Goal: Task Accomplishment & Management: Manage account settings

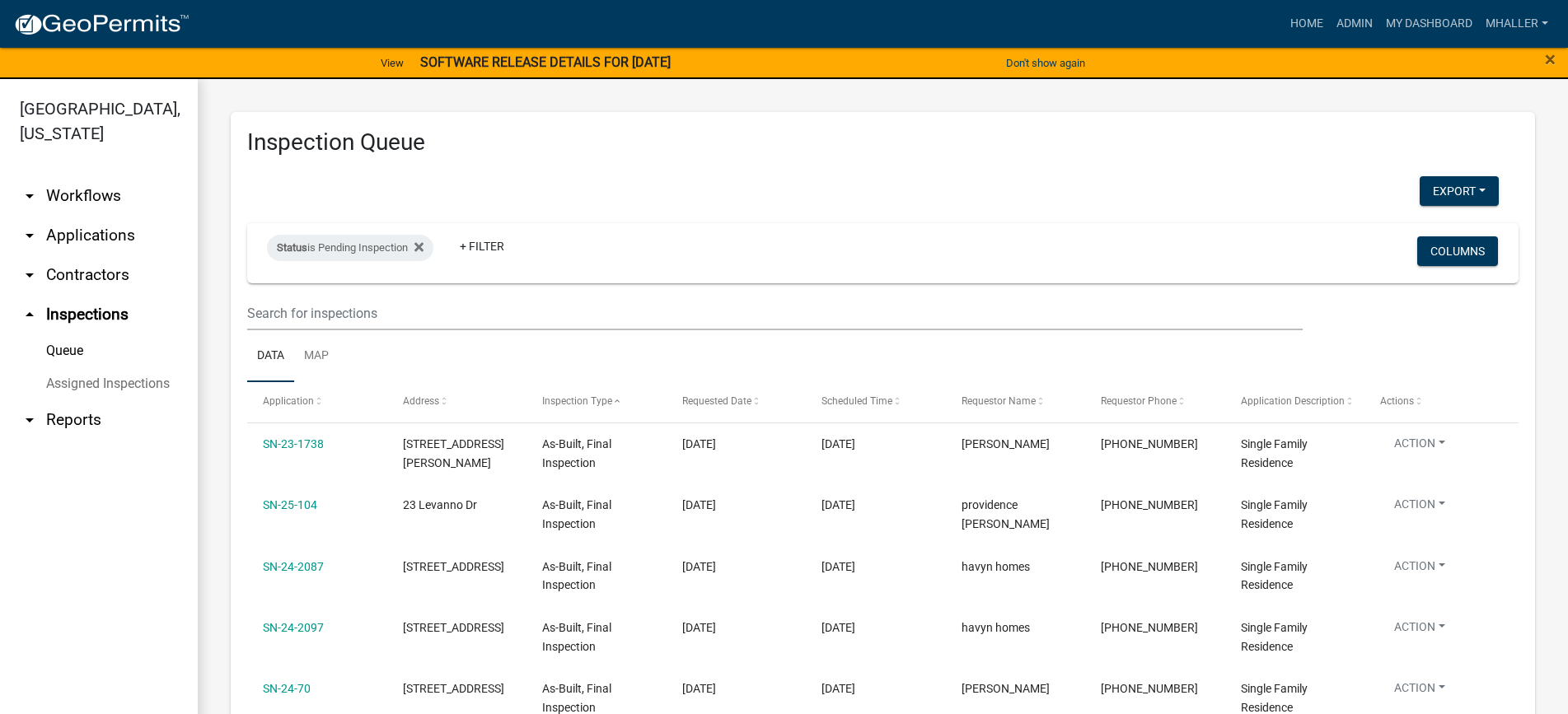
select select "1: 25"
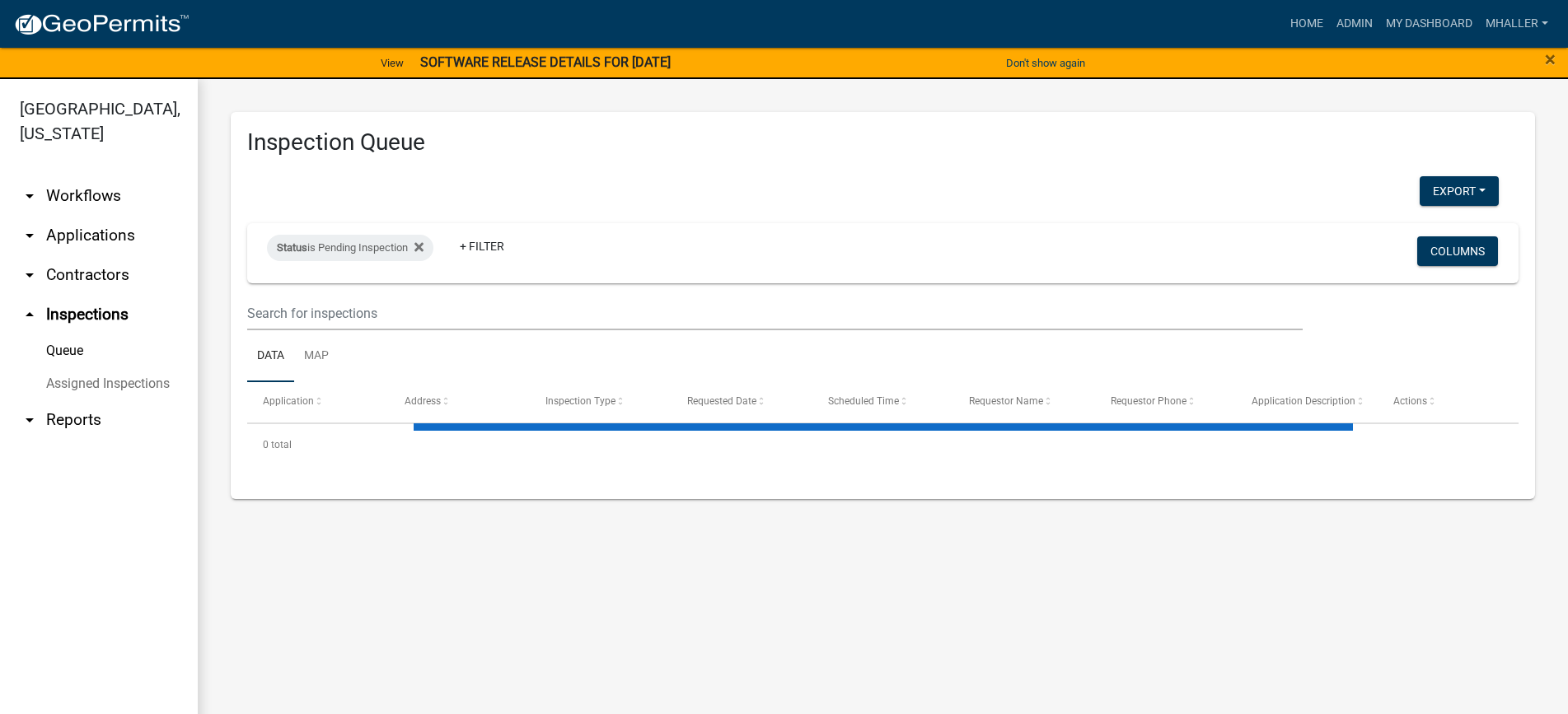
select select "1: 25"
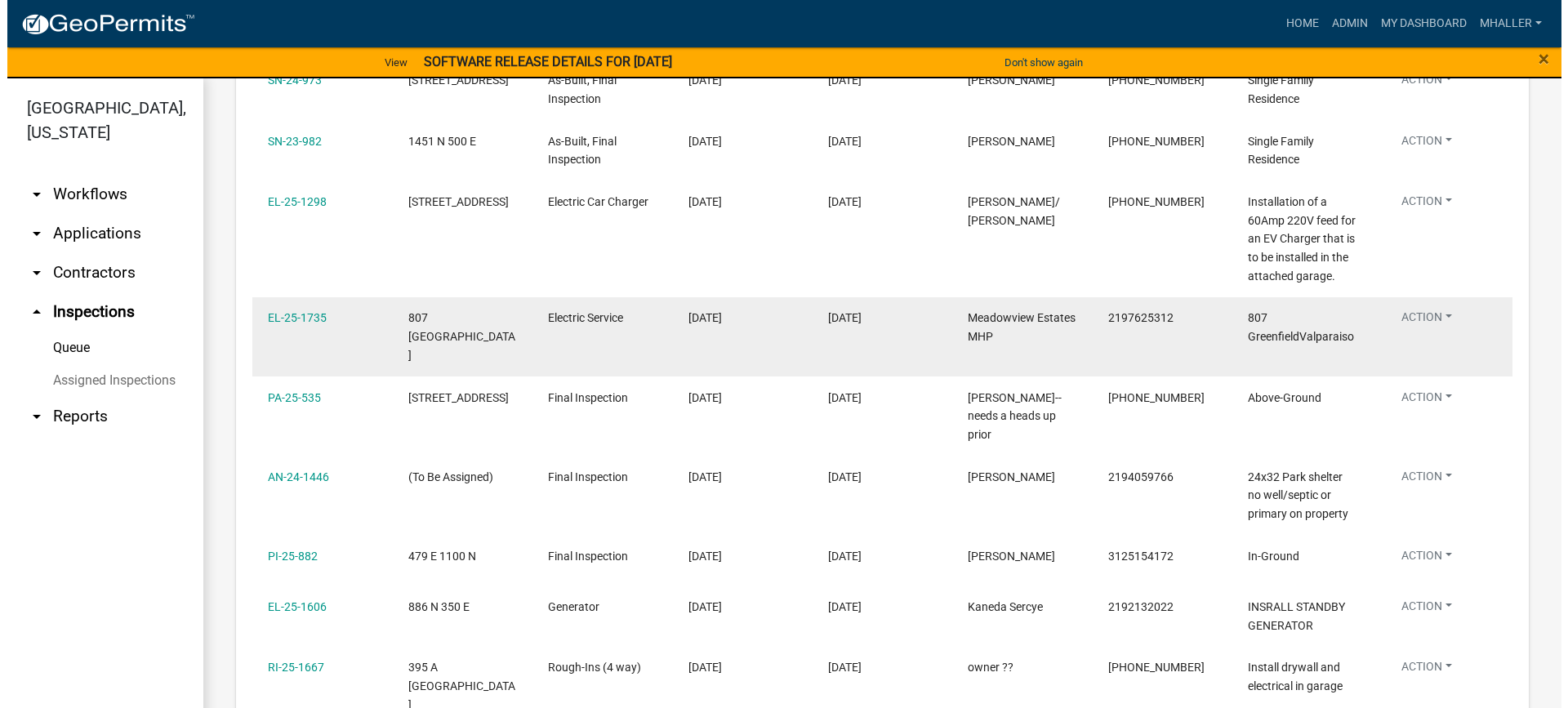
scroll to position [734, 0]
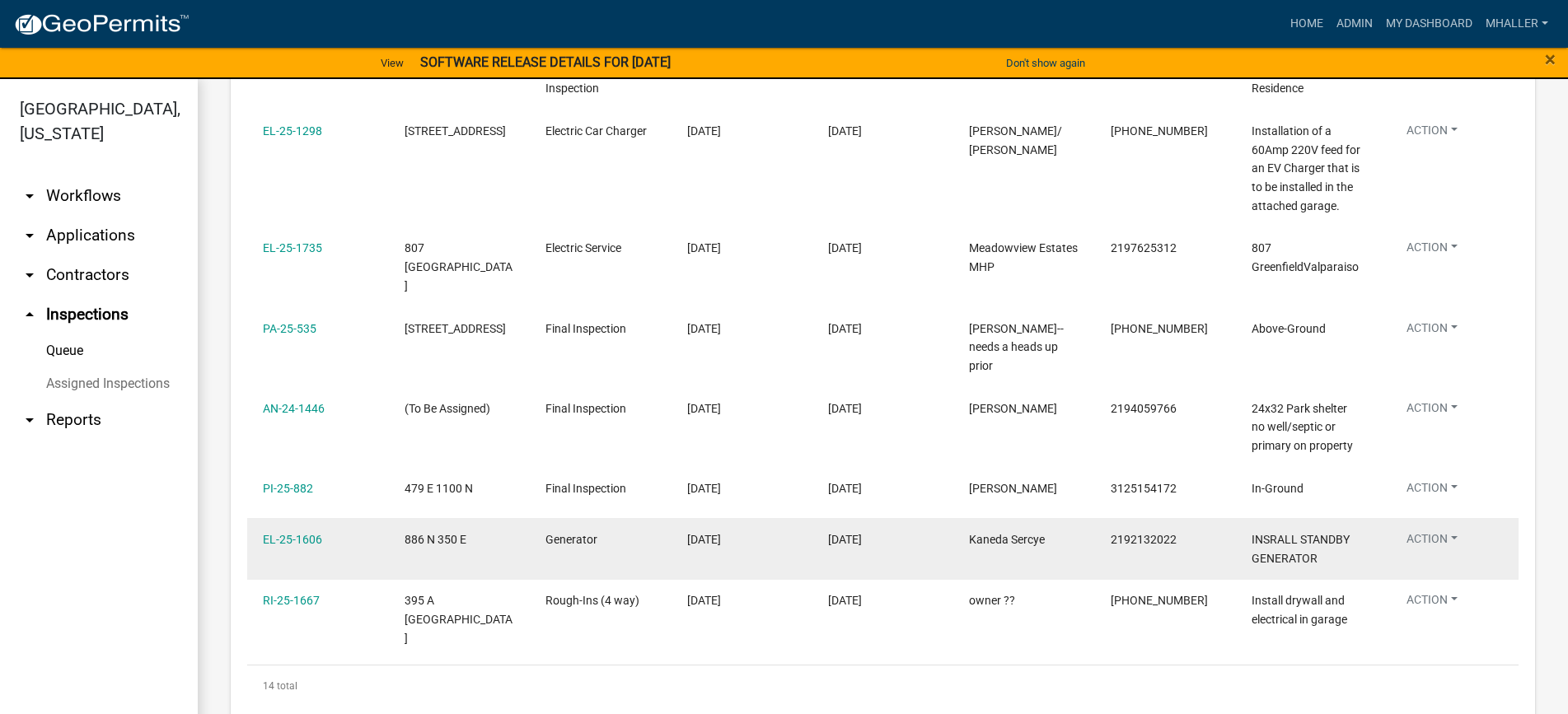
click at [1433, 530] on button "Action" at bounding box center [1431, 541] width 77 height 24
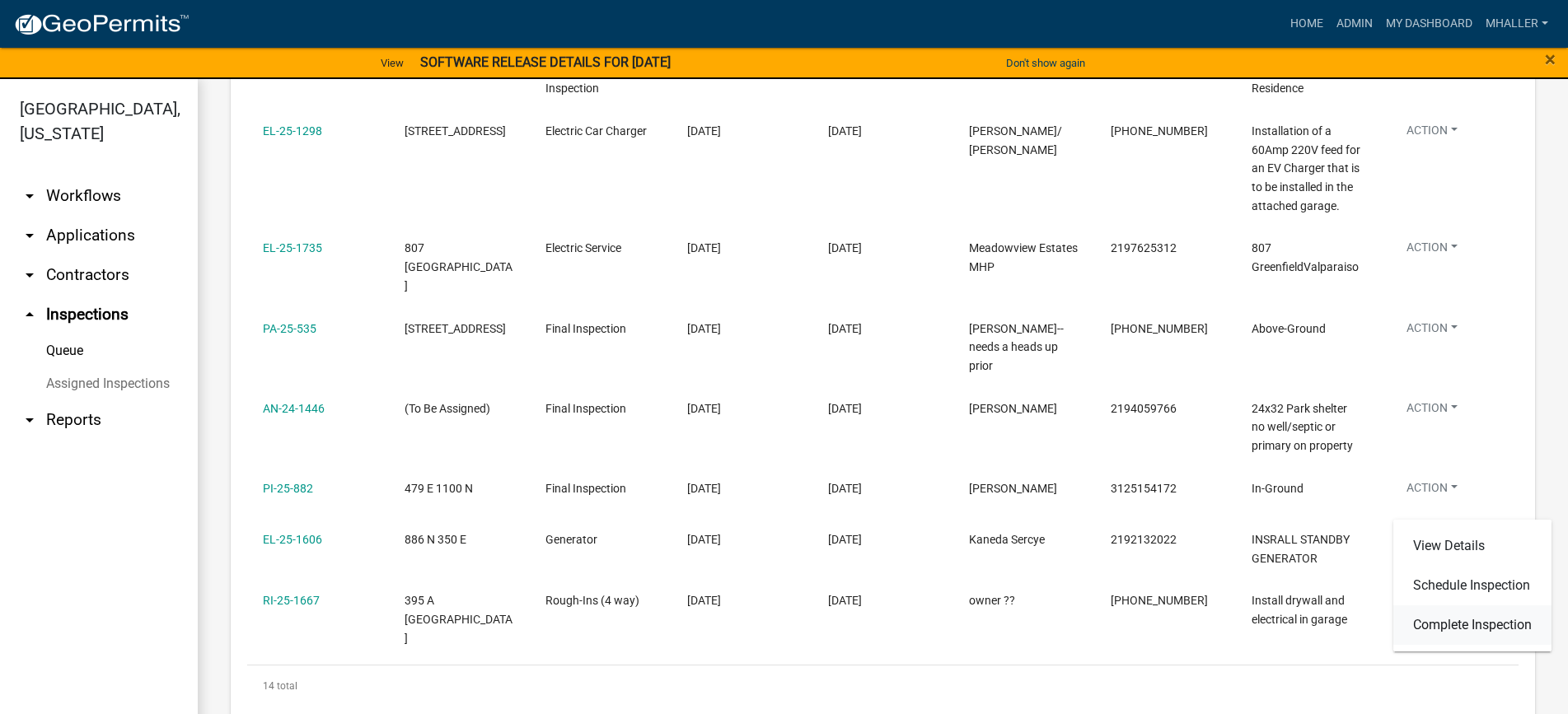
click at [1443, 626] on link "Complete Inspection" at bounding box center [1472, 625] width 158 height 40
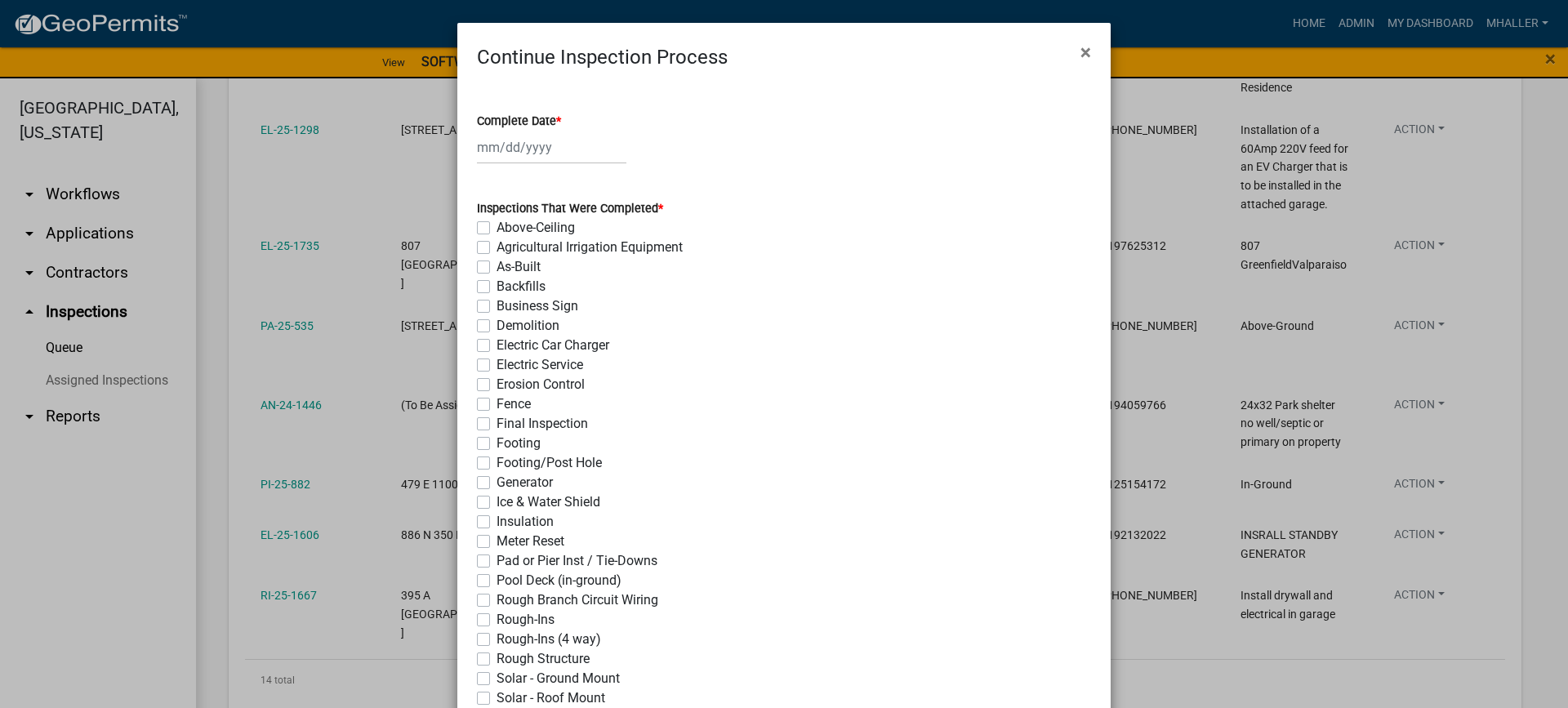
click at [512, 149] on div at bounding box center [552, 148] width 149 height 33
select select "9"
select select "2025"
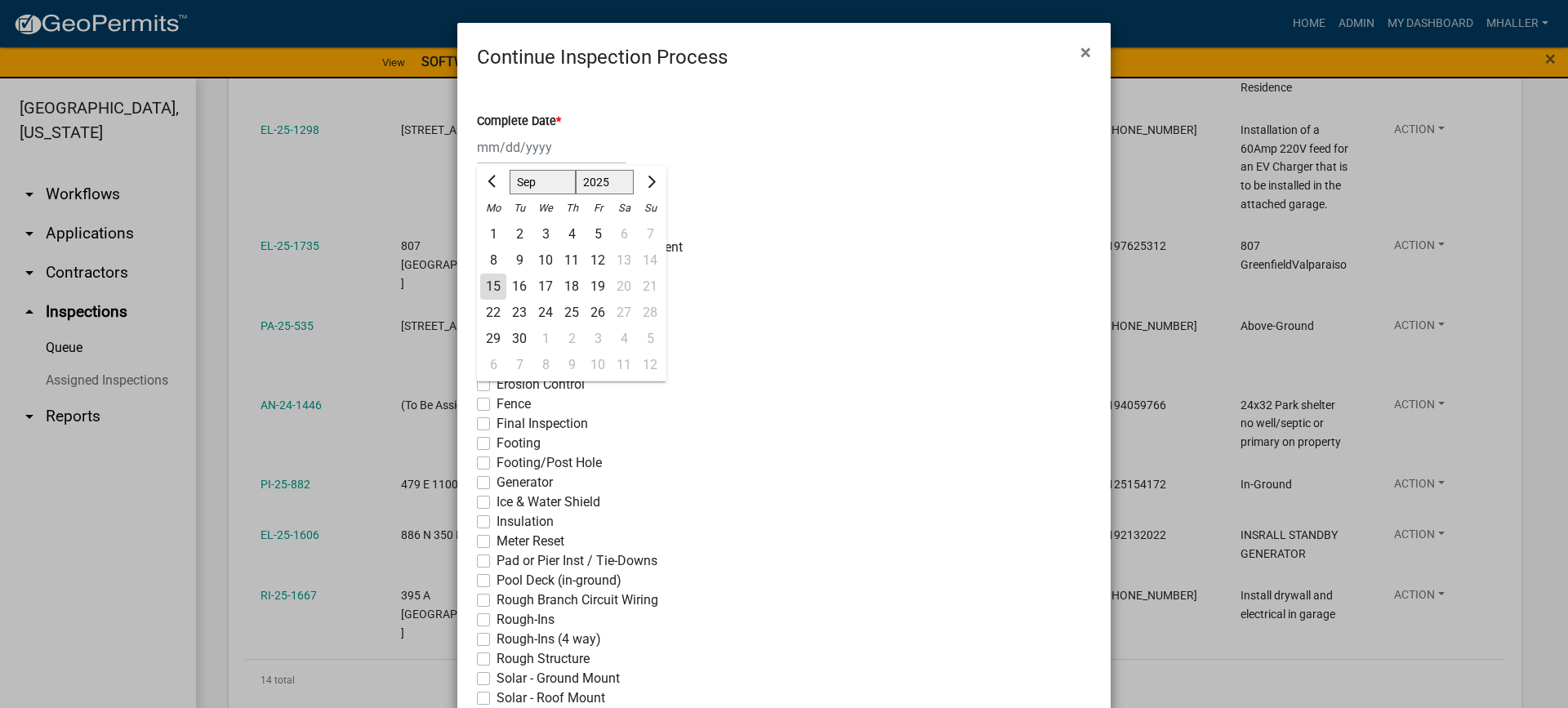
click at [482, 289] on div "15" at bounding box center [493, 286] width 26 height 26
type input "[DATE]"
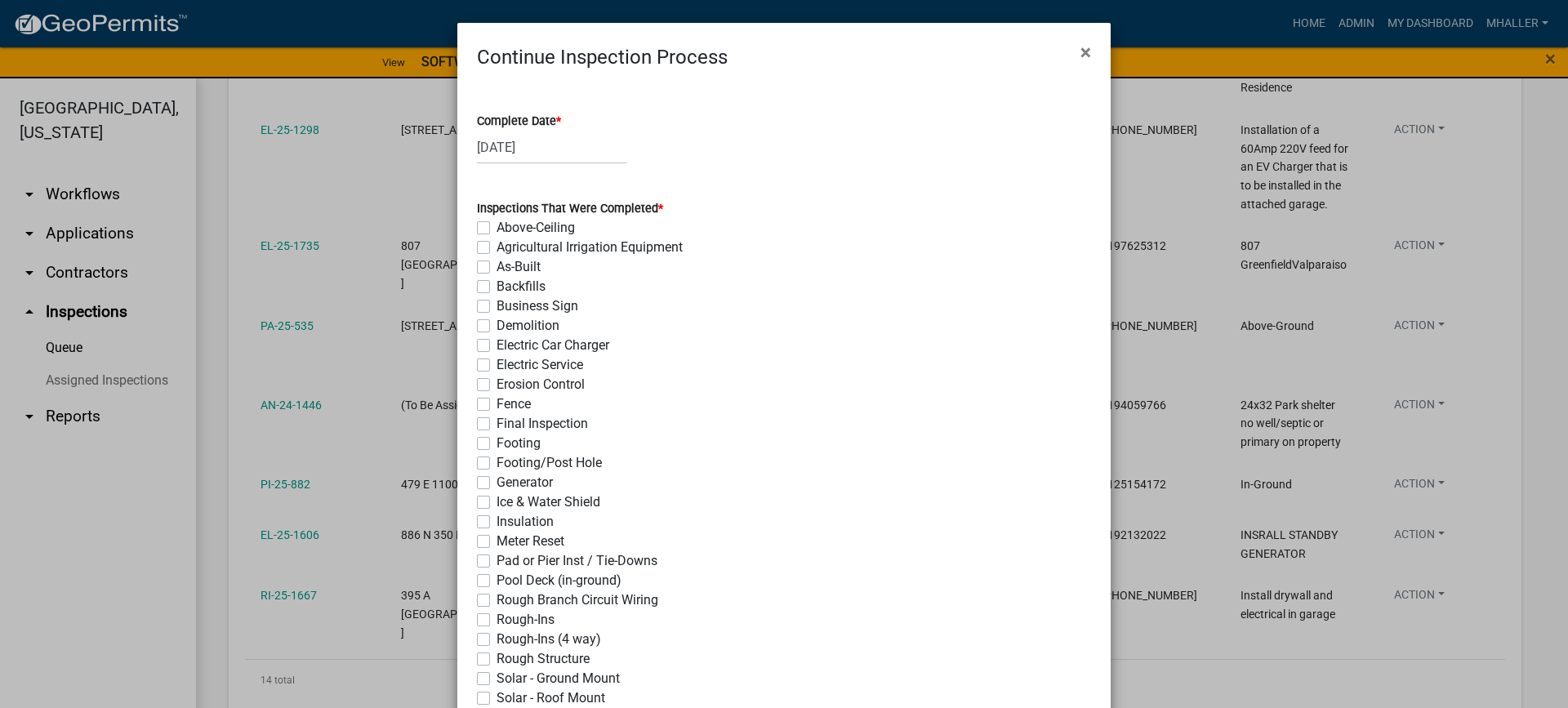
click at [497, 479] on label "Generator" at bounding box center [525, 482] width 56 height 19
click at [497, 479] on input "Generator" at bounding box center [502, 478] width 11 height 11
checkbox input "true"
checkbox input "false"
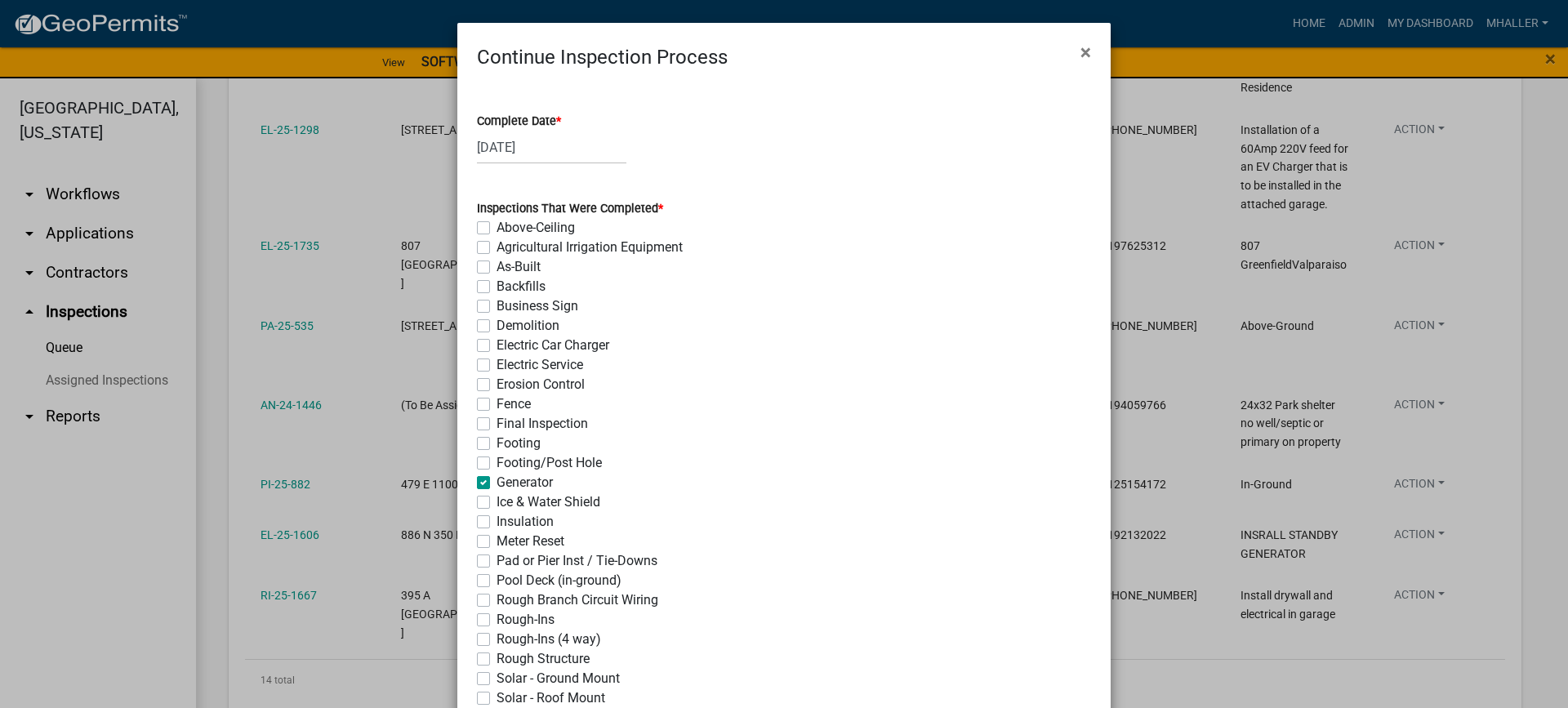
checkbox input "false"
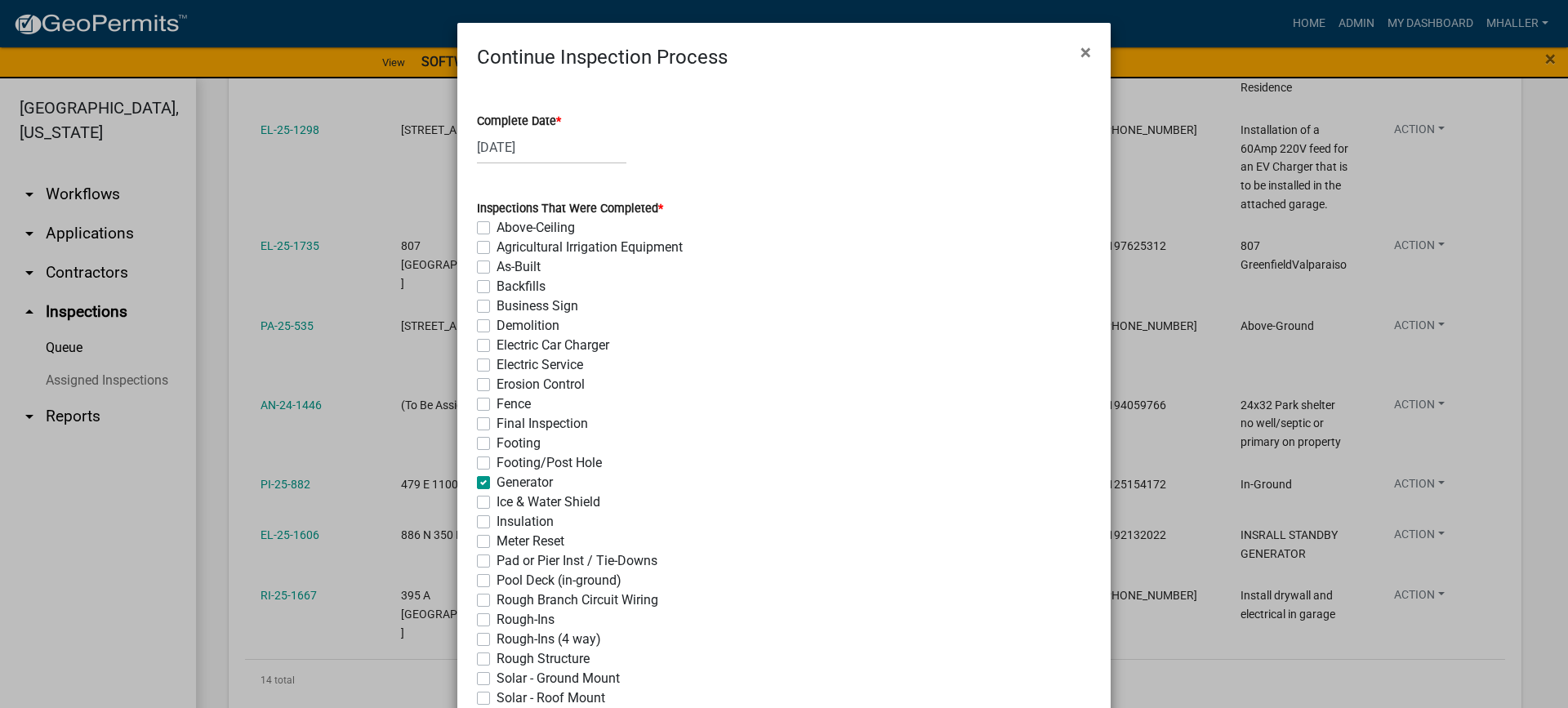
checkbox input "false"
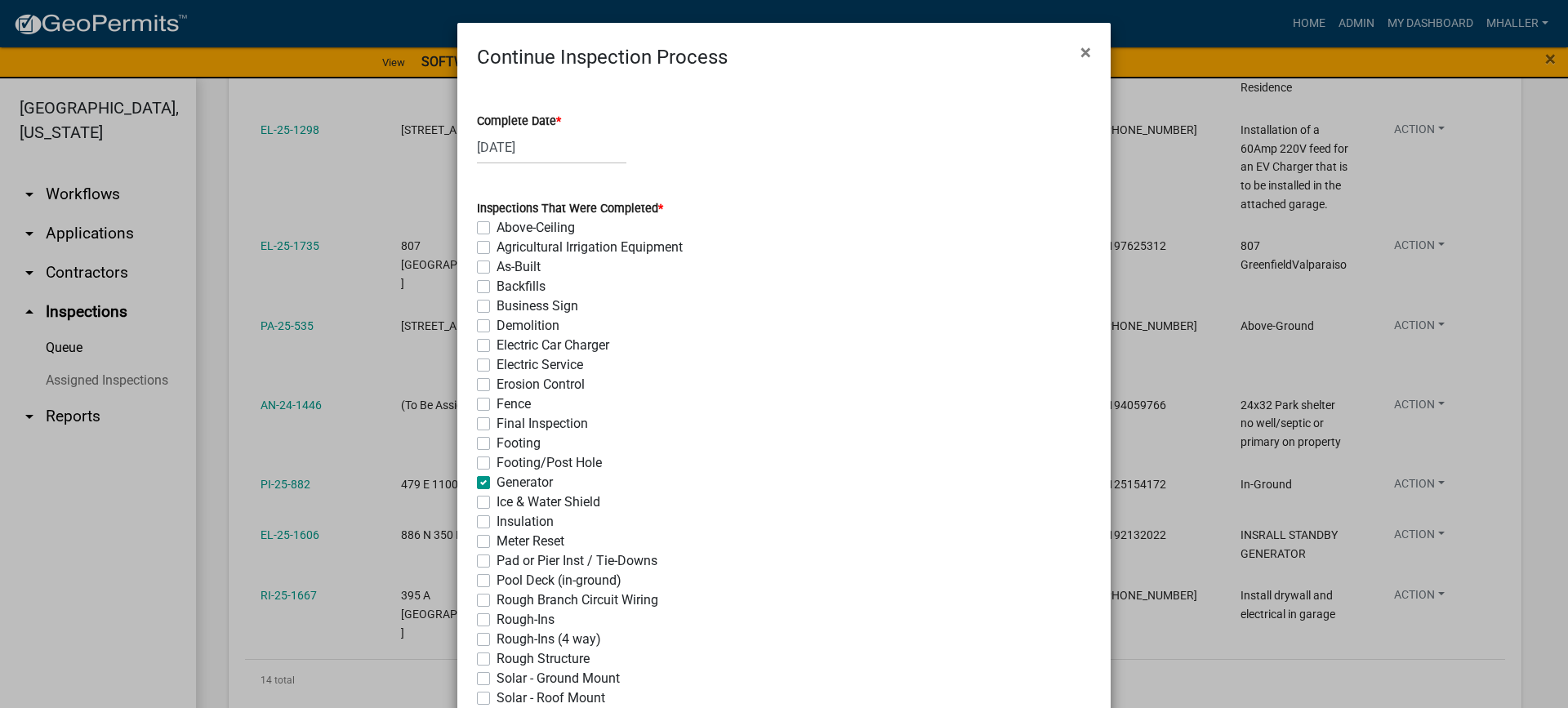
checkbox input "false"
checkbox input "true"
checkbox input "false"
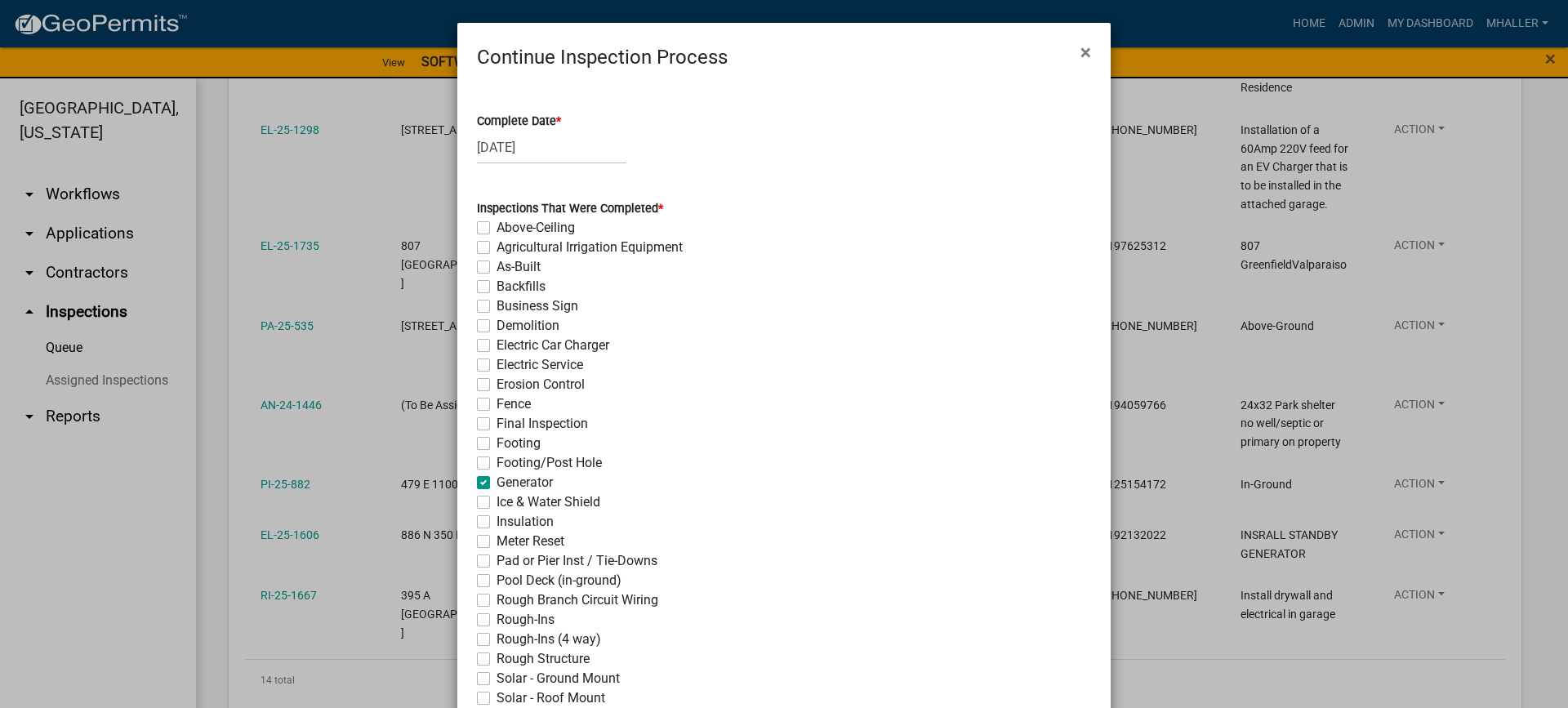
checkbox input "false"
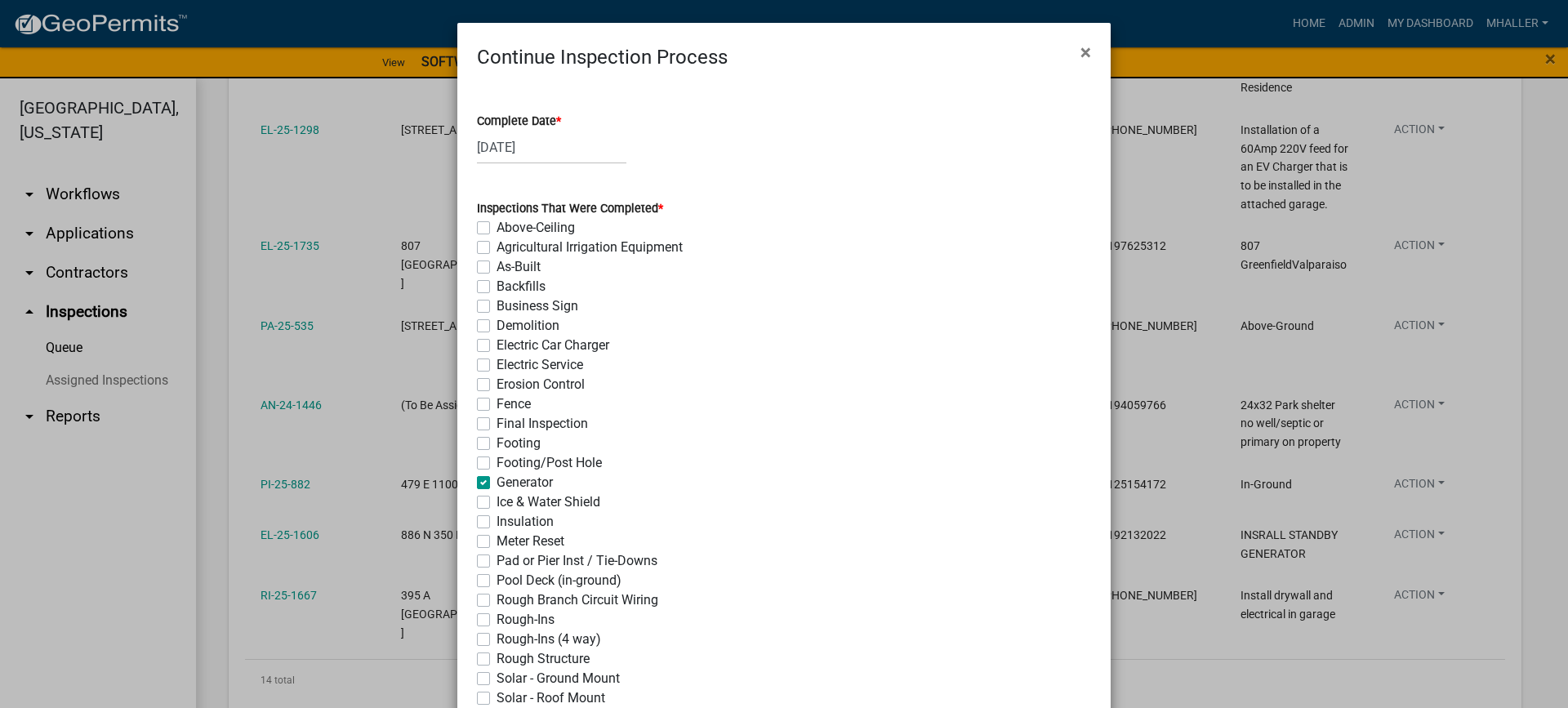
checkbox input "false"
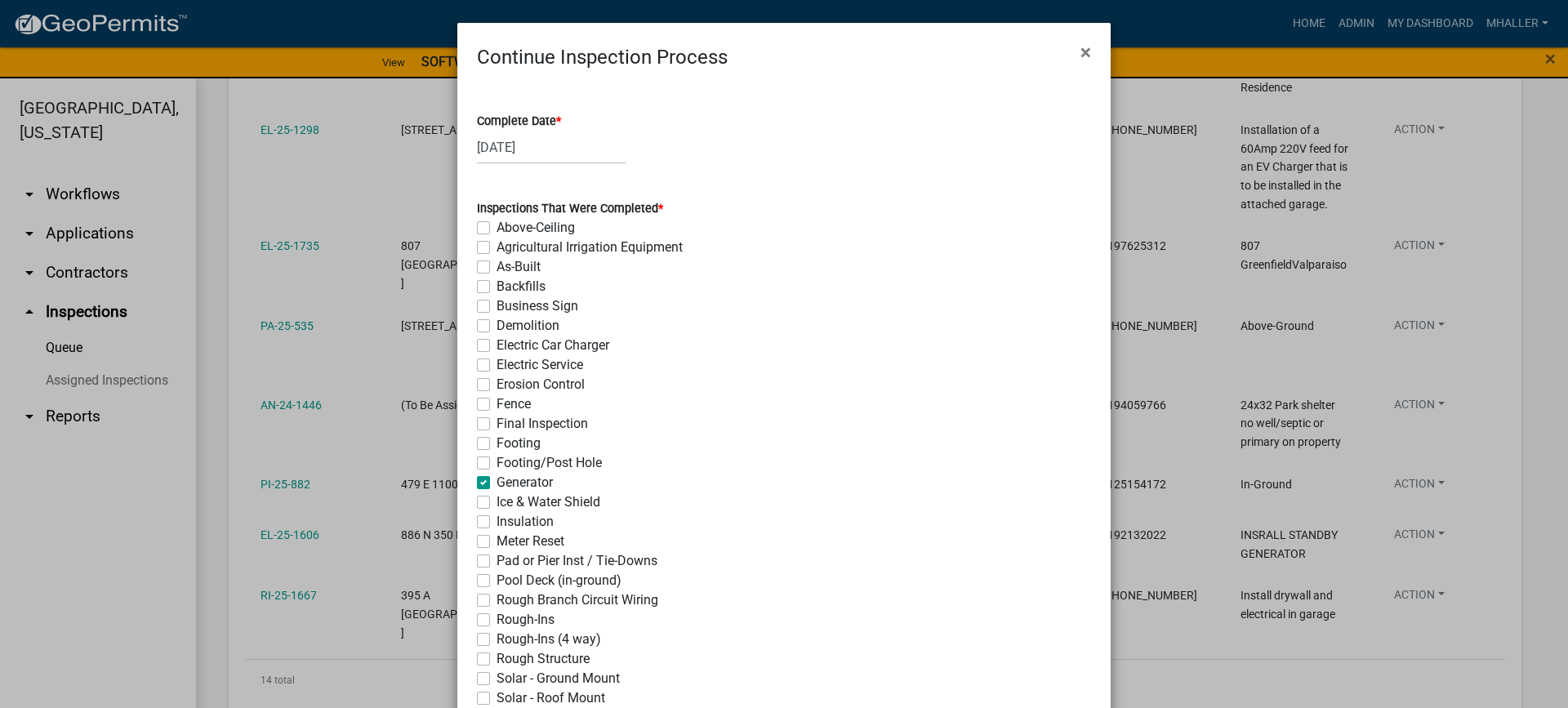
checkbox input "false"
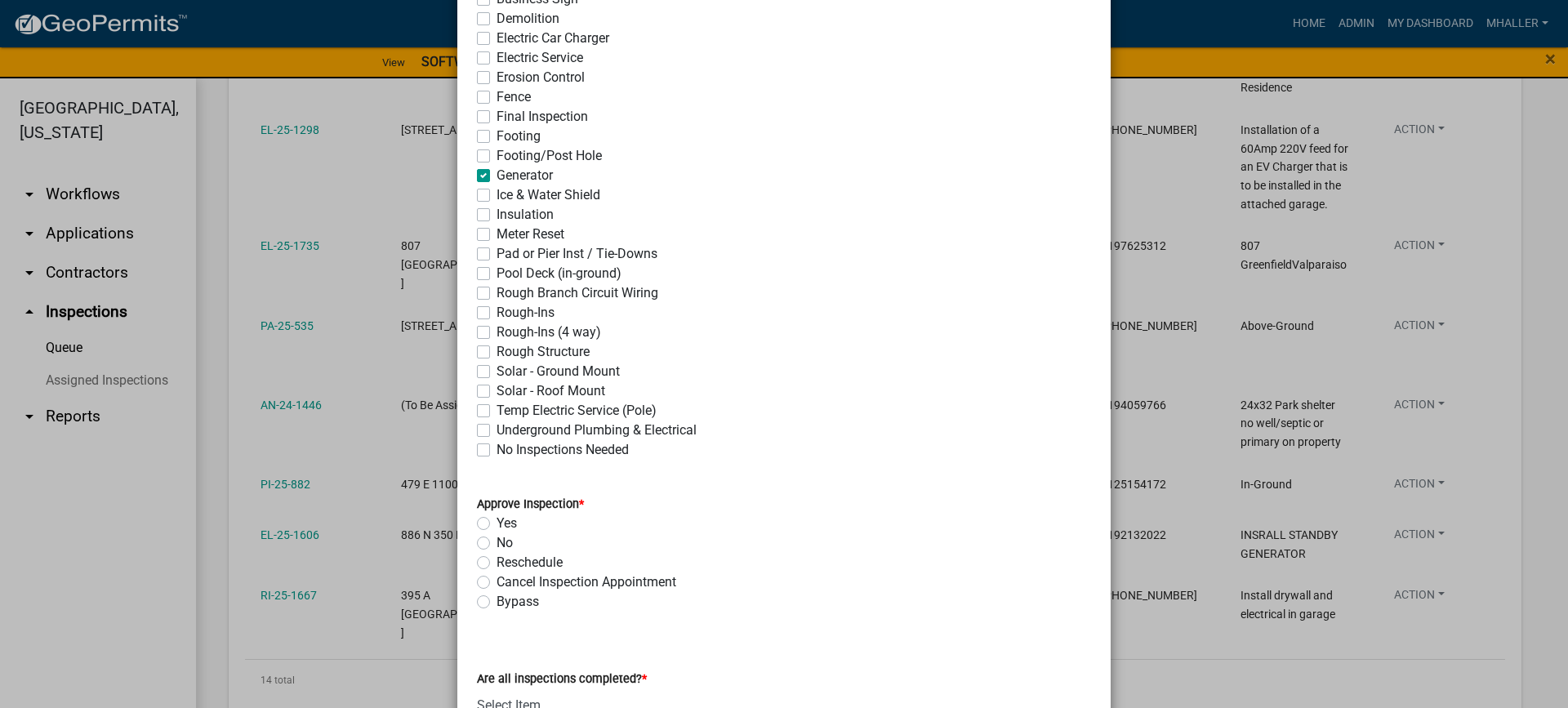
scroll to position [408, 0]
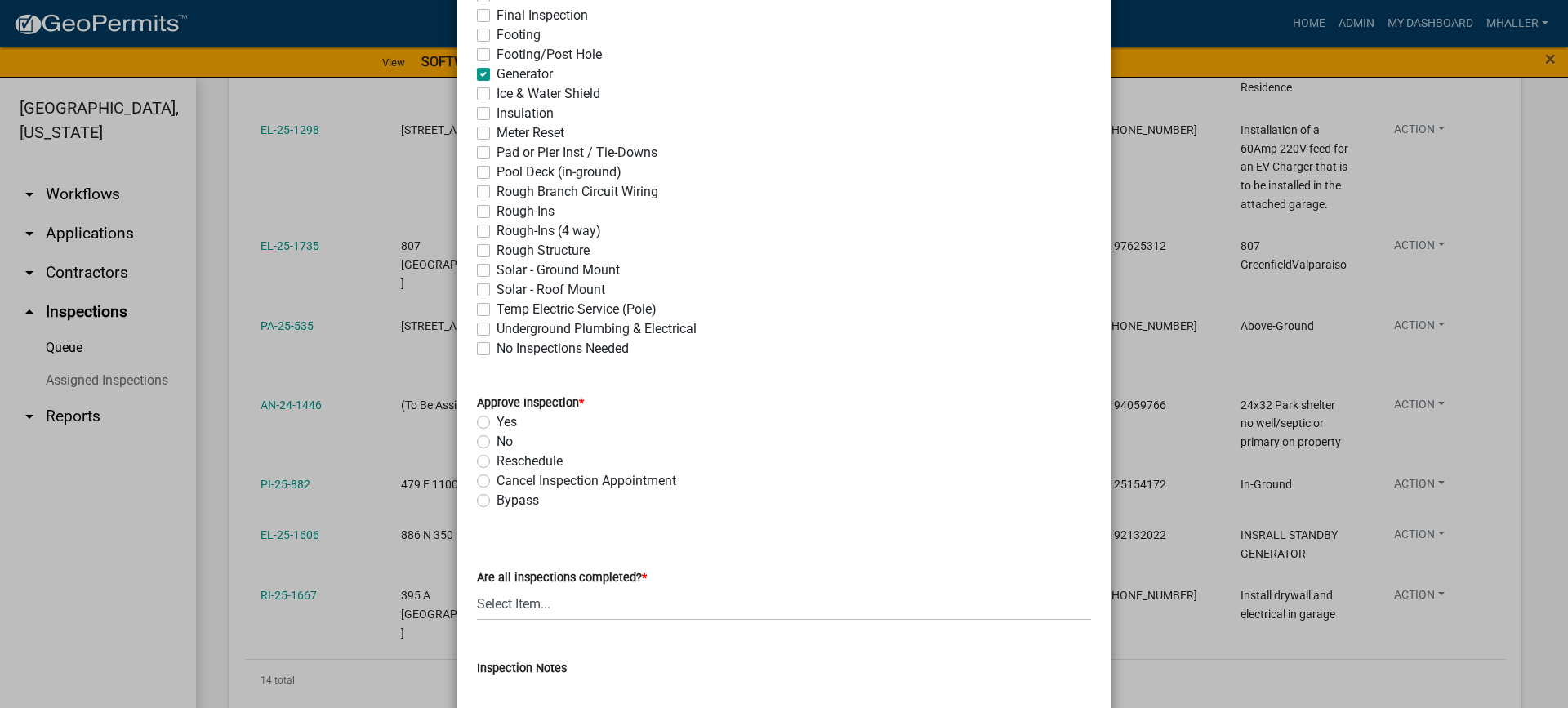
drag, startPoint x: 477, startPoint y: 418, endPoint x: 526, endPoint y: 530, distance: 122.2
click at [497, 420] on label "Yes" at bounding box center [506, 422] width 20 height 19
click at [497, 420] on input "Yes" at bounding box center [502, 417] width 11 height 11
radio input "true"
click at [563, 597] on select "Select Item... Yes - All Inspections Have Been Completed No - More Inspections …" at bounding box center [784, 603] width 614 height 33
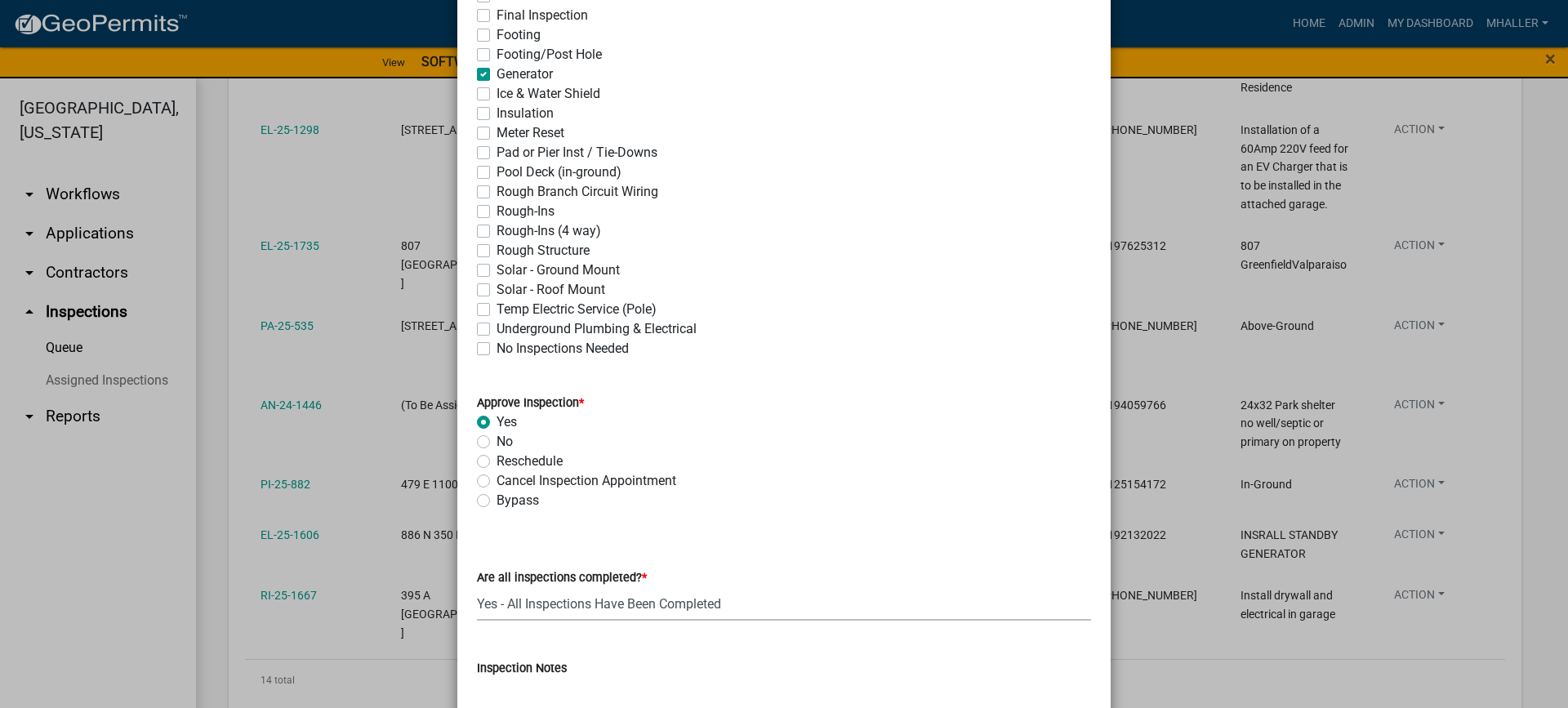
click at [477, 587] on select "Select Item... Yes - All Inspections Have Been Completed No - More Inspections …" at bounding box center [784, 603] width 614 height 33
select select "9a8ccc90-dcd1-4d2c-ac64-5460e8d85408"
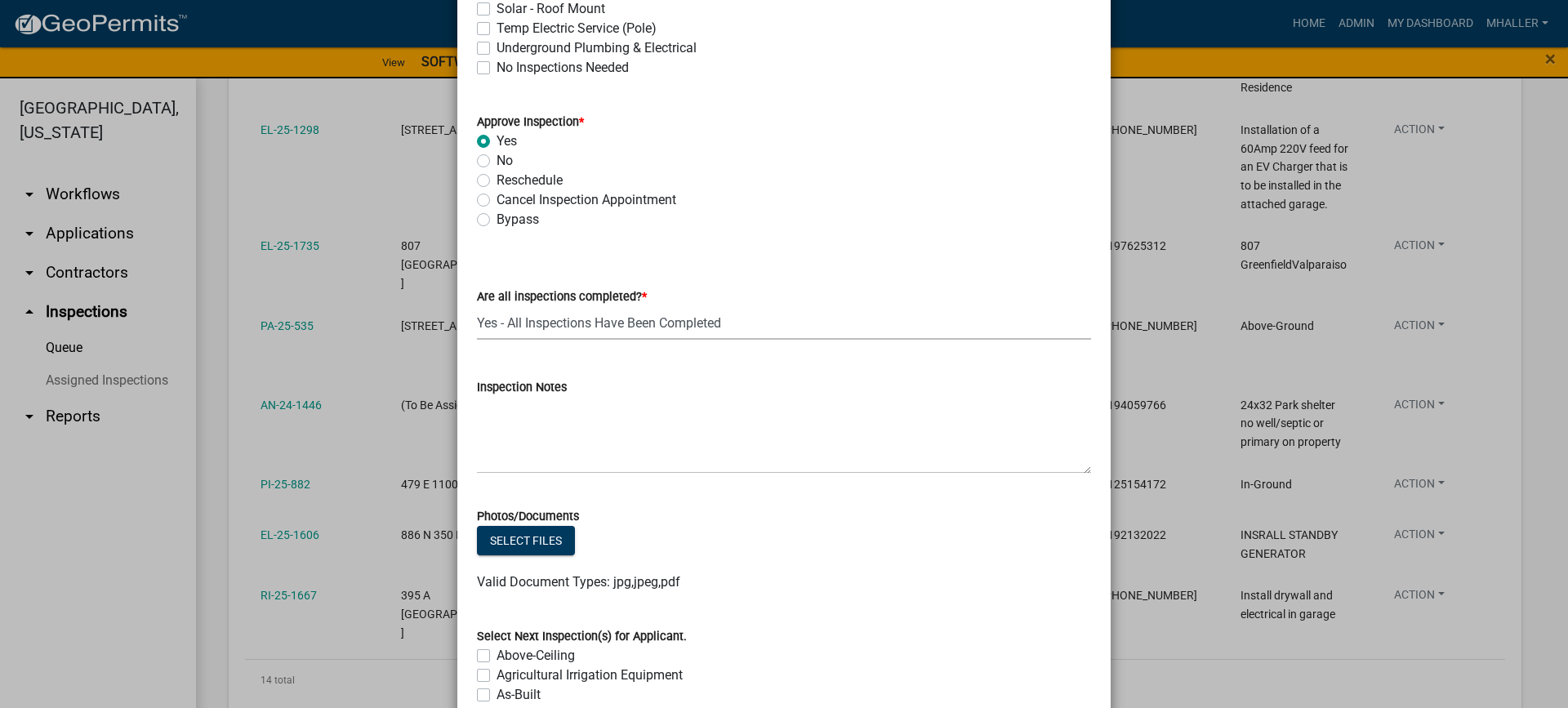
scroll to position [734, 0]
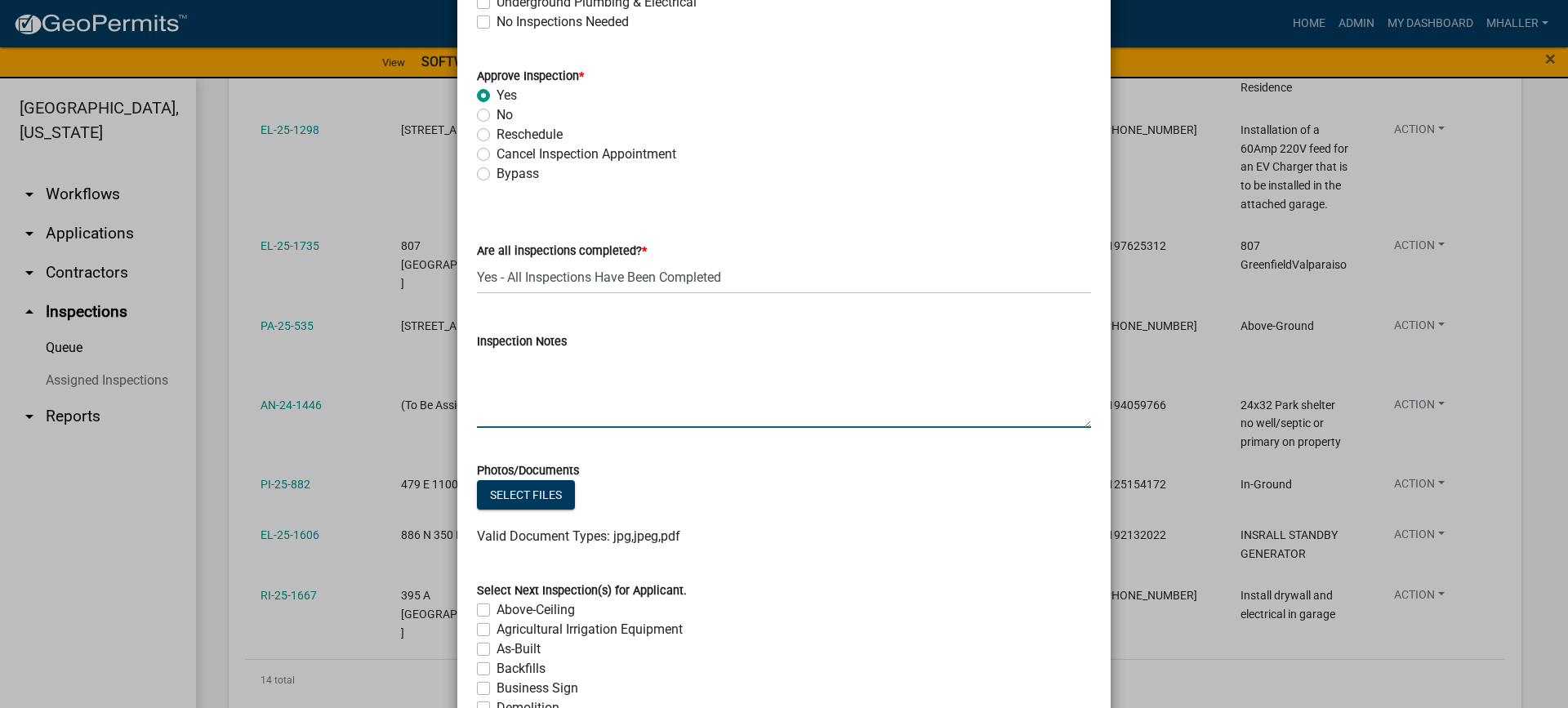
click at [512, 390] on textarea "Inspection Notes" at bounding box center [784, 389] width 614 height 76
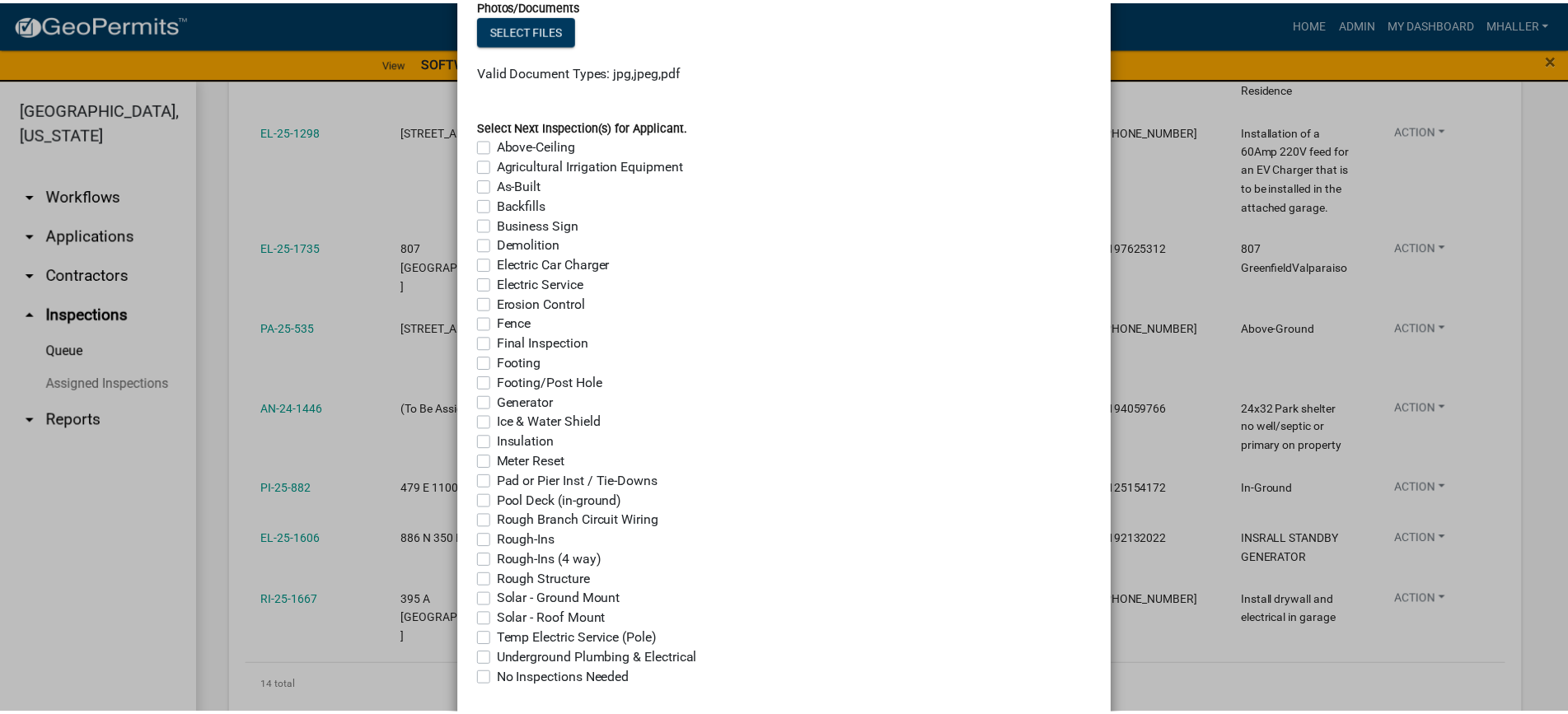
scroll to position [1304, 0]
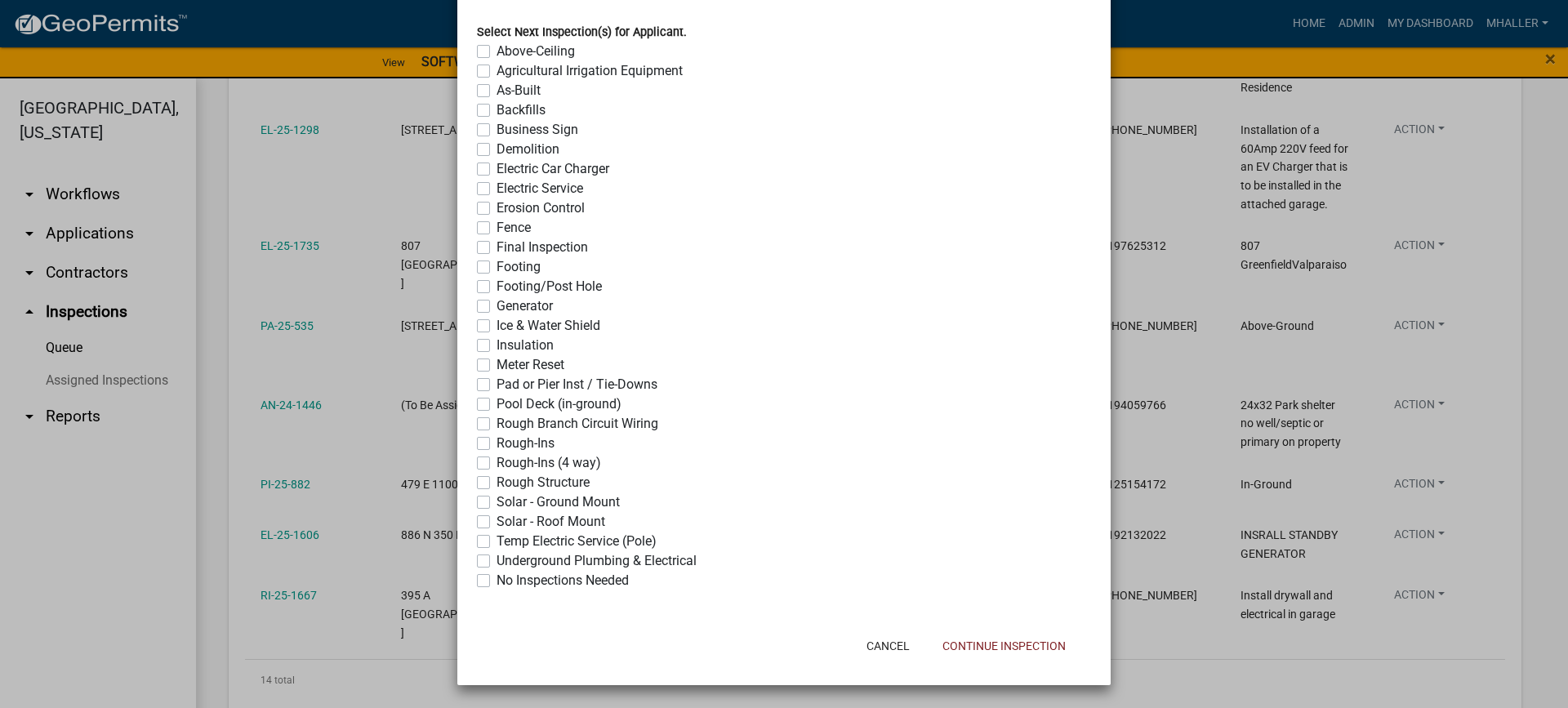
type textarea "complete and occupied"
click at [497, 576] on label "No Inspections Needed" at bounding box center [563, 581] width 133 height 19
click at [497, 576] on input "No Inspections Needed" at bounding box center [502, 576] width 11 height 11
checkbox input "true"
checkbox input "false"
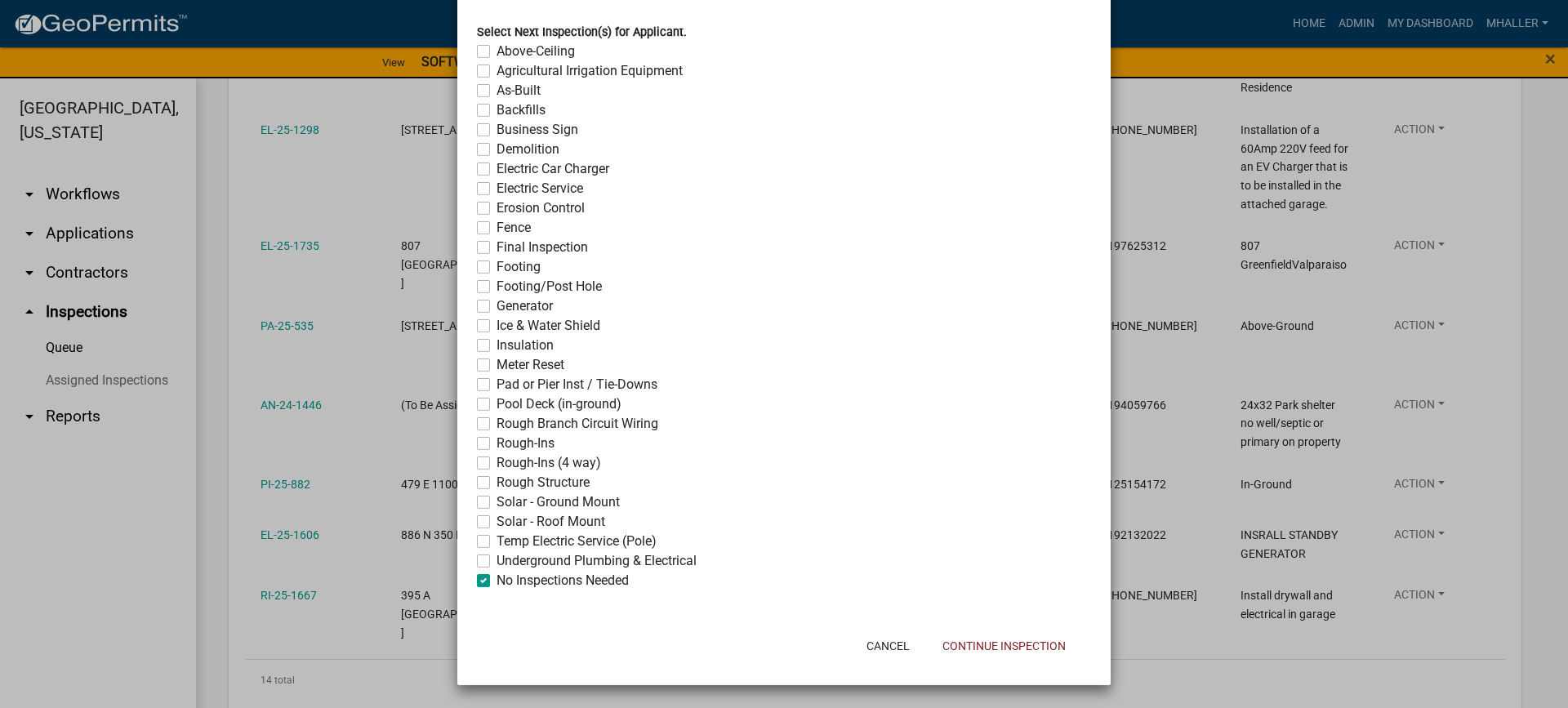
checkbox input "false"
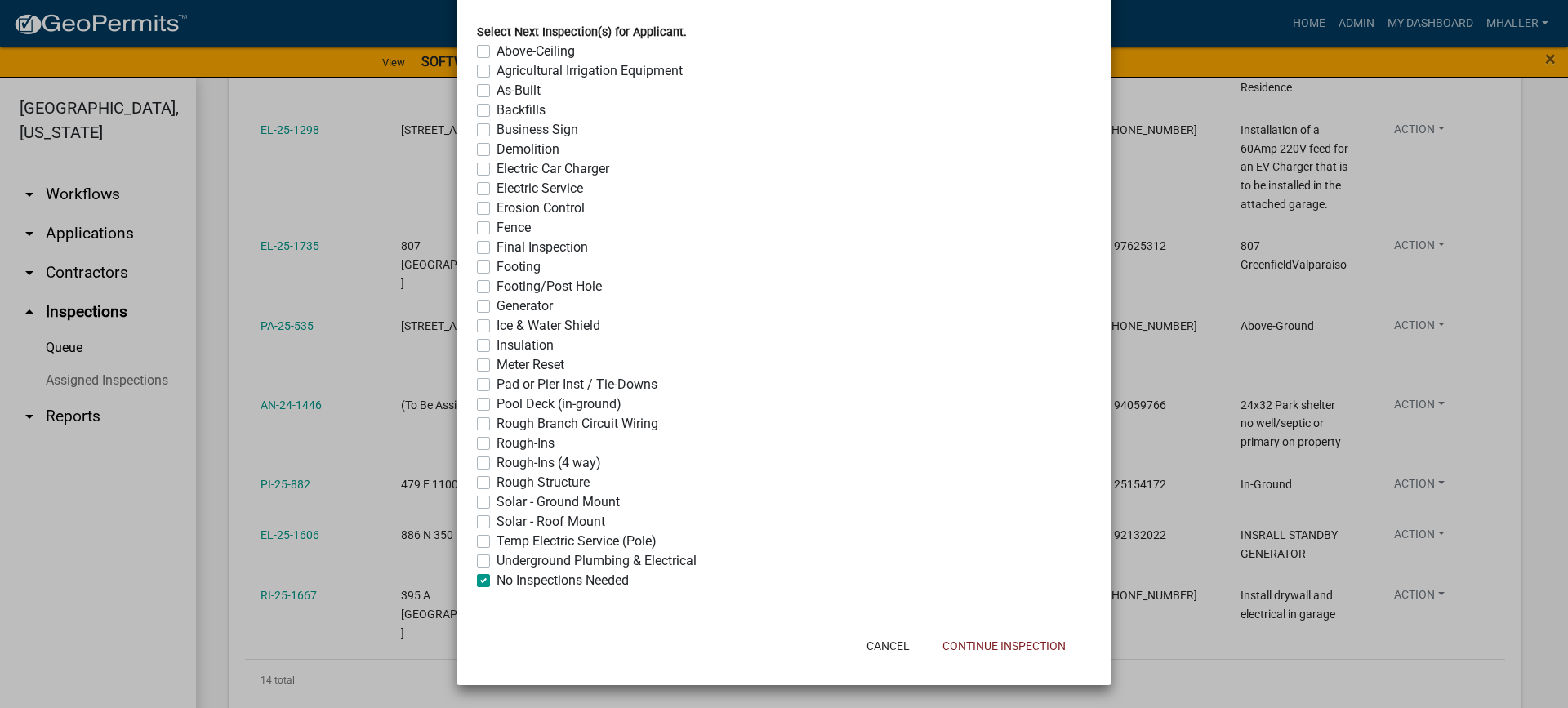
checkbox input "false"
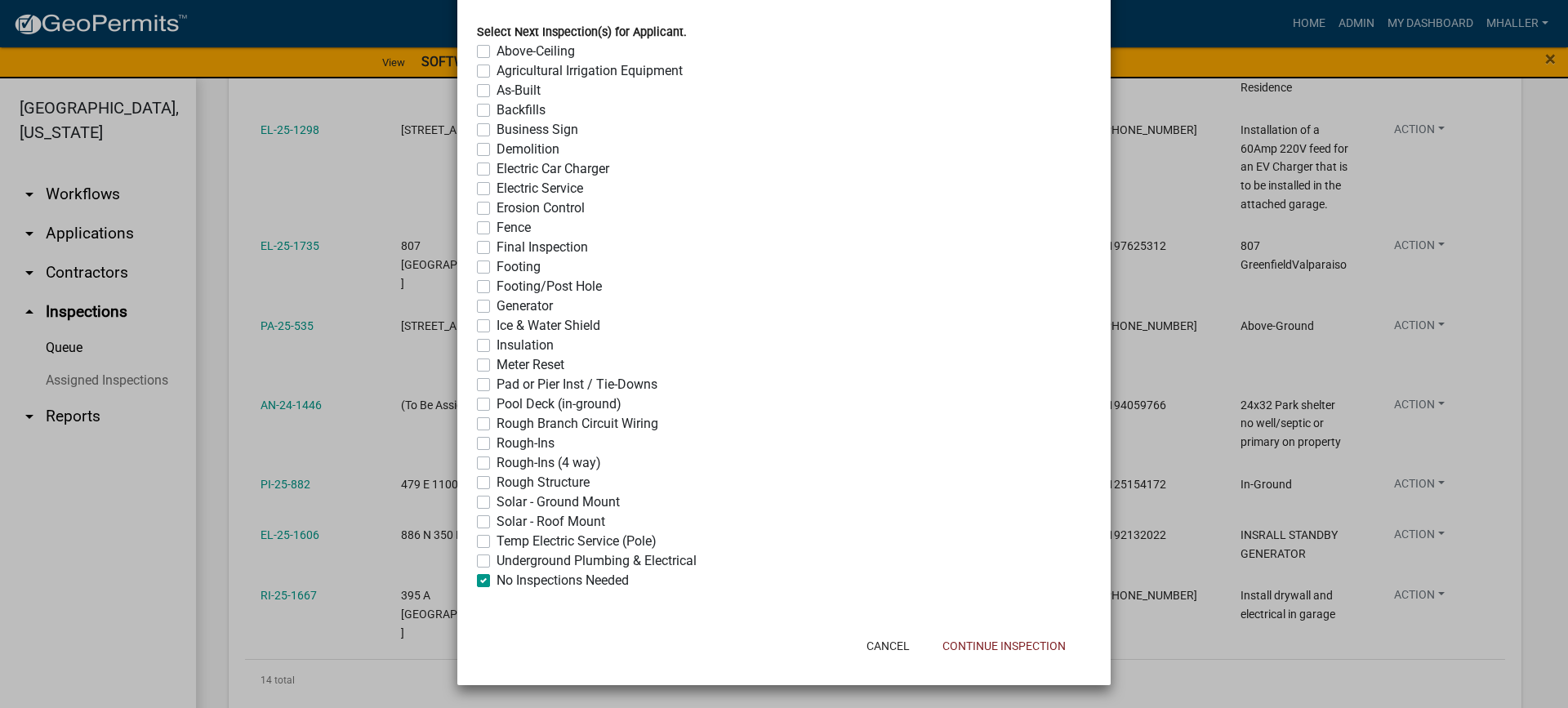
checkbox input "false"
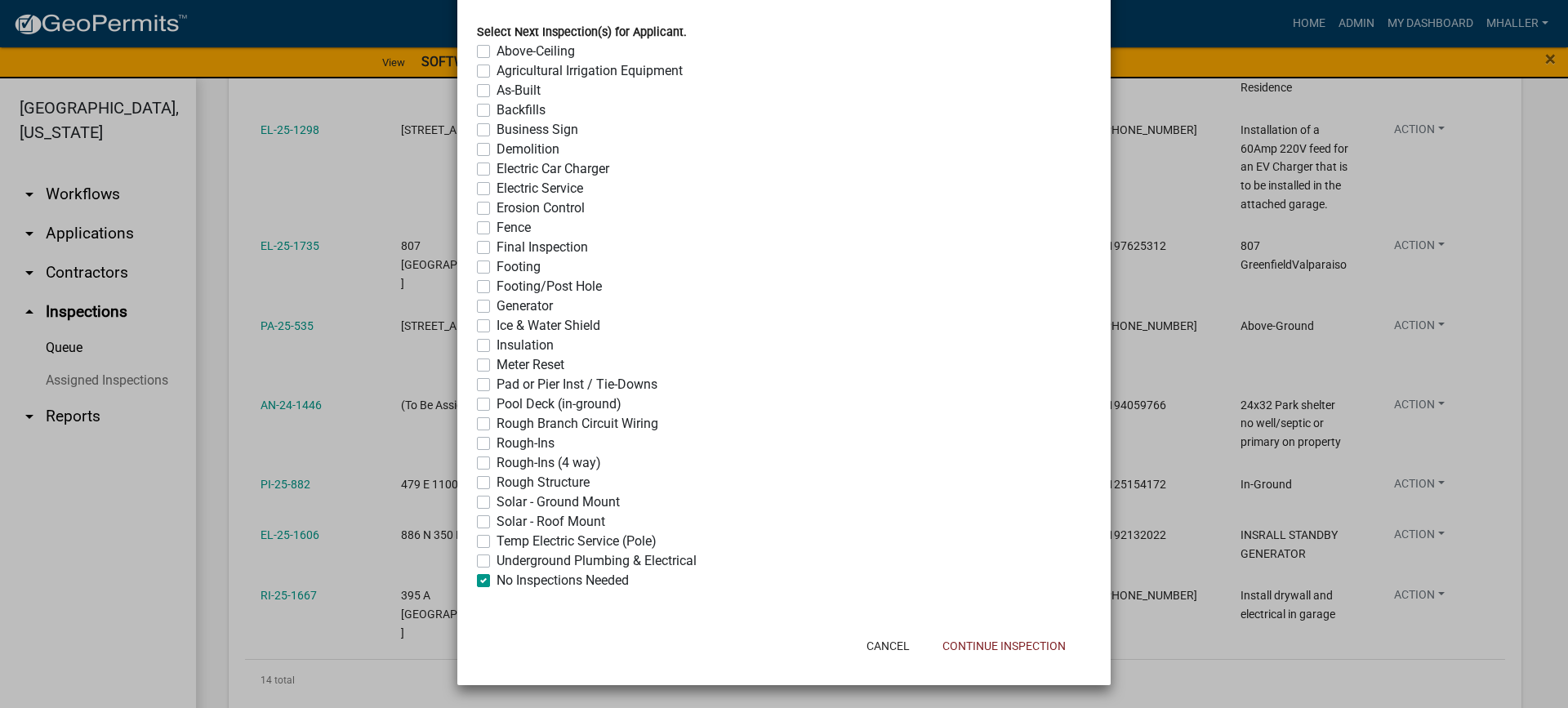
checkbox input "false"
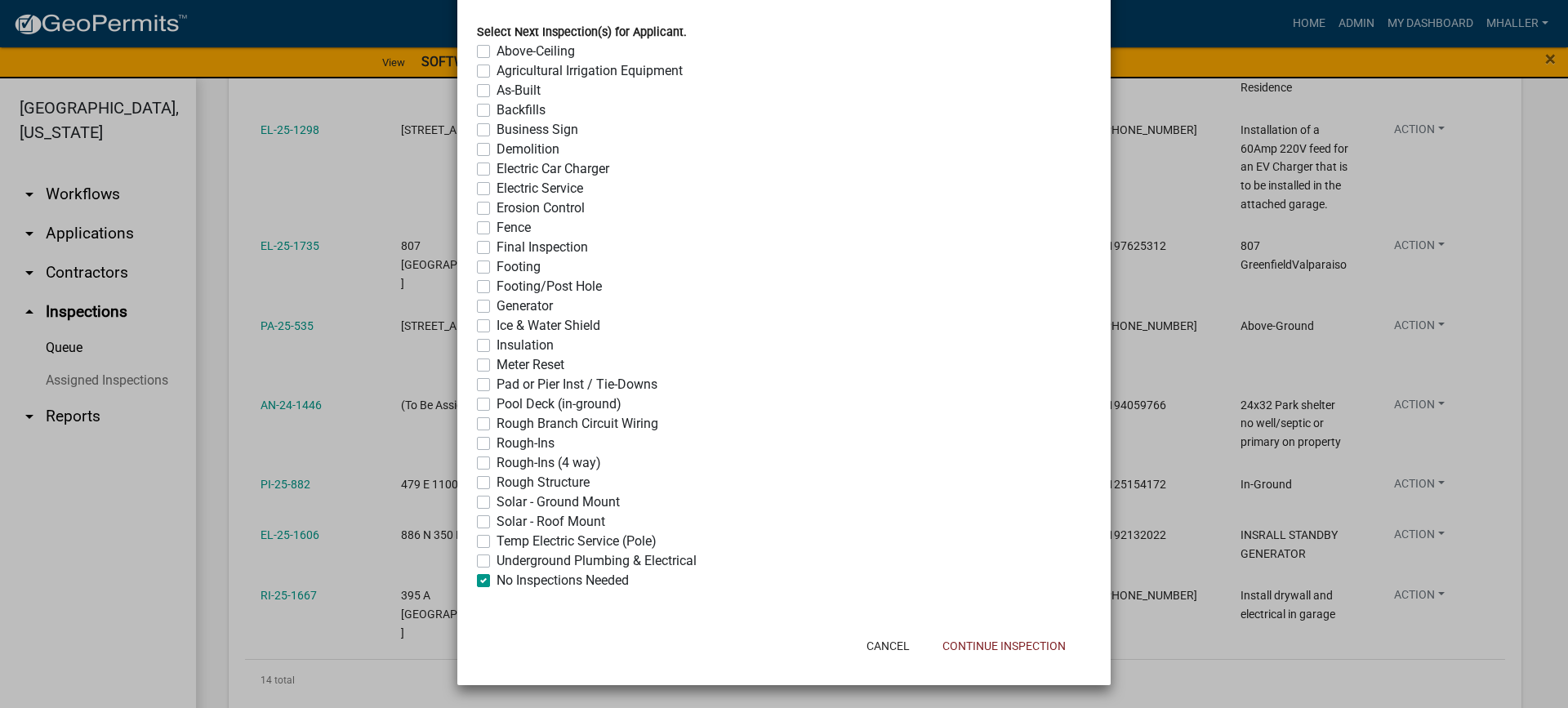
checkbox input "false"
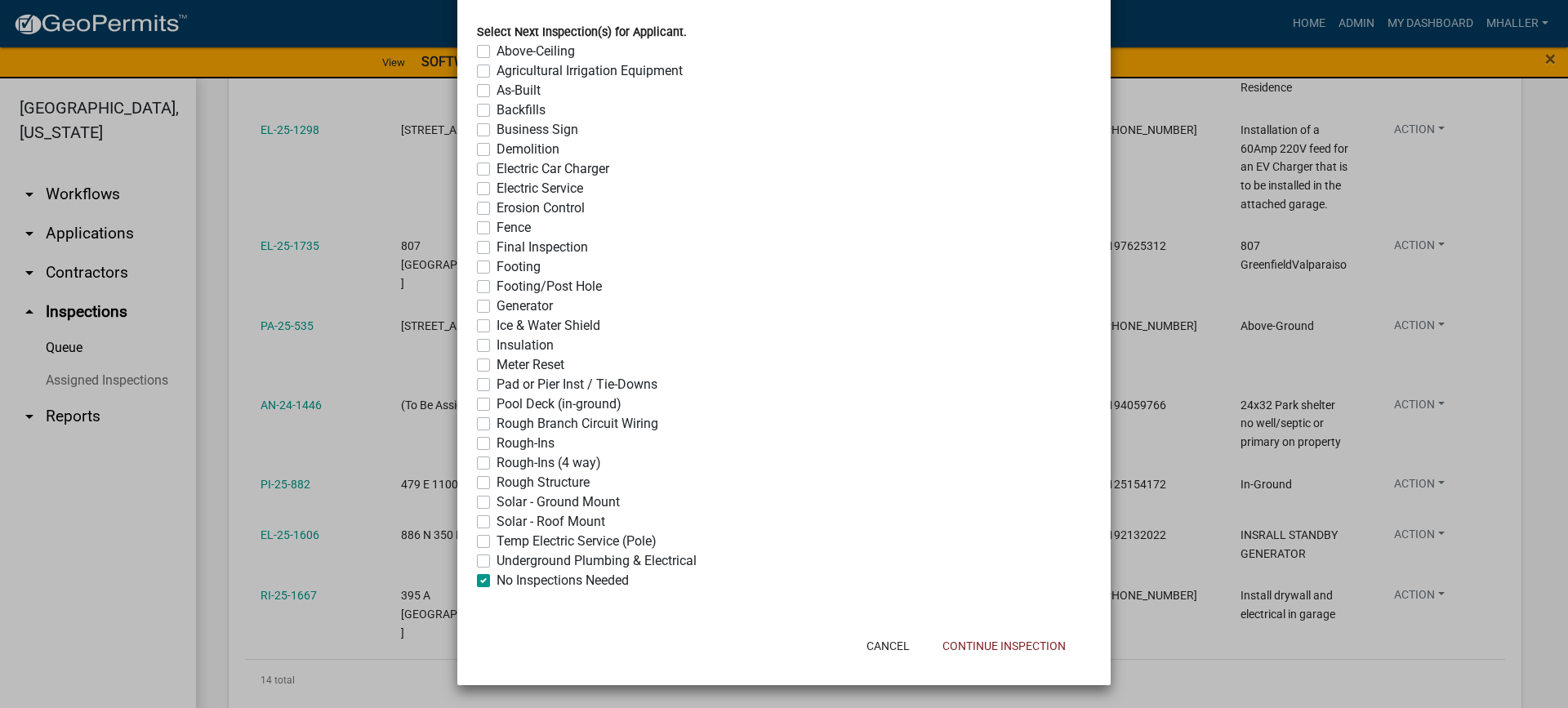
checkbox input "false"
checkbox input "true"
click at [998, 649] on button "Continue Inspection" at bounding box center [1005, 645] width 149 height 29
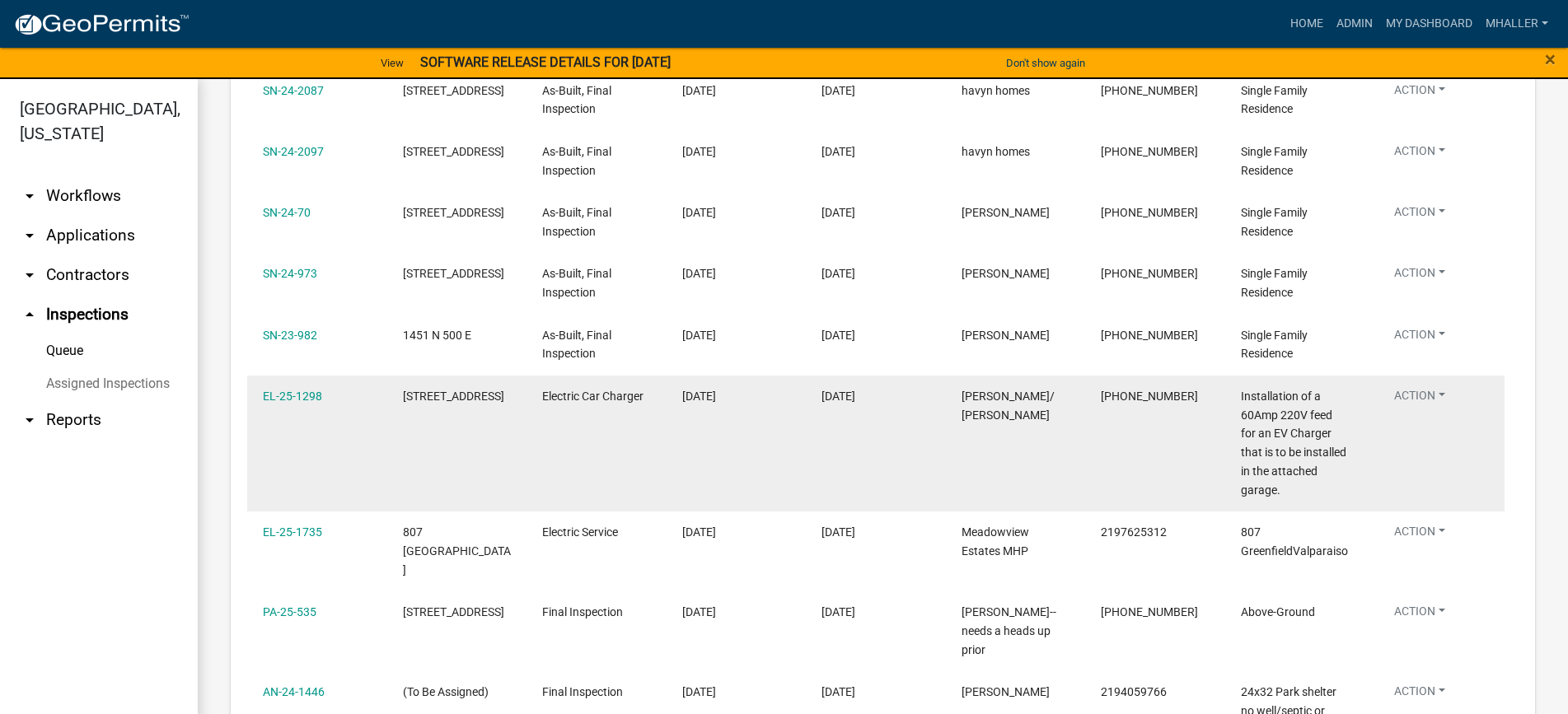
scroll to position [494, 0]
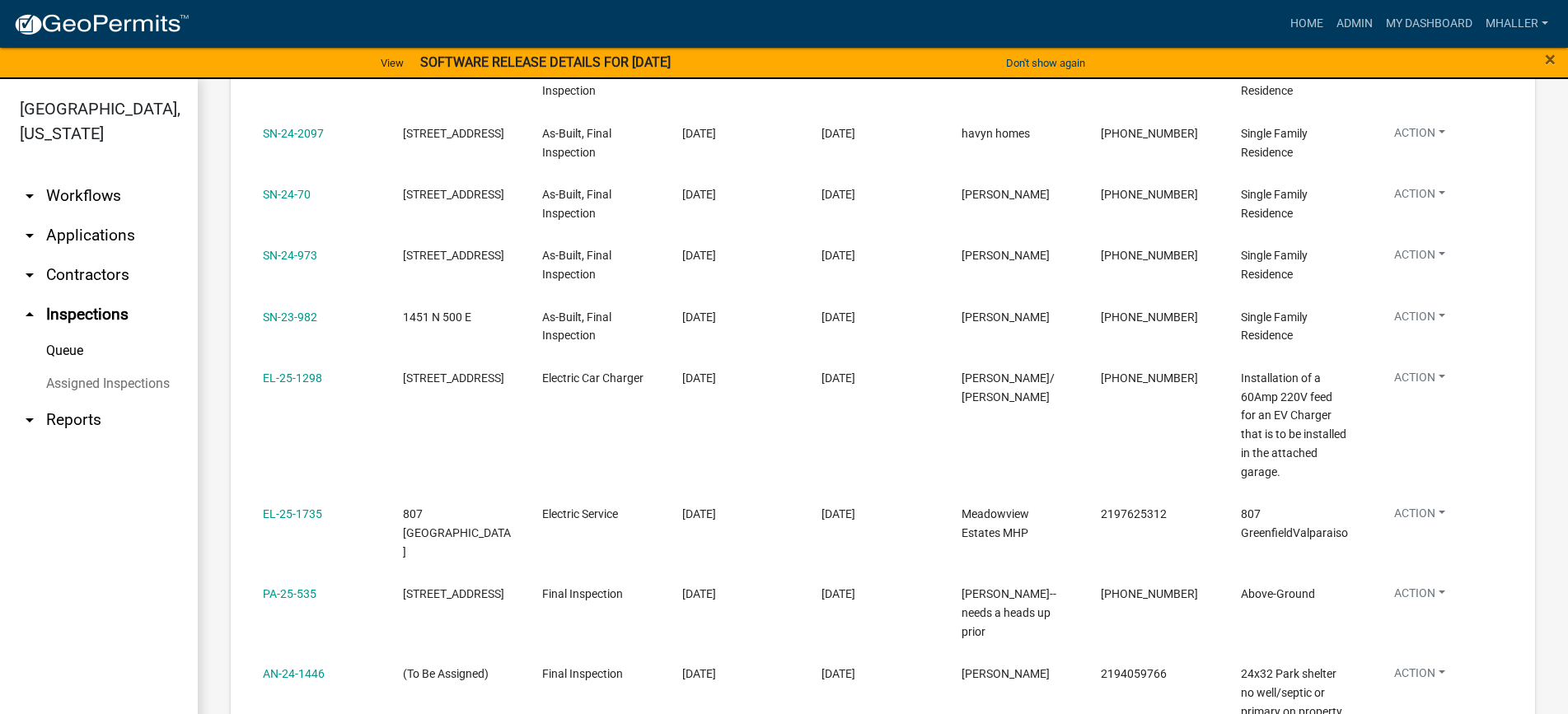
click at [73, 215] on link "arrow_drop_down Applications" at bounding box center [98, 235] width 198 height 40
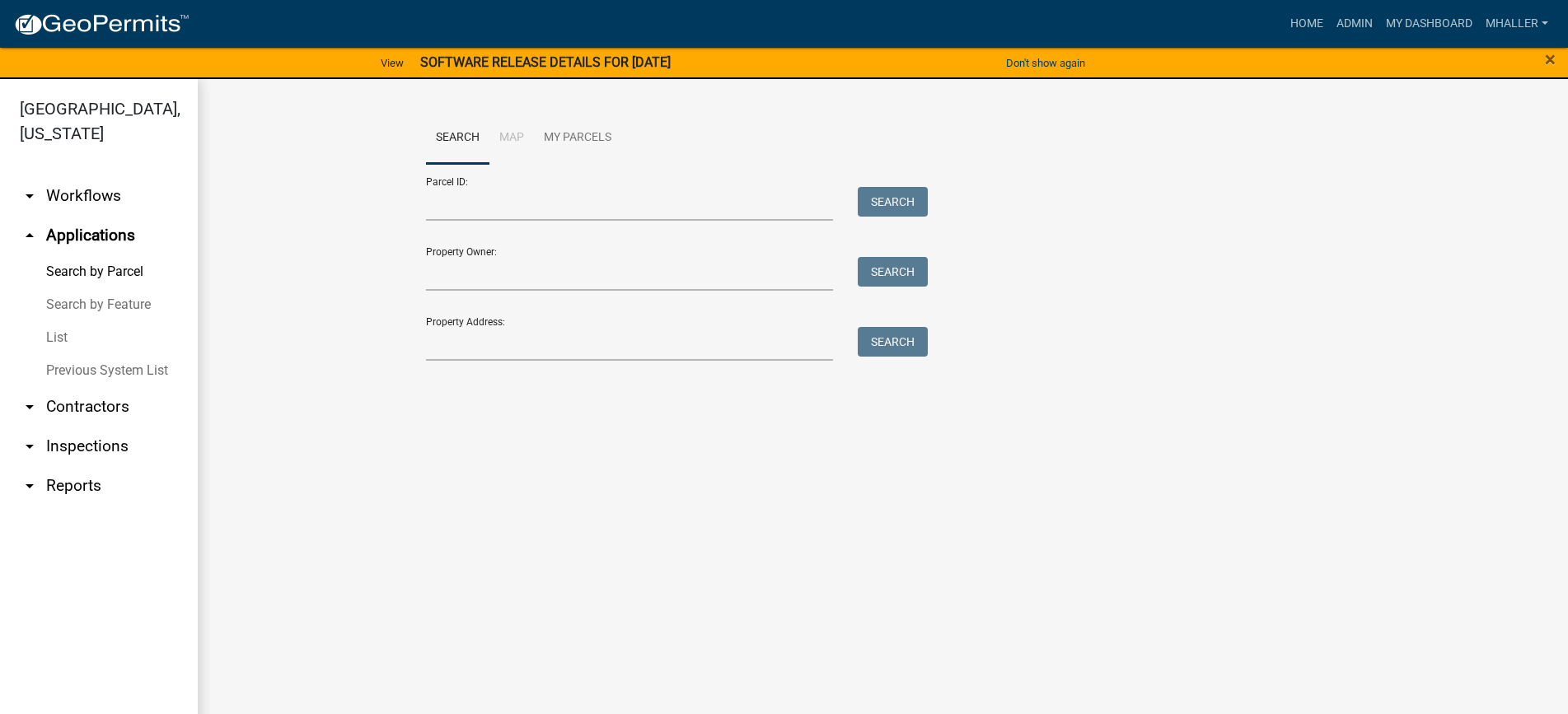
click at [57, 321] on link "List" at bounding box center [98, 337] width 198 height 33
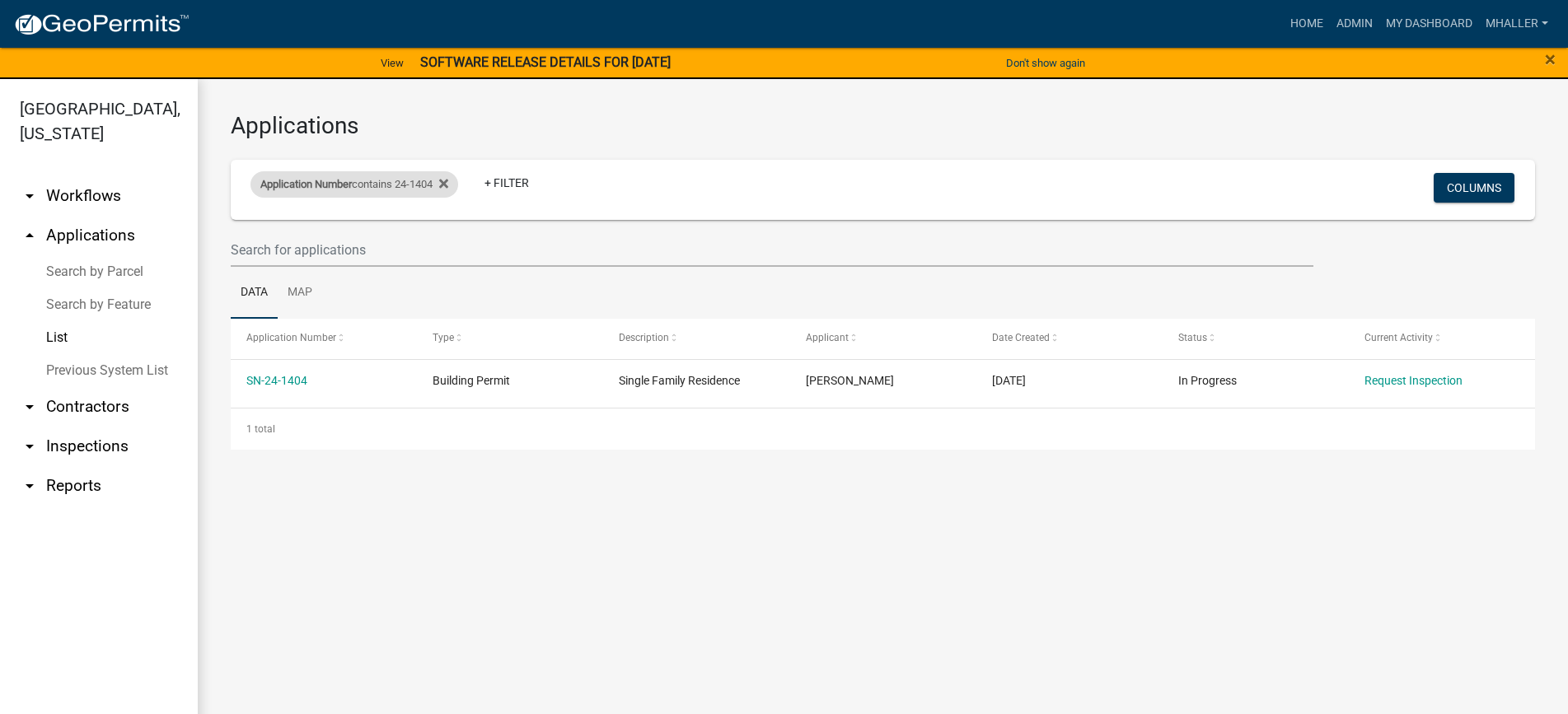
click at [410, 182] on div "Application Number contains 24-1404" at bounding box center [355, 184] width 207 height 27
click at [342, 250] on input "24-1404" at bounding box center [361, 245] width 151 height 34
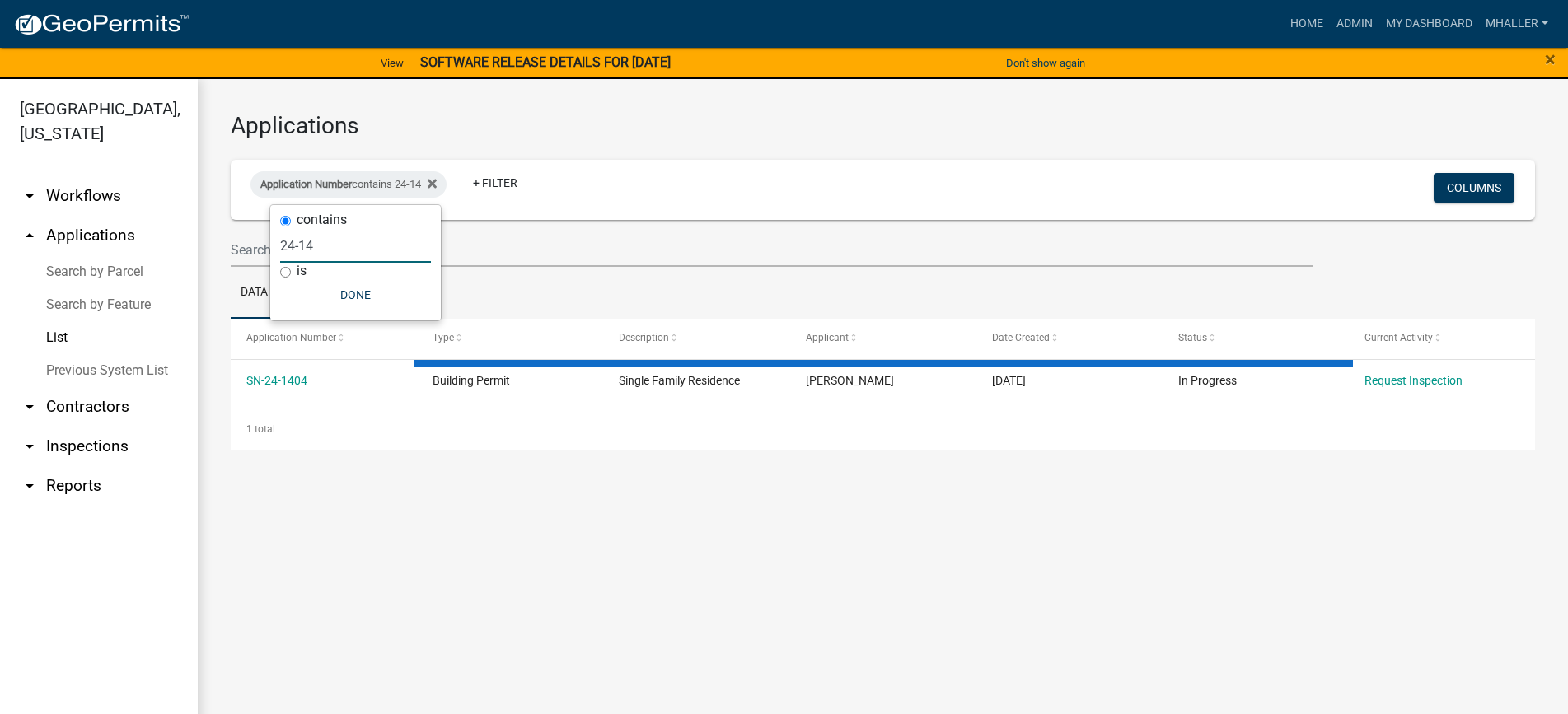
type input "24-1"
select select "1: 25"
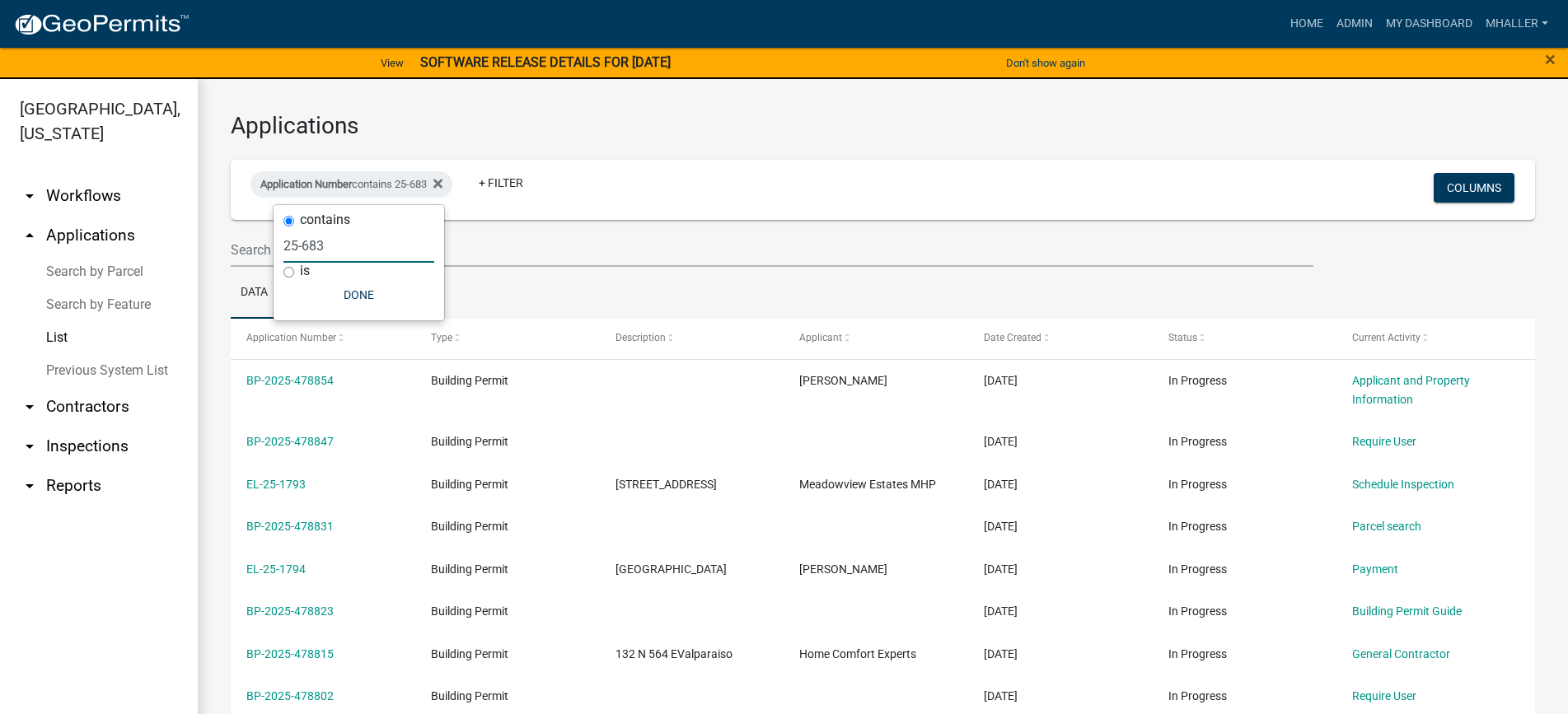
type input "25-683"
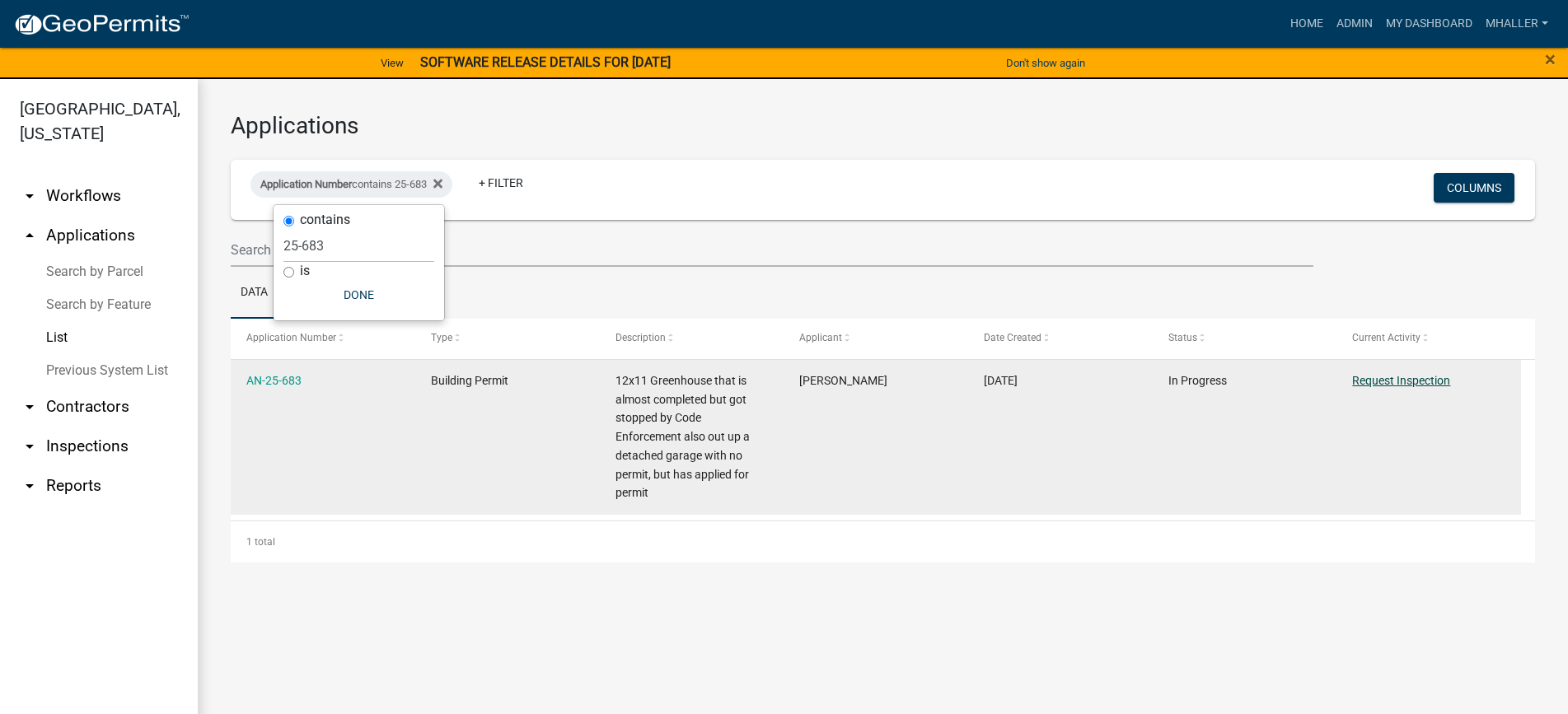
click at [1389, 379] on link "Request Inspection" at bounding box center [1400, 380] width 98 height 13
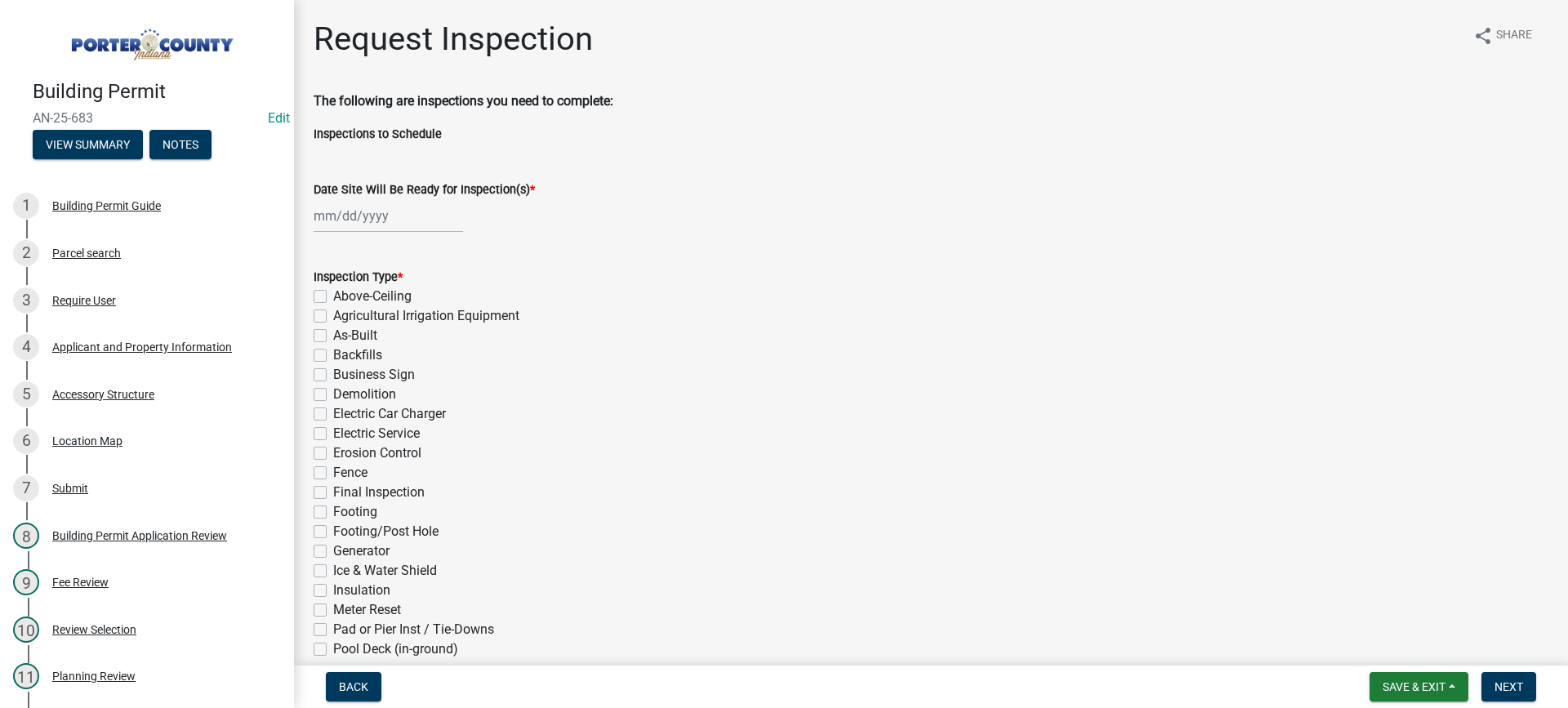
click at [366, 213] on div at bounding box center [388, 216] width 149 height 33
select select "9"
select select "2025"
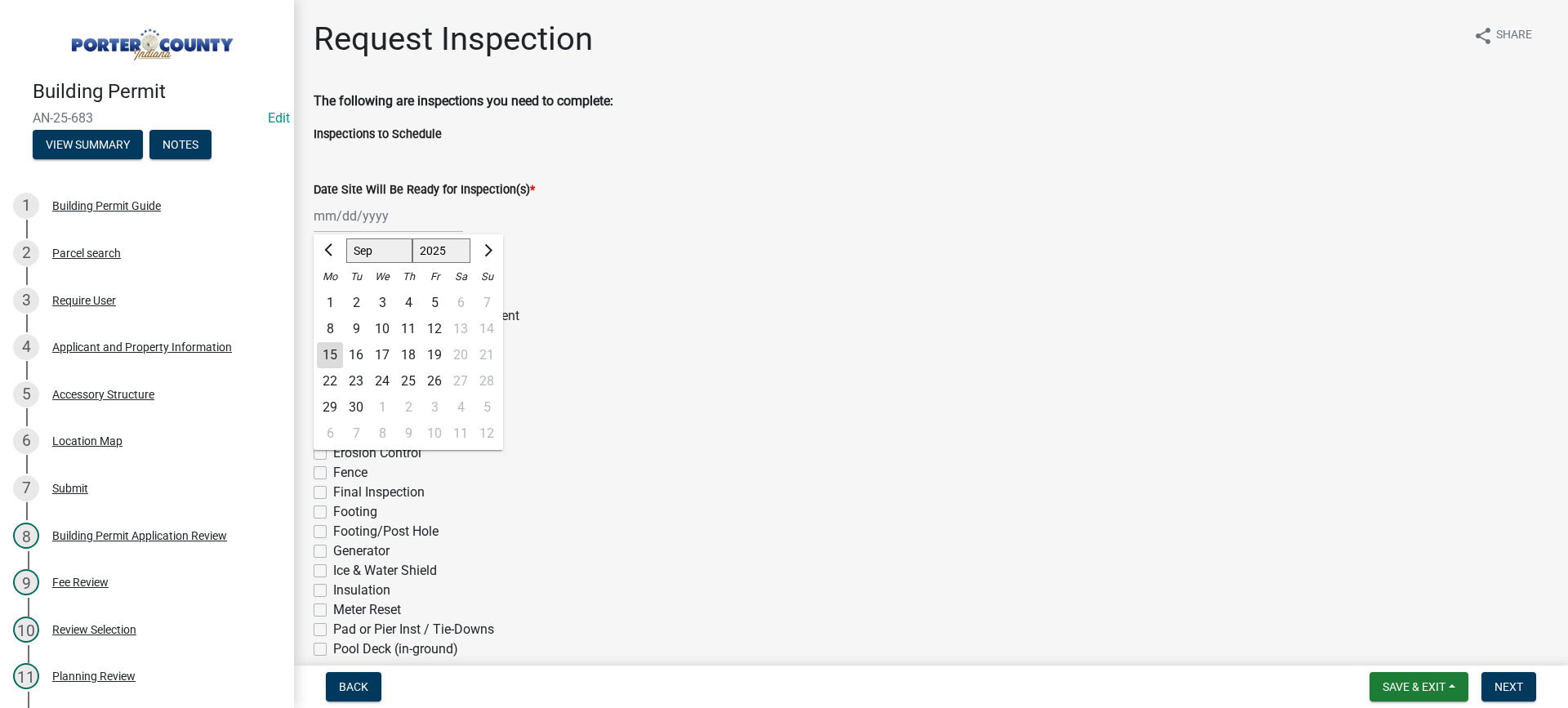
click at [330, 355] on div "15" at bounding box center [330, 355] width 26 height 26
type input "[DATE]"
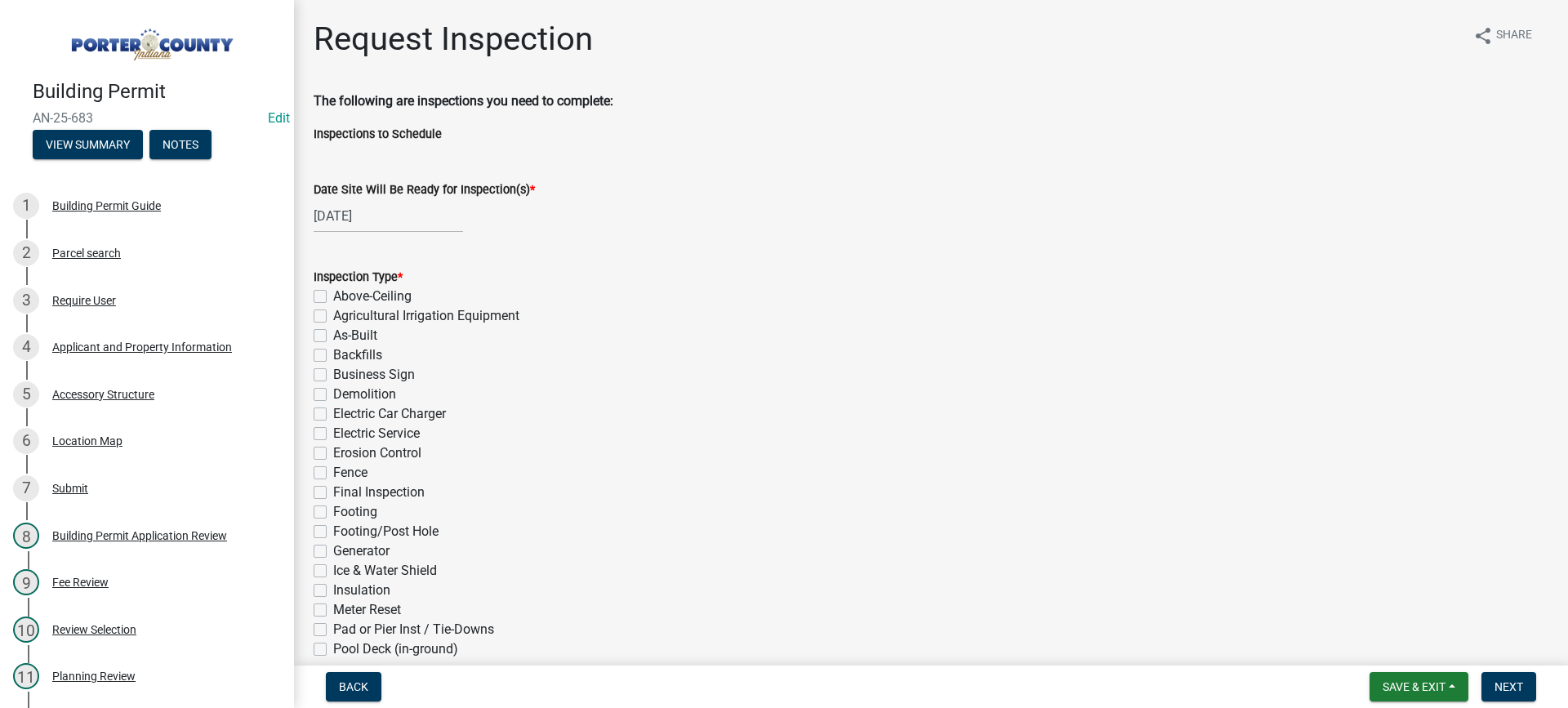
click at [333, 492] on label "Final Inspection" at bounding box center [379, 492] width 91 height 19
click at [333, 492] on input "Final Inspection" at bounding box center [338, 488] width 11 height 11
checkbox input "true"
checkbox input "false"
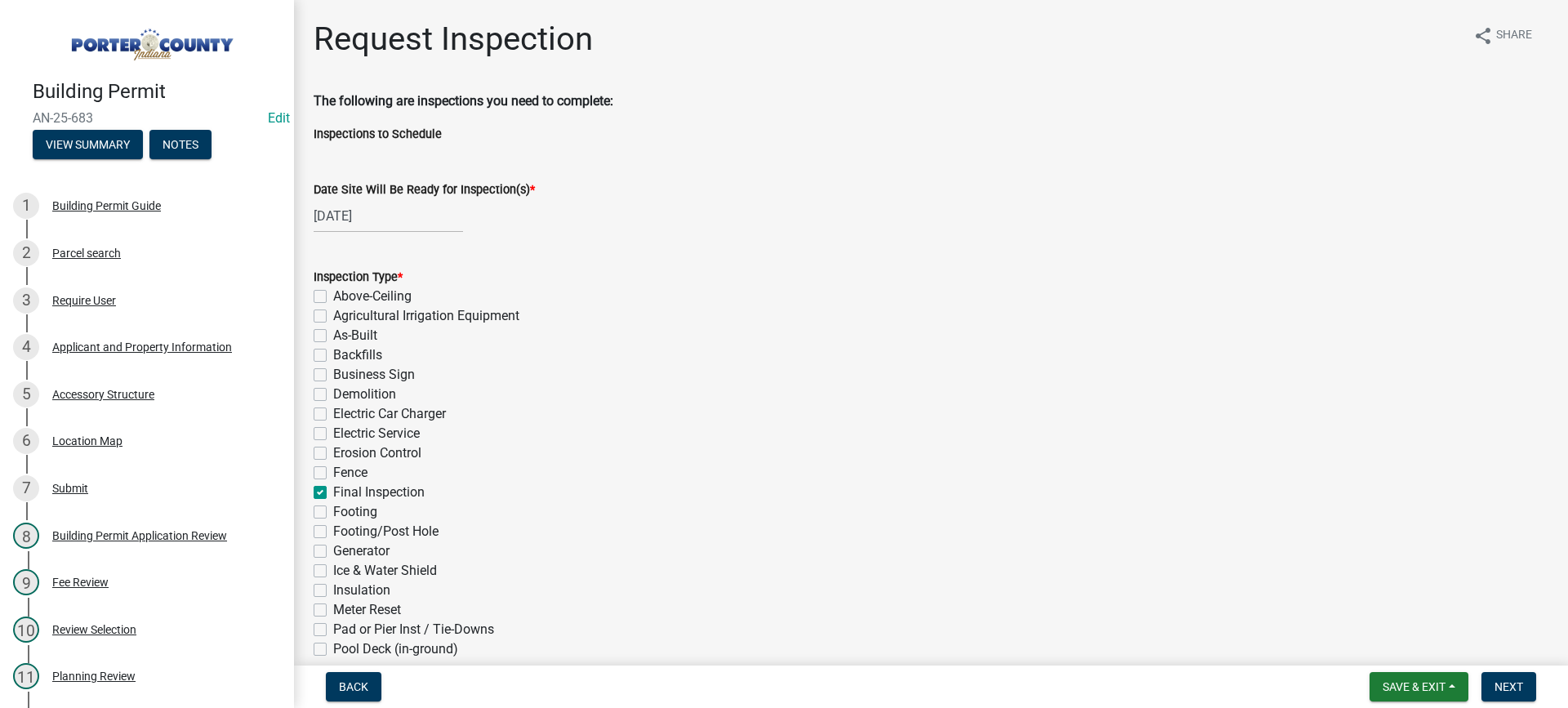
checkbox input "false"
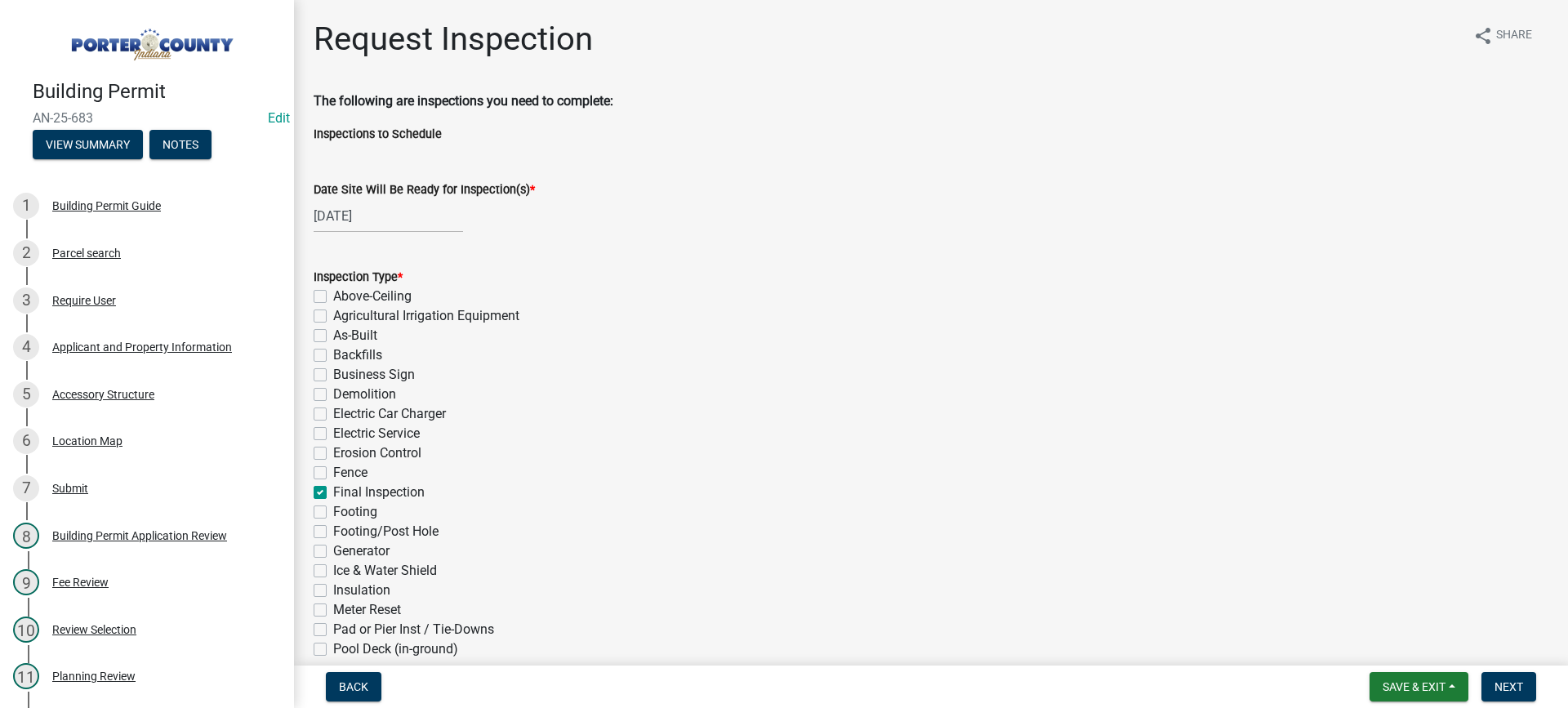
checkbox input "false"
checkbox input "true"
checkbox input "false"
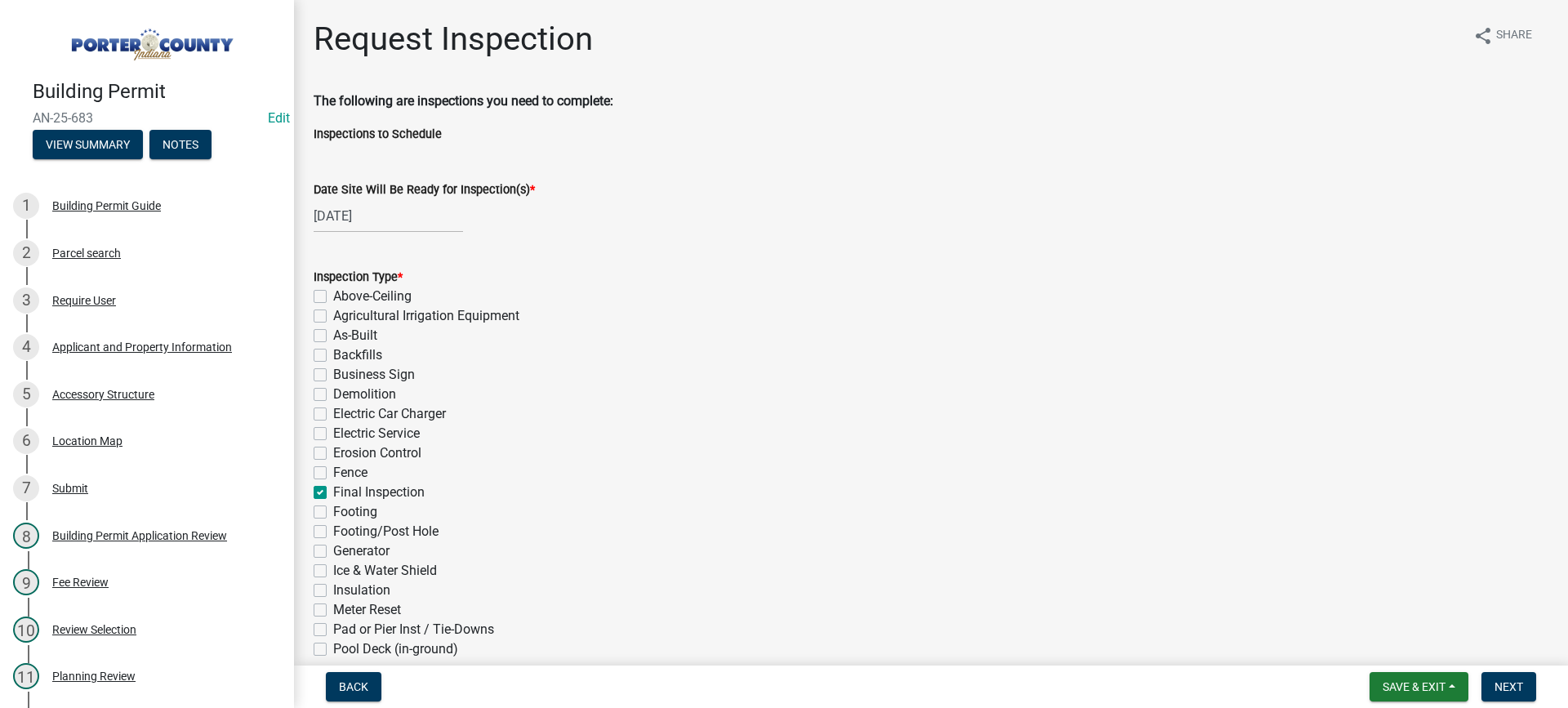
checkbox input "false"
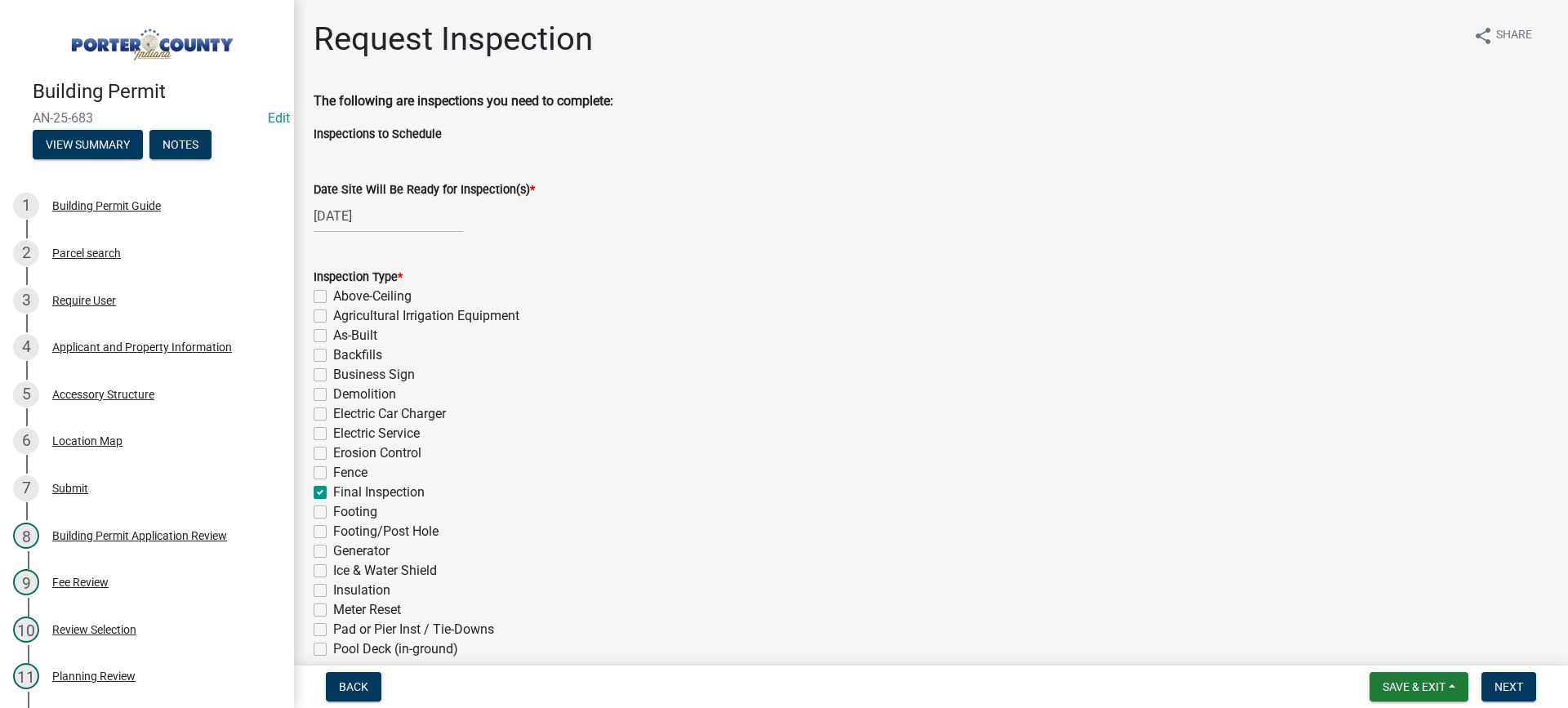
checkbox input "false"
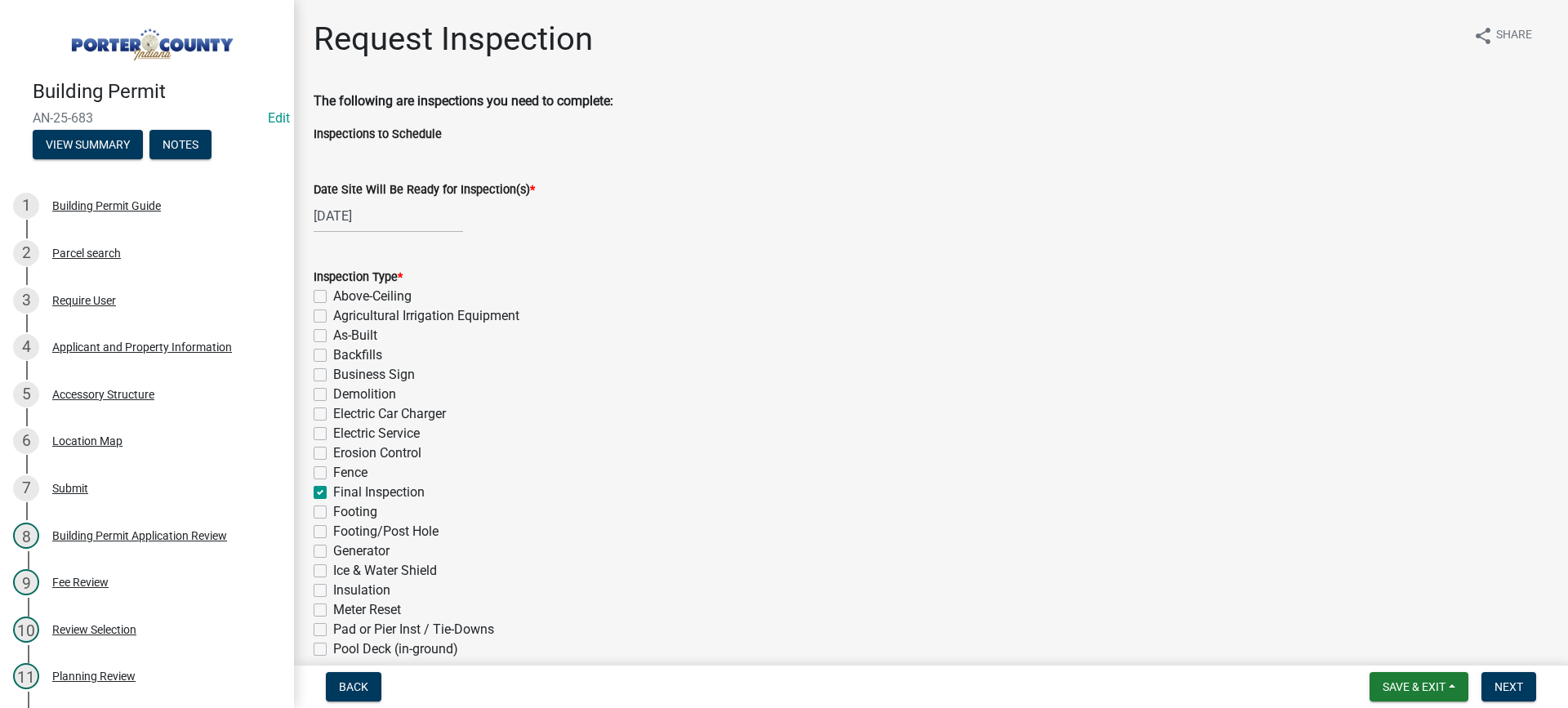
checkbox input "false"
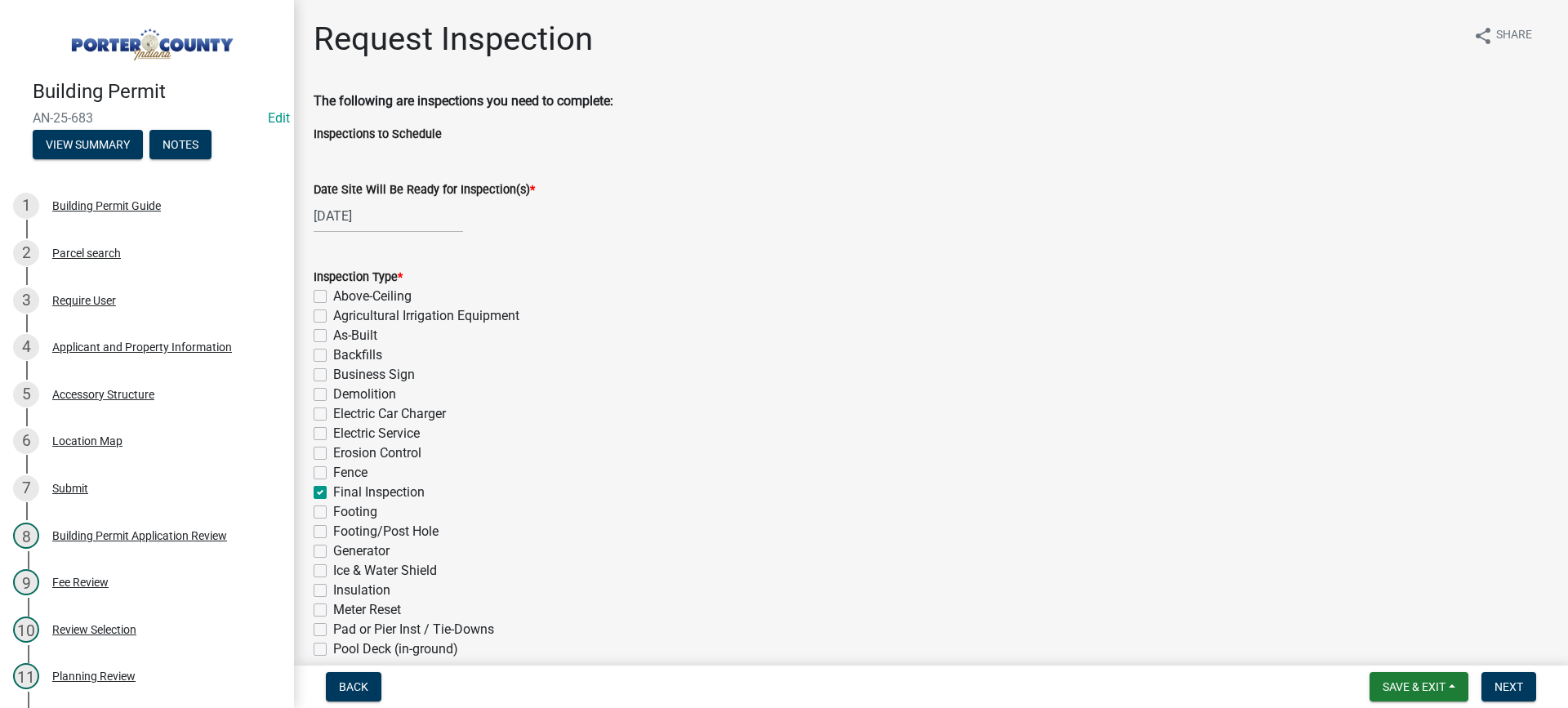
checkbox input "false"
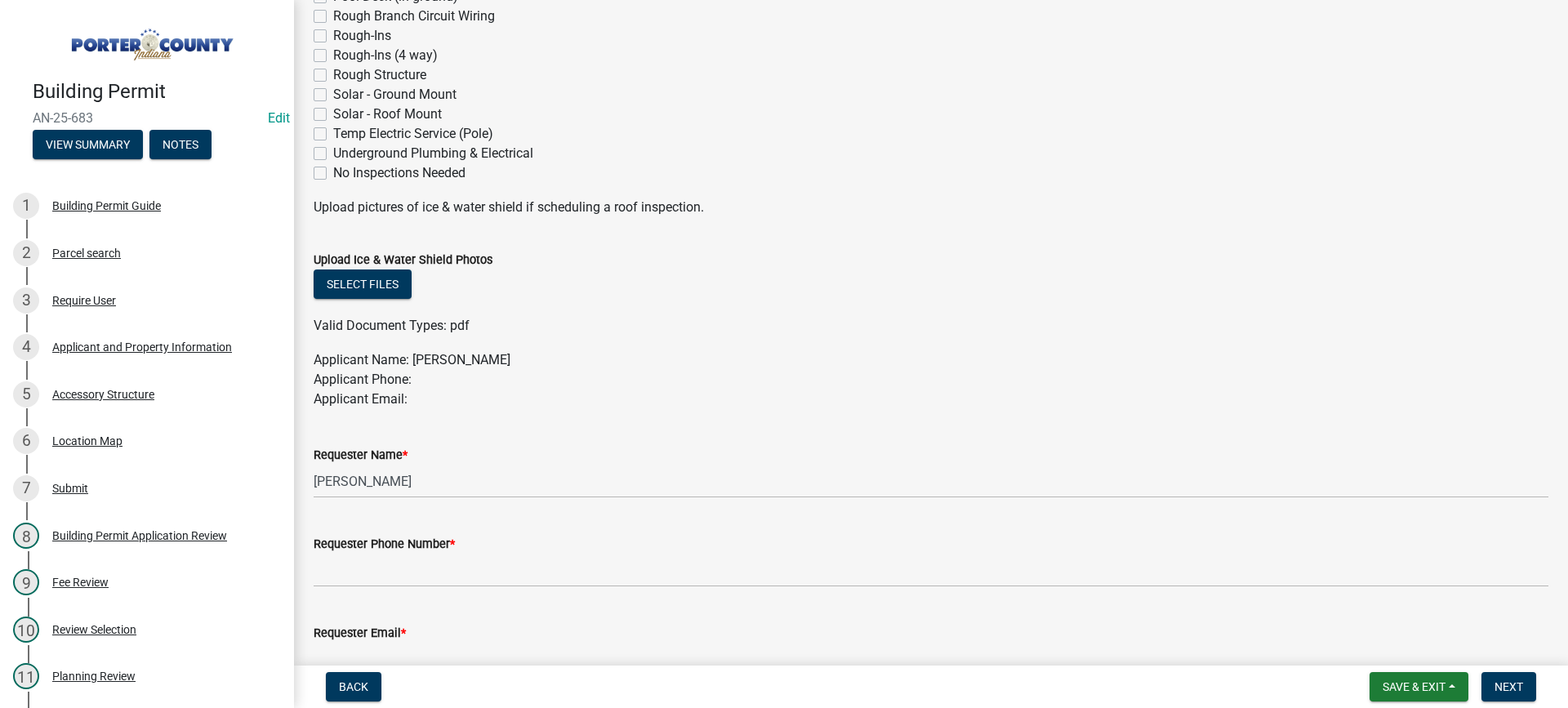
scroll to position [653, 0]
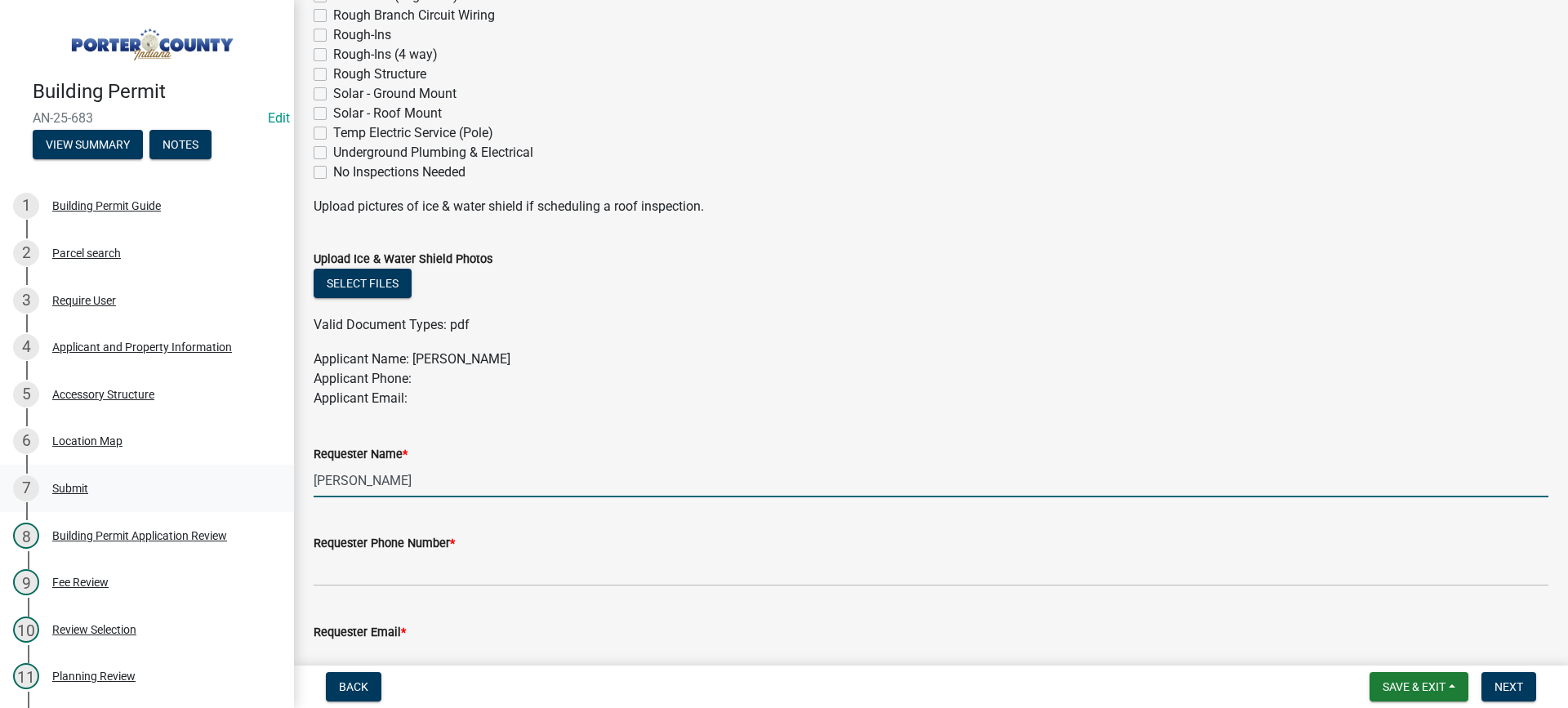
drag, startPoint x: 341, startPoint y: 472, endPoint x: 171, endPoint y: 480, distance: 170.2
click at [171, 480] on div "Building Permit AN-25-683 Edit View Summary Notes 1 Building Permit Guide 2 Par…" at bounding box center [784, 354] width 1568 height 708
type input "ditchcreek"
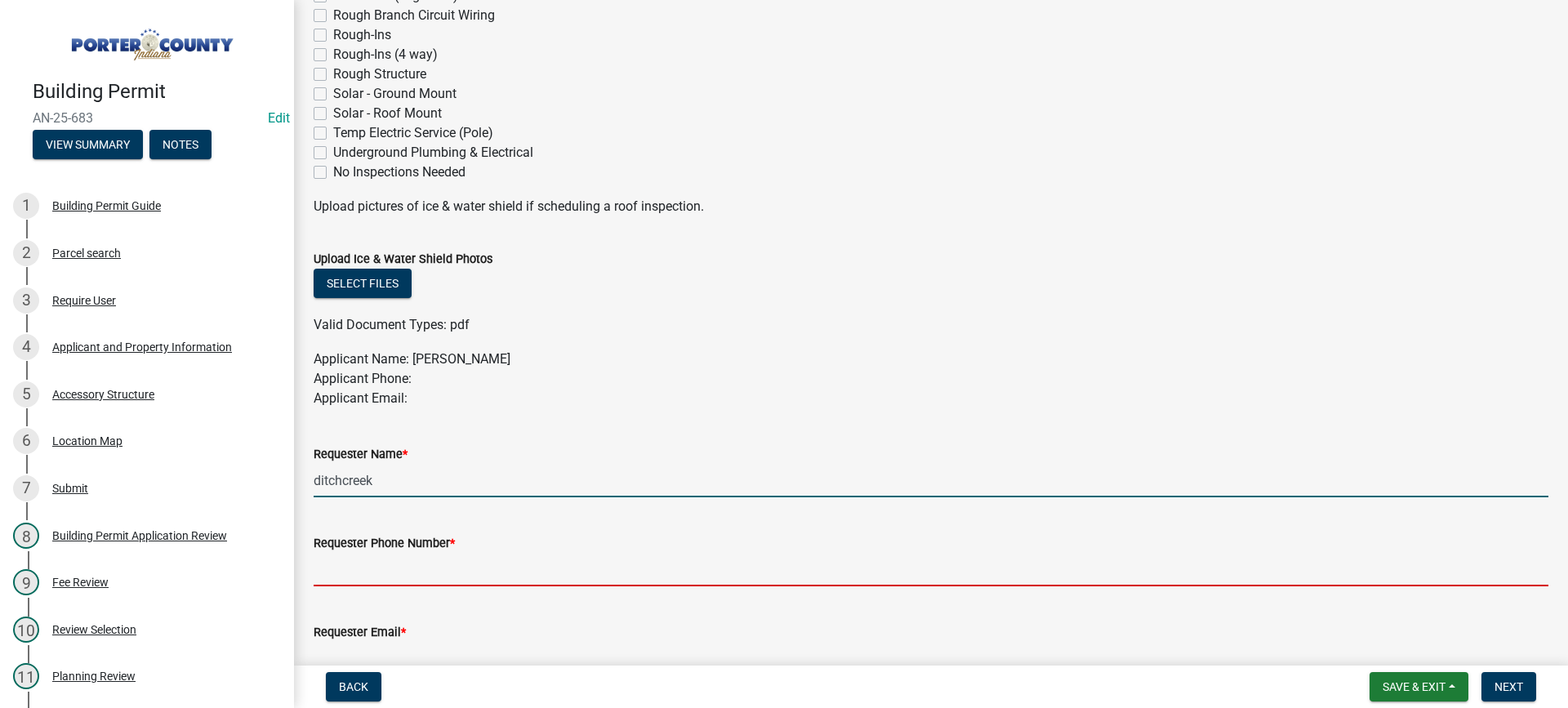
click at [416, 560] on input "Requester Phone Number *" at bounding box center [931, 569] width 1235 height 33
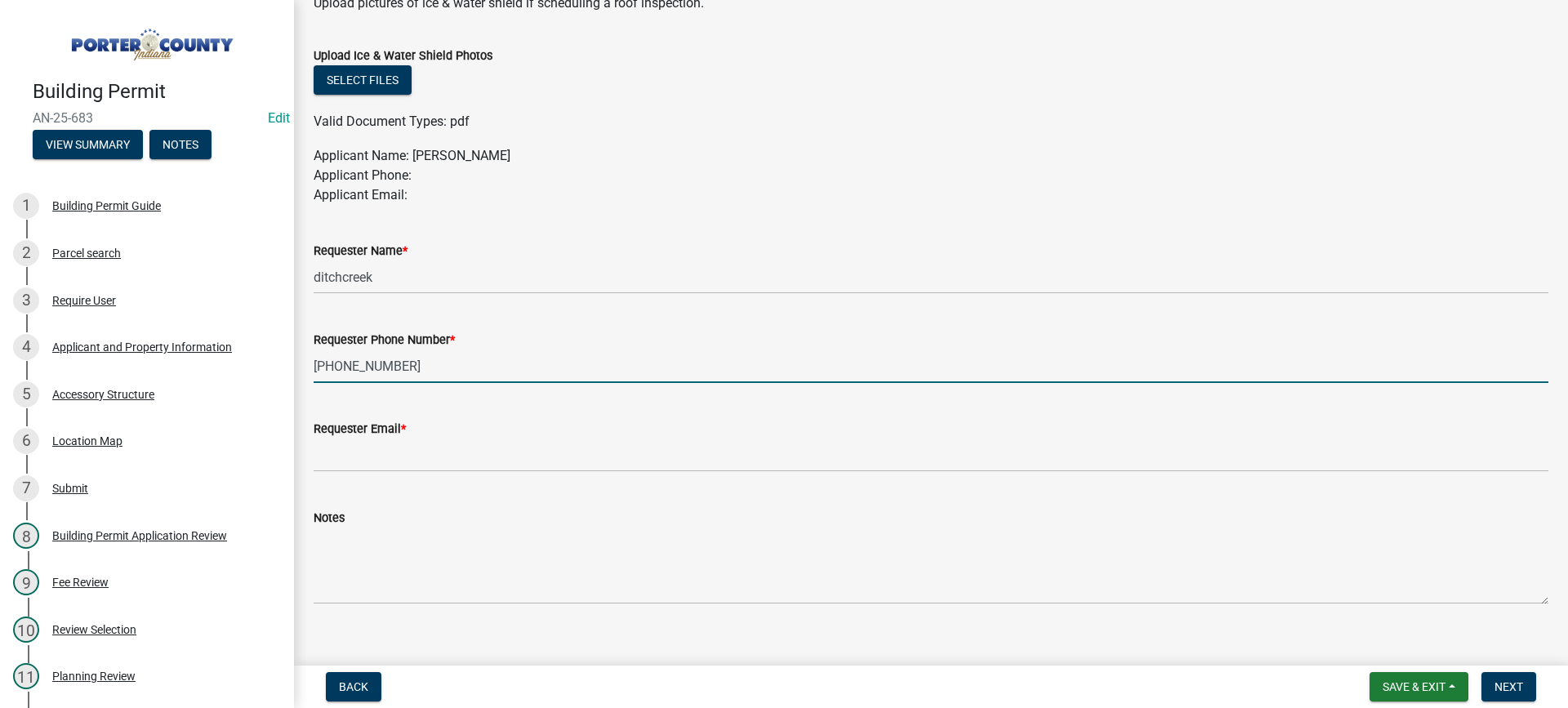
scroll to position [878, 0]
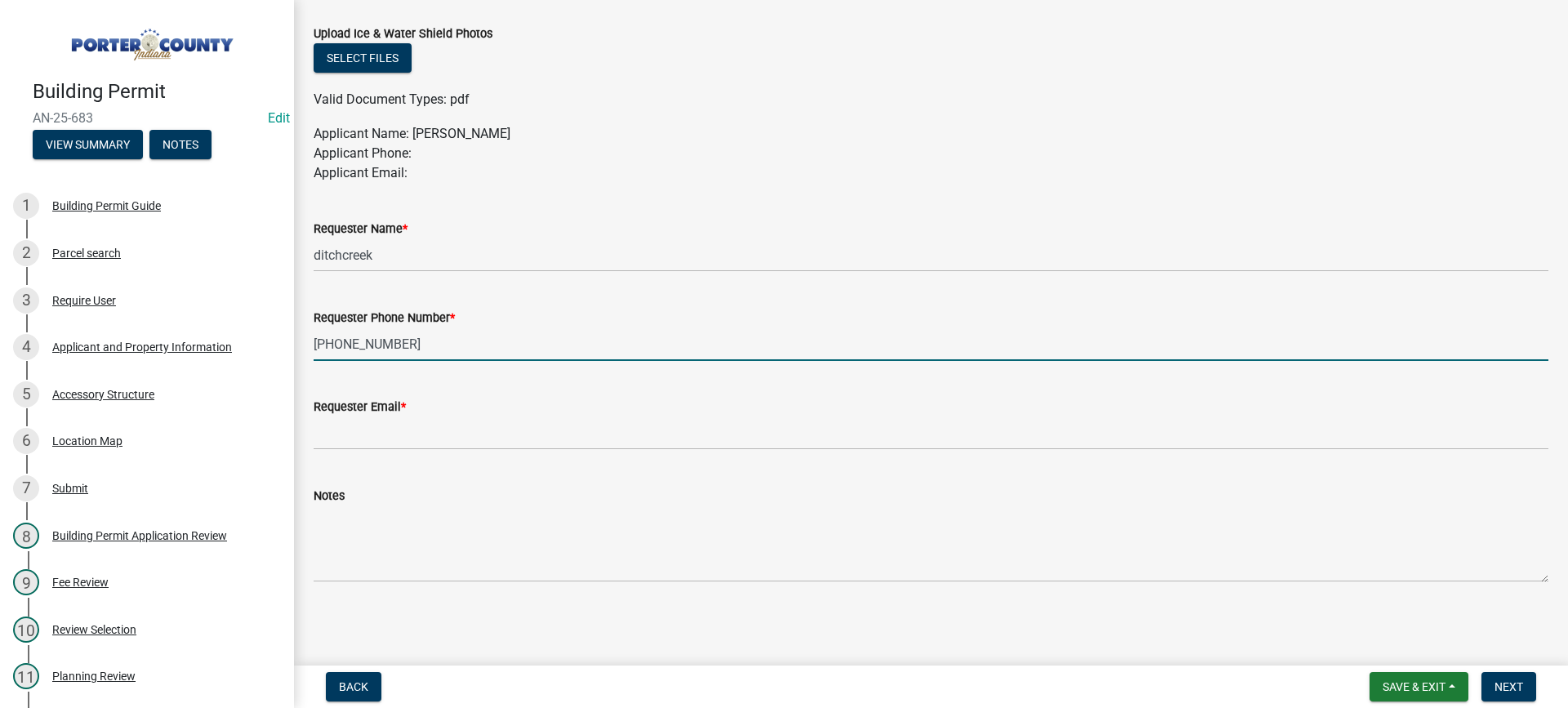
type input "[PHONE_NUMBER]"
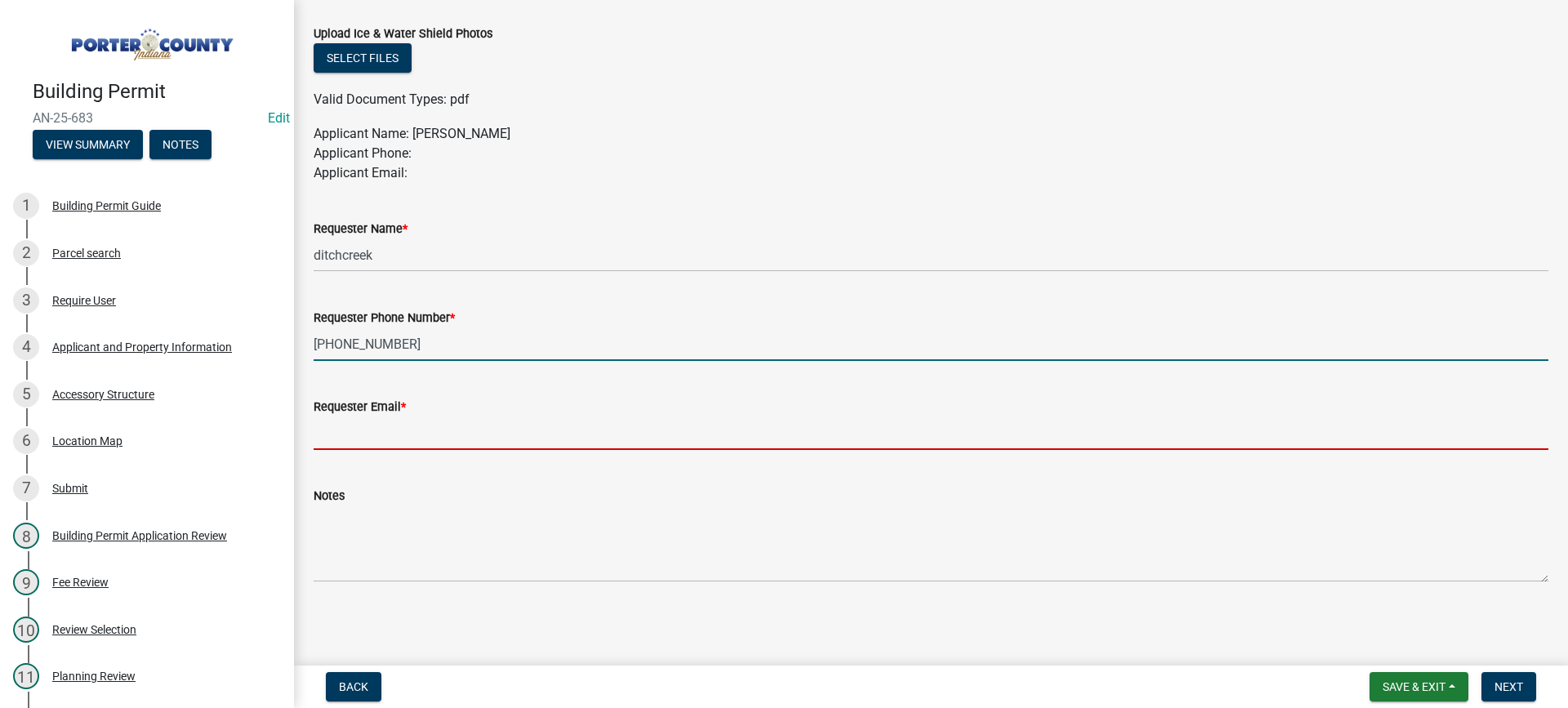
click at [388, 434] on input "Requester Email *" at bounding box center [931, 433] width 1235 height 33
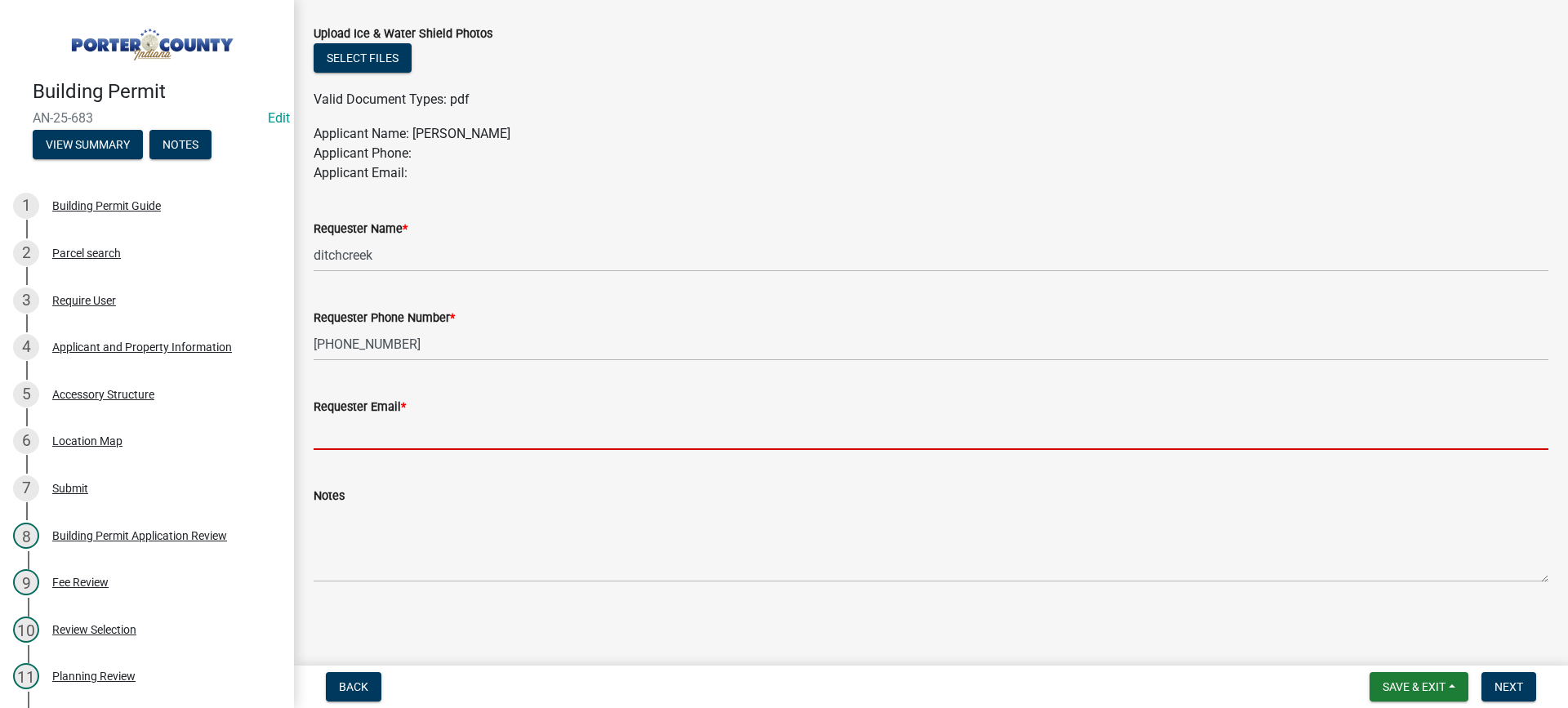
type input "[EMAIL_ADDRESS][DOMAIN_NAME]"
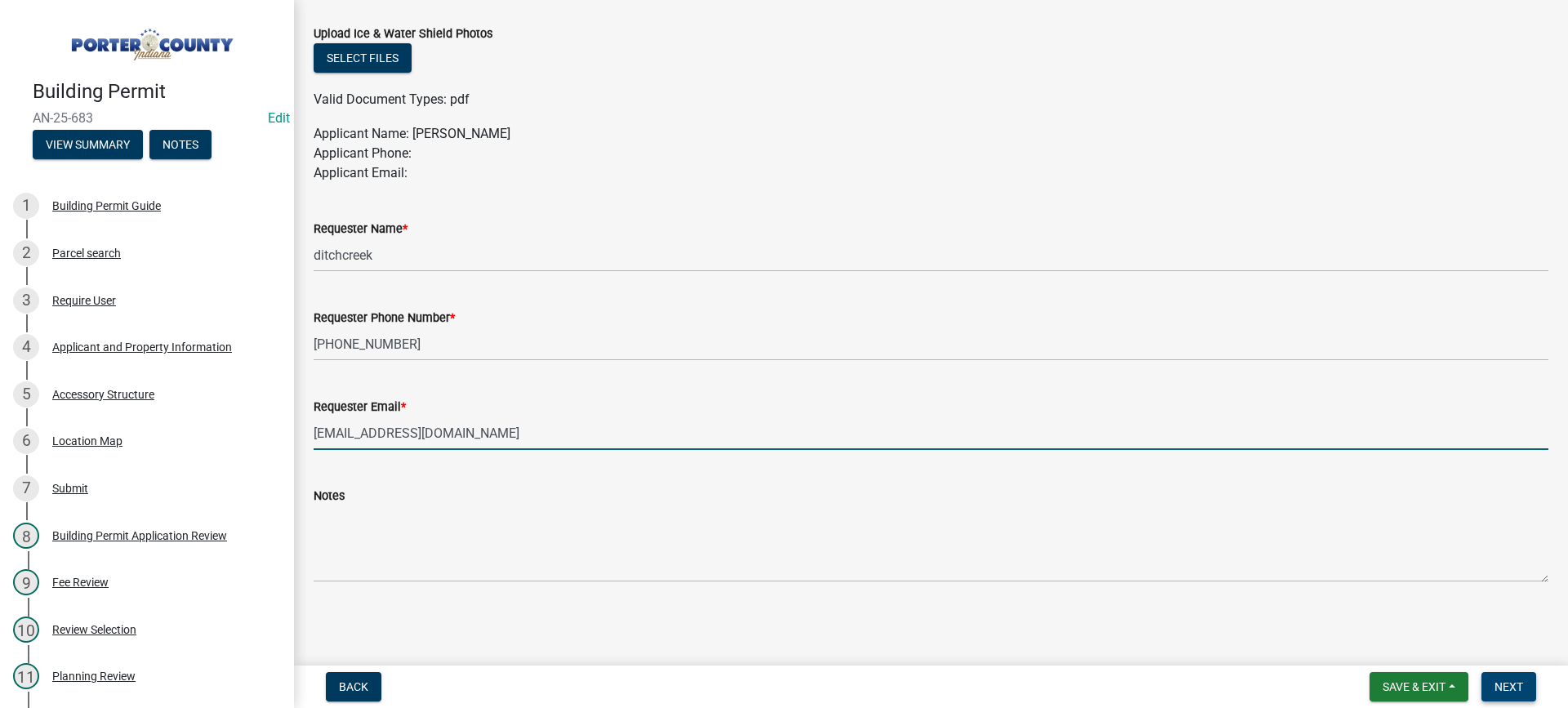
click at [1503, 686] on span "Next" at bounding box center [1509, 686] width 29 height 13
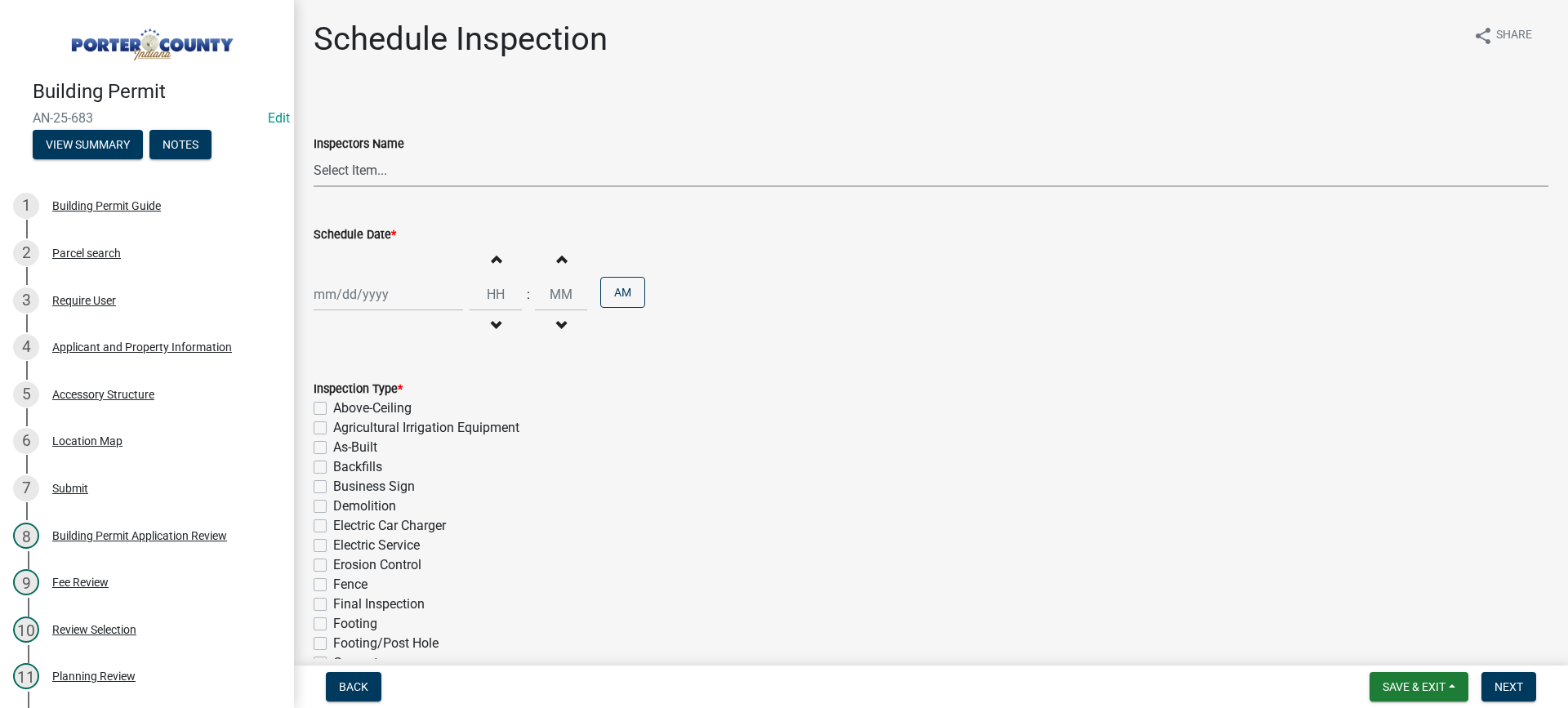
click at [342, 170] on select "Select Item... mhaller ([PERSON_NAME])" at bounding box center [931, 170] width 1235 height 33
select select "ca350da2-795e-4cf8-941d-46ff53e354ae"
click at [314, 154] on select "Select Item... mhaller ([PERSON_NAME])" at bounding box center [931, 170] width 1235 height 33
click at [374, 298] on div at bounding box center [388, 294] width 149 height 33
select select "9"
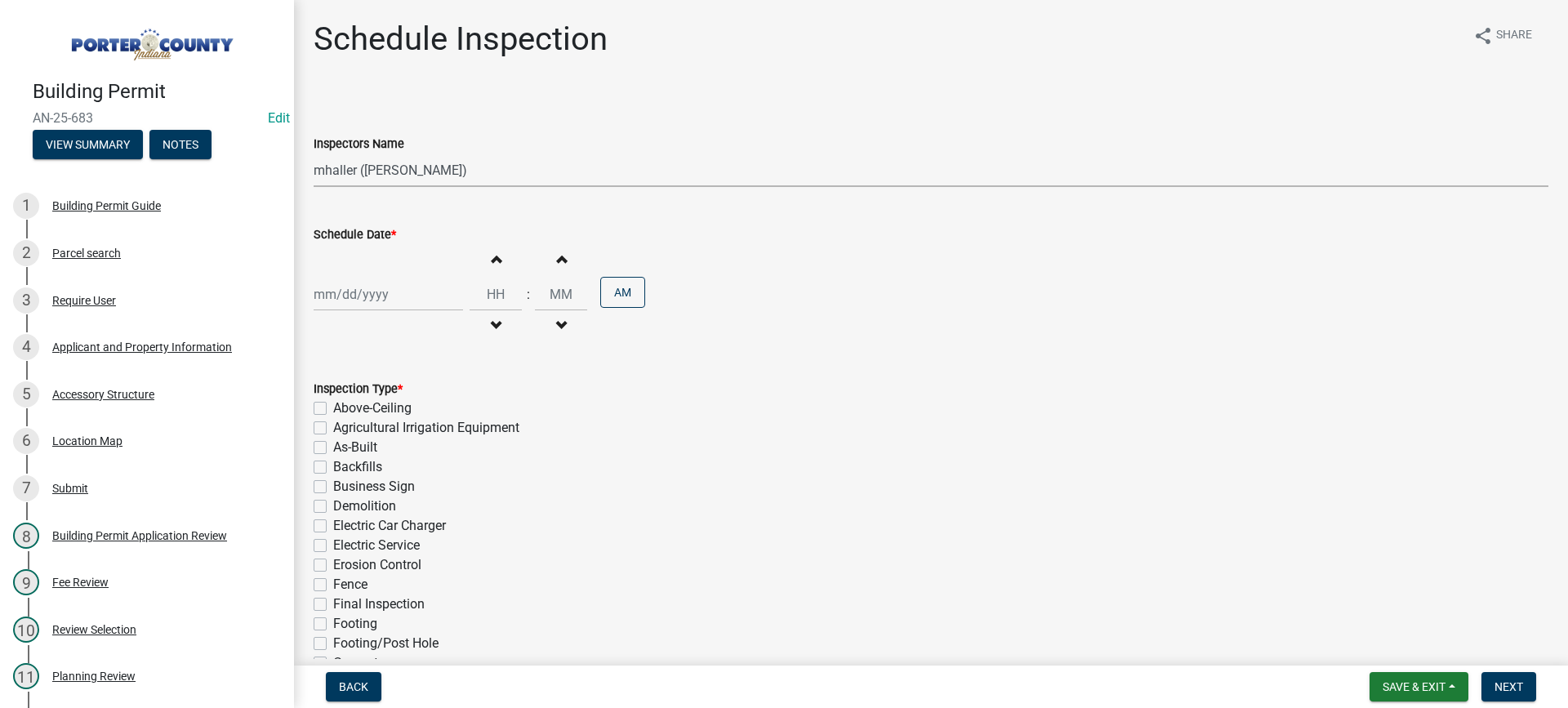
select select "2025"
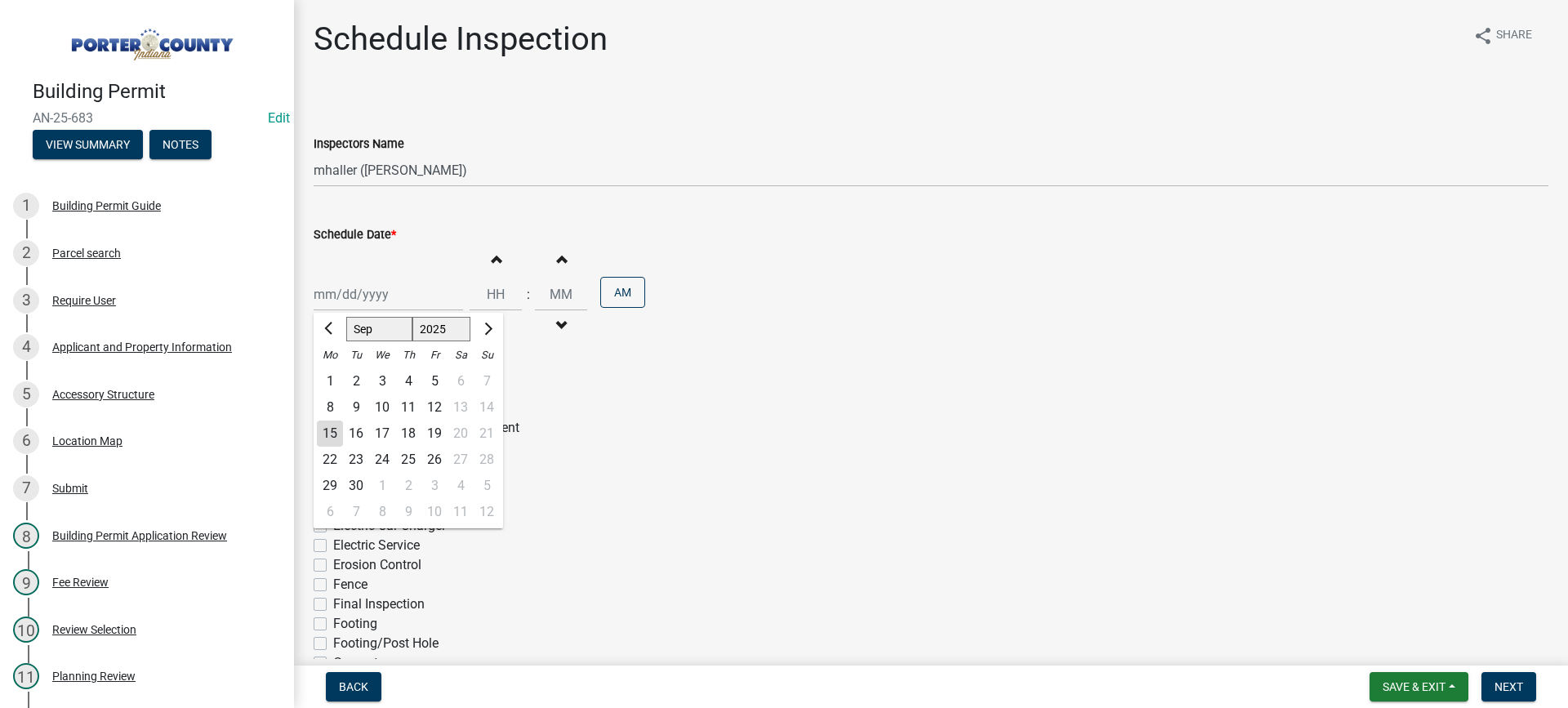
click at [409, 431] on div "18" at bounding box center [409, 434] width 26 height 26
type input "[DATE]"
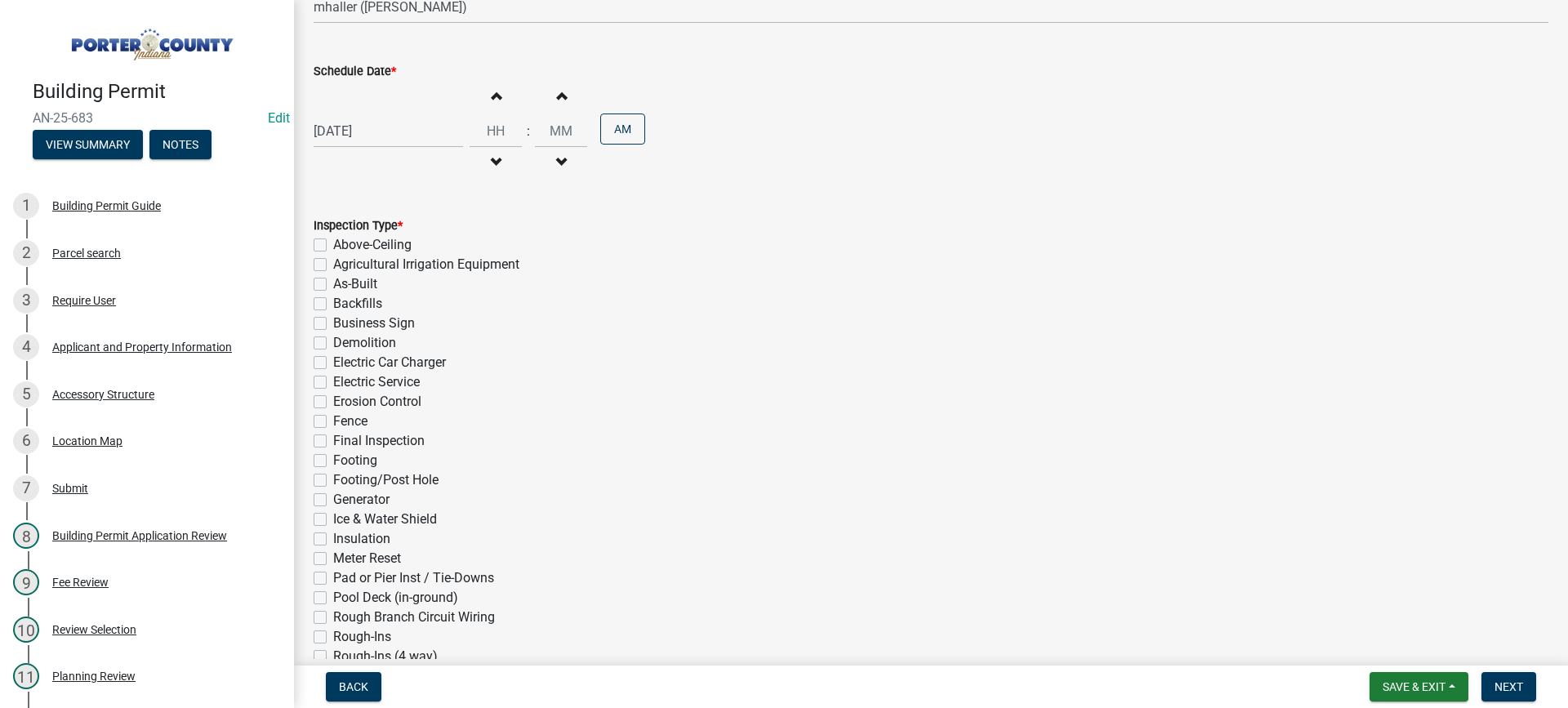
scroll to position [327, 0]
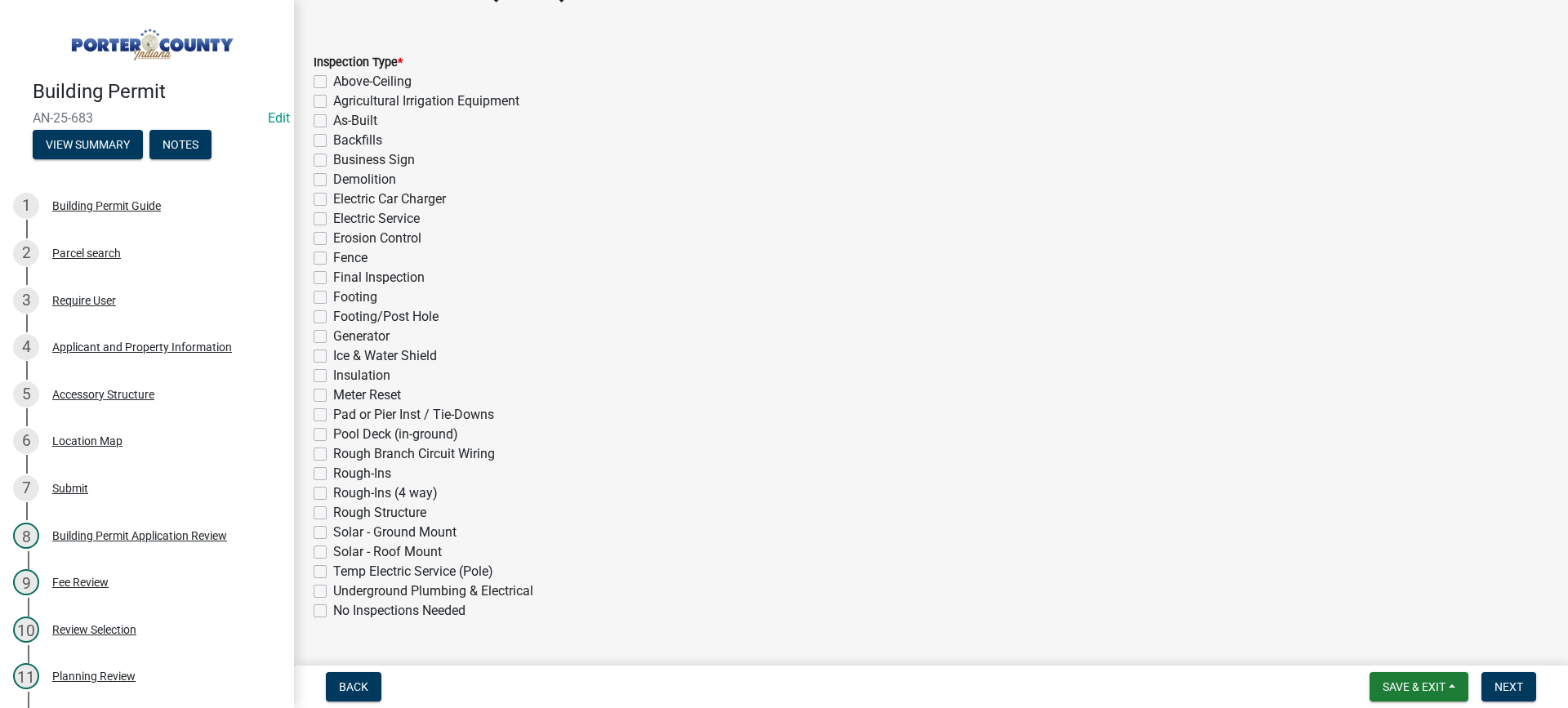
click at [333, 275] on label "Final Inspection" at bounding box center [379, 278] width 91 height 19
click at [333, 275] on input "Final Inspection" at bounding box center [338, 273] width 11 height 11
checkbox input "true"
checkbox input "false"
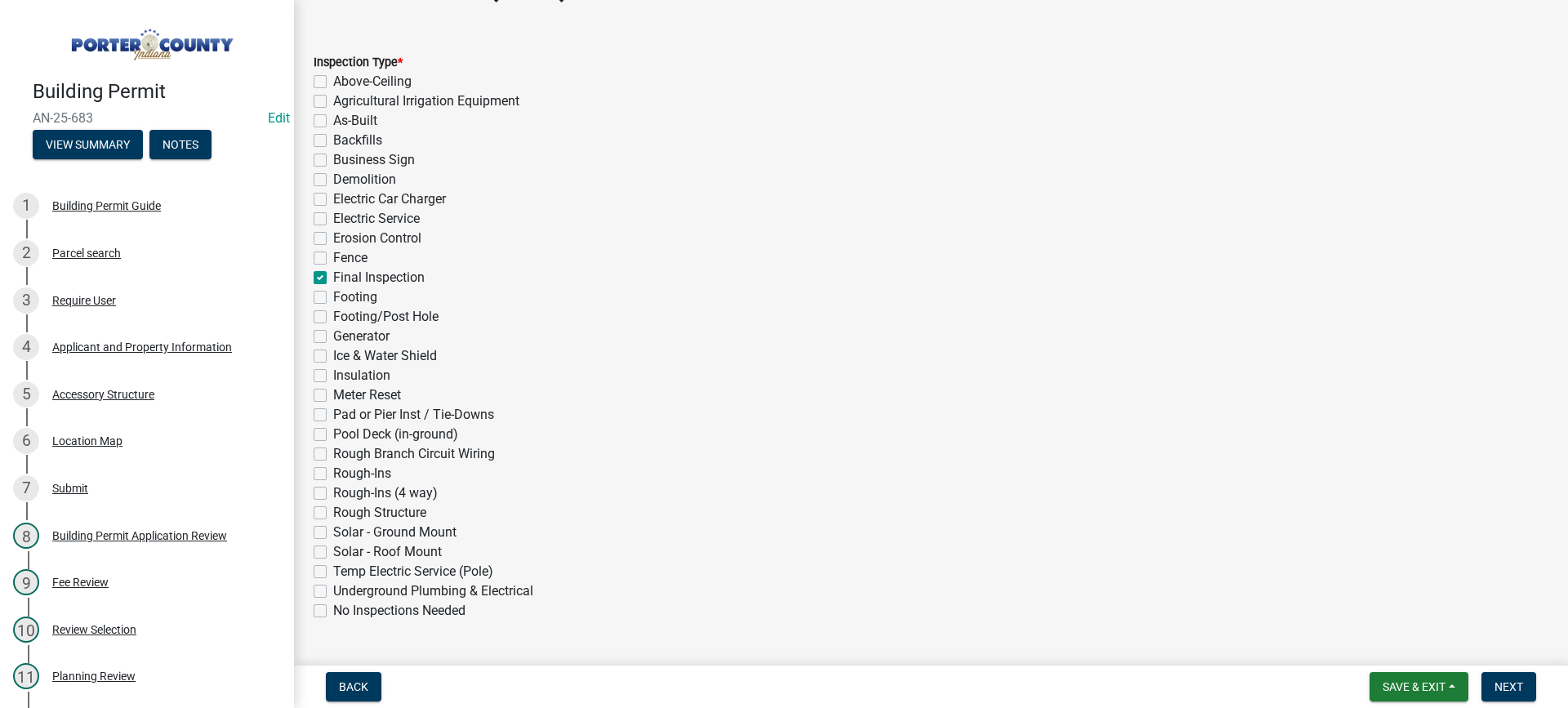
checkbox input "false"
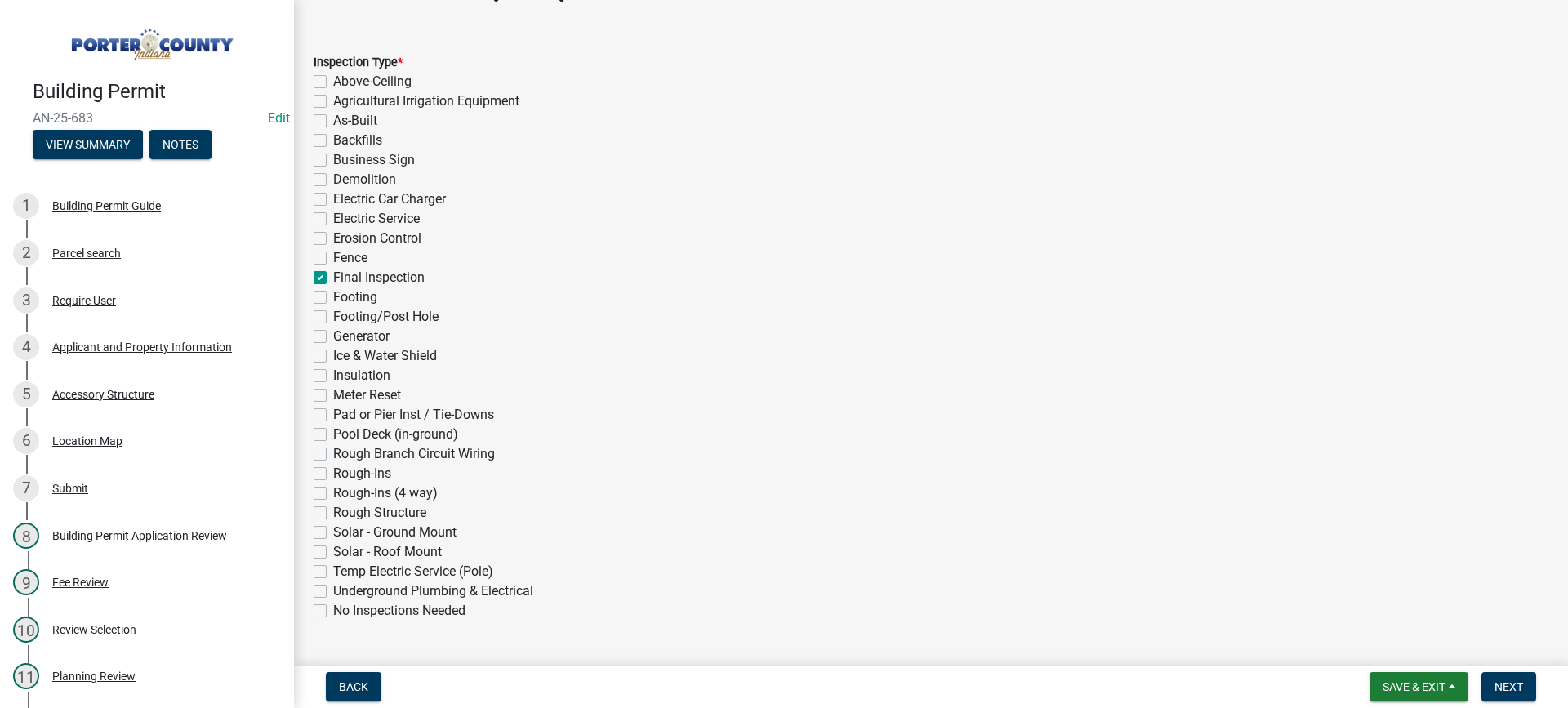
checkbox input "false"
checkbox input "true"
checkbox input "false"
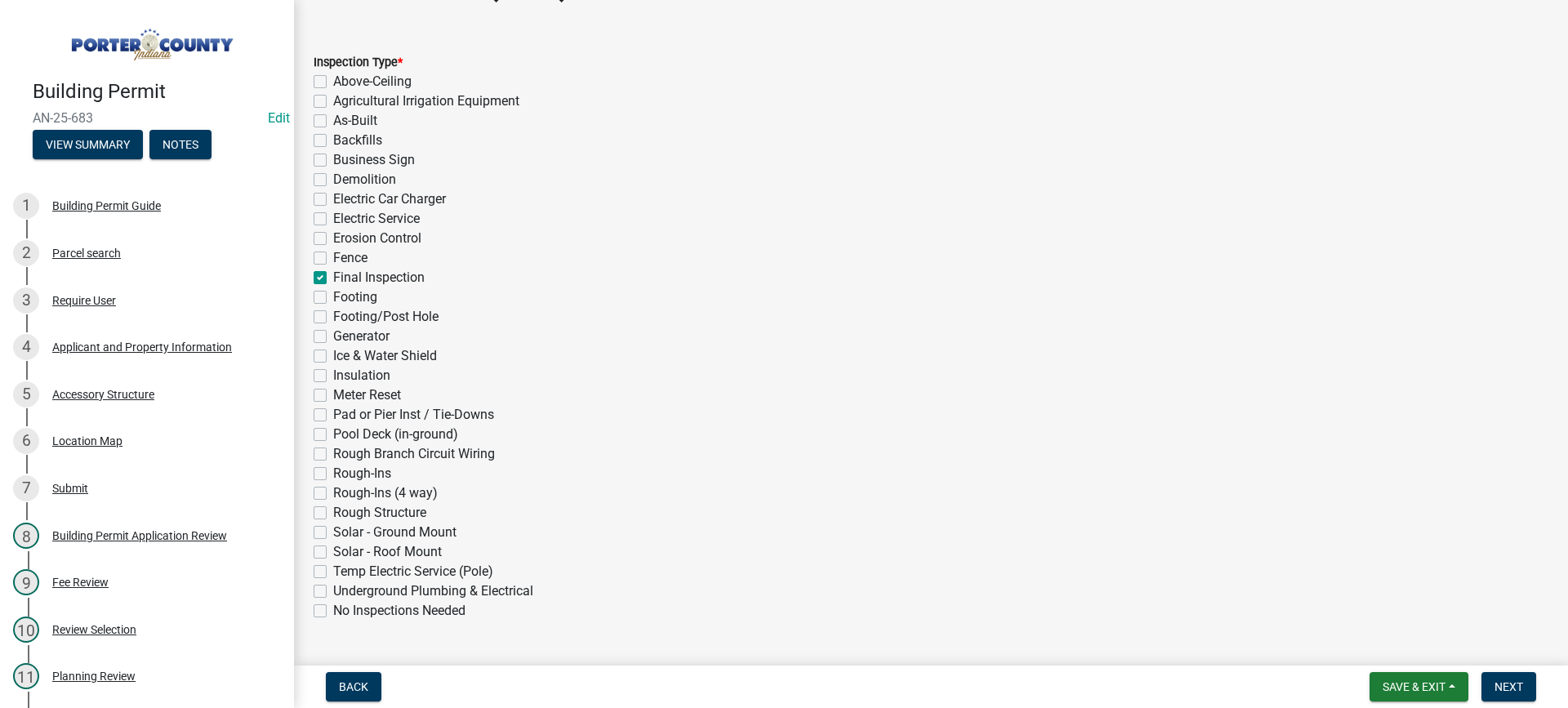
checkbox input "false"
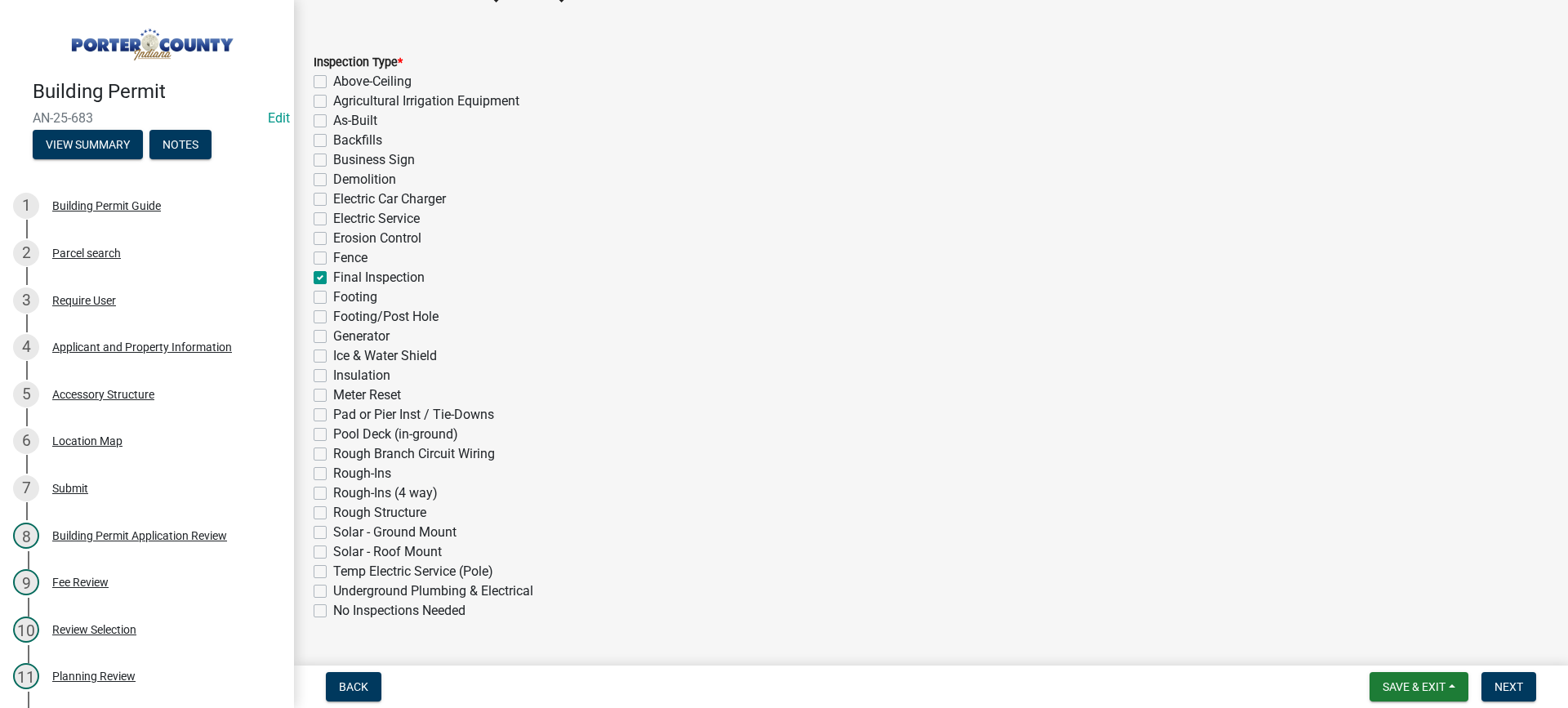
checkbox input "false"
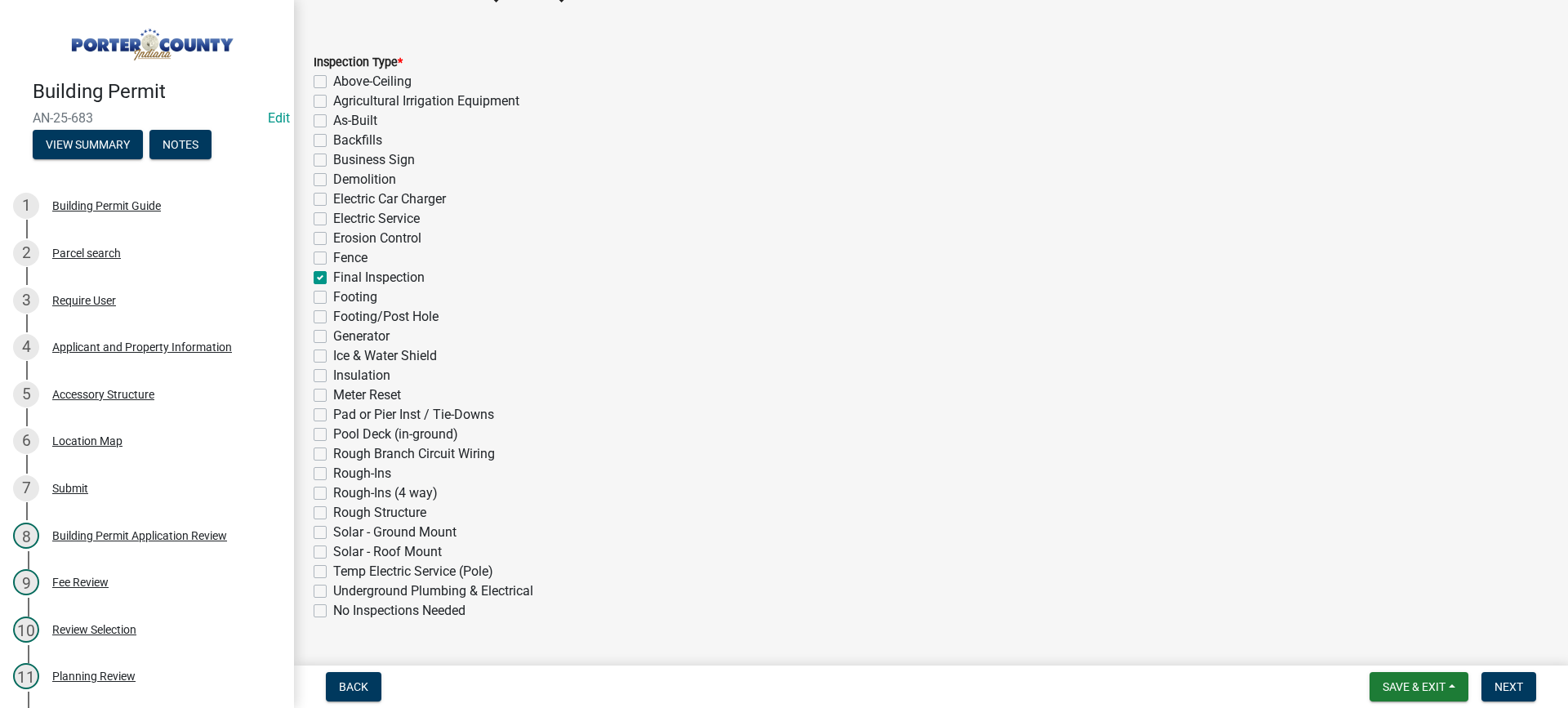
checkbox input "false"
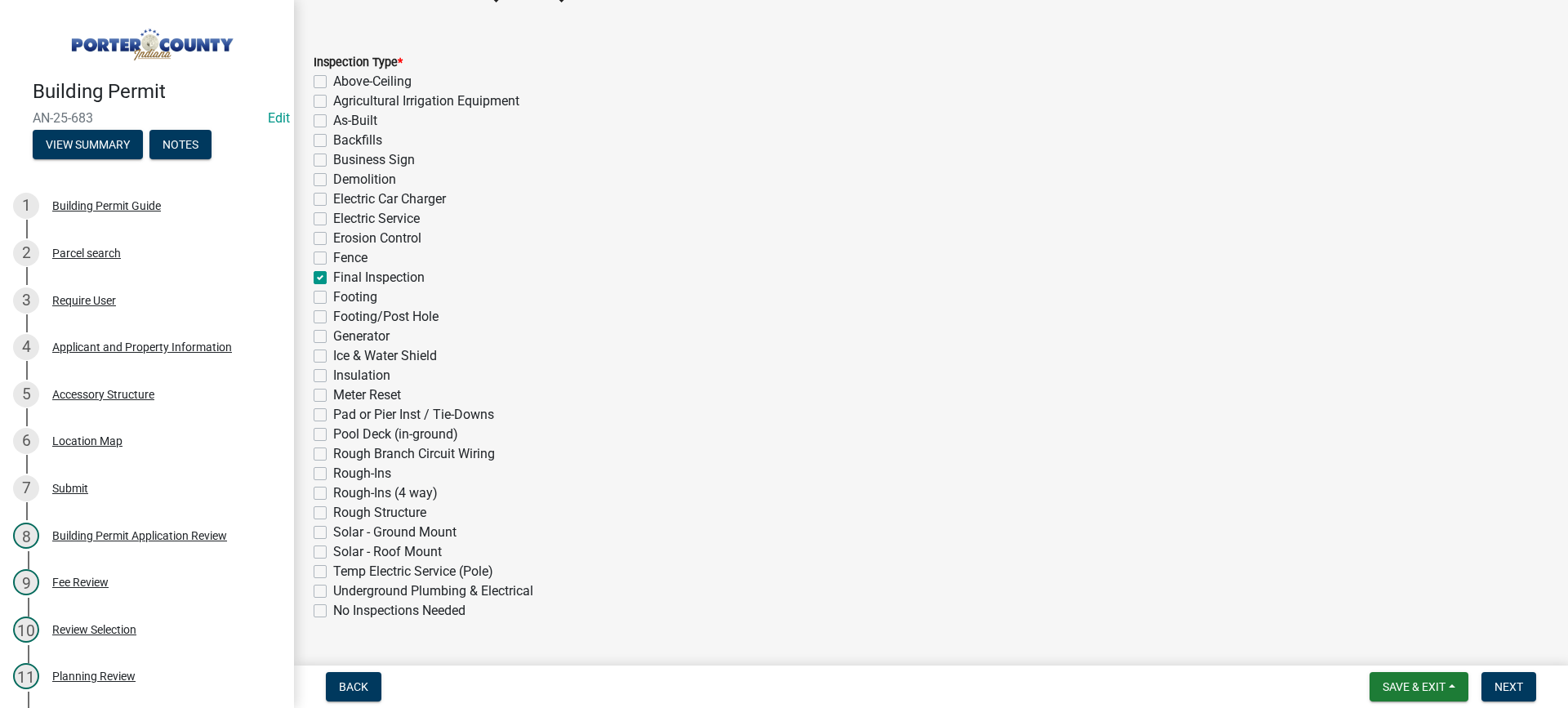
checkbox input "false"
click at [1509, 686] on span "Next" at bounding box center [1509, 686] width 29 height 13
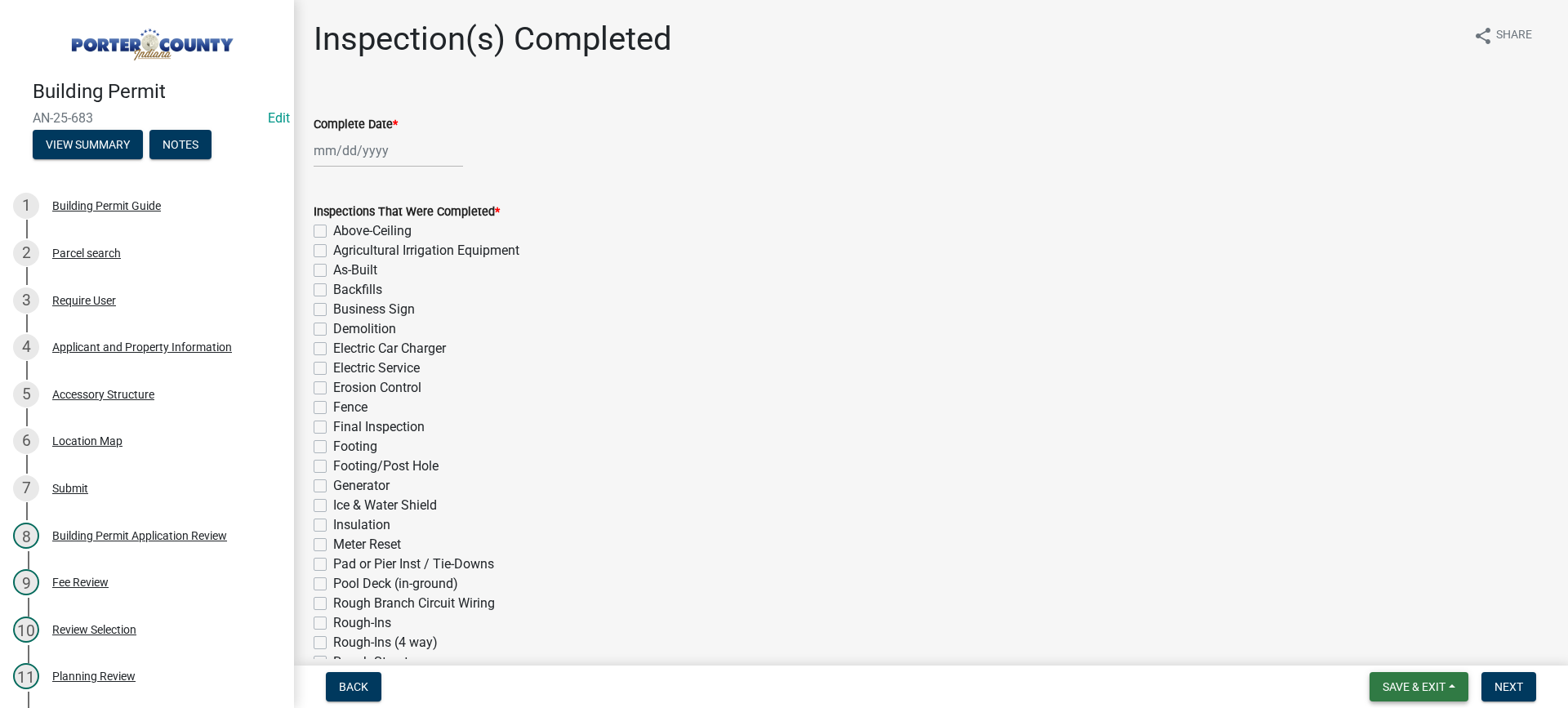
click at [1386, 688] on span "Save & Exit" at bounding box center [1414, 686] width 63 height 13
click at [1388, 644] on button "Save & Exit" at bounding box center [1403, 644] width 131 height 40
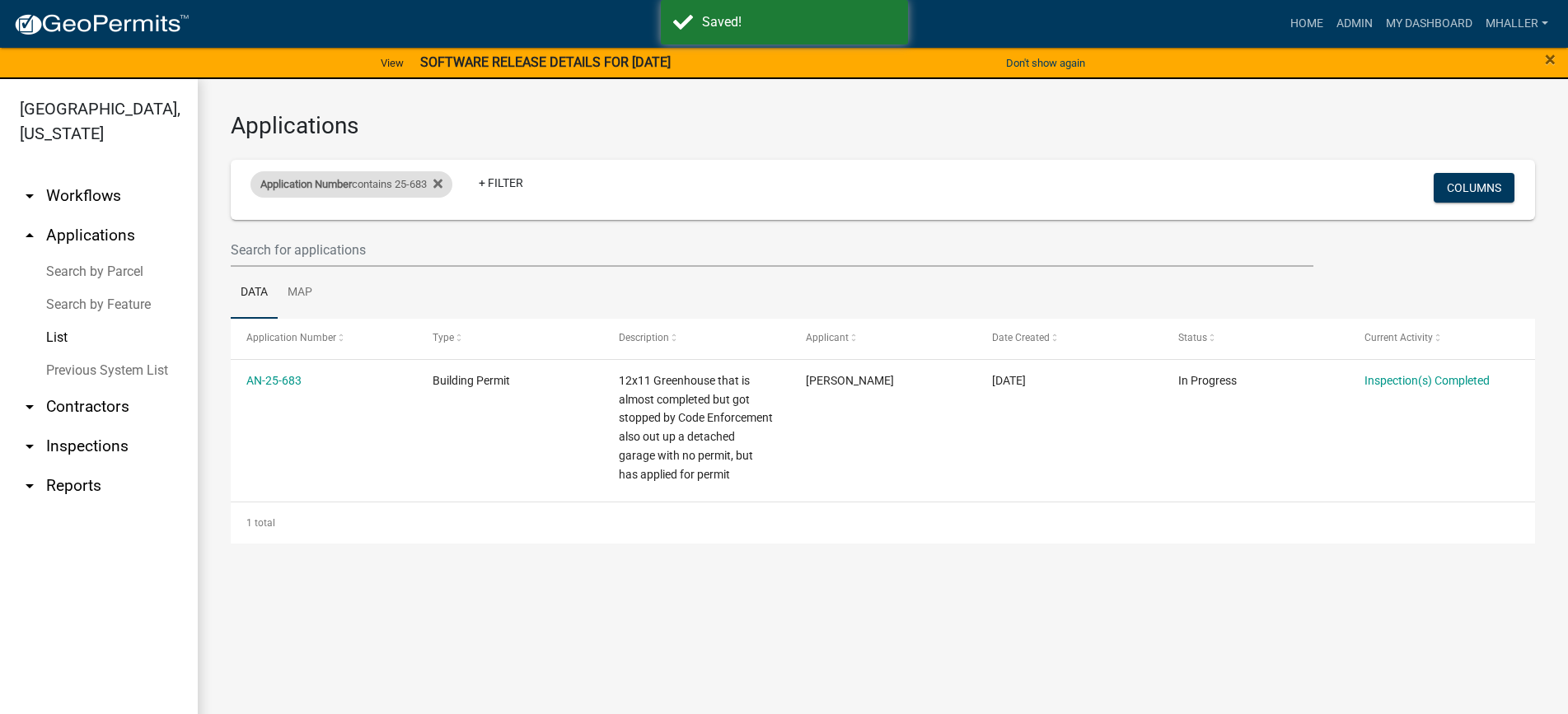
click at [414, 183] on div "Application Number contains 25-683" at bounding box center [352, 184] width 202 height 27
click at [386, 245] on input "25-683" at bounding box center [359, 245] width 151 height 34
type input "25-"
select select "1: 25"
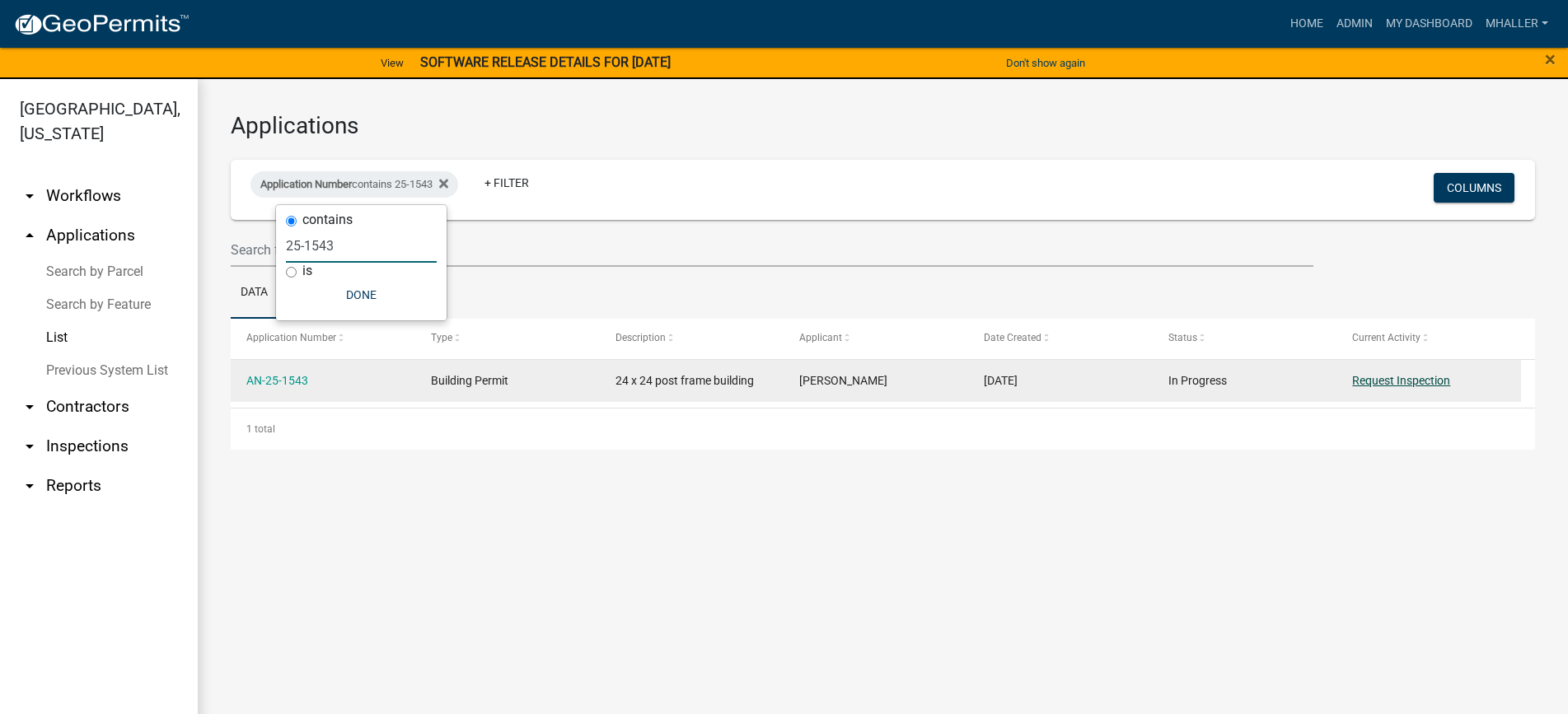
type input "25-1543"
click at [1386, 382] on link "Request Inspection" at bounding box center [1400, 380] width 98 height 13
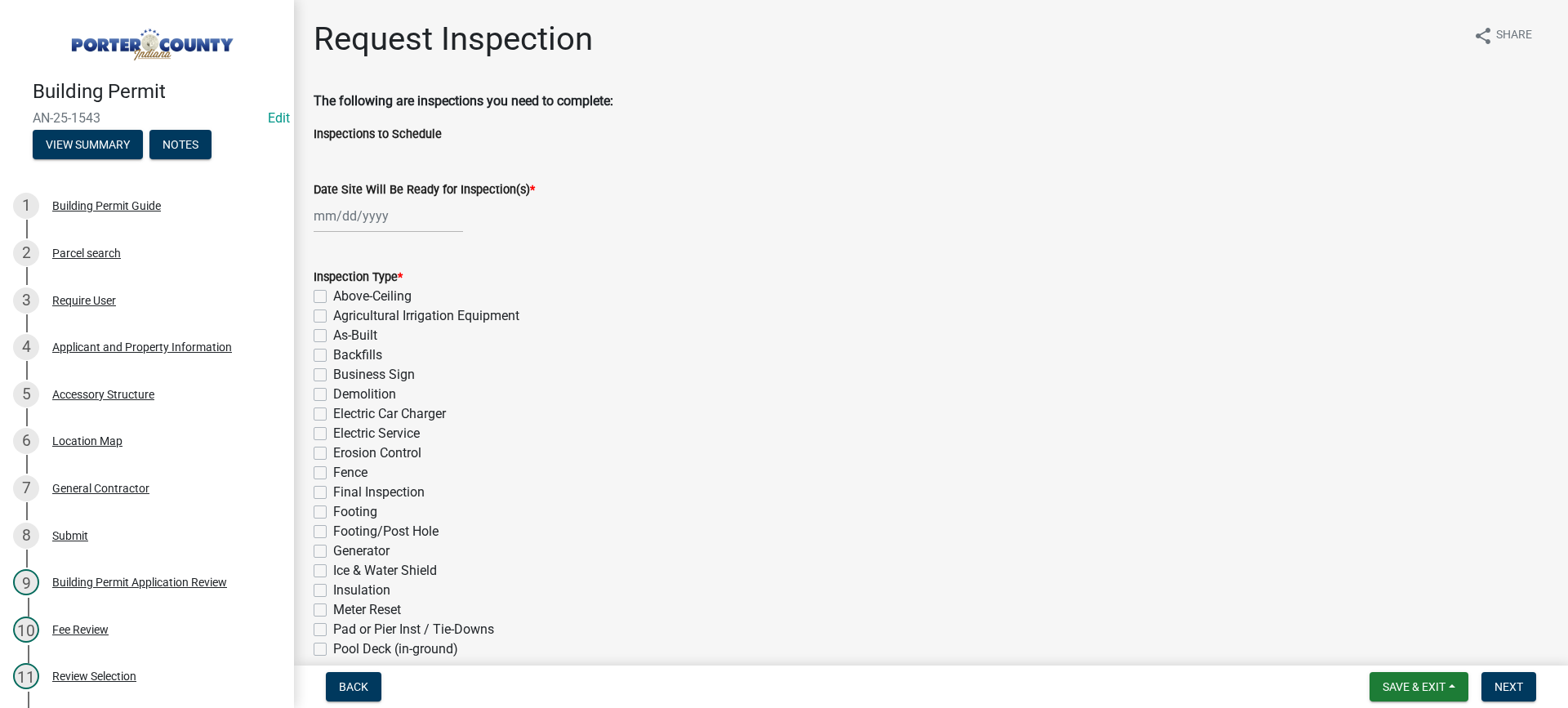
select select "9"
select select "2025"
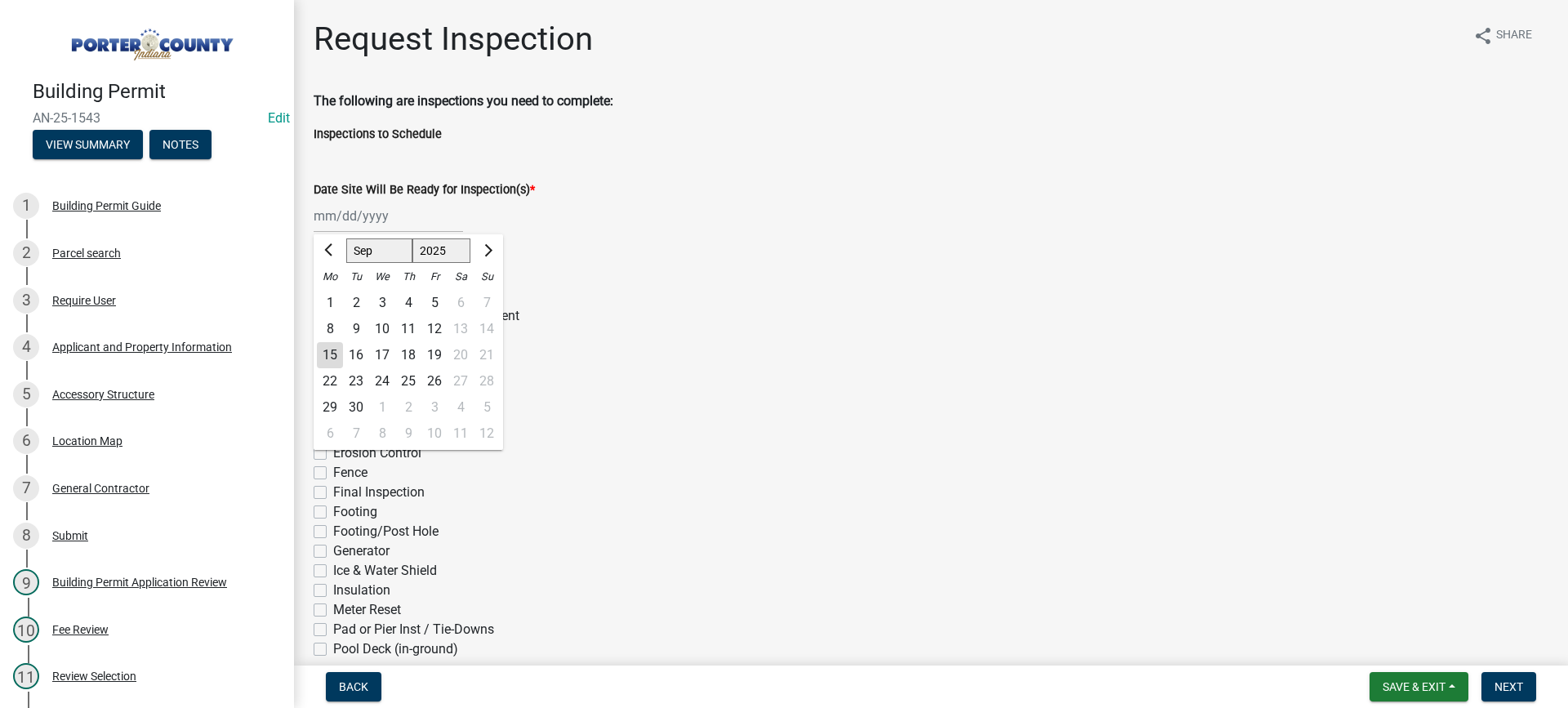
click at [349, 219] on div "[PERSON_NAME] Feb Mar Apr [PERSON_NAME][DATE] Oct Nov [DATE] 1526 1527 1528 152…" at bounding box center [388, 216] width 149 height 33
click at [390, 352] on div "17" at bounding box center [382, 355] width 26 height 26
type input "[DATE]"
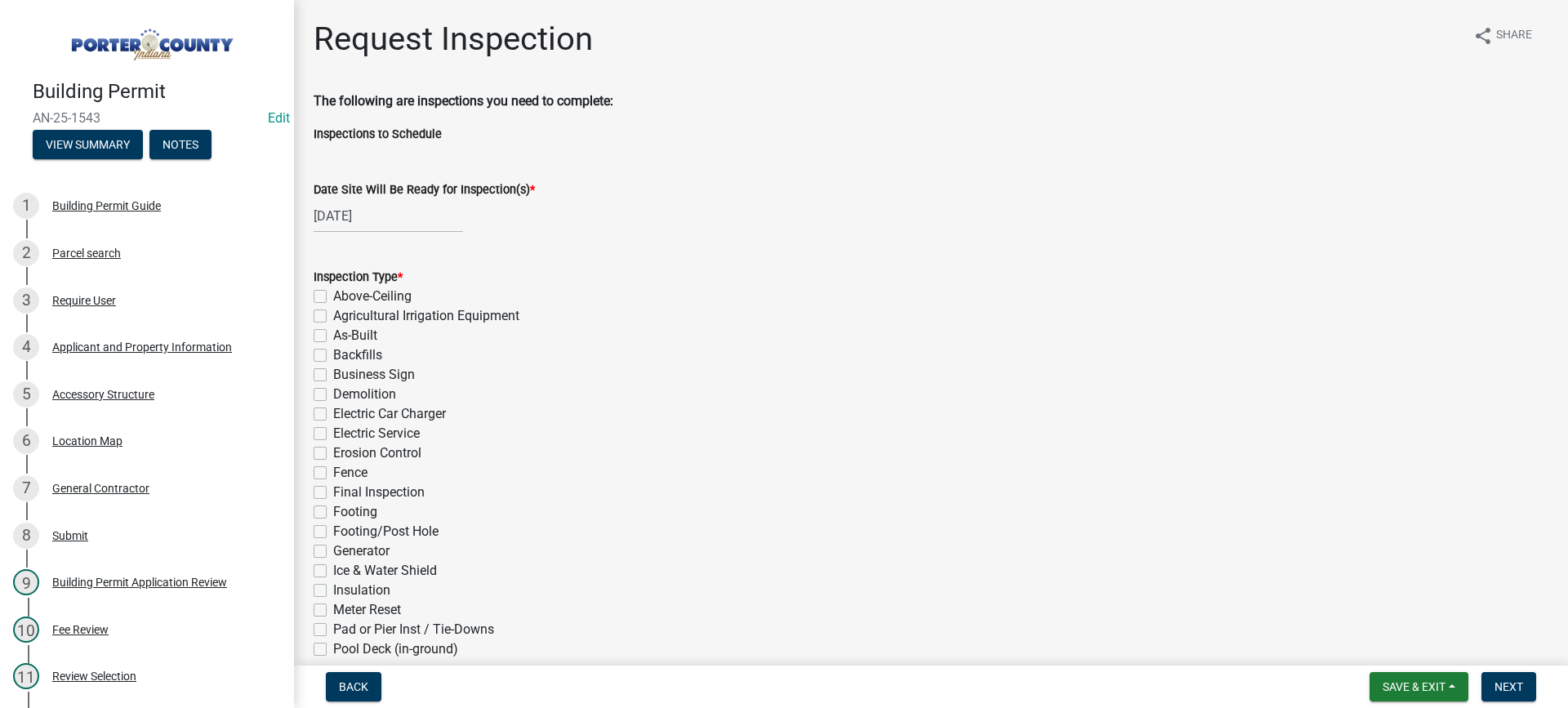
click at [333, 491] on label "Final Inspection" at bounding box center [379, 492] width 91 height 19
click at [333, 491] on input "Final Inspection" at bounding box center [338, 488] width 11 height 11
checkbox input "true"
checkbox input "false"
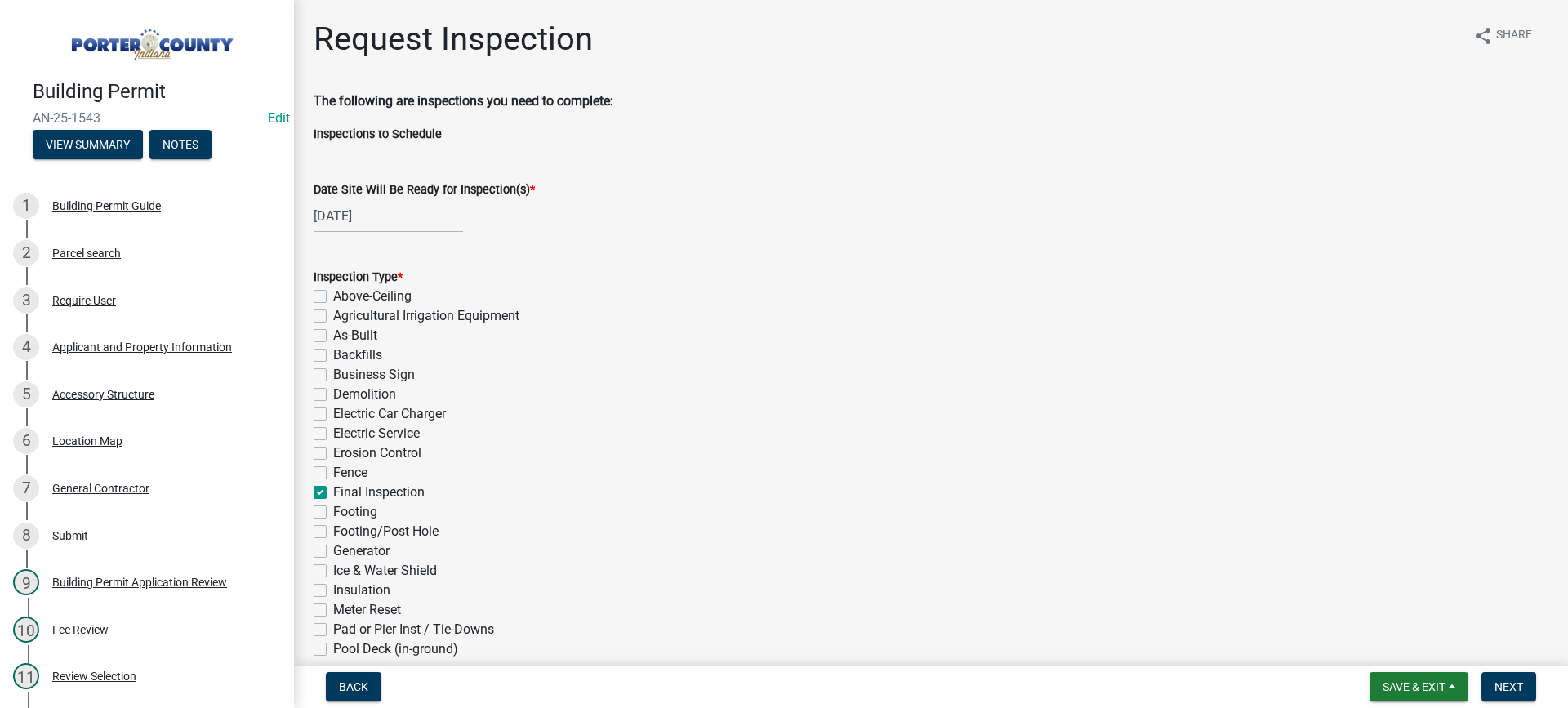
checkbox input "false"
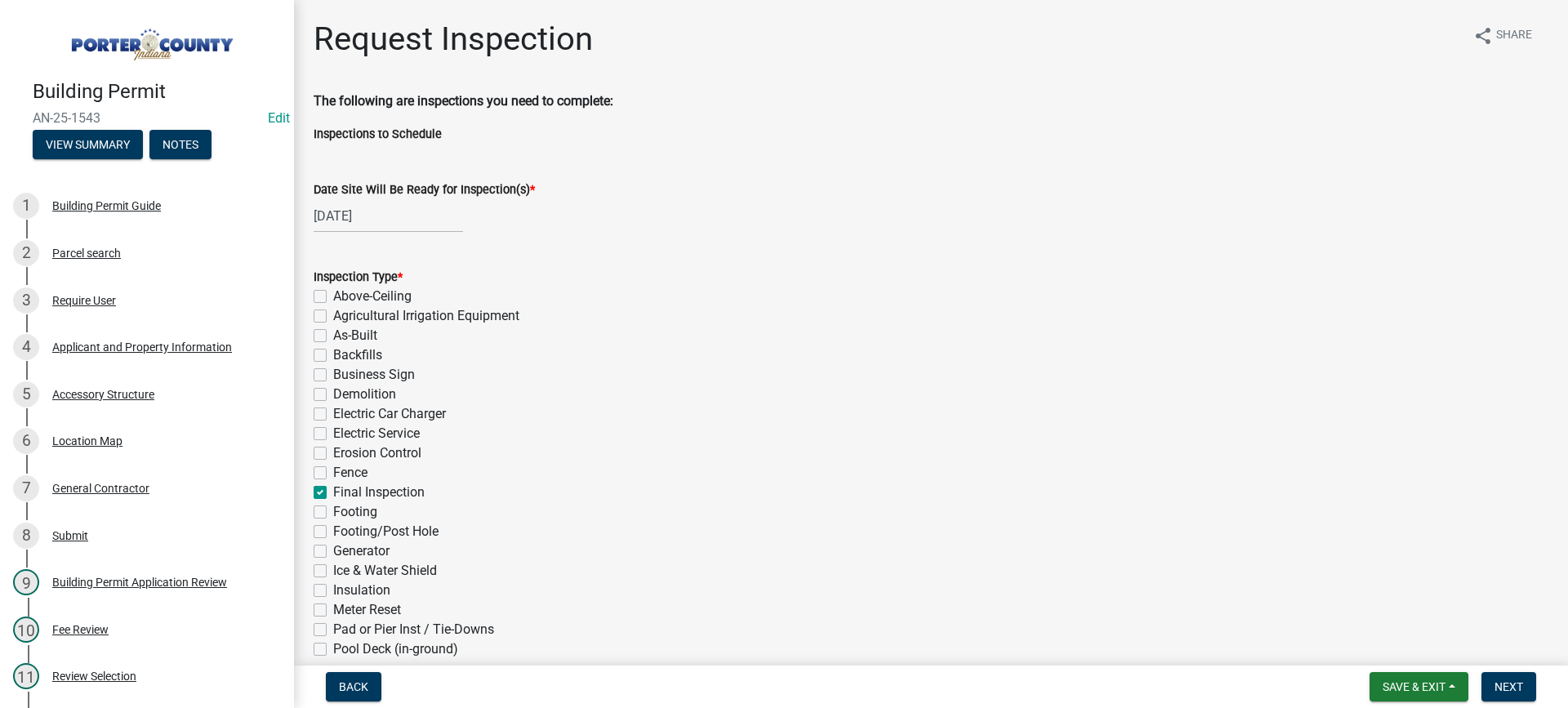
checkbox input "false"
checkbox input "true"
checkbox input "false"
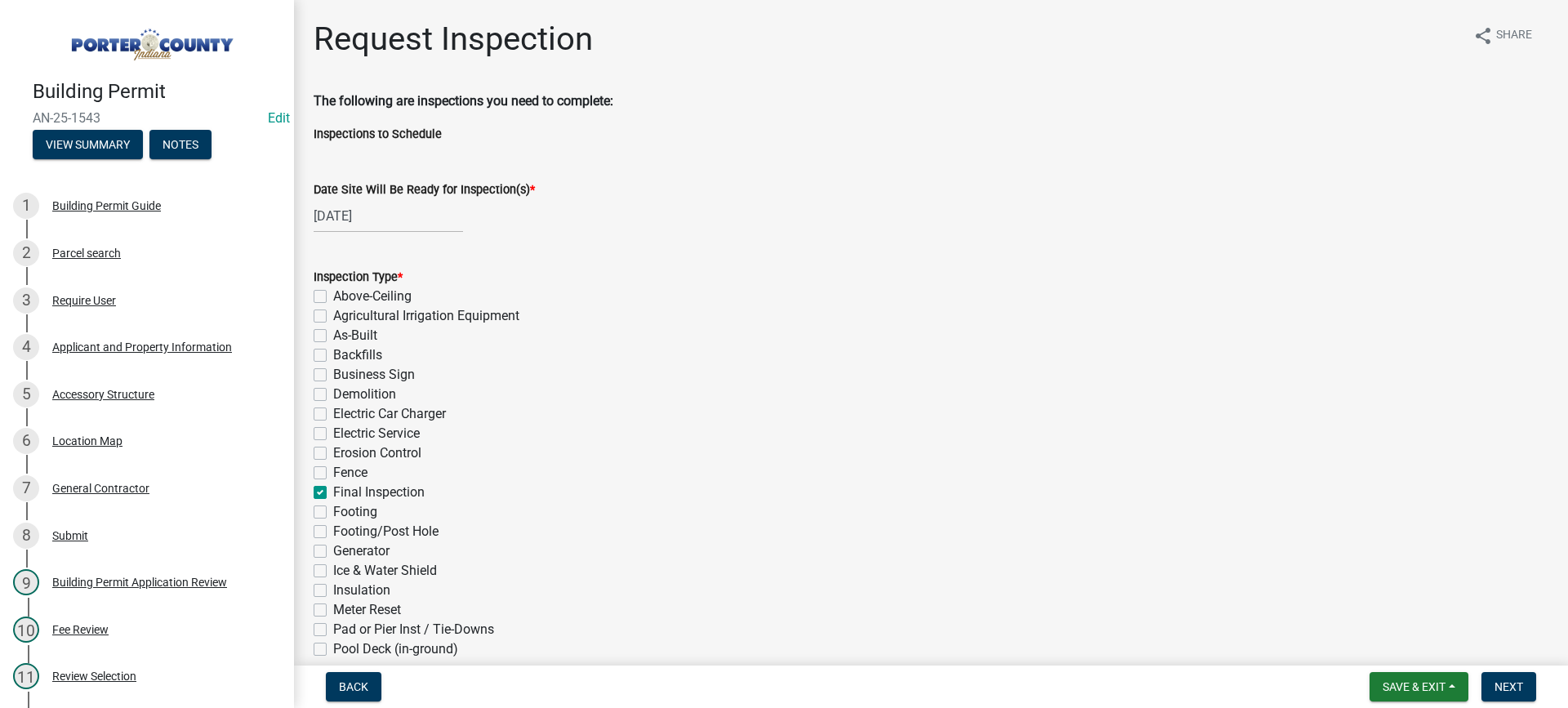
checkbox input "false"
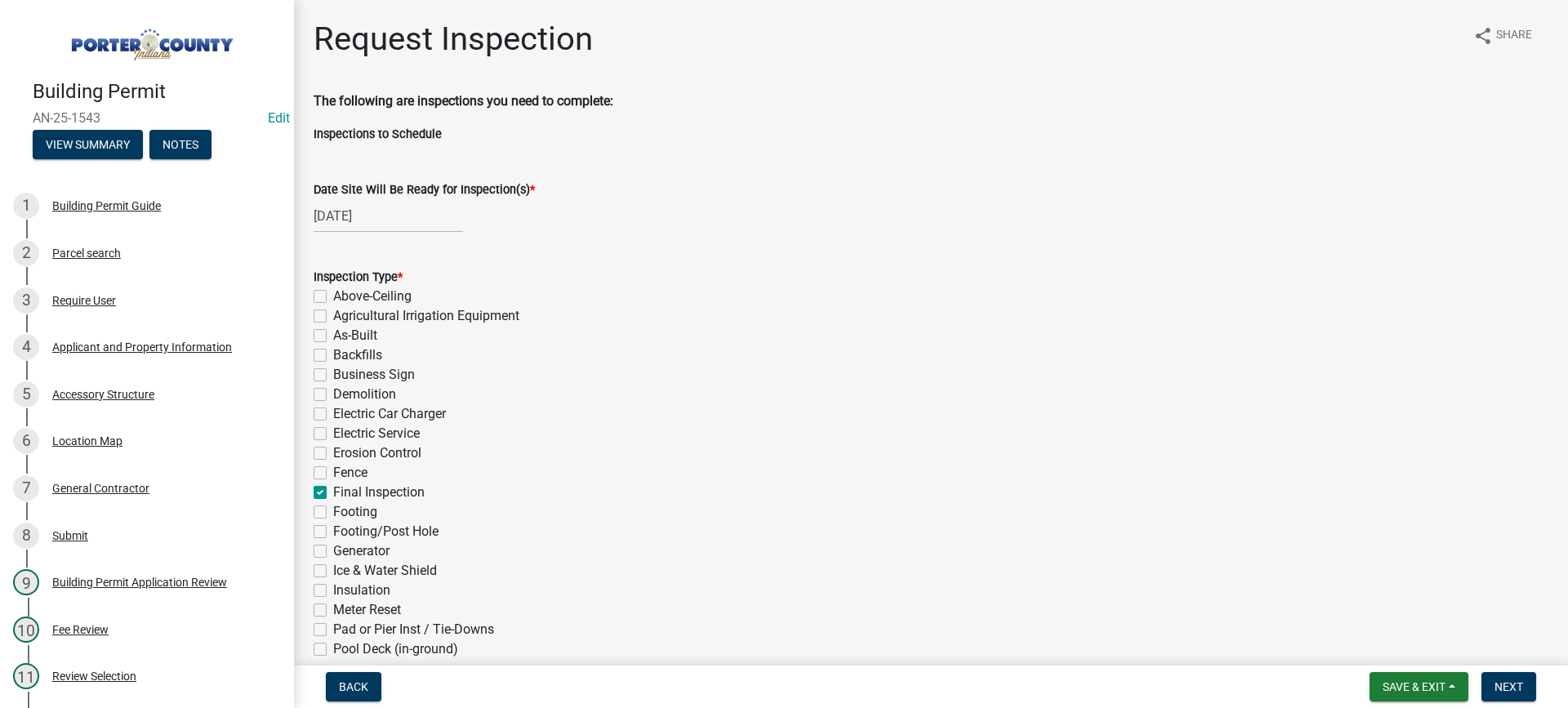
checkbox input "false"
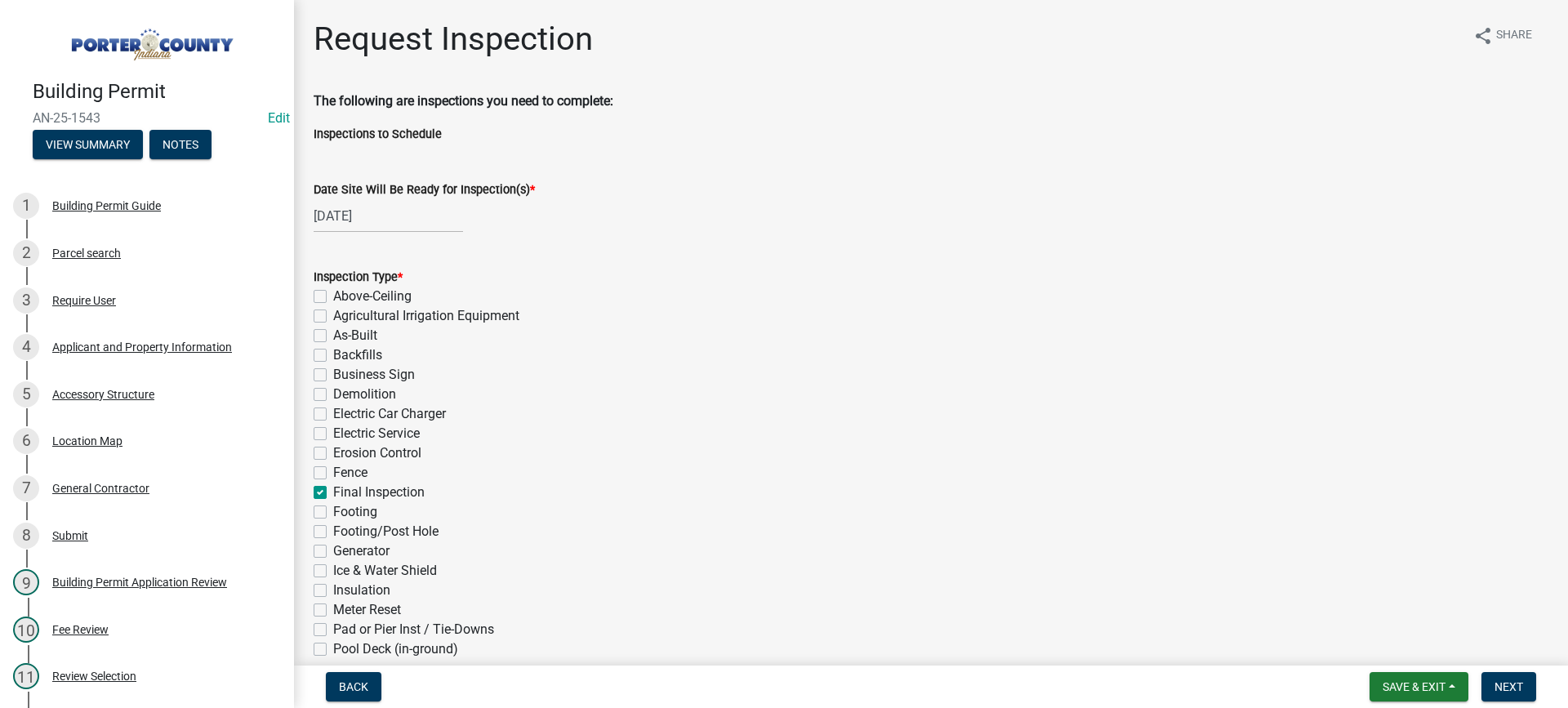
checkbox input "false"
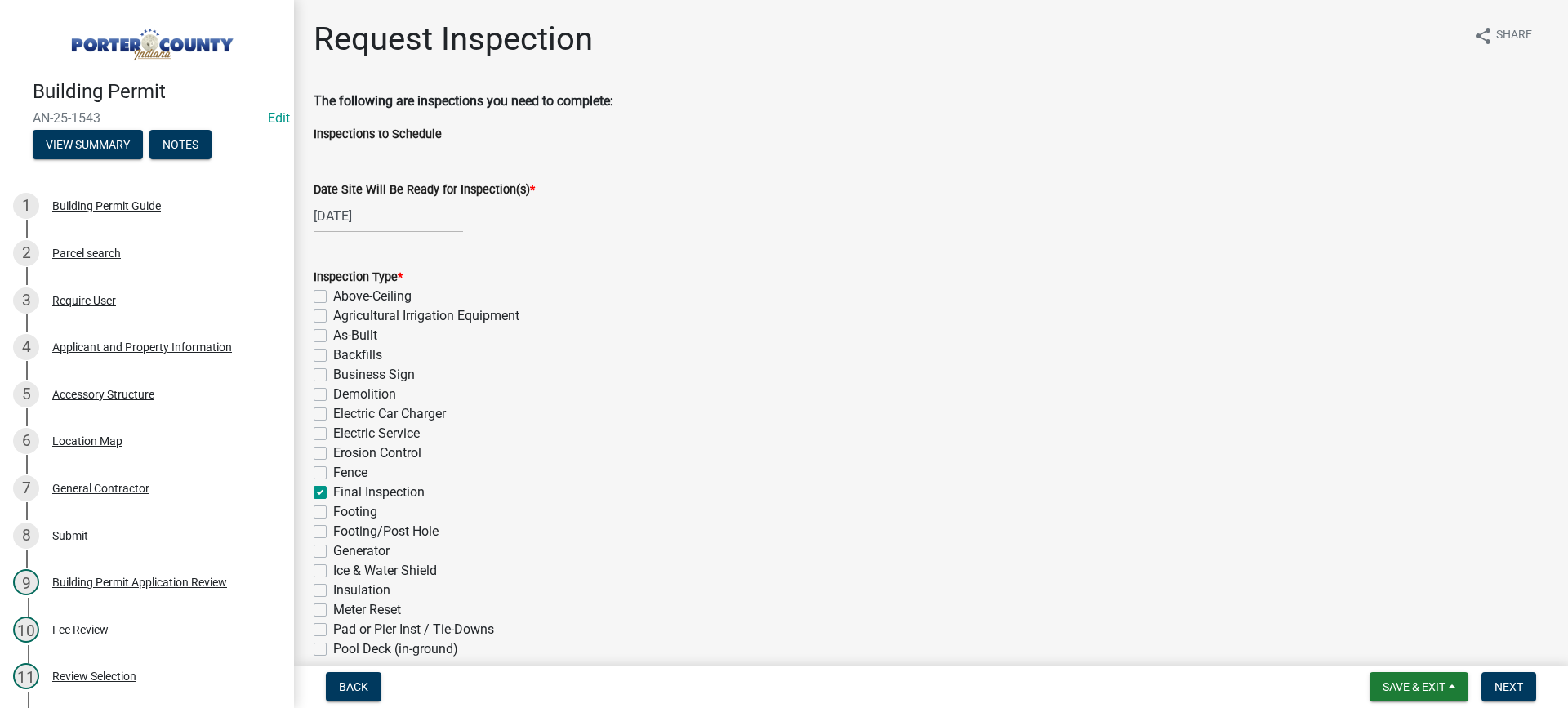
checkbox input "false"
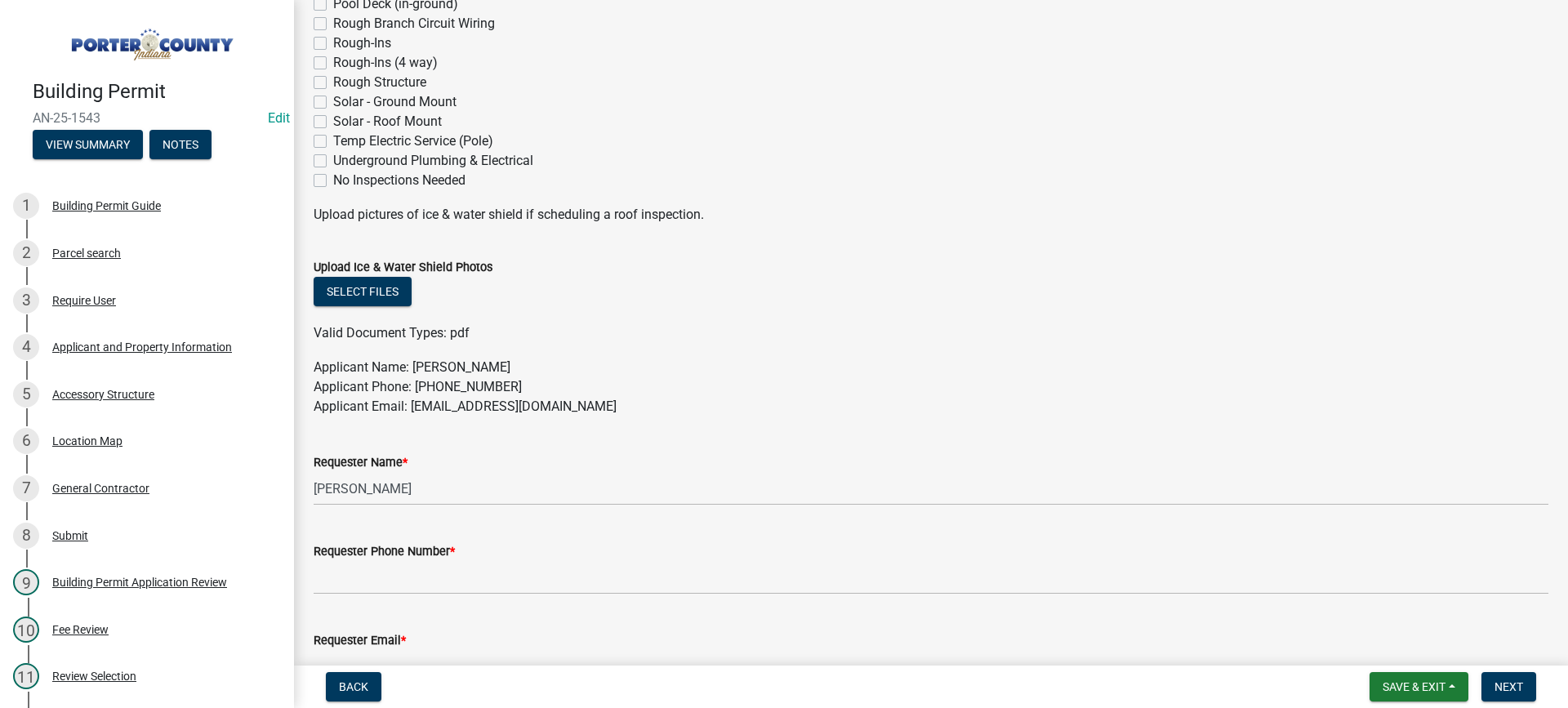
scroll to position [734, 0]
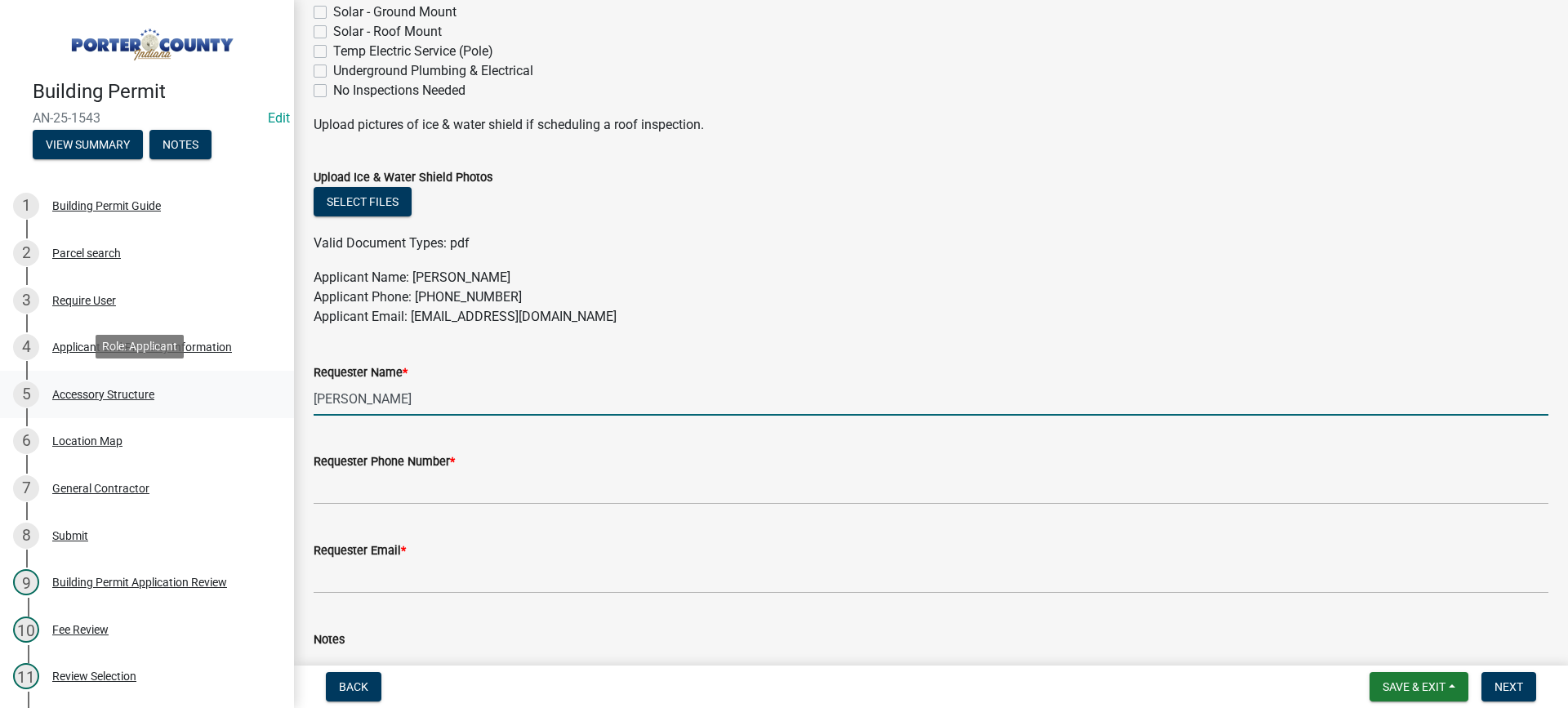
drag, startPoint x: 390, startPoint y: 404, endPoint x: 188, endPoint y: 379, distance: 203.5
click at [195, 379] on div "Building Permit AN-25-1543 Edit View Summary Notes 1 Building Permit Guide 2 Pa…" at bounding box center [784, 354] width 1568 height 708
type input "[PERSON_NAME]"
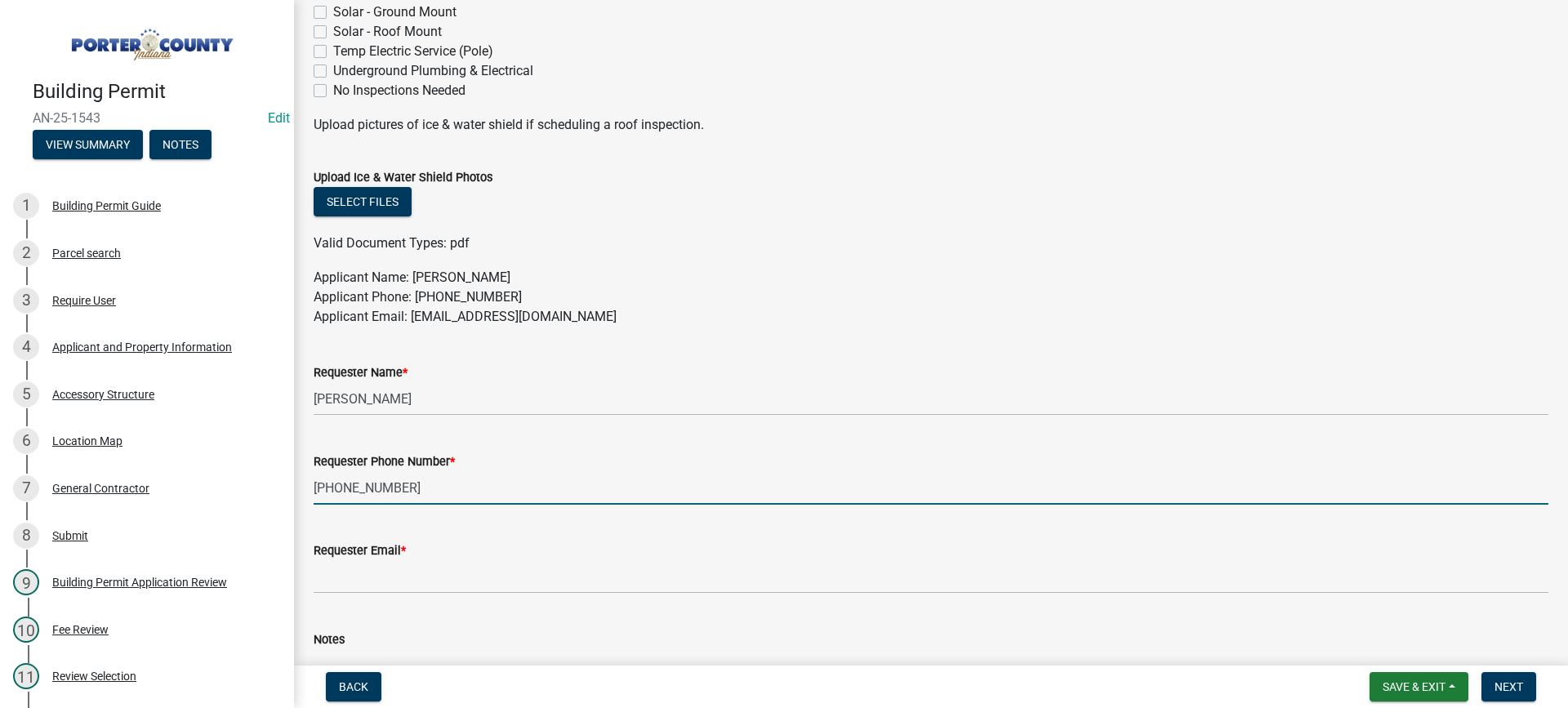
type input "[PHONE_NUMBER]"
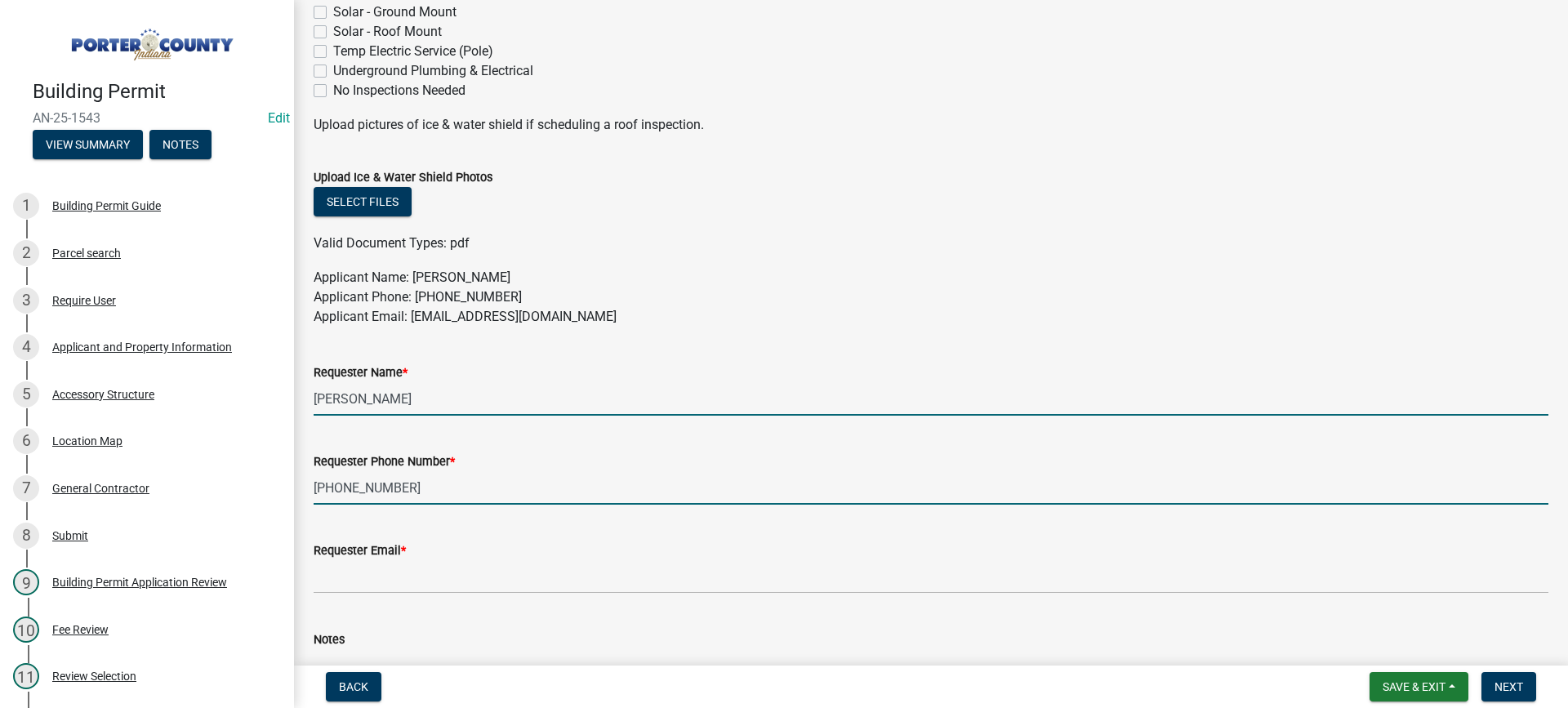
click at [395, 401] on input "[PERSON_NAME]" at bounding box center [931, 399] width 1235 height 33
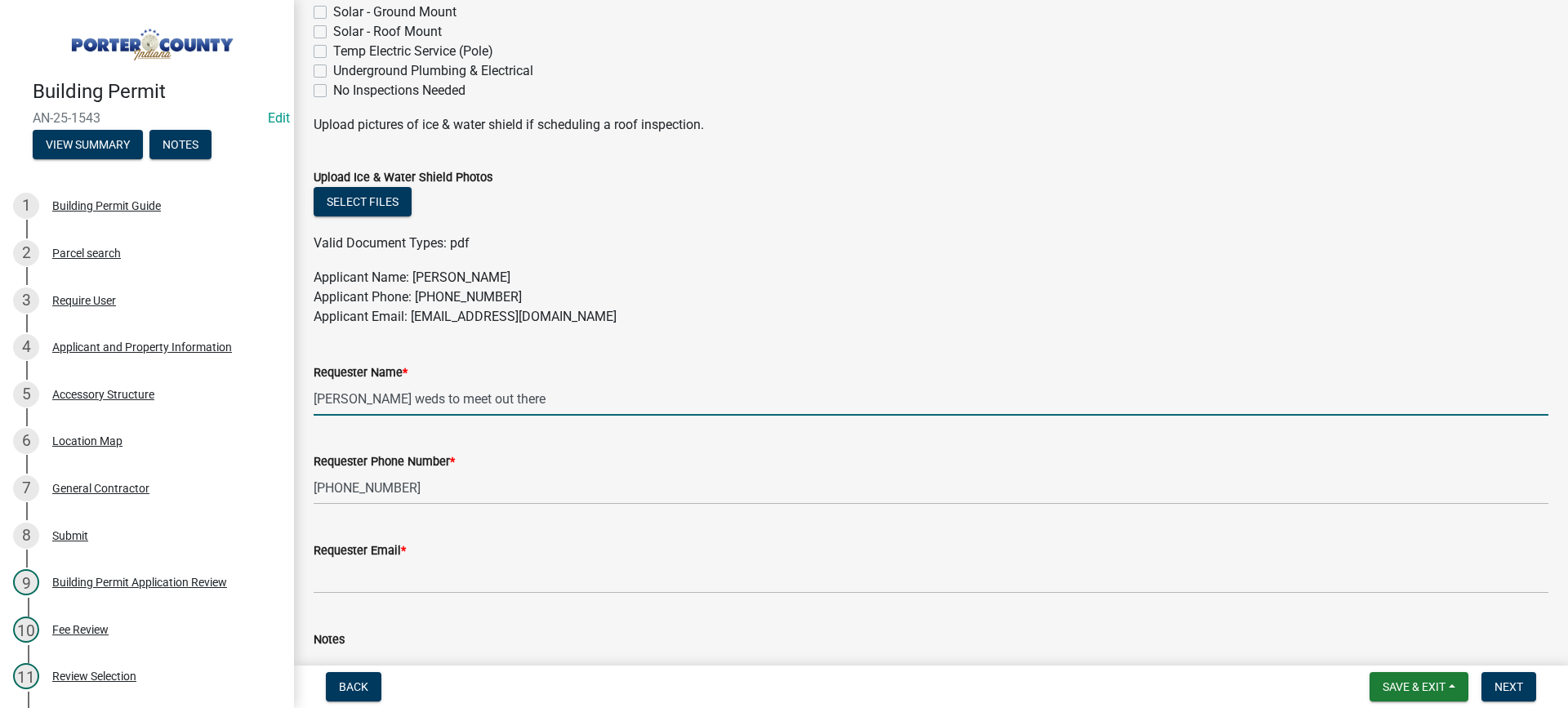
type input "[PERSON_NAME] weds to meet out there"
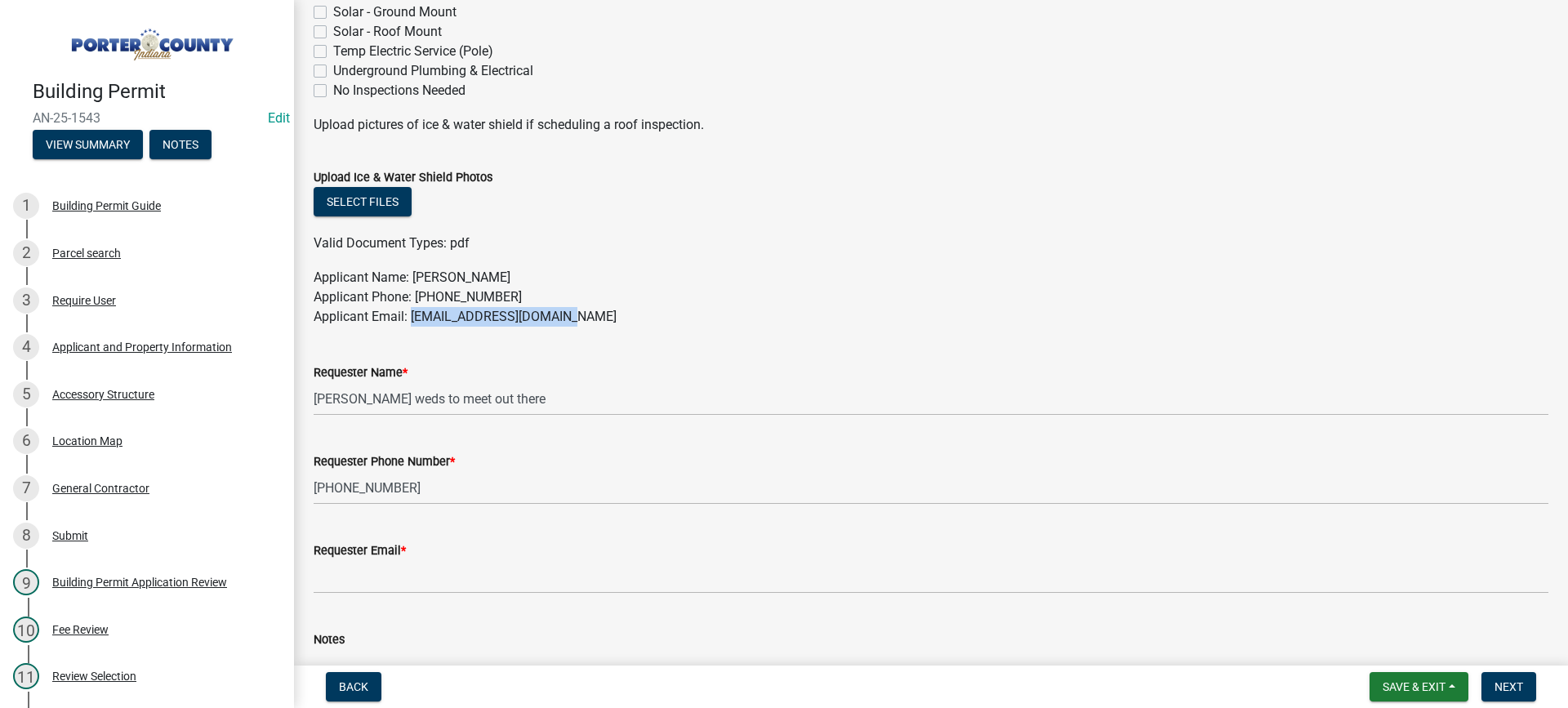
drag, startPoint x: 570, startPoint y: 311, endPoint x: 414, endPoint y: 308, distance: 156.0
click at [414, 308] on p "Applicant Name: [PERSON_NAME] Phone: [PHONE_NUMBER] Applicant Email: [EMAIL_ADD…" at bounding box center [931, 297] width 1235 height 59
copy p "[EMAIL_ADDRESS][DOMAIN_NAME]"
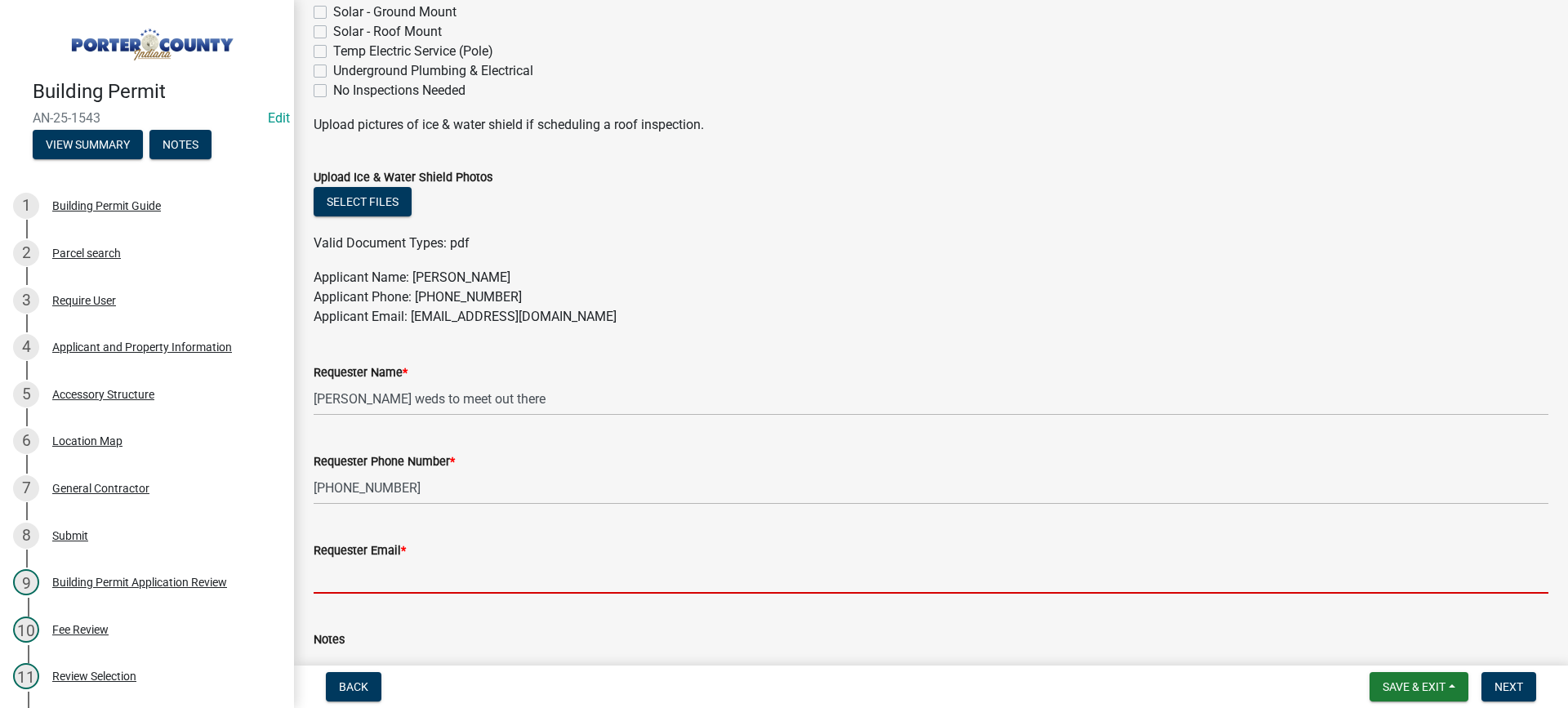
click at [387, 571] on input "Requester Email *" at bounding box center [931, 577] width 1235 height 33
paste input "[EMAIL_ADDRESS][DOMAIN_NAME]"
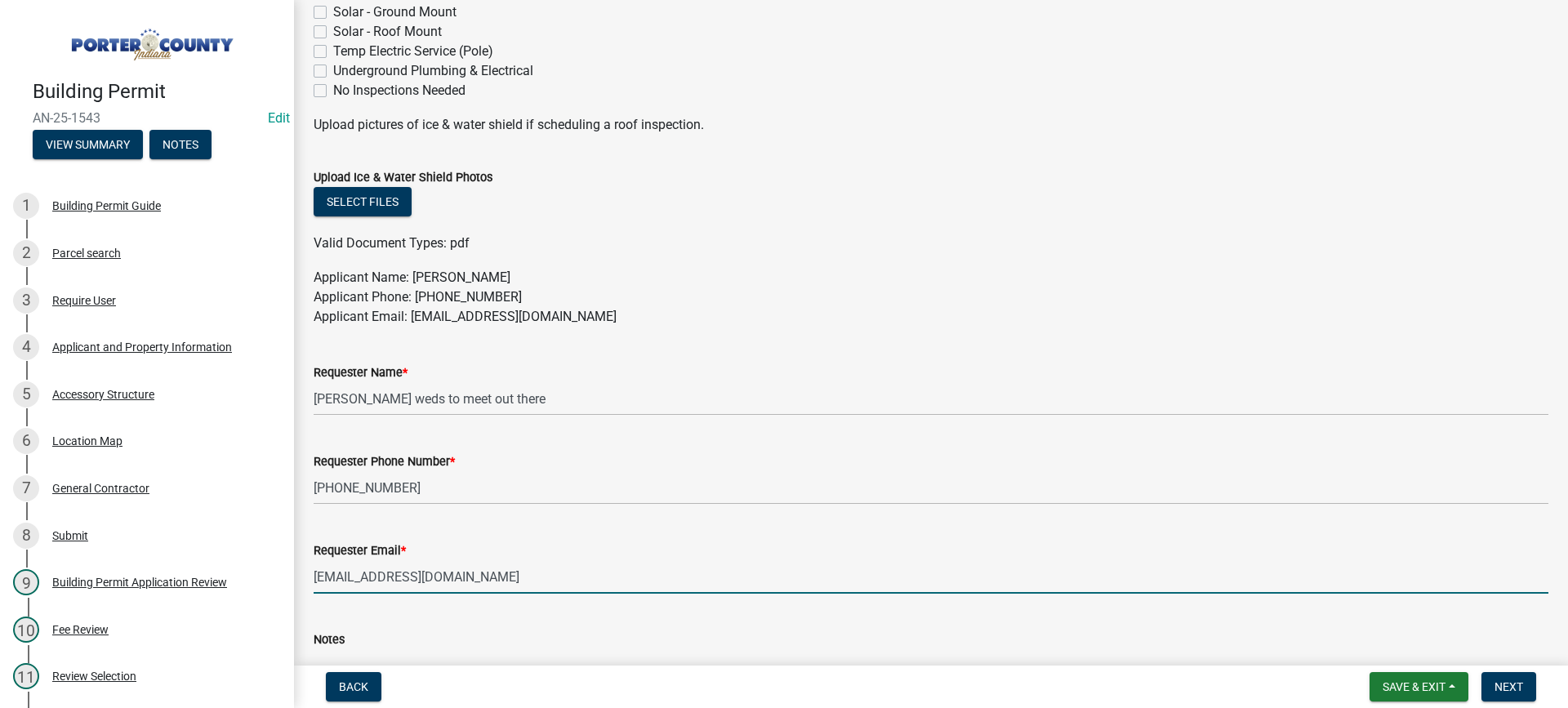
type input "[EMAIL_ADDRESS][DOMAIN_NAME]"
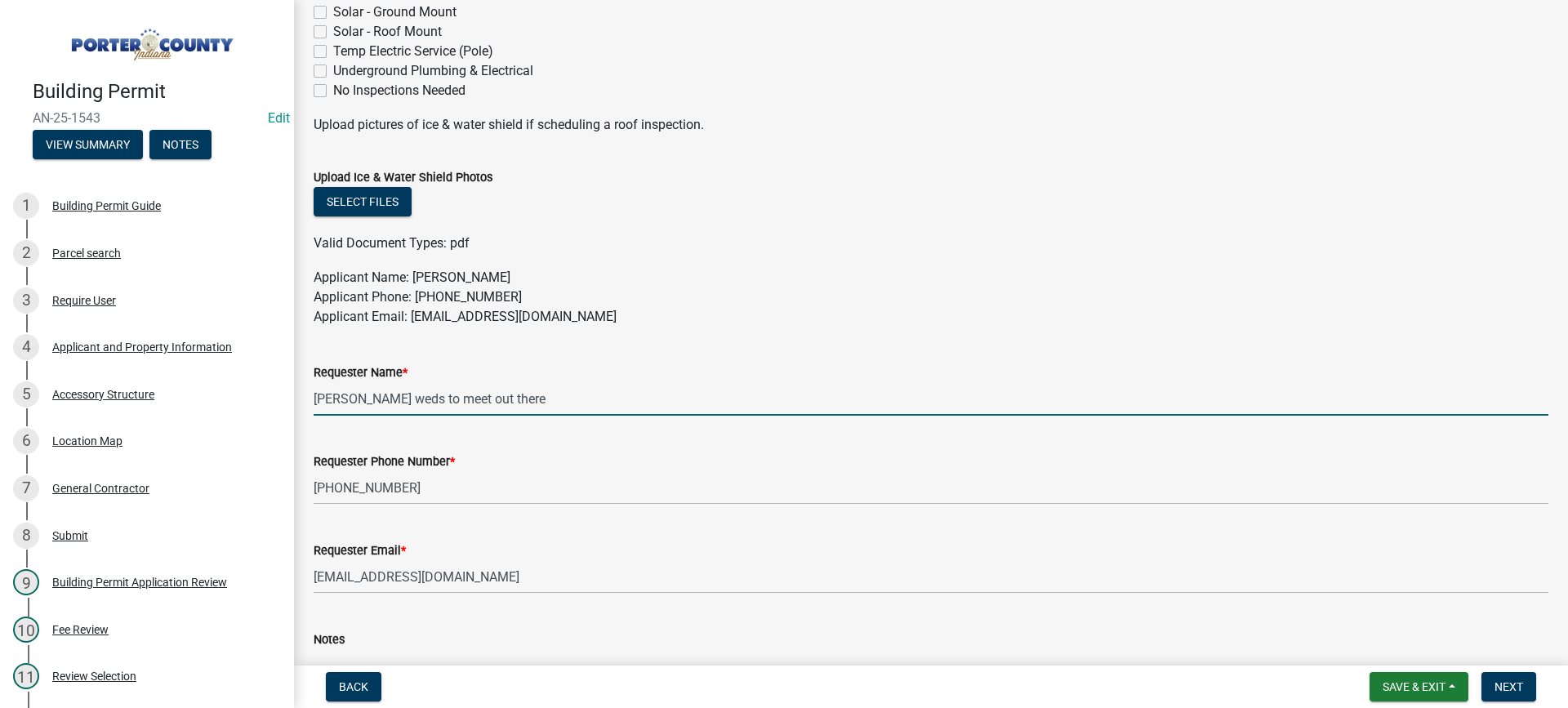
drag, startPoint x: 542, startPoint y: 392, endPoint x: 607, endPoint y: 408, distance: 66.9
click at [545, 394] on input "[PERSON_NAME] weds to meet out there" at bounding box center [931, 399] width 1235 height 33
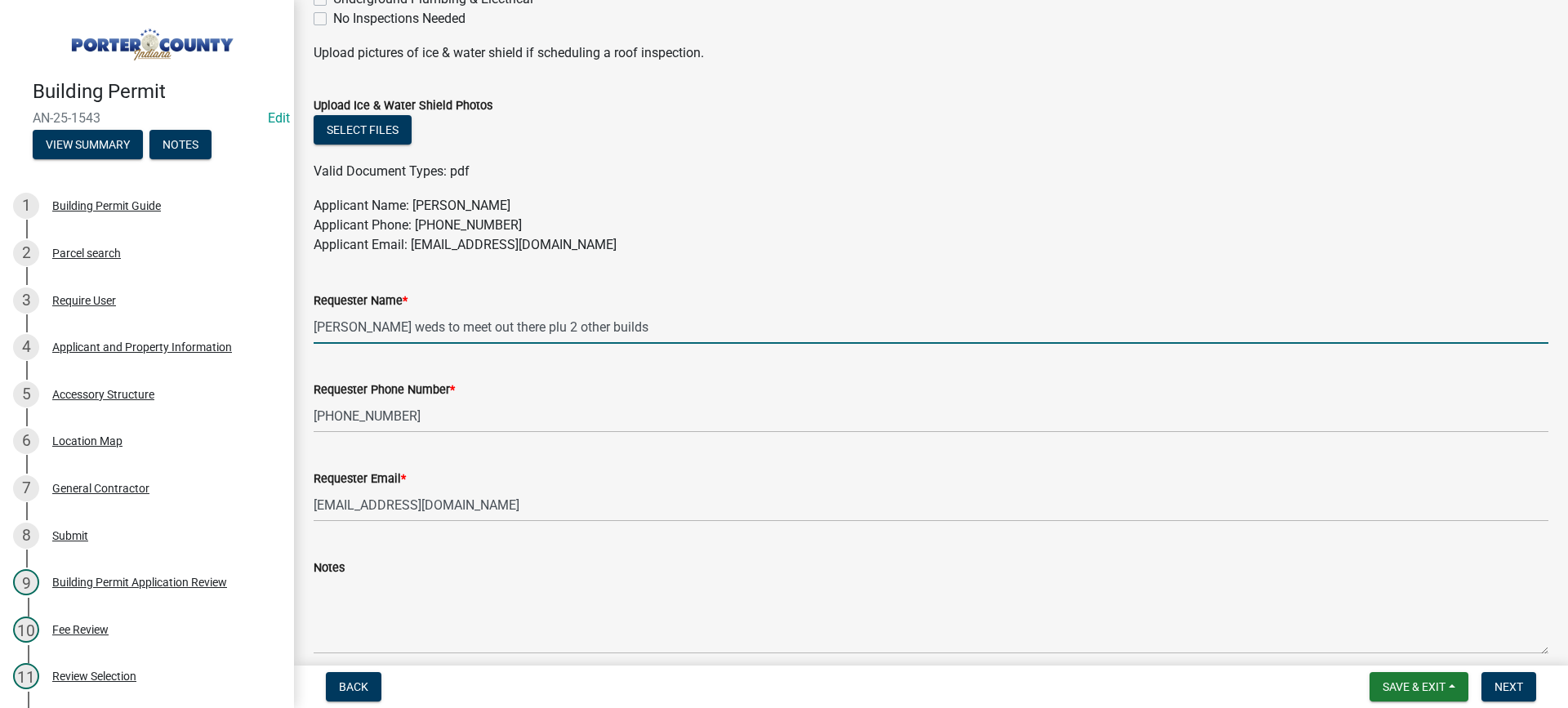
scroll to position [878, 0]
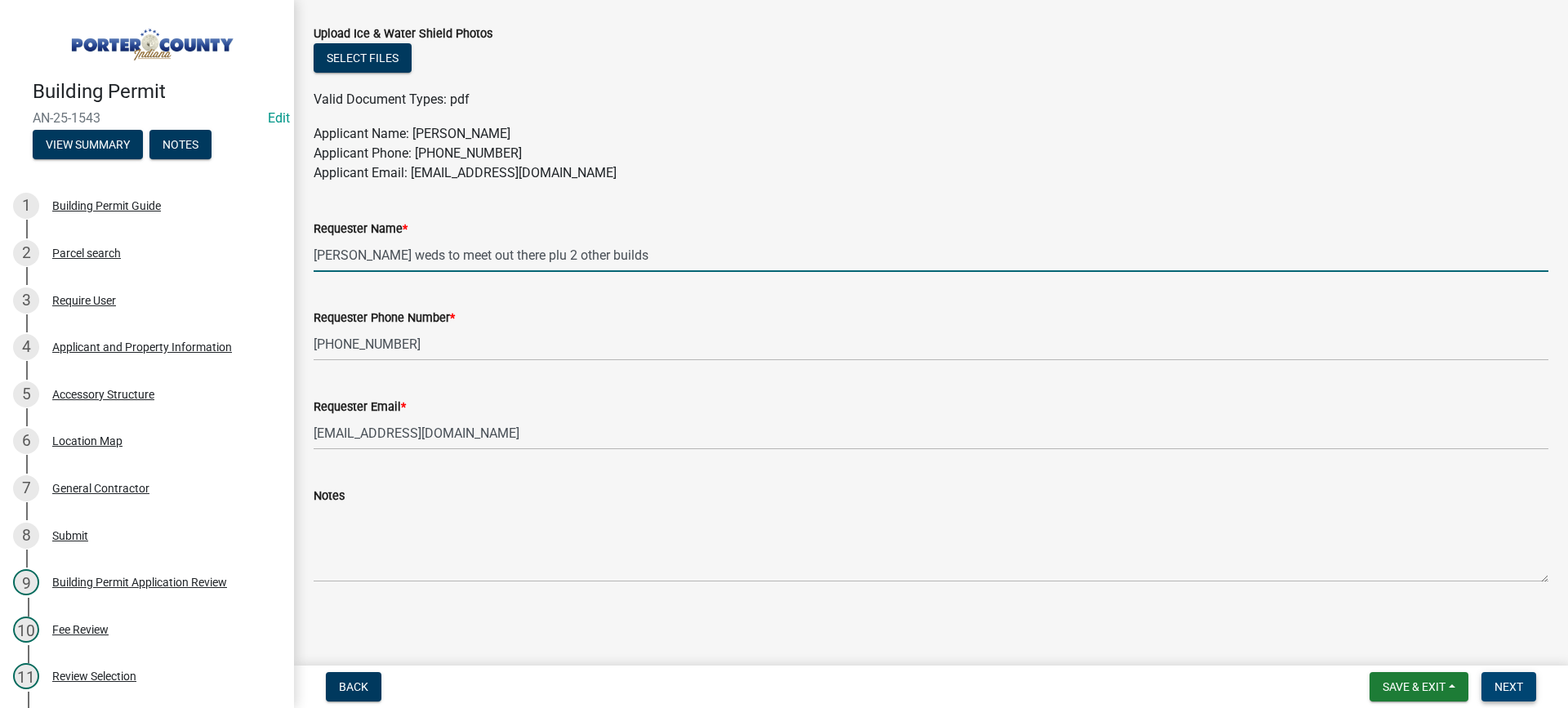
type input "[PERSON_NAME] weds to meet out there plu 2 other builds"
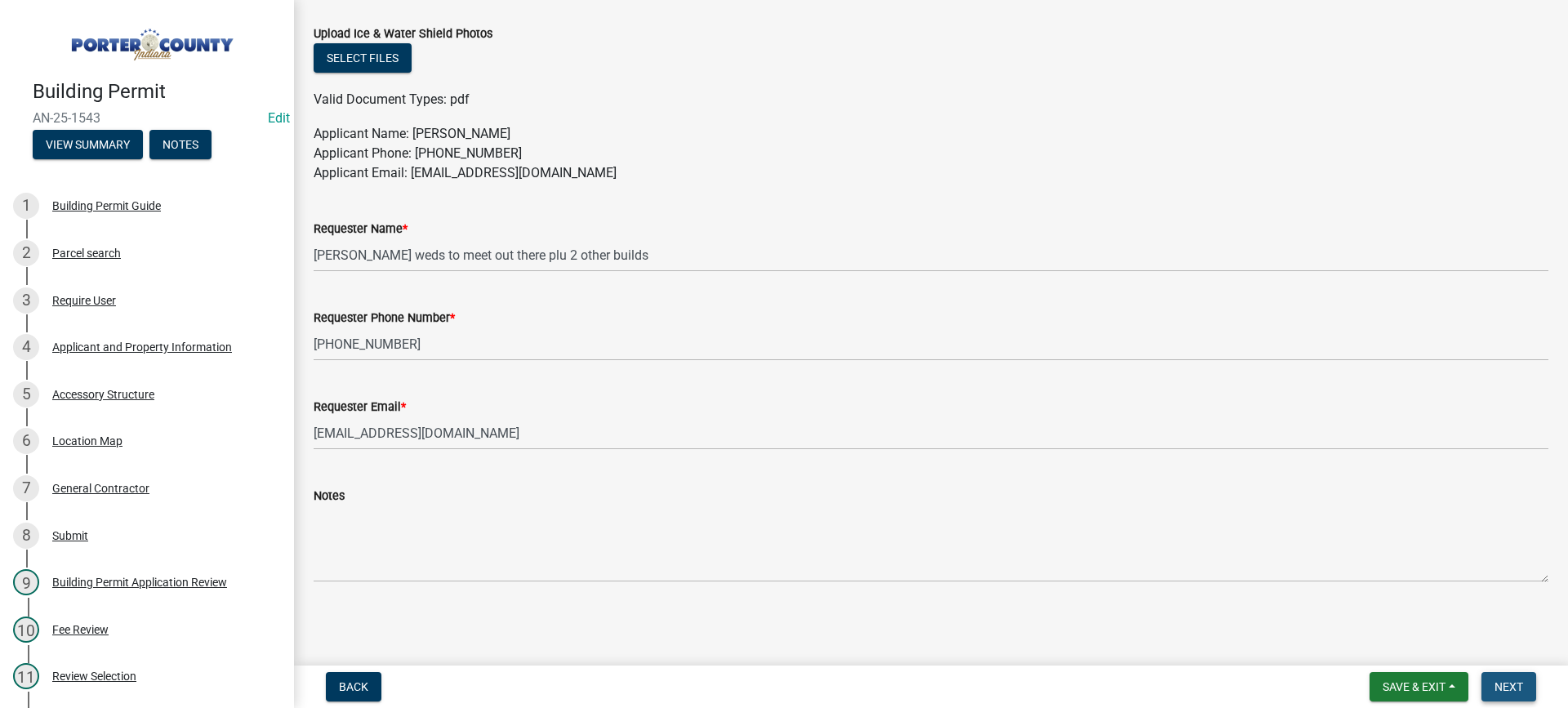
click at [1496, 688] on span "Next" at bounding box center [1509, 686] width 29 height 13
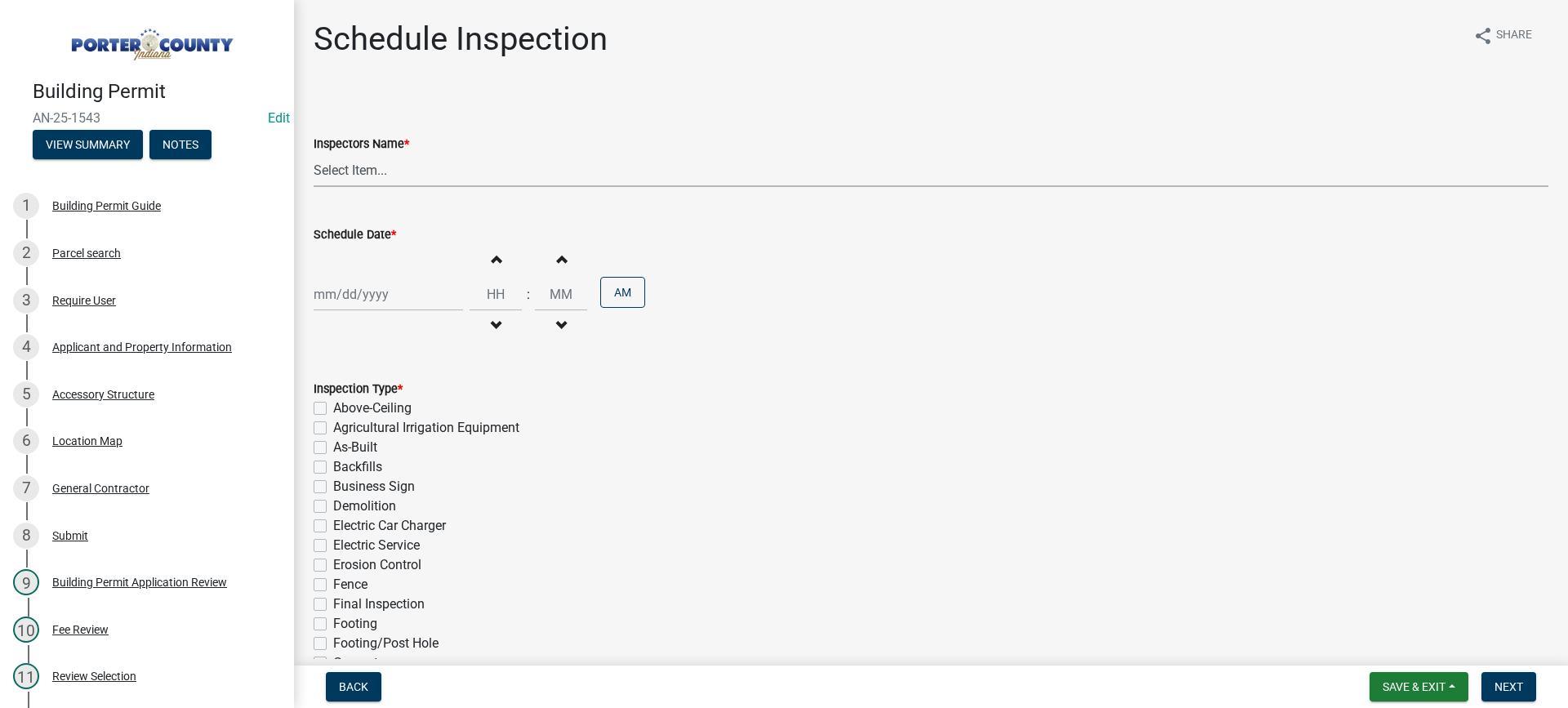
click at [354, 171] on select "Select Item... mhaller ([PERSON_NAME])" at bounding box center [931, 170] width 1235 height 33
select select "ca350da2-795e-4cf8-941d-46ff53e354ae"
click at [314, 154] on select "Select Item... mhaller ([PERSON_NAME])" at bounding box center [931, 170] width 1235 height 33
select select "9"
select select "2025"
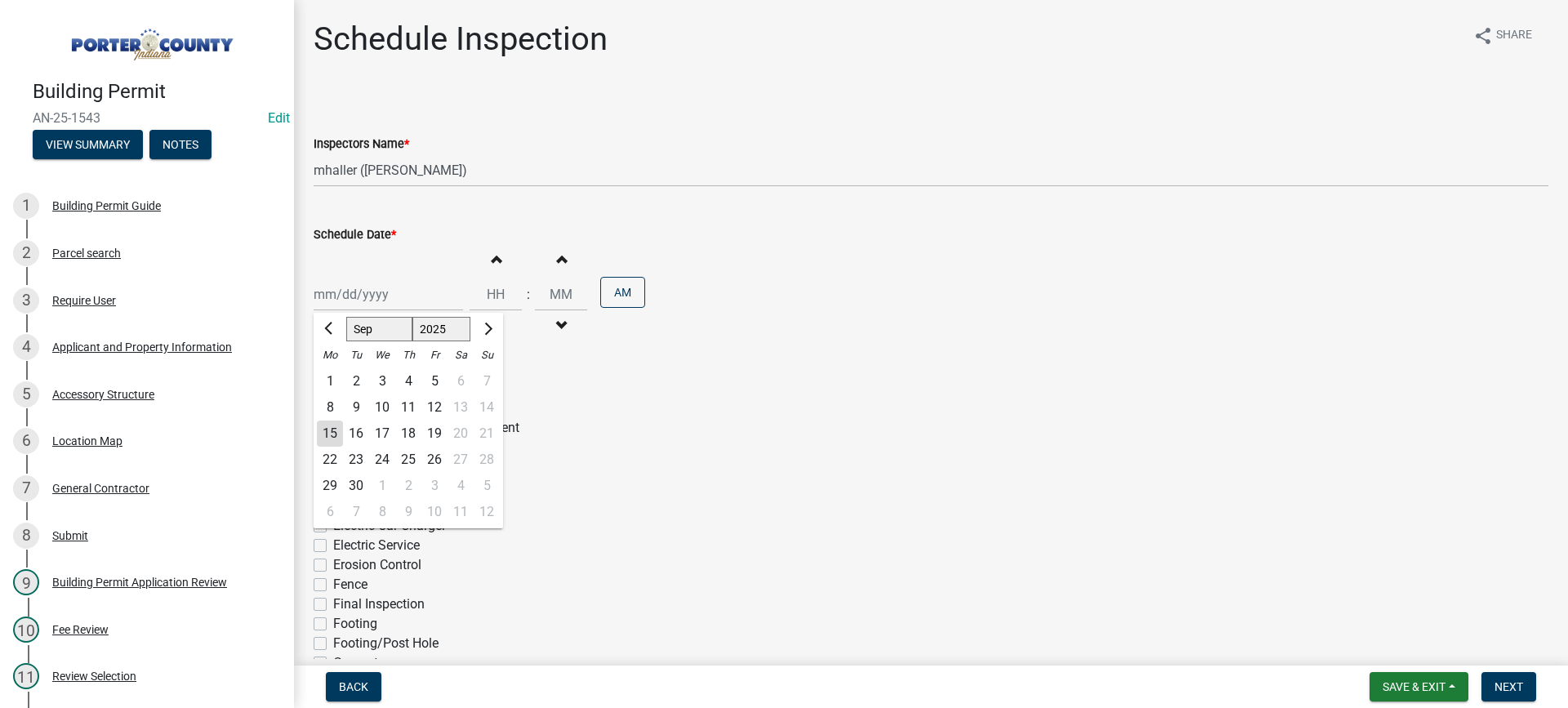
click at [364, 294] on div "[PERSON_NAME] Feb Mar Apr [PERSON_NAME][DATE] Oct Nov [DATE] 1526 1527 1528 152…" at bounding box center [388, 294] width 149 height 33
click at [385, 429] on div "17" at bounding box center [382, 434] width 26 height 26
type input "[DATE]"
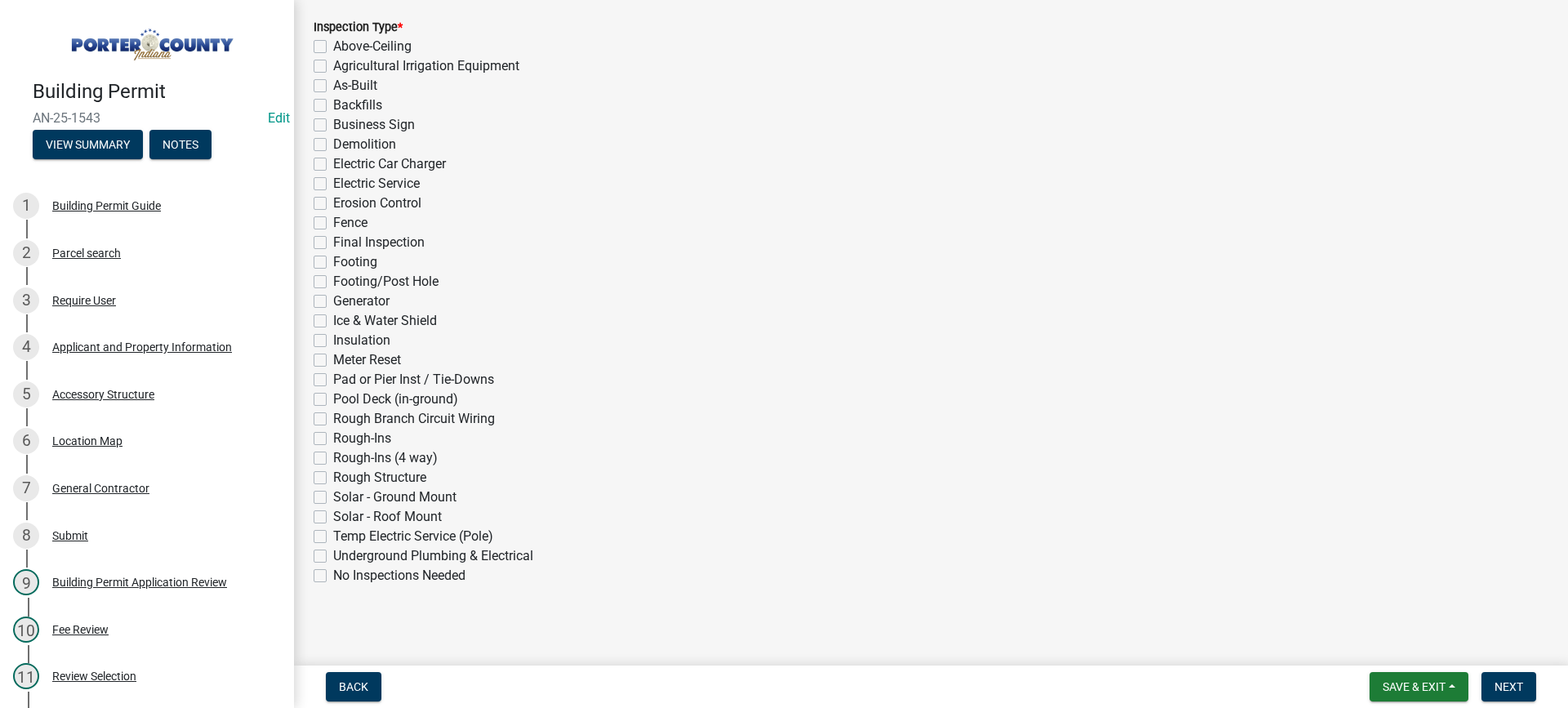
scroll to position [366, 0]
click at [333, 242] on label "Final Inspection" at bounding box center [379, 237] width 91 height 19
click at [333, 238] on input "Final Inspection" at bounding box center [338, 233] width 11 height 11
checkbox input "true"
checkbox input "false"
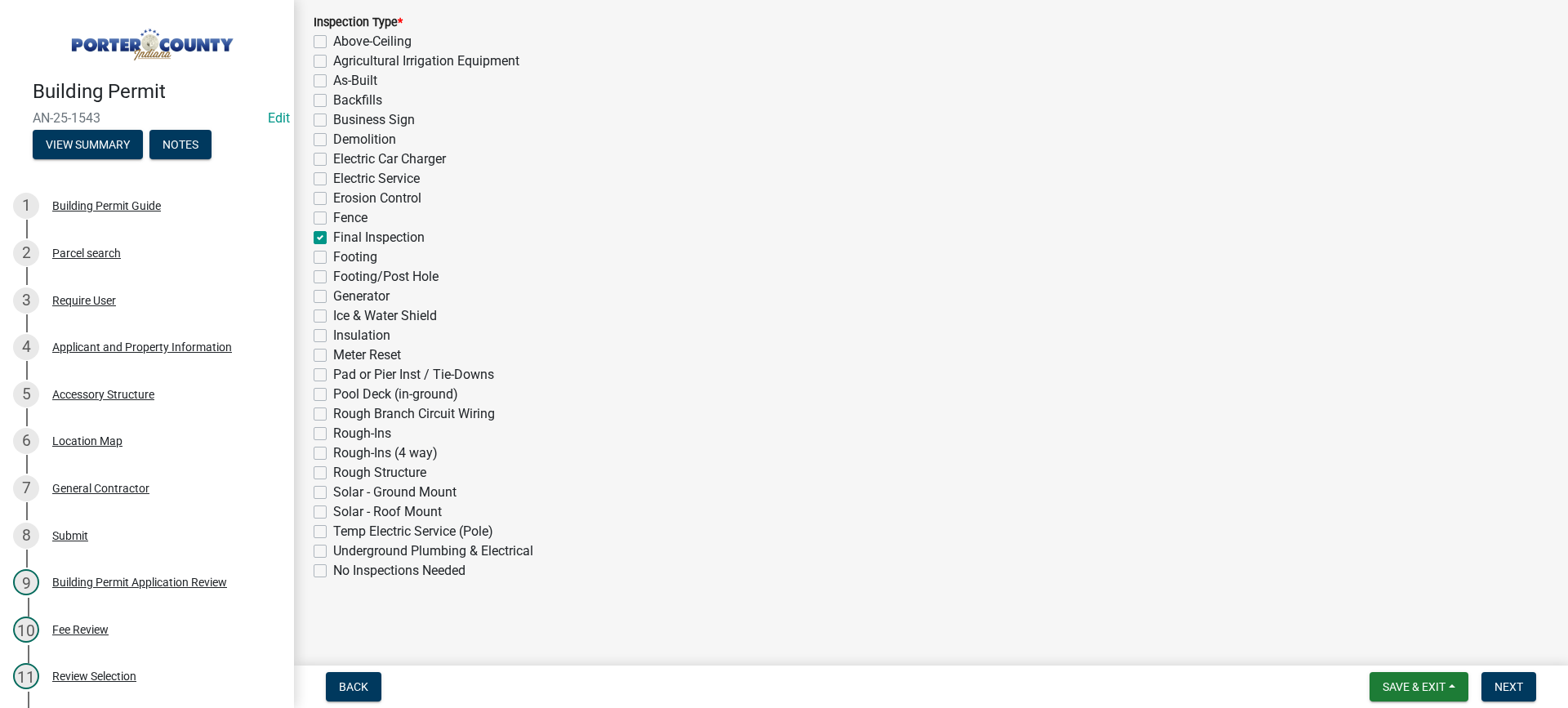
checkbox input "false"
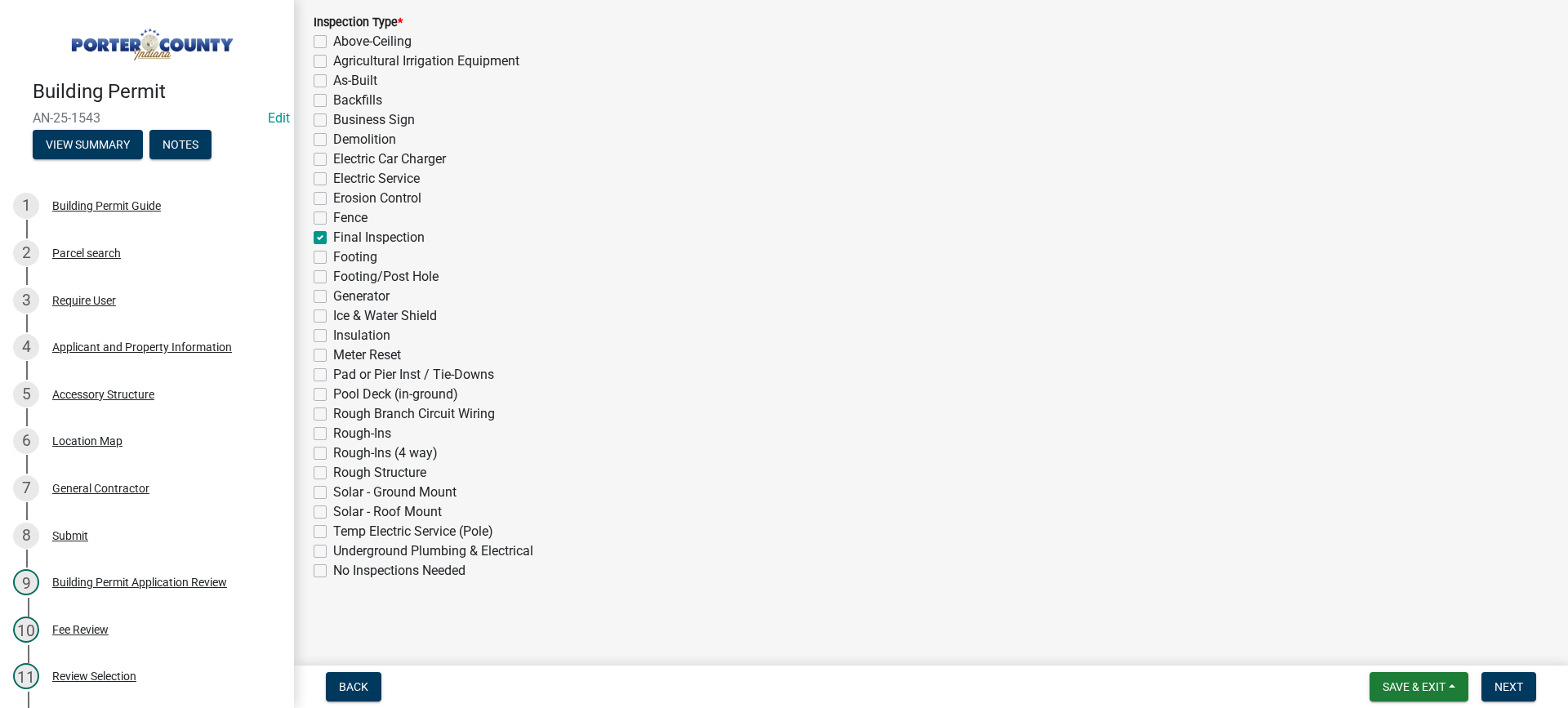
checkbox input "false"
checkbox input "true"
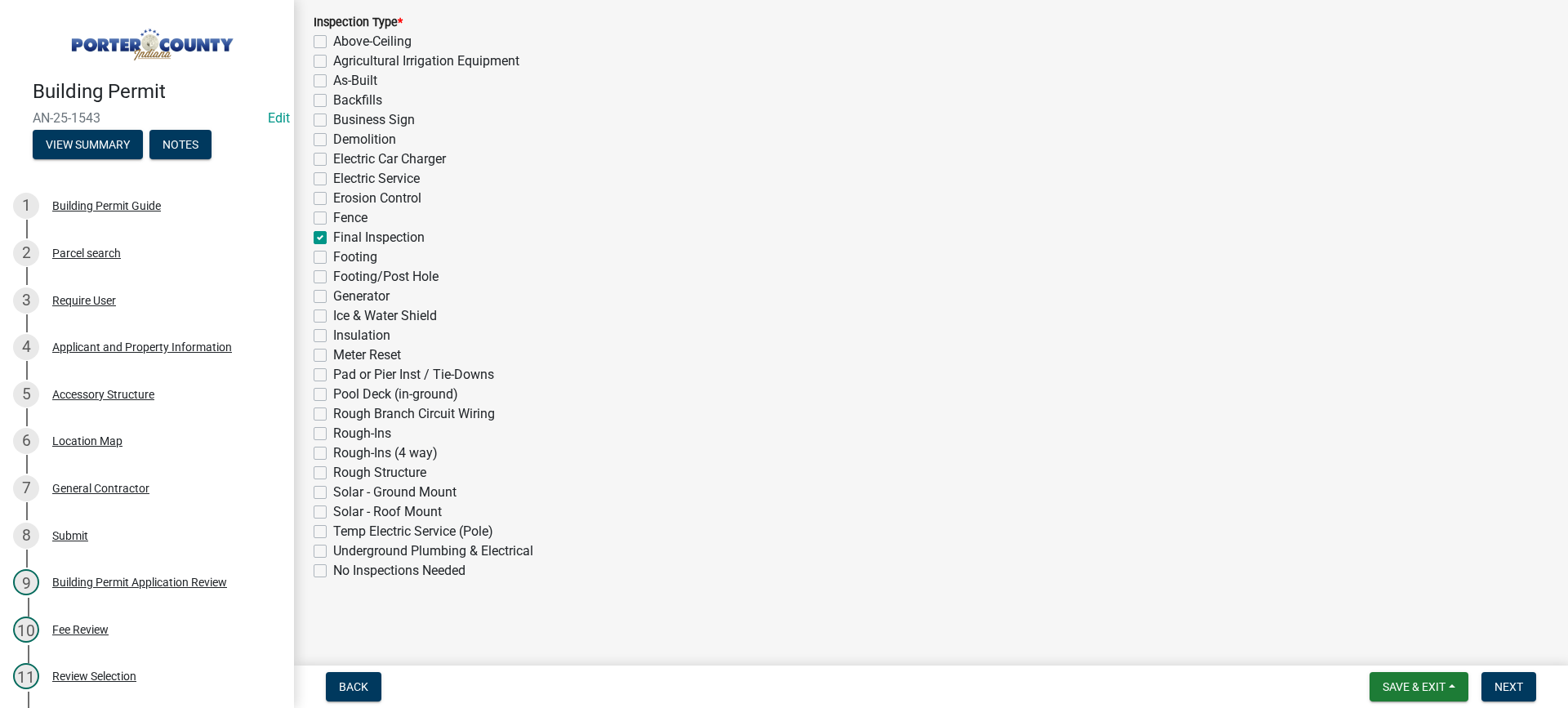
checkbox input "false"
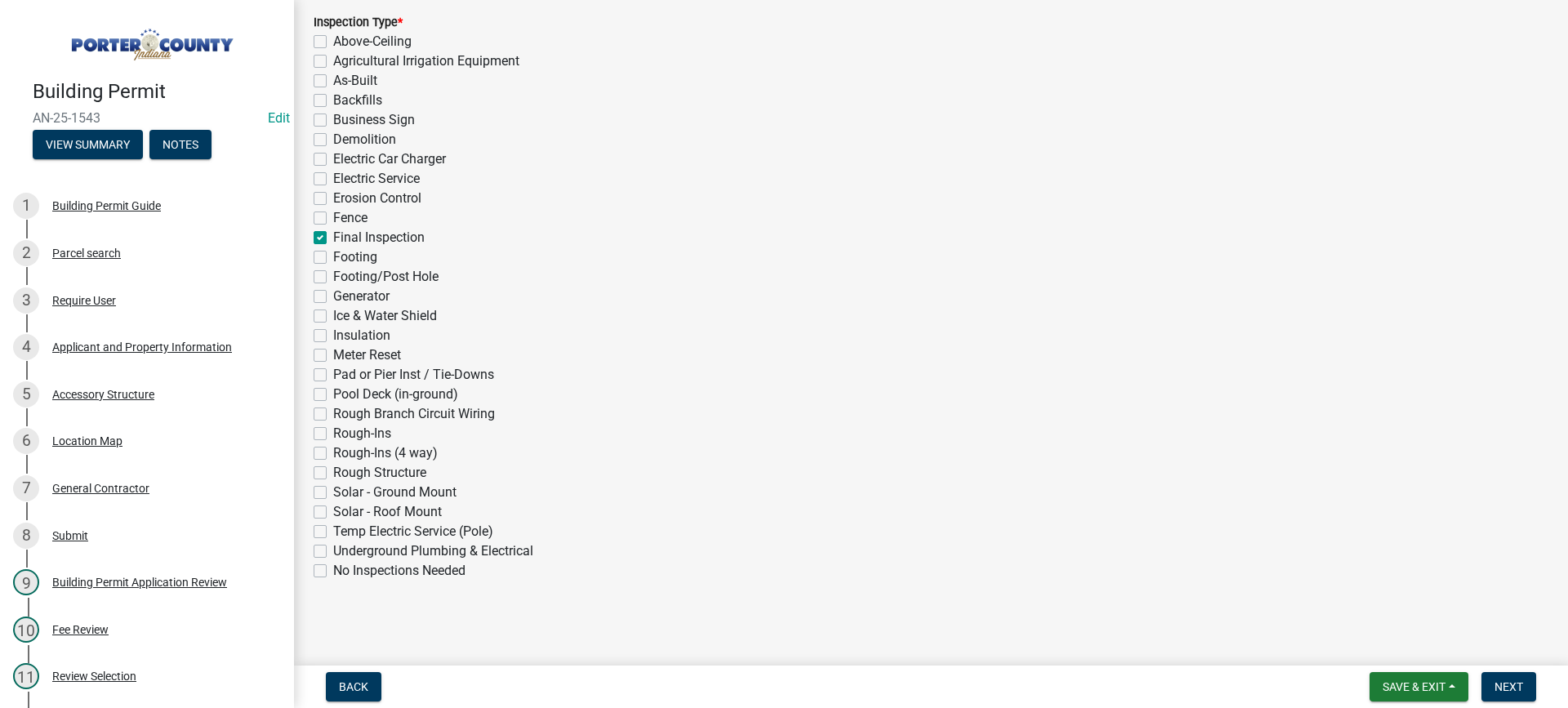
checkbox input "false"
click at [1503, 688] on span "Next" at bounding box center [1509, 686] width 29 height 13
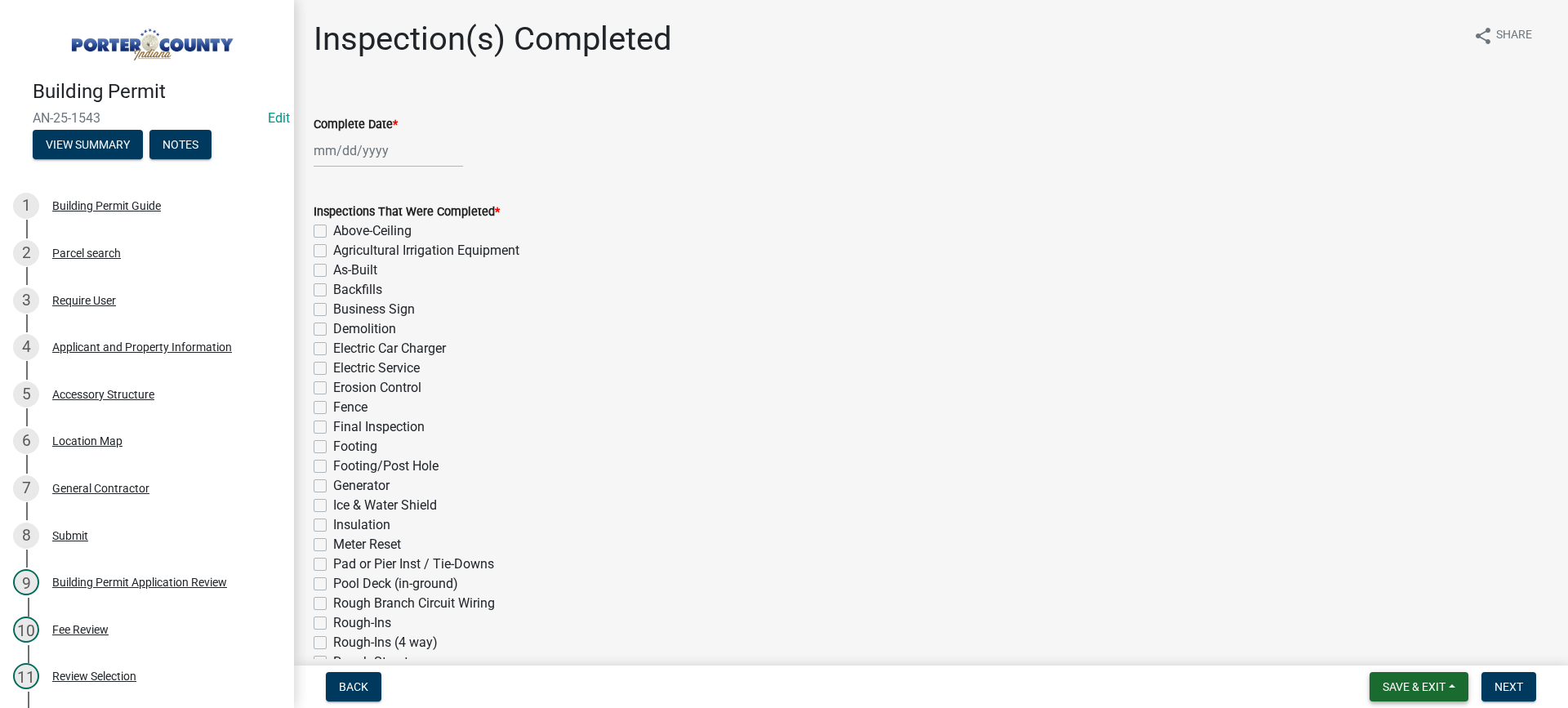
click at [1416, 687] on span "Save & Exit" at bounding box center [1414, 686] width 63 height 13
click at [1404, 652] on button "Save & Exit" at bounding box center [1403, 644] width 131 height 40
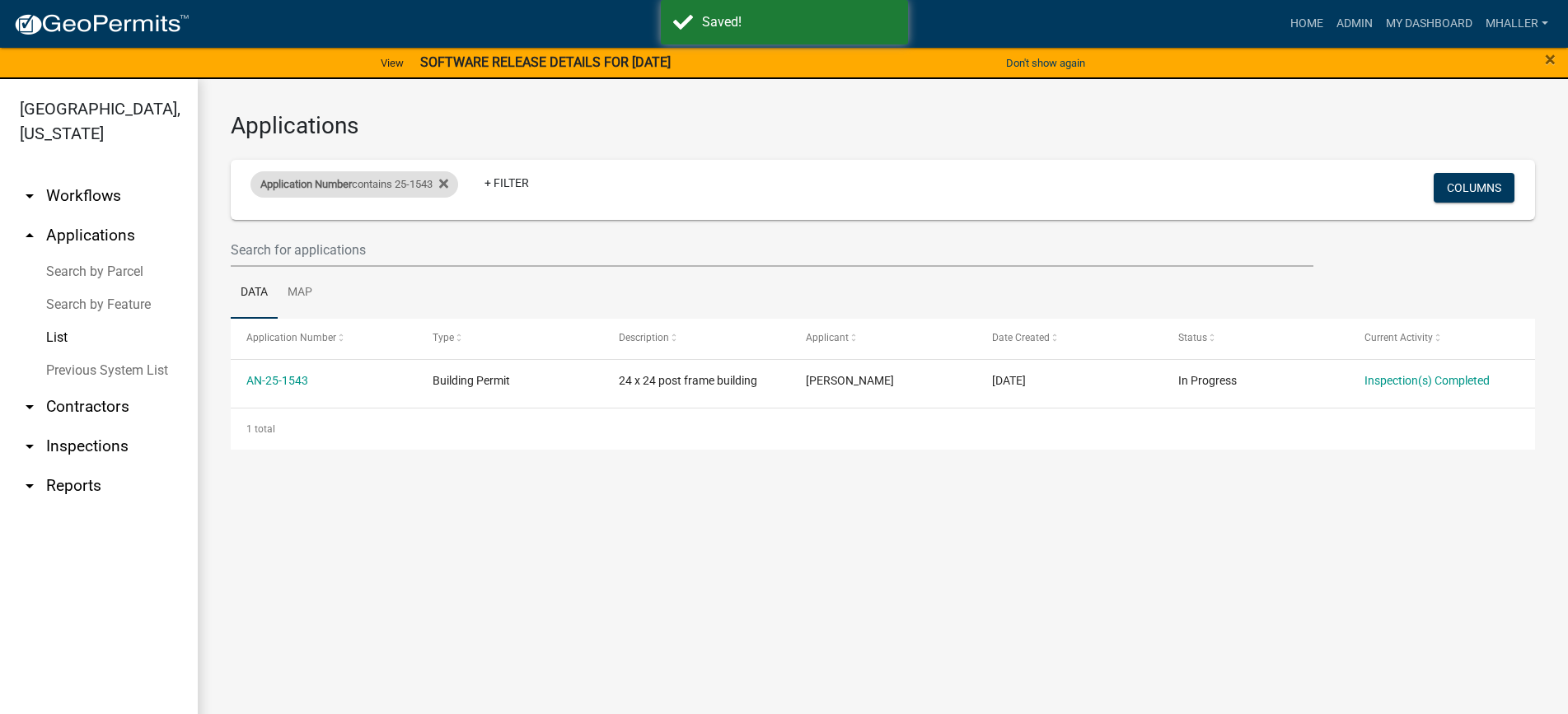
click at [352, 182] on span "Application Number" at bounding box center [306, 184] width 91 height 12
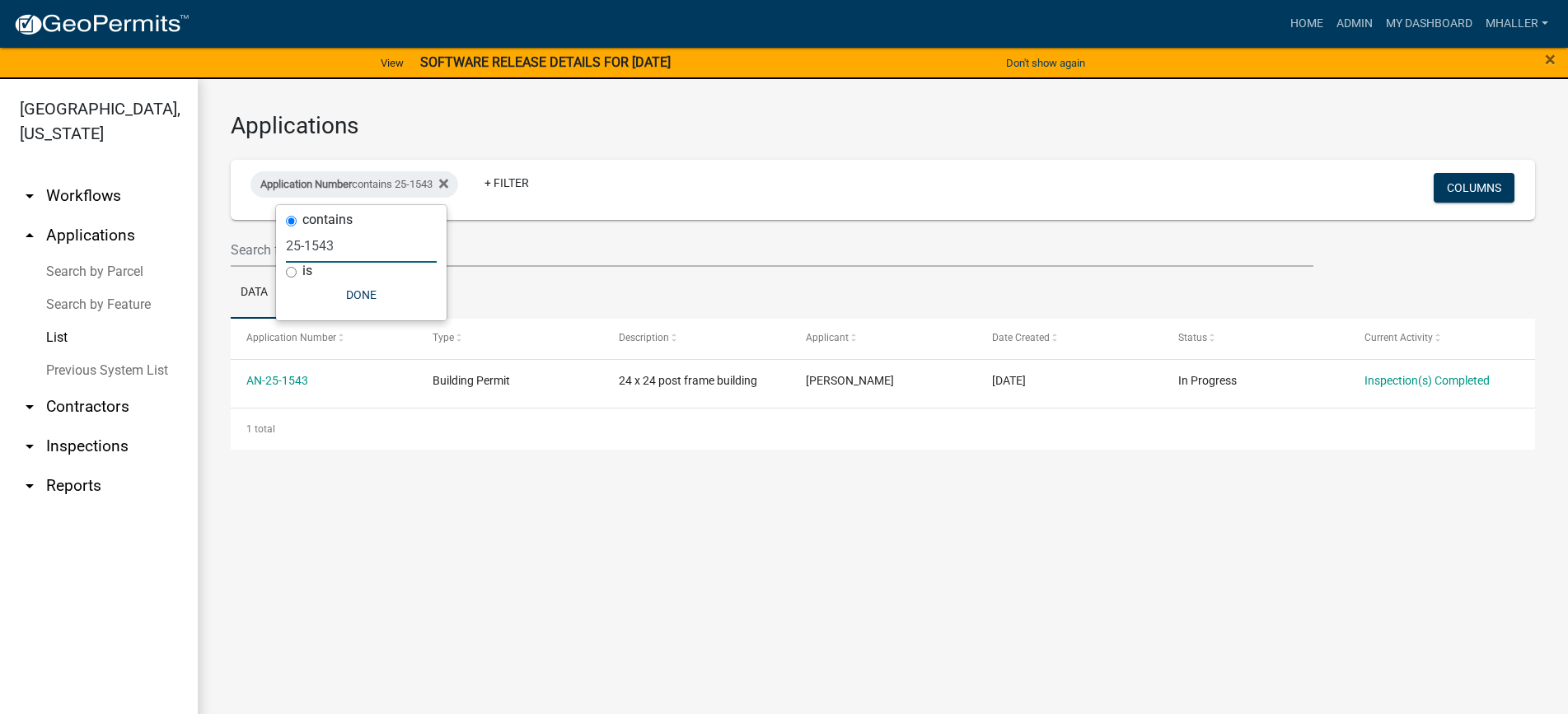
click at [345, 244] on input "25-1543" at bounding box center [361, 245] width 151 height 34
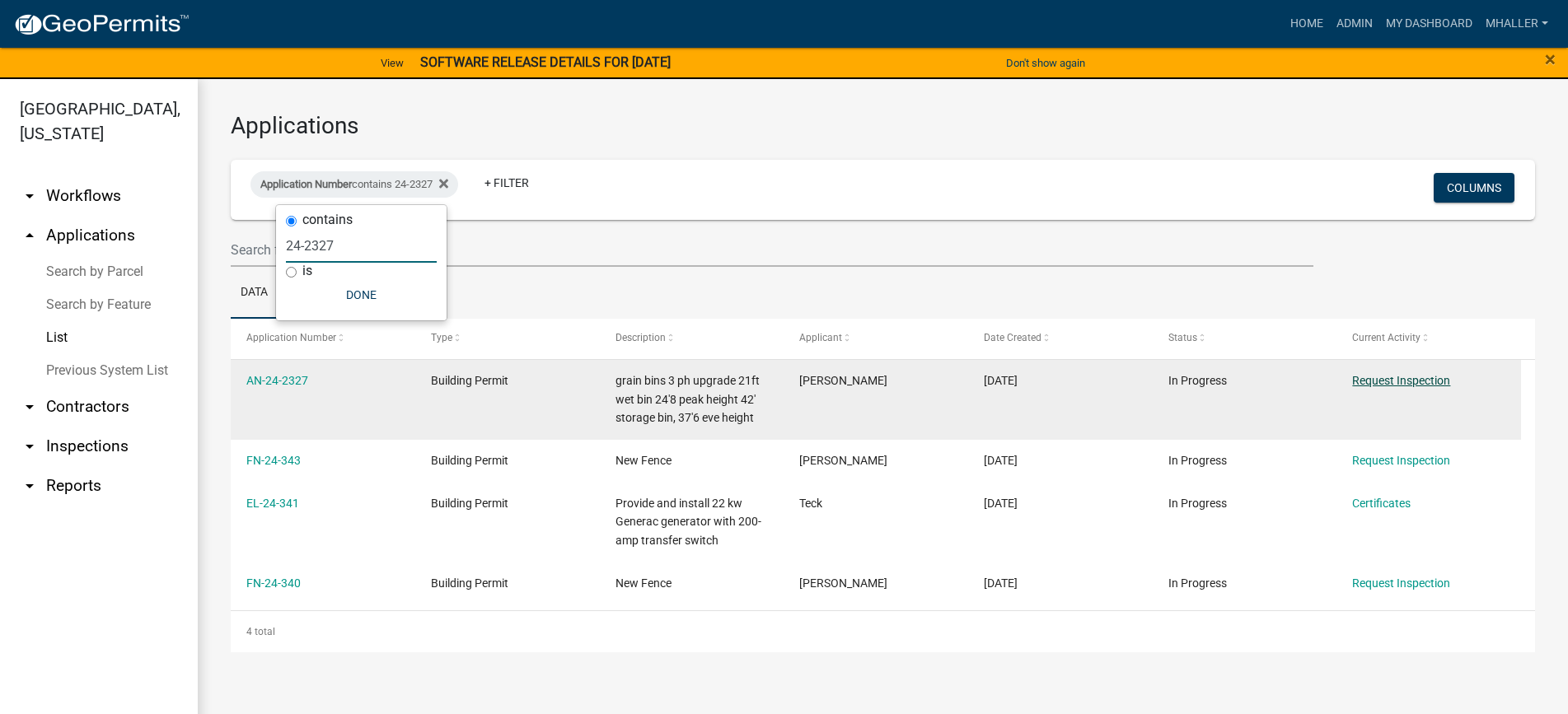
click at [1377, 382] on link "Request Inspection" at bounding box center [1400, 380] width 98 height 13
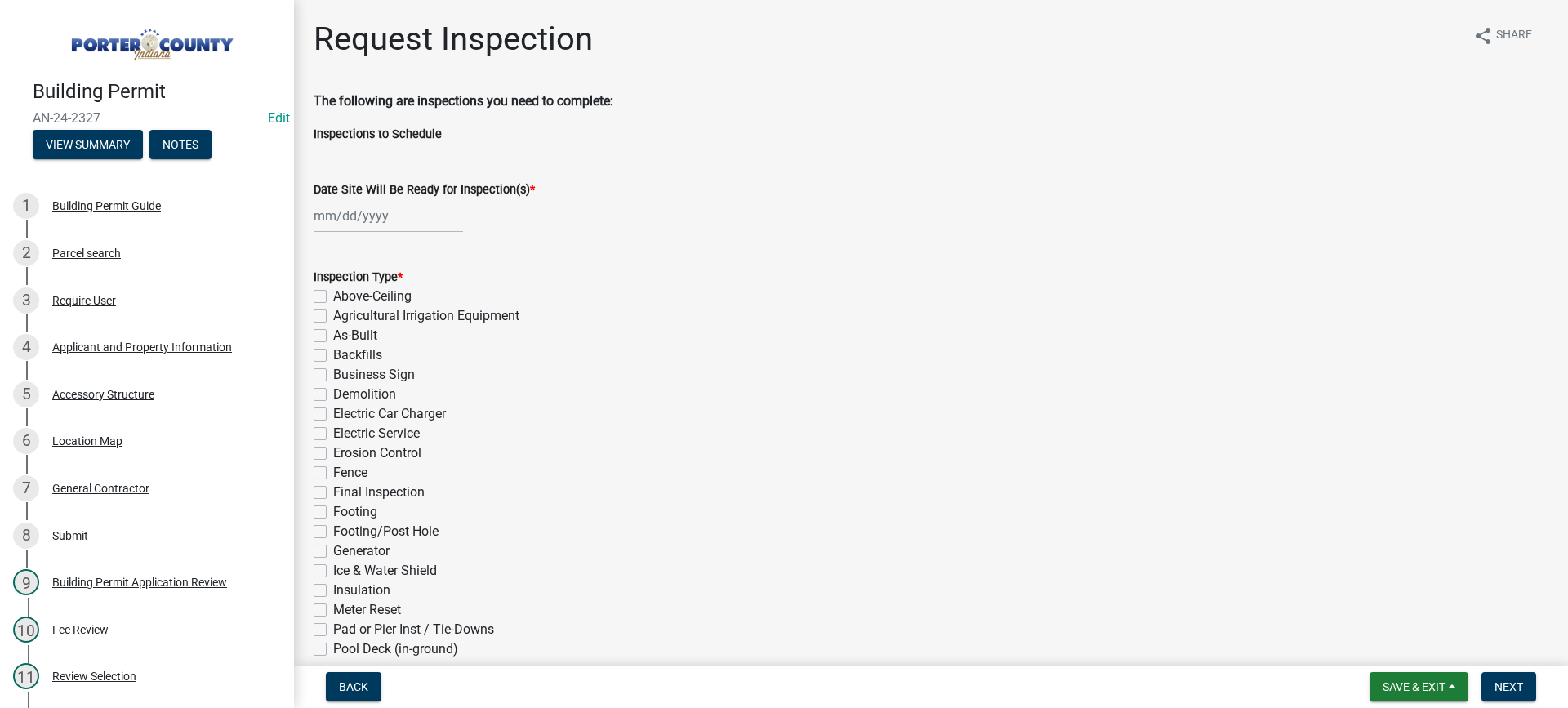
click at [375, 221] on div at bounding box center [388, 216] width 149 height 33
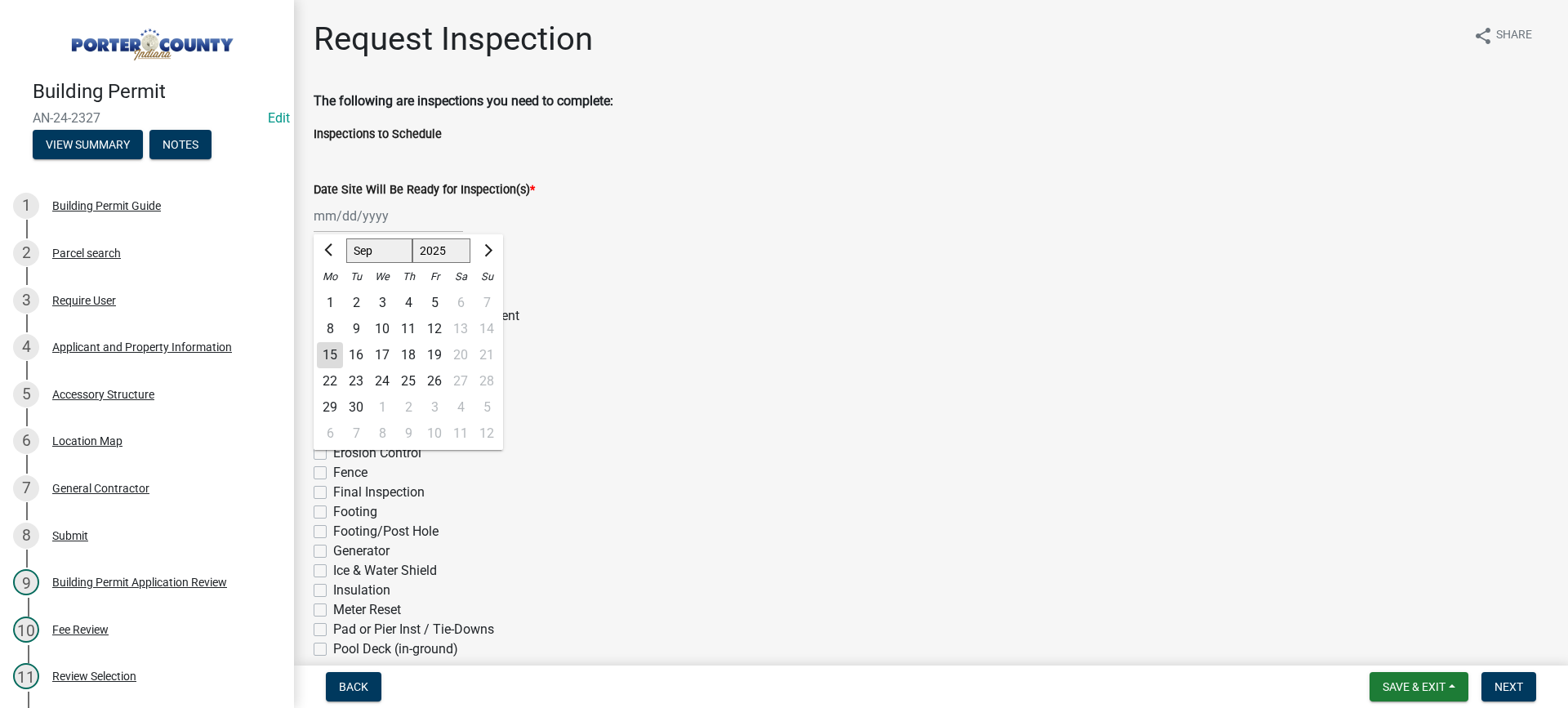
click at [331, 351] on div "15" at bounding box center [330, 355] width 26 height 26
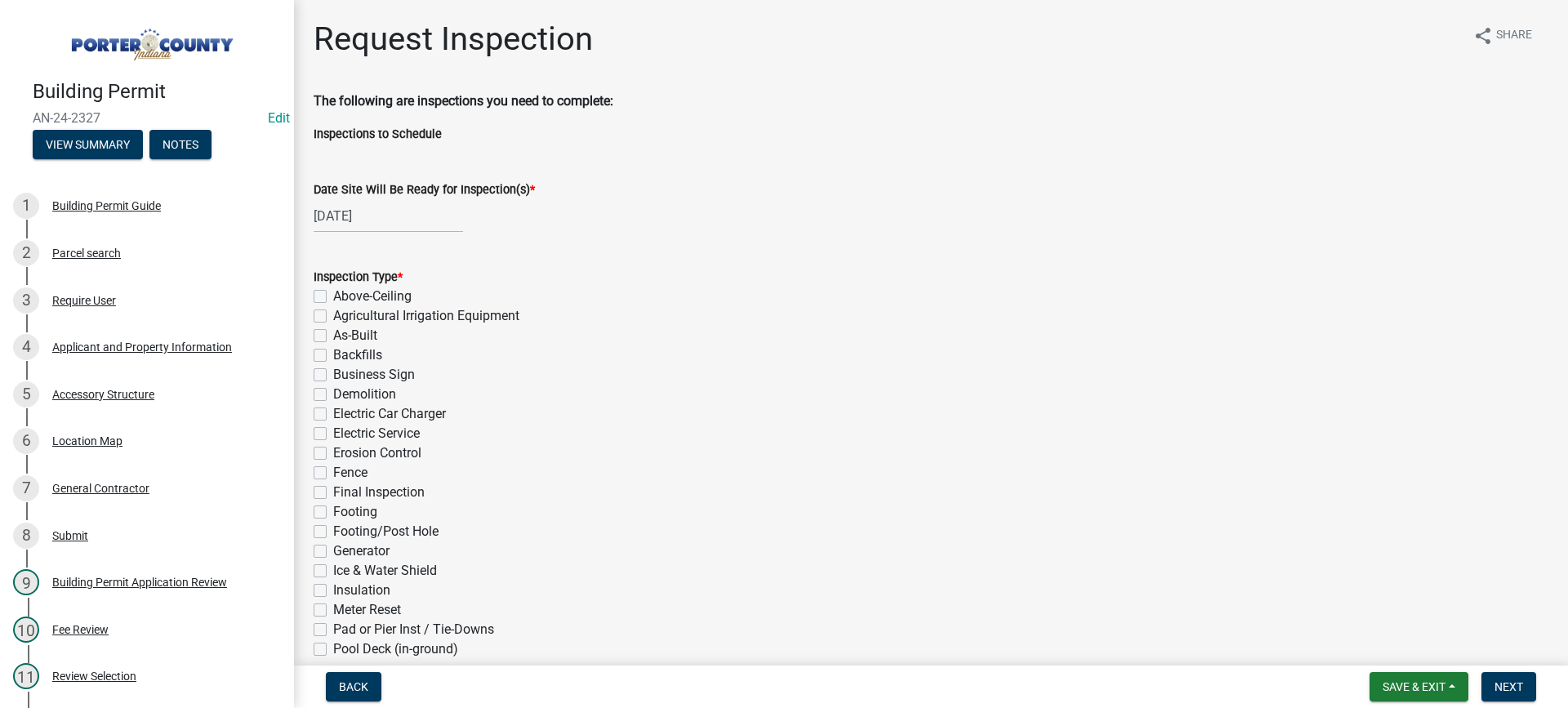
click at [333, 430] on label "Electric Service" at bounding box center [376, 433] width 87 height 19
click at [333, 430] on input "Electric Service" at bounding box center [338, 429] width 11 height 11
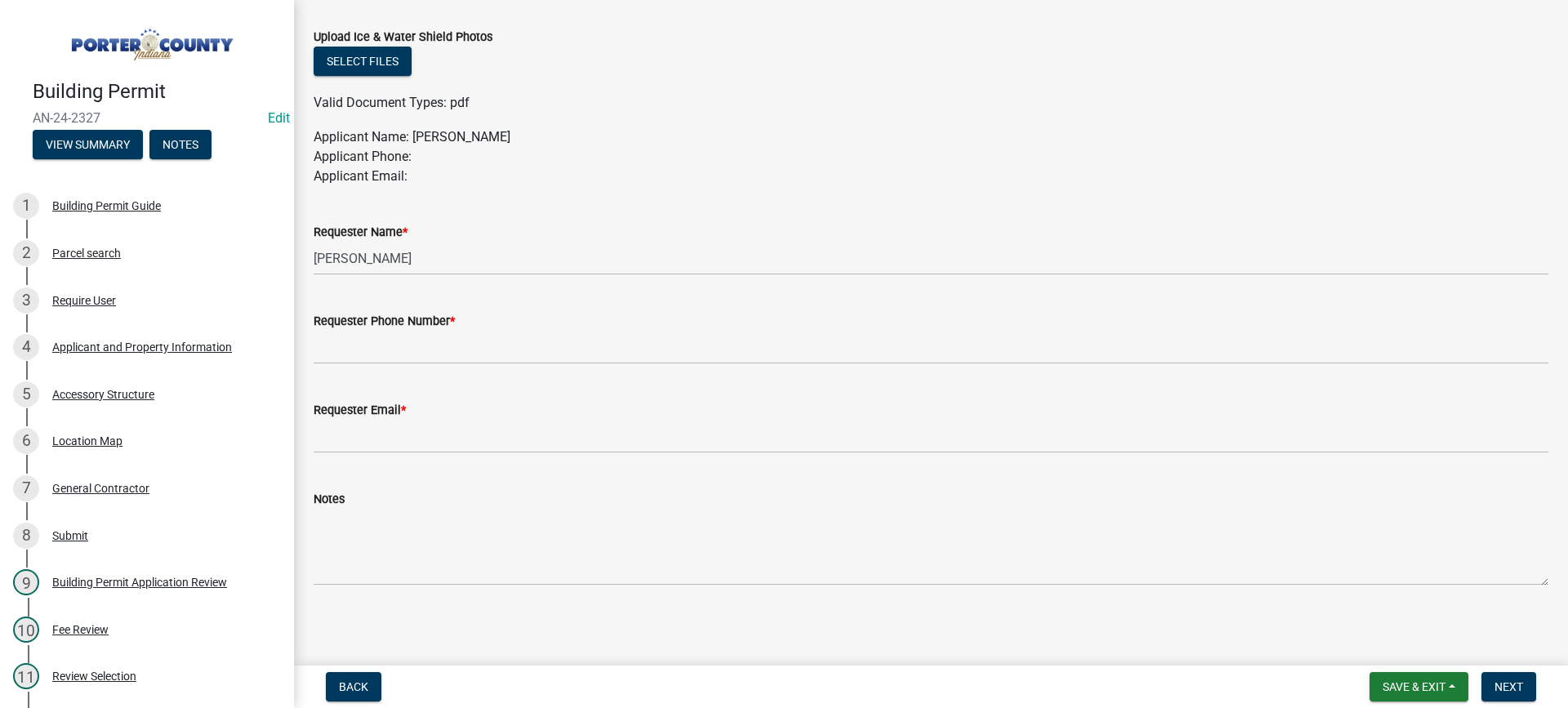
scroll to position [878, 0]
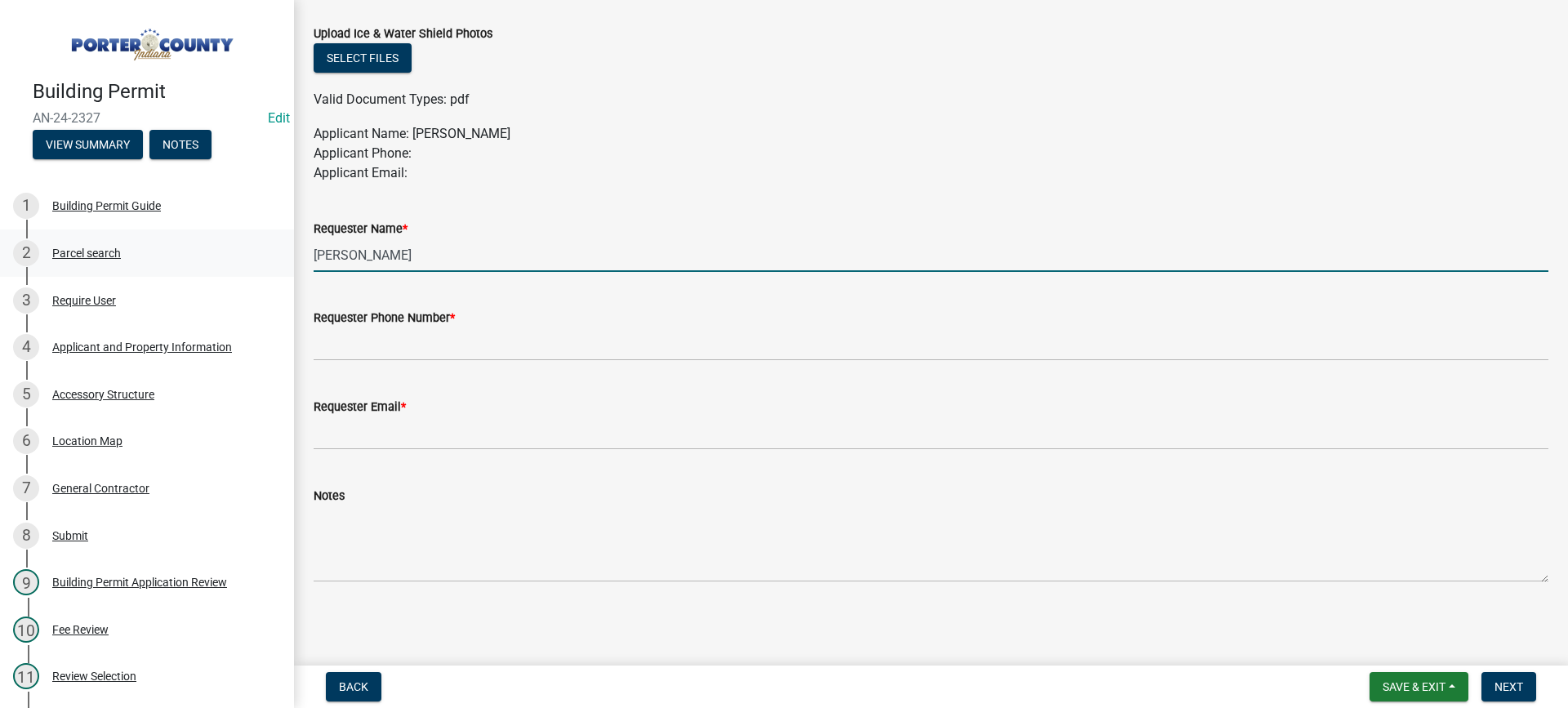
drag, startPoint x: 422, startPoint y: 256, endPoint x: 238, endPoint y: 266, distance: 184.3
click at [238, 266] on div "Building Permit AN-24-2327 Edit View Summary Notes 1 Building Permit Guide 2 Pa…" at bounding box center [784, 354] width 1568 height 708
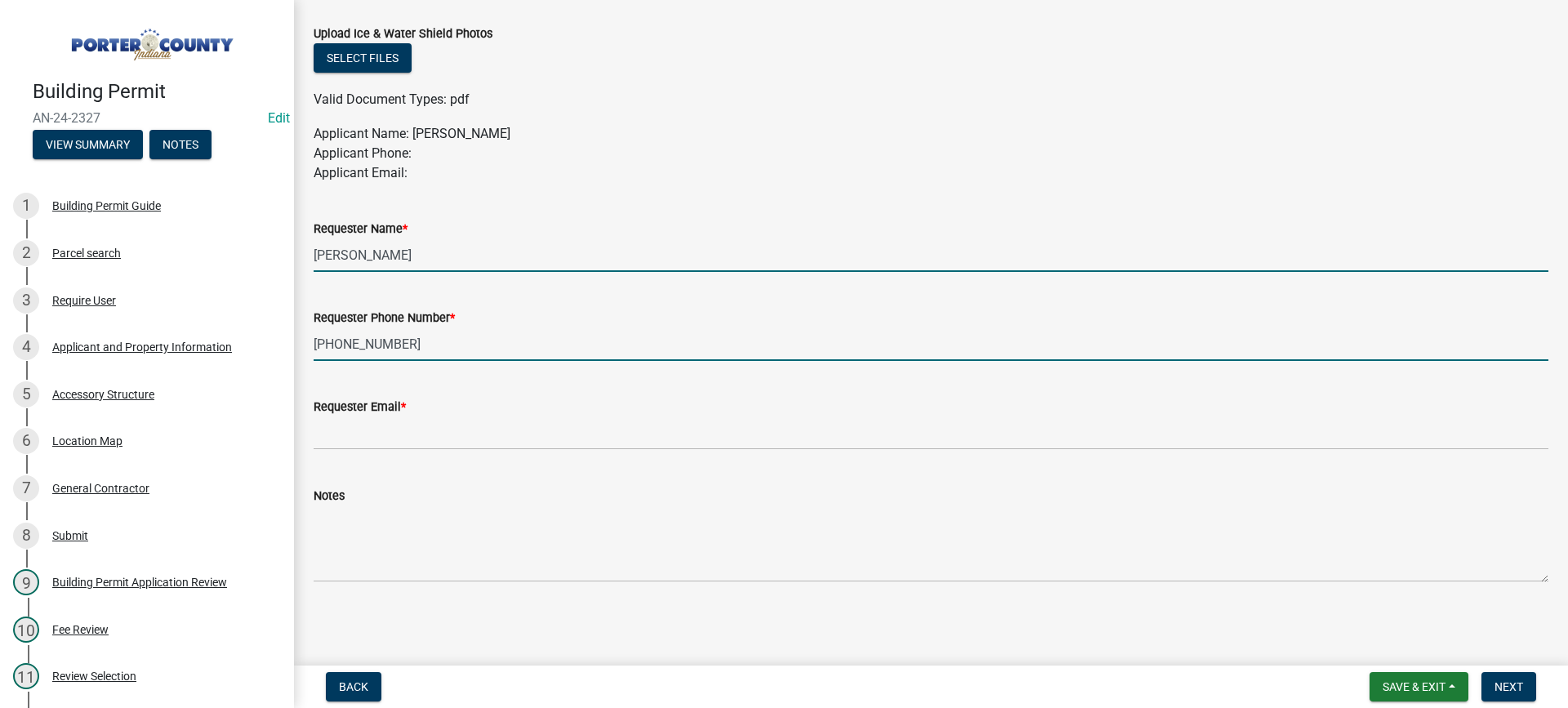
click at [392, 250] on input "[PERSON_NAME]" at bounding box center [931, 255] width 1235 height 33
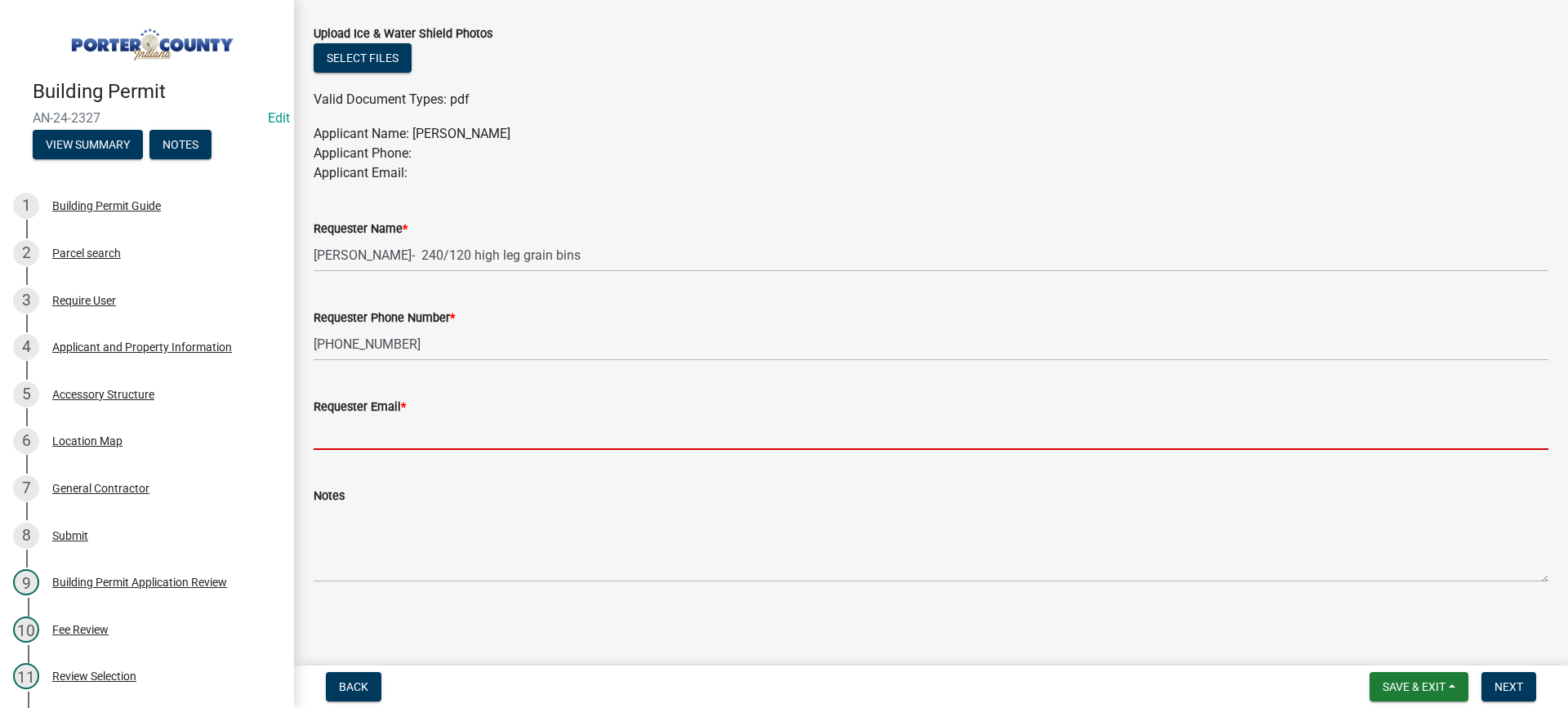
click at [373, 430] on input "Requester Email *" at bounding box center [931, 433] width 1235 height 33
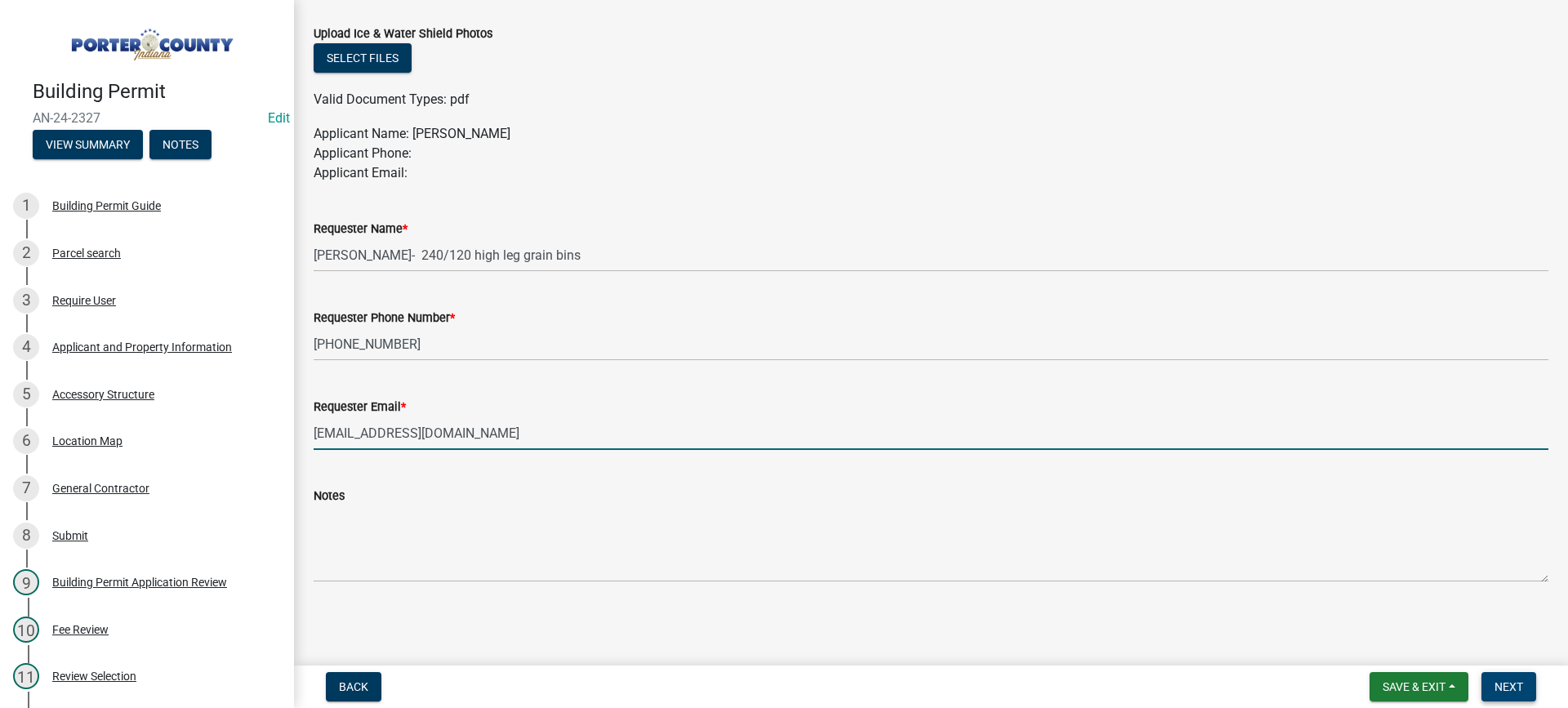
click at [1500, 686] on span "Next" at bounding box center [1509, 686] width 29 height 13
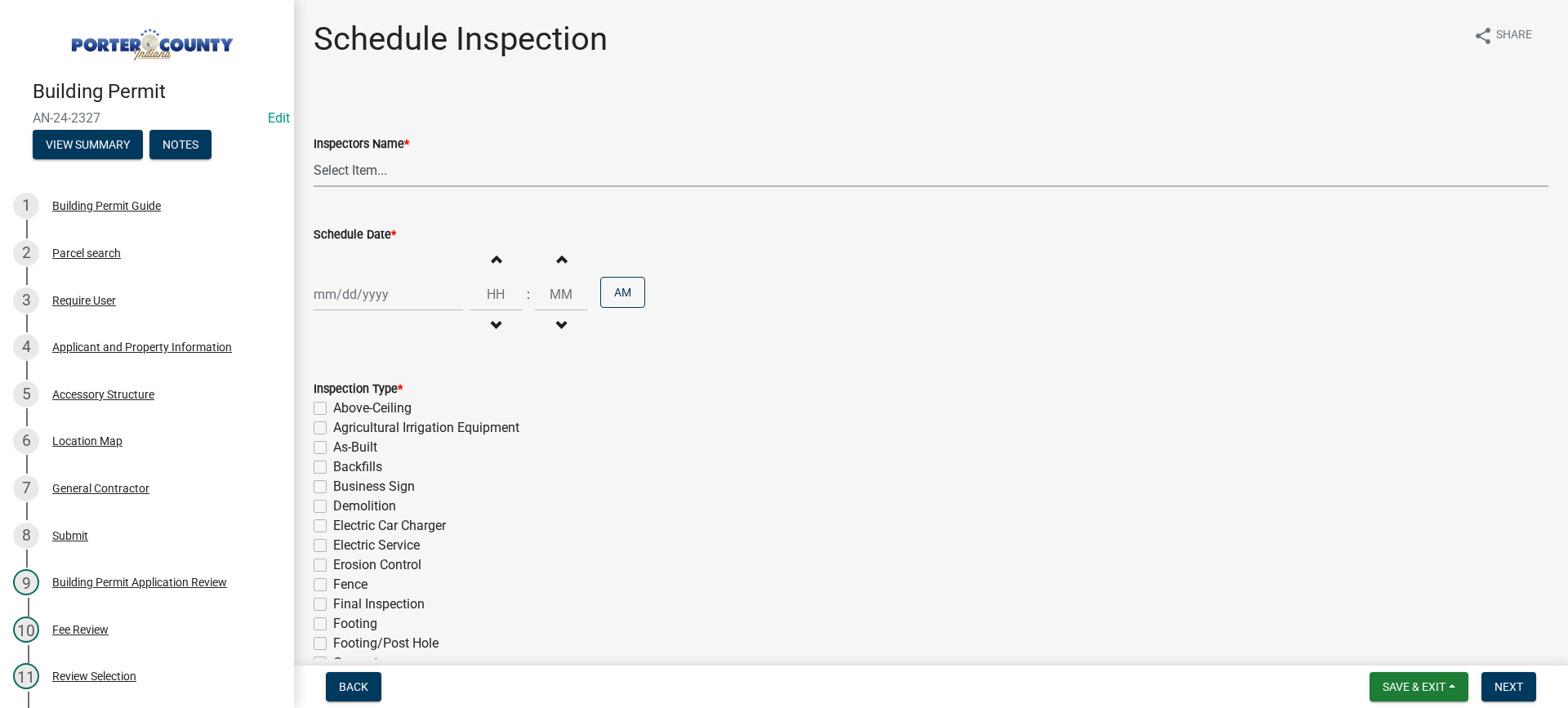
click at [335, 171] on select "Select Item... mhaller ([PERSON_NAME])" at bounding box center [931, 170] width 1235 height 33
click at [314, 154] on select "Select Item... mhaller ([PERSON_NAME])" at bounding box center [931, 170] width 1235 height 33
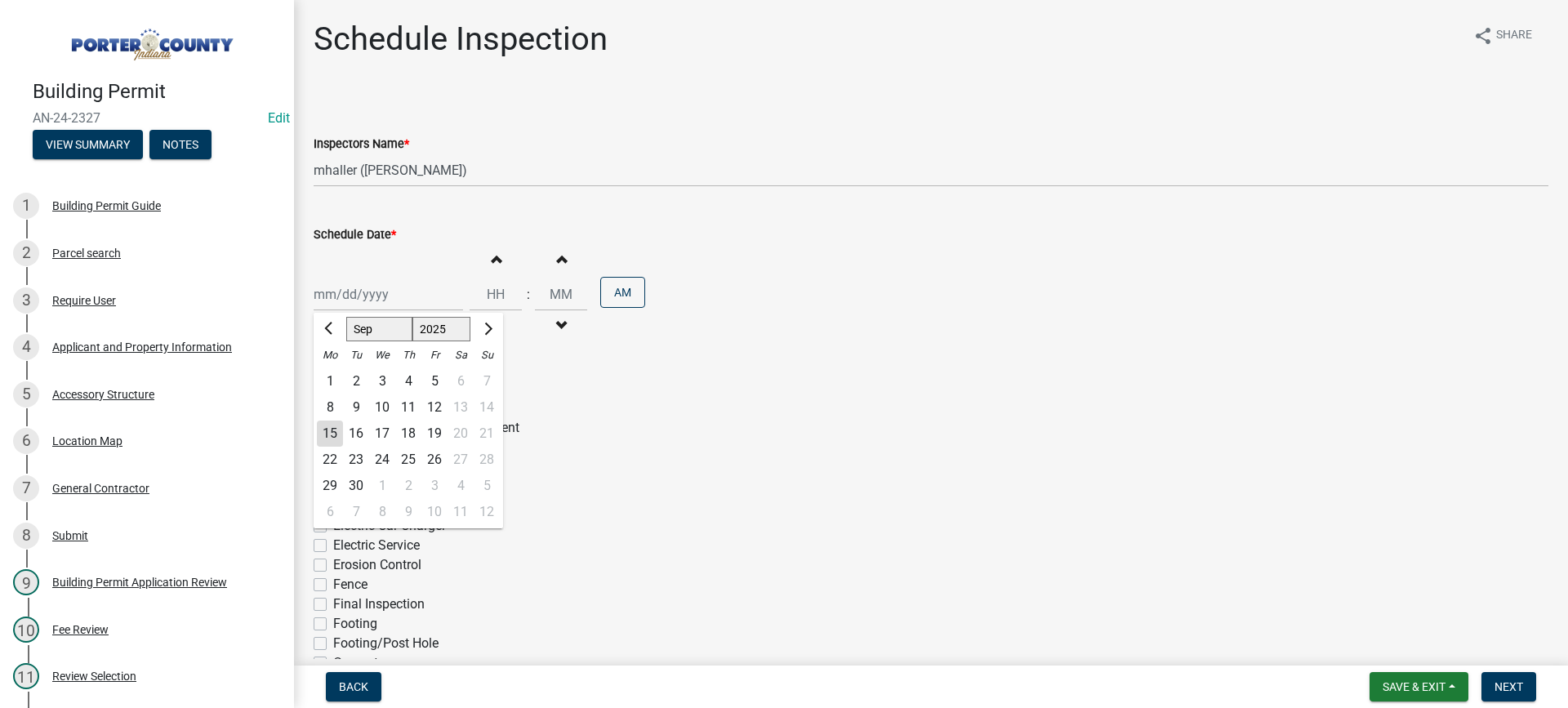
click at [382, 293] on div "[PERSON_NAME] Feb Mar Apr [PERSON_NAME][DATE] Oct Nov [DATE] 1526 1527 1528 152…" at bounding box center [388, 294] width 149 height 33
click at [353, 433] on div "16" at bounding box center [356, 434] width 26 height 26
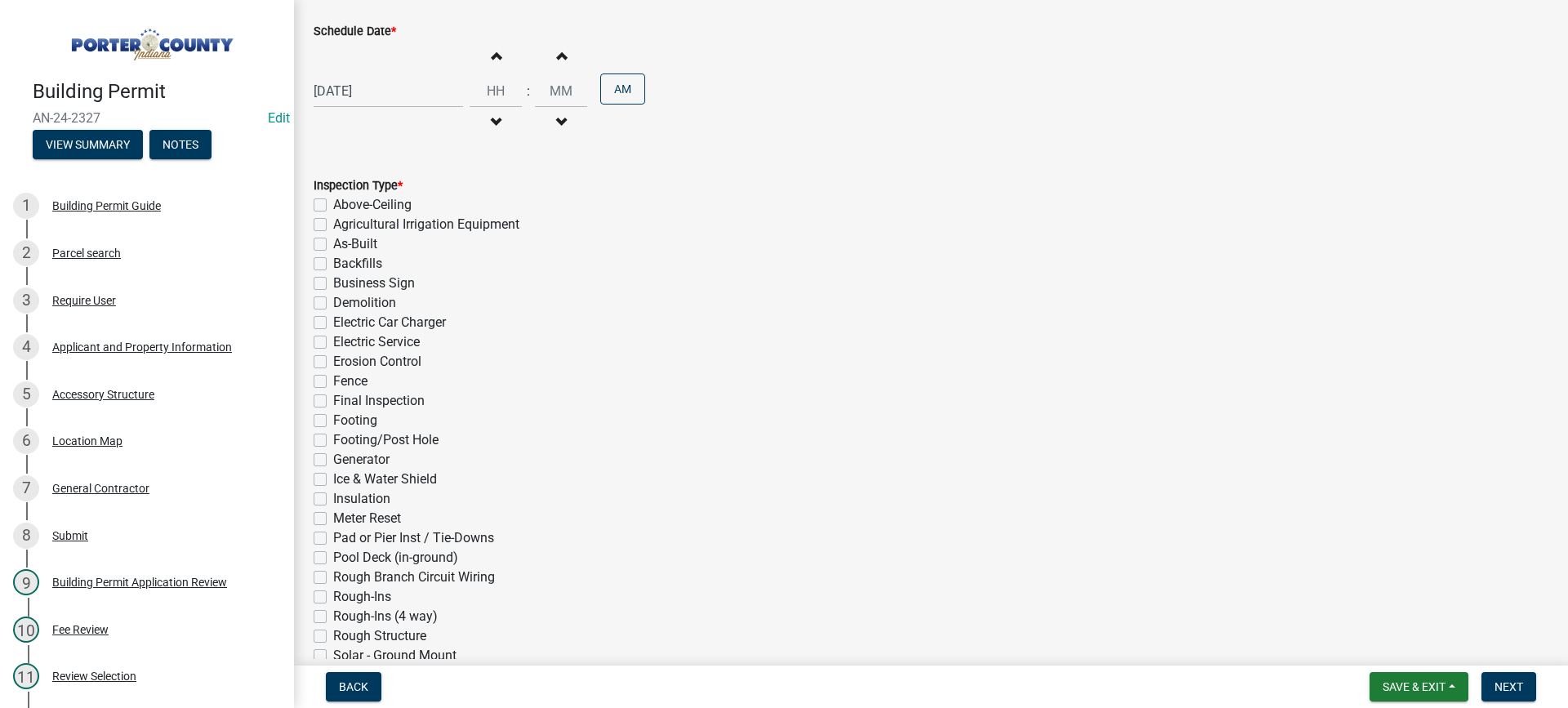
click at [333, 341] on label "Electric Service" at bounding box center [376, 342] width 87 height 19
click at [333, 341] on input "Electric Service" at bounding box center [338, 337] width 11 height 11
click at [1507, 685] on span "Next" at bounding box center [1509, 686] width 29 height 13
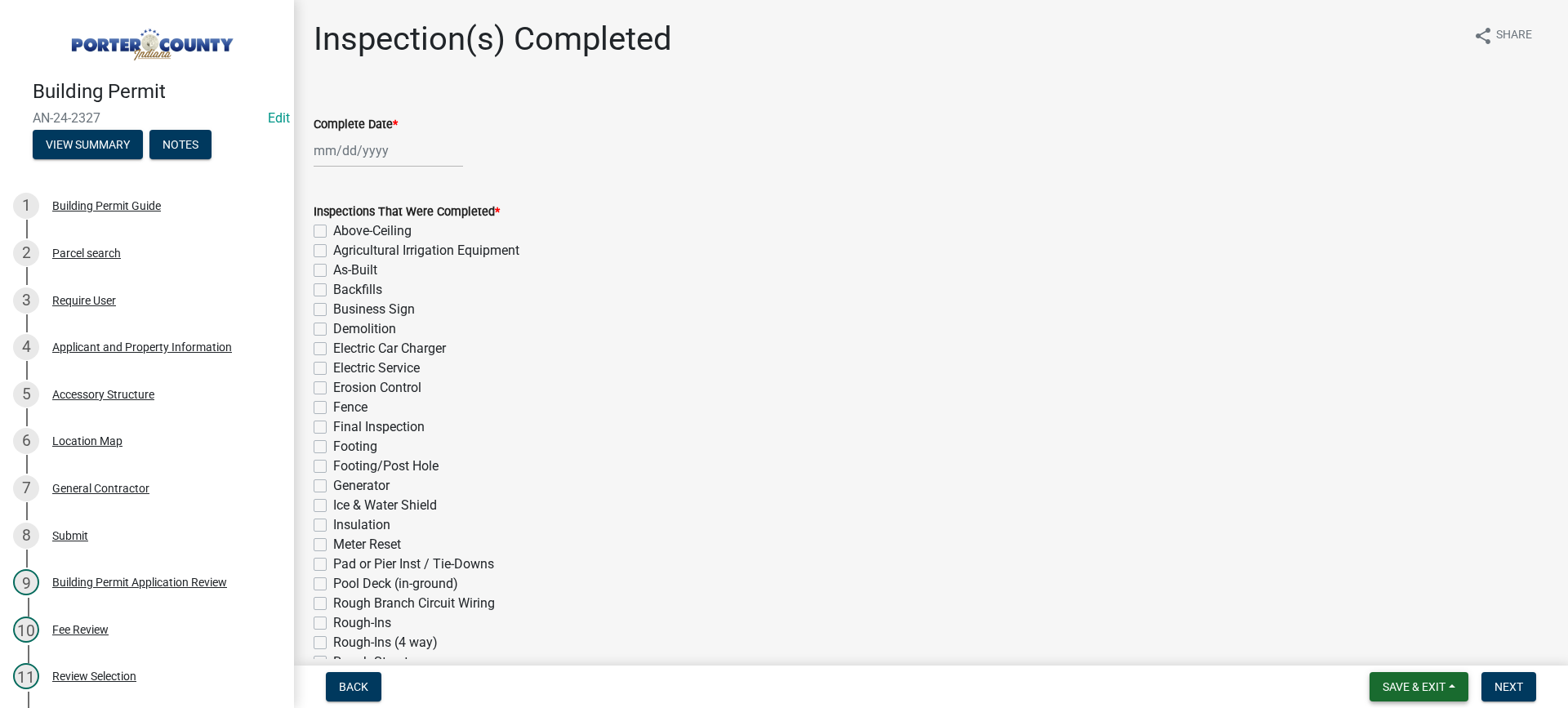
click at [1392, 689] on span "Save & Exit" at bounding box center [1414, 686] width 63 height 13
click at [1390, 647] on button "Save & Exit" at bounding box center [1403, 644] width 131 height 40
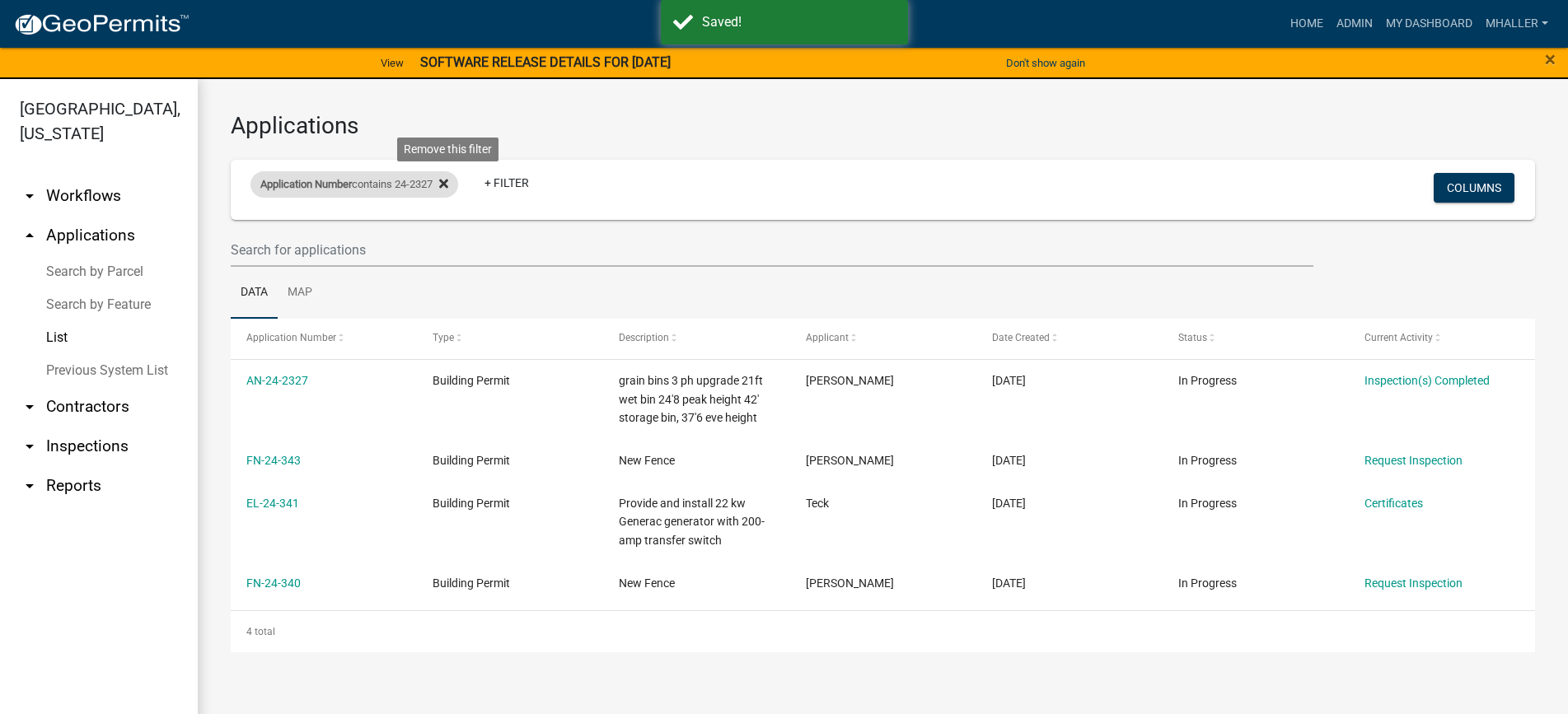
click at [449, 183] on icon at bounding box center [443, 183] width 9 height 13
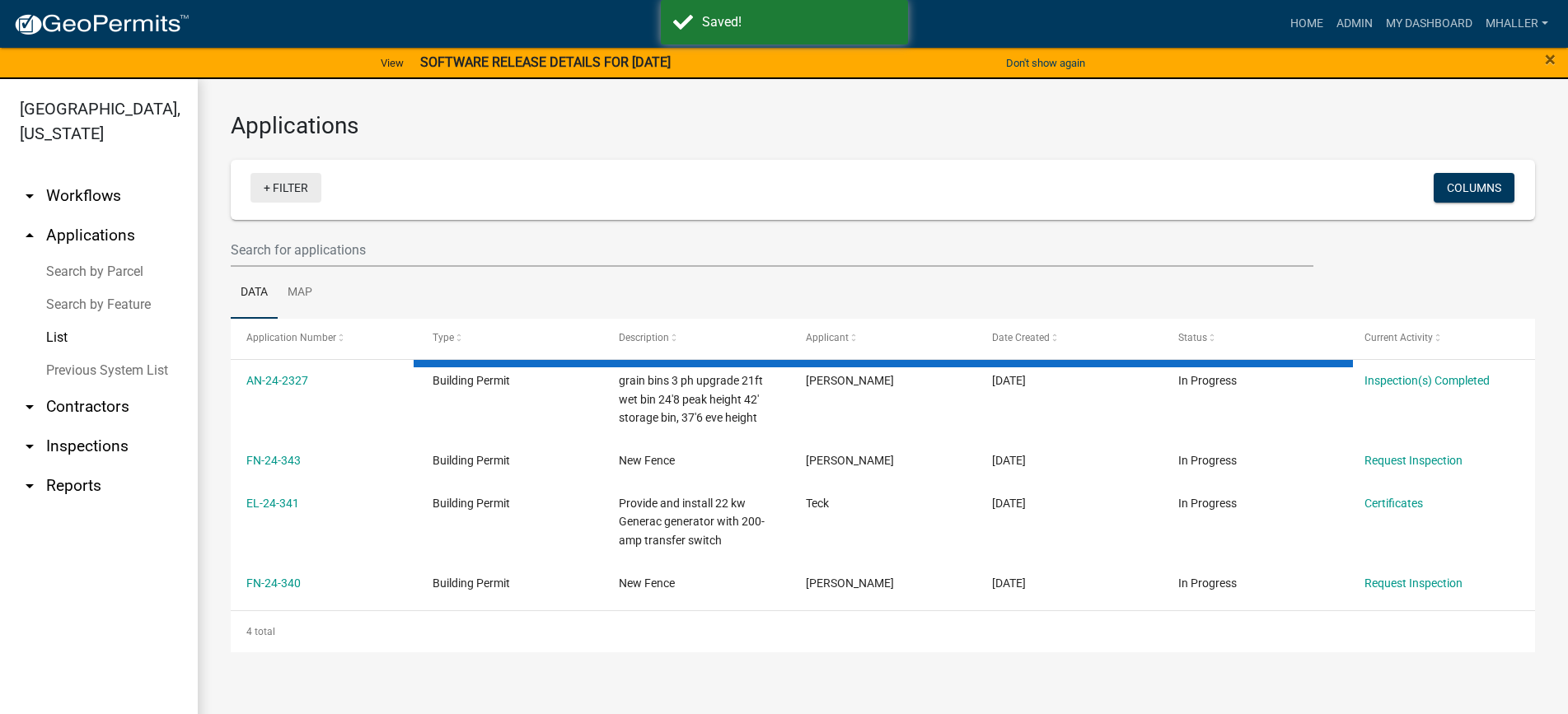
click at [285, 190] on link "+ Filter" at bounding box center [286, 187] width 71 height 29
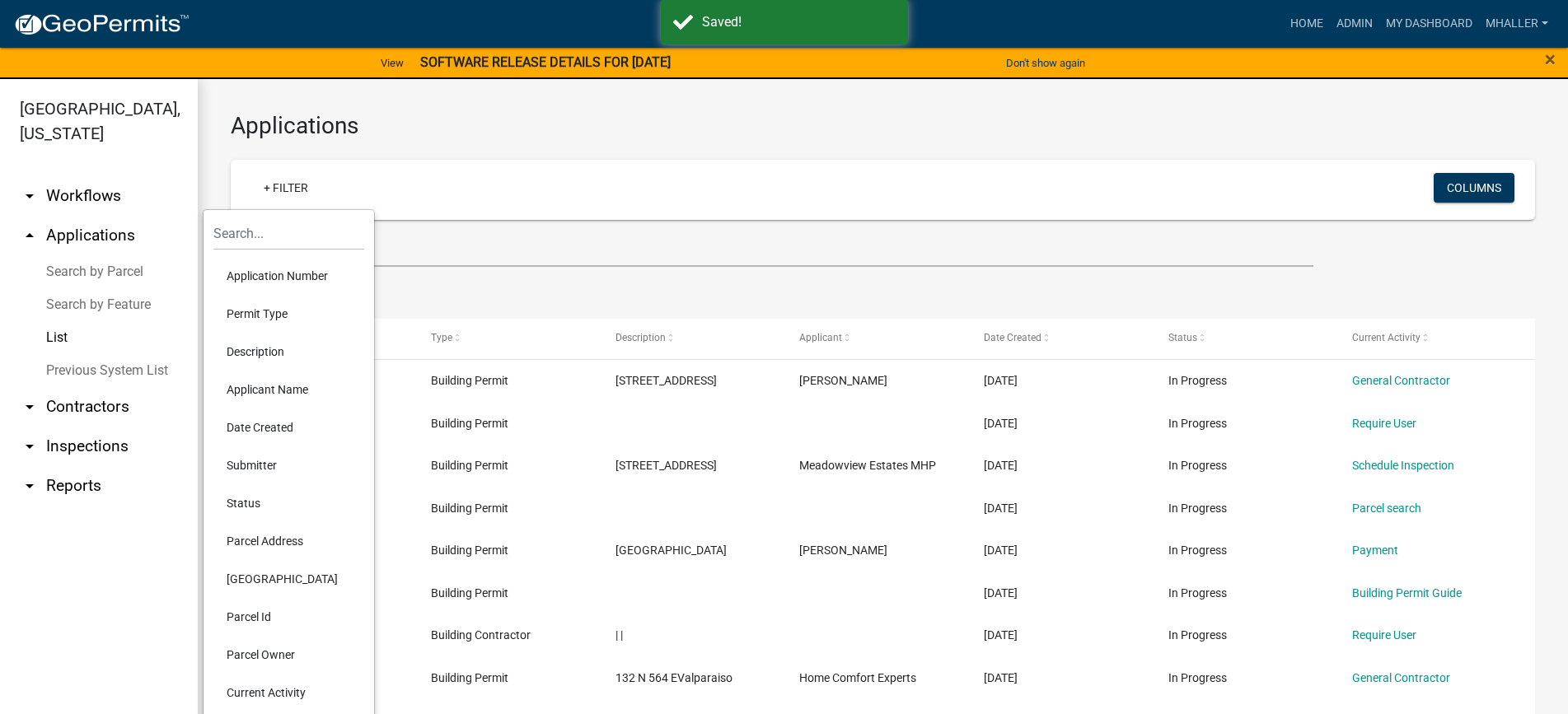
click at [261, 539] on li "Parcel Address" at bounding box center [289, 540] width 151 height 38
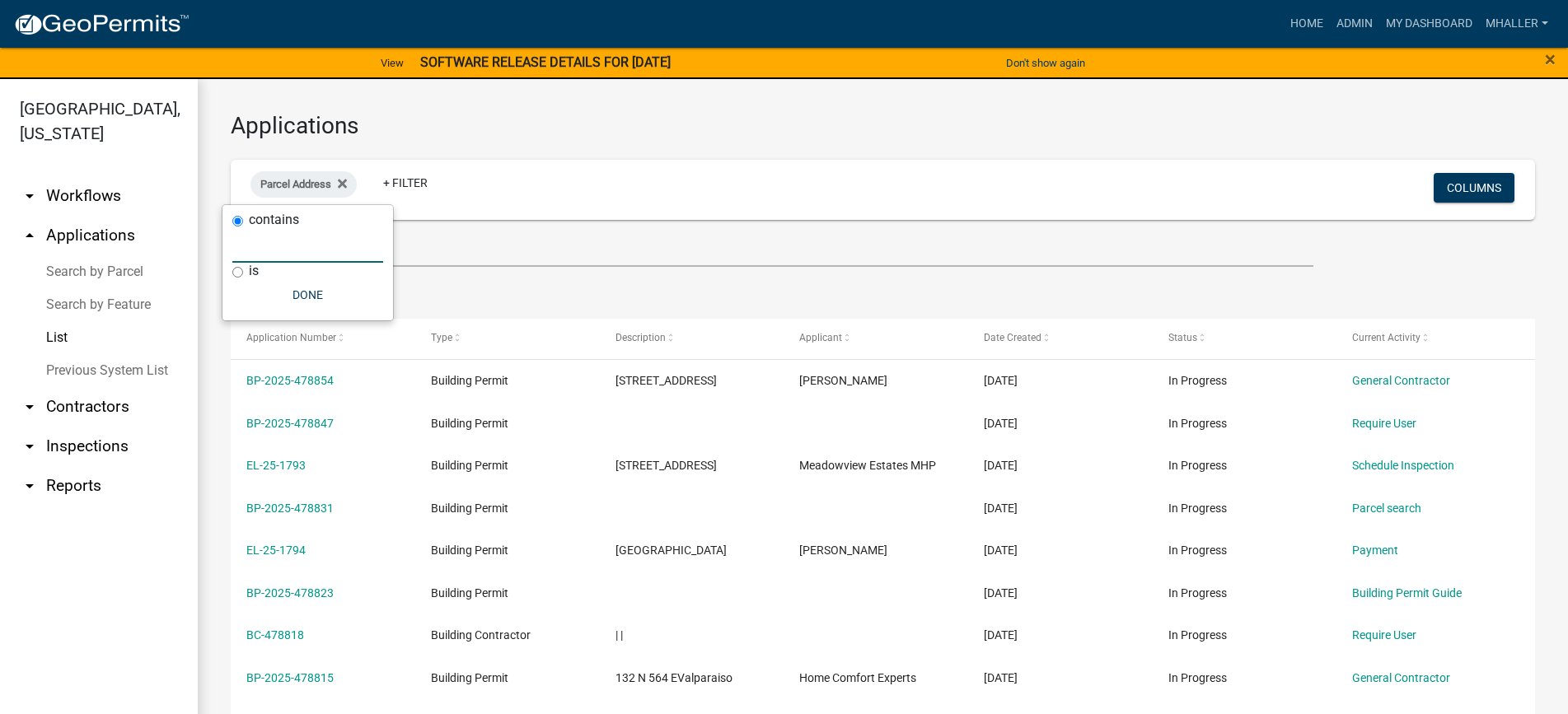
click at [278, 247] on input "text" at bounding box center [308, 245] width 151 height 34
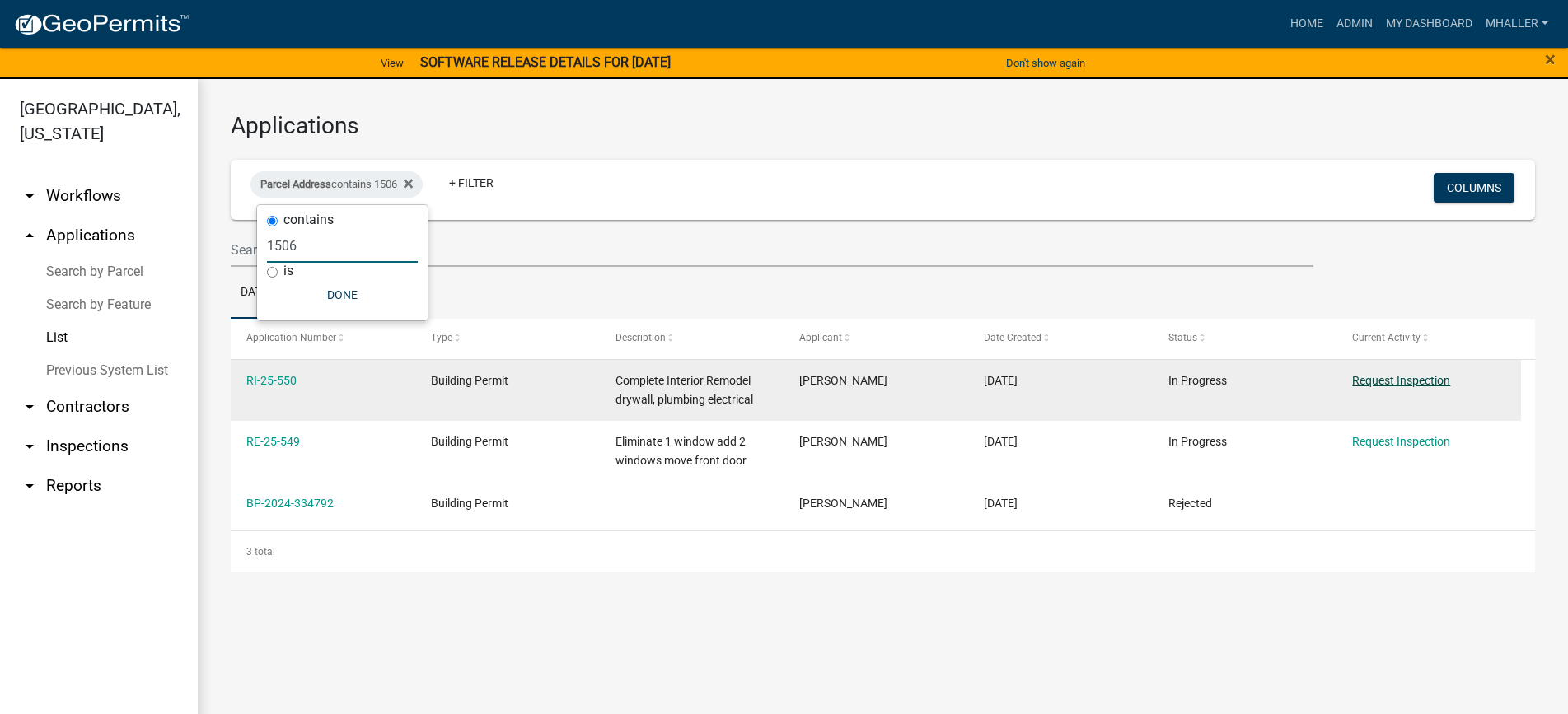
click at [1393, 379] on link "Request Inspection" at bounding box center [1400, 380] width 98 height 13
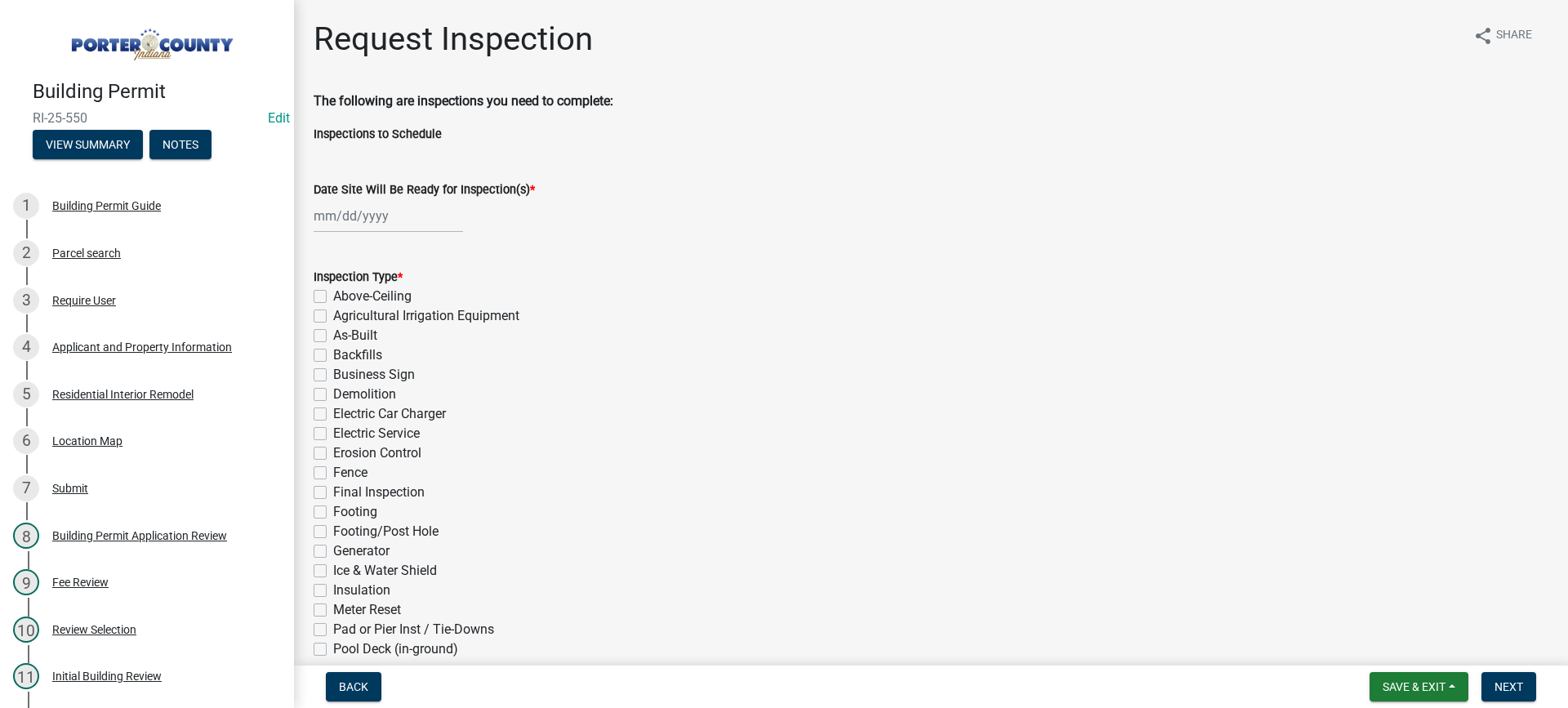
click at [359, 215] on div at bounding box center [388, 216] width 149 height 33
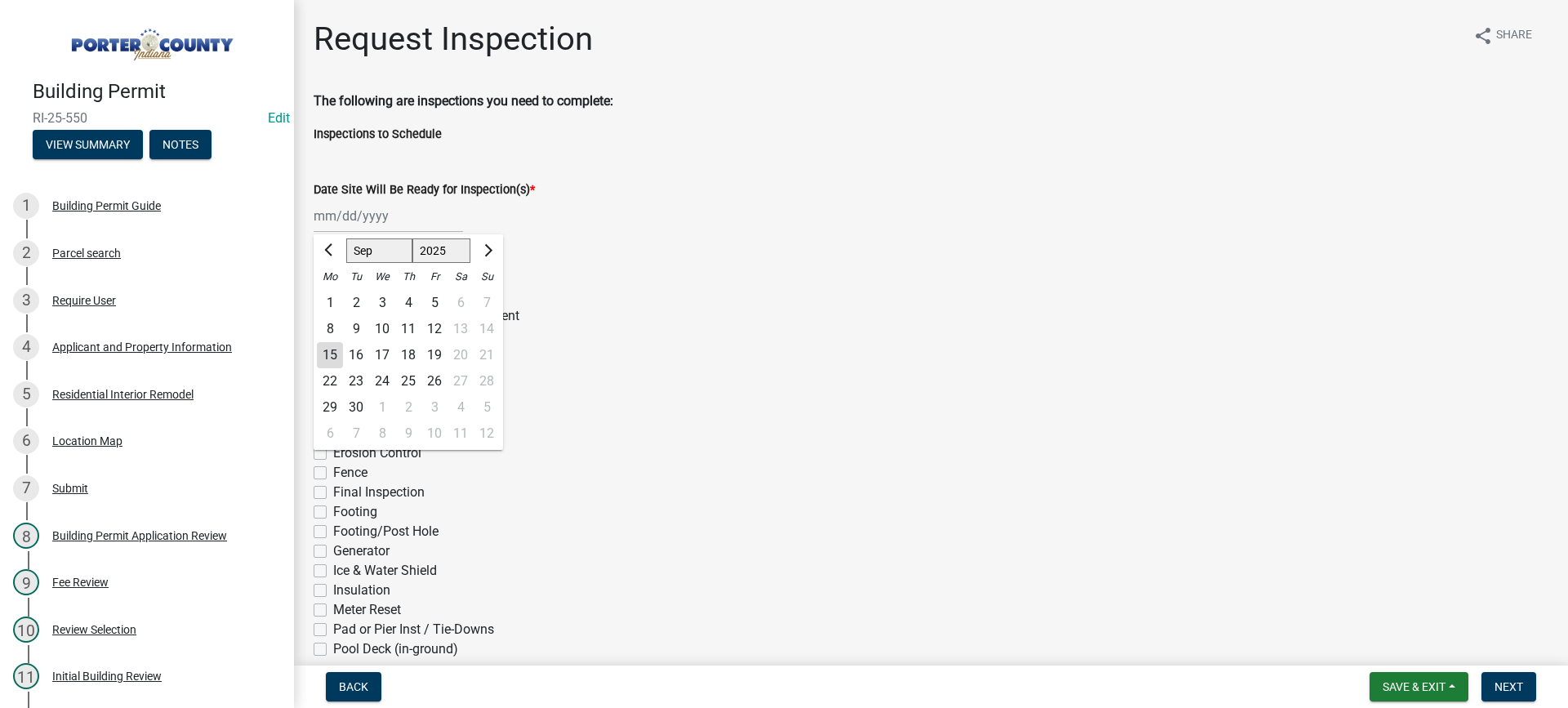
click at [333, 354] on div "15" at bounding box center [330, 355] width 26 height 26
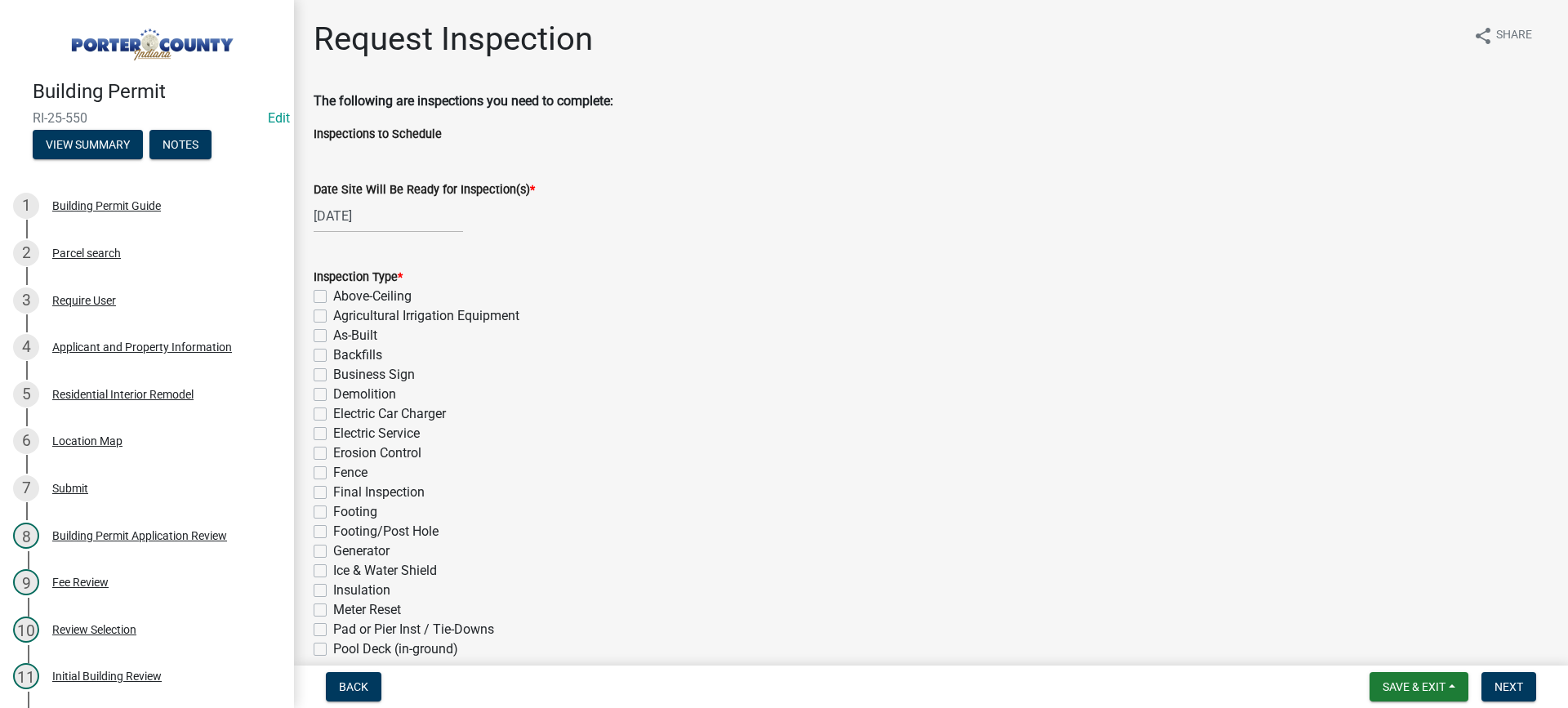
scroll to position [245, 0]
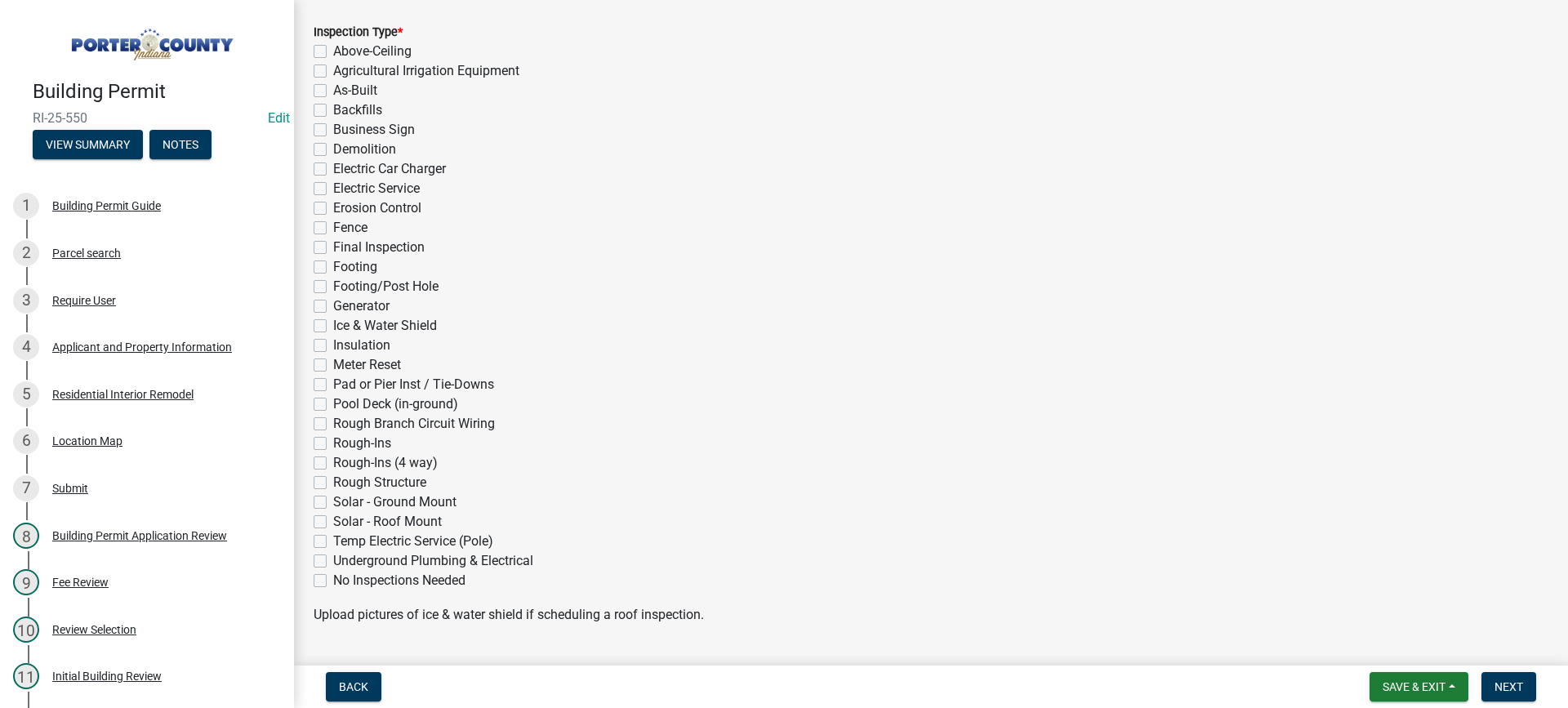
click at [333, 460] on label "Rough-Ins (4 way)" at bounding box center [385, 463] width 105 height 19
click at [333, 460] on input "Rough-Ins (4 way)" at bounding box center [338, 459] width 11 height 11
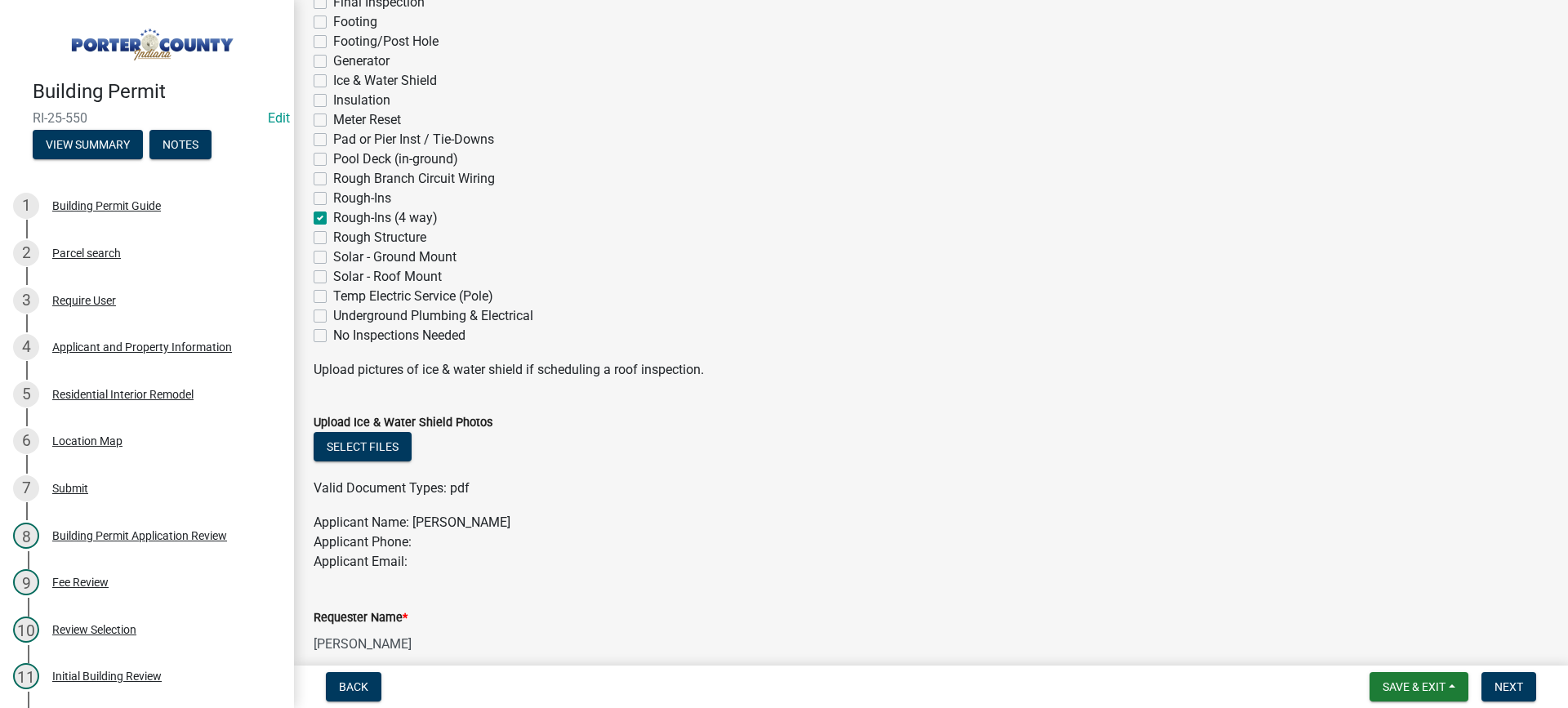
scroll to position [816, 0]
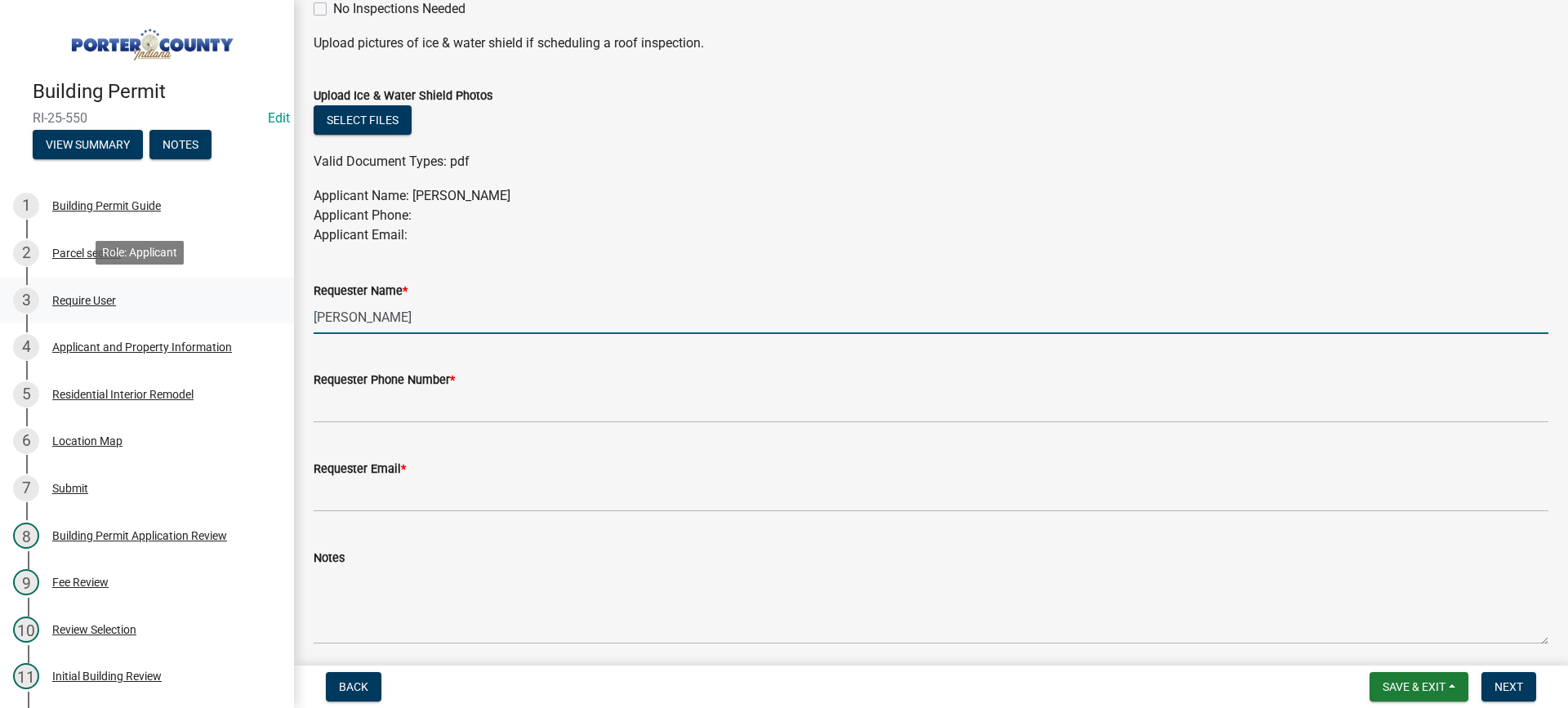
drag, startPoint x: 409, startPoint y: 321, endPoint x: 182, endPoint y: 318, distance: 227.0
click at [182, 318] on div "Building Permit RI-25-550 Edit View Summary Notes 1 Building Permit Guide 2 Par…" at bounding box center [784, 354] width 1568 height 708
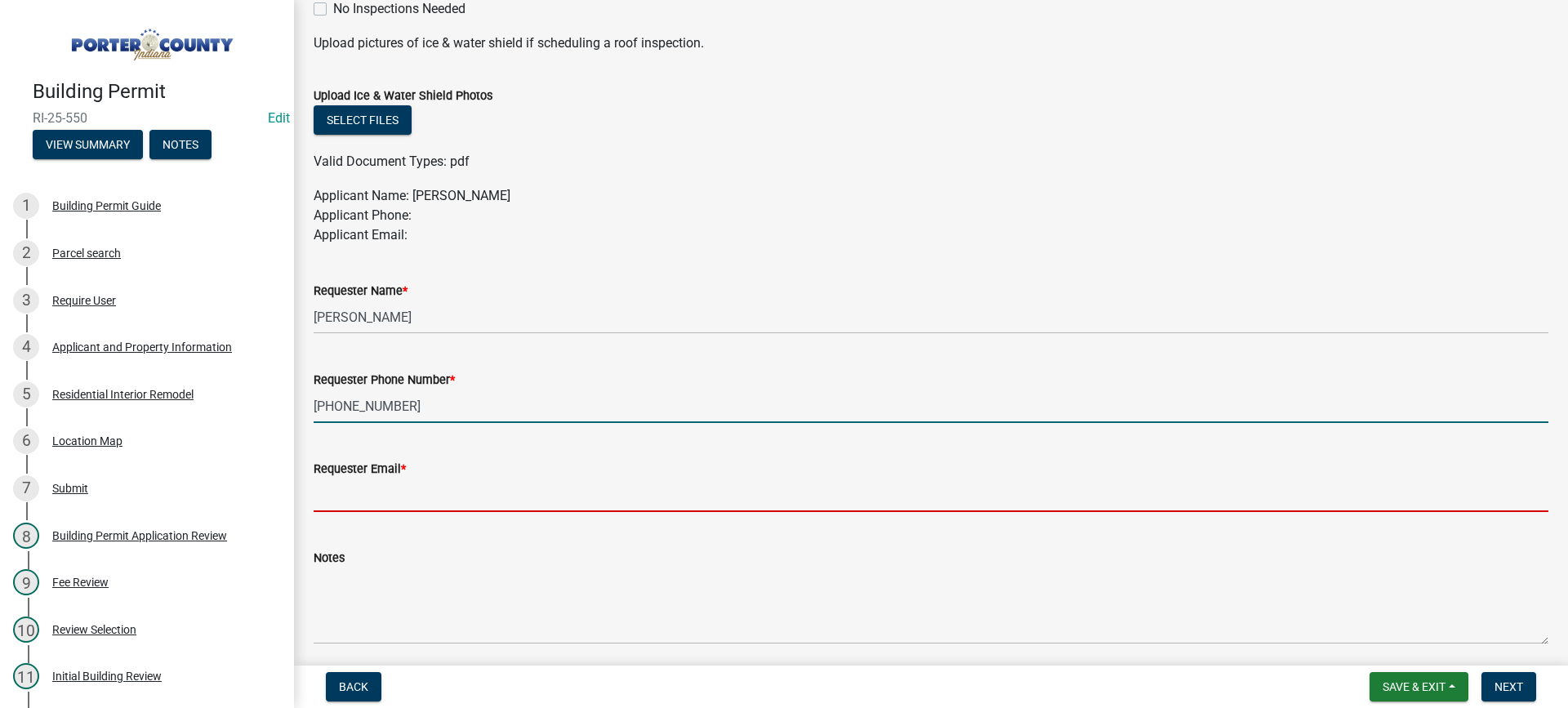
click at [410, 500] on input "Requester Email *" at bounding box center [931, 495] width 1235 height 33
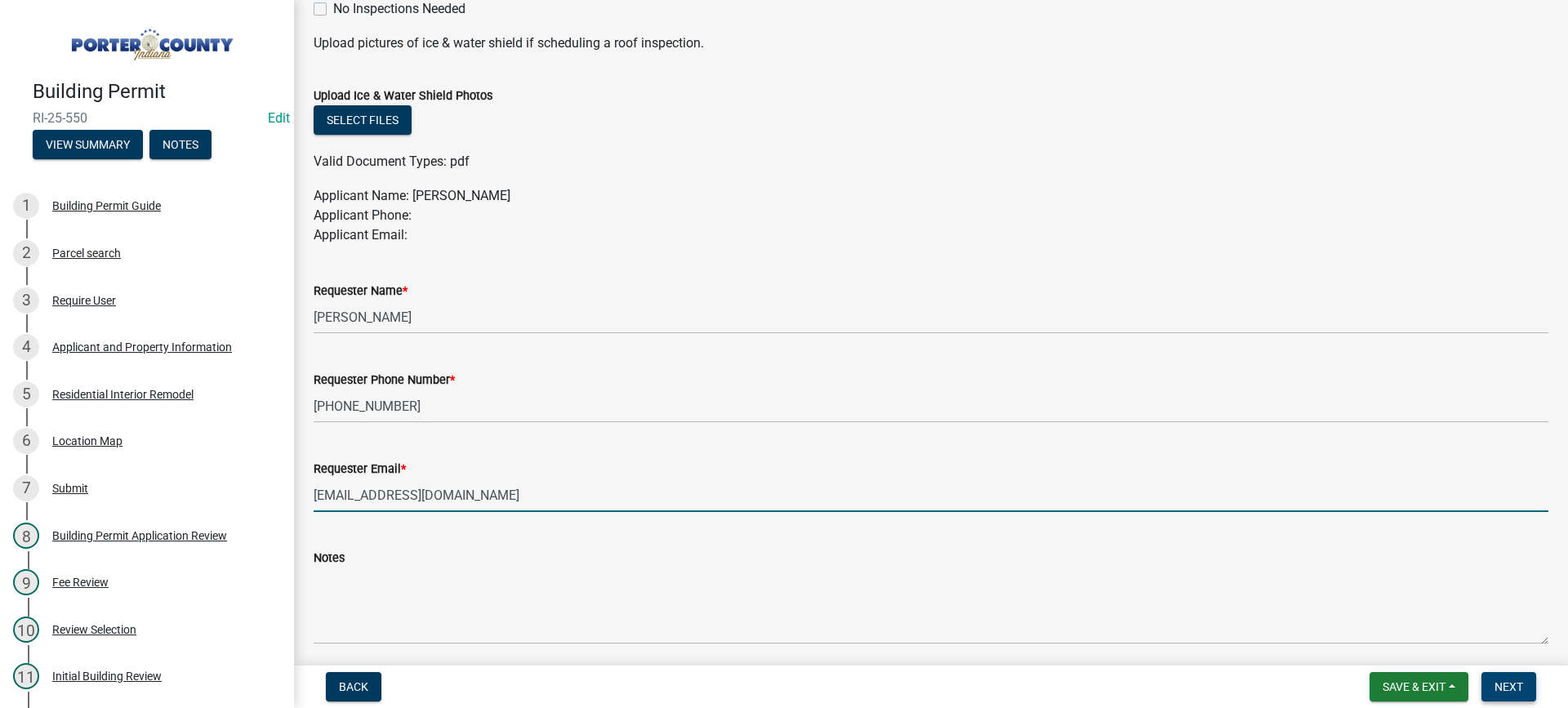
click at [1510, 683] on span "Next" at bounding box center [1509, 686] width 29 height 13
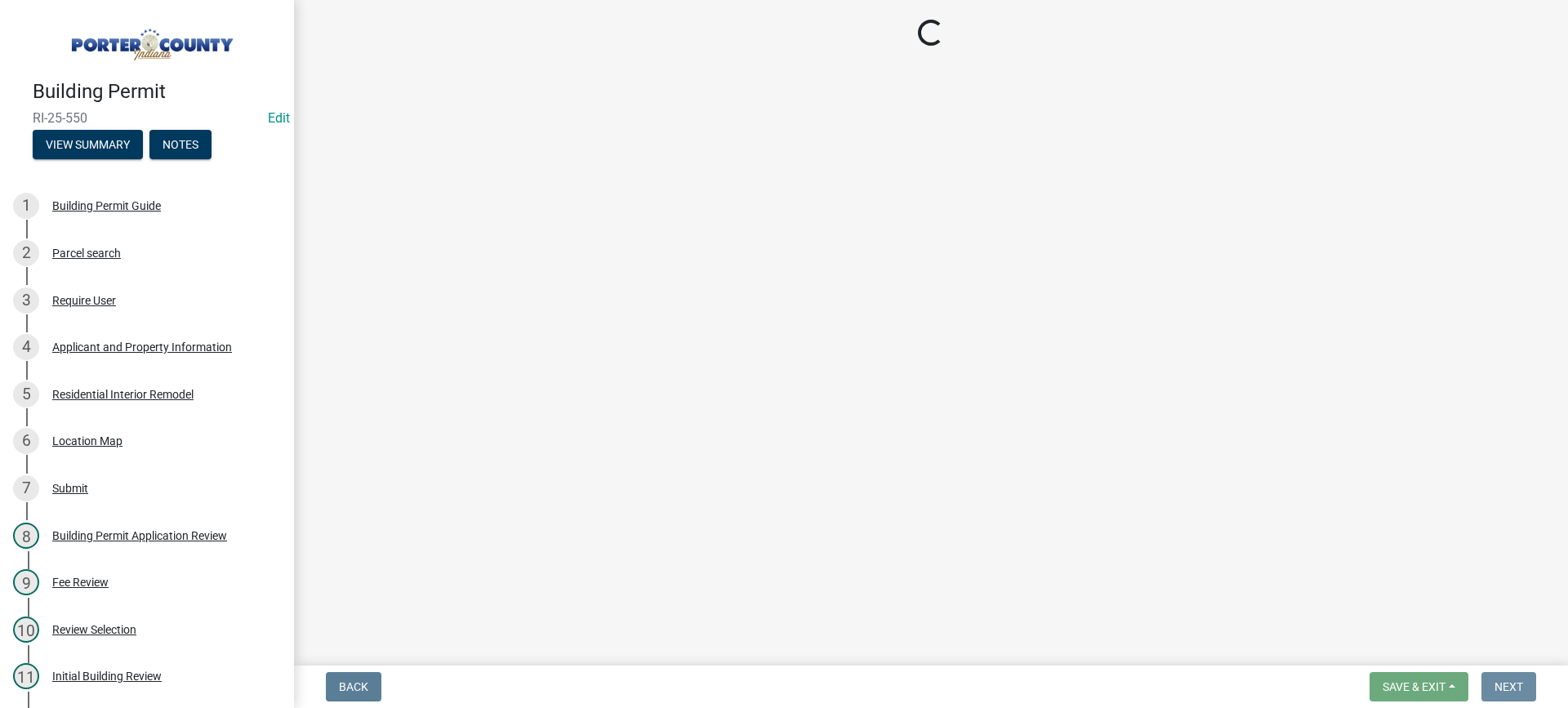
scroll to position [0, 0]
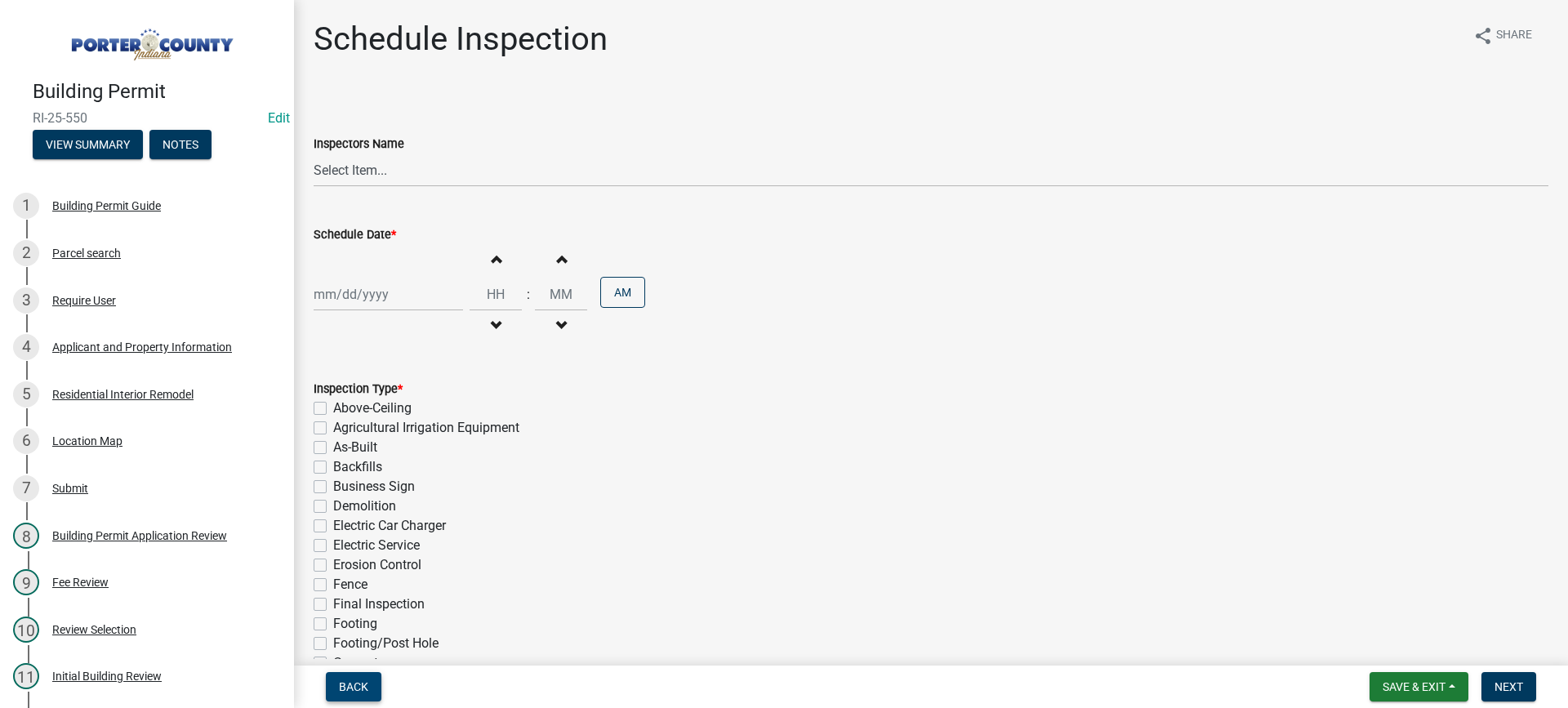
click at [361, 684] on span "Back" at bounding box center [353, 686] width 29 height 13
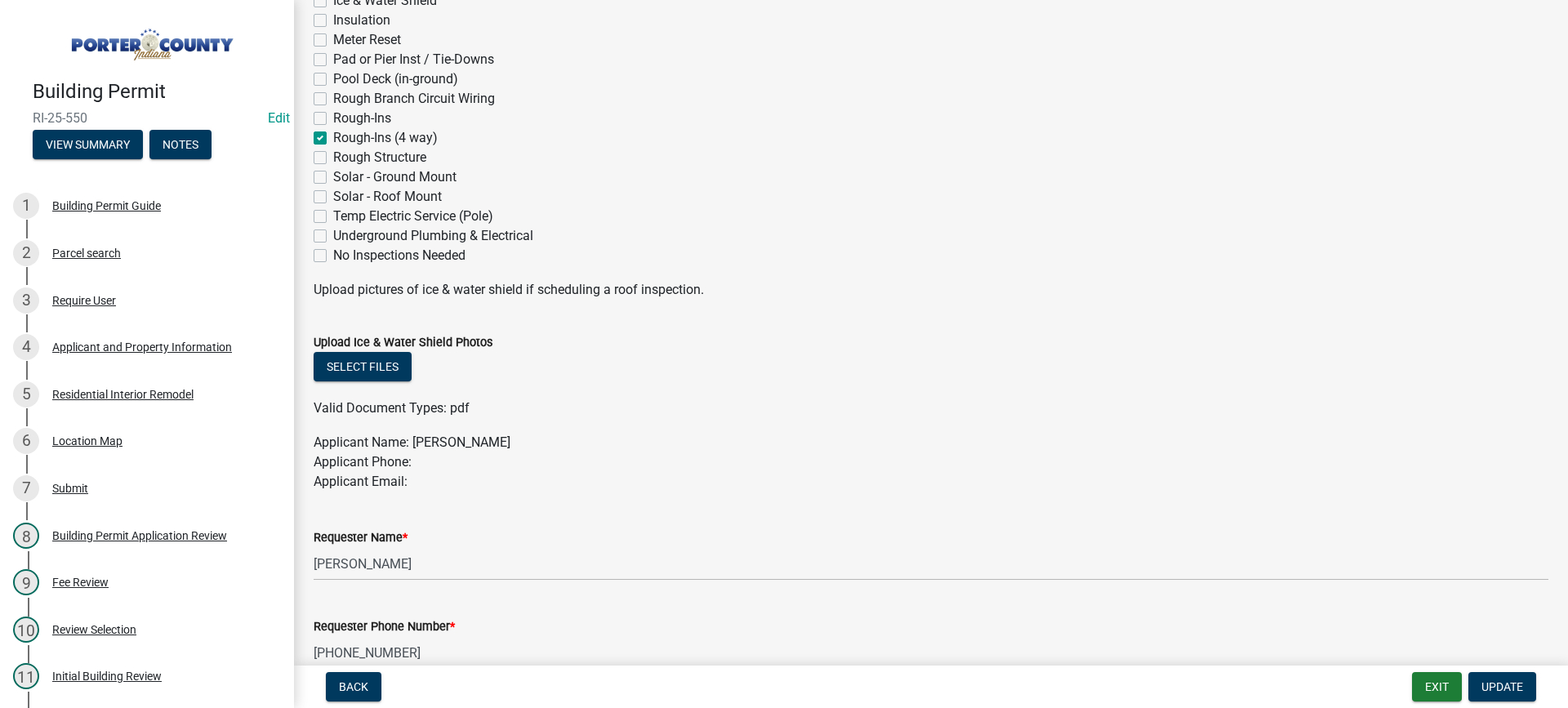
scroll to position [572, 0]
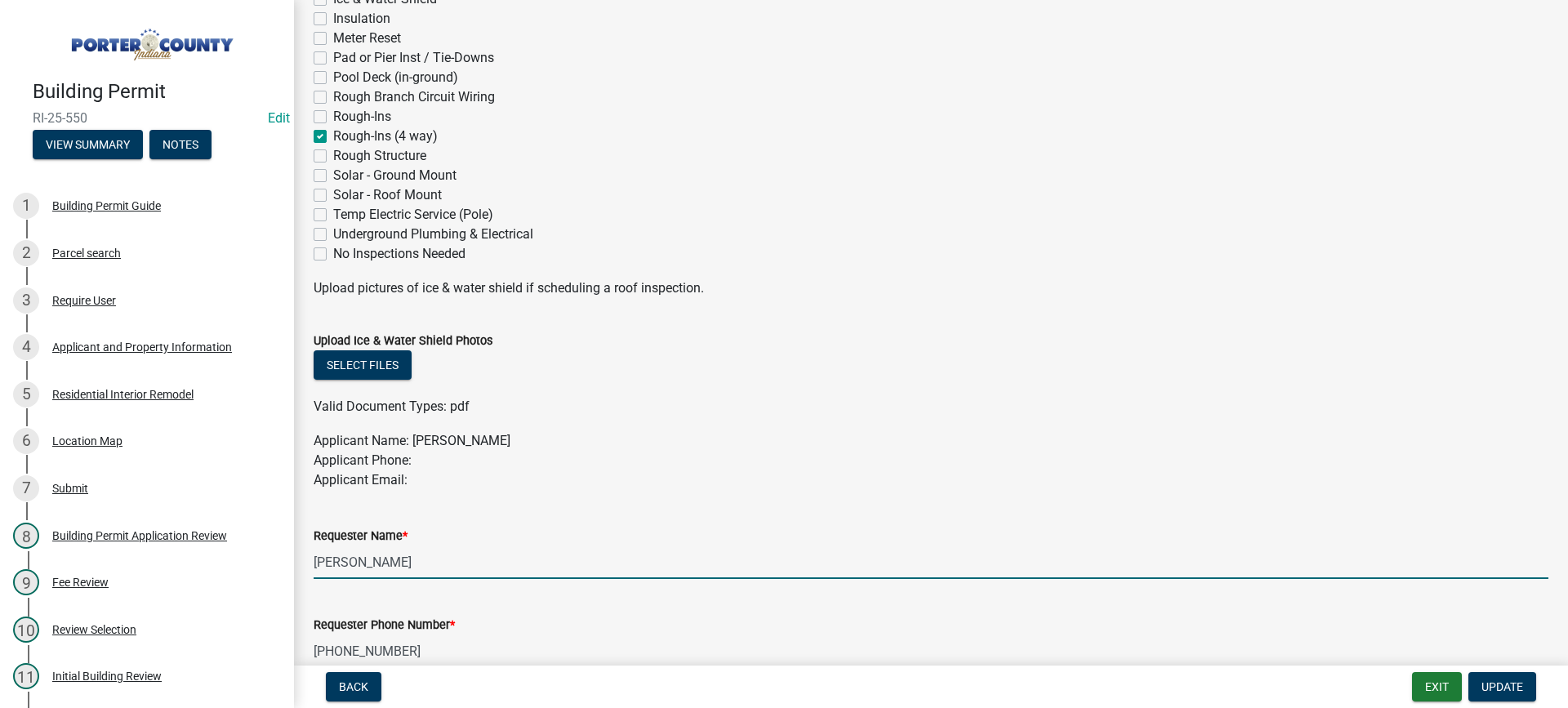
click at [388, 566] on input "[PERSON_NAME]" at bounding box center [931, 562] width 1235 height 33
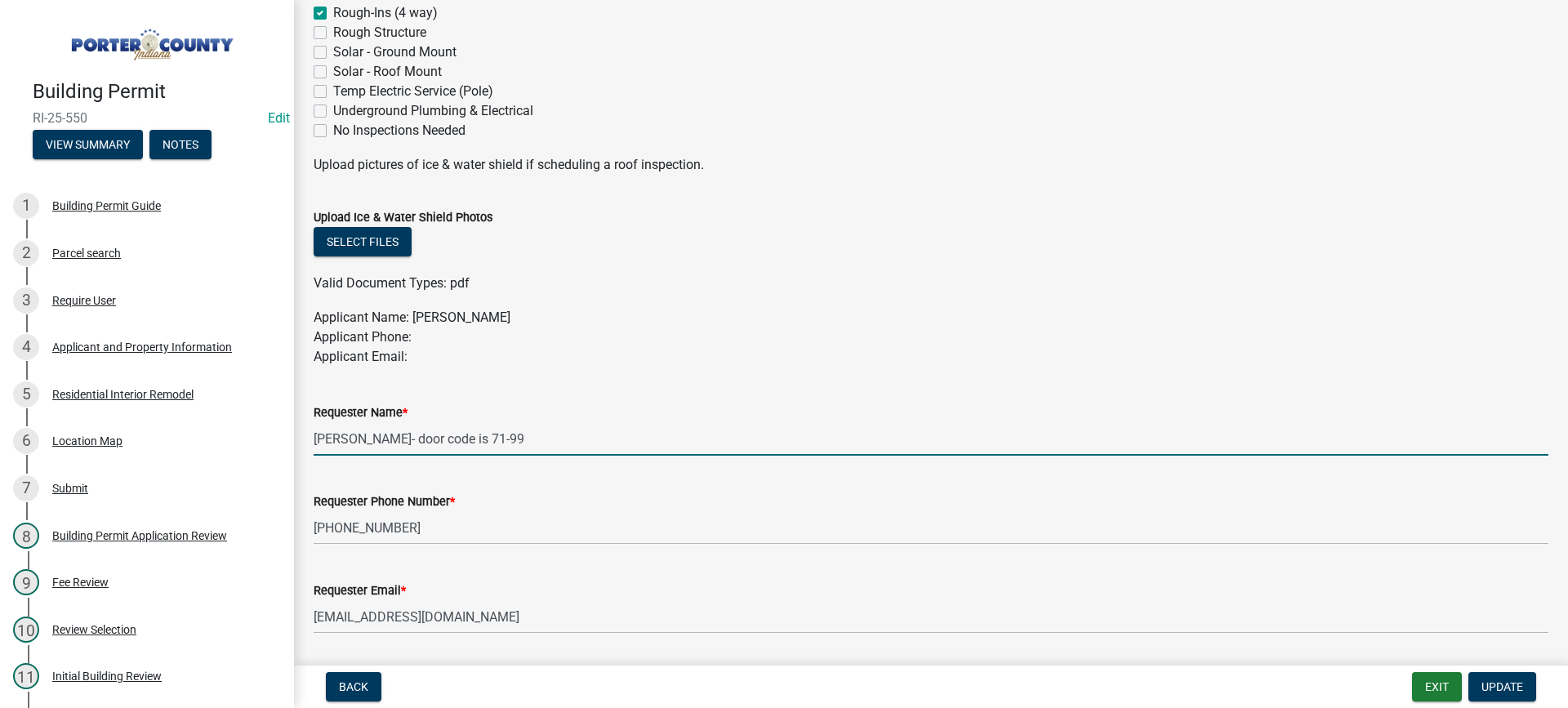
scroll to position [816, 0]
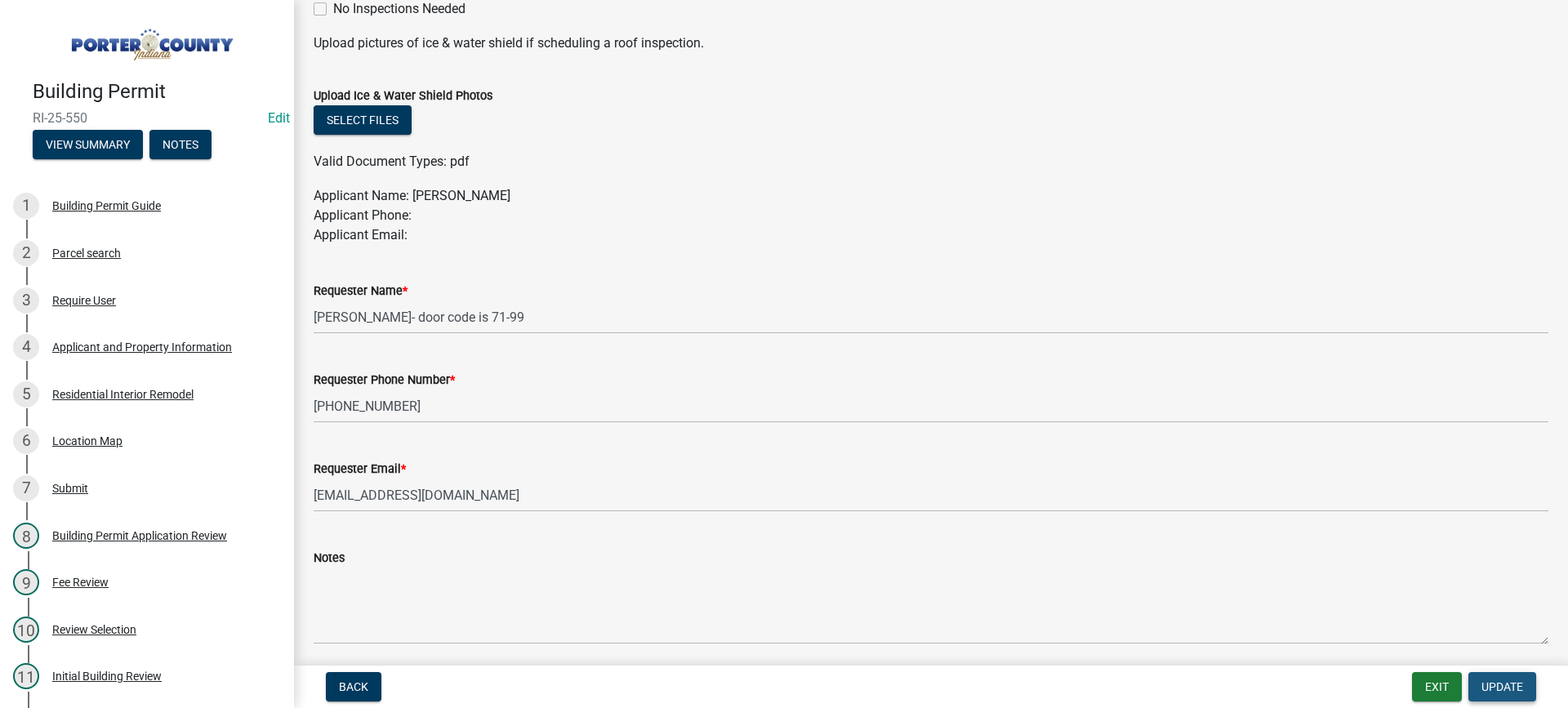
click at [1489, 689] on span "Update" at bounding box center [1502, 686] width 41 height 13
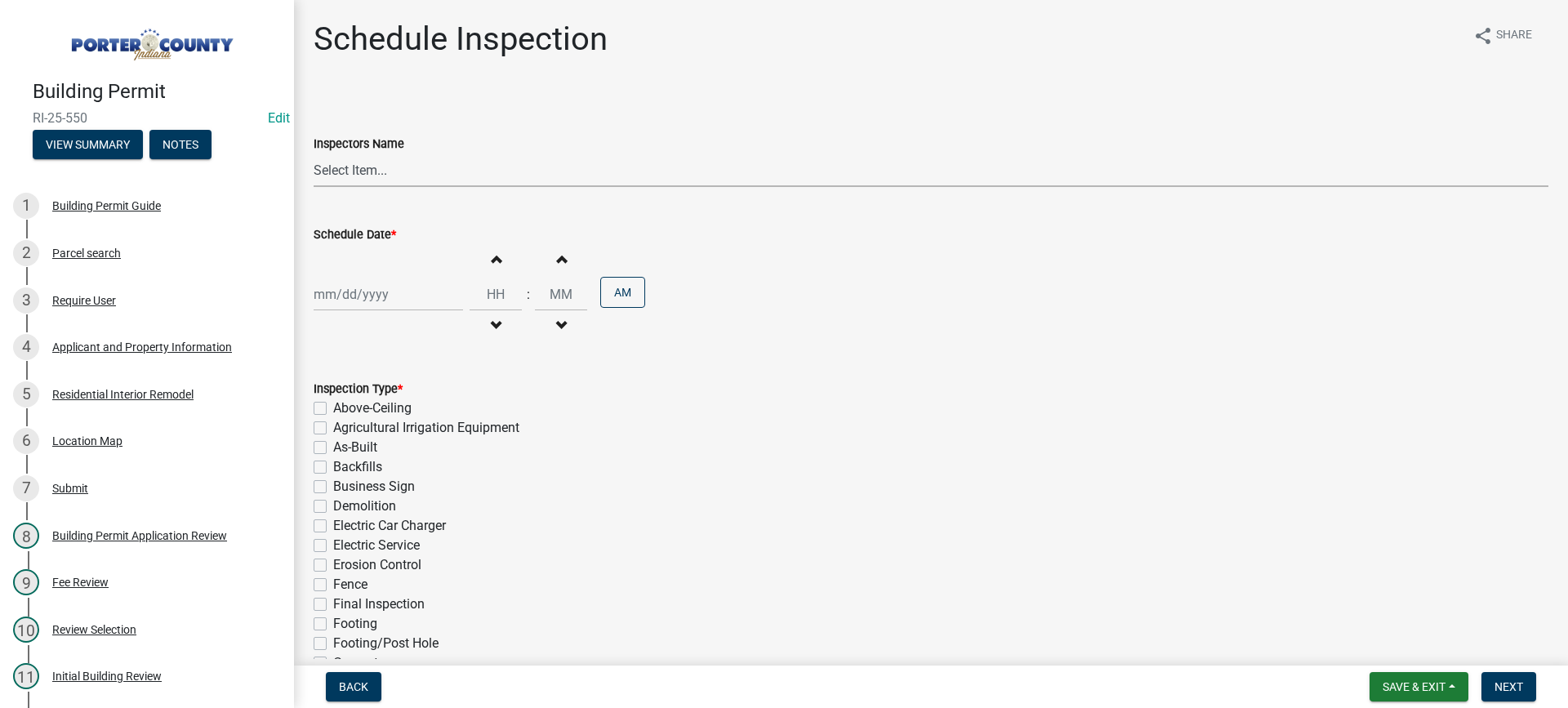
click at [368, 166] on select "Select Item... mhaller ([PERSON_NAME])" at bounding box center [931, 170] width 1235 height 33
click at [314, 154] on select "Select Item... mhaller ([PERSON_NAME])" at bounding box center [931, 170] width 1235 height 33
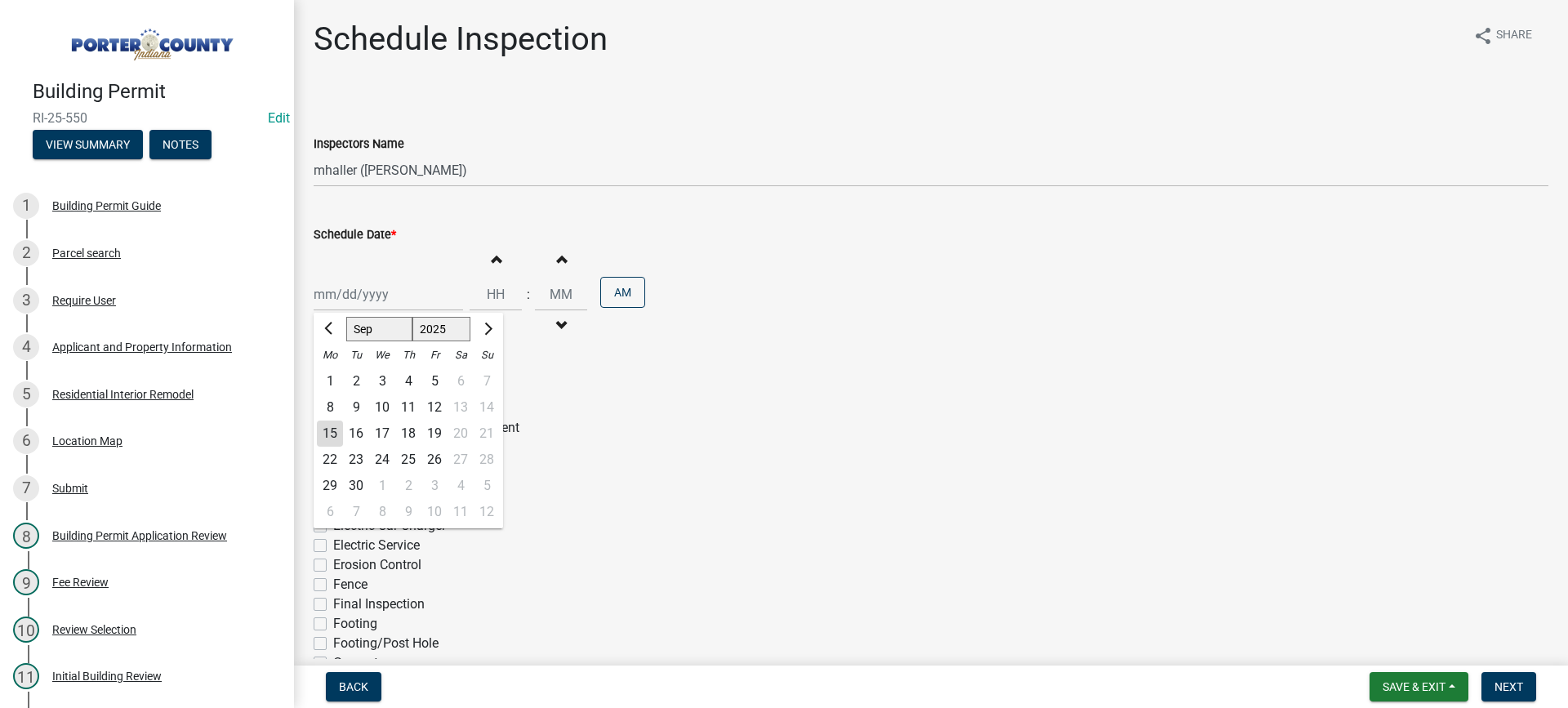
click at [376, 294] on div "[PERSON_NAME] Feb Mar Apr [PERSON_NAME][DATE] Oct Nov [DATE] 1526 1527 1528 152…" at bounding box center [388, 294] width 149 height 33
click at [387, 434] on div "17" at bounding box center [382, 434] width 26 height 26
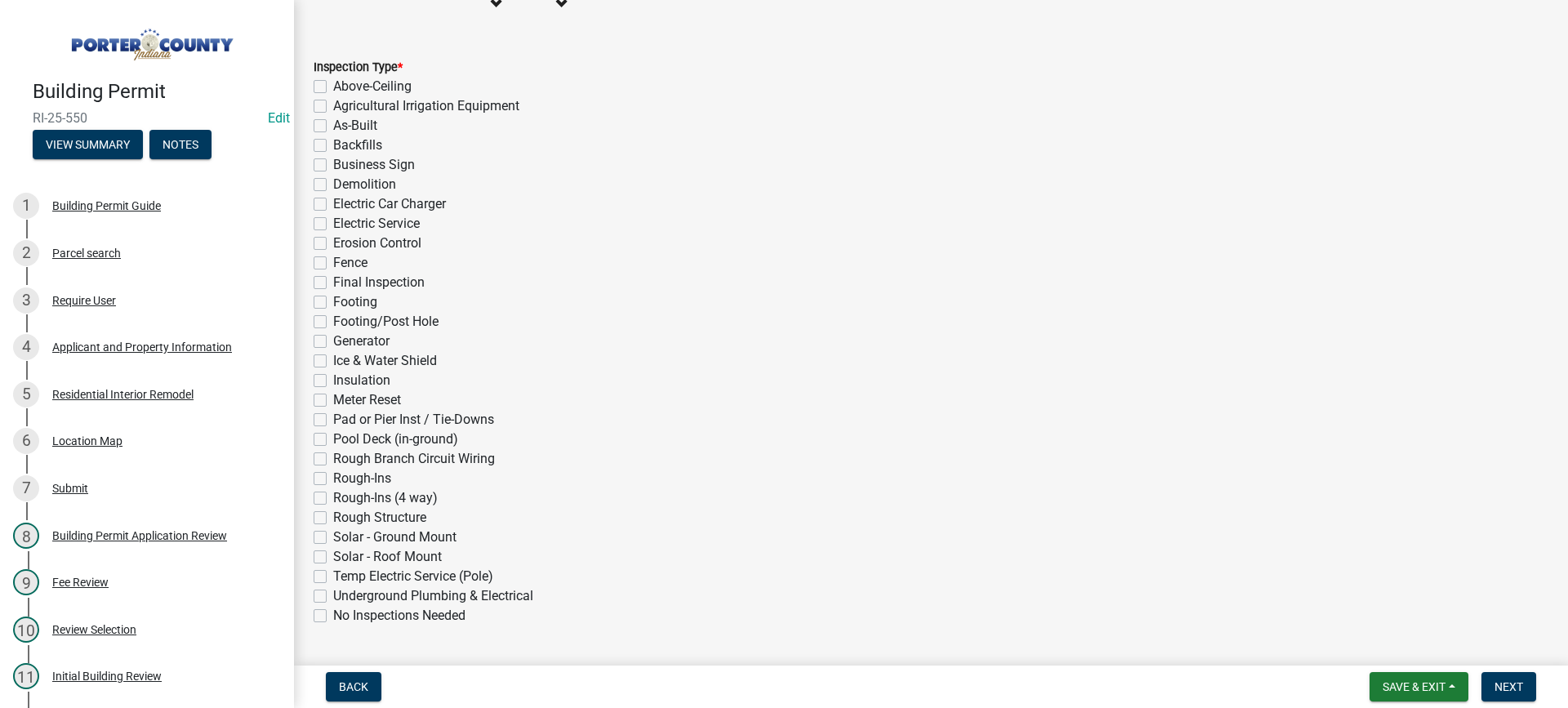
scroll to position [327, 0]
drag, startPoint x: 321, startPoint y: 495, endPoint x: 469, endPoint y: 507, distance: 148.5
click at [333, 495] on label "Rough-Ins (4 way)" at bounding box center [385, 493] width 105 height 19
click at [333, 494] on input "Rough-Ins (4 way)" at bounding box center [338, 488] width 11 height 11
click at [1505, 690] on span "Next" at bounding box center [1509, 686] width 29 height 13
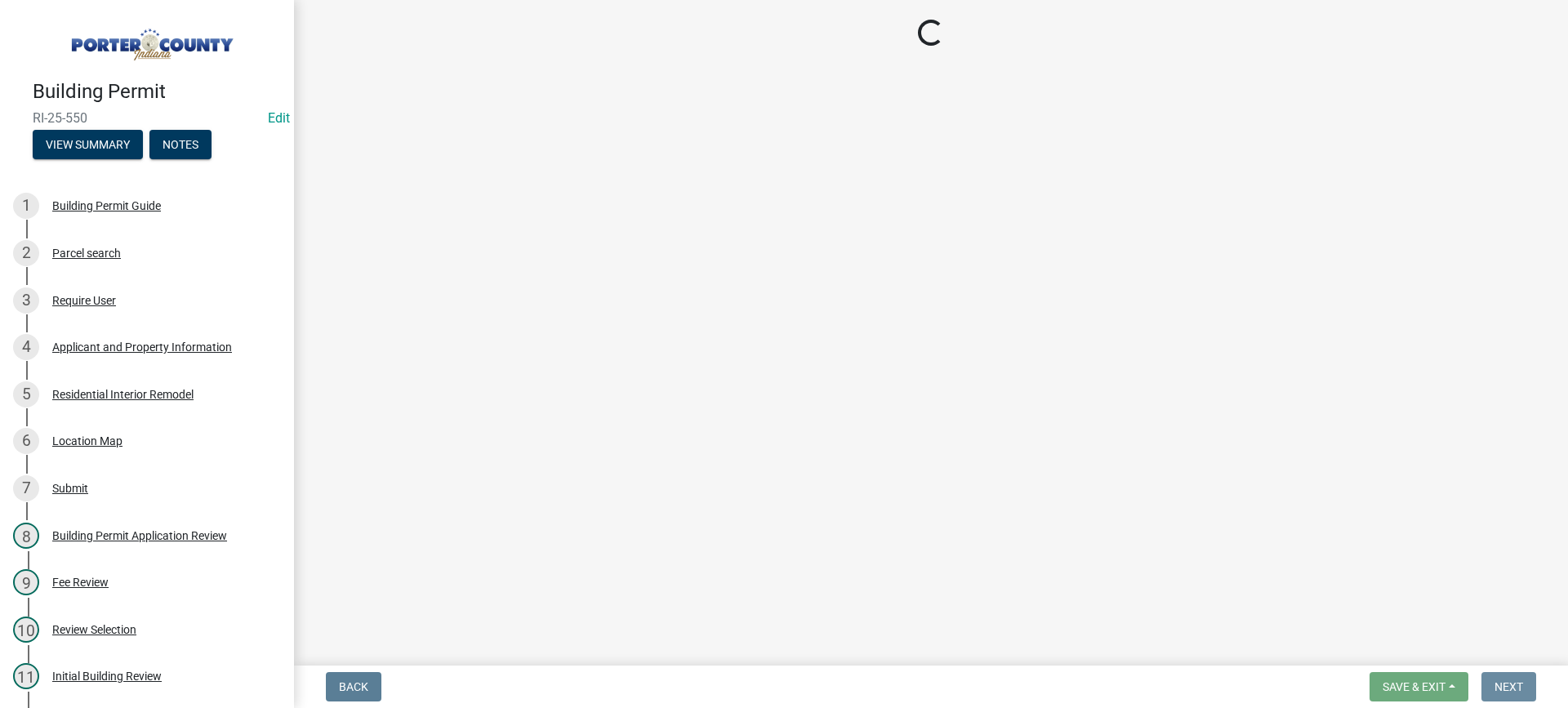
scroll to position [0, 0]
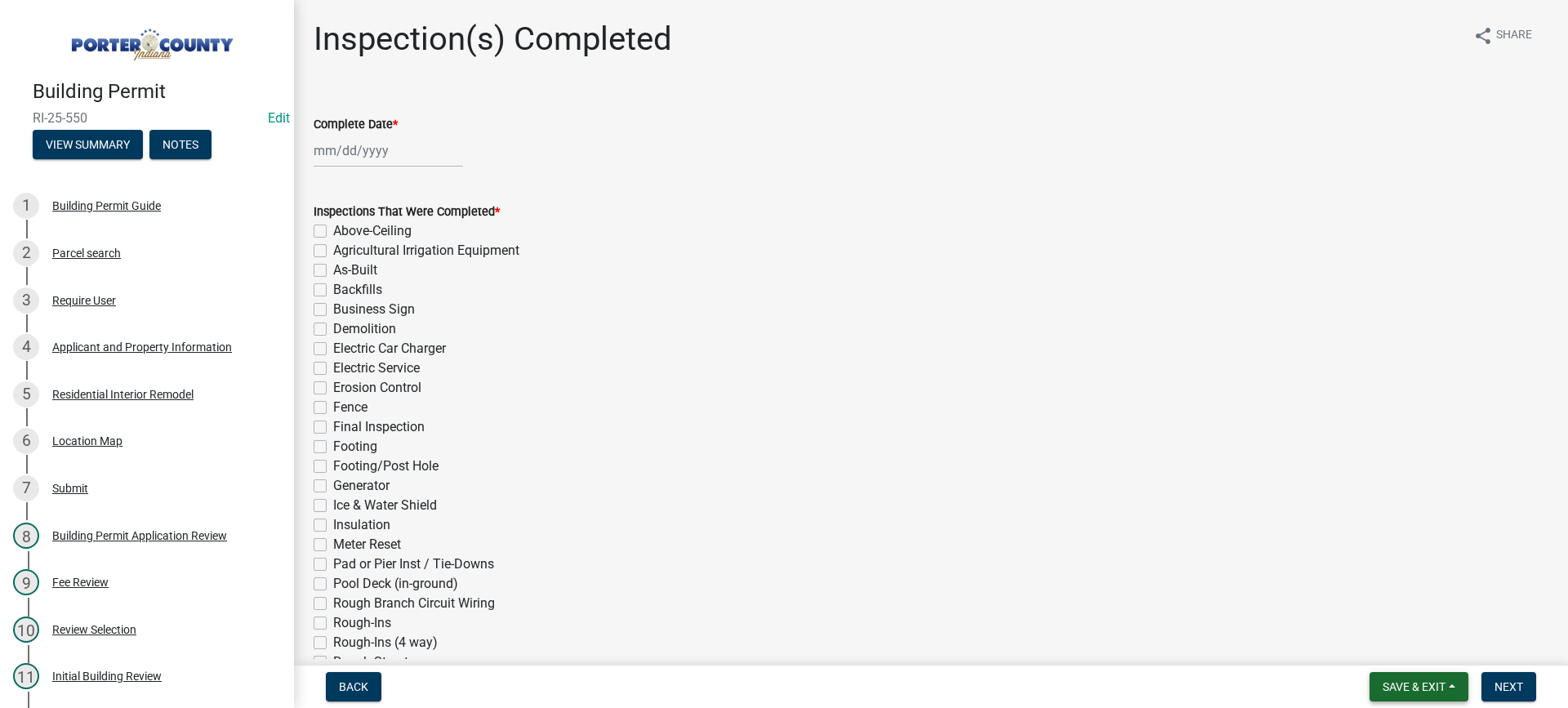
click at [1393, 692] on span "Save & Exit" at bounding box center [1414, 686] width 63 height 13
click at [1387, 647] on button "Save & Exit" at bounding box center [1403, 644] width 131 height 40
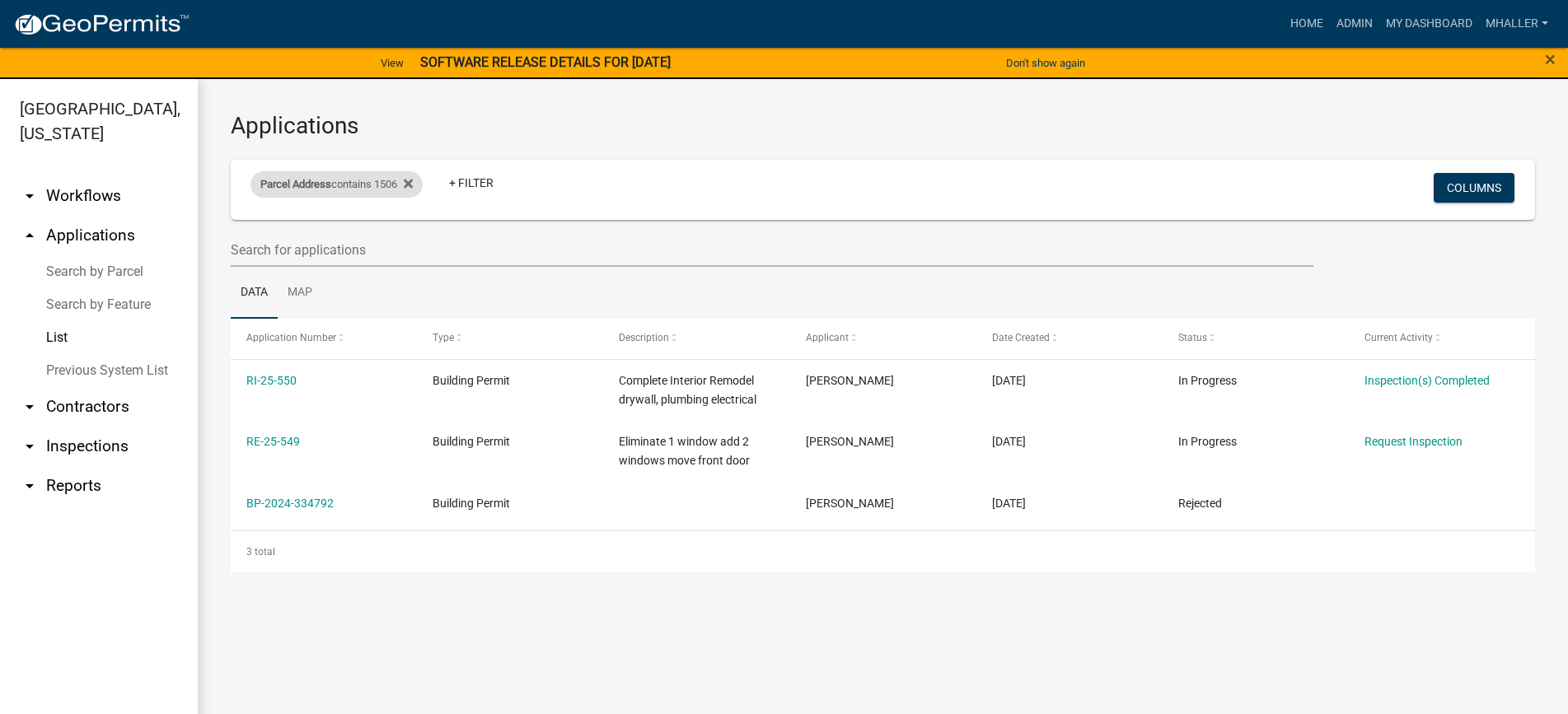
click at [369, 179] on div "Parcel Address contains 1506" at bounding box center [337, 184] width 172 height 27
click at [329, 252] on input "1506" at bounding box center [342, 245] width 151 height 34
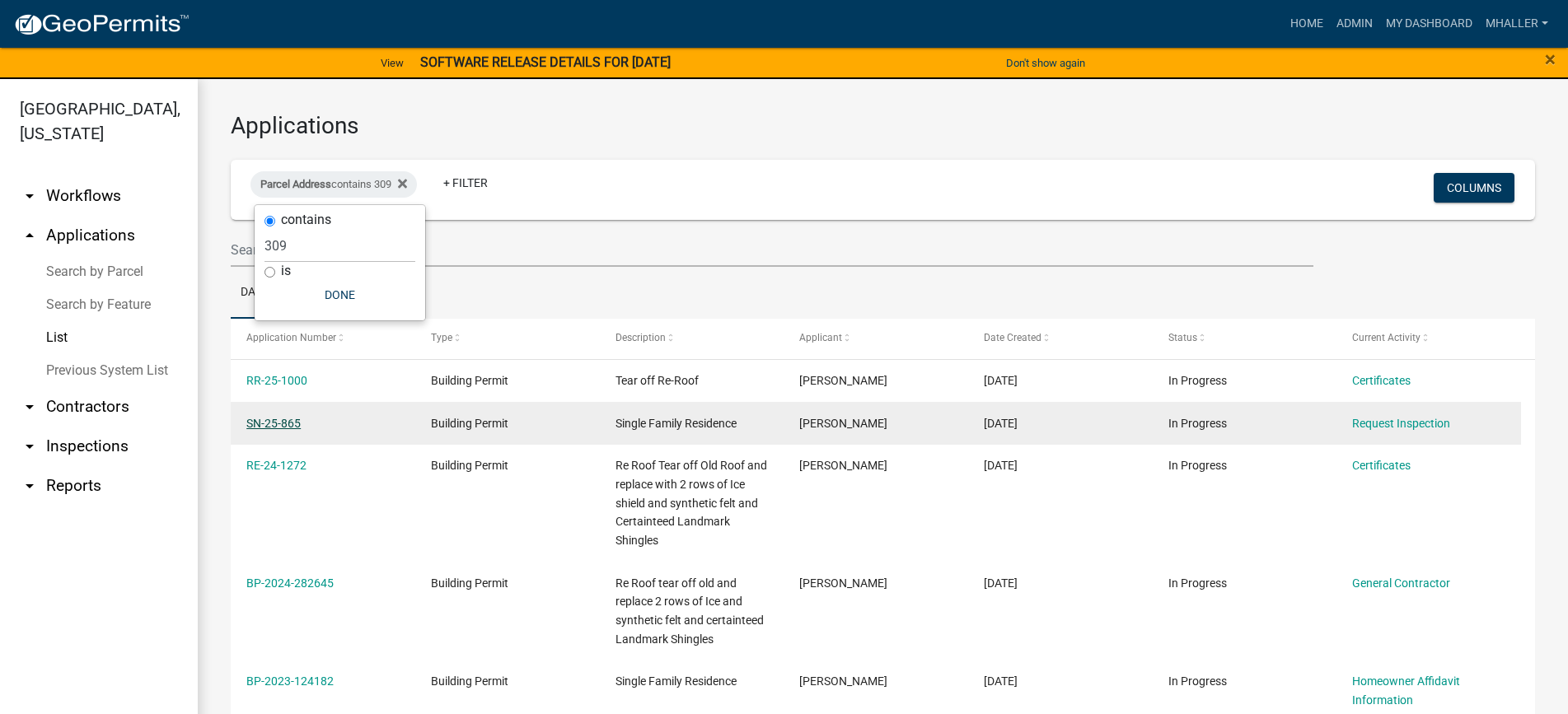
click at [276, 421] on link "SN-25-865" at bounding box center [273, 423] width 54 height 13
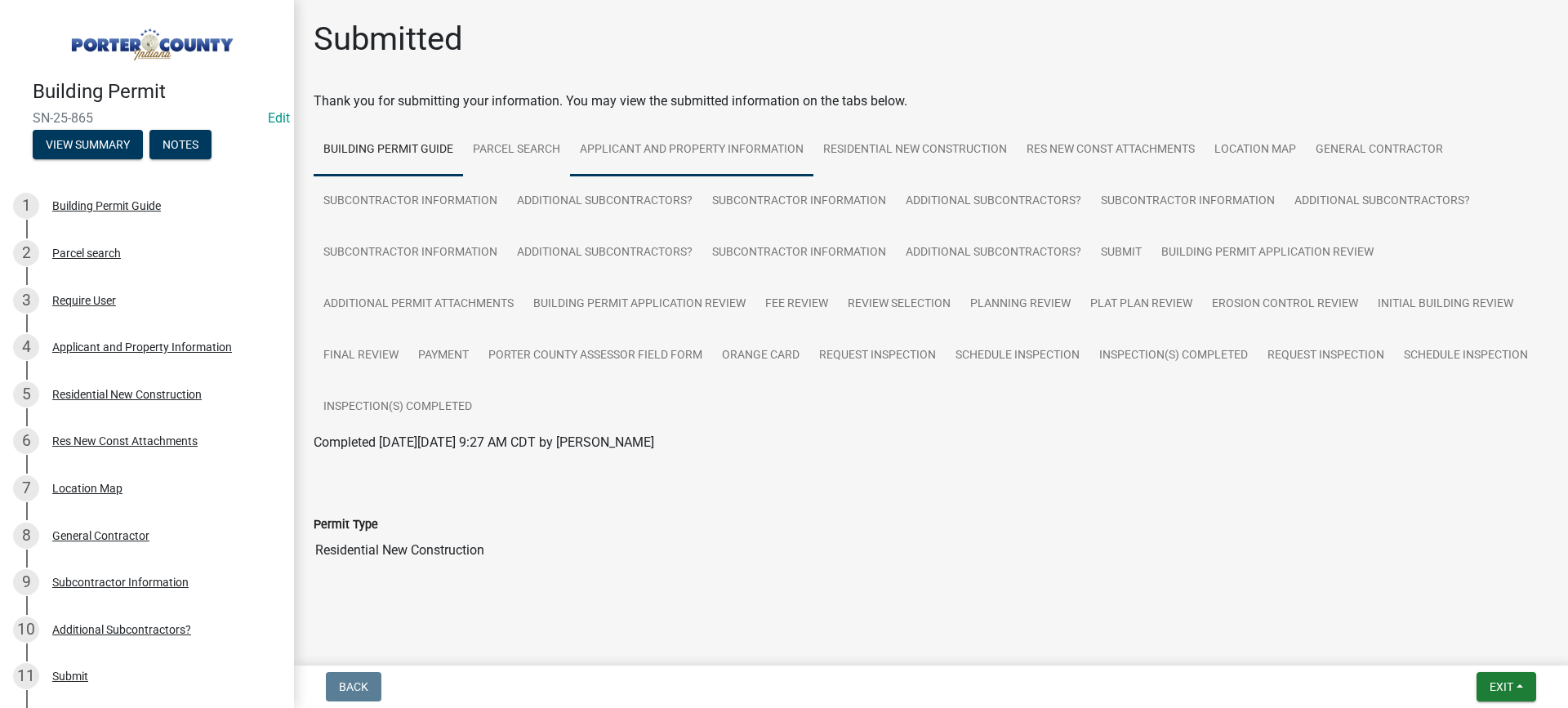
click at [688, 144] on link "Applicant and Property Information" at bounding box center [692, 149] width 243 height 52
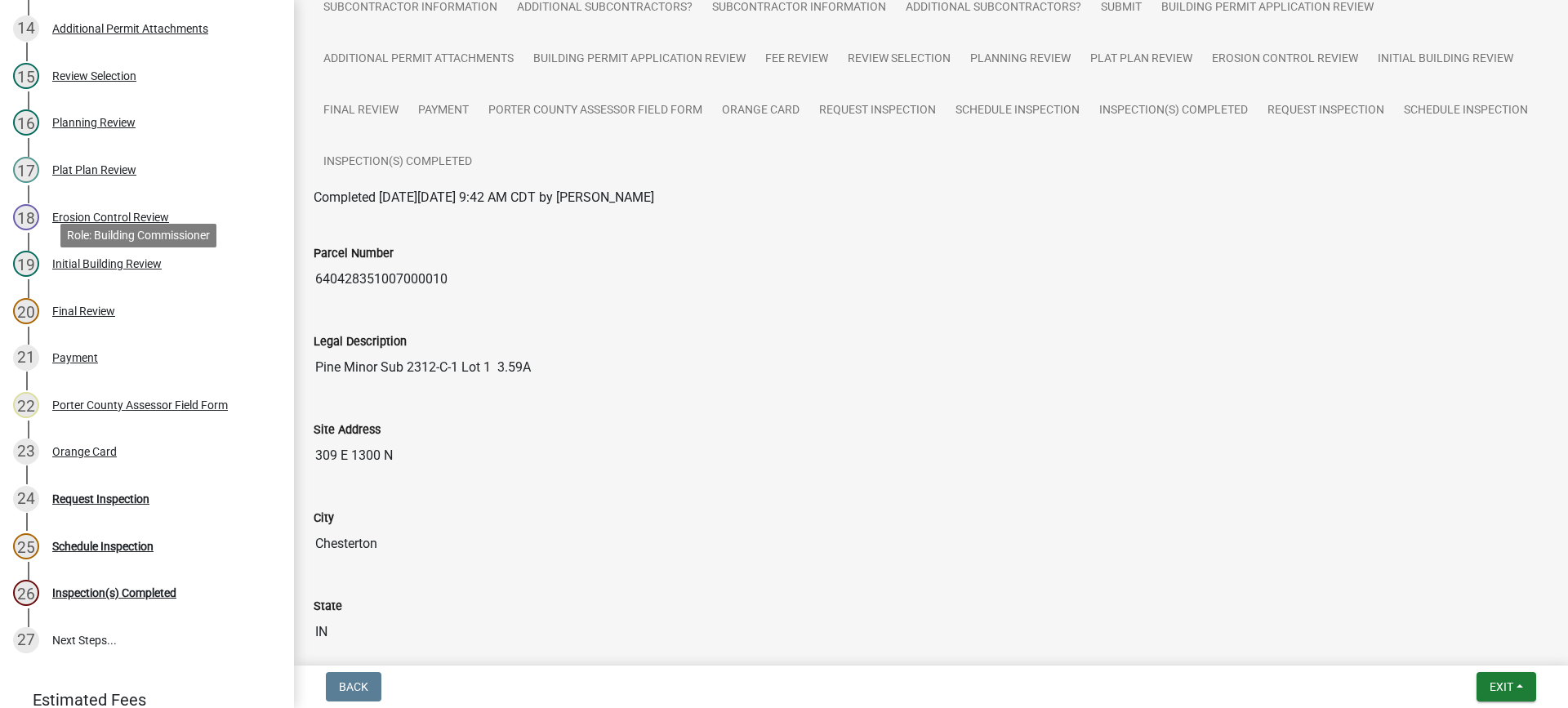
scroll to position [816, 0]
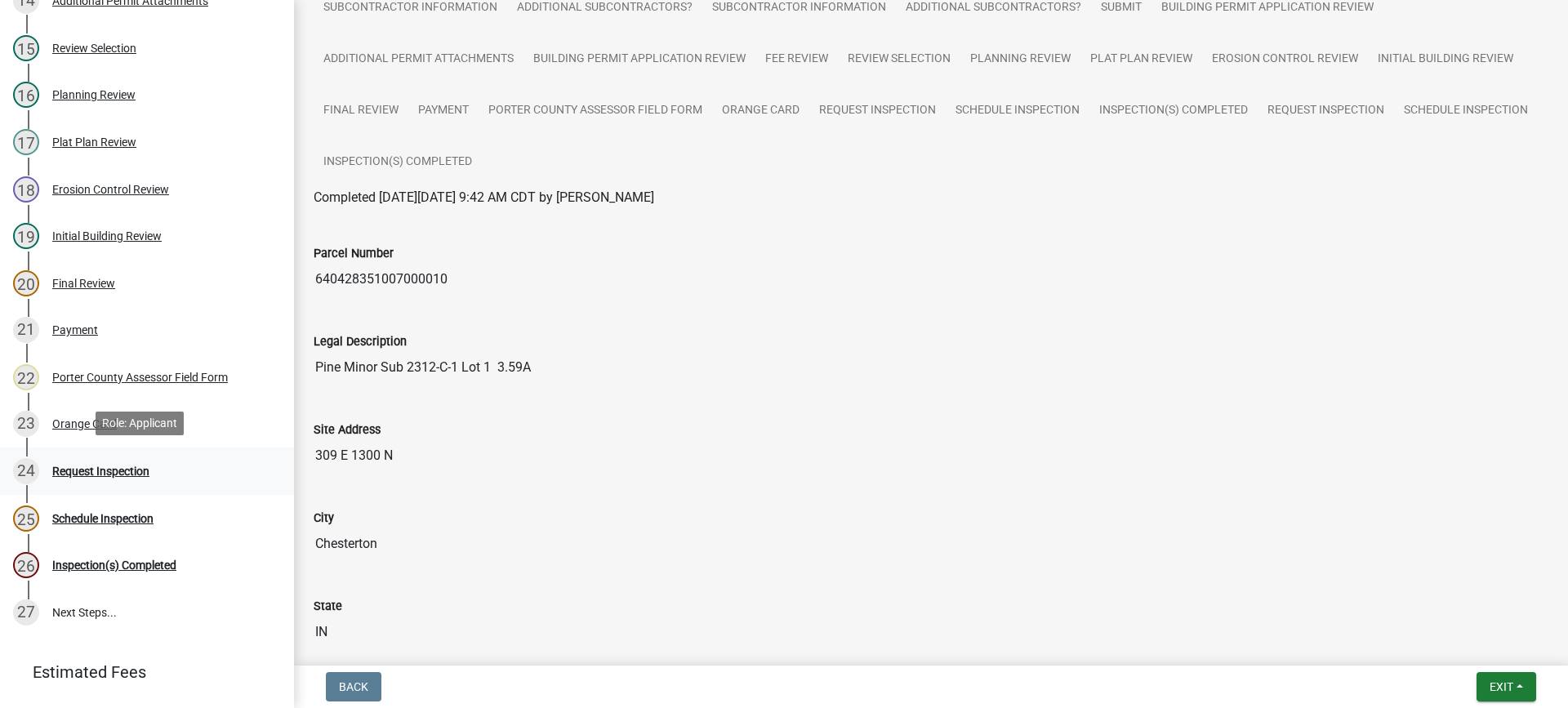
click at [83, 469] on div "Request Inspection" at bounding box center [100, 471] width 98 height 11
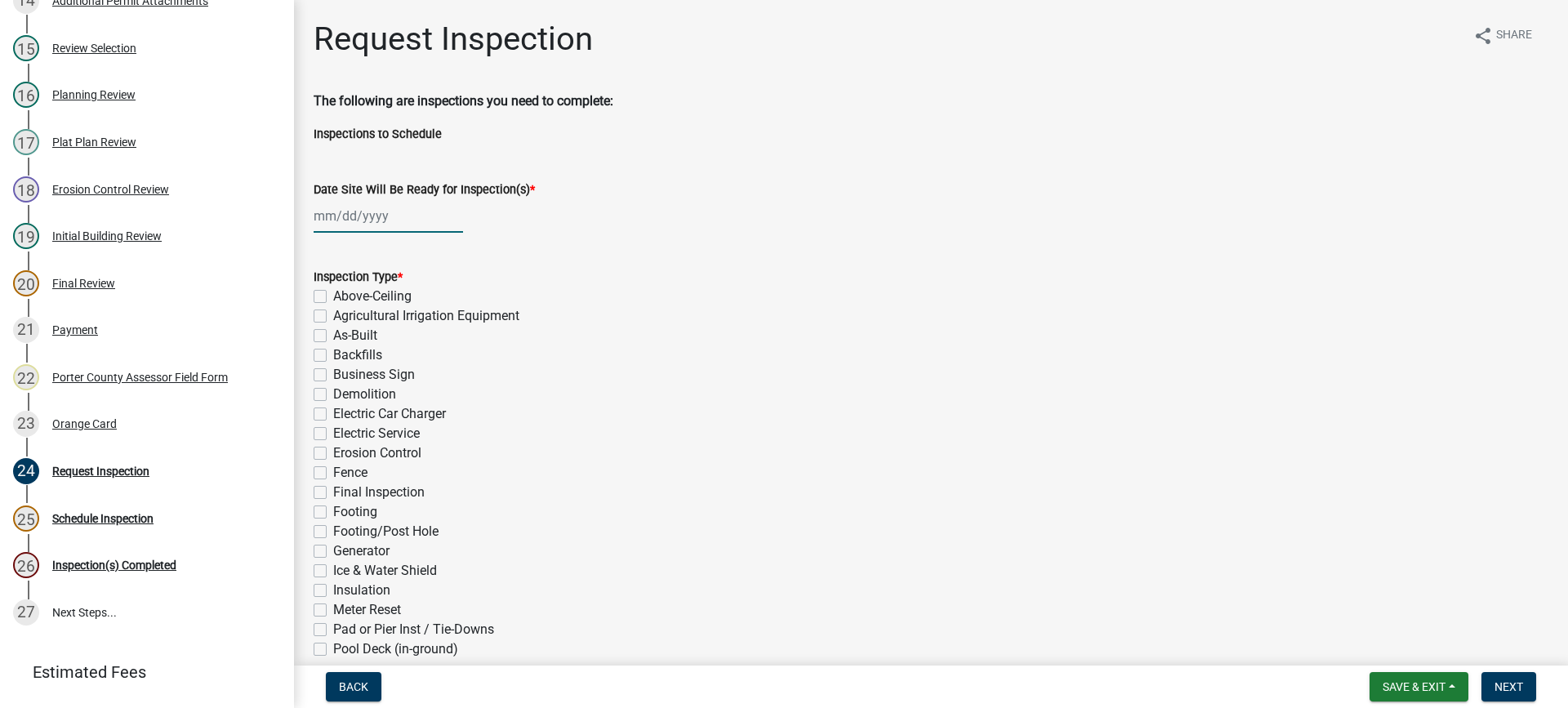
click at [359, 217] on div at bounding box center [388, 216] width 149 height 33
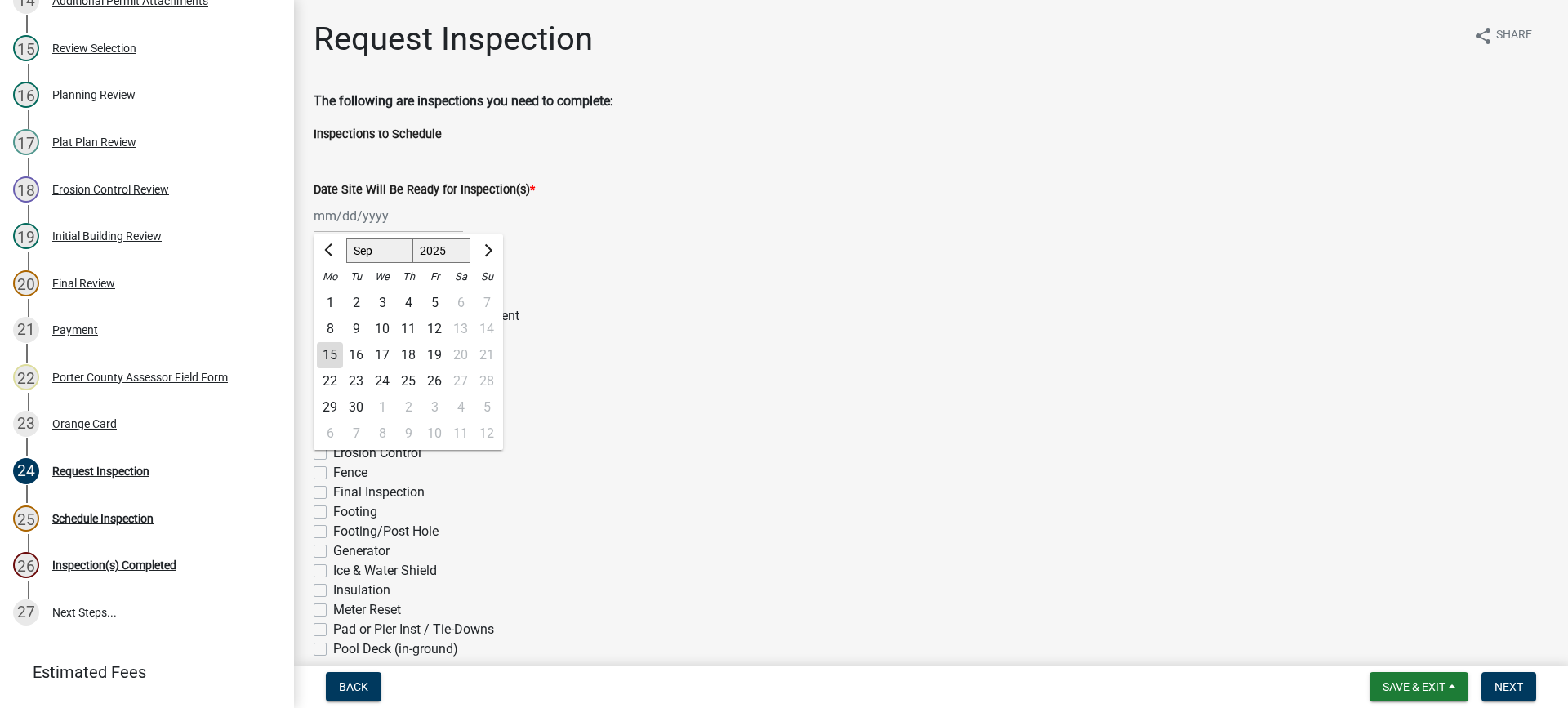
click at [352, 353] on div "16" at bounding box center [356, 355] width 26 height 26
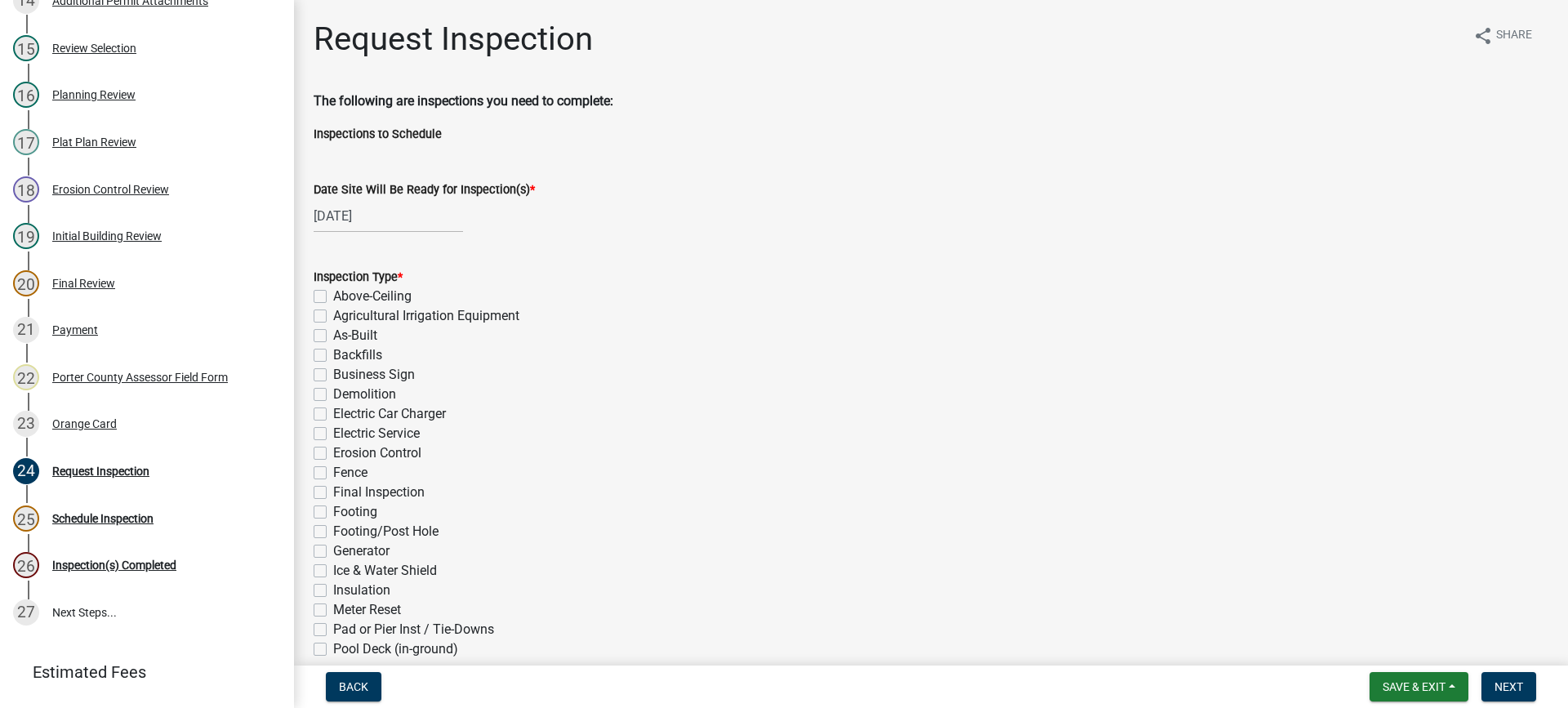
click at [333, 434] on label "Electric Service" at bounding box center [376, 433] width 87 height 19
click at [333, 434] on input "Electric Service" at bounding box center [338, 429] width 11 height 11
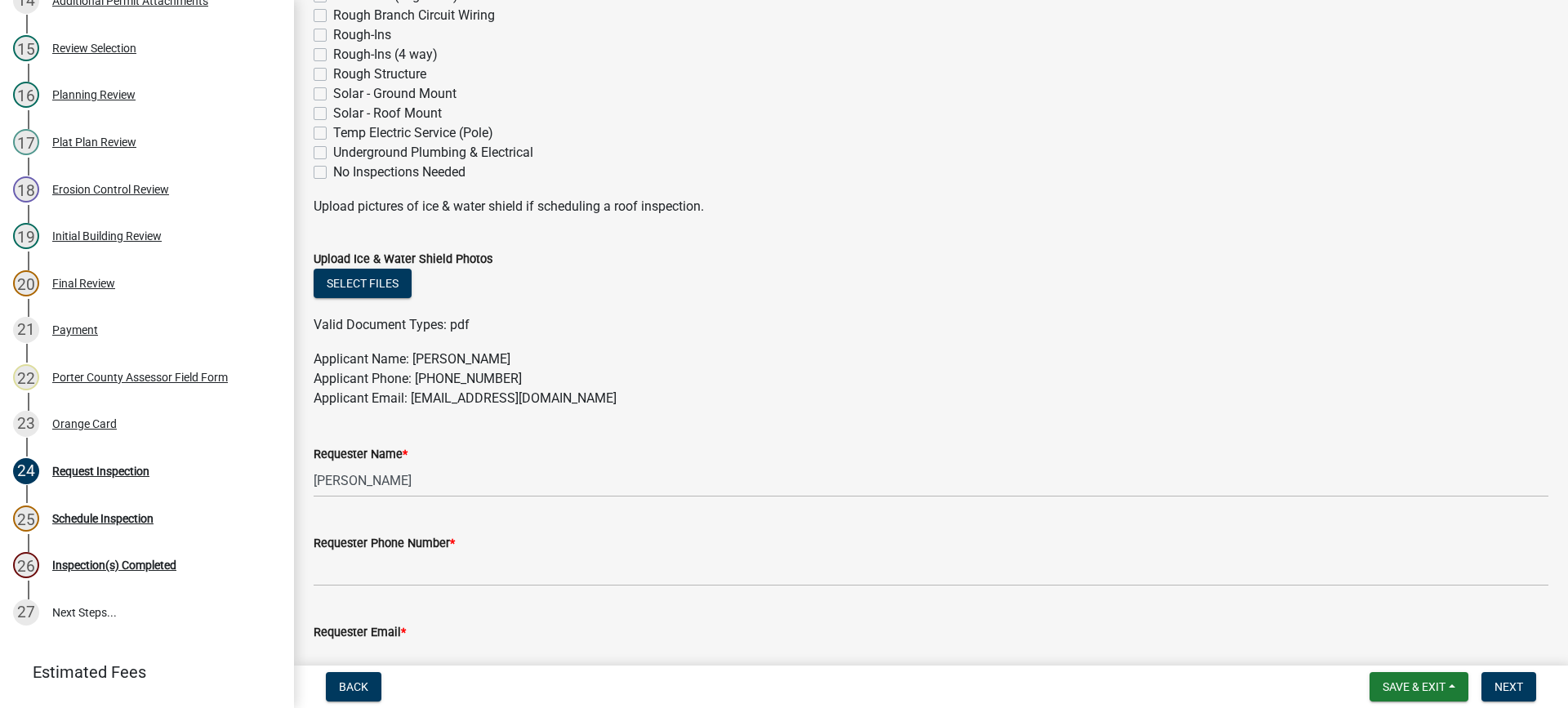
scroll to position [878, 0]
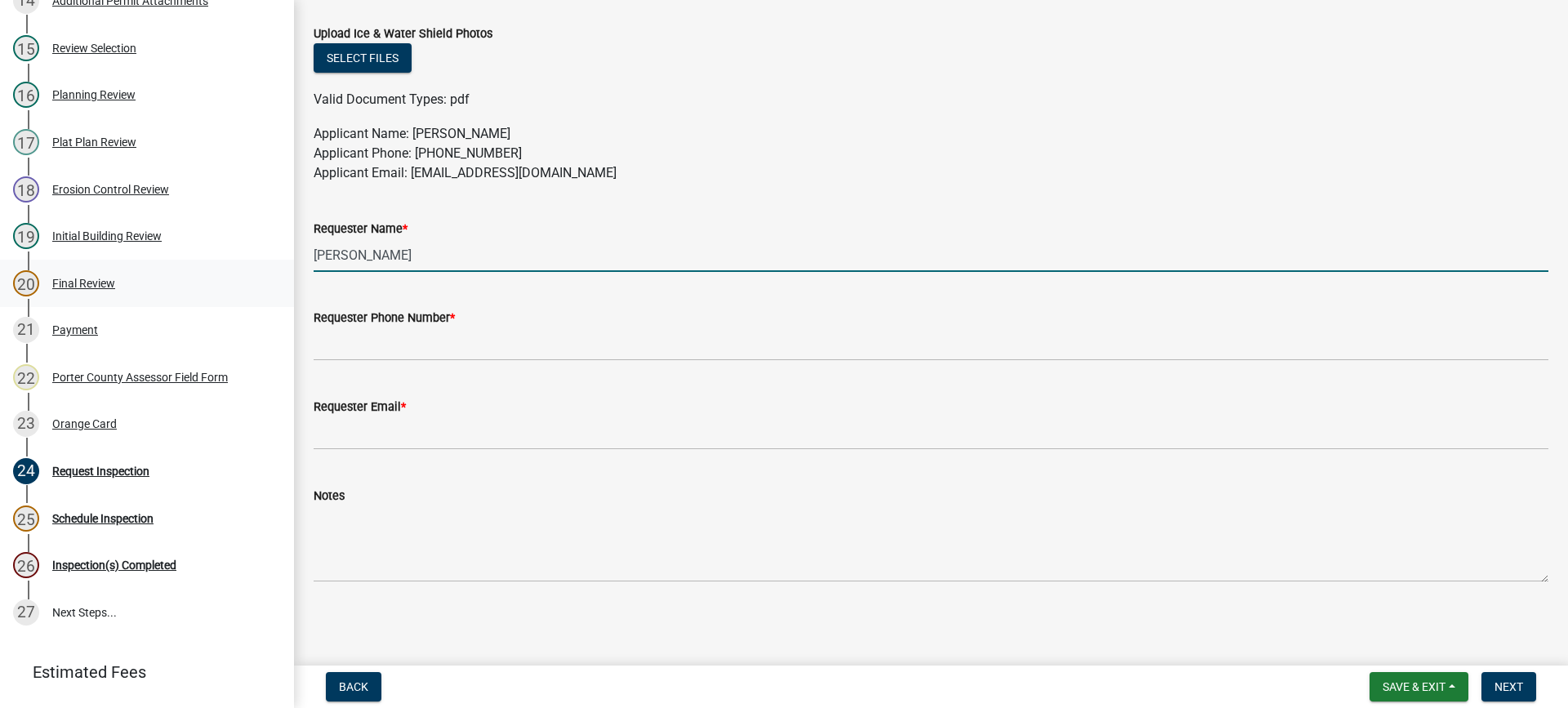
drag, startPoint x: 401, startPoint y: 255, endPoint x: 191, endPoint y: 258, distance: 210.0
click at [227, 253] on div "Building Permit SN-25-865 Edit View Summary Notes 1 Building Permit Guide 2 Par…" at bounding box center [784, 354] width 1568 height 708
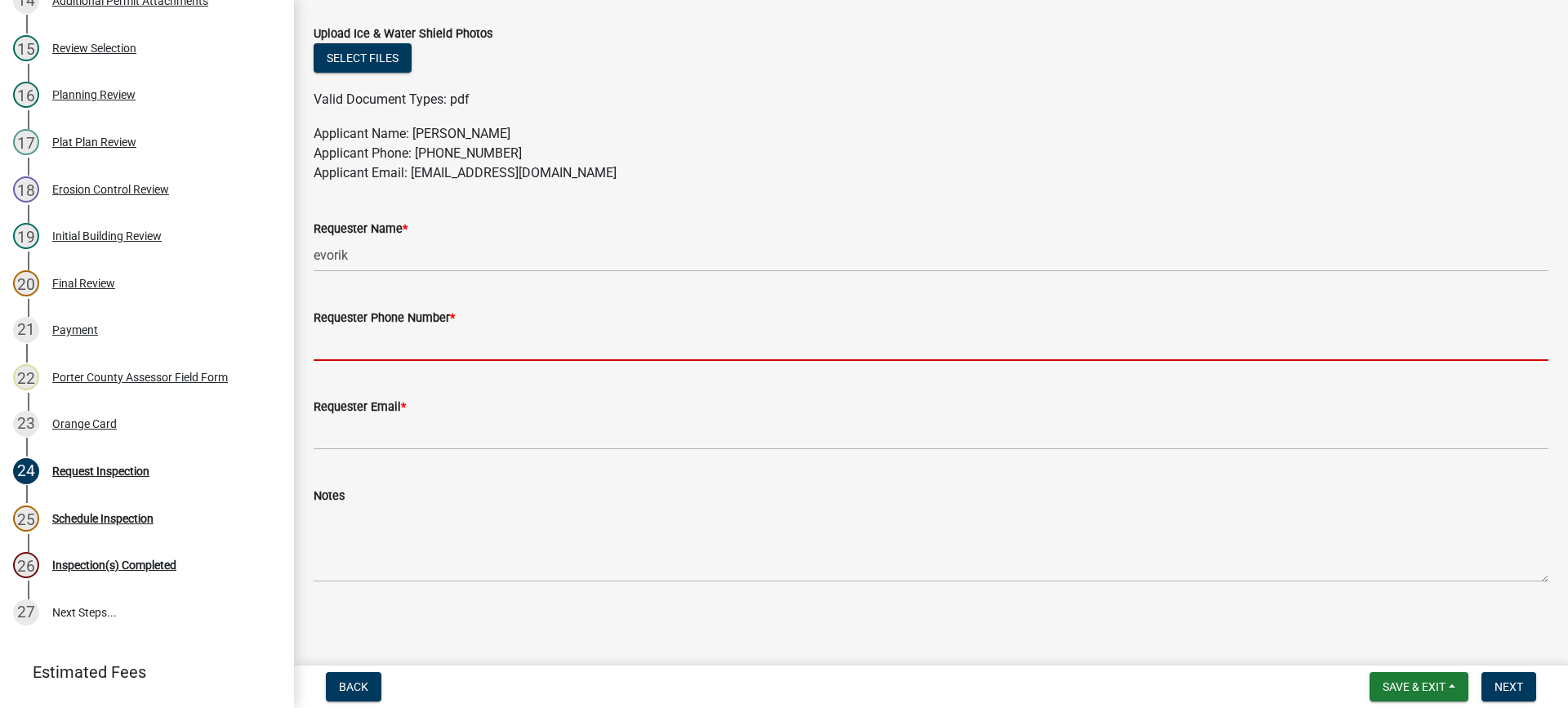
click at [326, 345] on input "Requester Phone Number *" at bounding box center [931, 344] width 1235 height 33
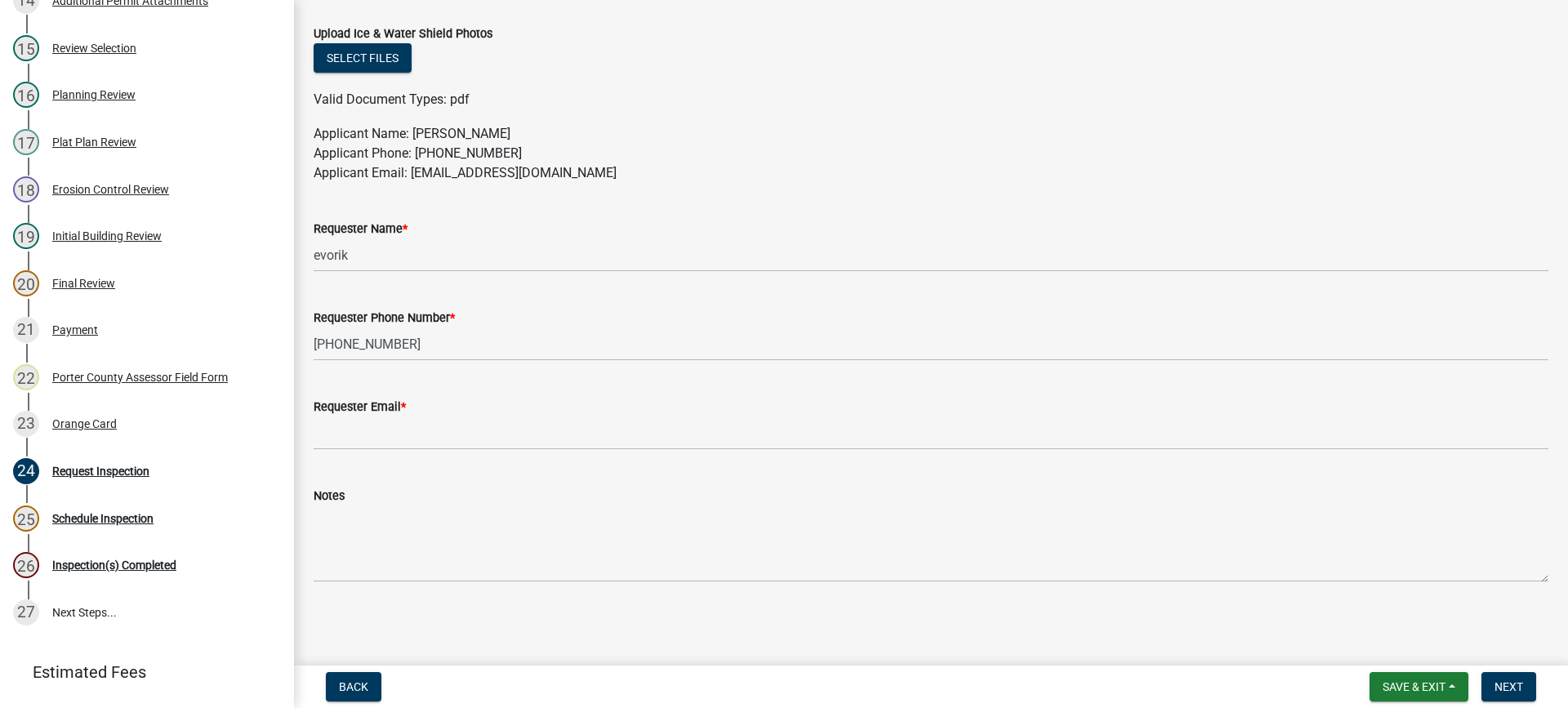
drag, startPoint x: 606, startPoint y: 172, endPoint x: 413, endPoint y: 172, distance: 193.0
click at [413, 172] on p "Applicant Name: [PERSON_NAME] Applicant Phone: [PHONE_NUMBER] Applicant Email: …" at bounding box center [931, 153] width 1235 height 59
copy p "[EMAIL_ADDRESS][DOMAIN_NAME]"
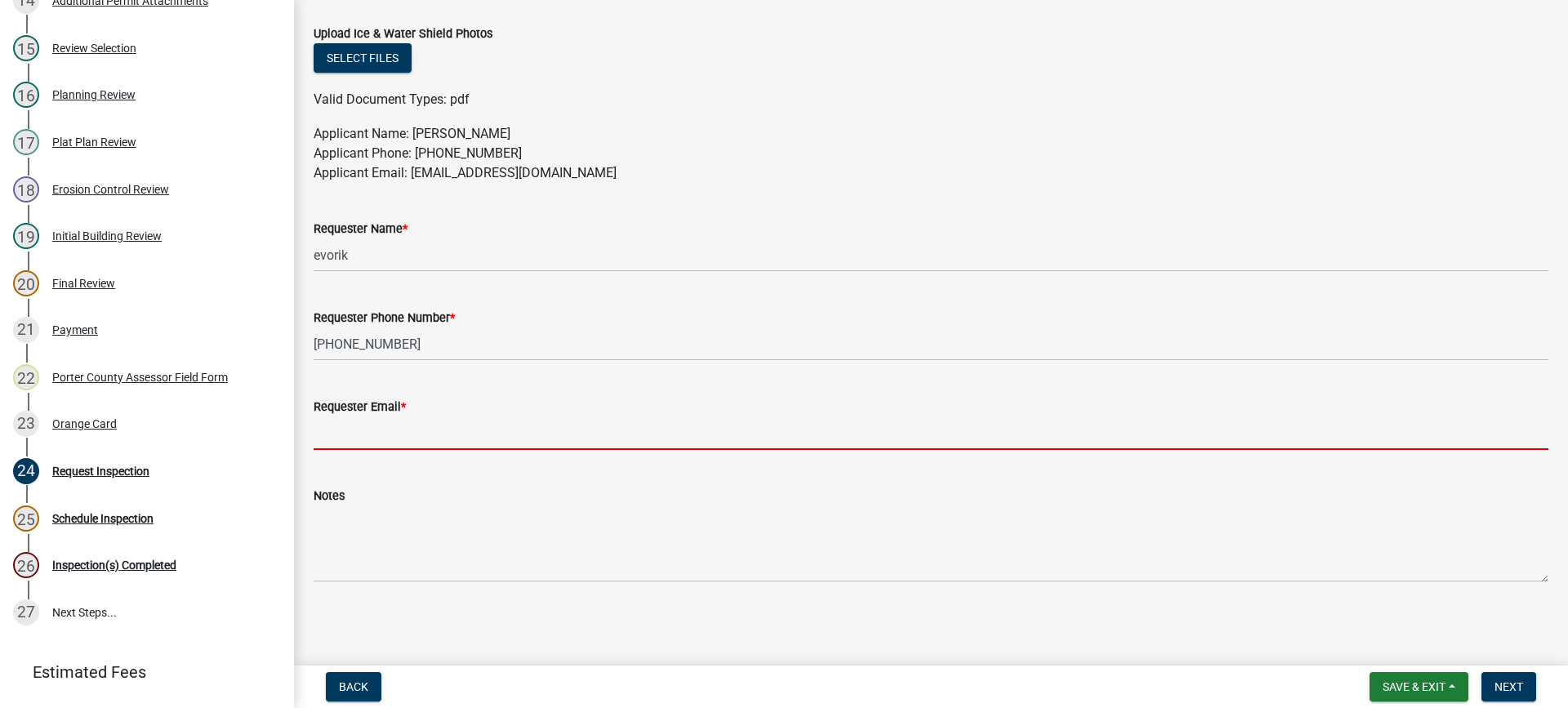
click at [410, 444] on input "Requester Email *" at bounding box center [931, 433] width 1235 height 33
paste input "[EMAIL_ADDRESS][DOMAIN_NAME]"
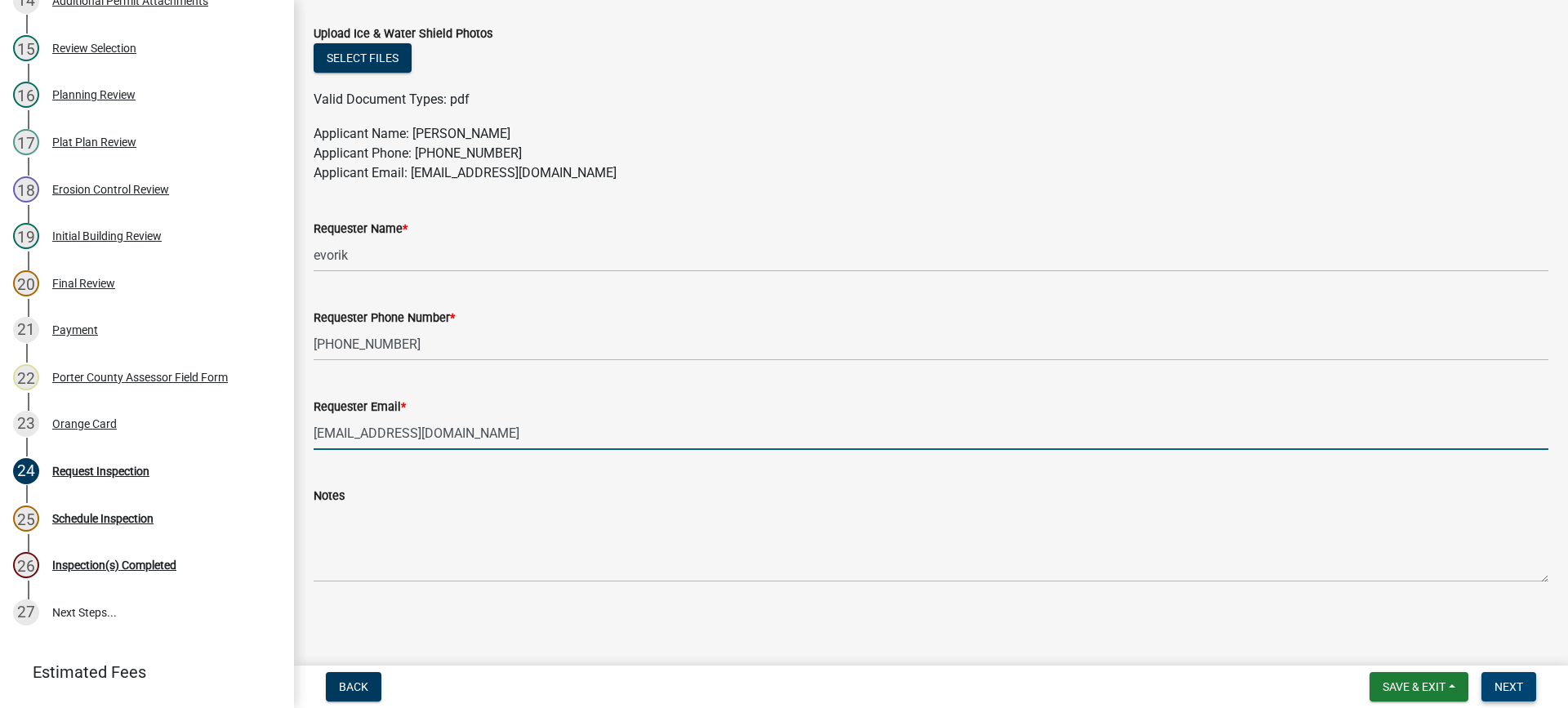
click at [1505, 688] on span "Next" at bounding box center [1509, 686] width 29 height 13
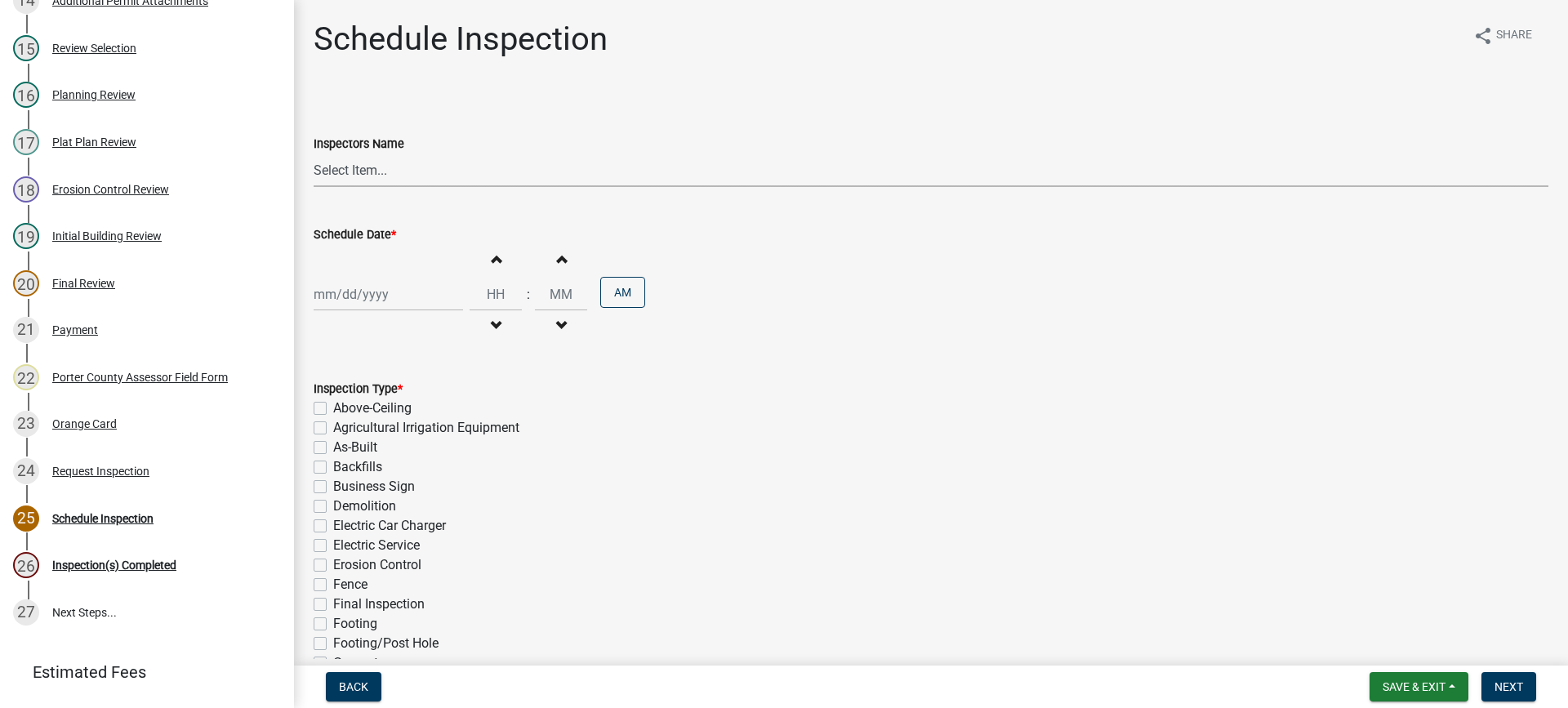
click at [375, 171] on select "Select Item... mhaller ([PERSON_NAME])" at bounding box center [931, 170] width 1235 height 33
click at [314, 154] on select "Select Item... mhaller ([PERSON_NAME])" at bounding box center [931, 170] width 1235 height 33
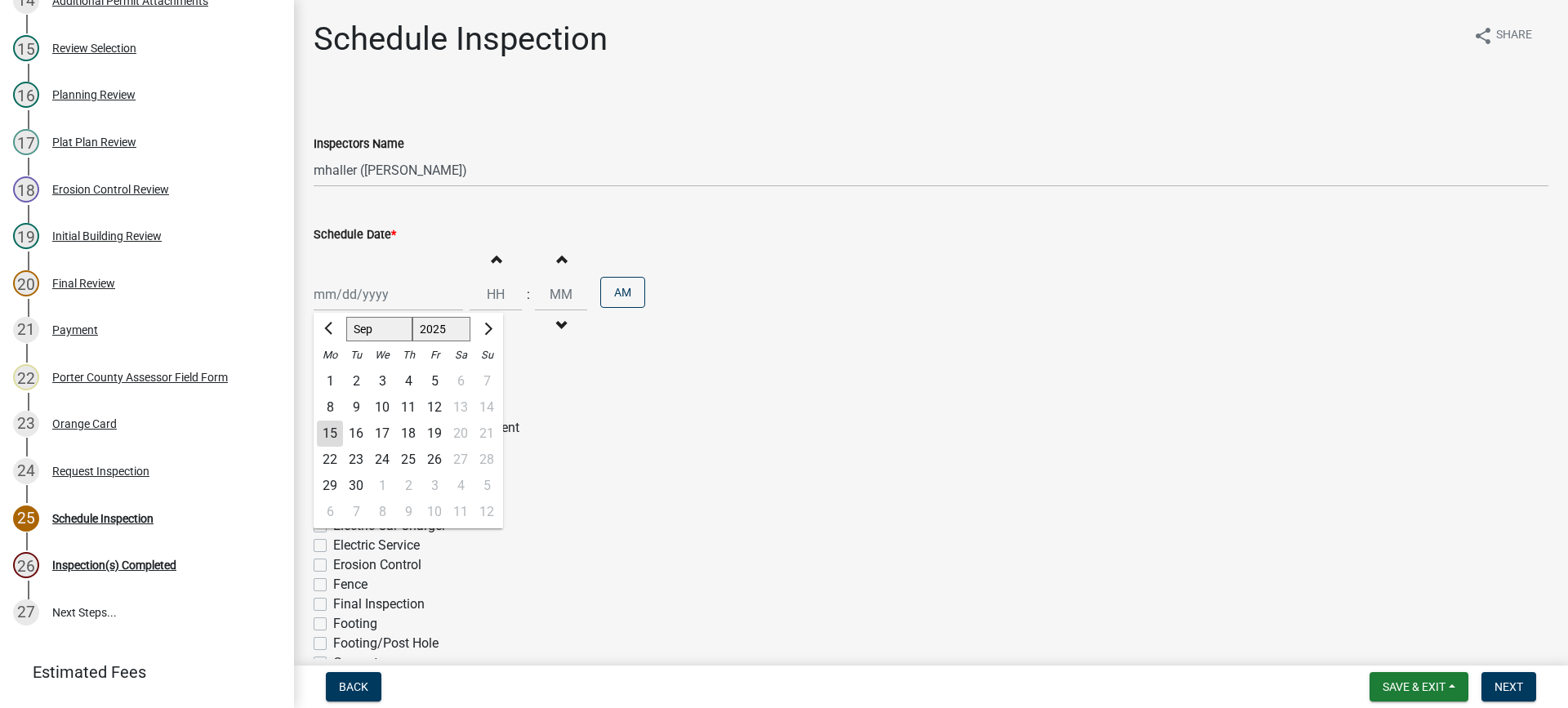
drag, startPoint x: 390, startPoint y: 293, endPoint x: 394, endPoint y: 302, distance: 9.8
click at [390, 293] on div "[PERSON_NAME] Feb Mar Apr [PERSON_NAME][DATE] Oct Nov [DATE] 1526 1527 1528 152…" at bounding box center [388, 294] width 149 height 33
click at [409, 435] on div "18" at bounding box center [409, 434] width 26 height 26
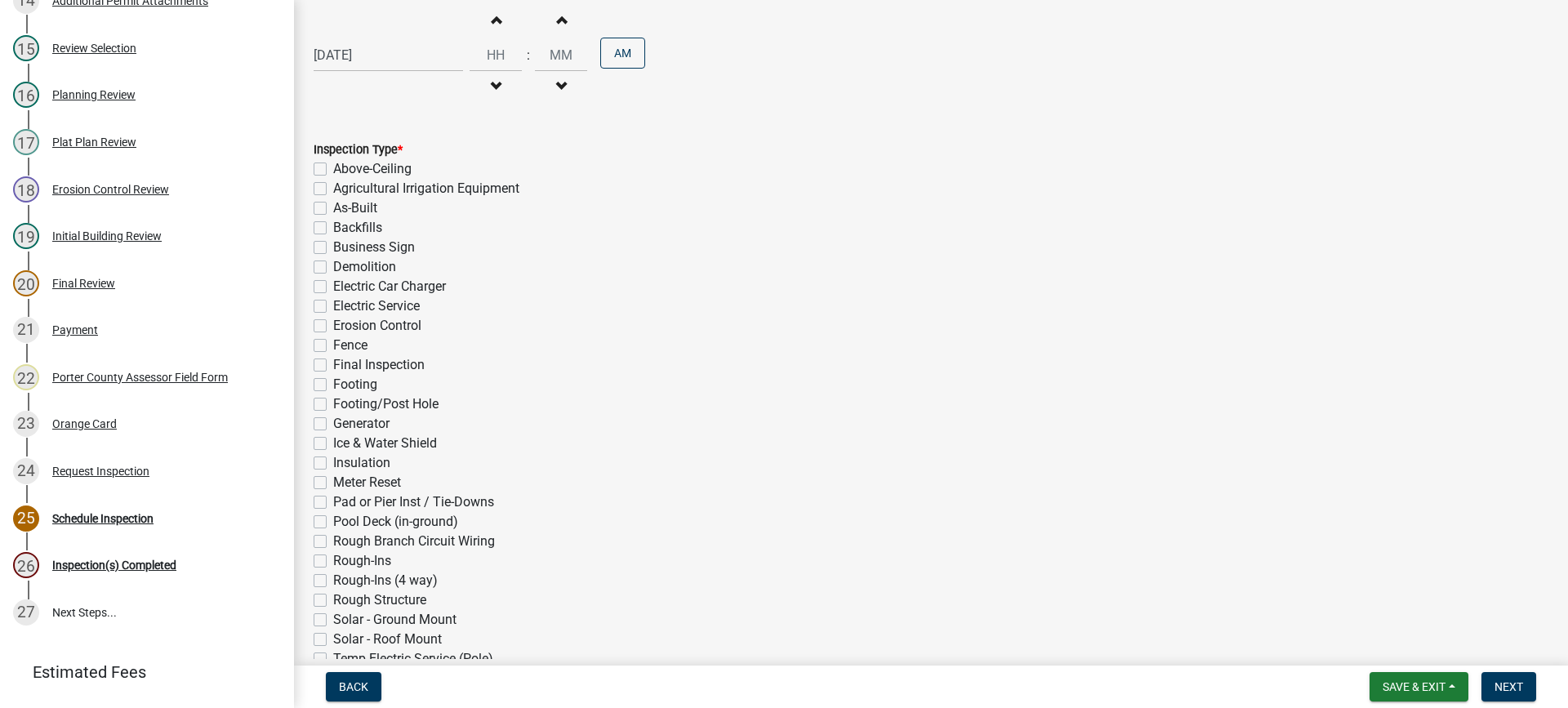
scroll to position [245, 0]
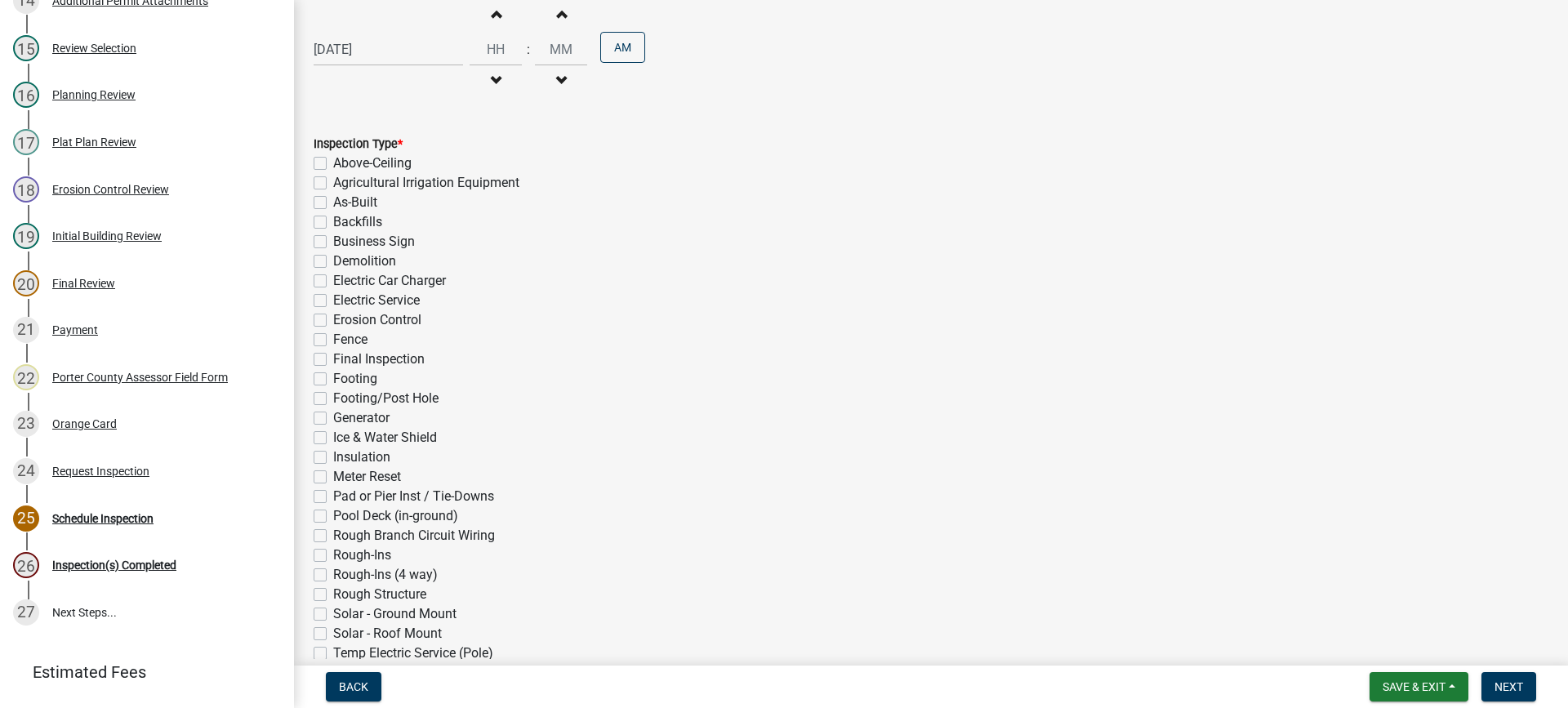
click at [333, 303] on label "Electric Service" at bounding box center [376, 300] width 87 height 19
click at [333, 301] on input "Electric Service" at bounding box center [338, 296] width 11 height 11
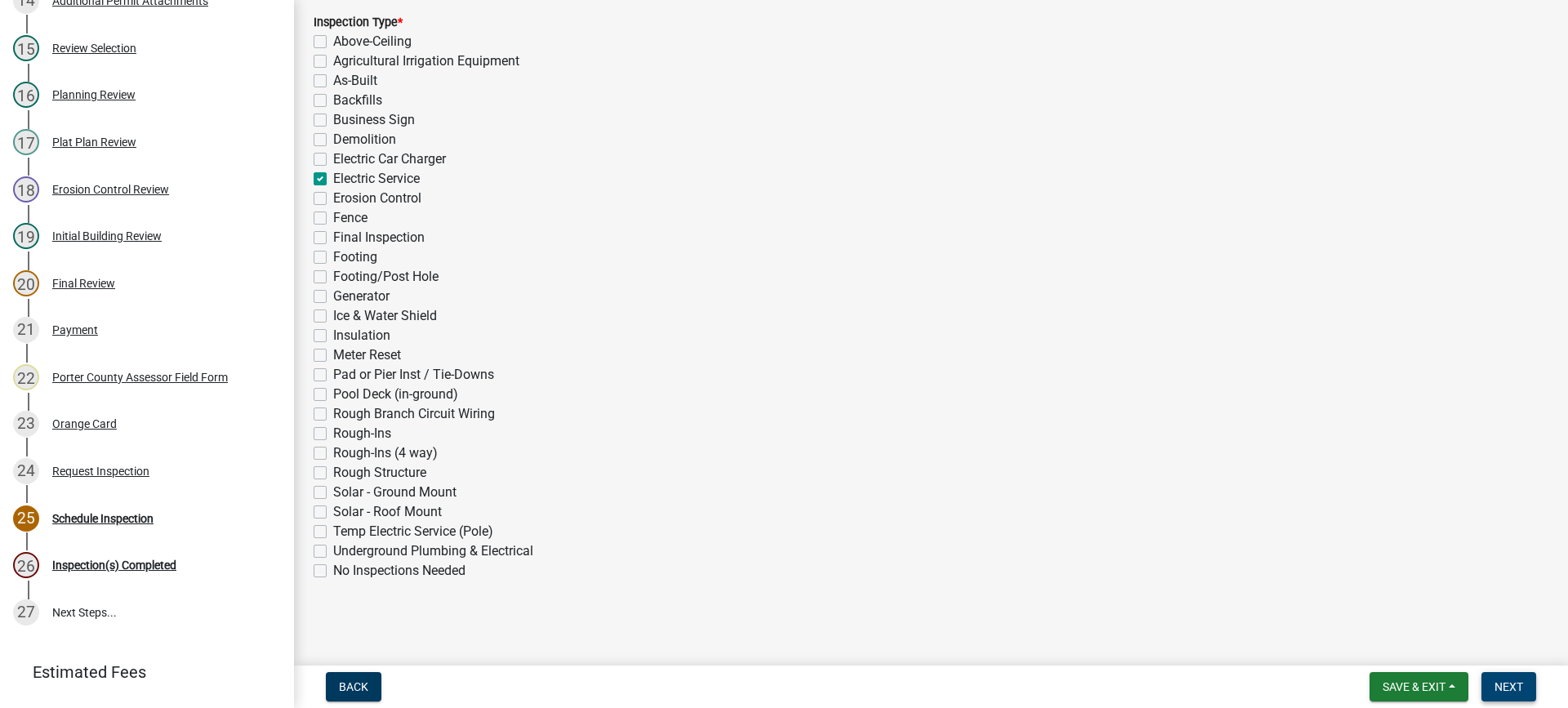
click at [1513, 683] on span "Next" at bounding box center [1509, 686] width 29 height 13
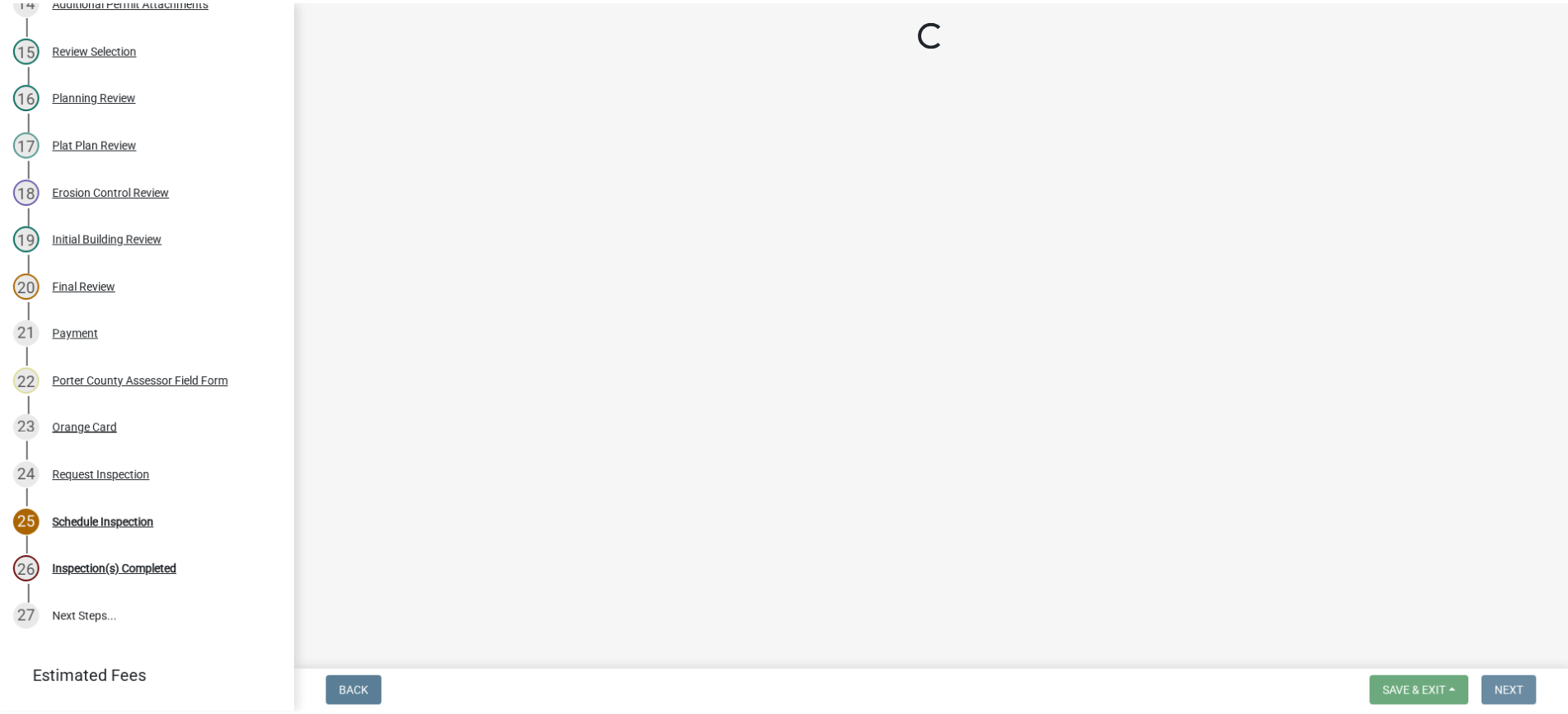
scroll to position [0, 0]
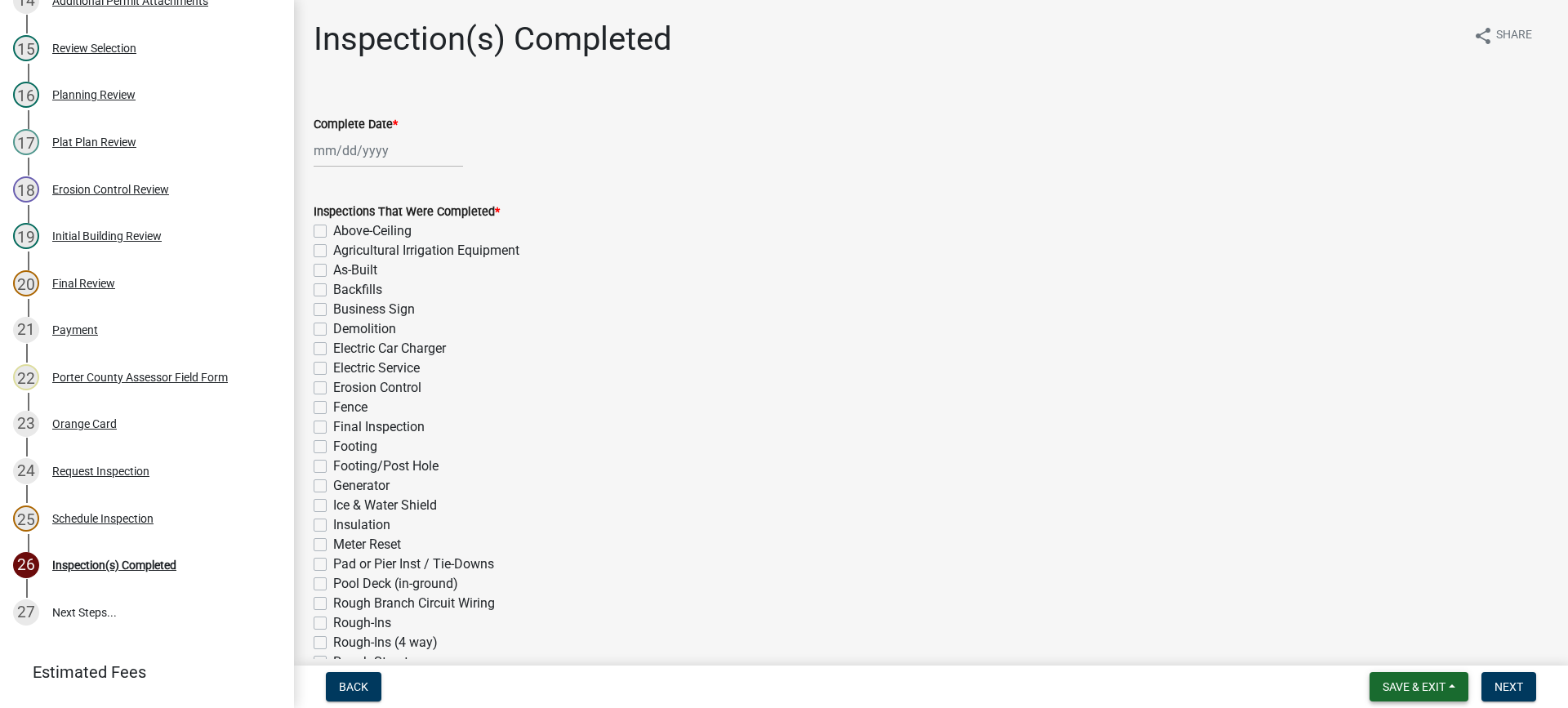
click at [1414, 680] on span "Save & Exit" at bounding box center [1414, 686] width 63 height 13
click at [1413, 648] on button "Save & Exit" at bounding box center [1403, 644] width 131 height 40
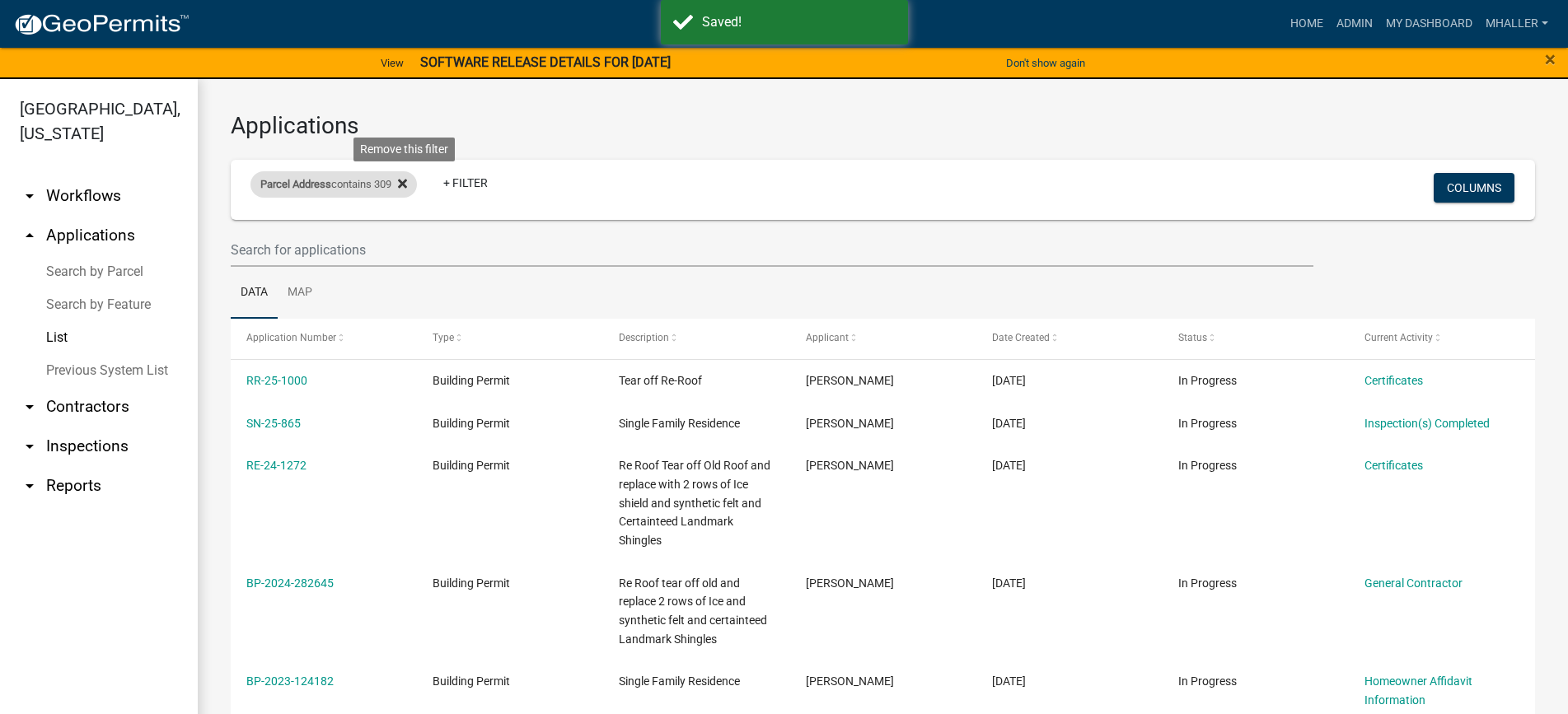
click at [406, 184] on icon at bounding box center [402, 184] width 9 height 9
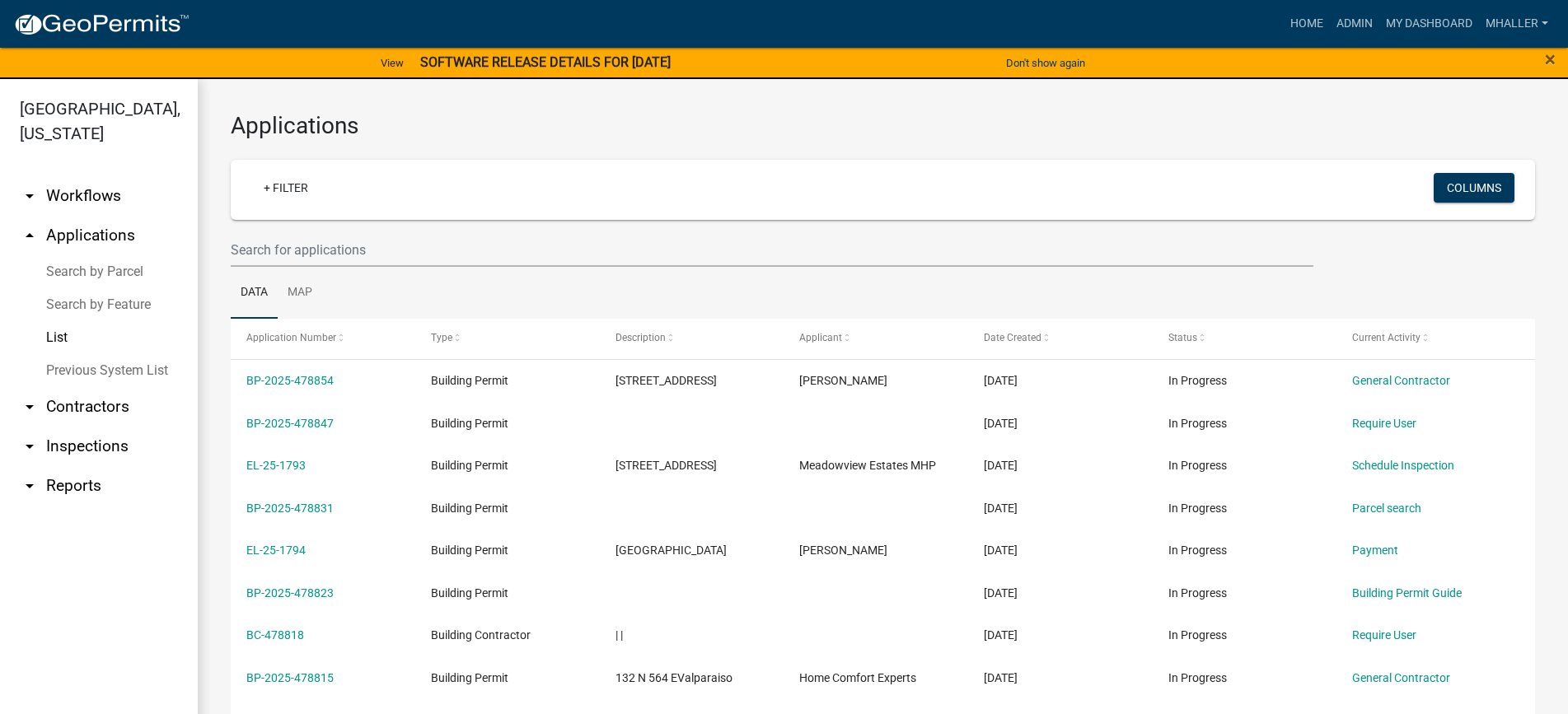
click at [66, 215] on link "arrow_drop_up Applications" at bounding box center [98, 235] width 198 height 40
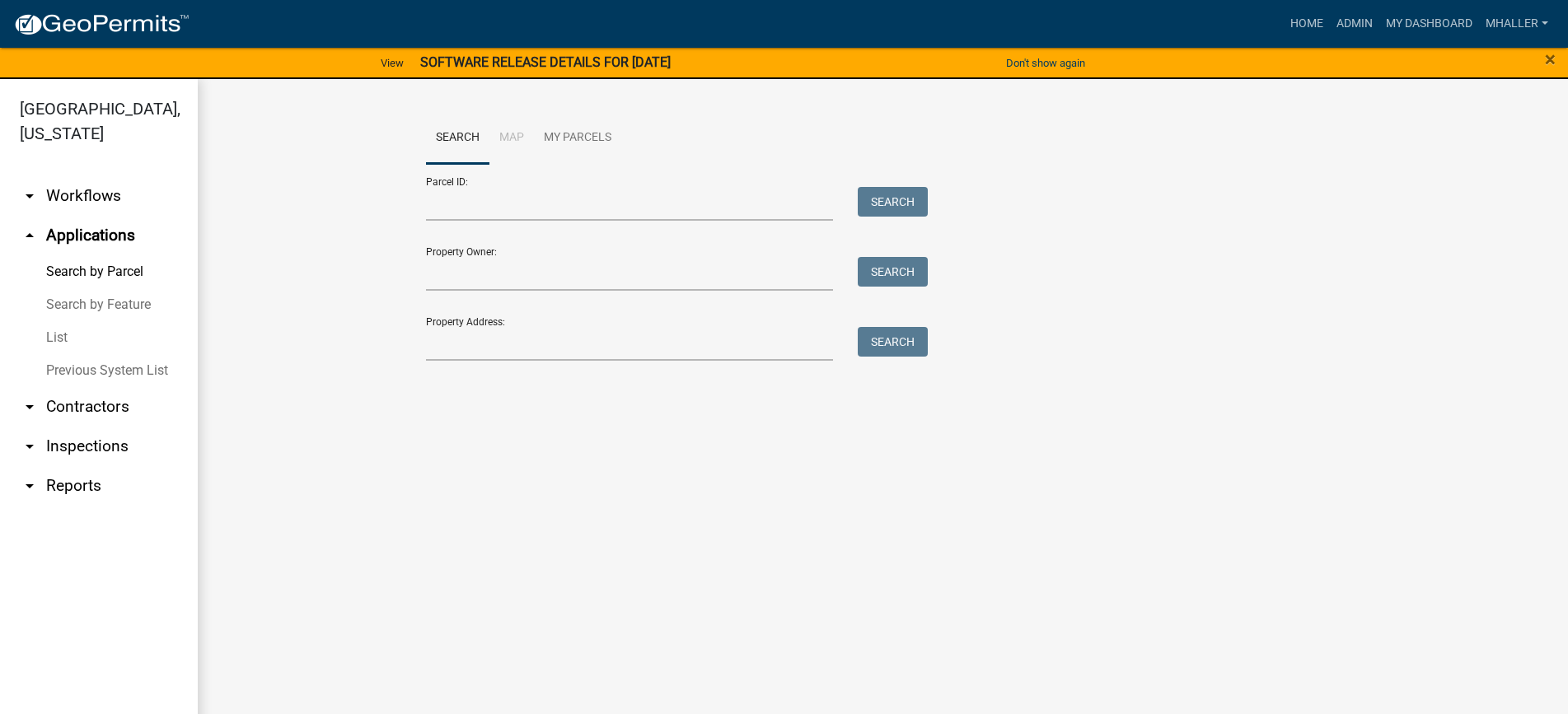
click at [59, 321] on link "List" at bounding box center [98, 337] width 198 height 33
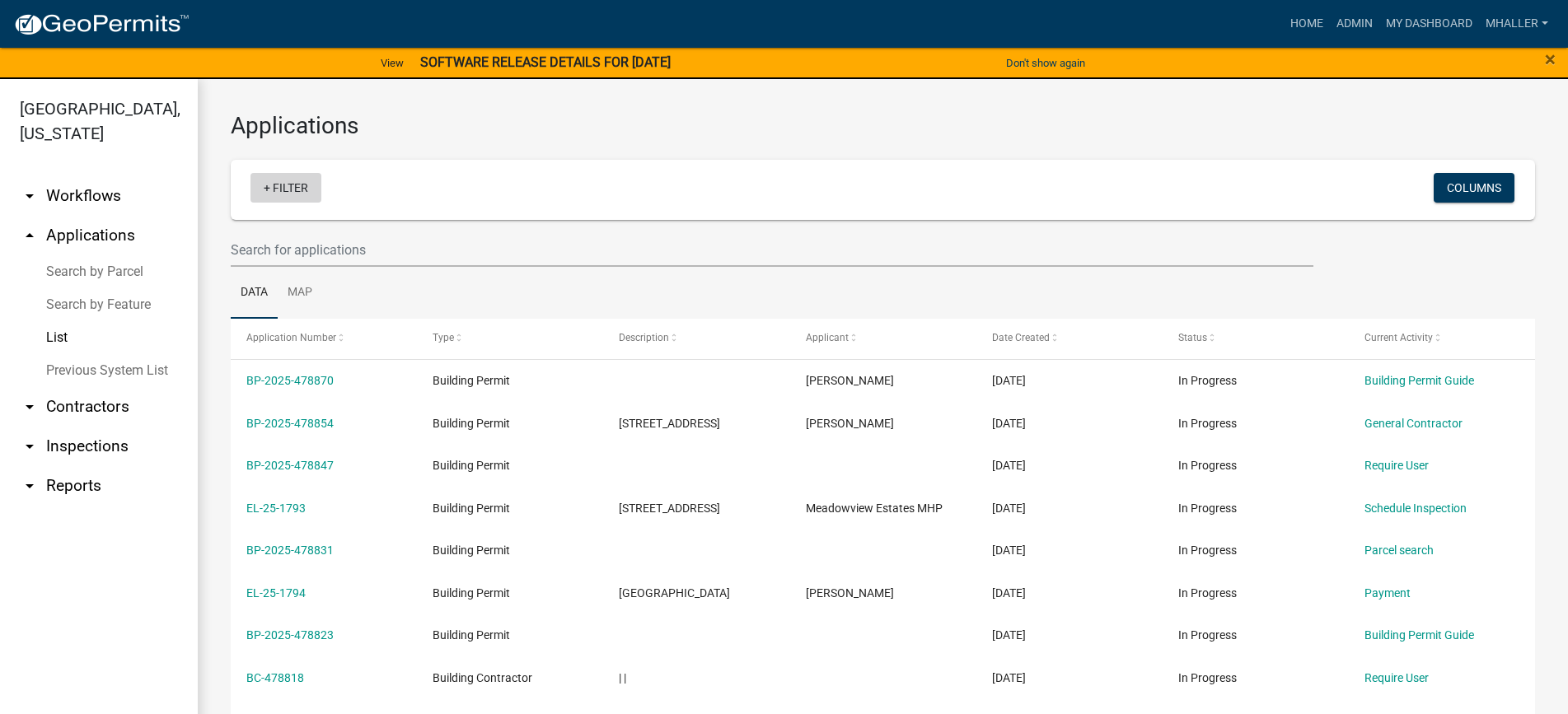
click at [281, 189] on link "+ Filter" at bounding box center [286, 187] width 71 height 29
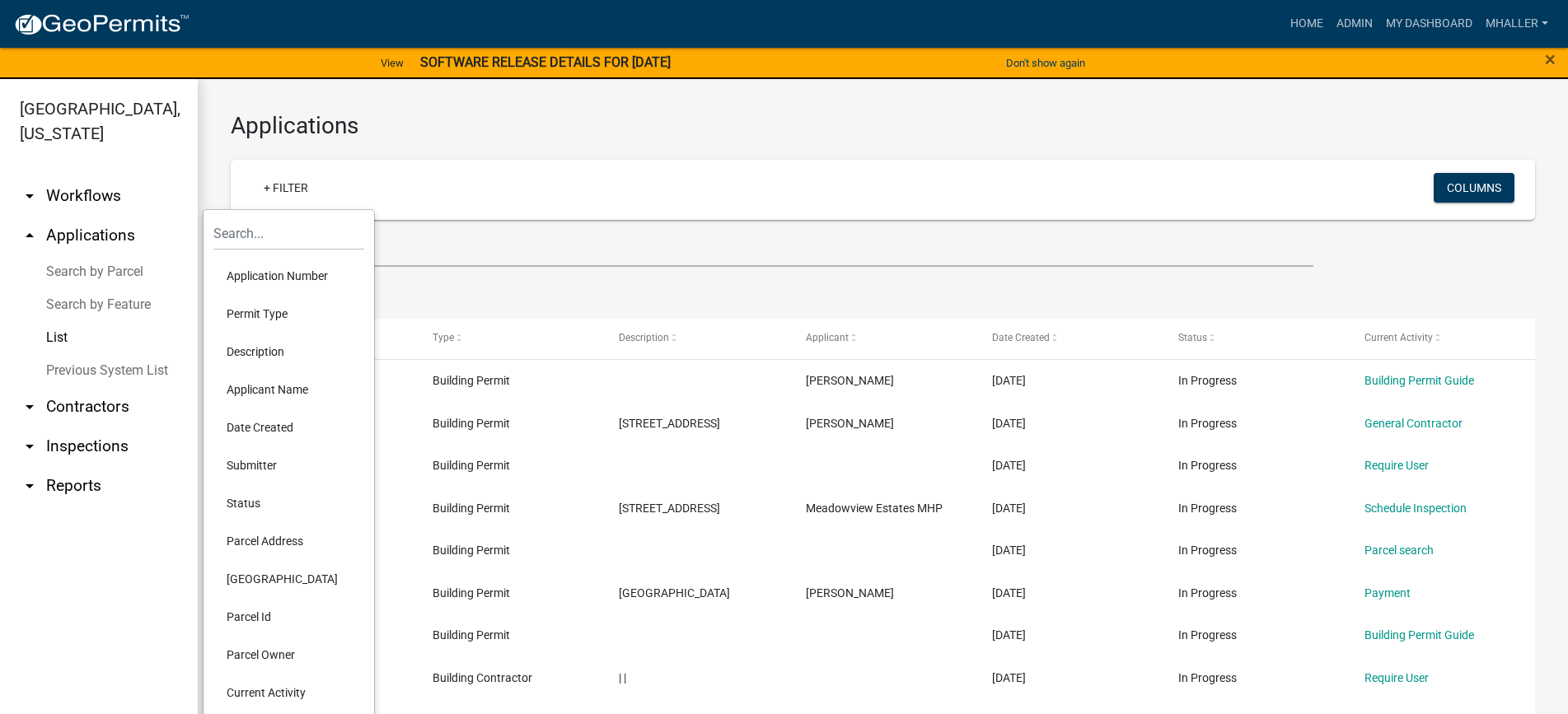
click at [283, 274] on li "Application Number" at bounding box center [289, 276] width 151 height 38
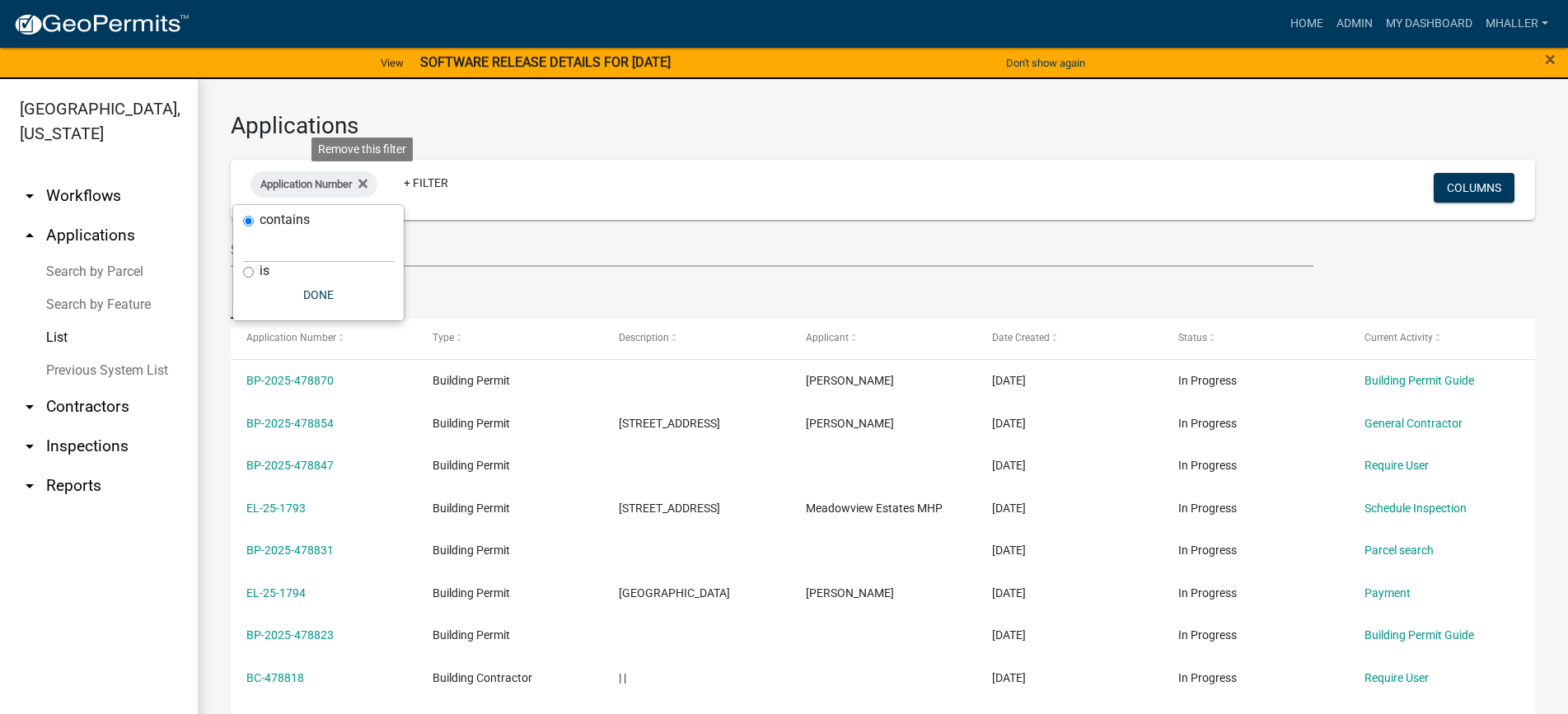
drag, startPoint x: 365, startPoint y: 182, endPoint x: 352, endPoint y: 190, distance: 15.3
click at [365, 182] on icon at bounding box center [363, 184] width 9 height 9
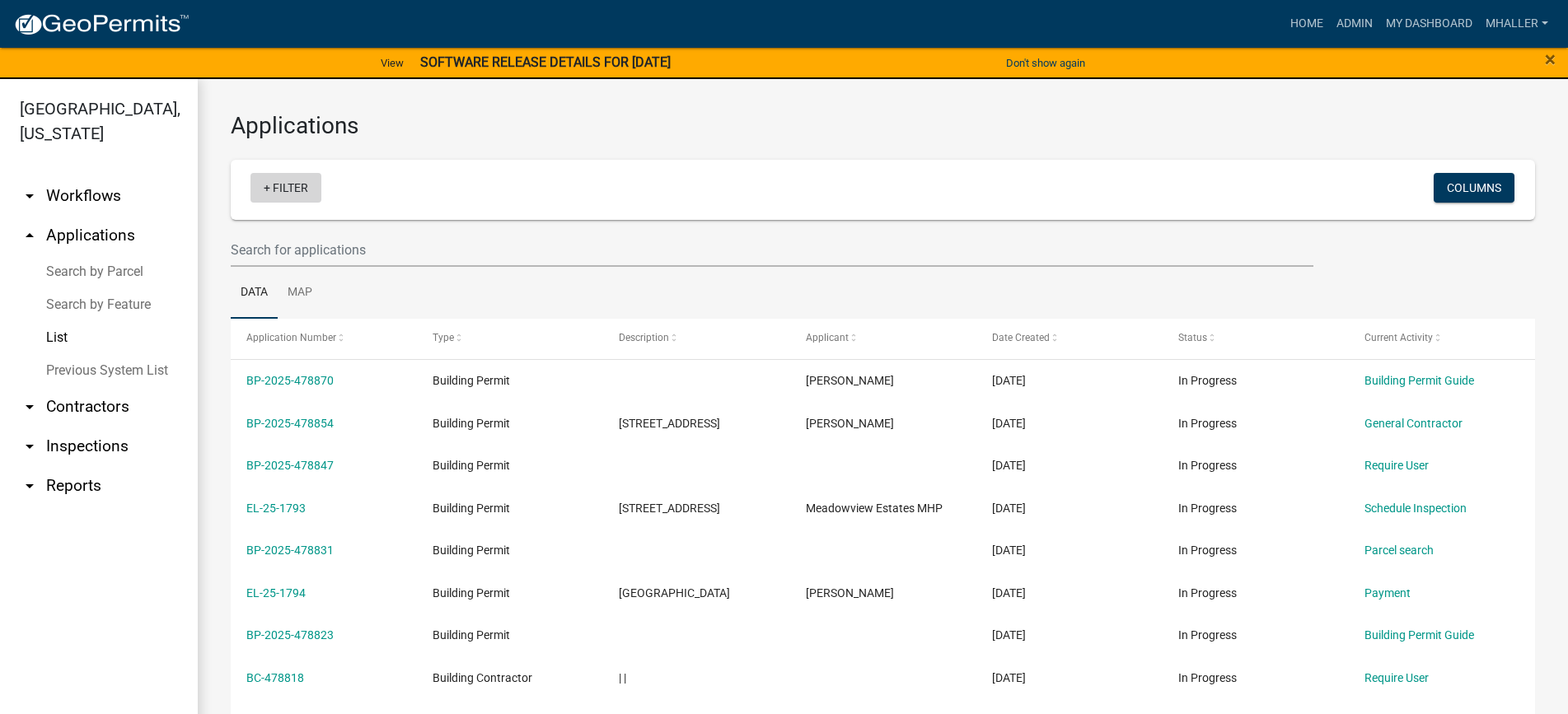
click at [271, 192] on link "+ Filter" at bounding box center [286, 187] width 71 height 29
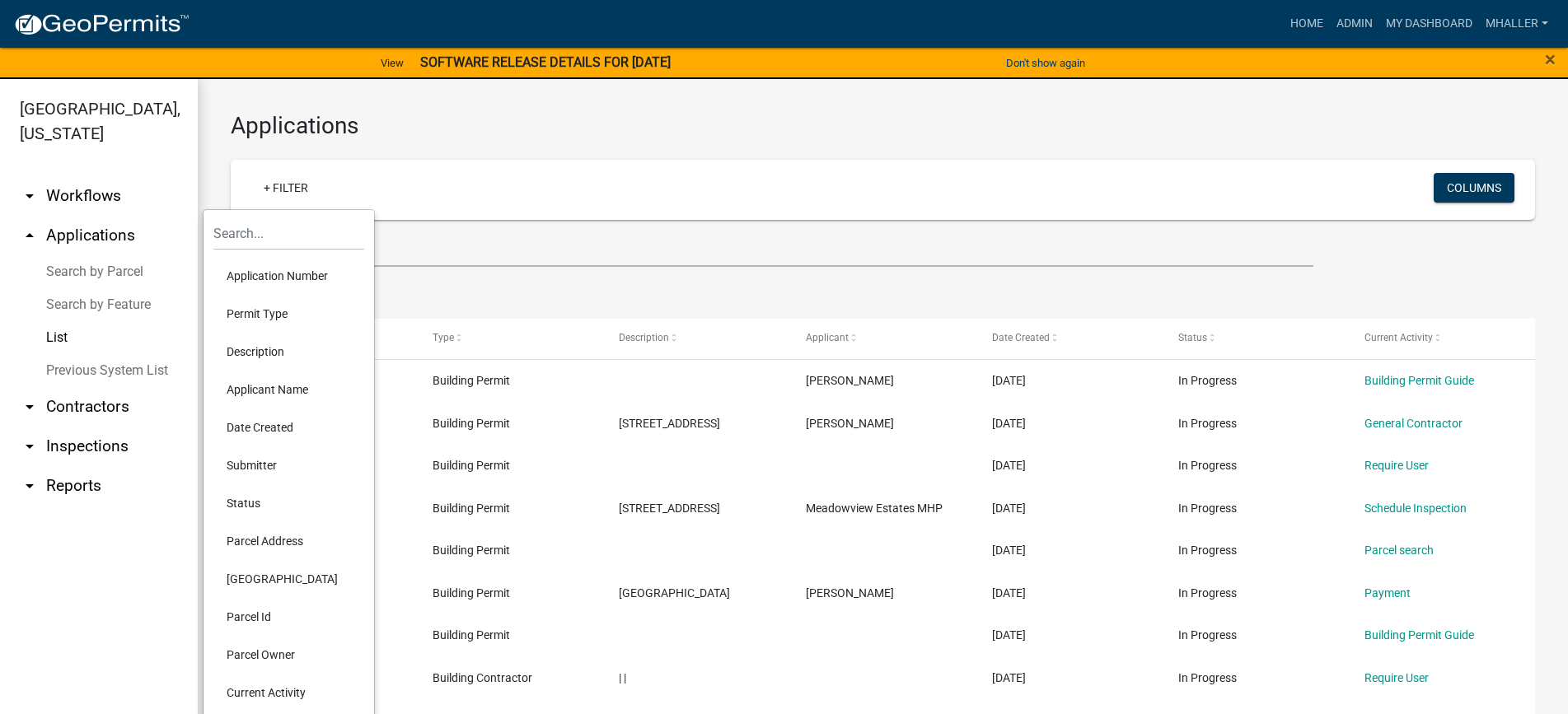
click at [256, 535] on li "Parcel Address" at bounding box center [289, 540] width 151 height 38
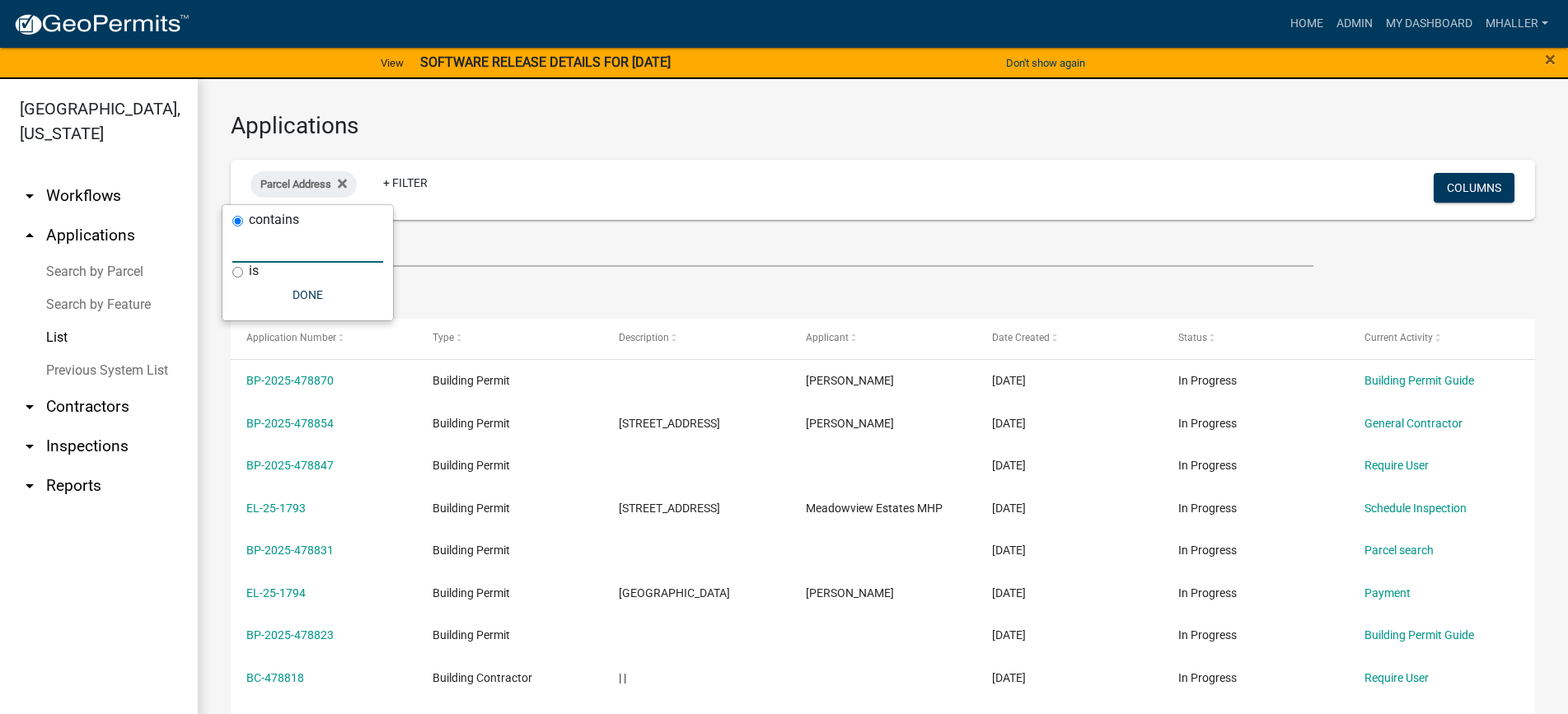
click at [246, 239] on input "text" at bounding box center [308, 245] width 151 height 34
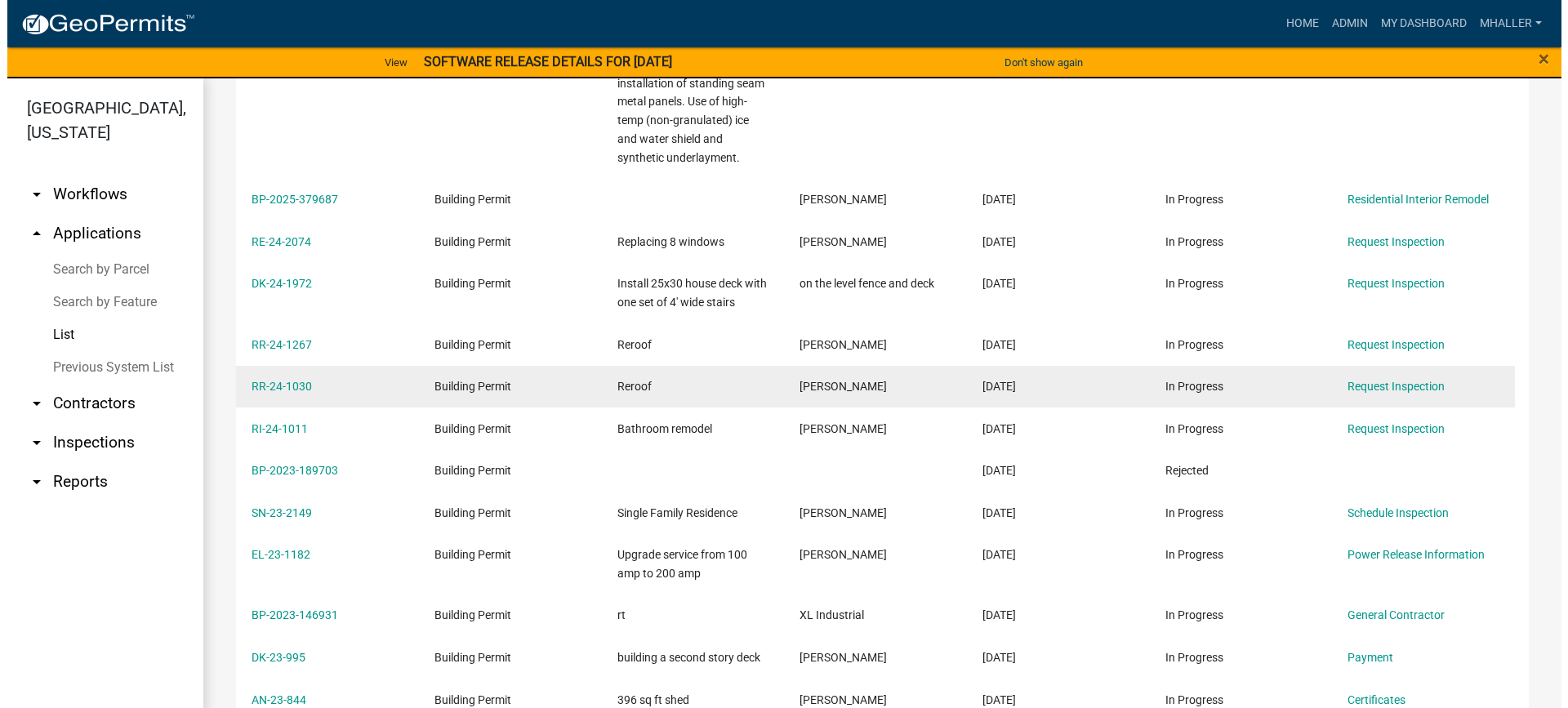
scroll to position [979, 0]
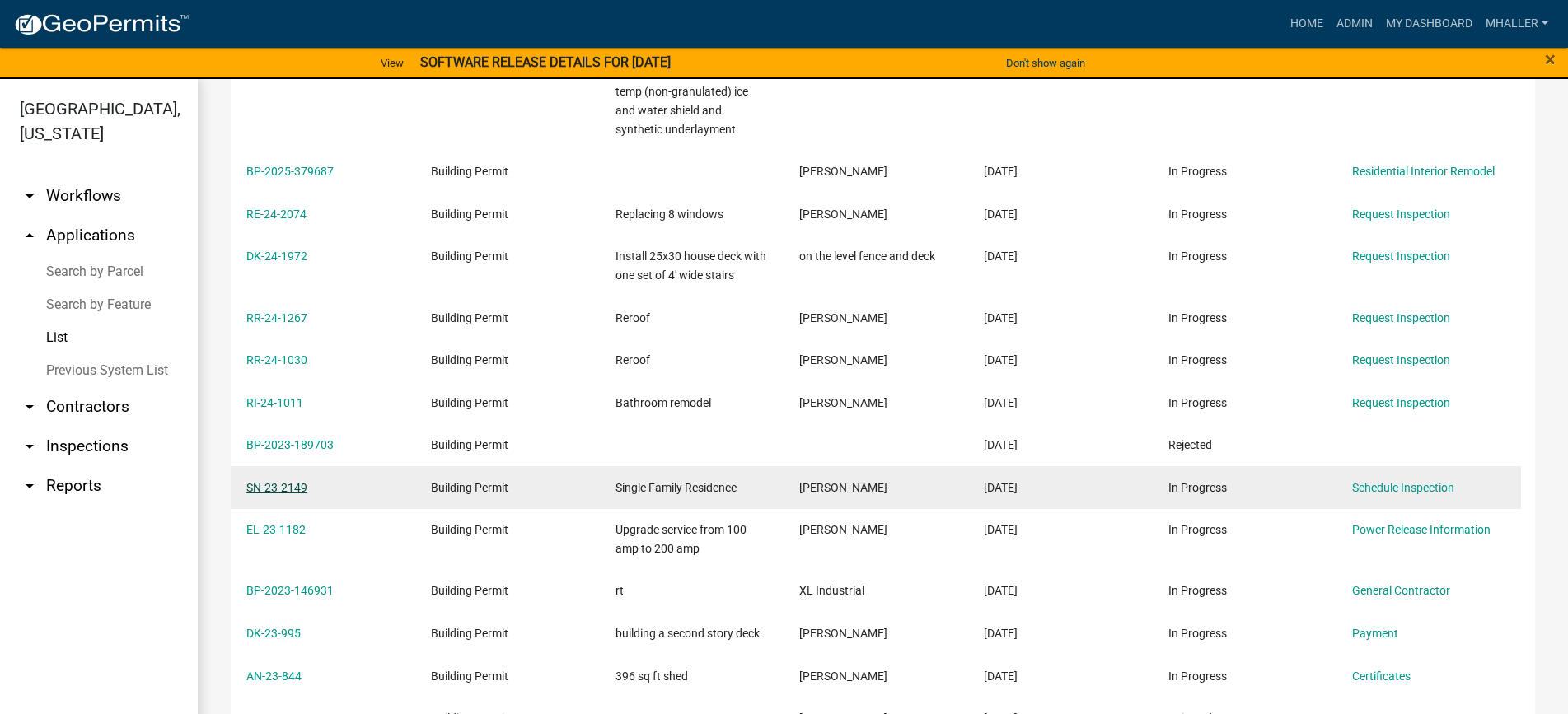
click at [300, 481] on link "SN-23-2149" at bounding box center [277, 487] width 61 height 13
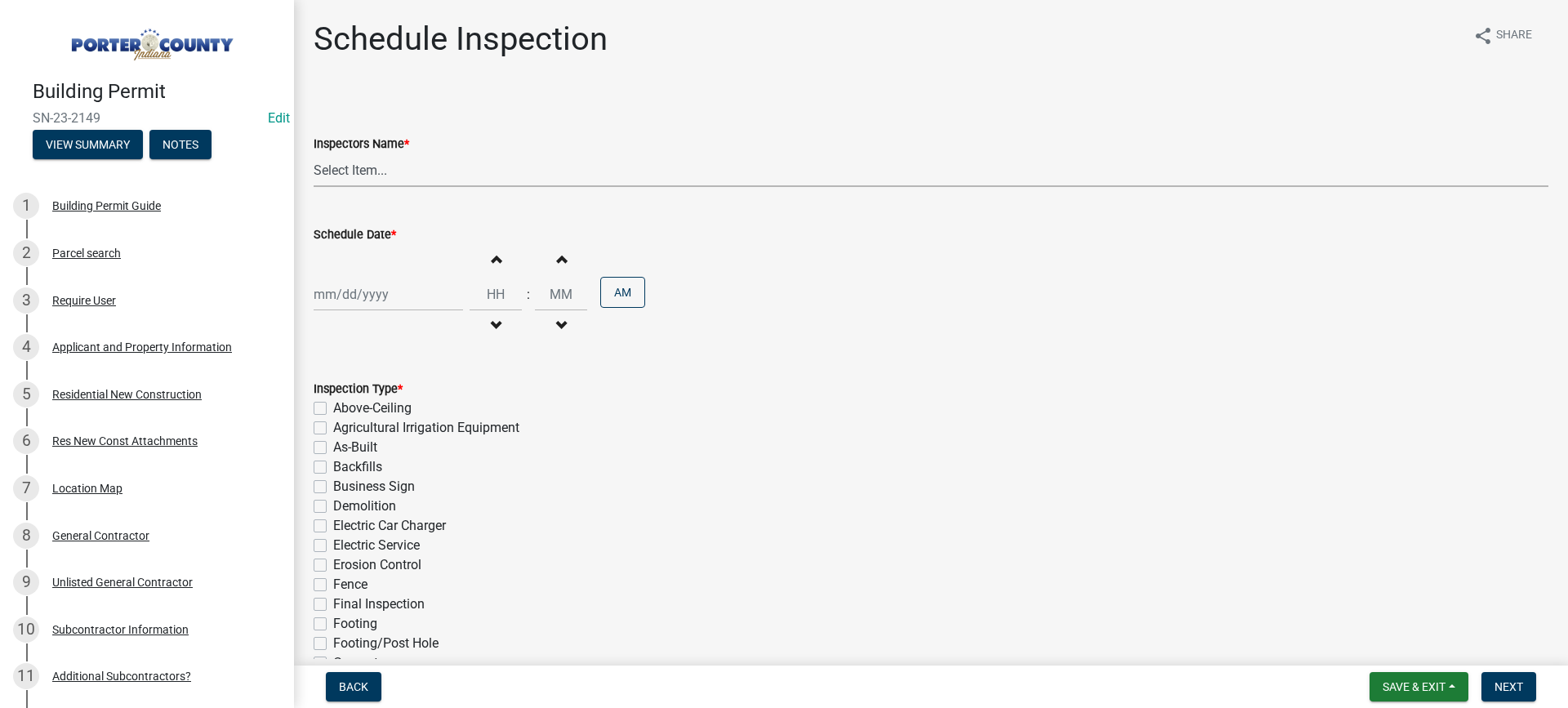
click at [360, 171] on select "Select Item... mhaller ([PERSON_NAME])" at bounding box center [931, 170] width 1235 height 33
click at [314, 154] on select "Select Item... mhaller ([PERSON_NAME])" at bounding box center [931, 170] width 1235 height 33
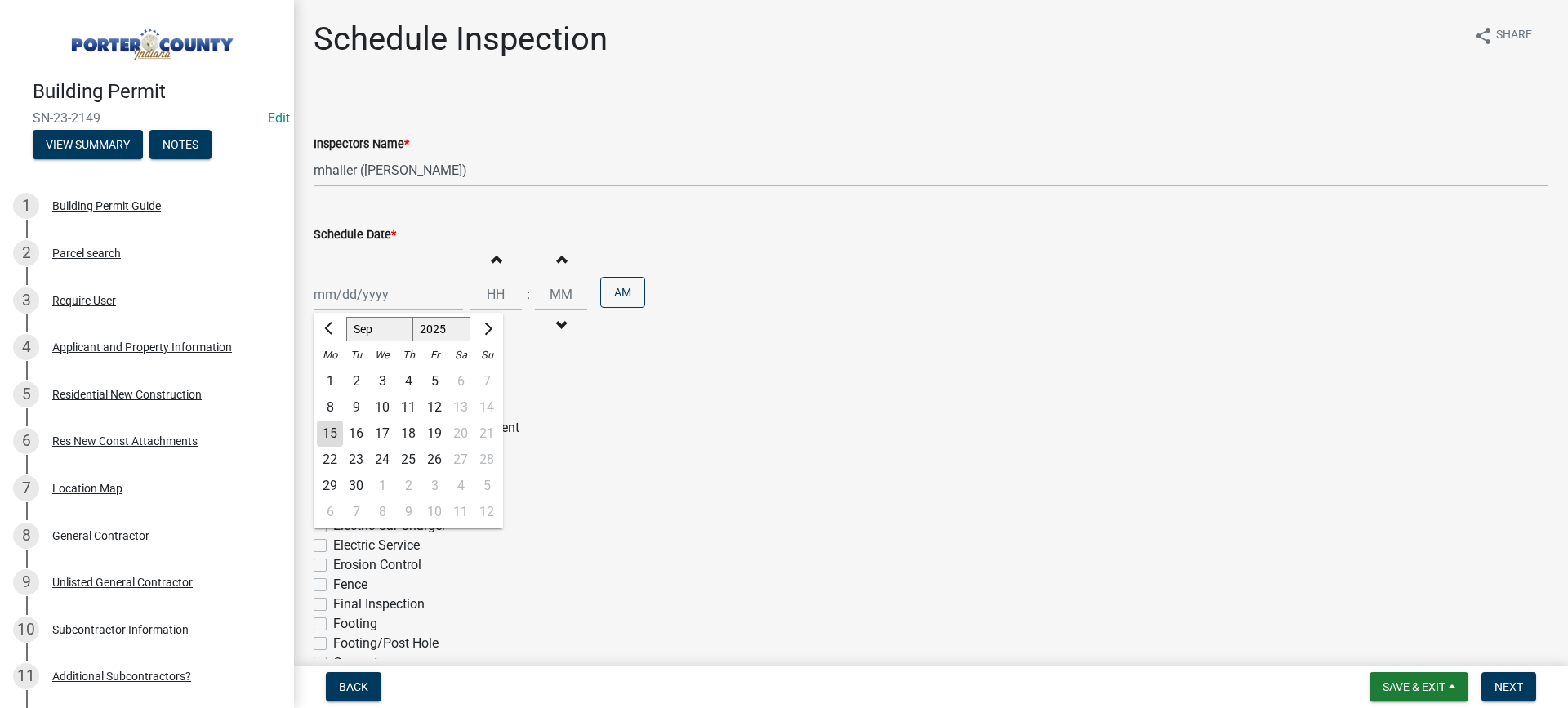
drag, startPoint x: 370, startPoint y: 297, endPoint x: 373, endPoint y: 306, distance: 9.5
click at [370, 297] on div "[PERSON_NAME] Feb Mar Apr [PERSON_NAME][DATE] Oct Nov [DATE] 1526 1527 1528 152…" at bounding box center [388, 294] width 149 height 33
click at [361, 429] on div "16" at bounding box center [356, 434] width 26 height 26
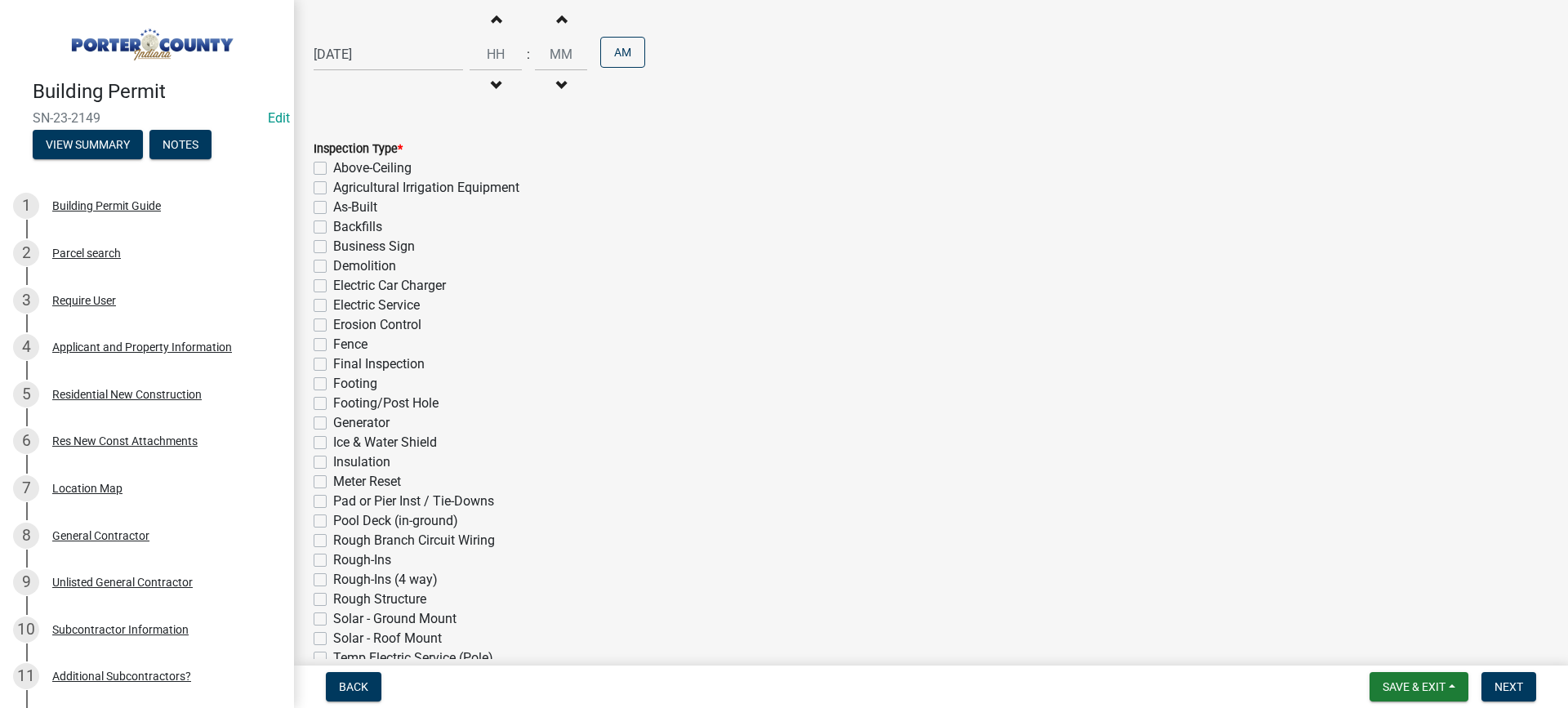
scroll to position [245, 0]
click at [333, 205] on label "As-Built" at bounding box center [355, 202] width 44 height 19
click at [333, 203] on input "As-Built" at bounding box center [338, 198] width 11 height 11
click at [333, 357] on label "Final Inspection" at bounding box center [379, 359] width 91 height 19
click at [333, 357] on input "Final Inspection" at bounding box center [338, 355] width 11 height 11
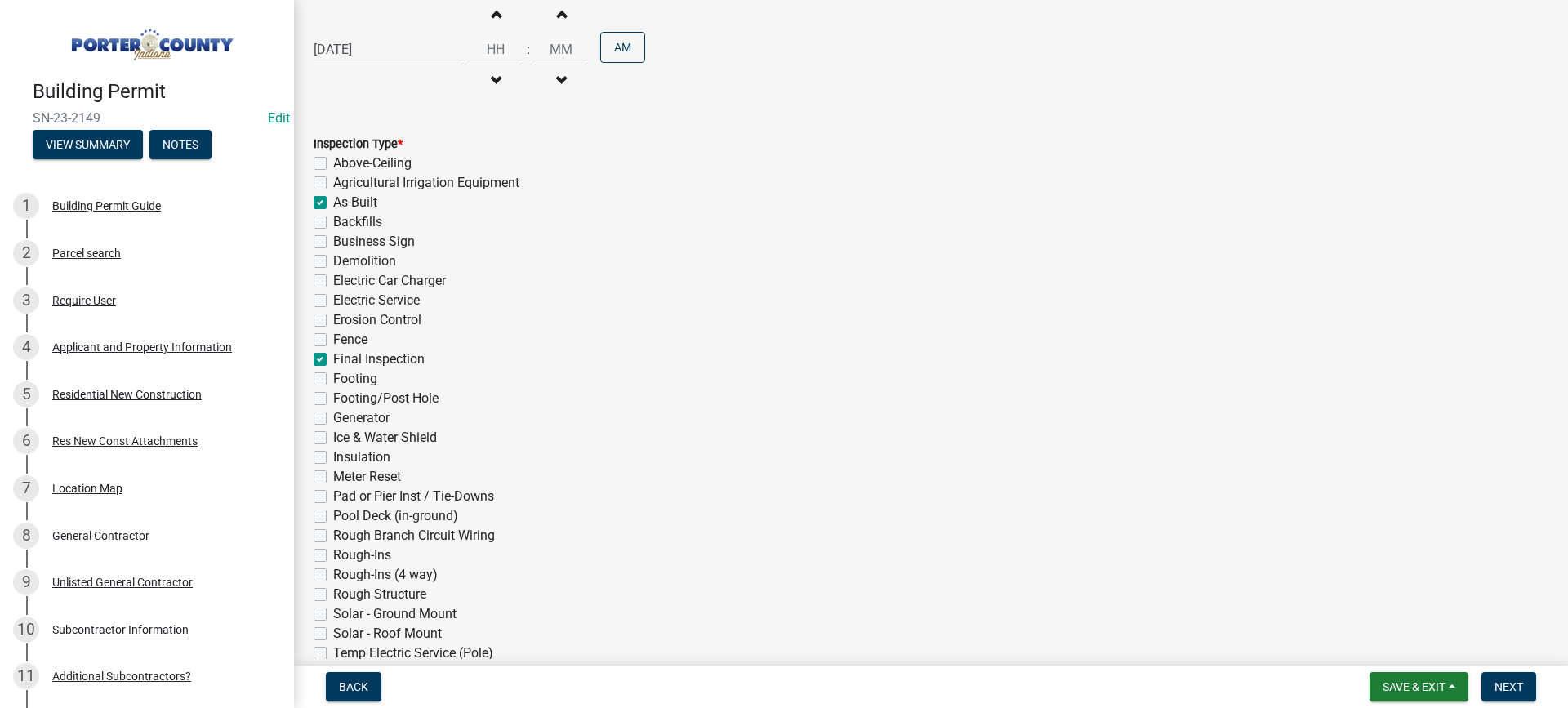
scroll to position [366, 0]
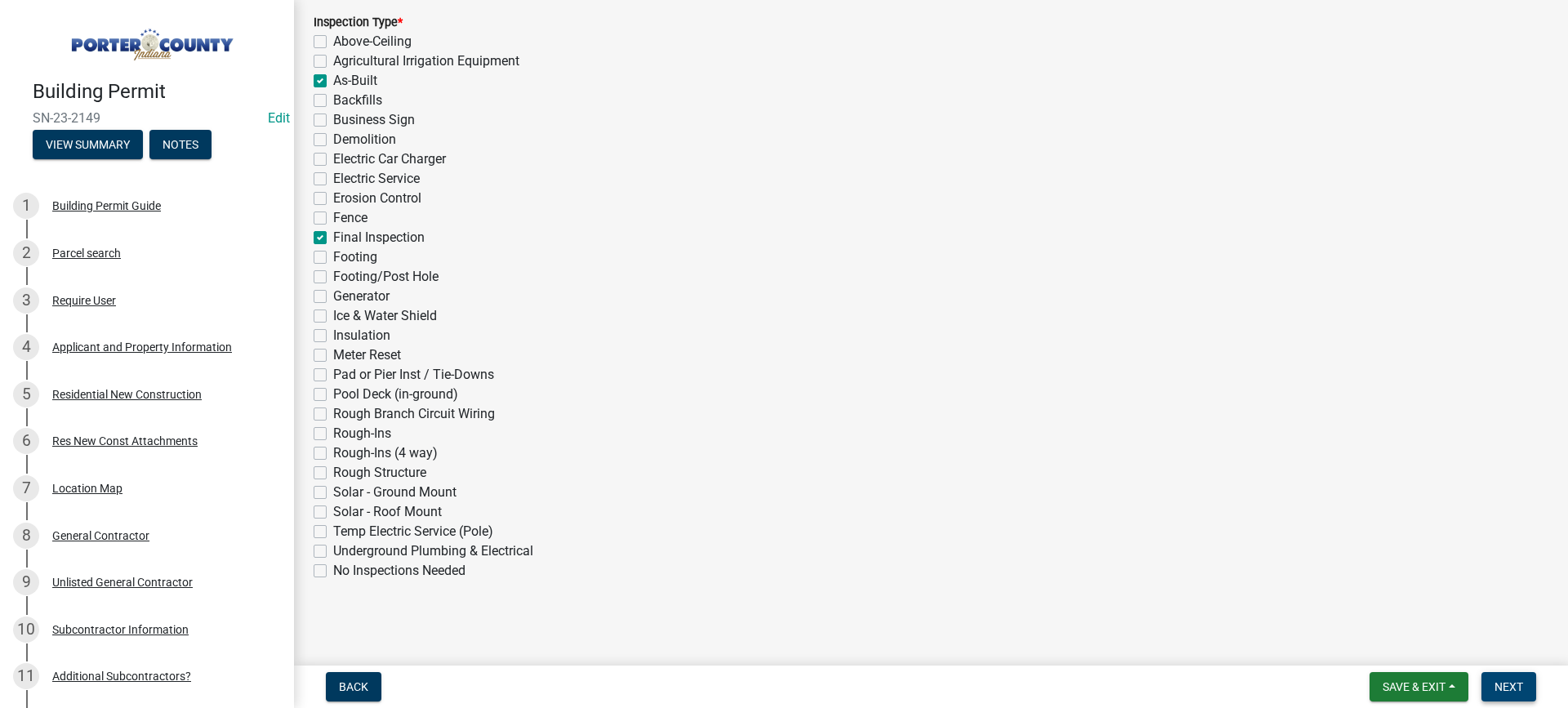
click at [1514, 690] on span "Next" at bounding box center [1509, 686] width 29 height 13
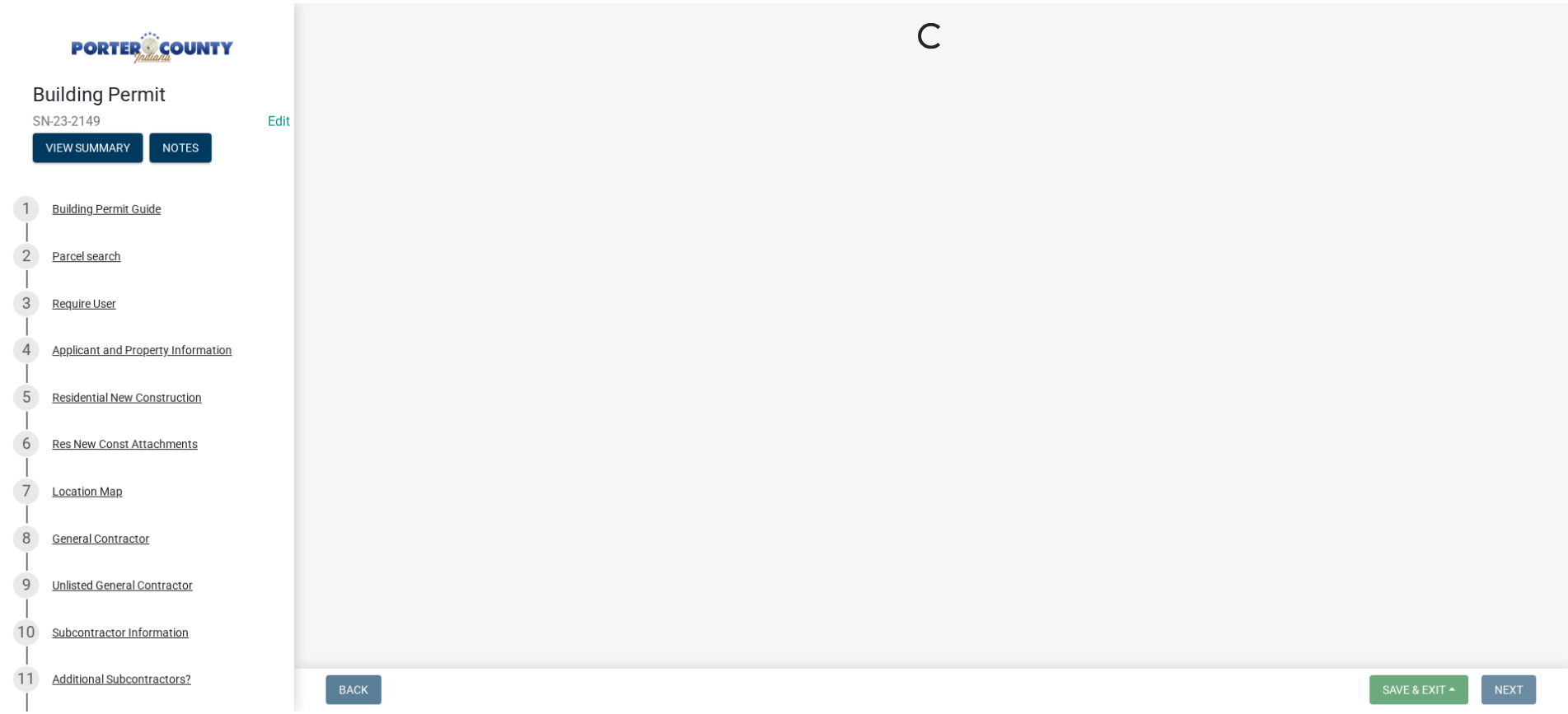
scroll to position [0, 0]
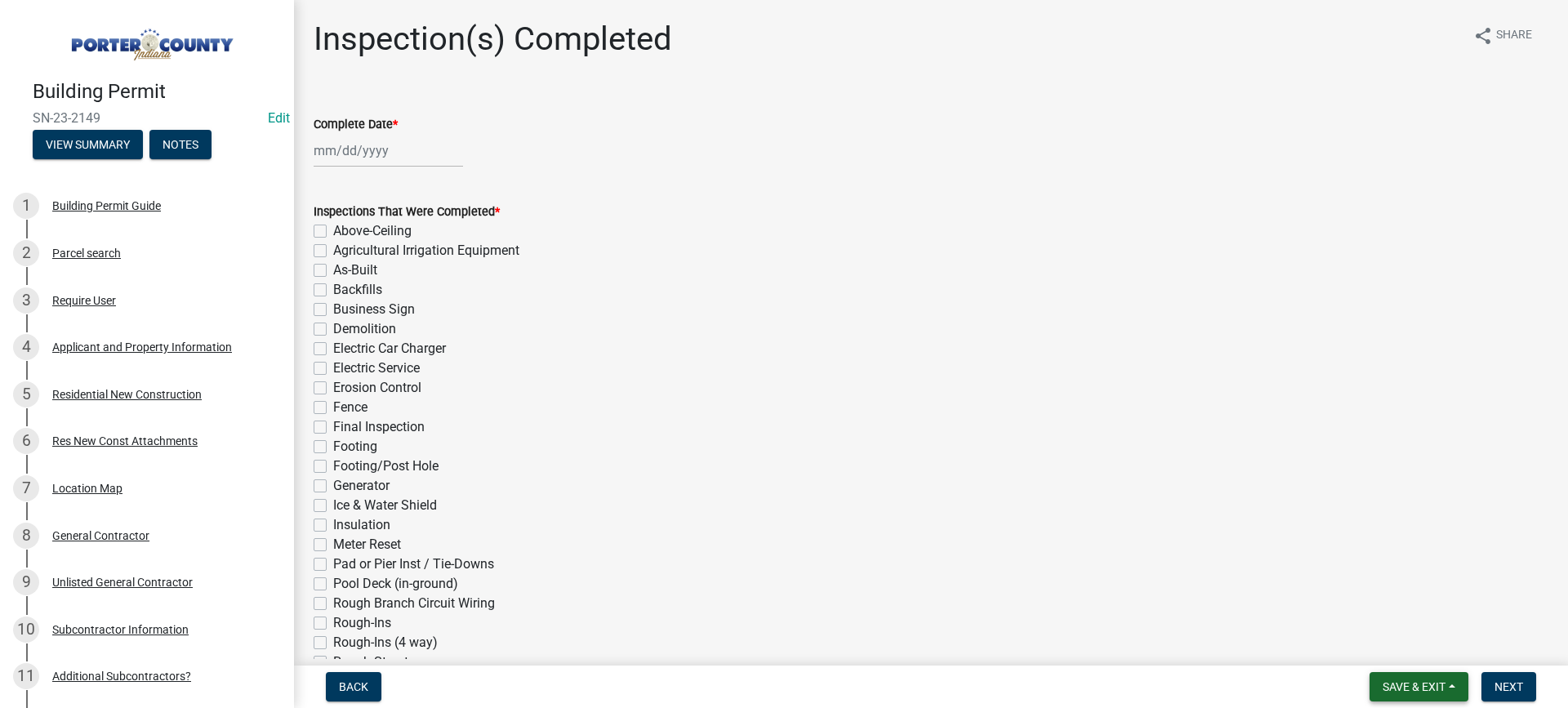
click at [1395, 683] on span "Save & Exit" at bounding box center [1414, 686] width 63 height 13
click at [1423, 632] on button "Save & Exit" at bounding box center [1403, 644] width 131 height 40
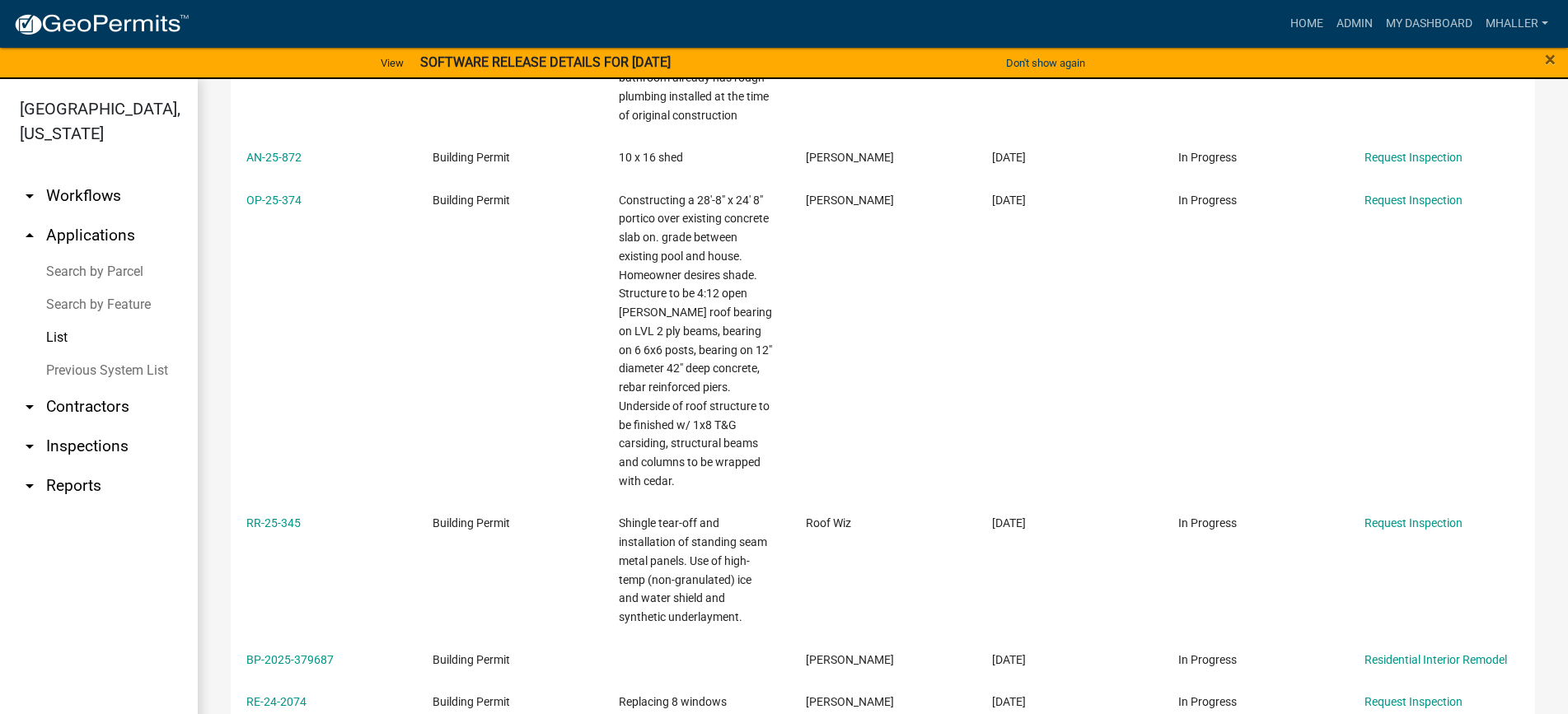
scroll to position [577, 0]
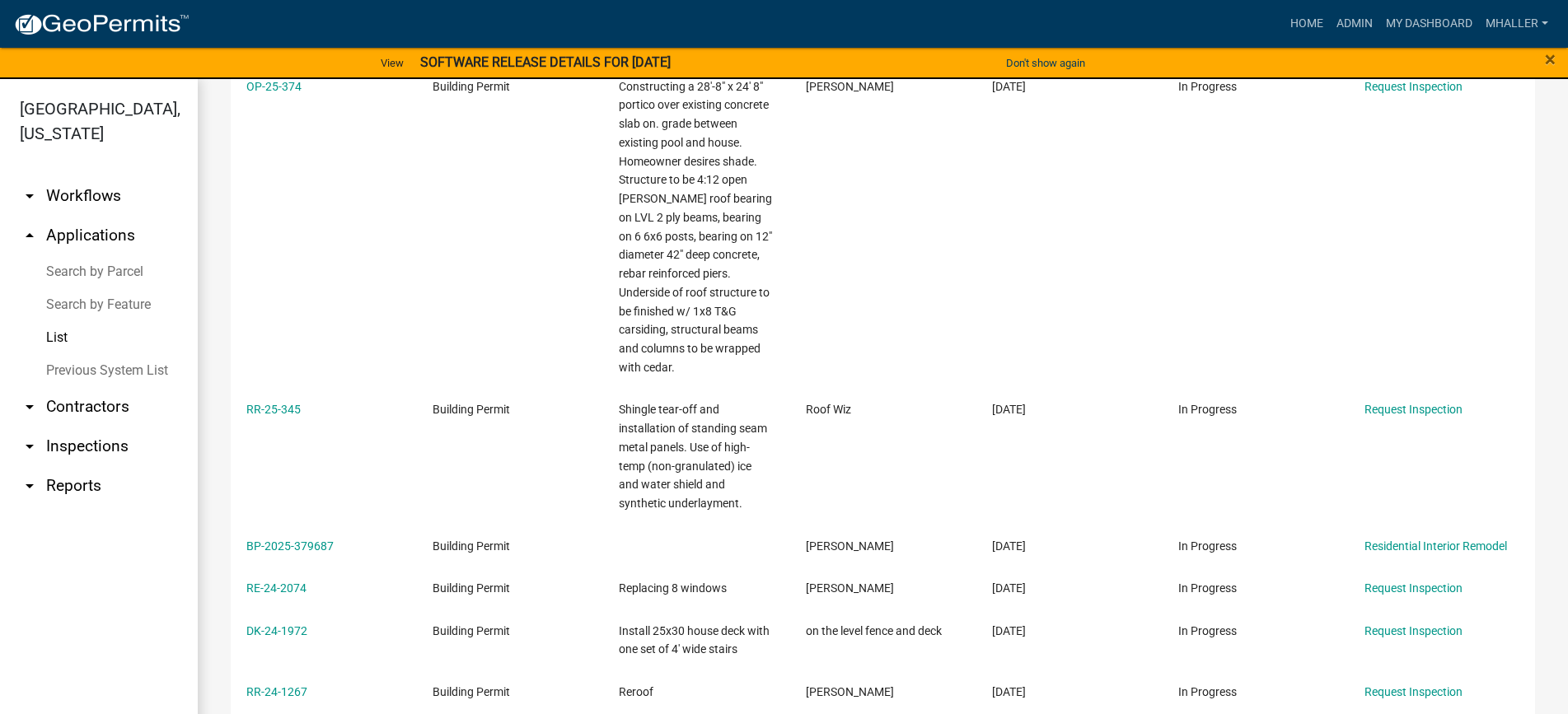
click at [59, 426] on link "arrow_drop_down Inspections" at bounding box center [98, 446] width 198 height 40
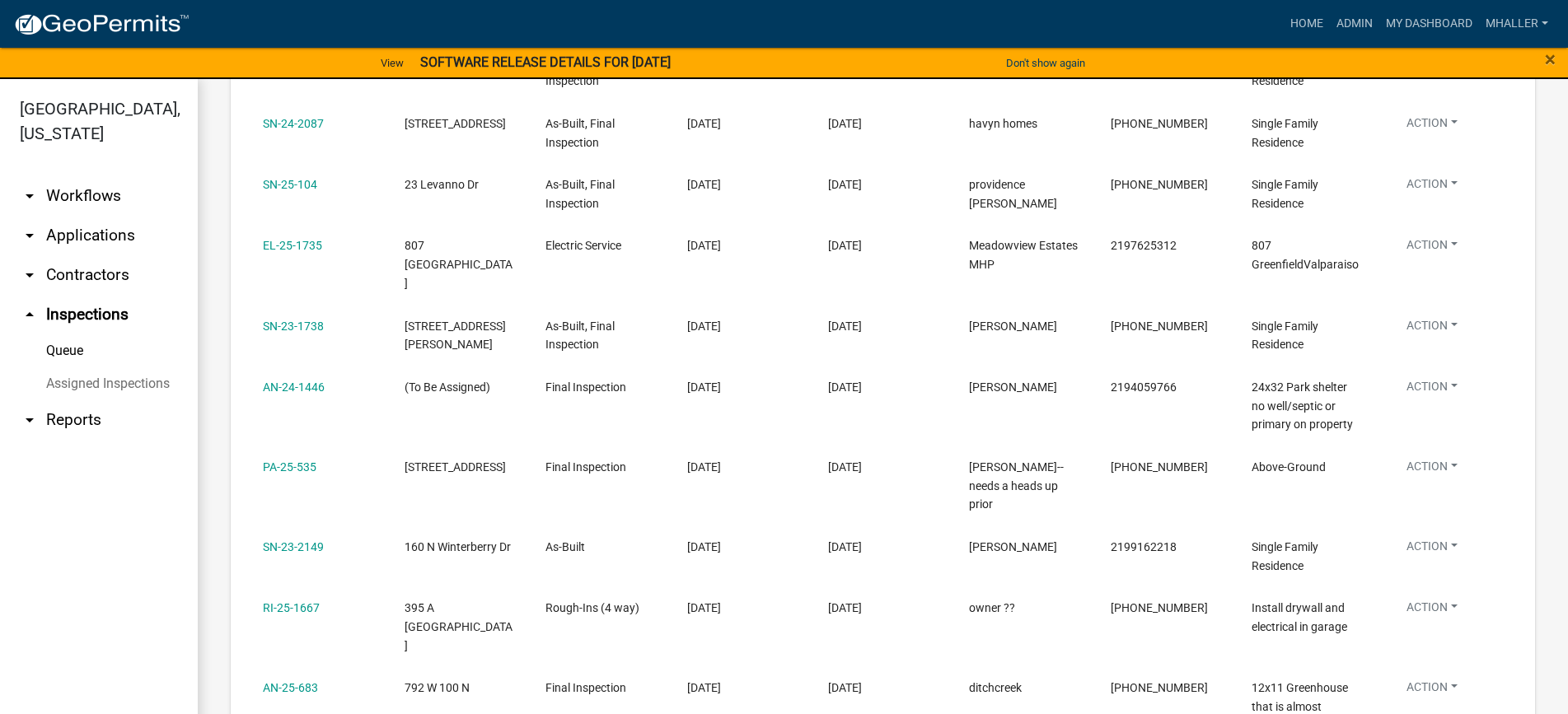
scroll to position [741, 0]
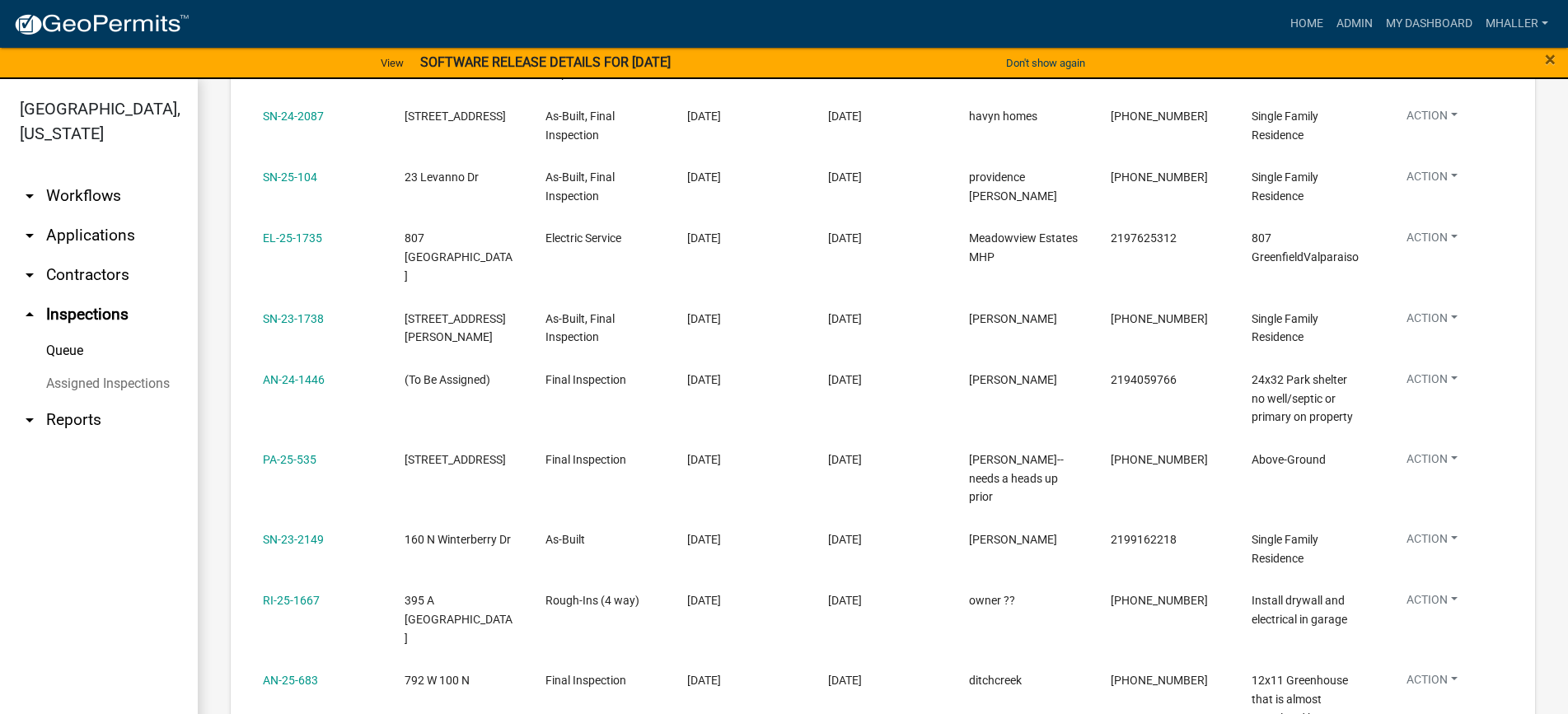
click at [52, 215] on link "arrow_drop_down Applications" at bounding box center [98, 235] width 198 height 40
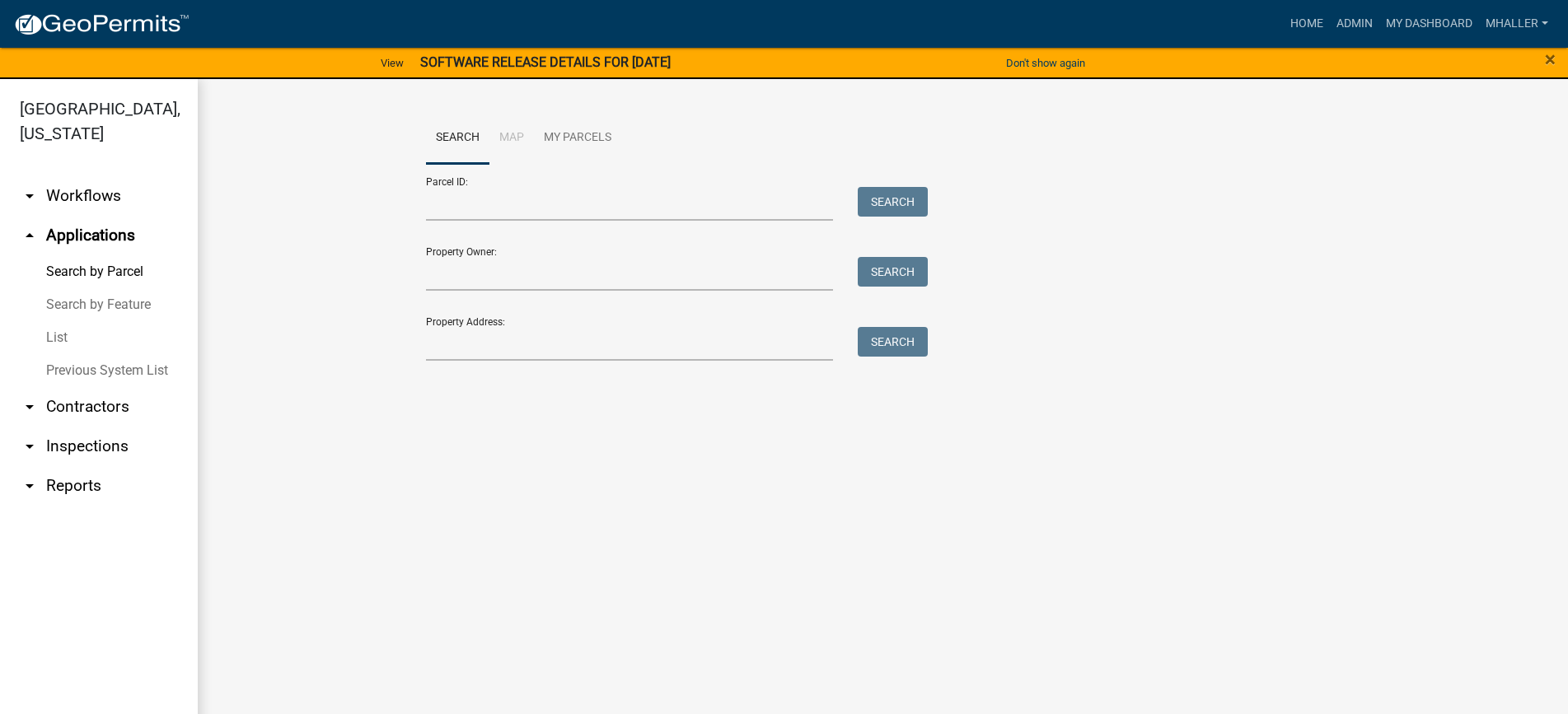
click at [61, 321] on link "List" at bounding box center [98, 337] width 198 height 33
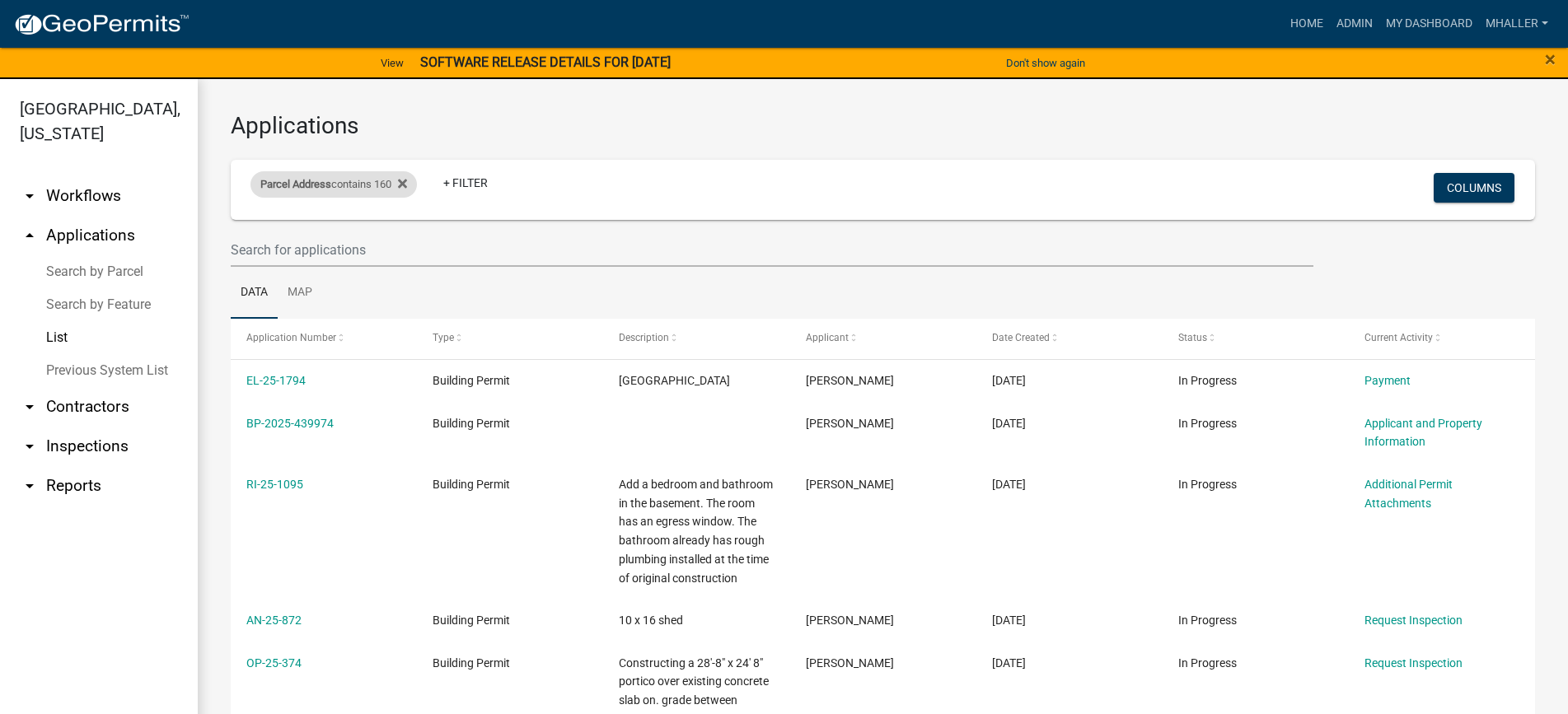
click at [382, 183] on div "Parcel Address contains 160 Remove this filter" at bounding box center [334, 184] width 167 height 27
click at [347, 246] on input "160" at bounding box center [339, 245] width 151 height 34
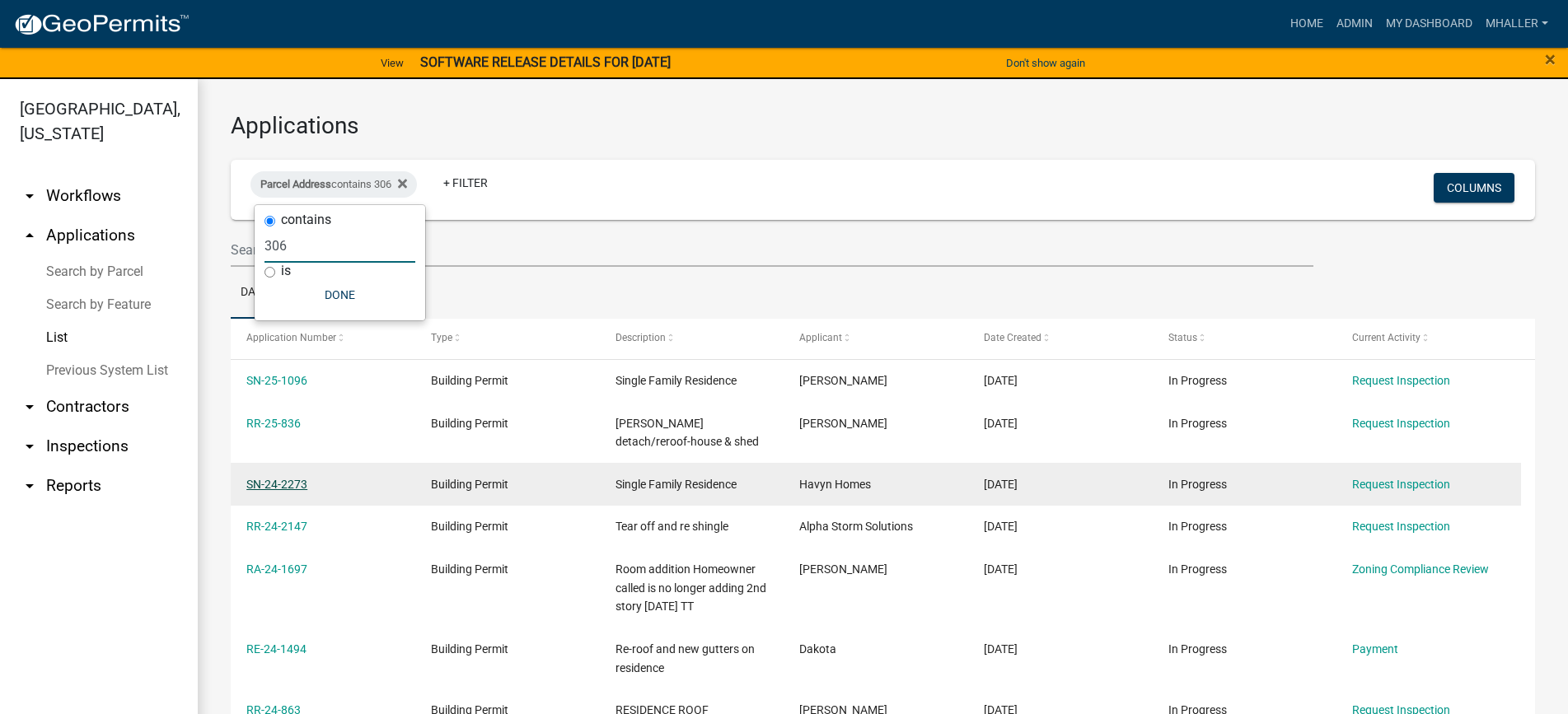
click at [270, 483] on link "SN-24-2273" at bounding box center [277, 484] width 61 height 13
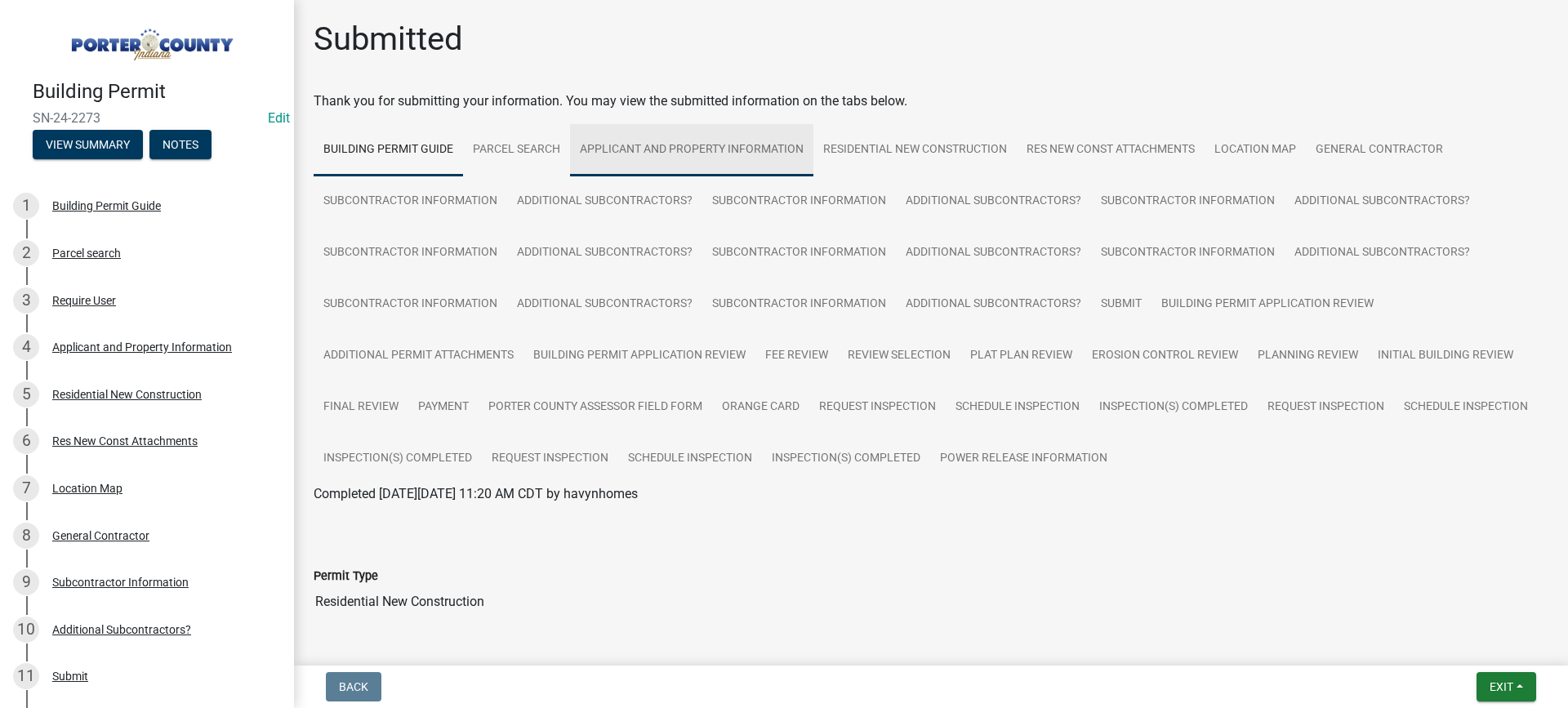
click at [640, 148] on link "Applicant and Property Information" at bounding box center [692, 149] width 243 height 52
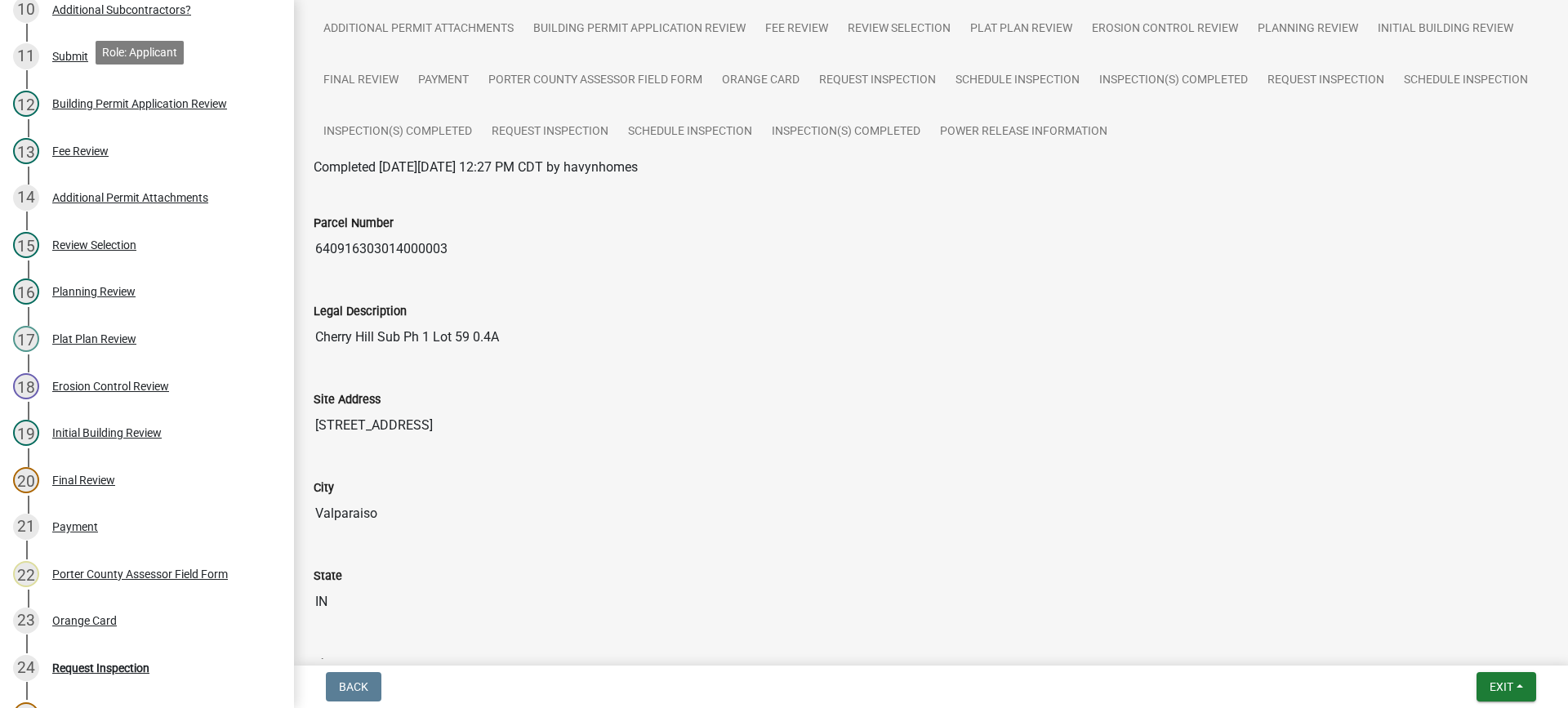
scroll to position [653, 0]
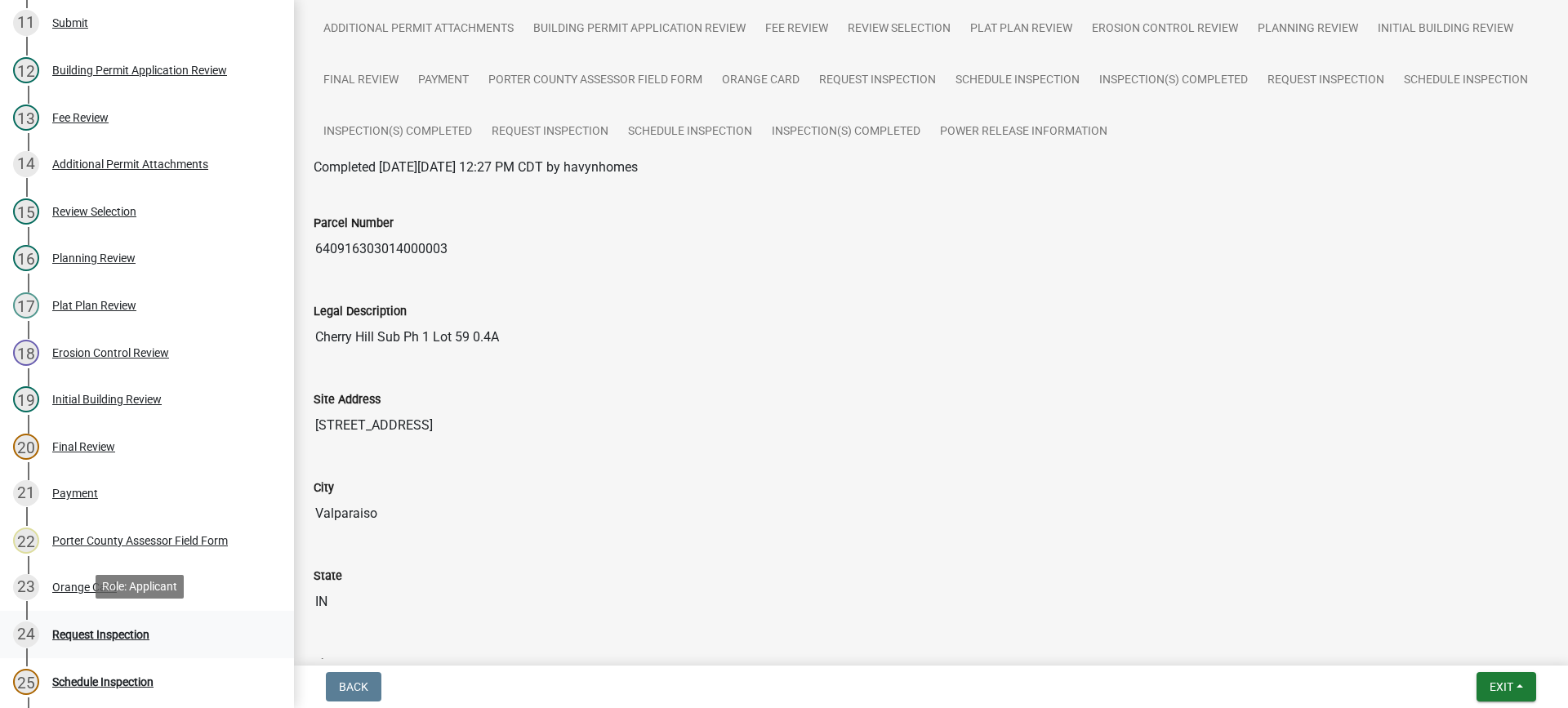
click at [87, 631] on div "Request Inspection" at bounding box center [100, 634] width 98 height 11
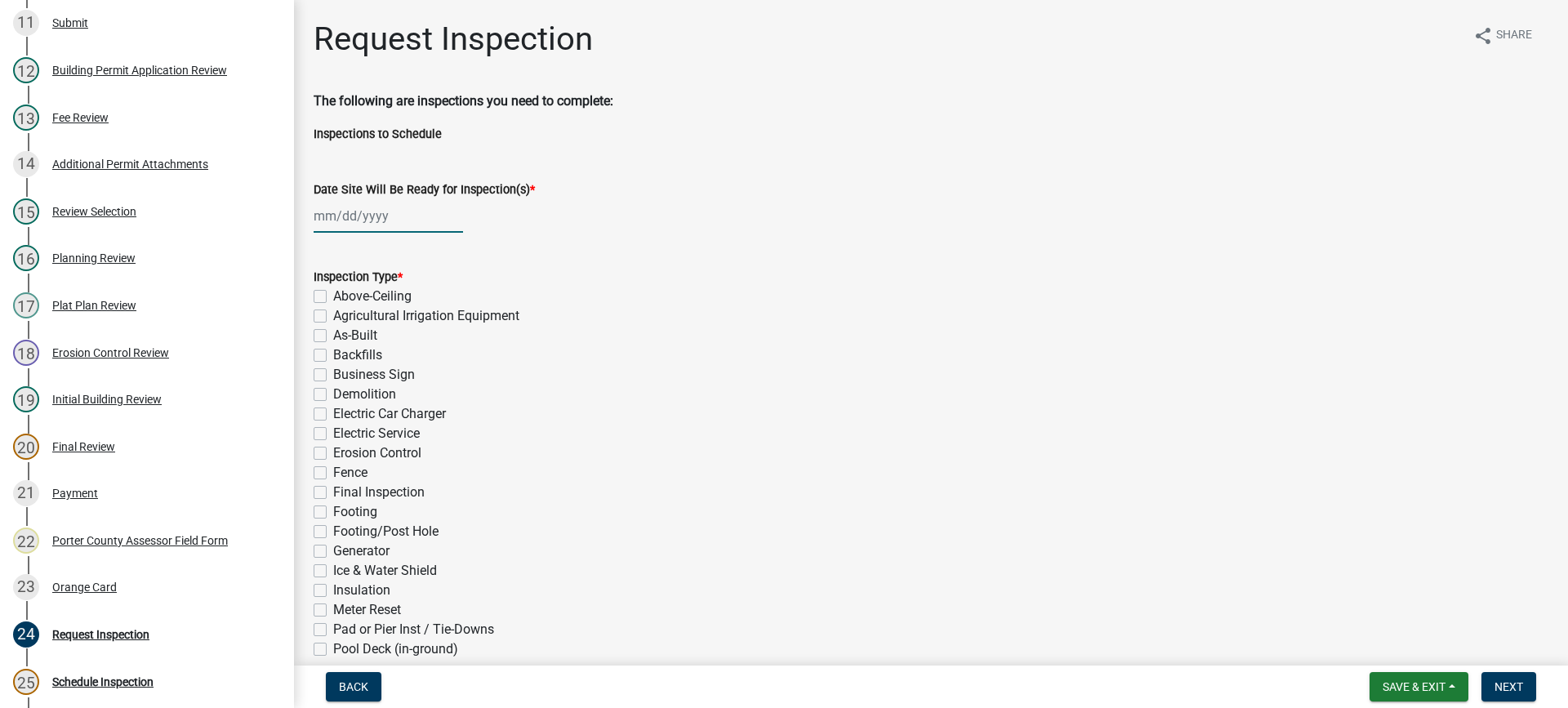
click at [367, 215] on div at bounding box center [388, 216] width 149 height 33
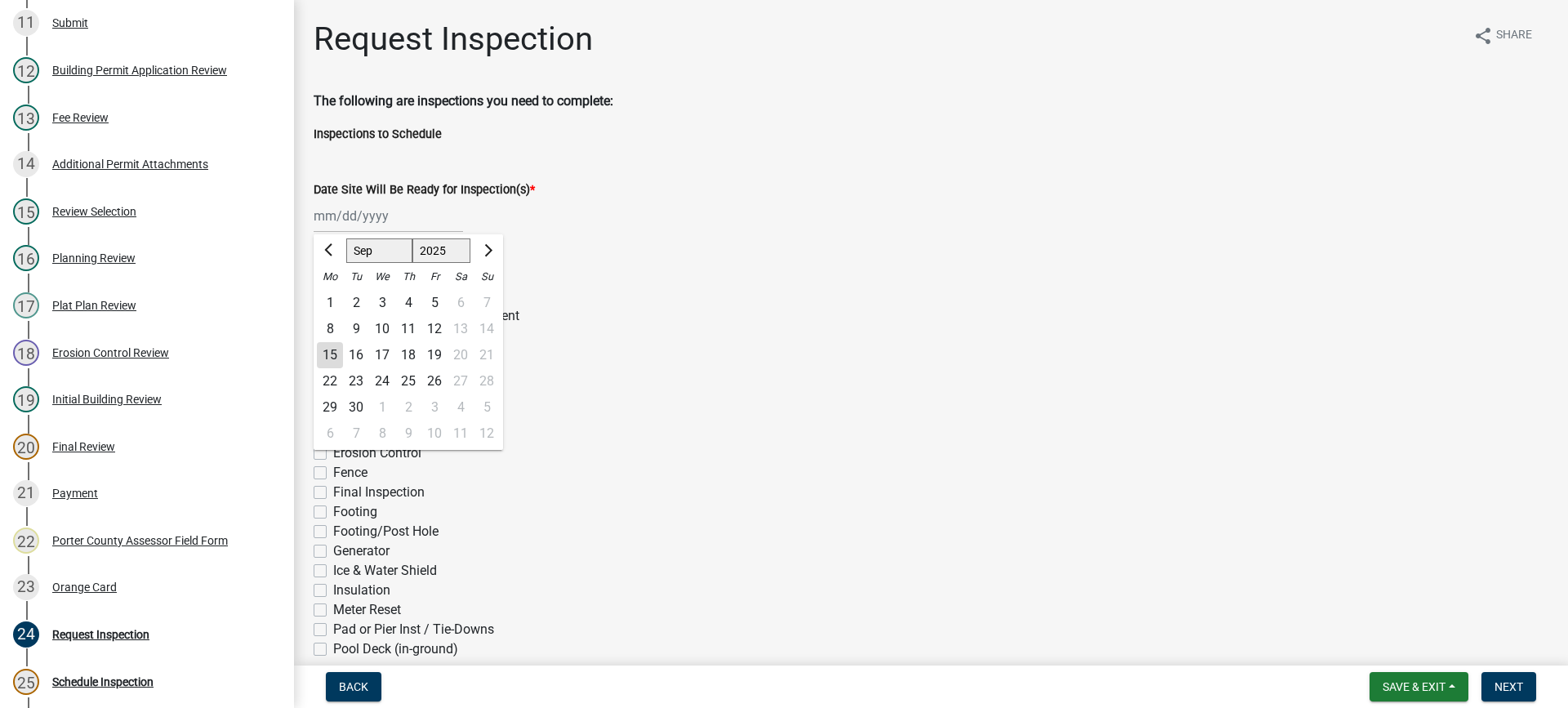
click at [335, 355] on div "15" at bounding box center [330, 355] width 26 height 26
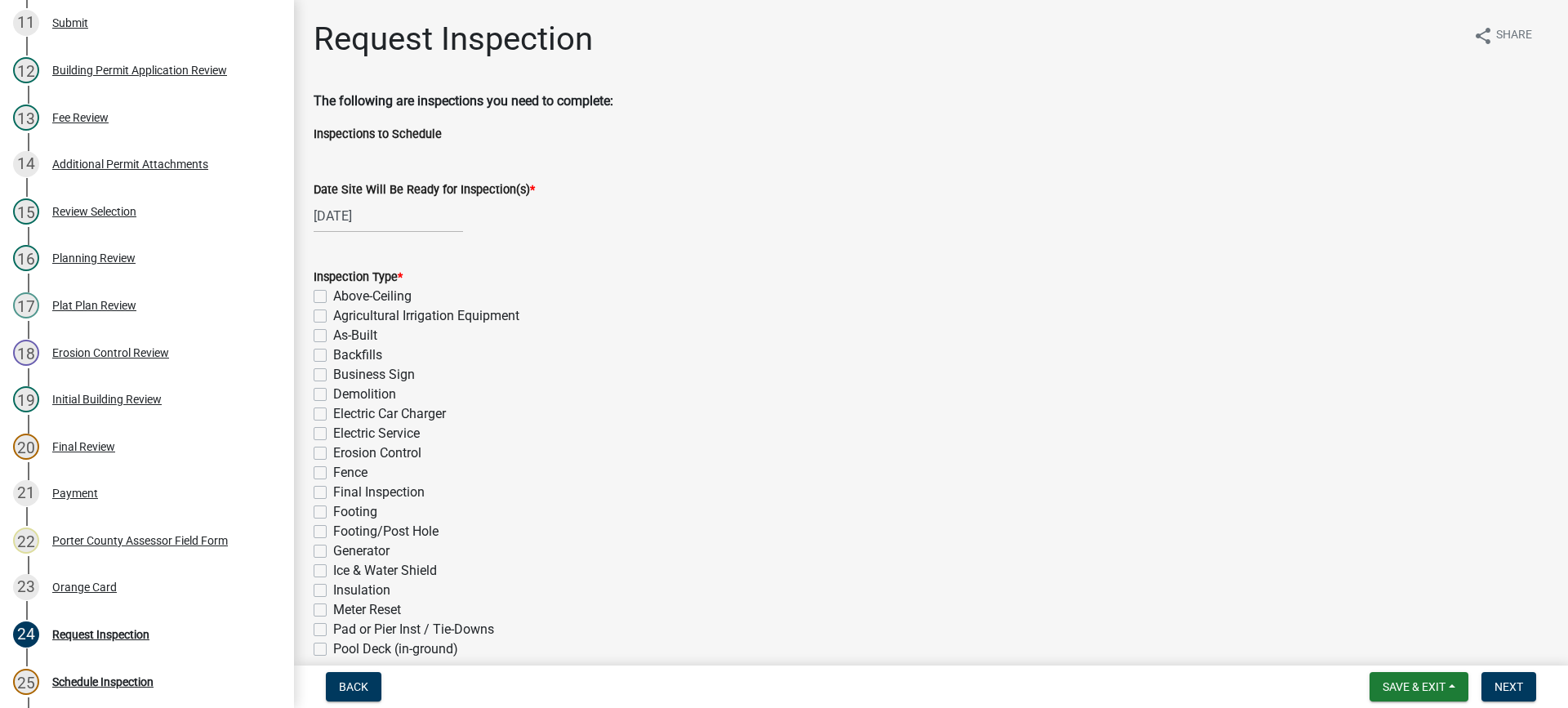
click at [333, 338] on label "As-Built" at bounding box center [355, 336] width 44 height 19
click at [333, 336] on input "As-Built" at bounding box center [338, 331] width 11 height 11
click at [318, 499] on div "Final Inspection" at bounding box center [931, 492] width 1235 height 19
click at [333, 492] on label "Final Inspection" at bounding box center [379, 492] width 91 height 19
click at [333, 492] on input "Final Inspection" at bounding box center [338, 488] width 11 height 11
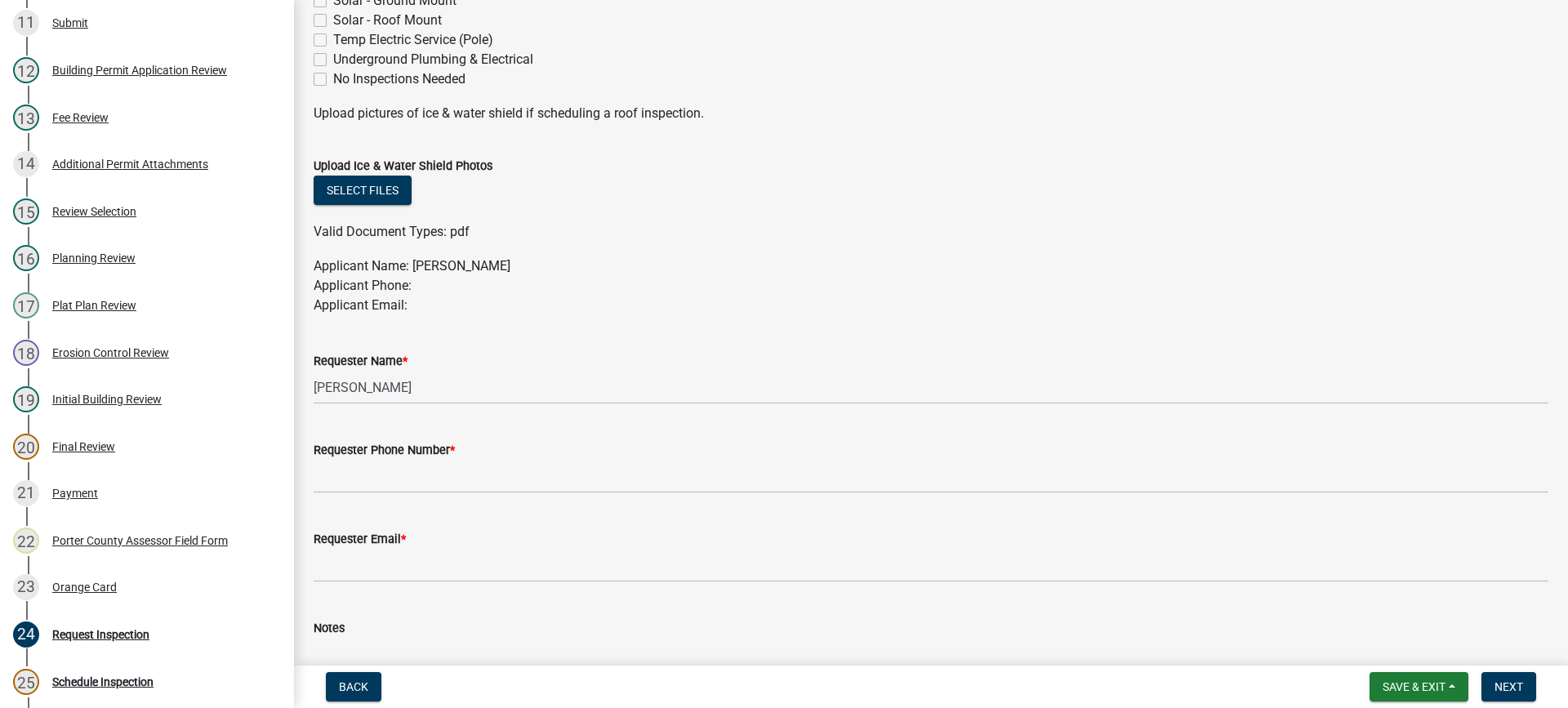
scroll to position [816, 0]
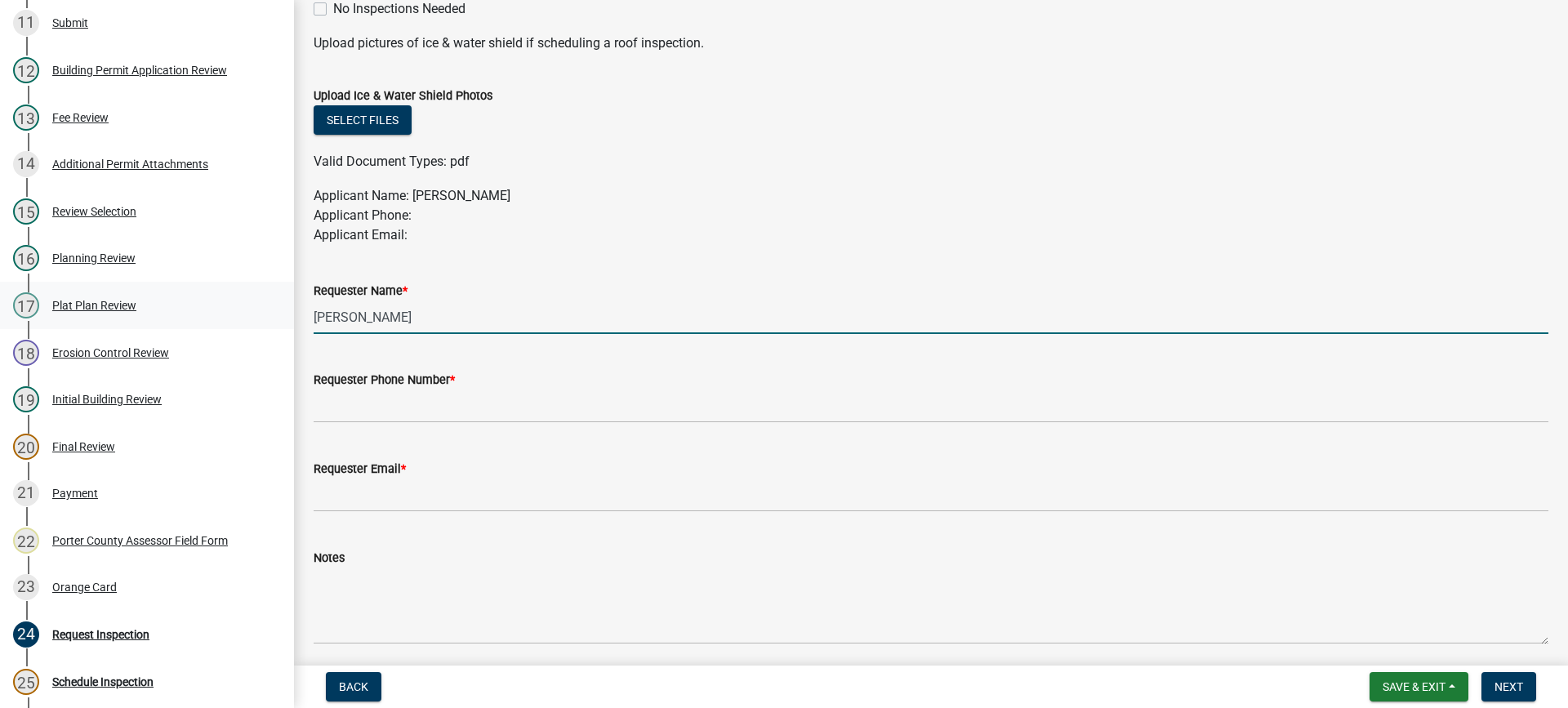
drag, startPoint x: 291, startPoint y: 310, endPoint x: 186, endPoint y: 298, distance: 105.7
click at [194, 299] on div "Building Permit SN-24-2273 Edit View Summary Notes 1 Building Permit Guide 2 Pa…" at bounding box center [784, 354] width 1568 height 708
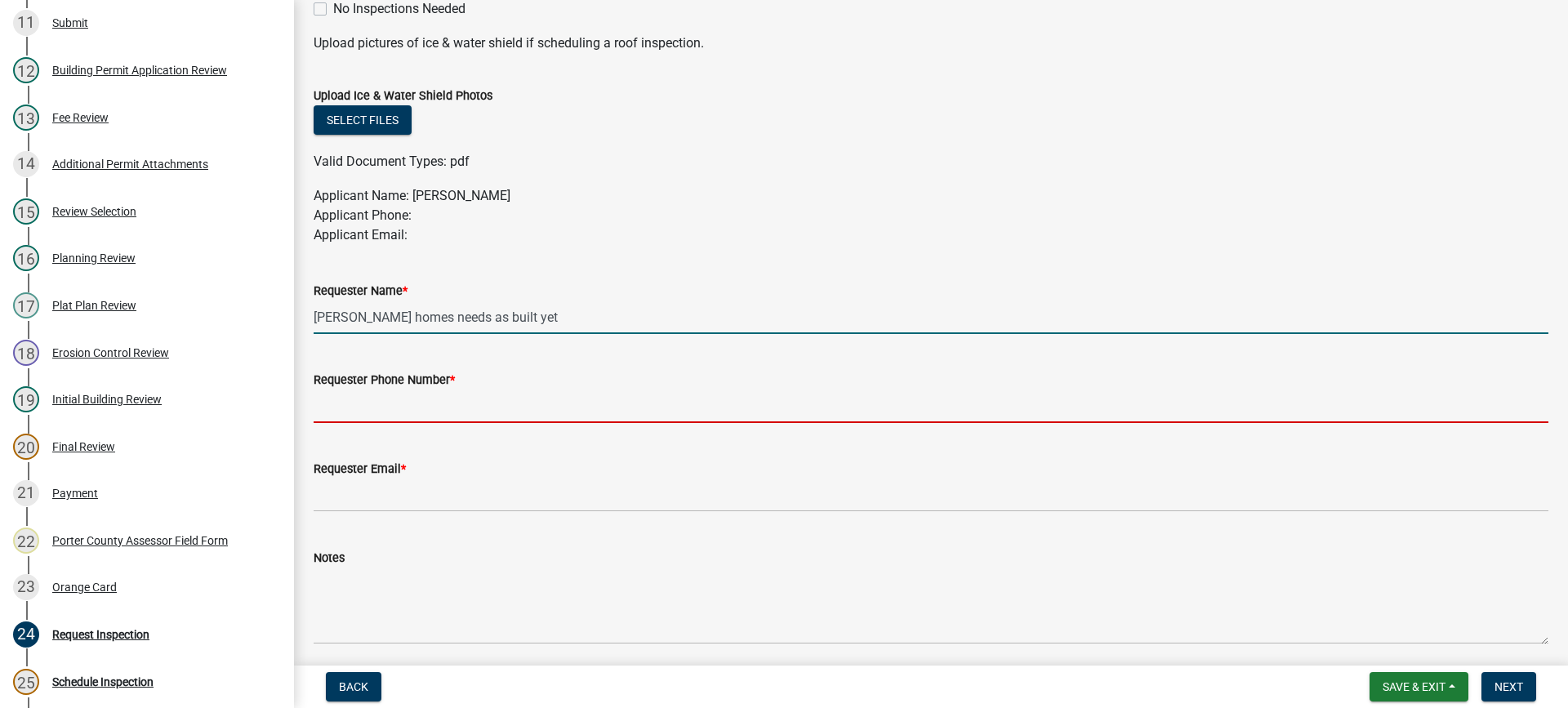
click at [364, 394] on input "Requester Phone Number *" at bounding box center [931, 406] width 1235 height 33
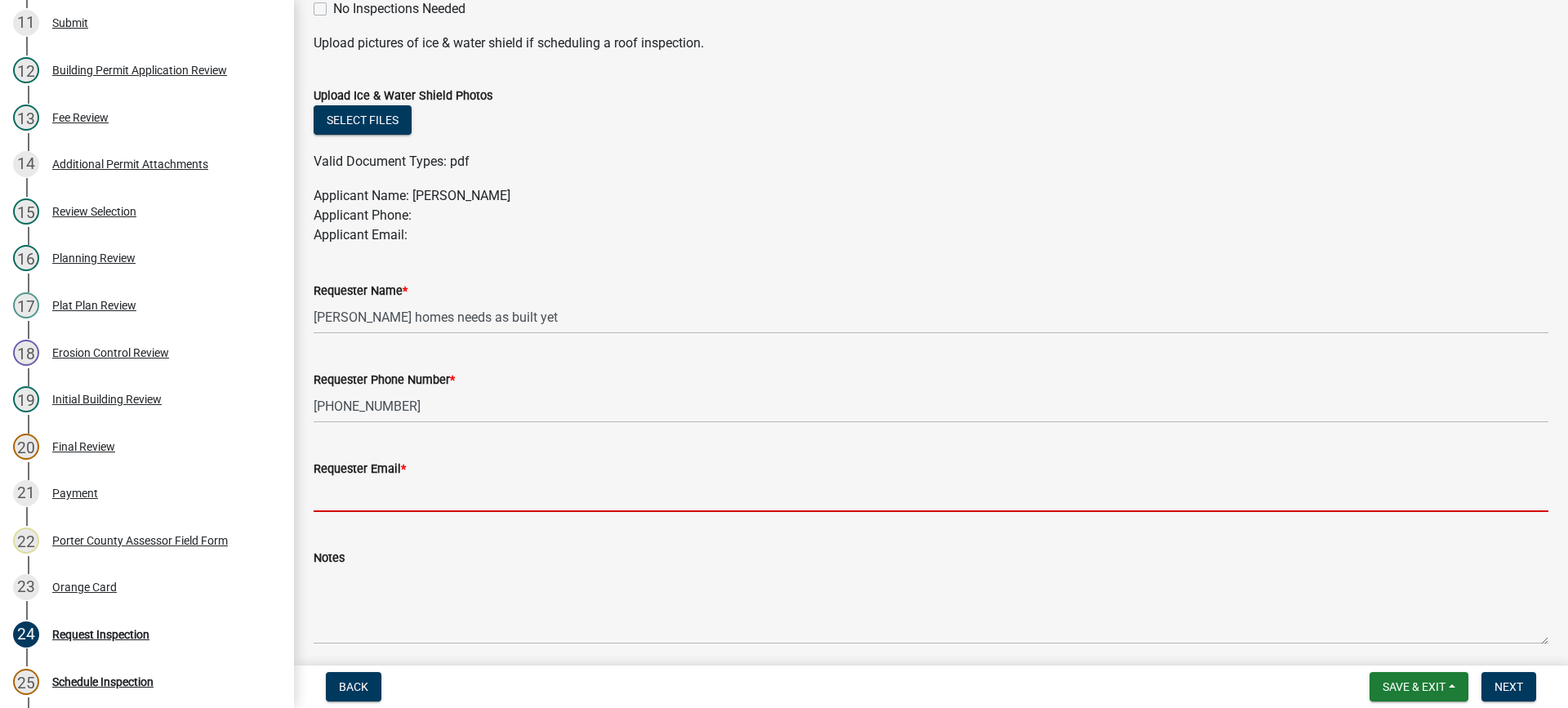
click at [437, 497] on input "Requester Email *" at bounding box center [931, 495] width 1235 height 33
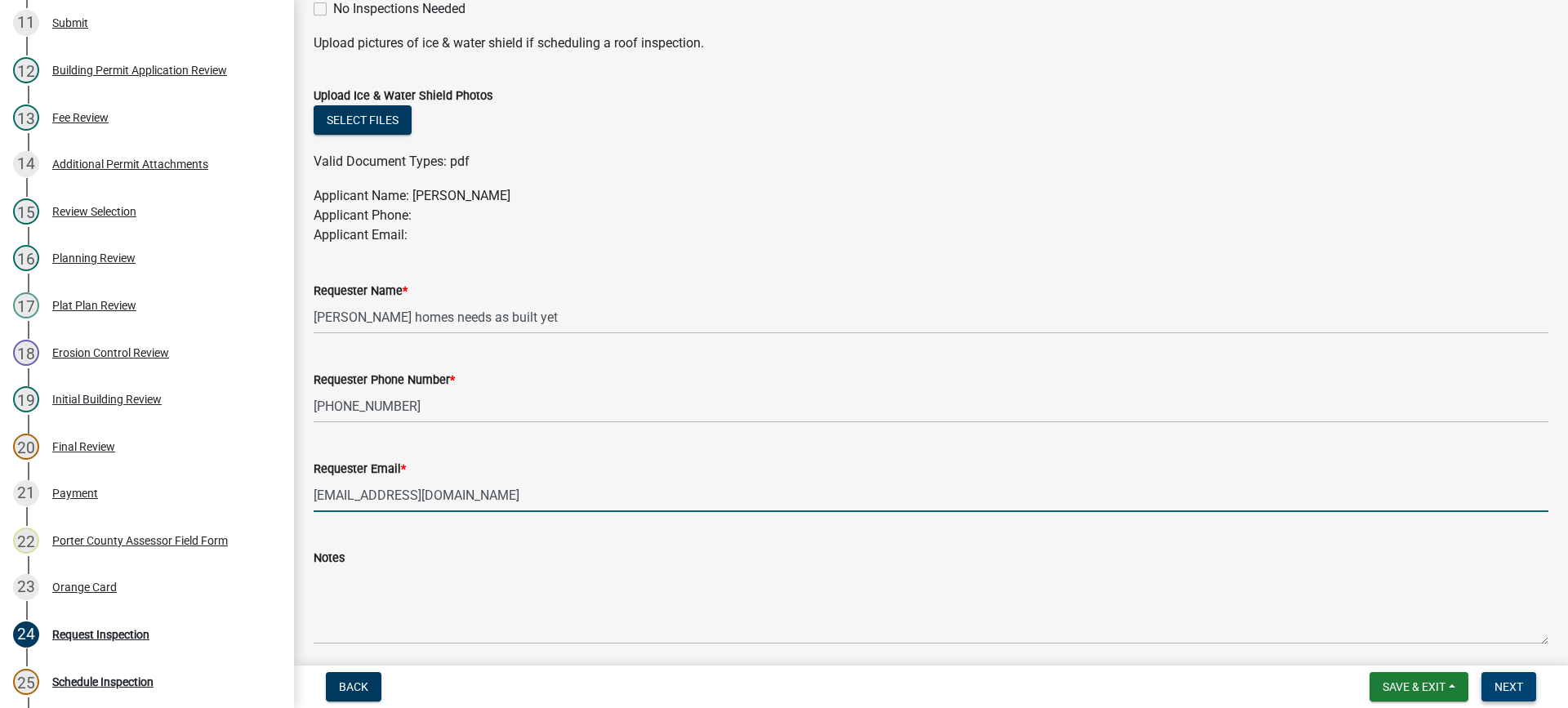
click at [1498, 684] on span "Next" at bounding box center [1509, 686] width 29 height 13
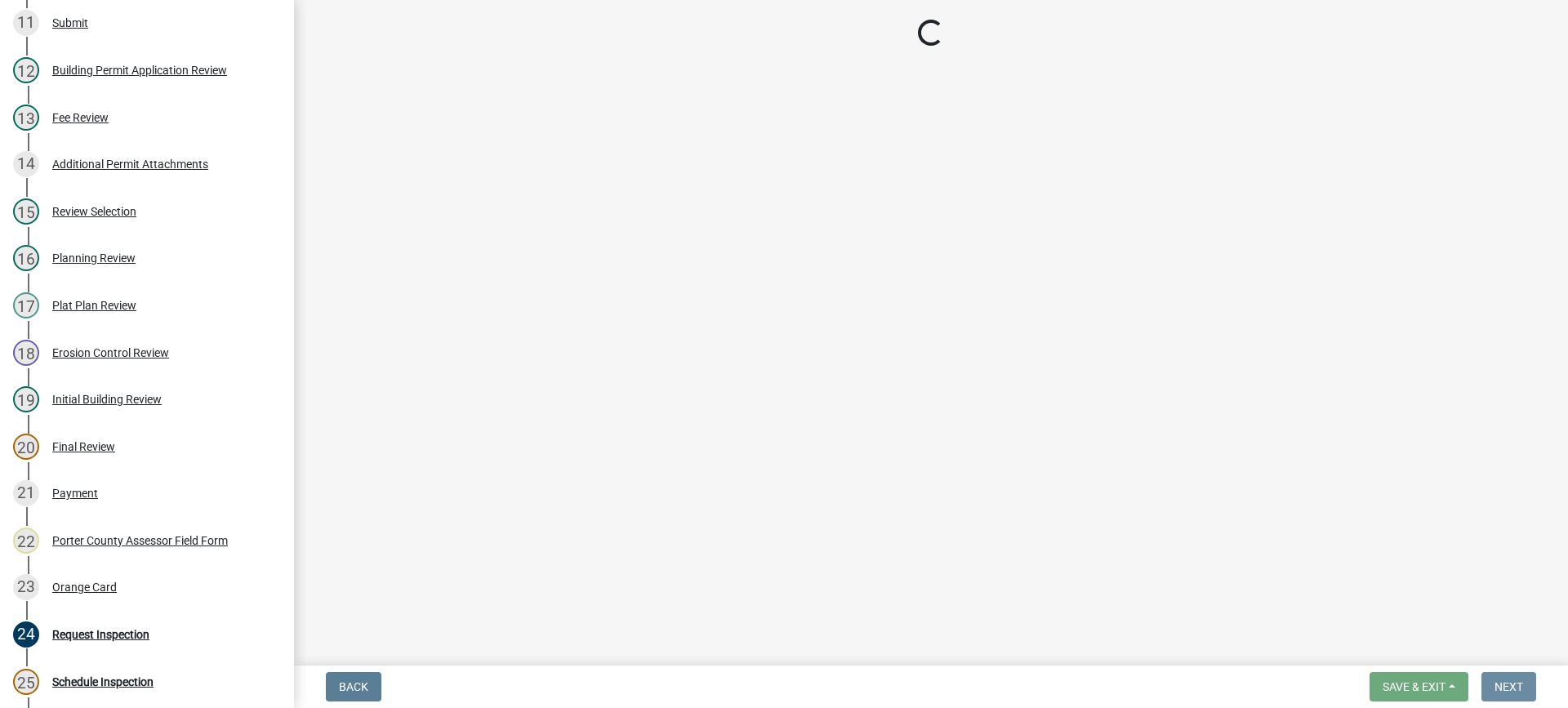
scroll to position [0, 0]
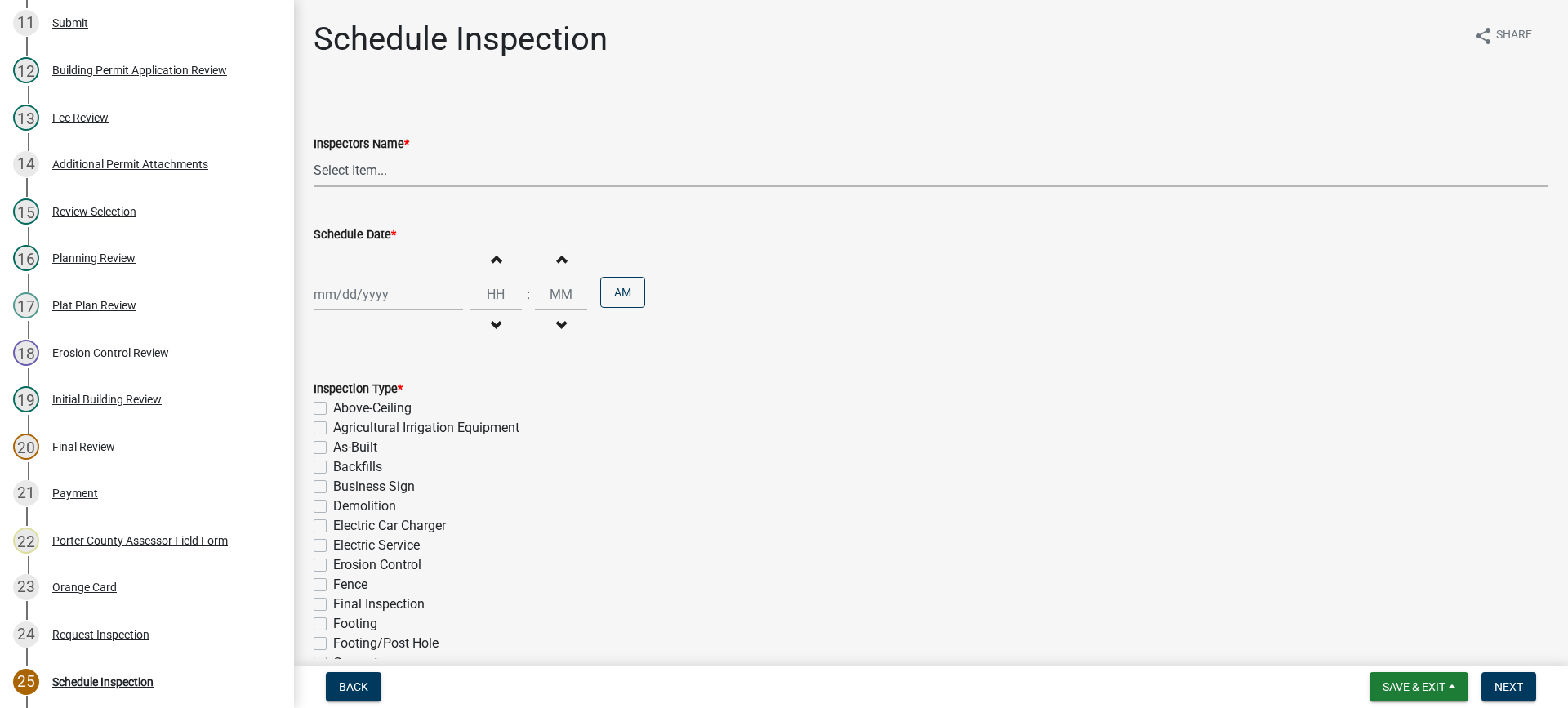
click at [358, 170] on select "Select Item... mhaller ([PERSON_NAME])" at bounding box center [931, 170] width 1235 height 33
click at [314, 154] on select "Select Item... mhaller ([PERSON_NAME])" at bounding box center [931, 170] width 1235 height 33
click at [374, 291] on div at bounding box center [388, 294] width 149 height 33
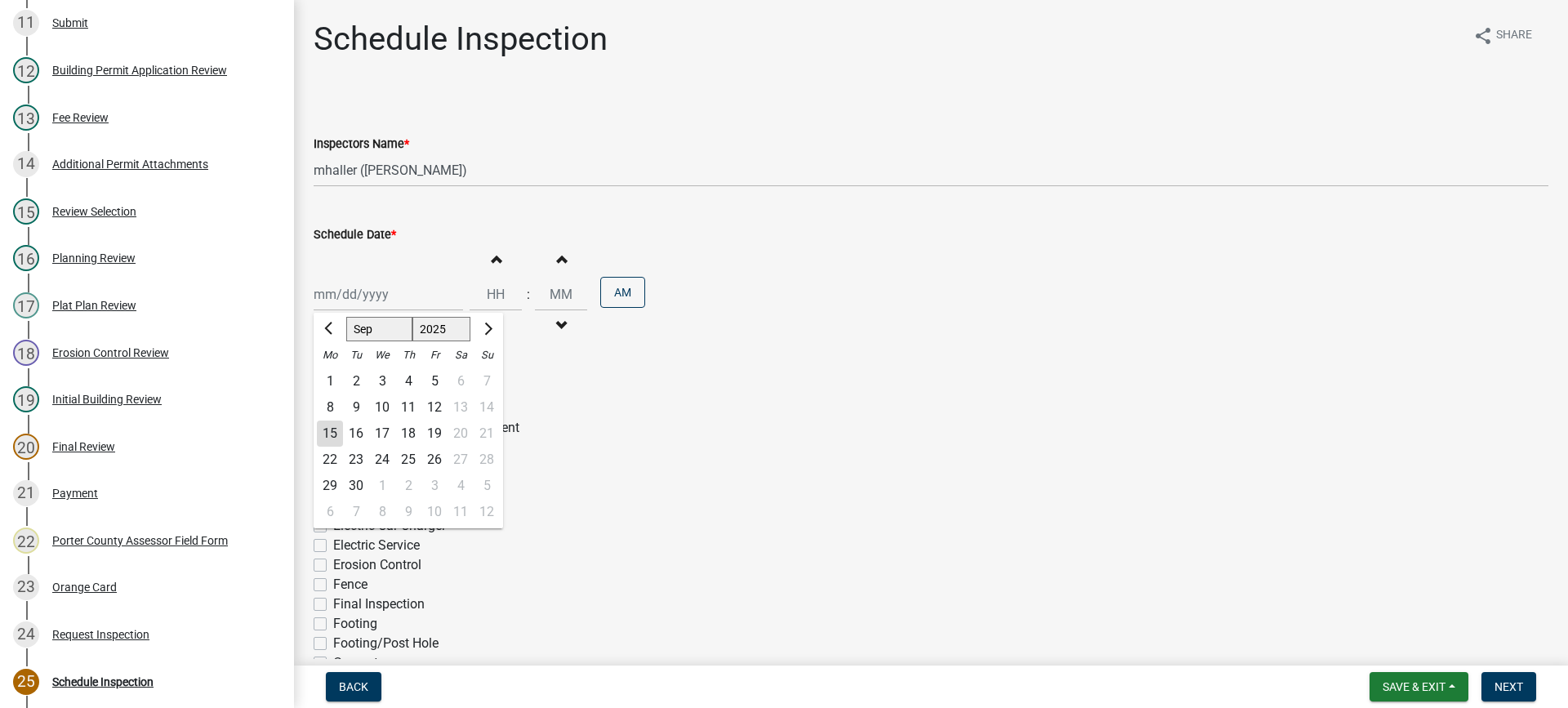
click at [360, 430] on div "16" at bounding box center [356, 434] width 26 height 26
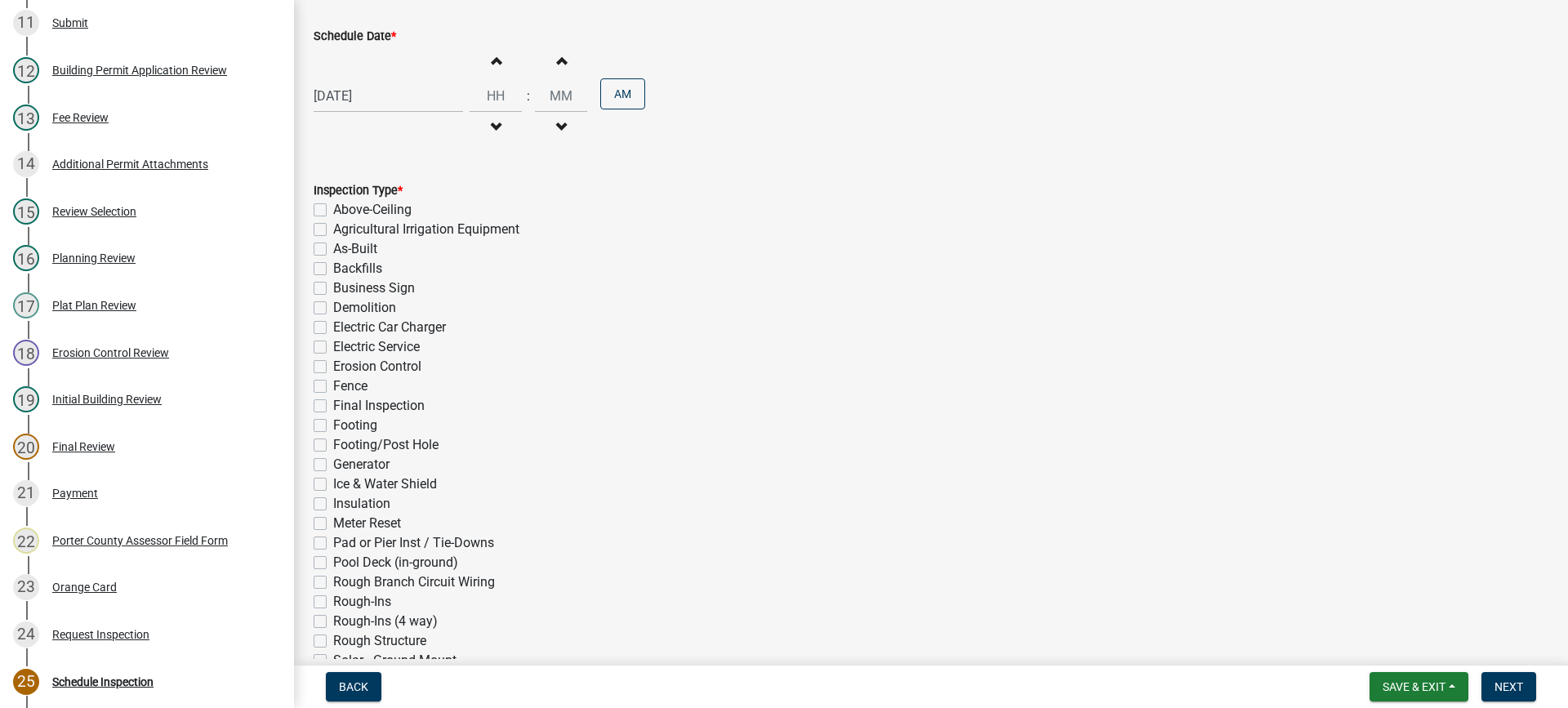
scroll to position [245, 0]
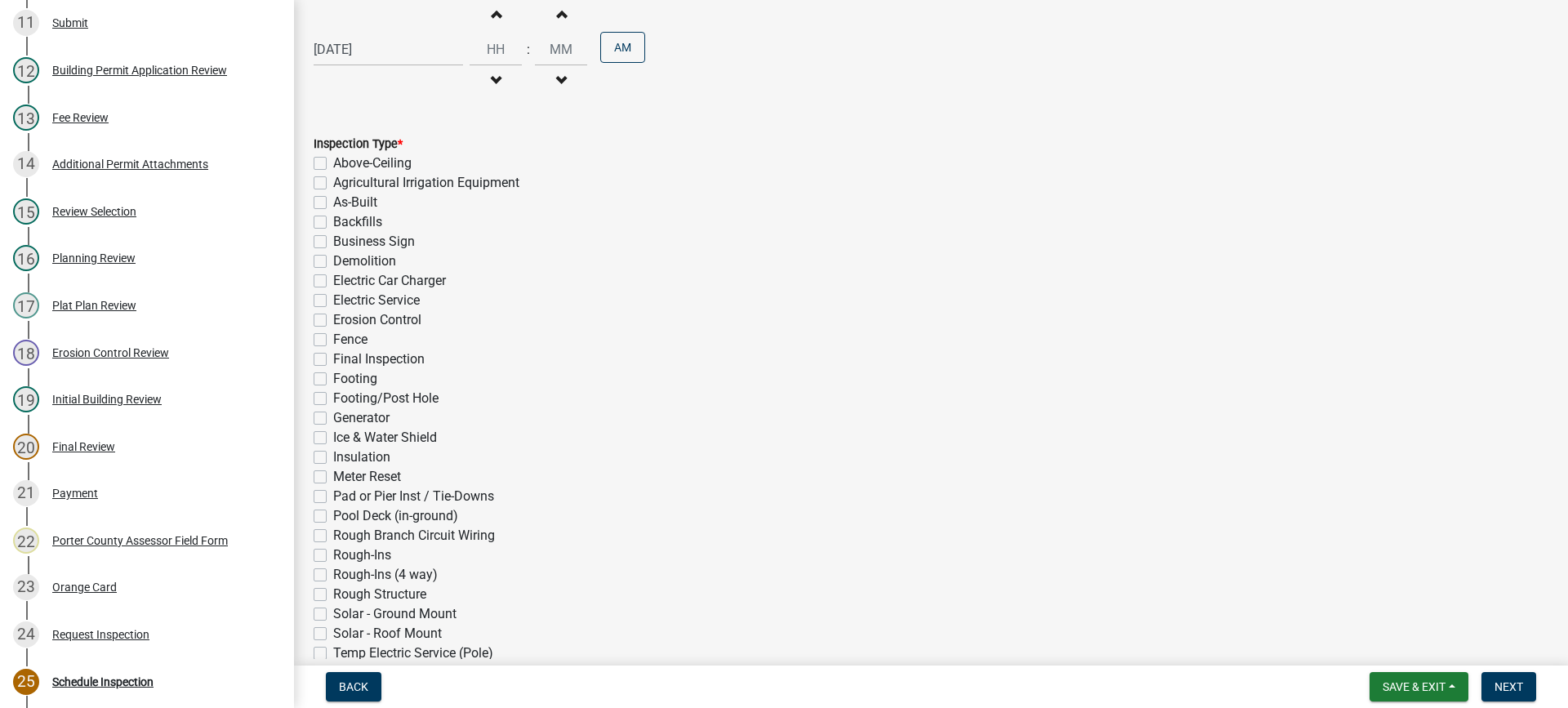
click at [333, 204] on label "As-Built" at bounding box center [355, 202] width 44 height 19
click at [333, 203] on input "As-Built" at bounding box center [338, 198] width 11 height 11
click at [333, 359] on label "Final Inspection" at bounding box center [379, 359] width 91 height 19
click at [333, 359] on input "Final Inspection" at bounding box center [338, 355] width 11 height 11
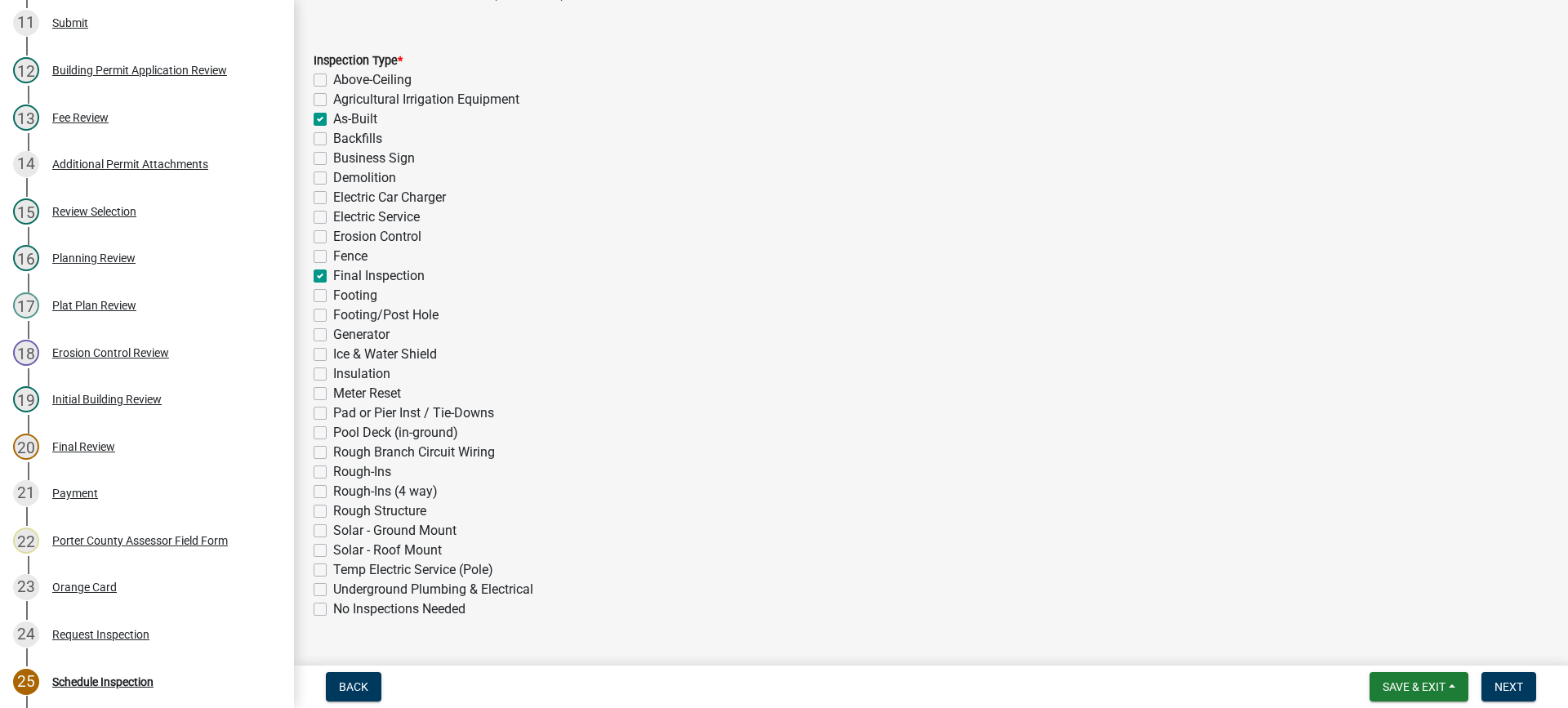
scroll to position [366, 0]
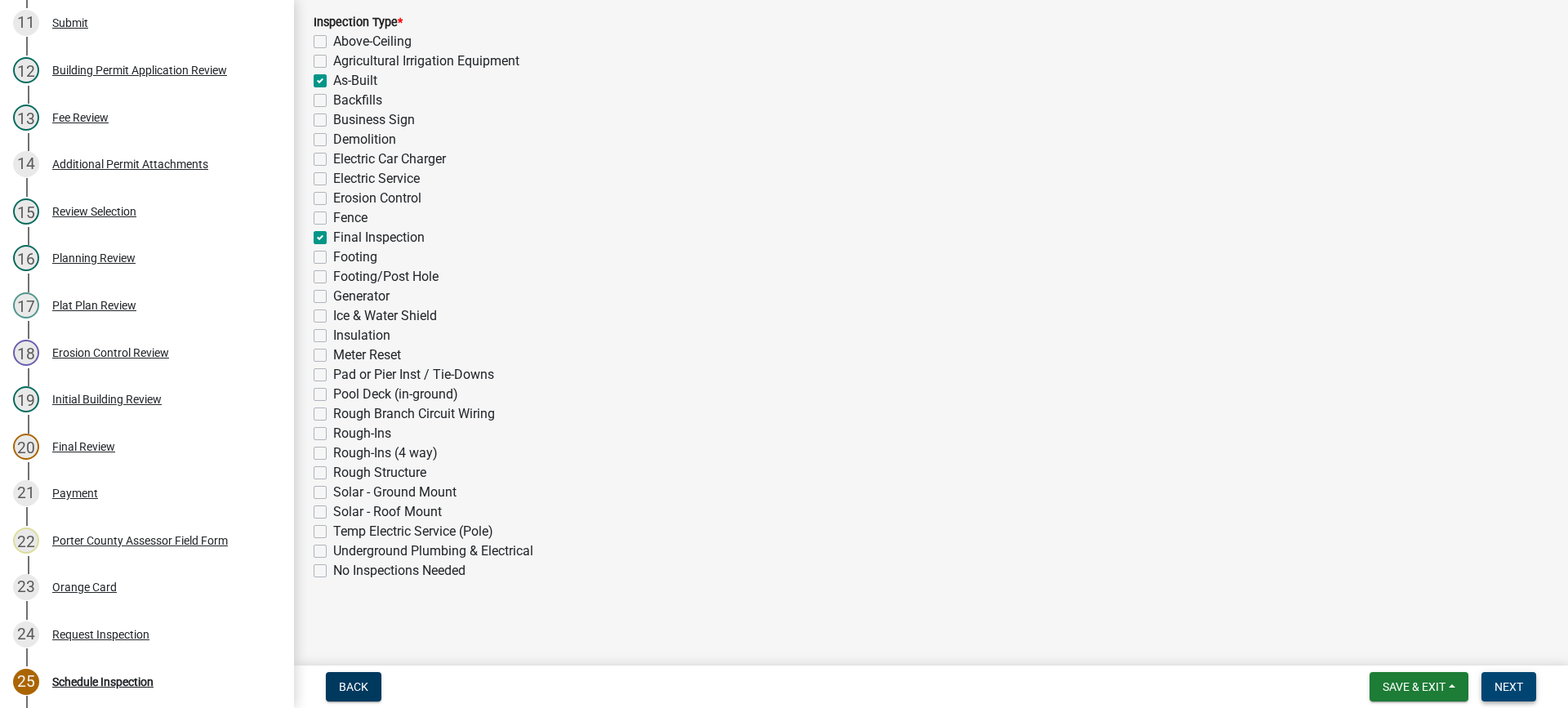
click at [1501, 690] on span "Next" at bounding box center [1509, 686] width 29 height 13
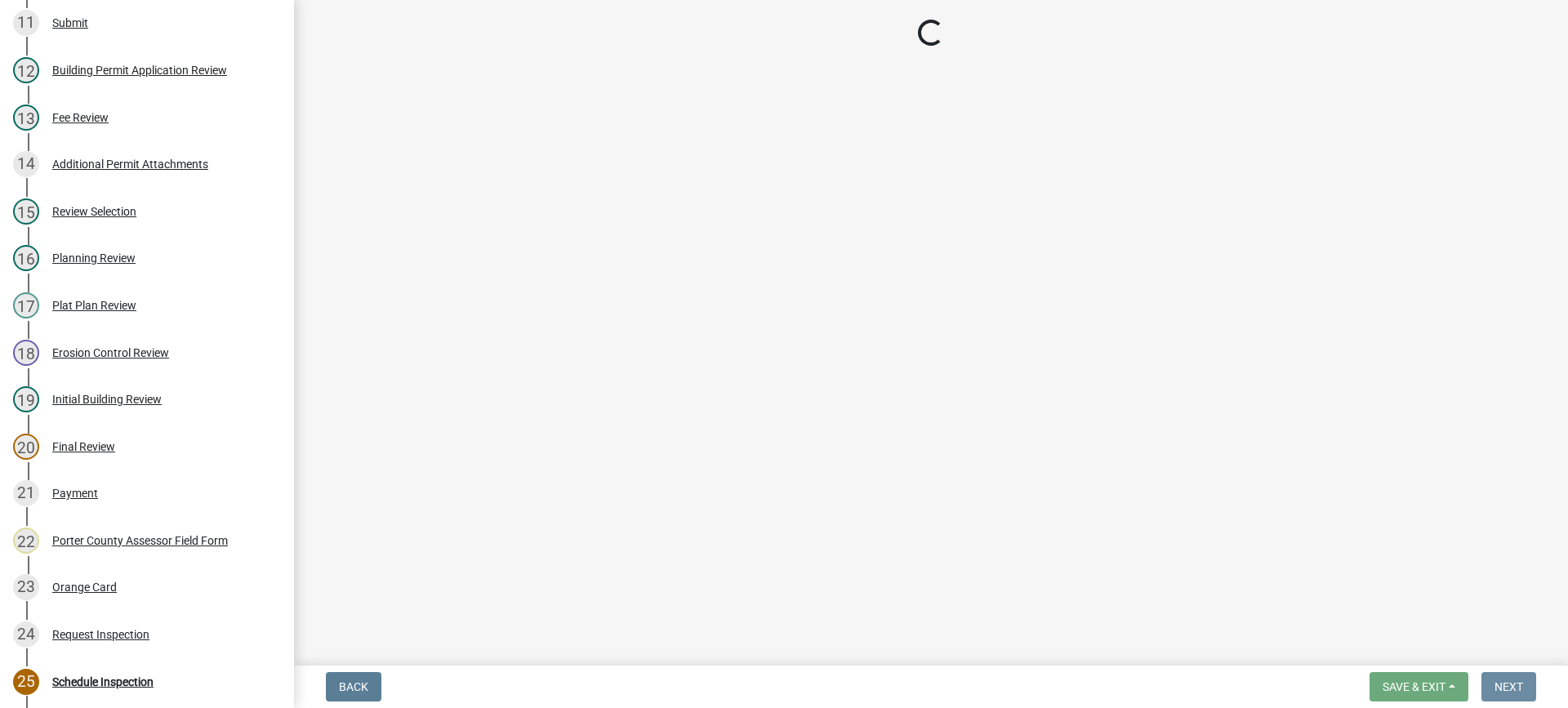
scroll to position [0, 0]
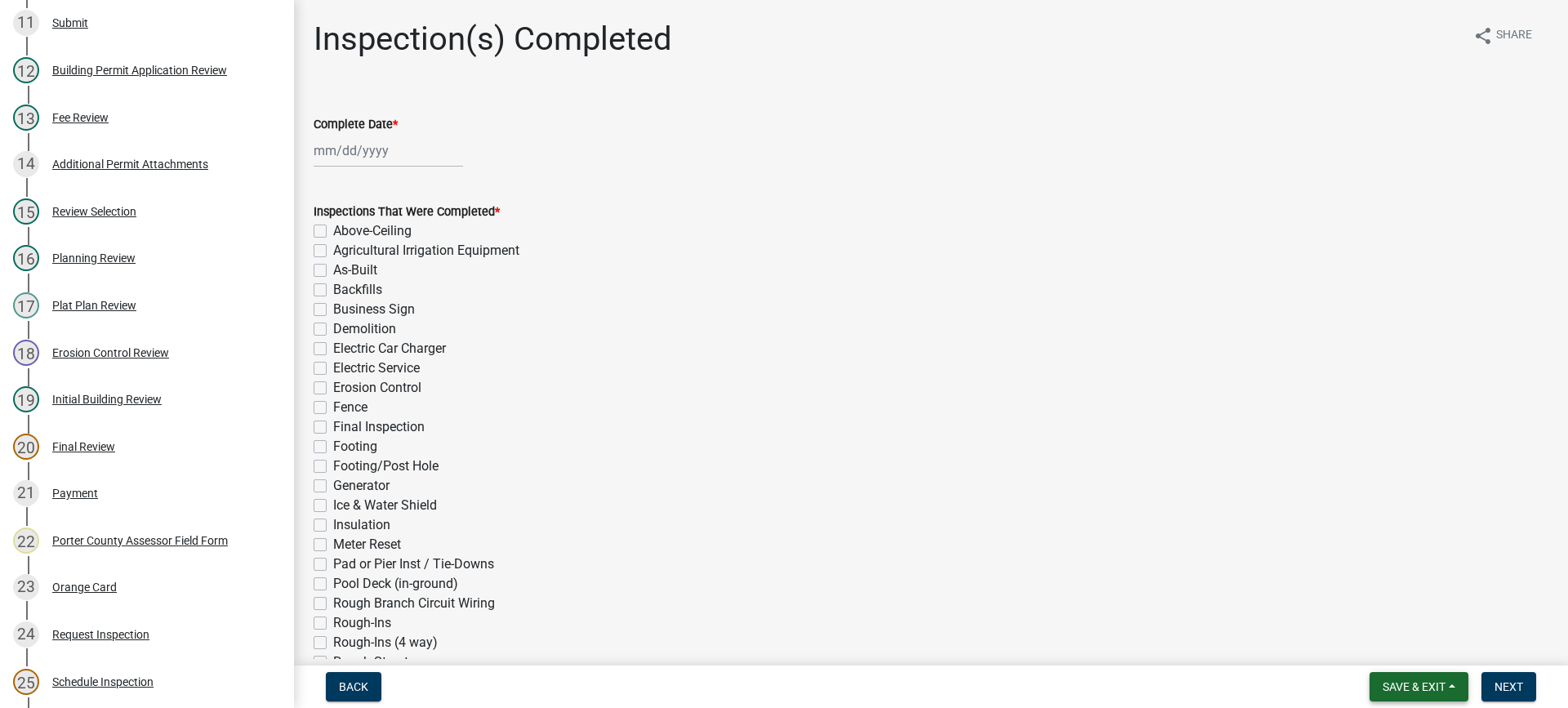
click at [1419, 683] on span "Save & Exit" at bounding box center [1414, 686] width 63 height 13
click at [1408, 636] on button "Save & Exit" at bounding box center [1403, 644] width 131 height 40
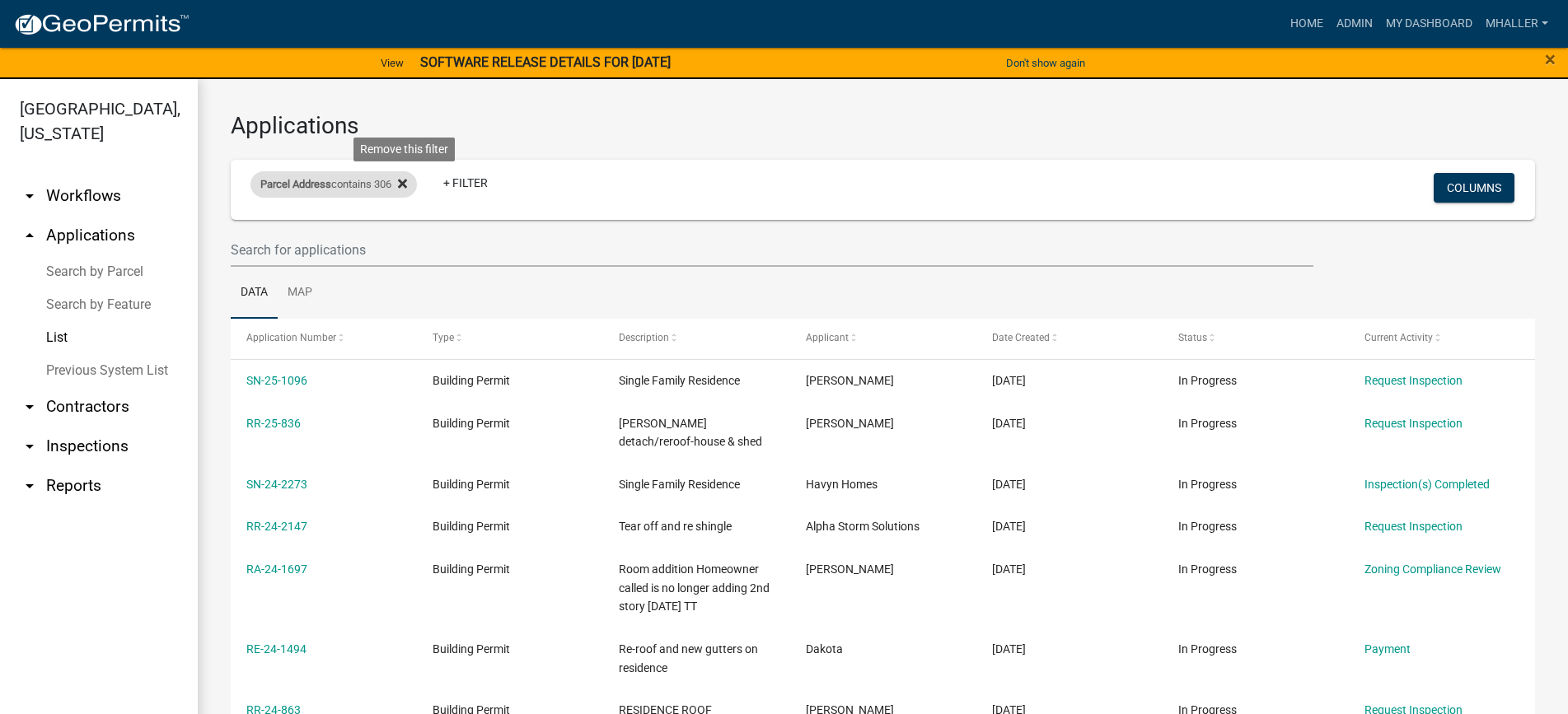
click at [407, 184] on icon at bounding box center [402, 184] width 9 height 9
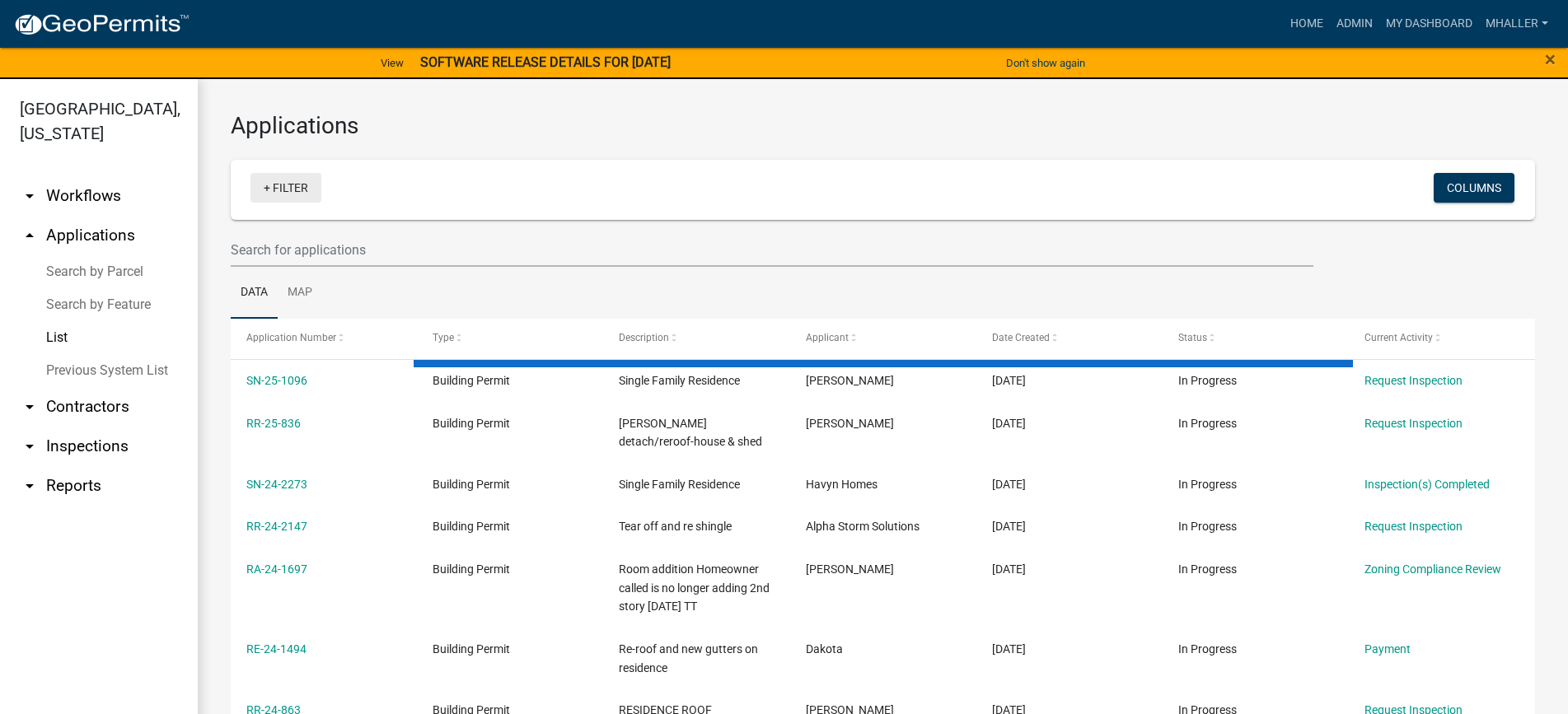
click at [275, 190] on link "+ Filter" at bounding box center [286, 187] width 71 height 29
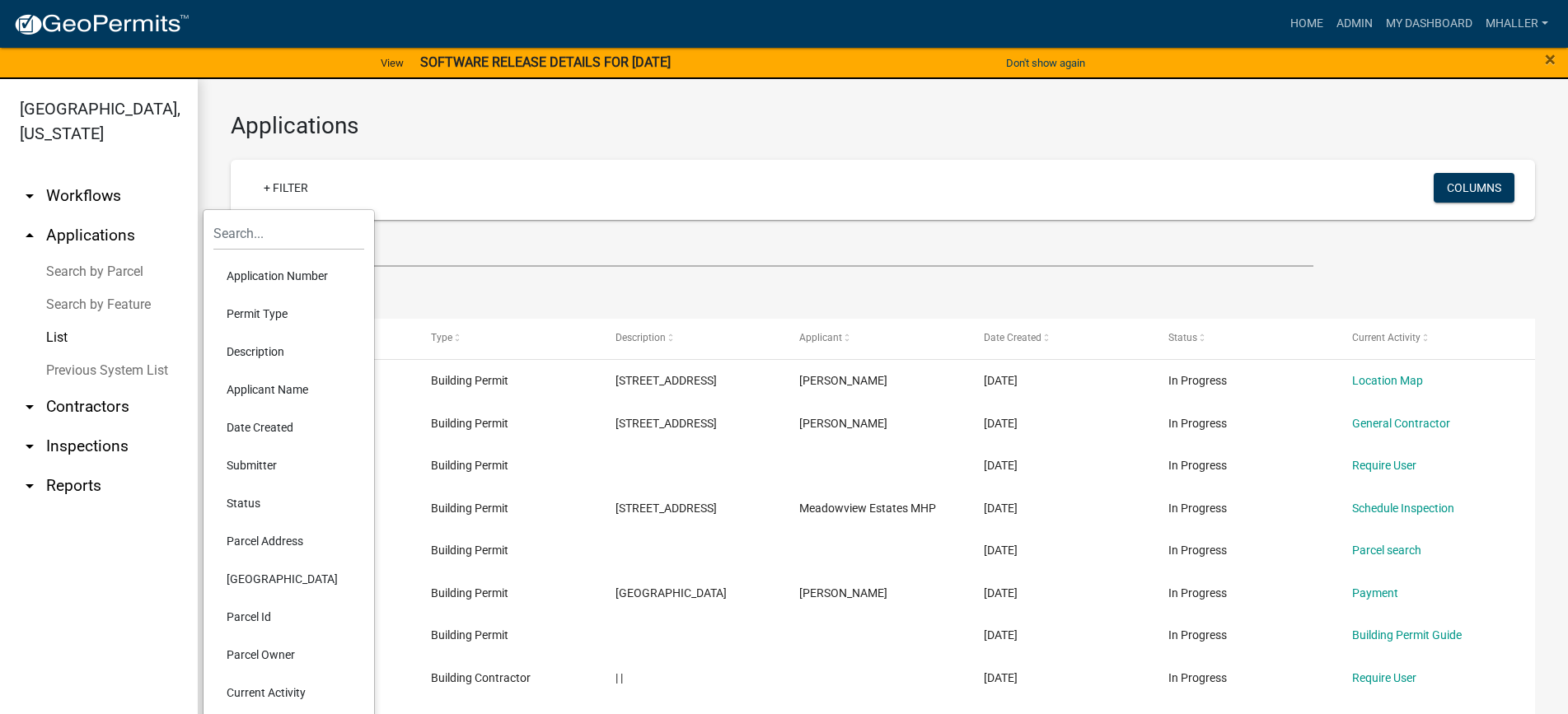
click at [269, 274] on li "Application Number" at bounding box center [289, 276] width 151 height 38
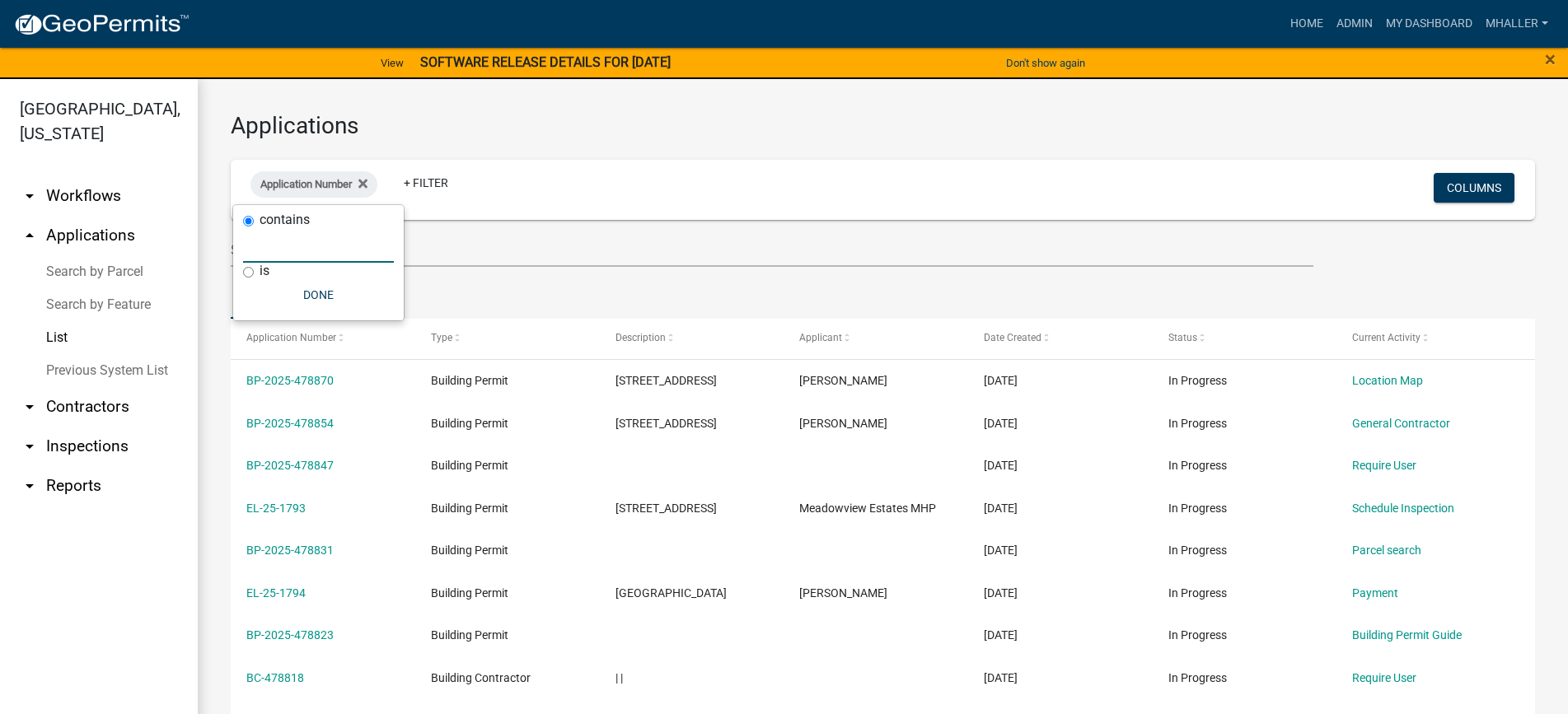
click at [270, 244] on input "text" at bounding box center [318, 245] width 151 height 34
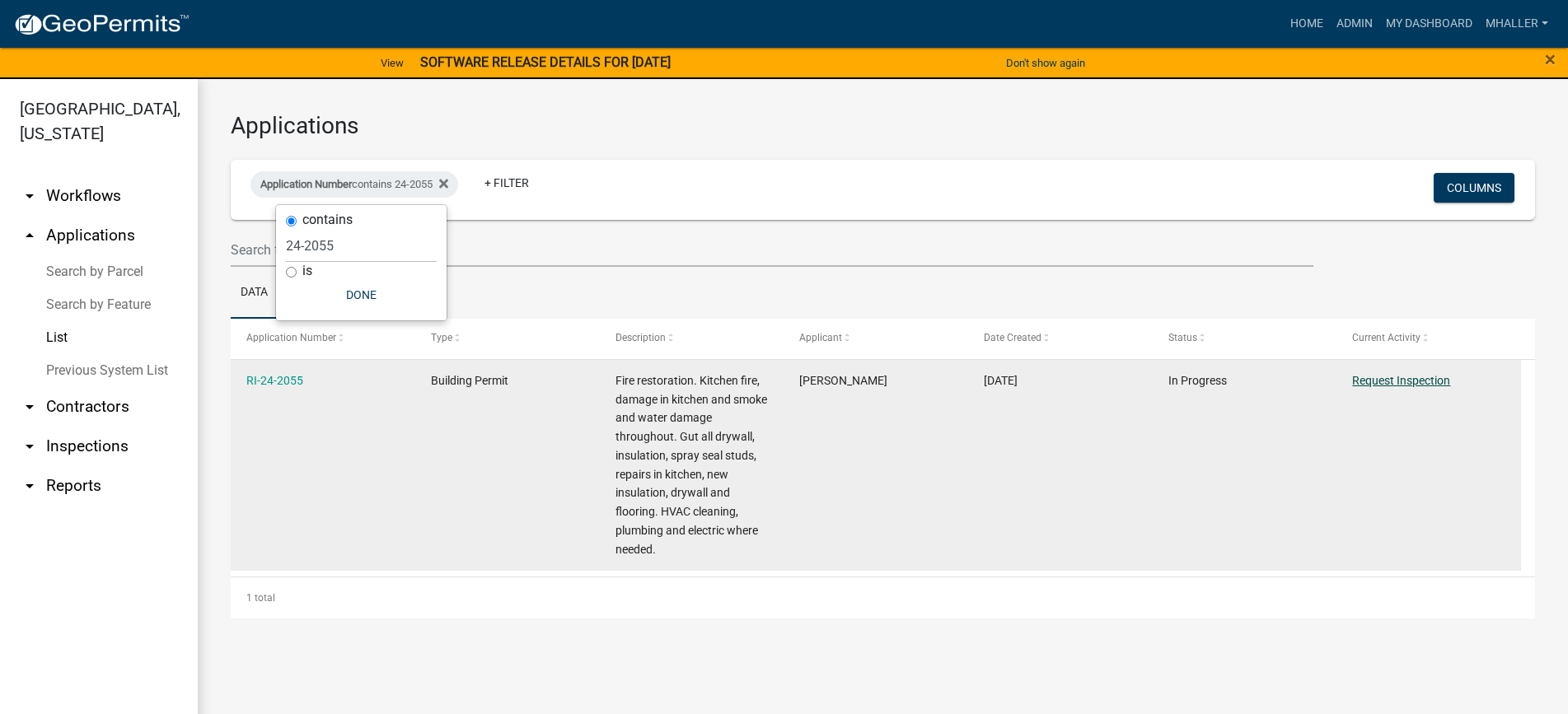
click at [1385, 378] on link "Request Inspection" at bounding box center [1400, 380] width 98 height 13
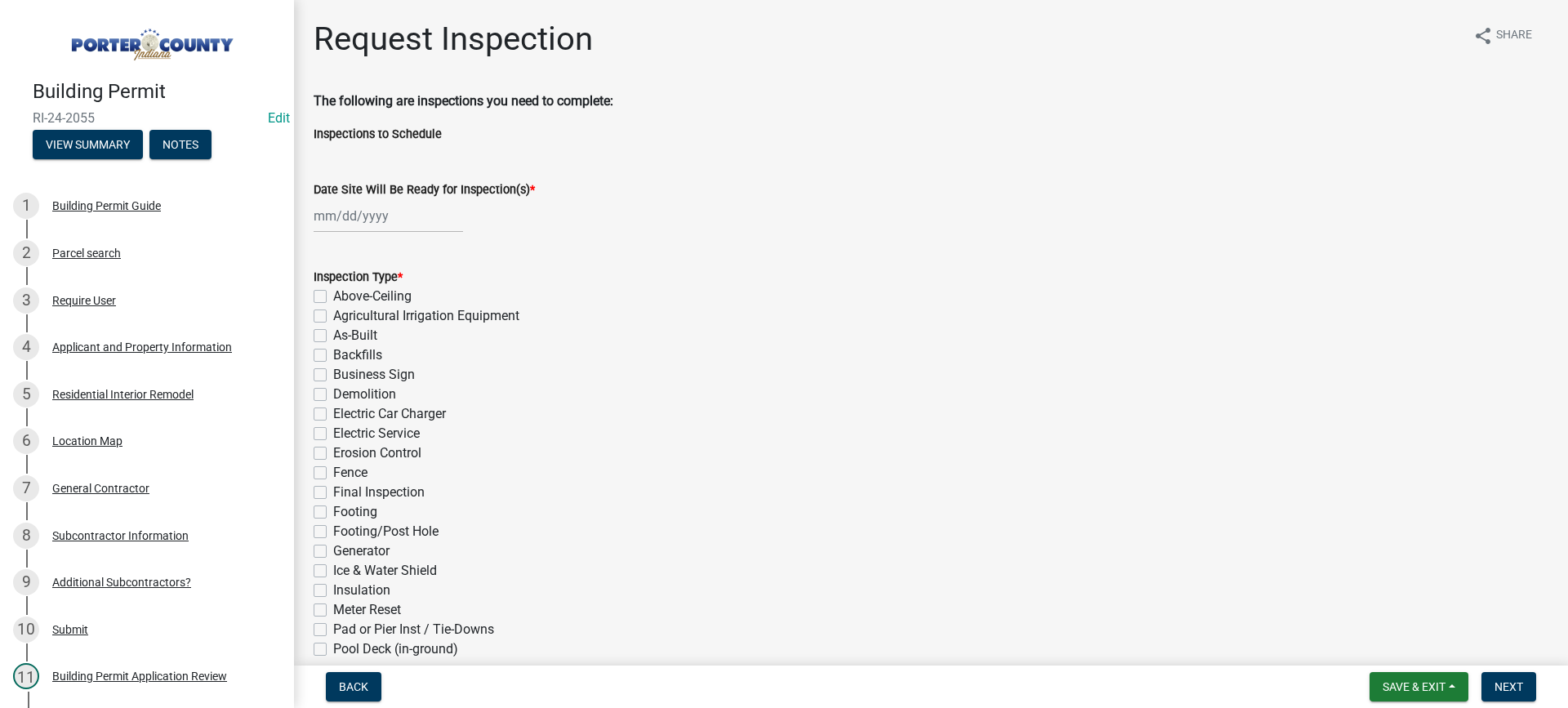
click at [372, 220] on div at bounding box center [388, 216] width 149 height 33
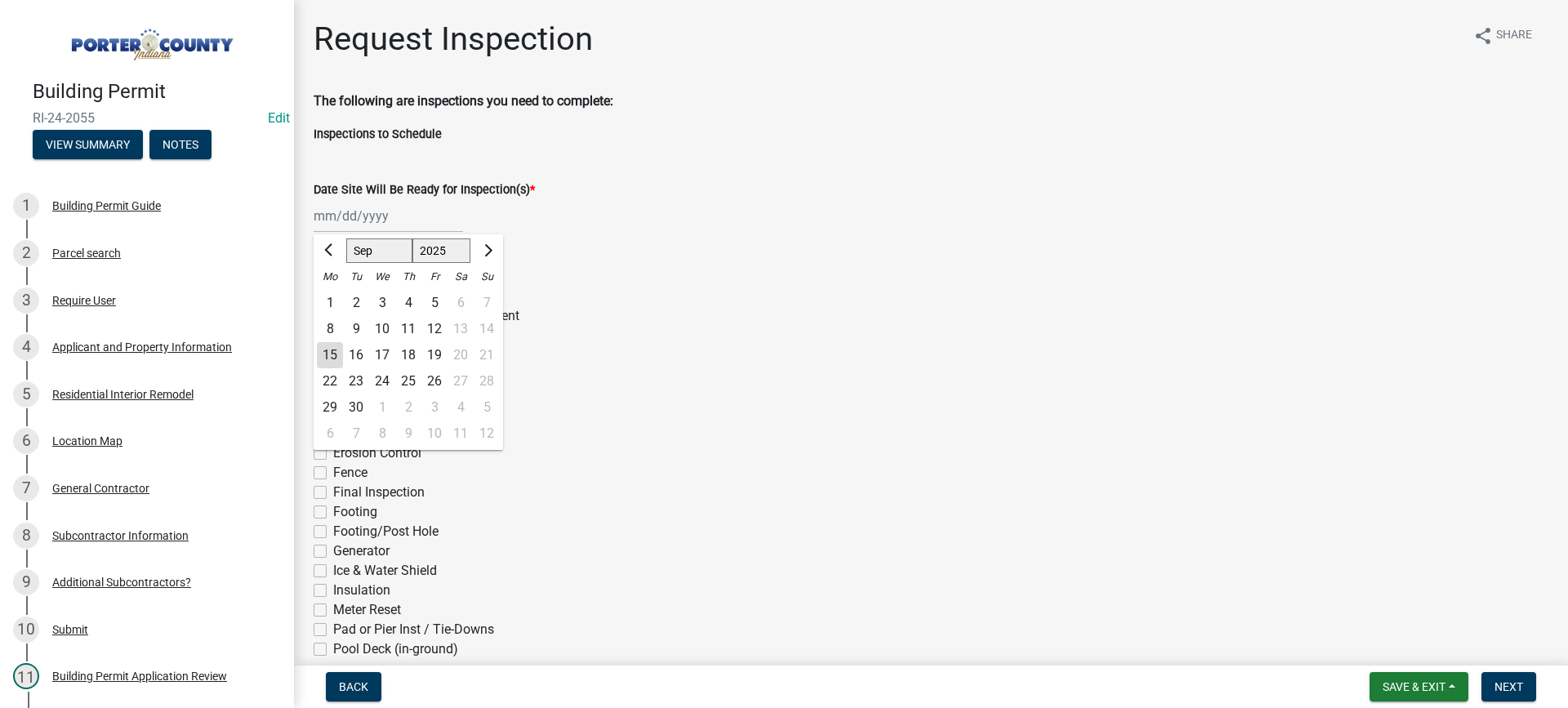
click at [353, 348] on div "16" at bounding box center [356, 355] width 26 height 26
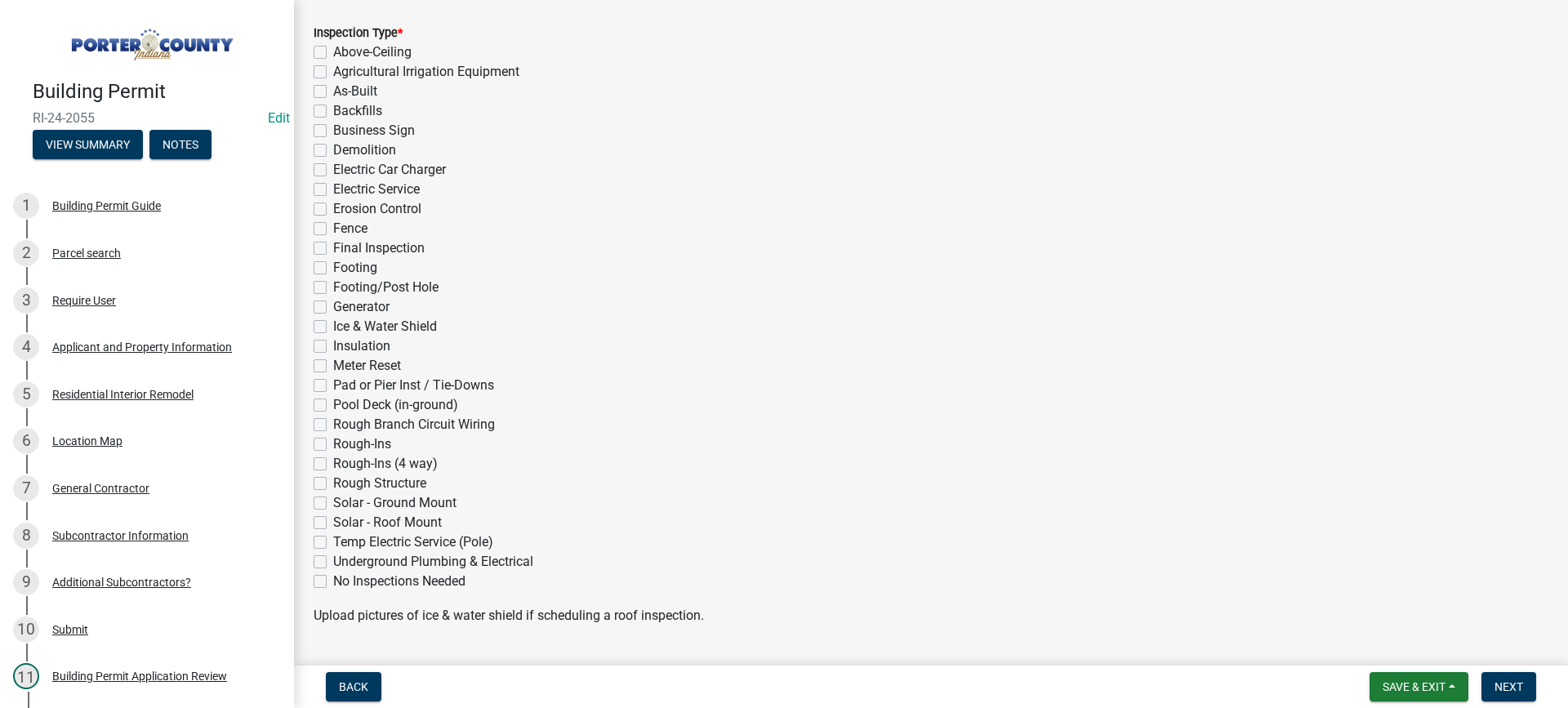
scroll to position [245, 0]
drag, startPoint x: 322, startPoint y: 249, endPoint x: 389, endPoint y: 304, distance: 86.7
click at [333, 249] on label "Final Inspection" at bounding box center [379, 247] width 91 height 19
click at [333, 249] on input "Final Inspection" at bounding box center [338, 242] width 11 height 11
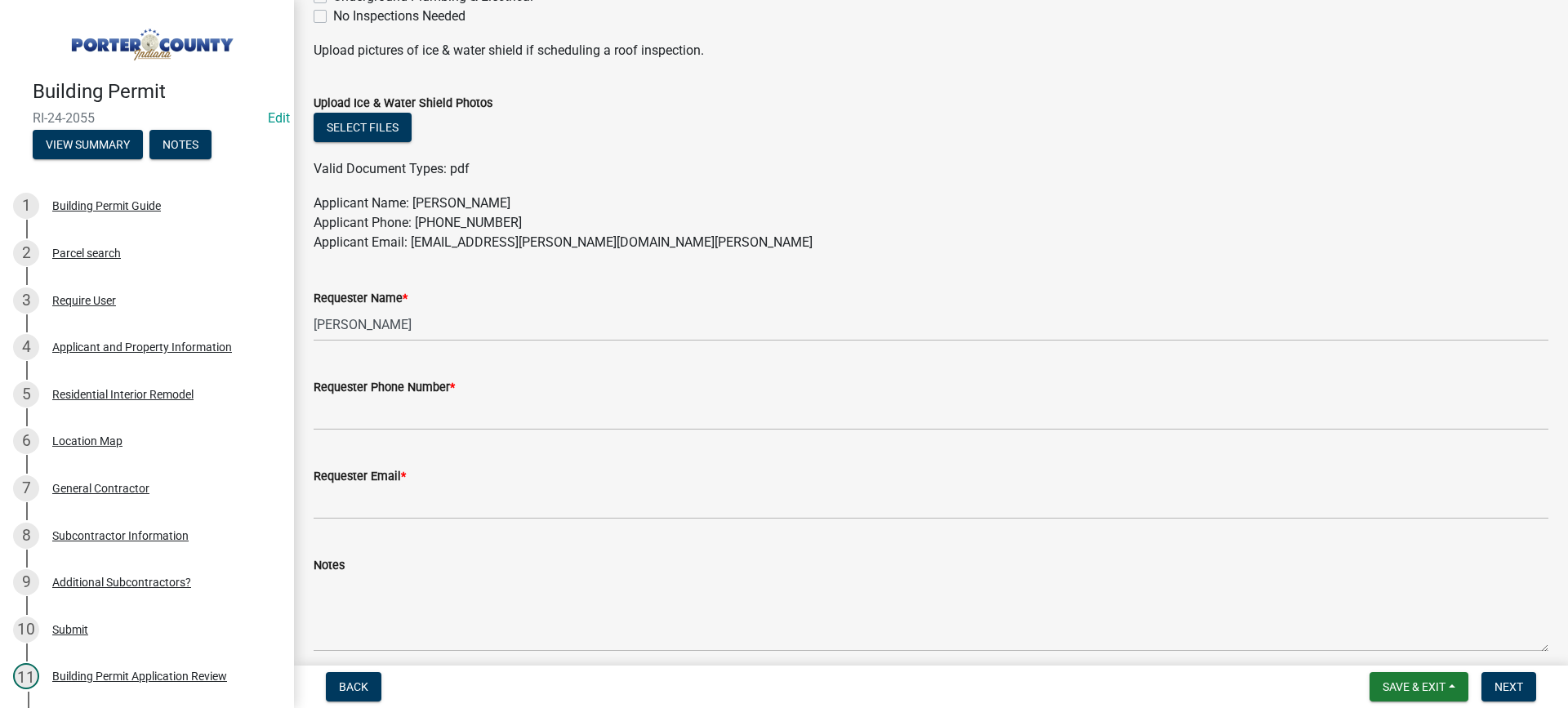
scroll to position [878, 0]
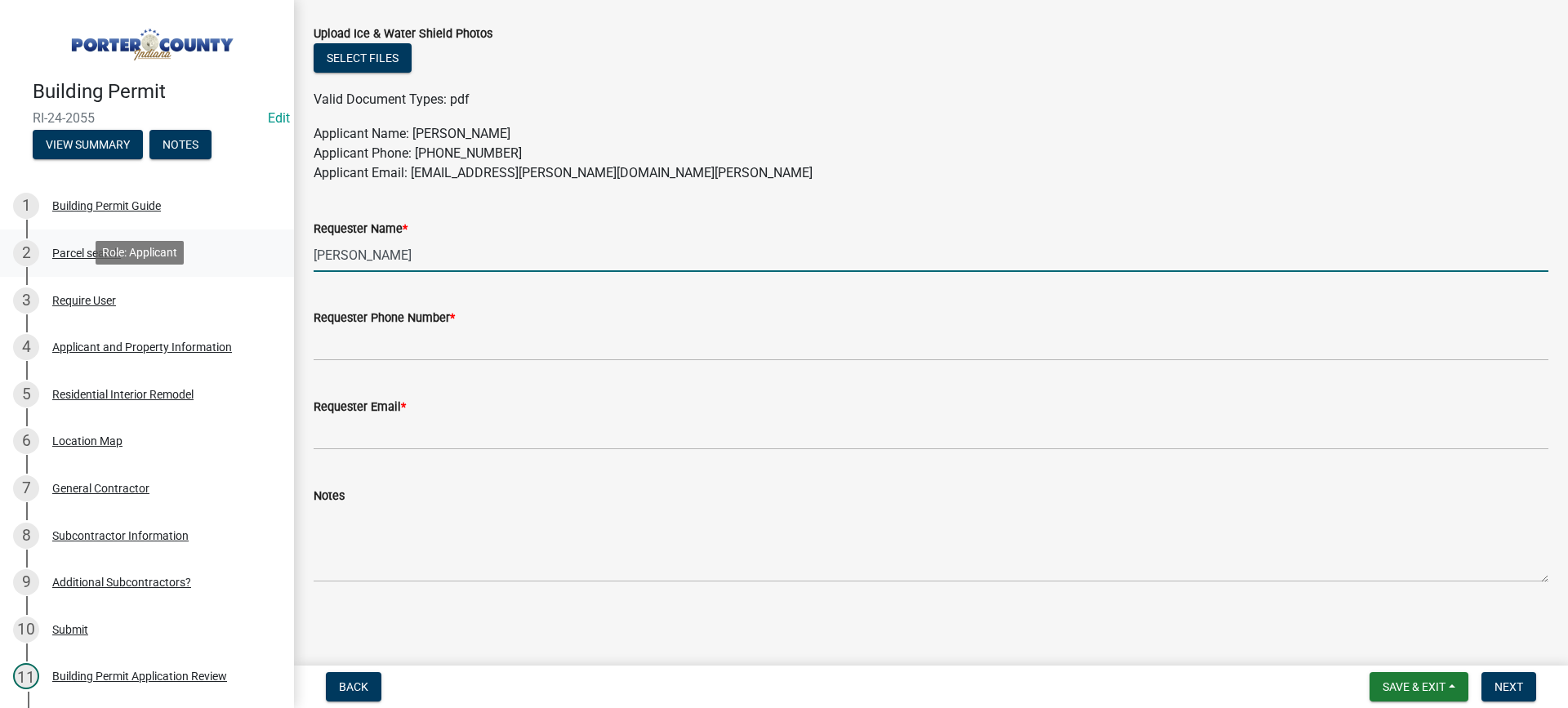
drag, startPoint x: 410, startPoint y: 260, endPoint x: 170, endPoint y: 272, distance: 240.3
click at [171, 274] on div "Building Permit RI-24-2055 Edit View Summary Notes 1 Building Permit Guide 2 Pa…" at bounding box center [784, 354] width 1568 height 708
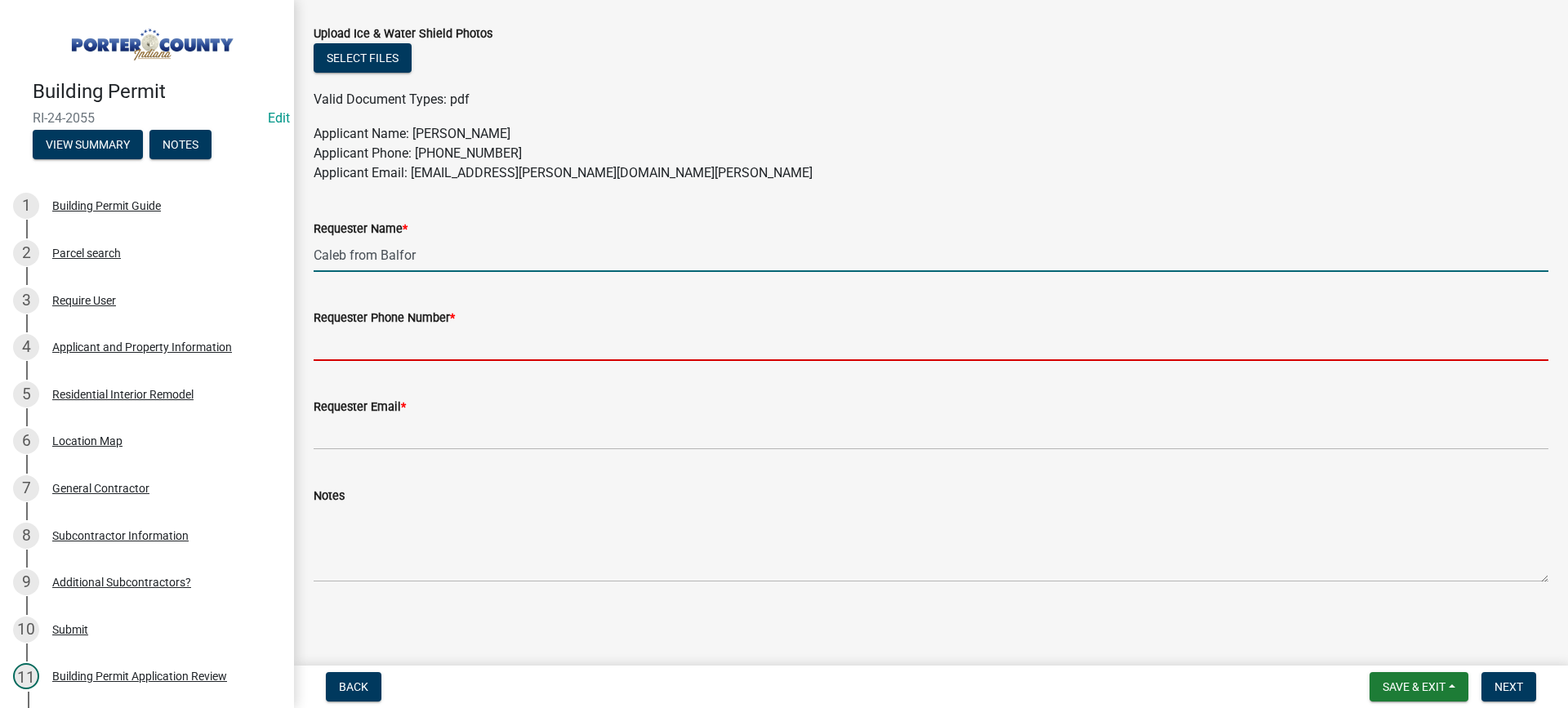
click at [403, 345] on input "Requester Phone Number *" at bounding box center [931, 344] width 1235 height 33
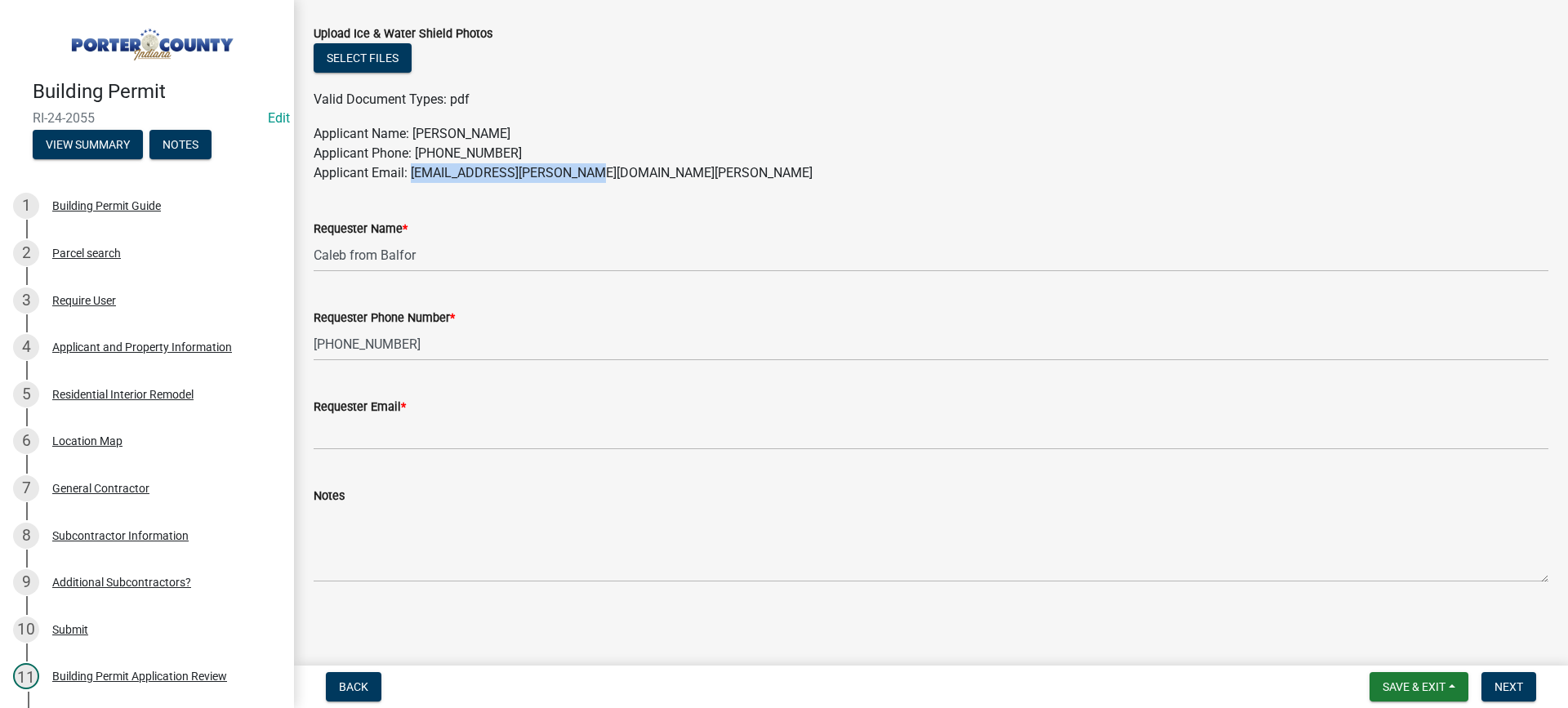
drag, startPoint x: 584, startPoint y: 173, endPoint x: 413, endPoint y: 173, distance: 171.0
click at [413, 173] on p "Applicant Name: [PERSON_NAME] Applicant Phone: [PHONE_NUMBER] Applicant Email: …" at bounding box center [931, 153] width 1235 height 59
copy p "[EMAIL_ADDRESS][PERSON_NAME][DOMAIN_NAME][PERSON_NAME]"
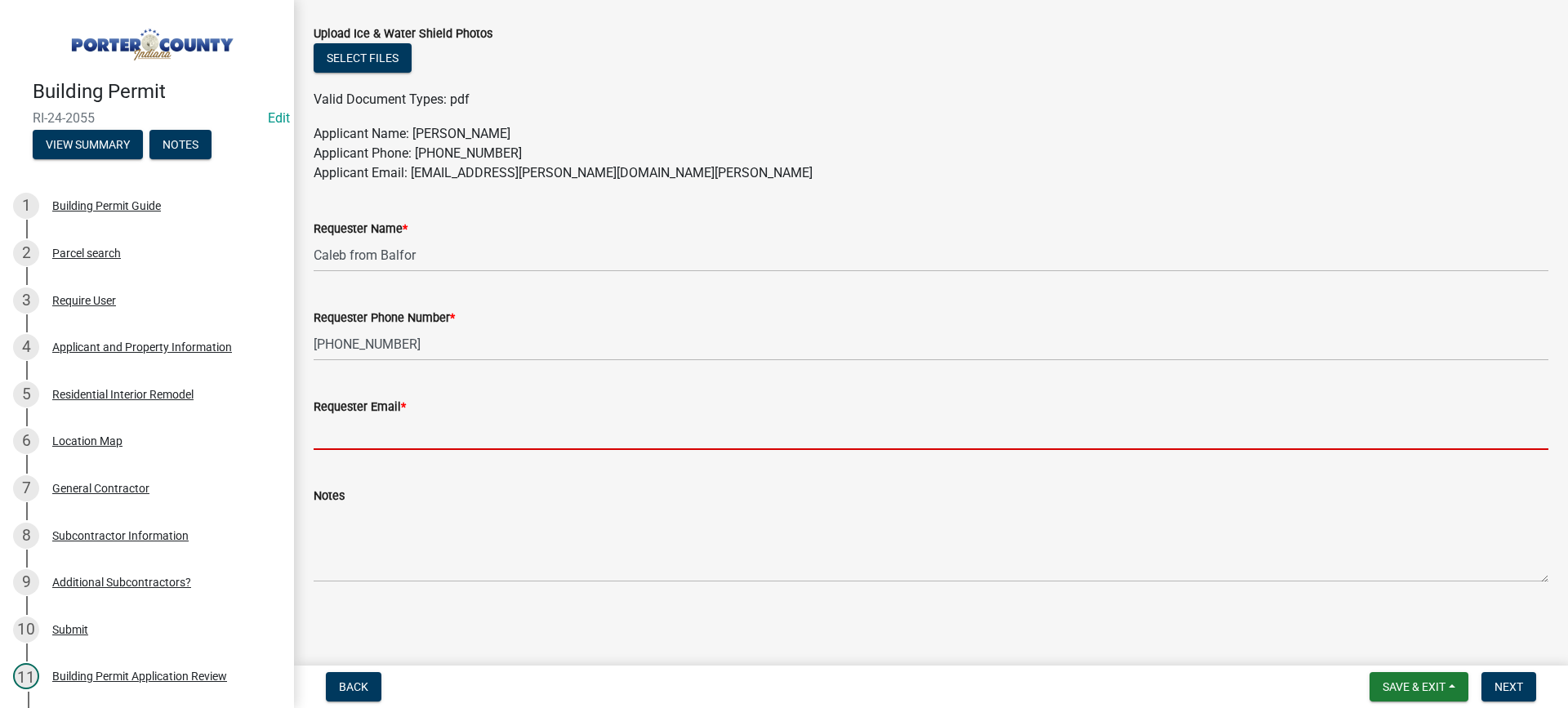
drag, startPoint x: 360, startPoint y: 433, endPoint x: 369, endPoint y: 431, distance: 9.2
click at [359, 433] on input "Requester Email *" at bounding box center [931, 433] width 1235 height 33
paste input "[EMAIL_ADDRESS][PERSON_NAME][DOMAIN_NAME][PERSON_NAME]"
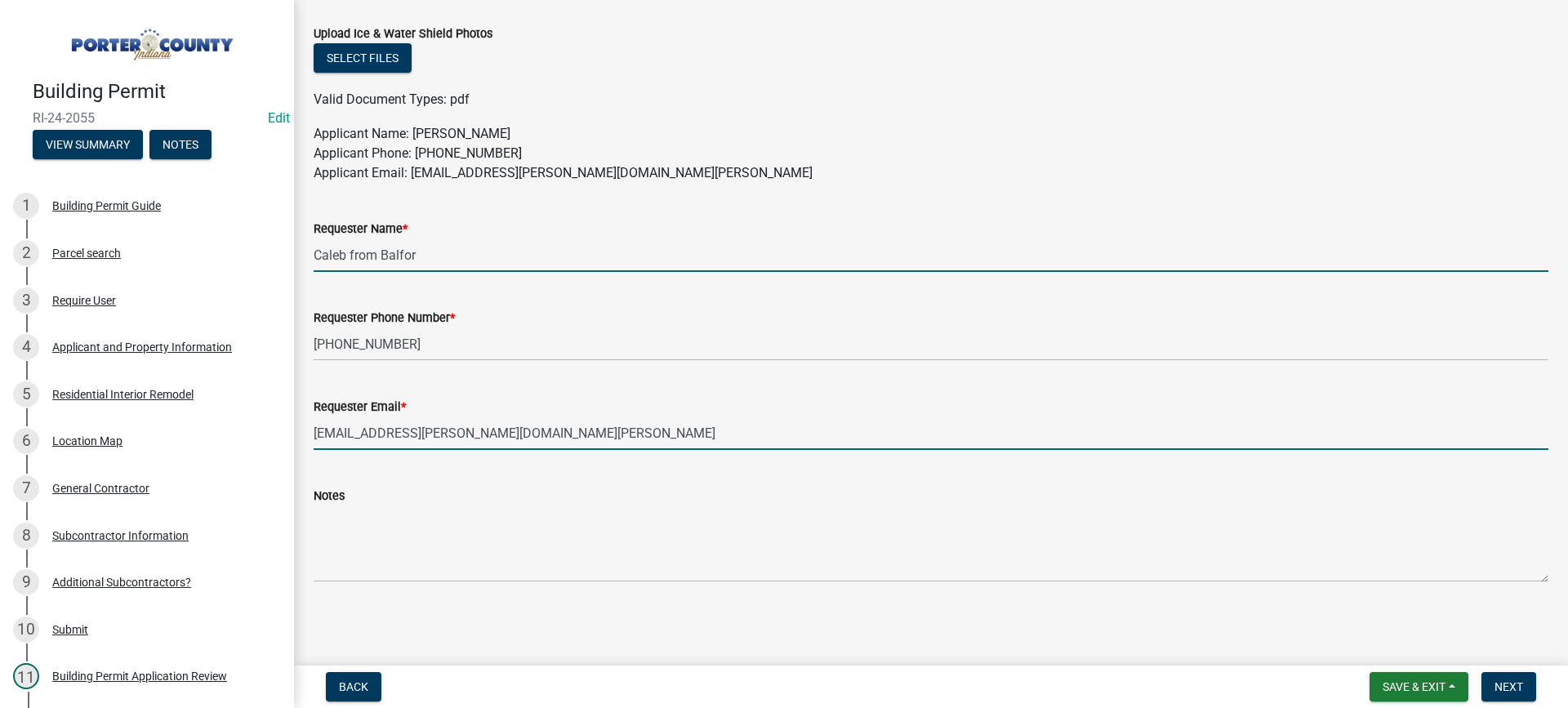
click at [445, 258] on input "Caleb from Balfor" at bounding box center [931, 255] width 1235 height 33
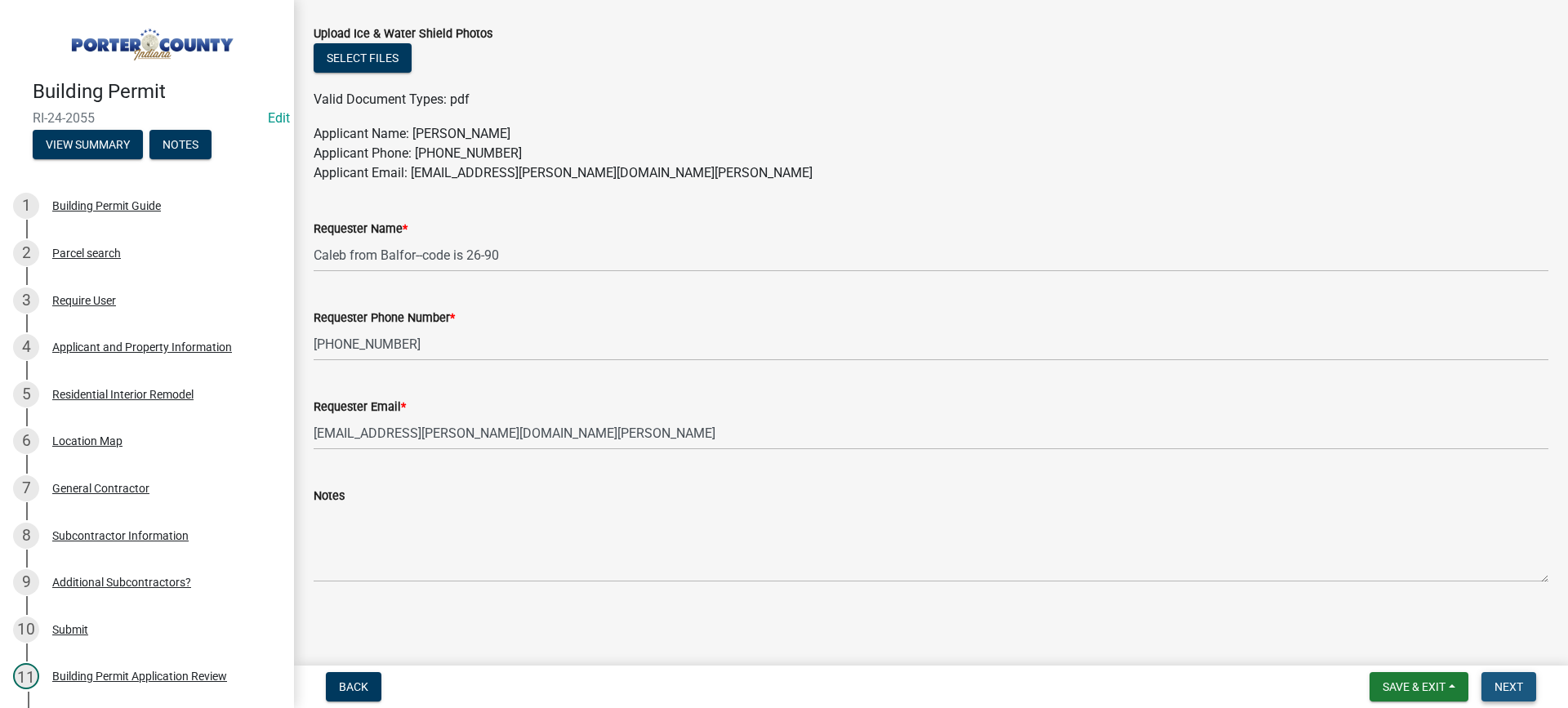
click at [1503, 685] on span "Next" at bounding box center [1509, 686] width 29 height 13
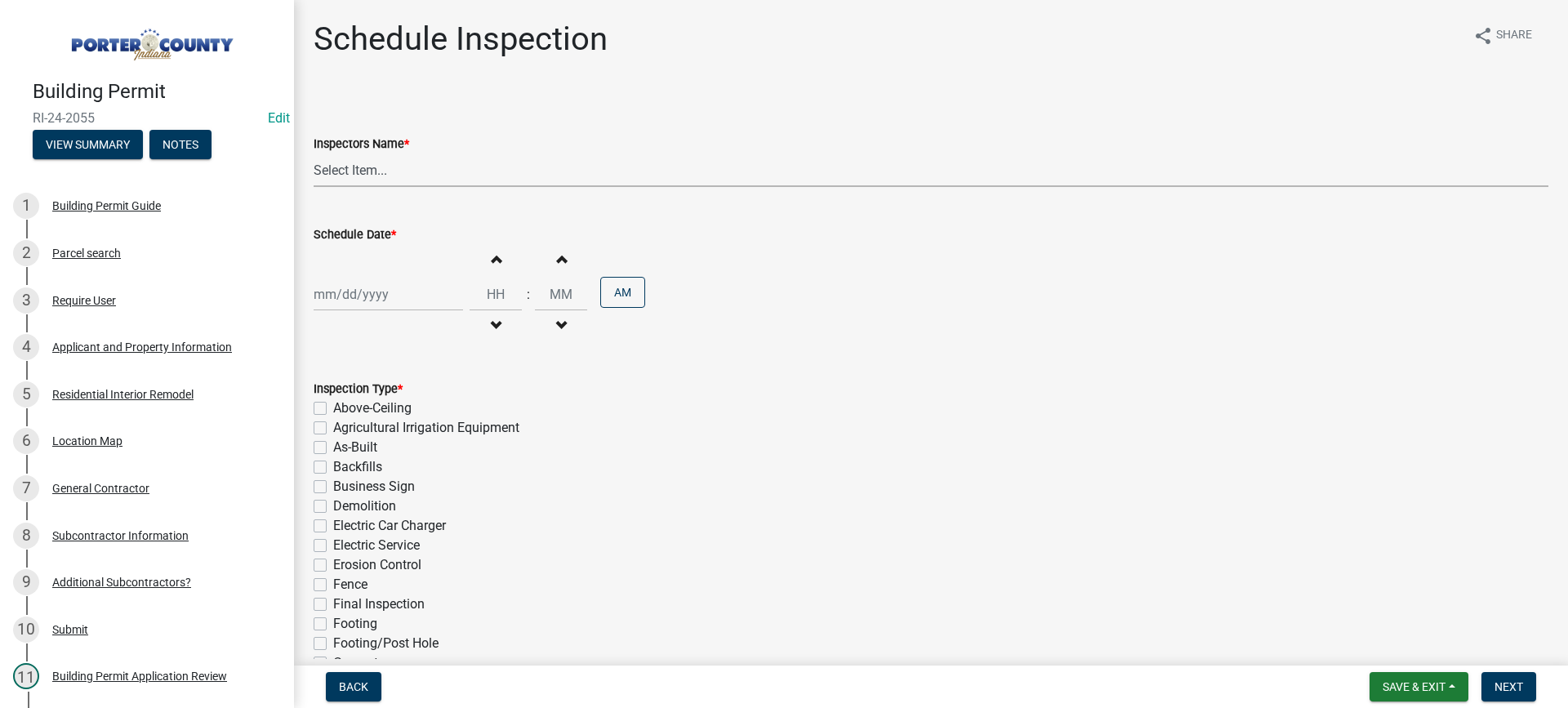
click at [359, 169] on select "Select Item... mhaller ([PERSON_NAME])" at bounding box center [931, 170] width 1235 height 33
click at [314, 154] on select "Select Item... mhaller ([PERSON_NAME])" at bounding box center [931, 170] width 1235 height 33
click at [375, 297] on div at bounding box center [388, 294] width 149 height 33
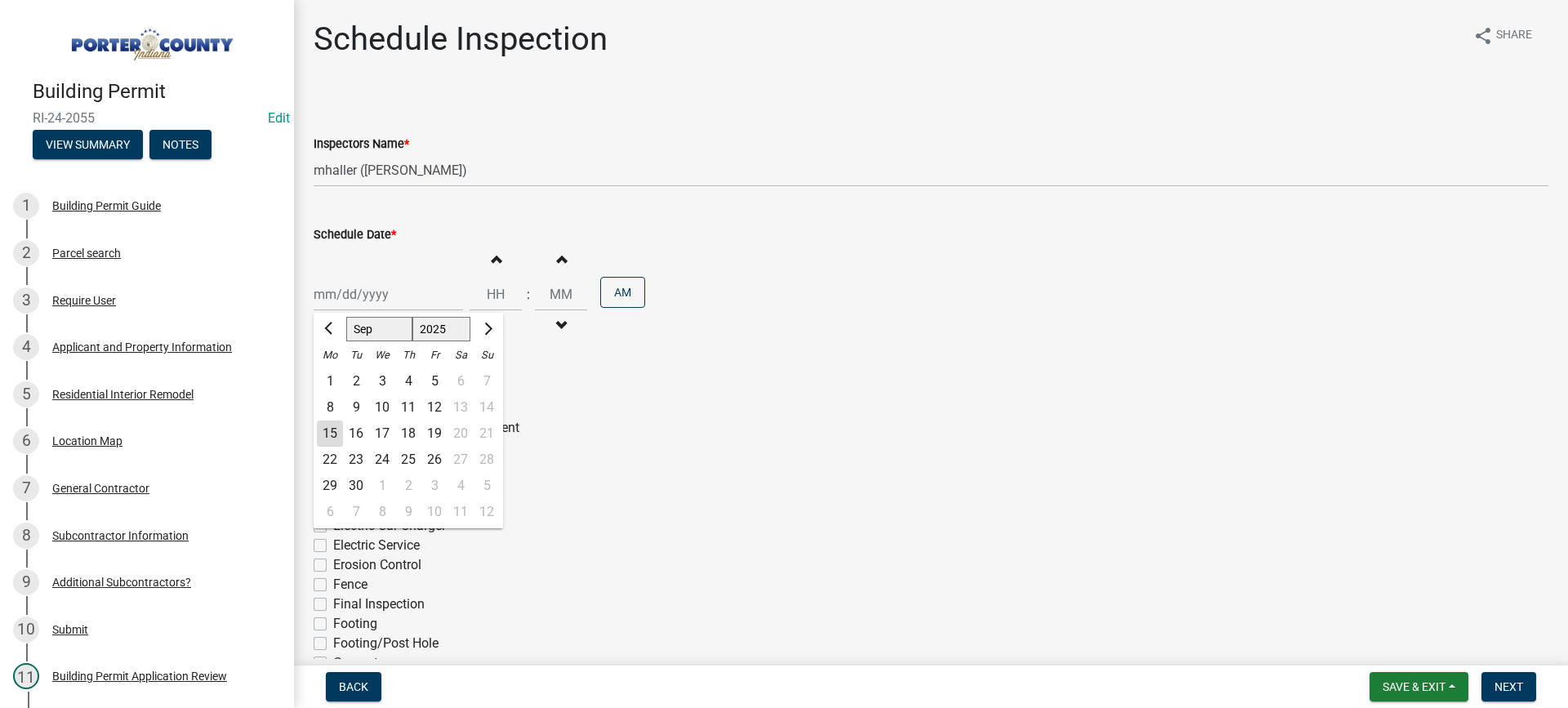
click at [331, 429] on div "15" at bounding box center [330, 434] width 26 height 26
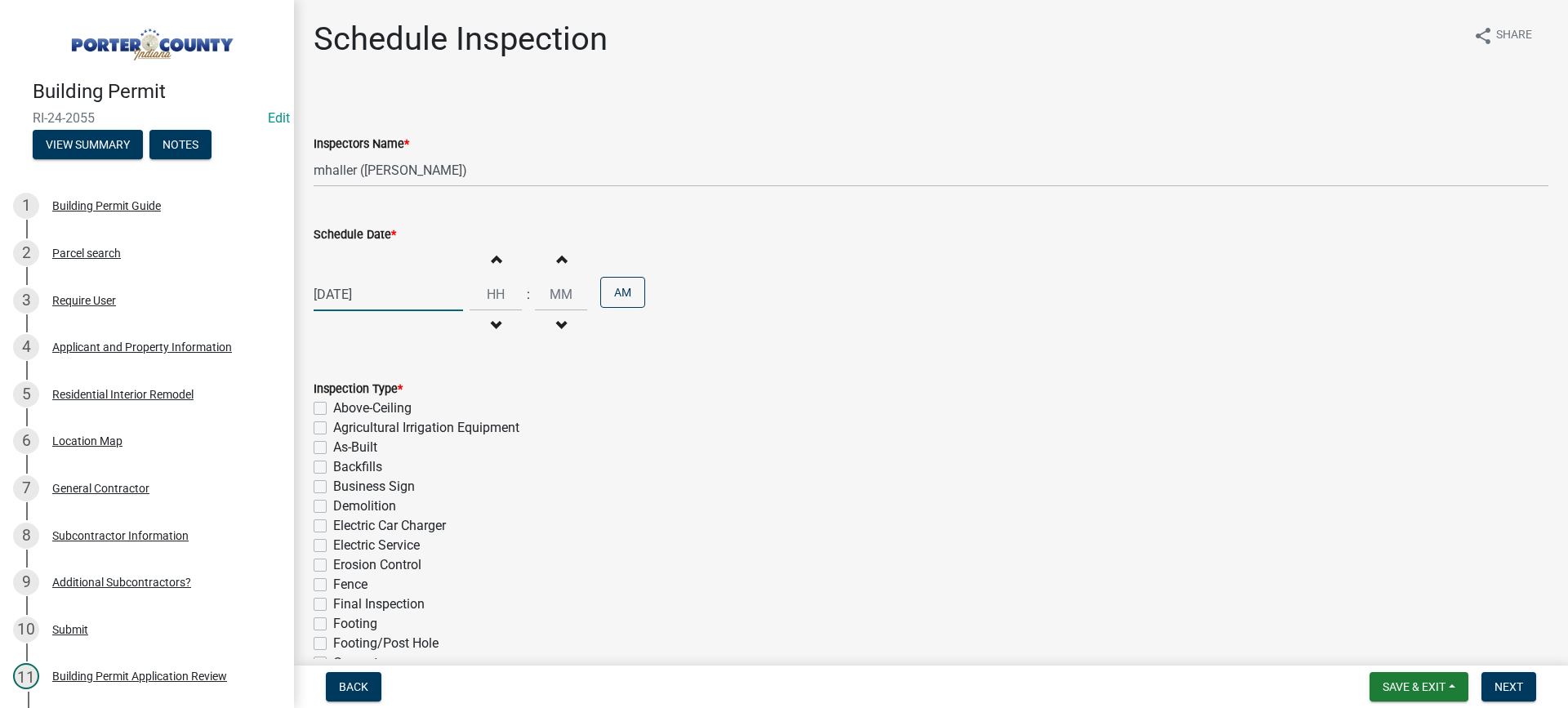
click at [359, 301] on div "[DATE]" at bounding box center [388, 294] width 149 height 33
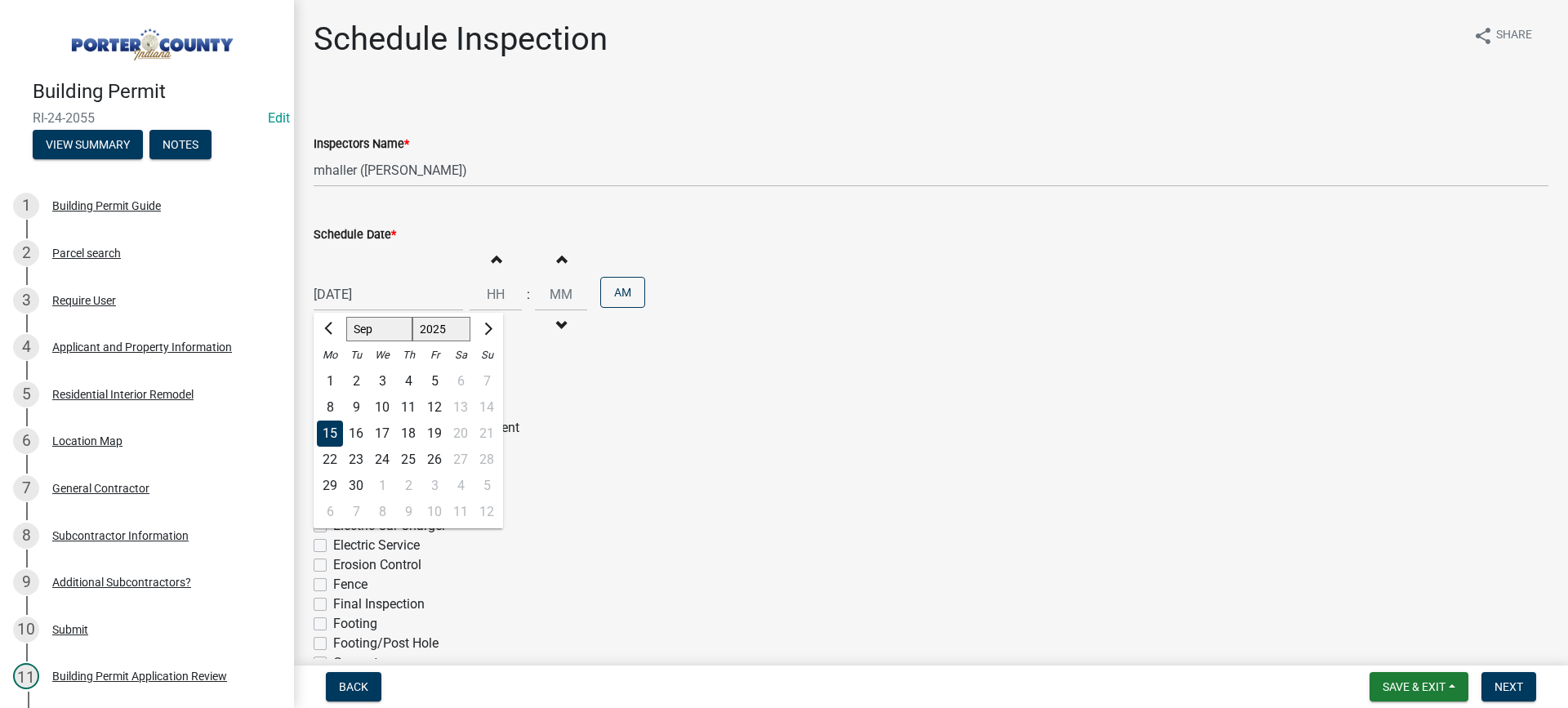
click at [382, 431] on div "17" at bounding box center [382, 434] width 26 height 26
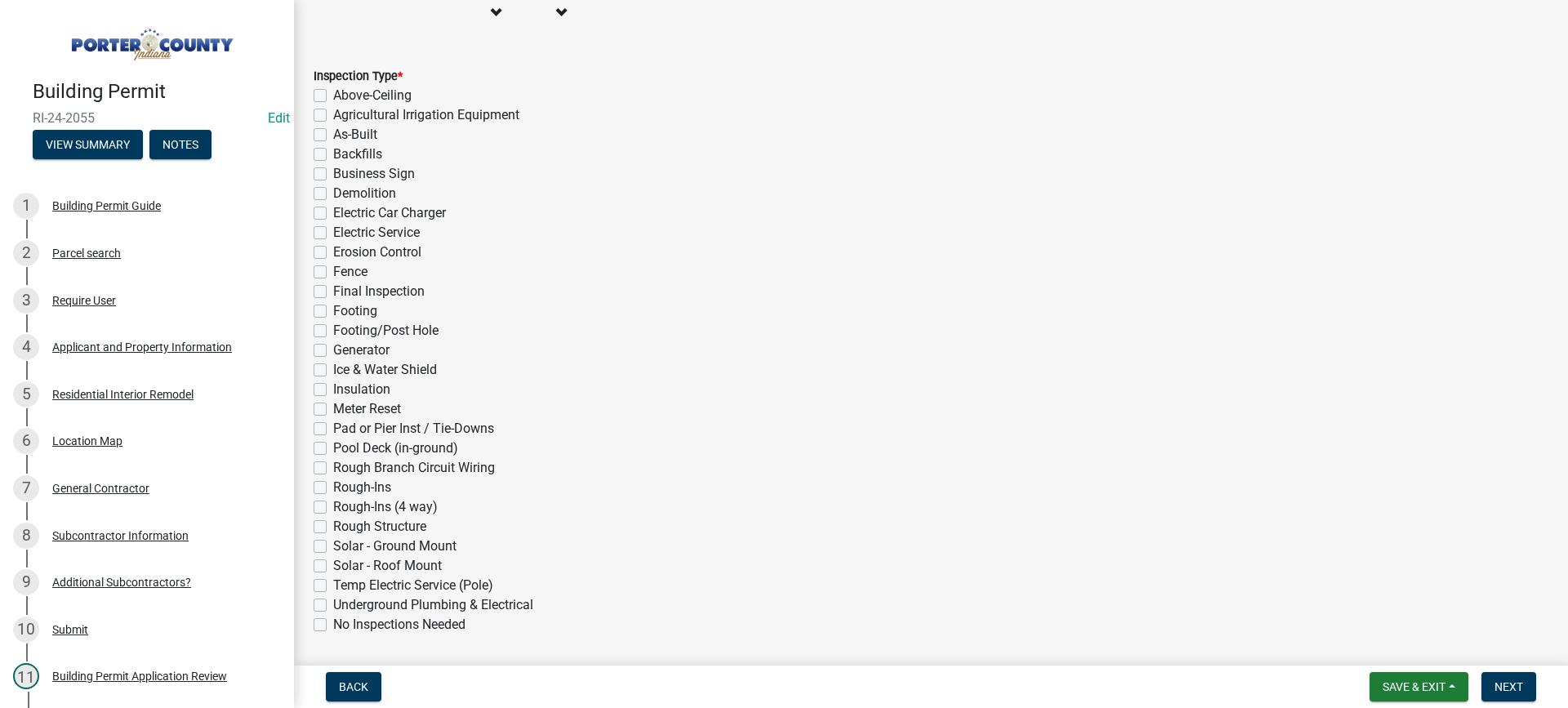
scroll to position [327, 0]
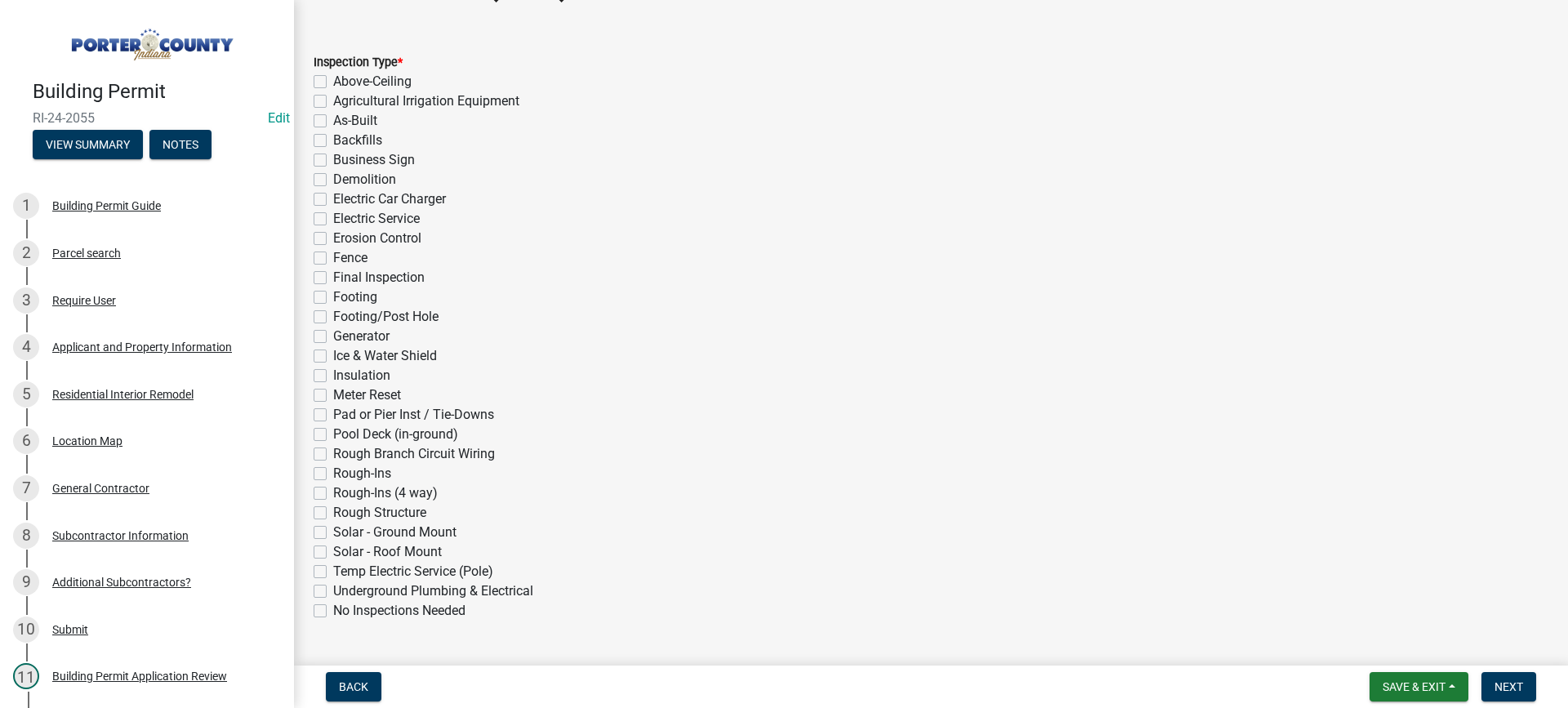
click at [333, 277] on label "Final Inspection" at bounding box center [379, 278] width 91 height 19
click at [333, 277] on input "Final Inspection" at bounding box center [338, 273] width 11 height 11
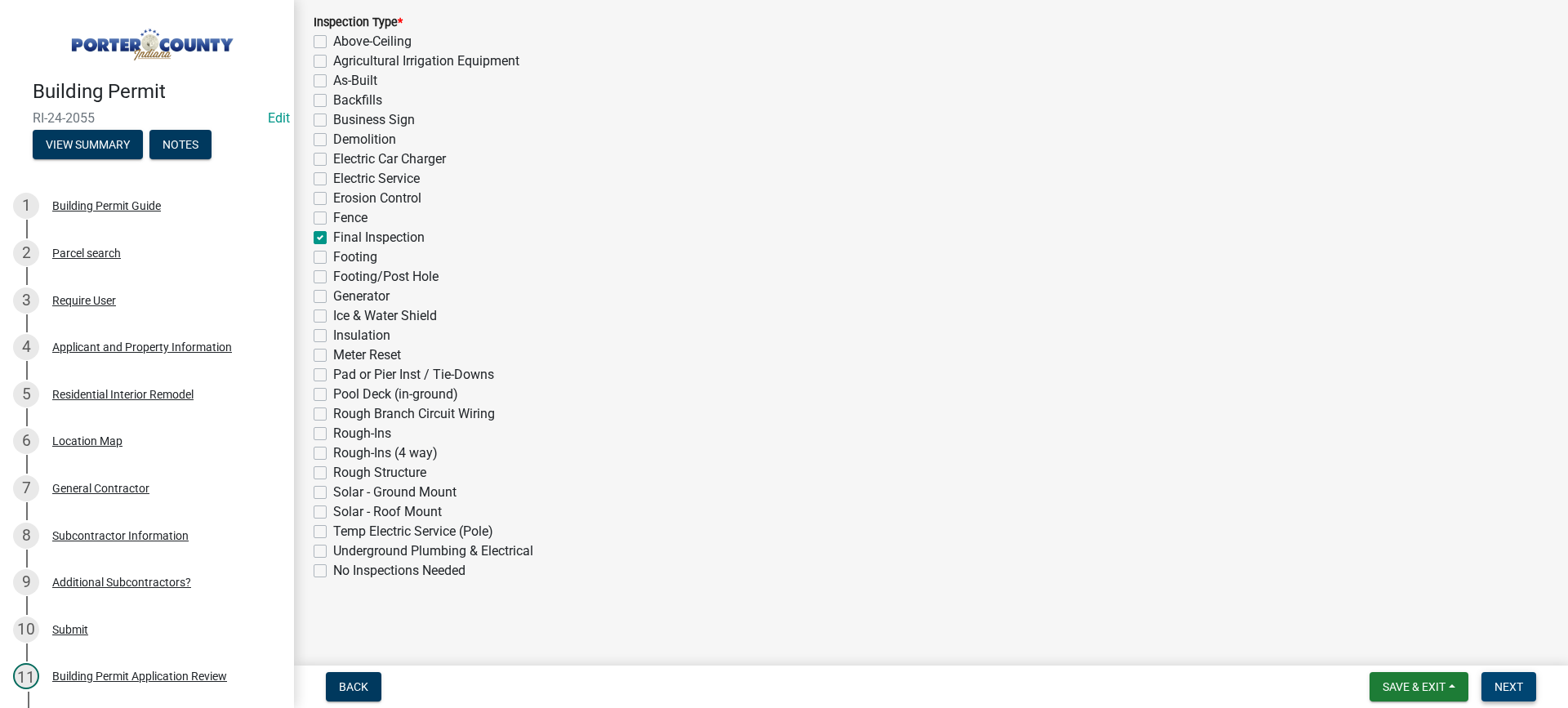
click at [1506, 683] on span "Next" at bounding box center [1509, 686] width 29 height 13
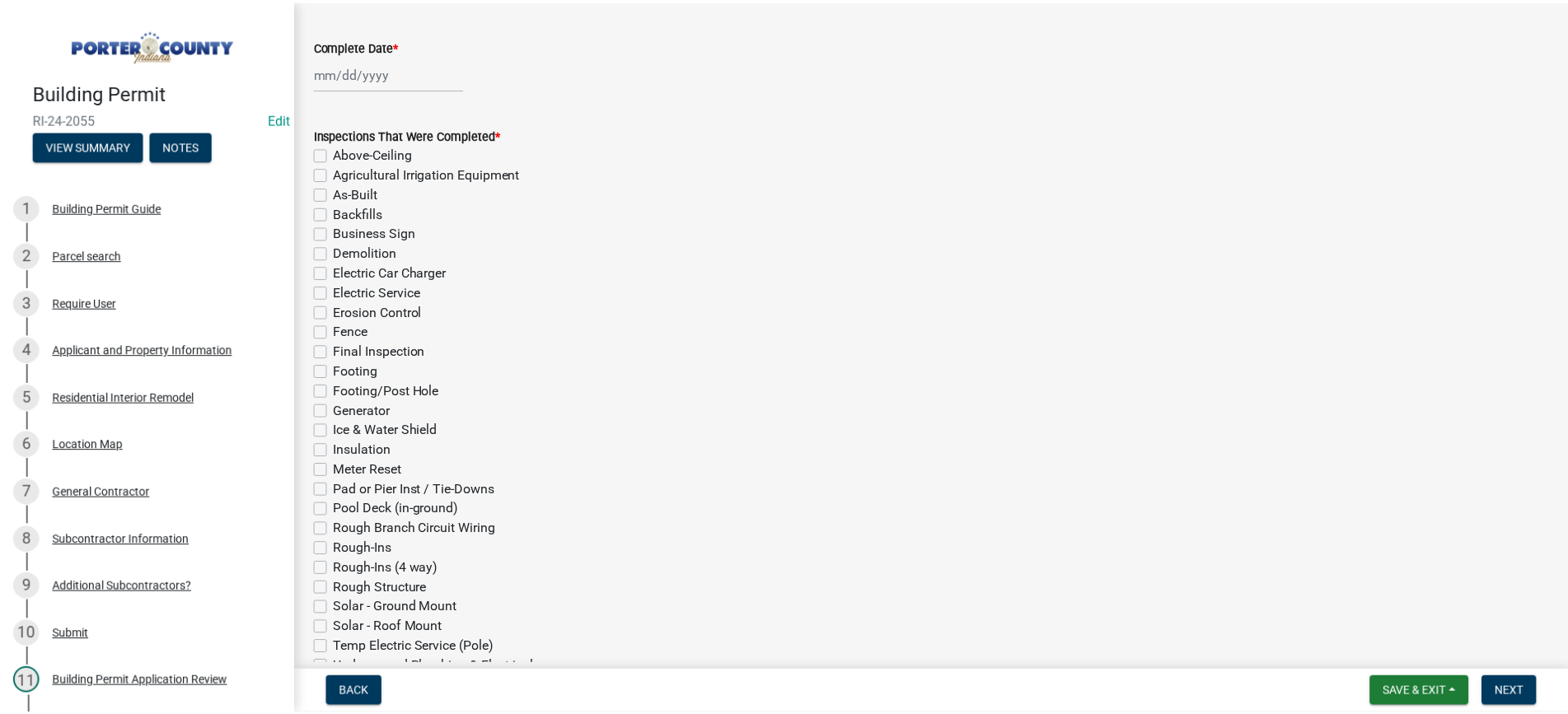
scroll to position [0, 0]
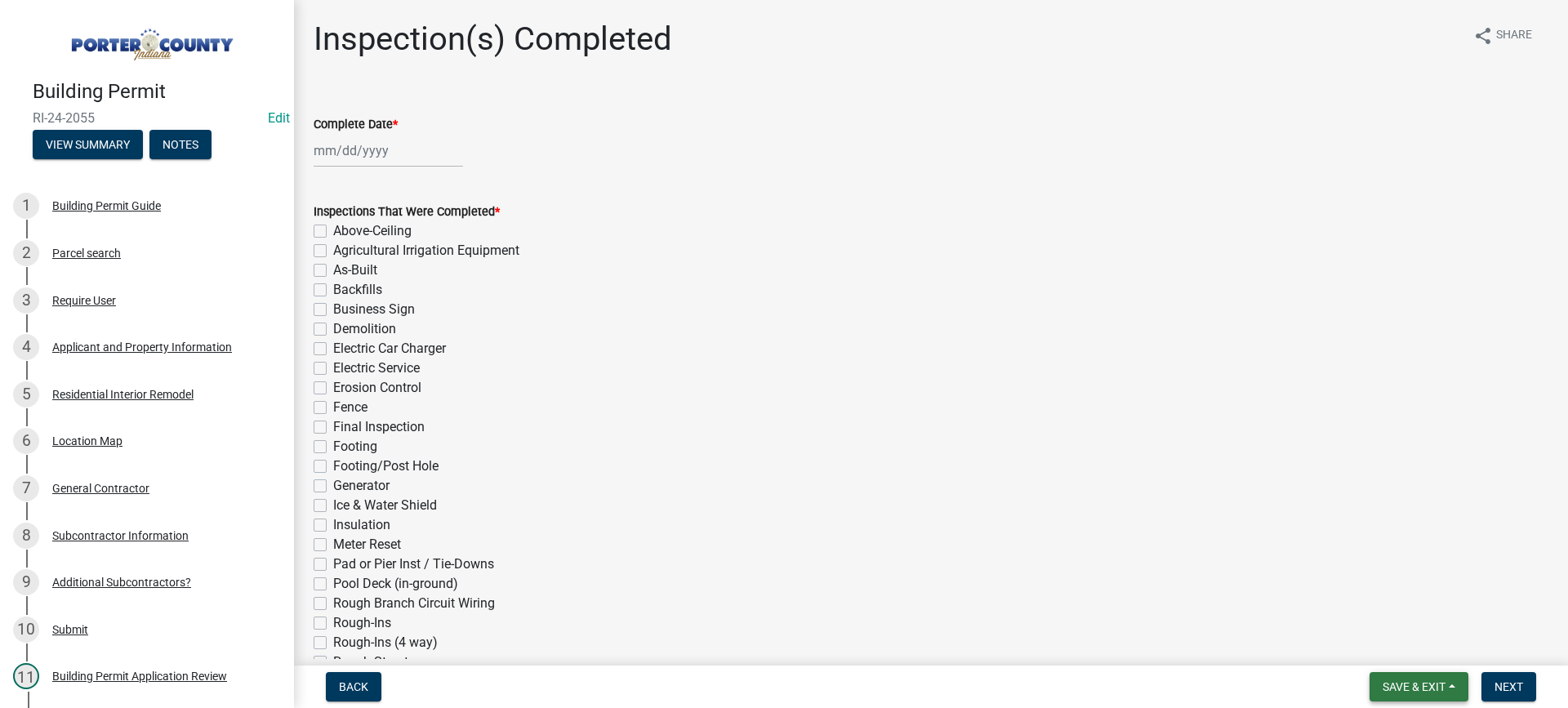
click at [1394, 689] on span "Save & Exit" at bounding box center [1414, 686] width 63 height 13
click at [1386, 644] on button "Save & Exit" at bounding box center [1403, 644] width 131 height 40
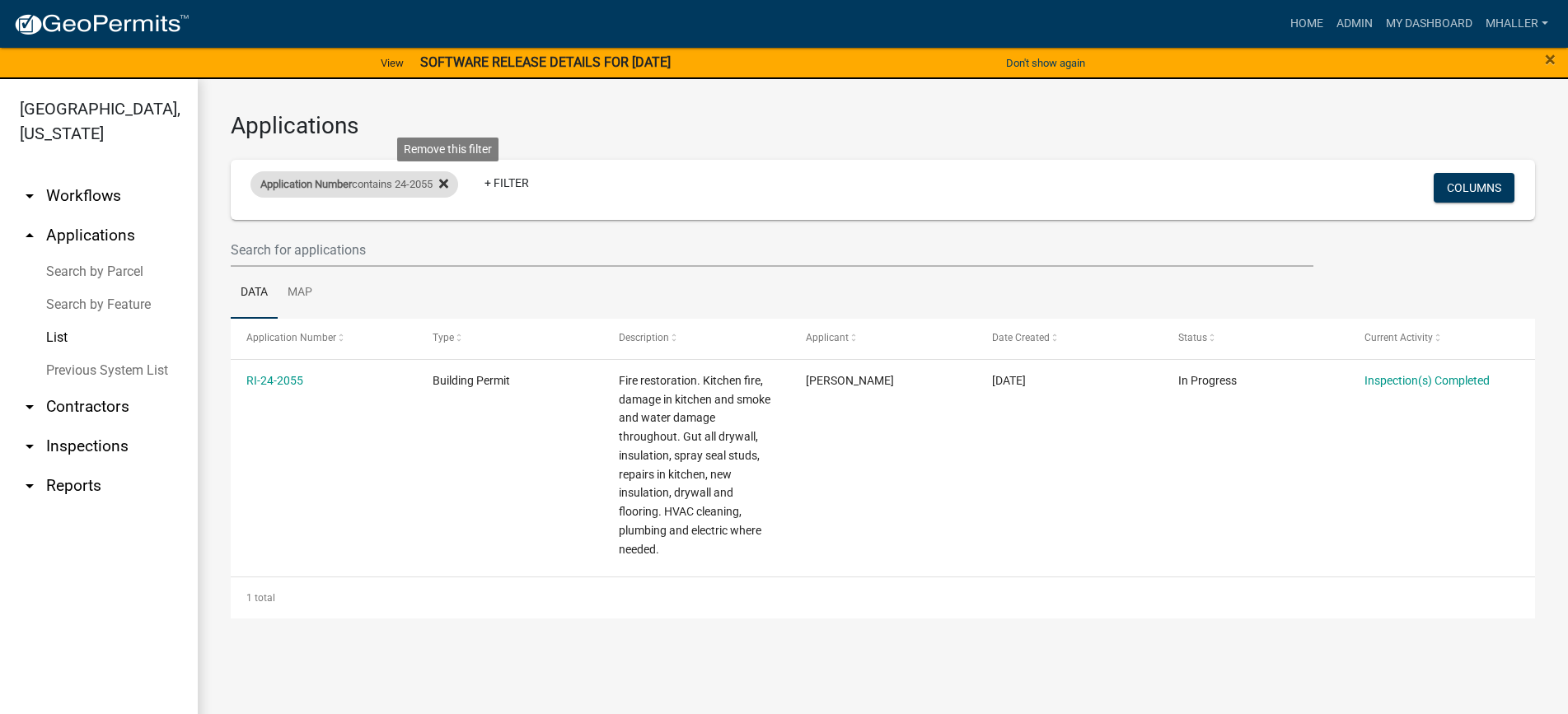
click at [449, 182] on icon at bounding box center [443, 184] width 9 height 9
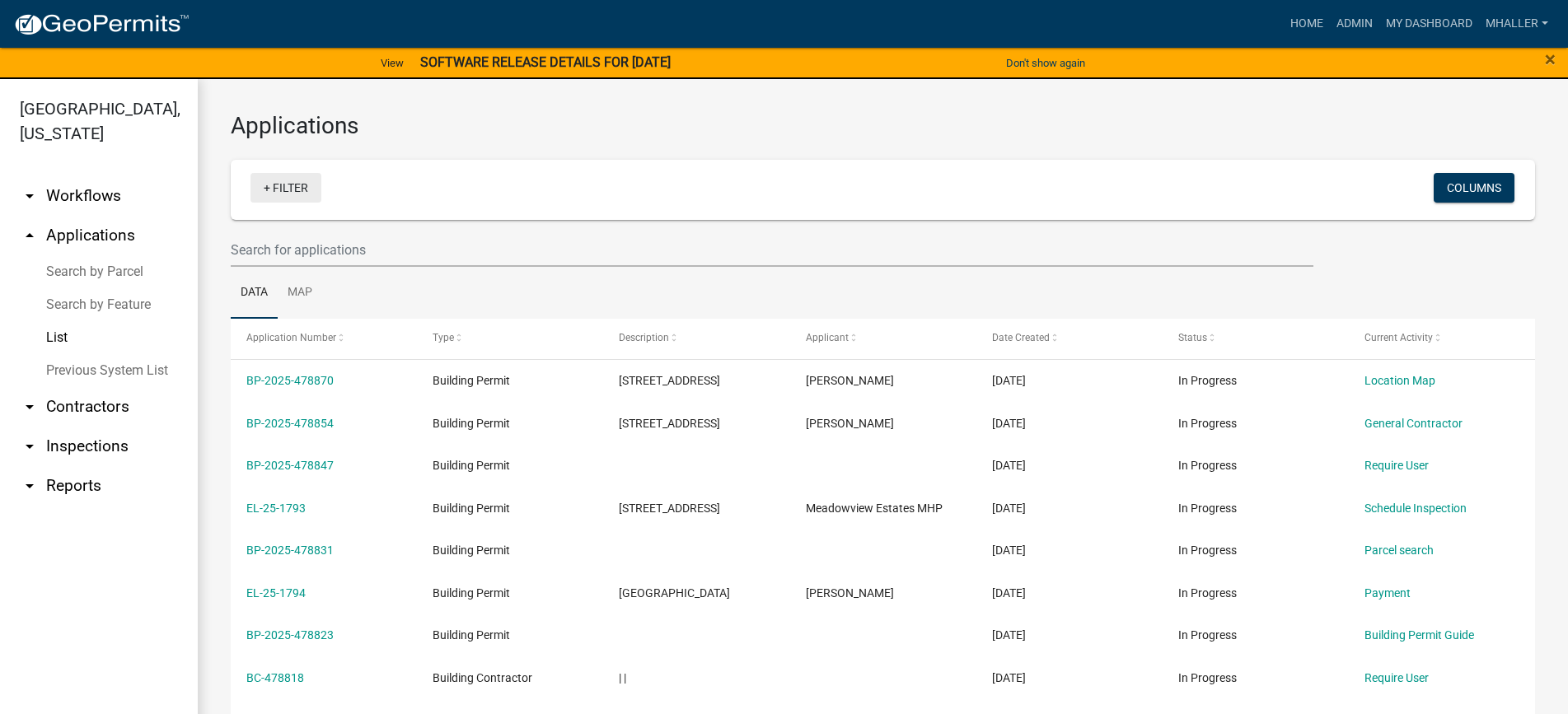
click at [291, 192] on link "+ Filter" at bounding box center [286, 187] width 71 height 29
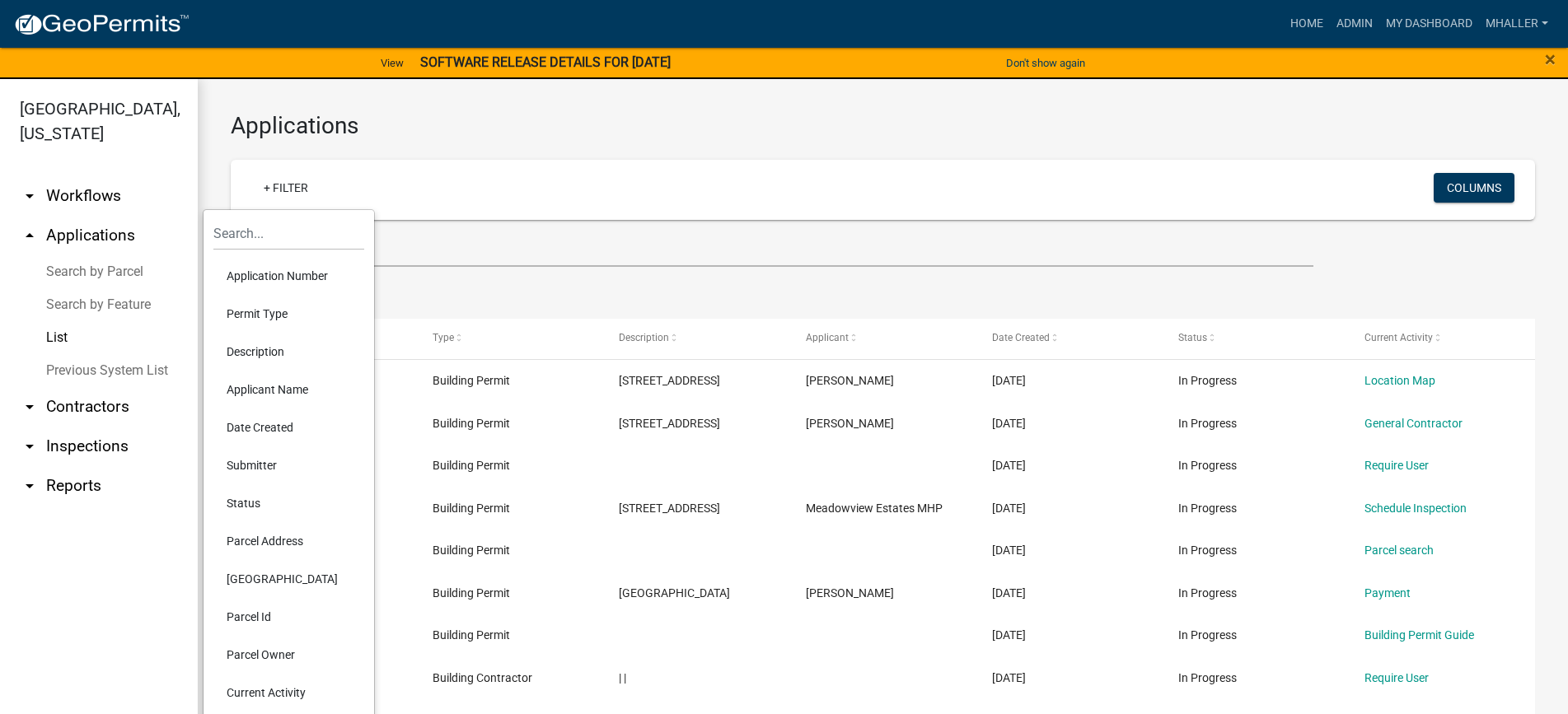
click at [291, 274] on li "Application Number" at bounding box center [289, 276] width 151 height 38
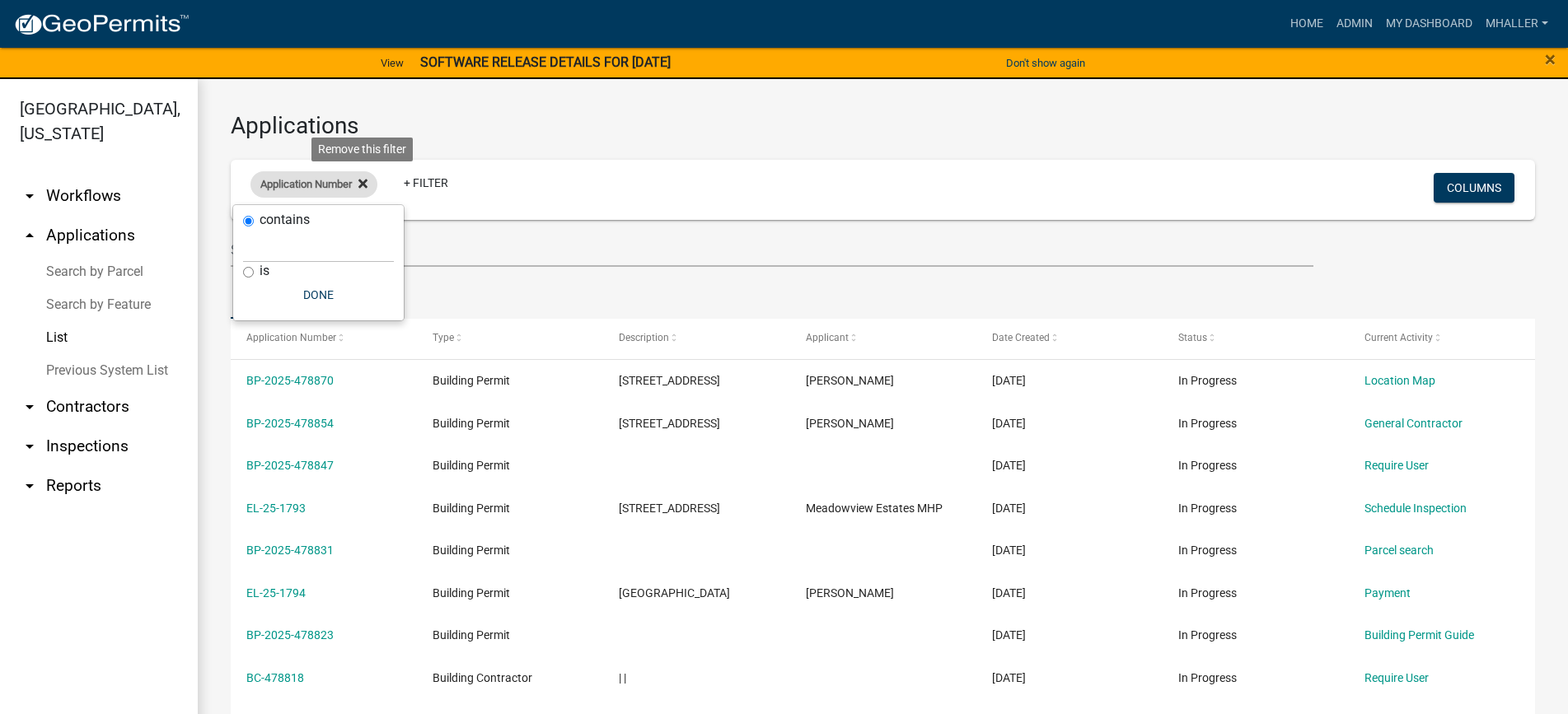
click at [367, 180] on icon at bounding box center [363, 183] width 9 height 13
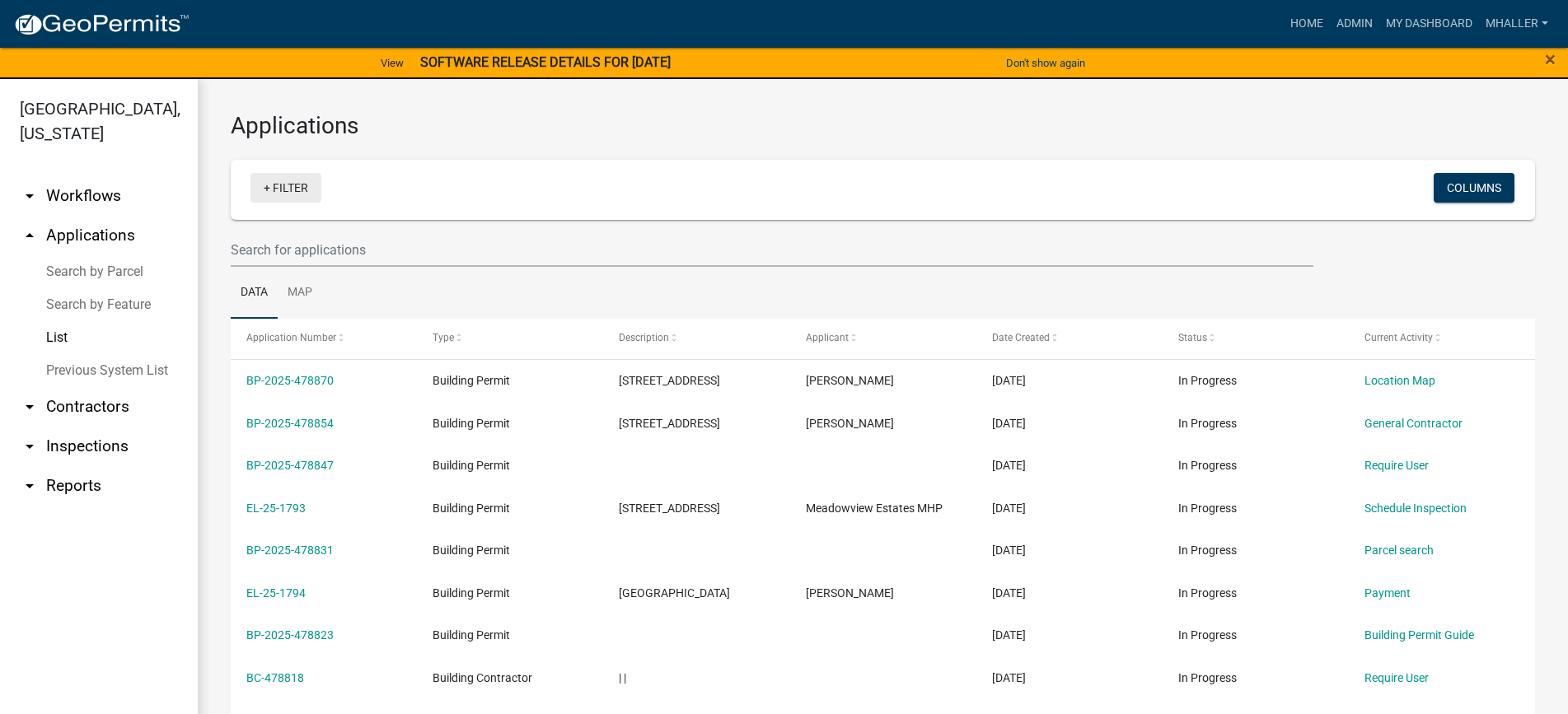
click at [294, 187] on link "+ Filter" at bounding box center [286, 187] width 71 height 29
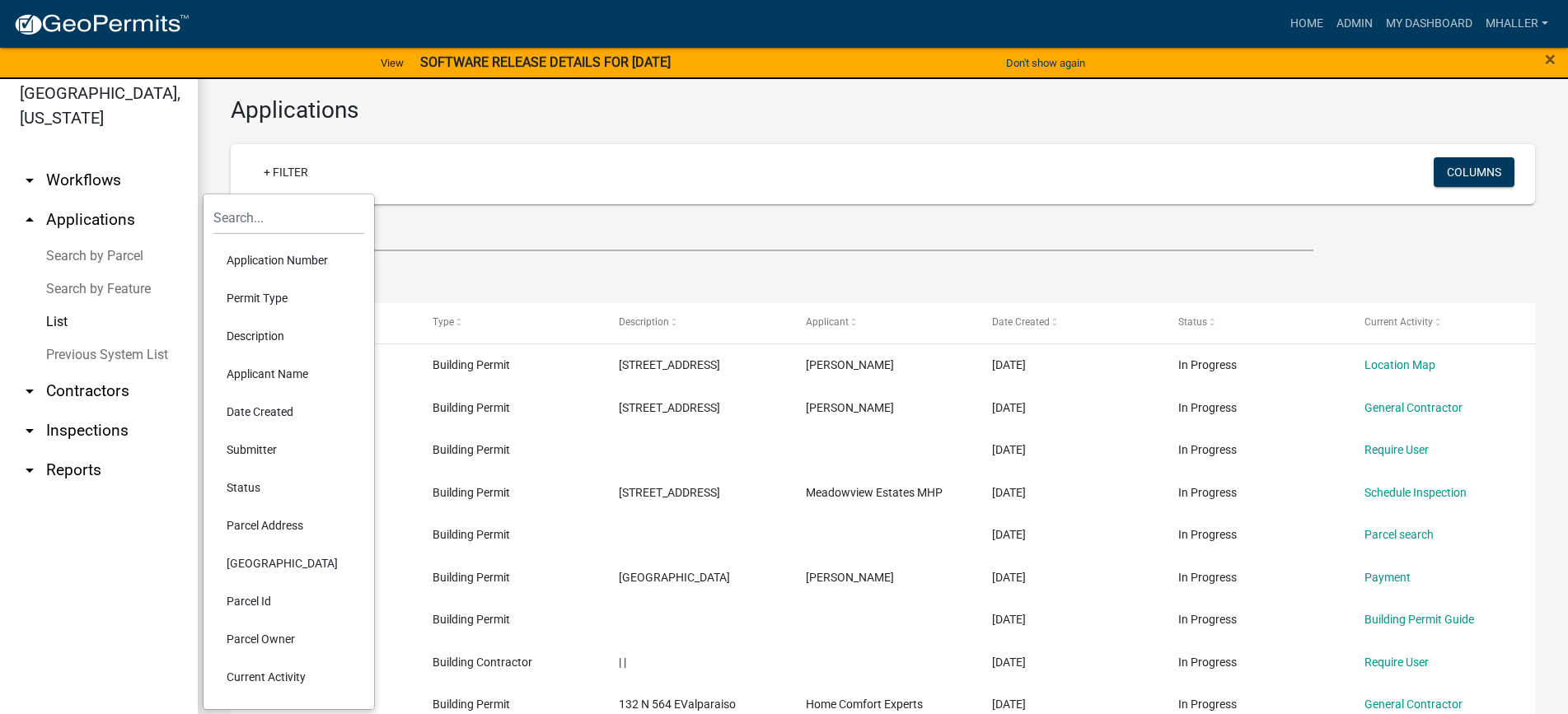
scroll to position [19, 0]
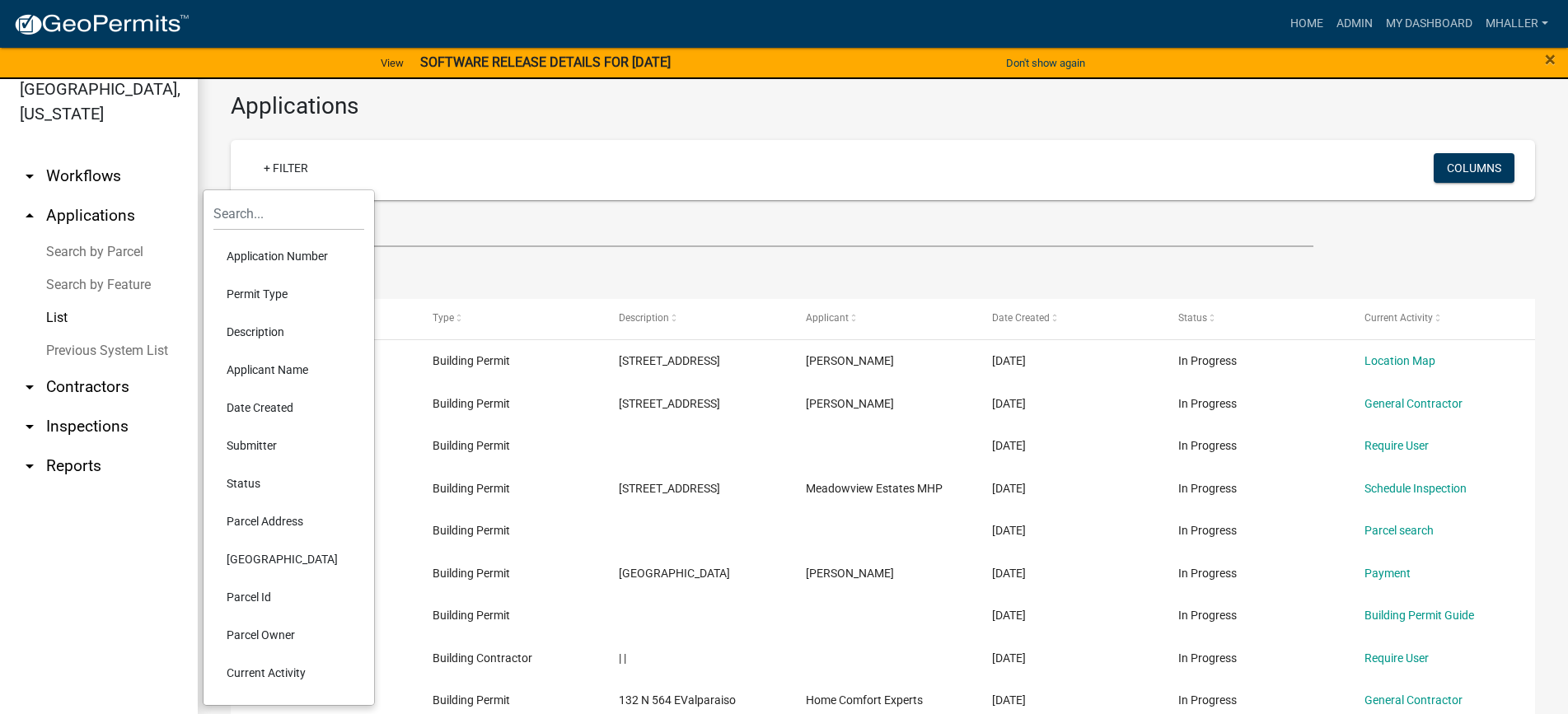
click at [265, 517] on li "Parcel Address" at bounding box center [289, 521] width 151 height 38
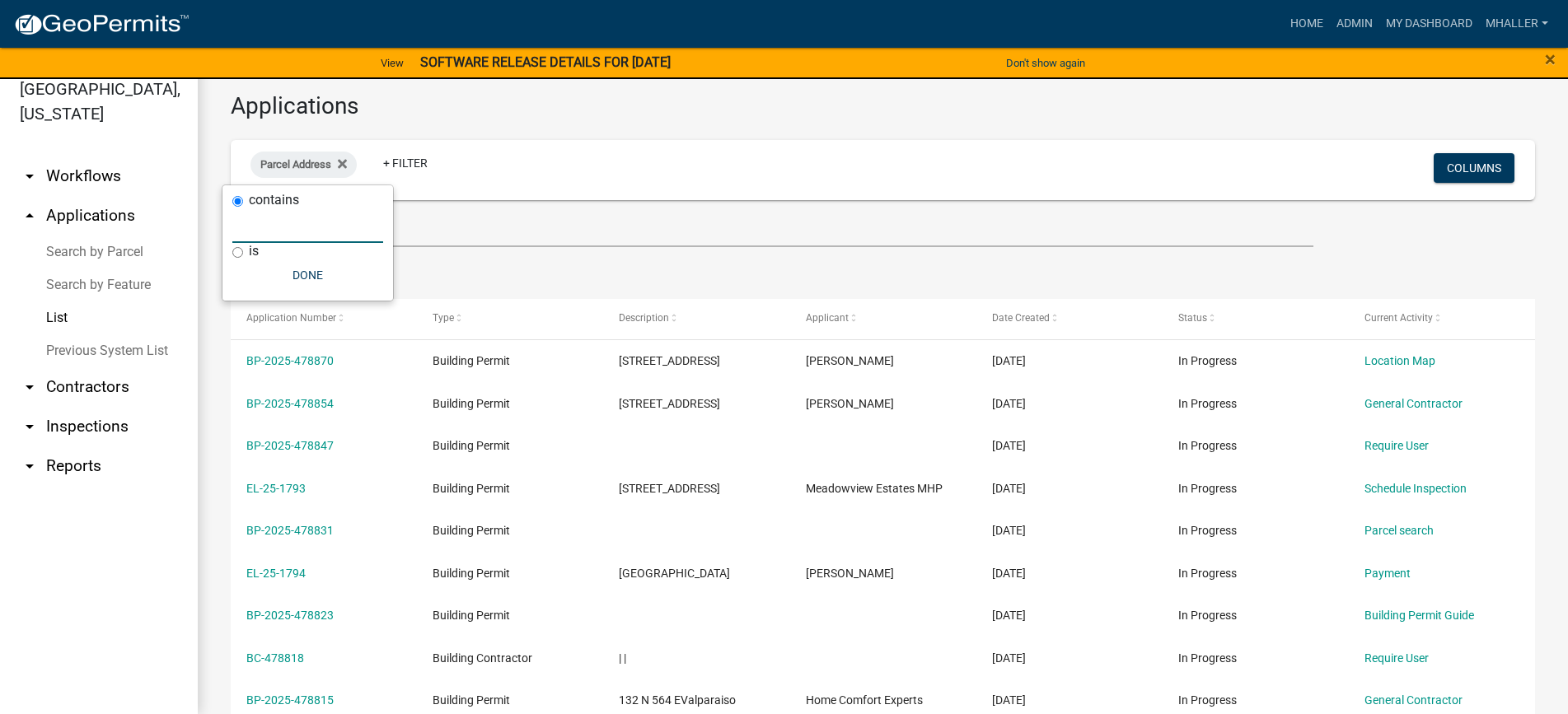
click at [290, 223] on input "text" at bounding box center [308, 226] width 151 height 34
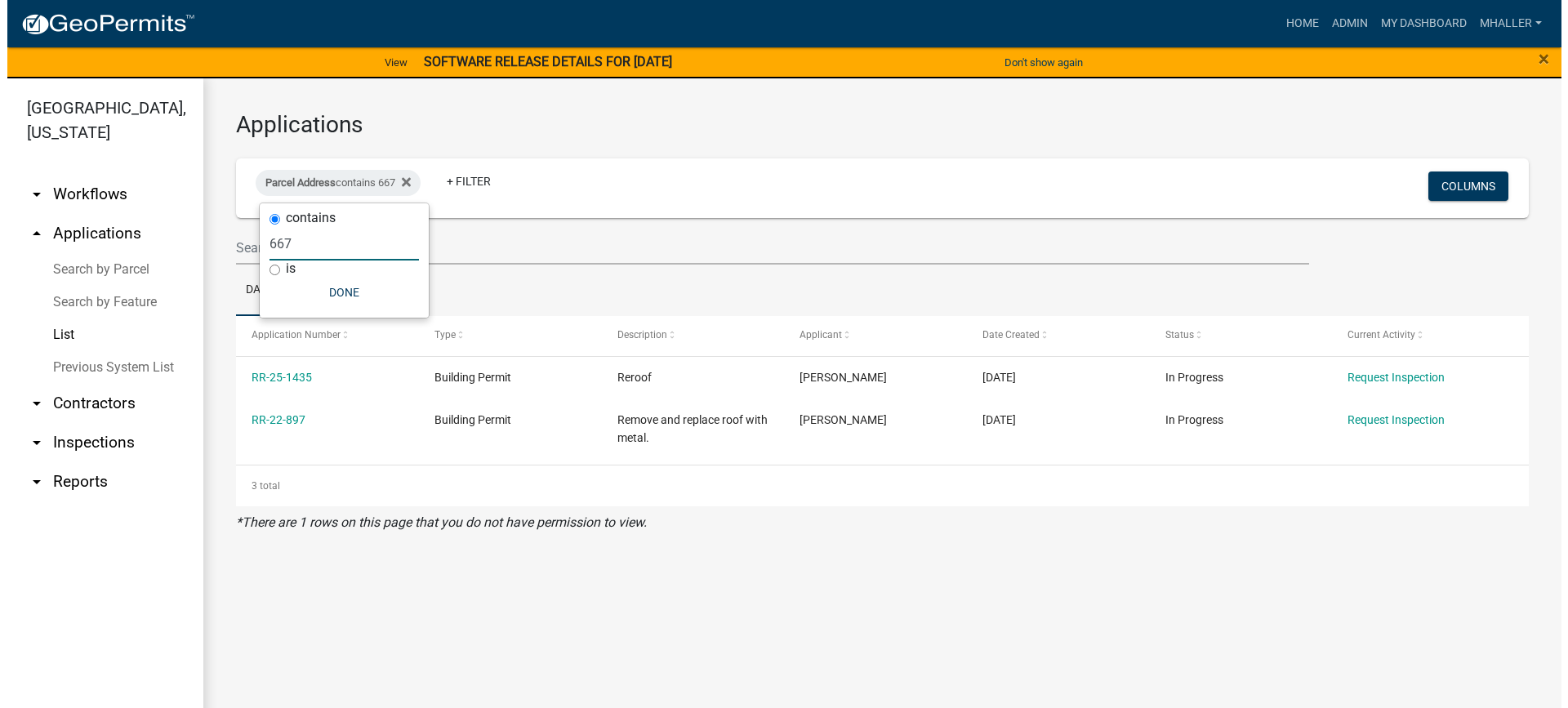
scroll to position [0, 0]
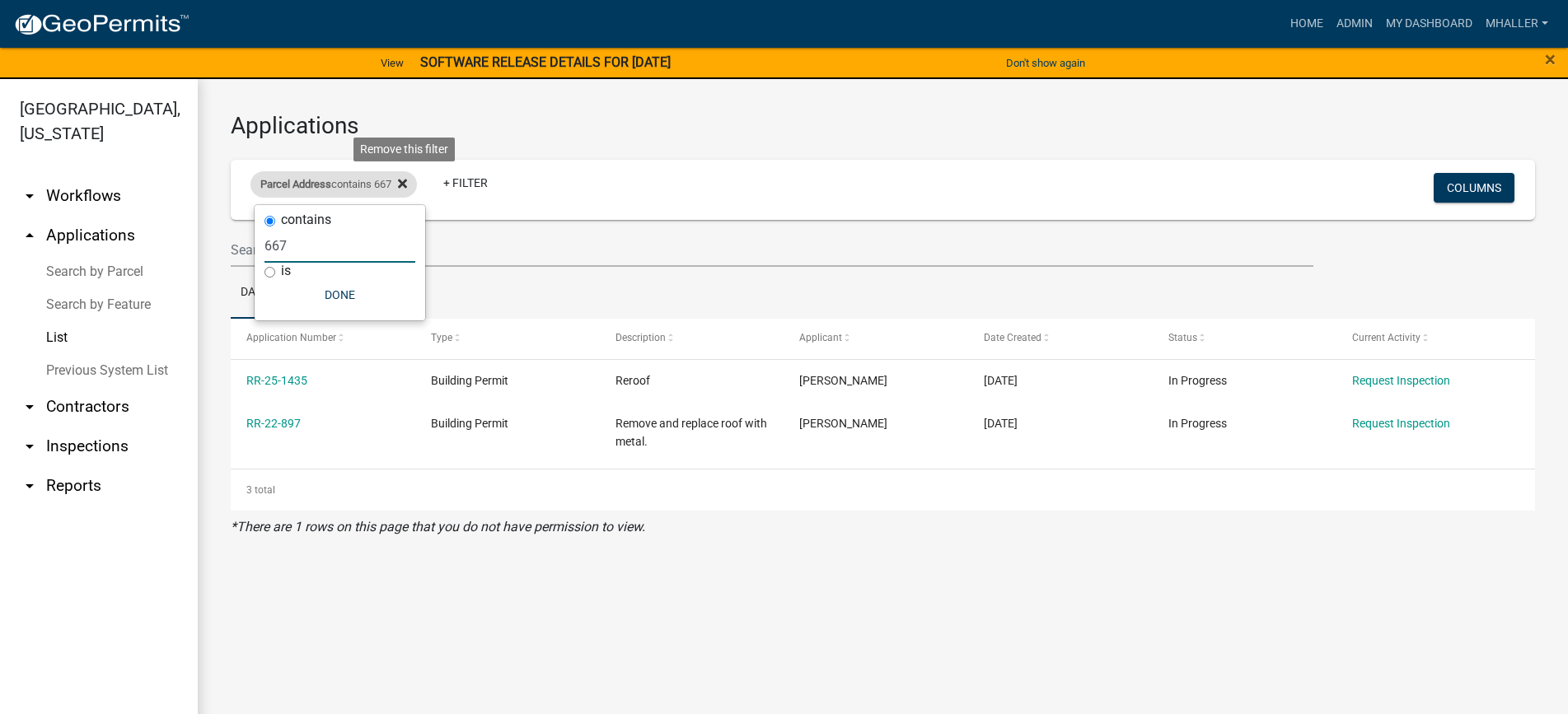
click at [407, 182] on icon at bounding box center [402, 184] width 9 height 9
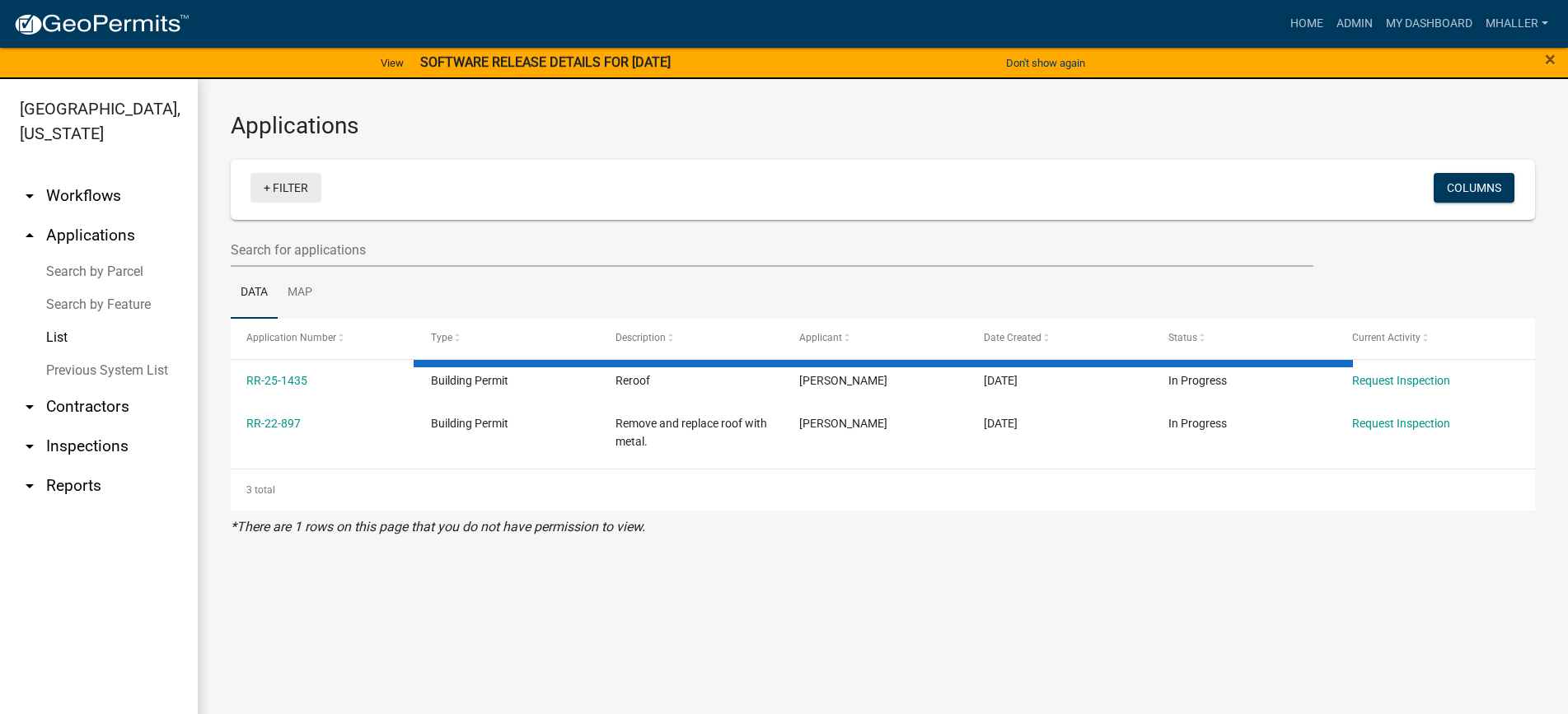
click at [296, 186] on link "+ Filter" at bounding box center [286, 187] width 71 height 29
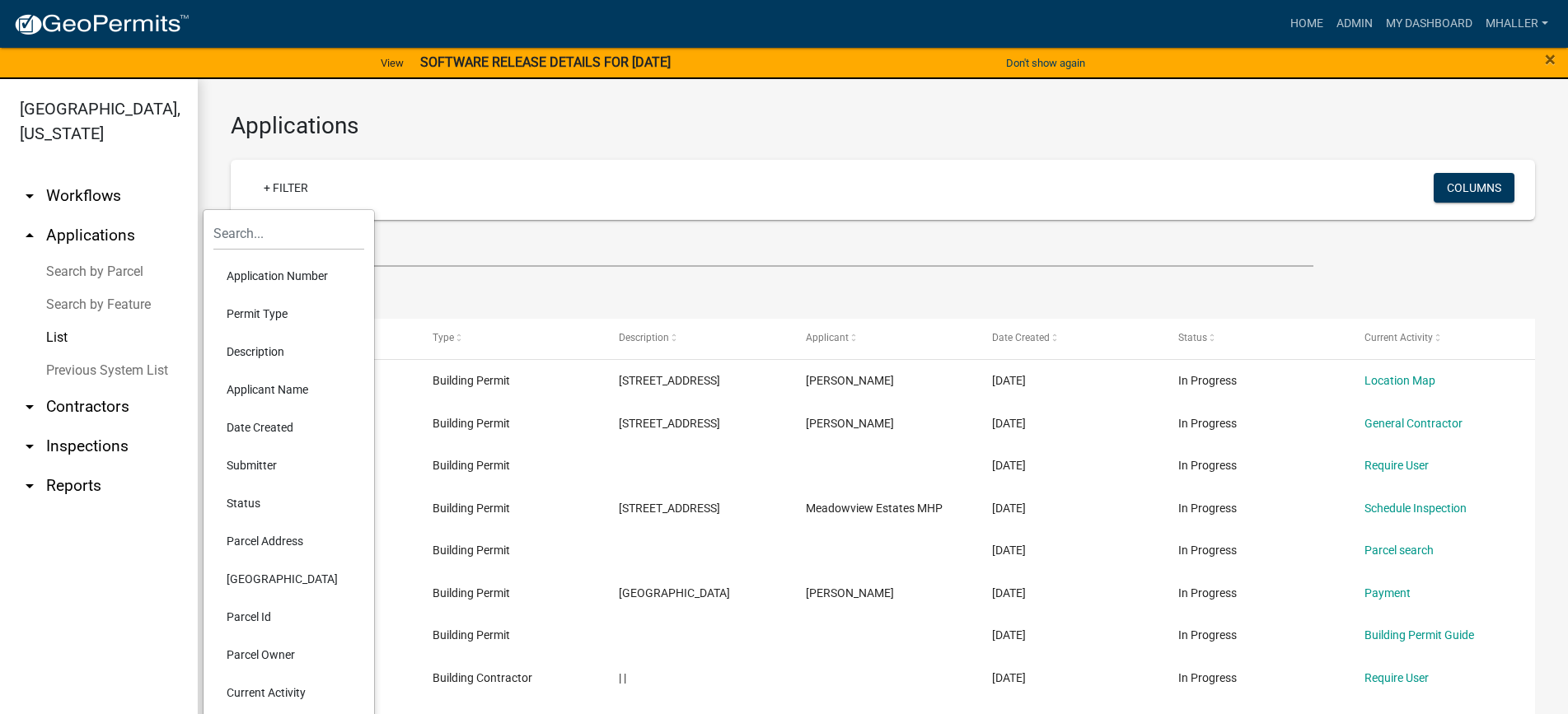
click at [273, 276] on li "Application Number" at bounding box center [289, 276] width 151 height 38
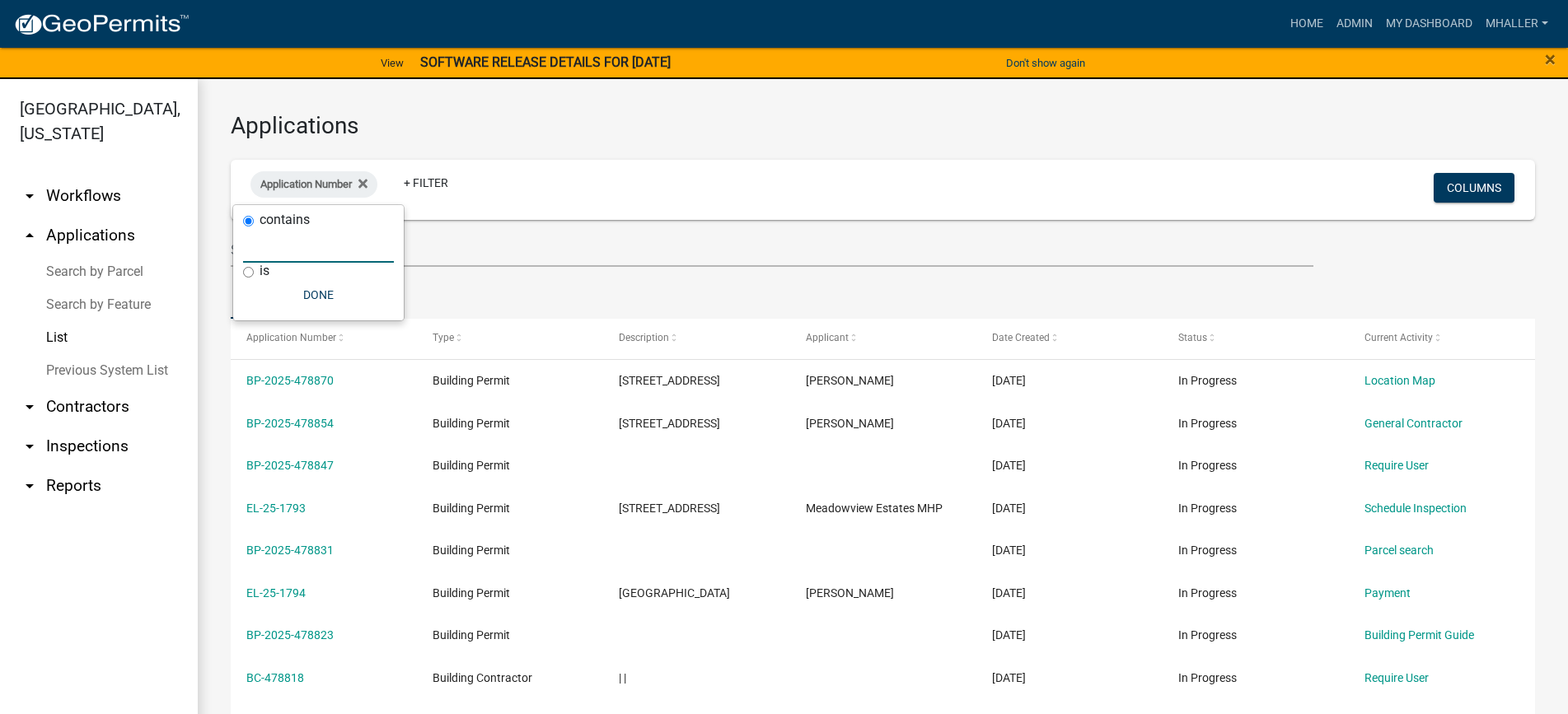
click at [269, 247] on input "text" at bounding box center [318, 245] width 151 height 34
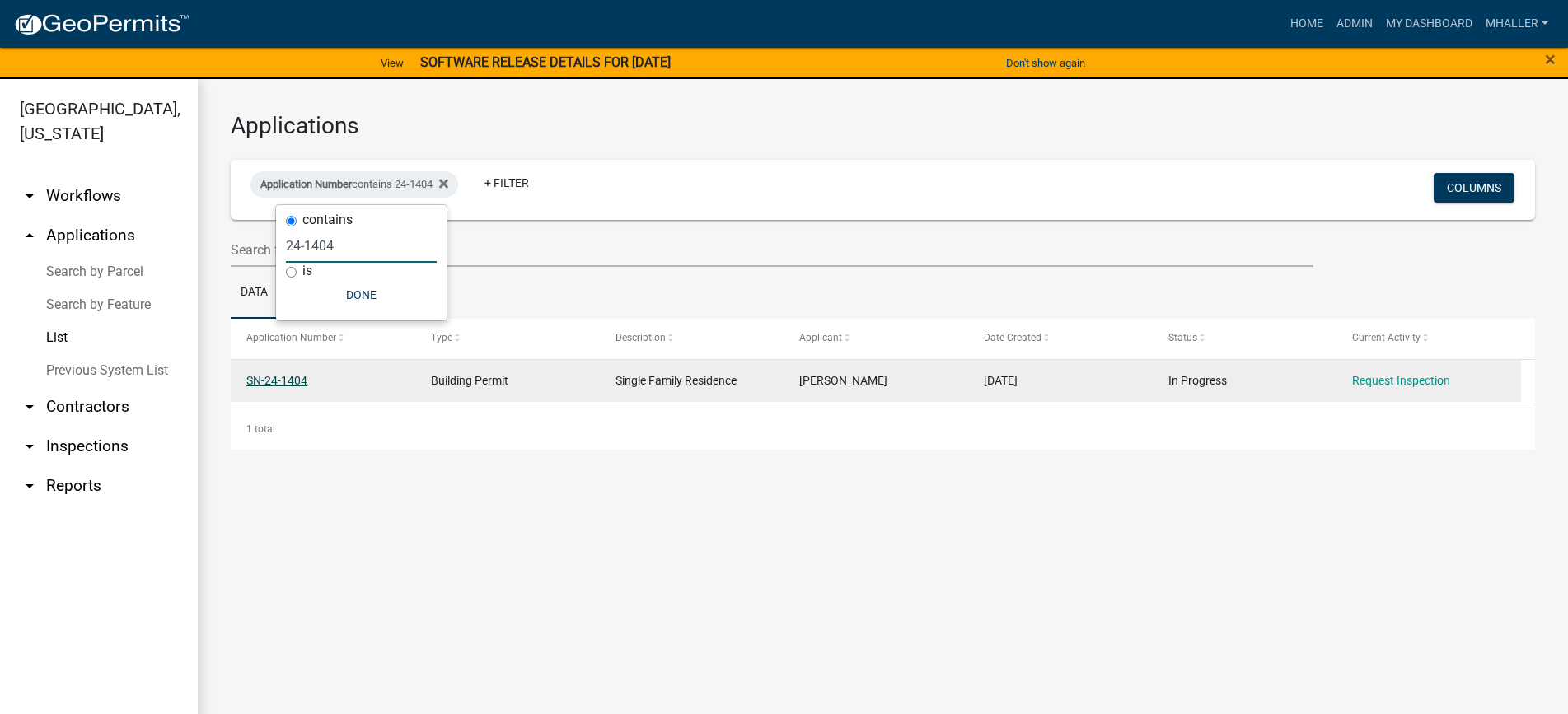
click at [279, 378] on link "SN-24-1404" at bounding box center [277, 380] width 61 height 13
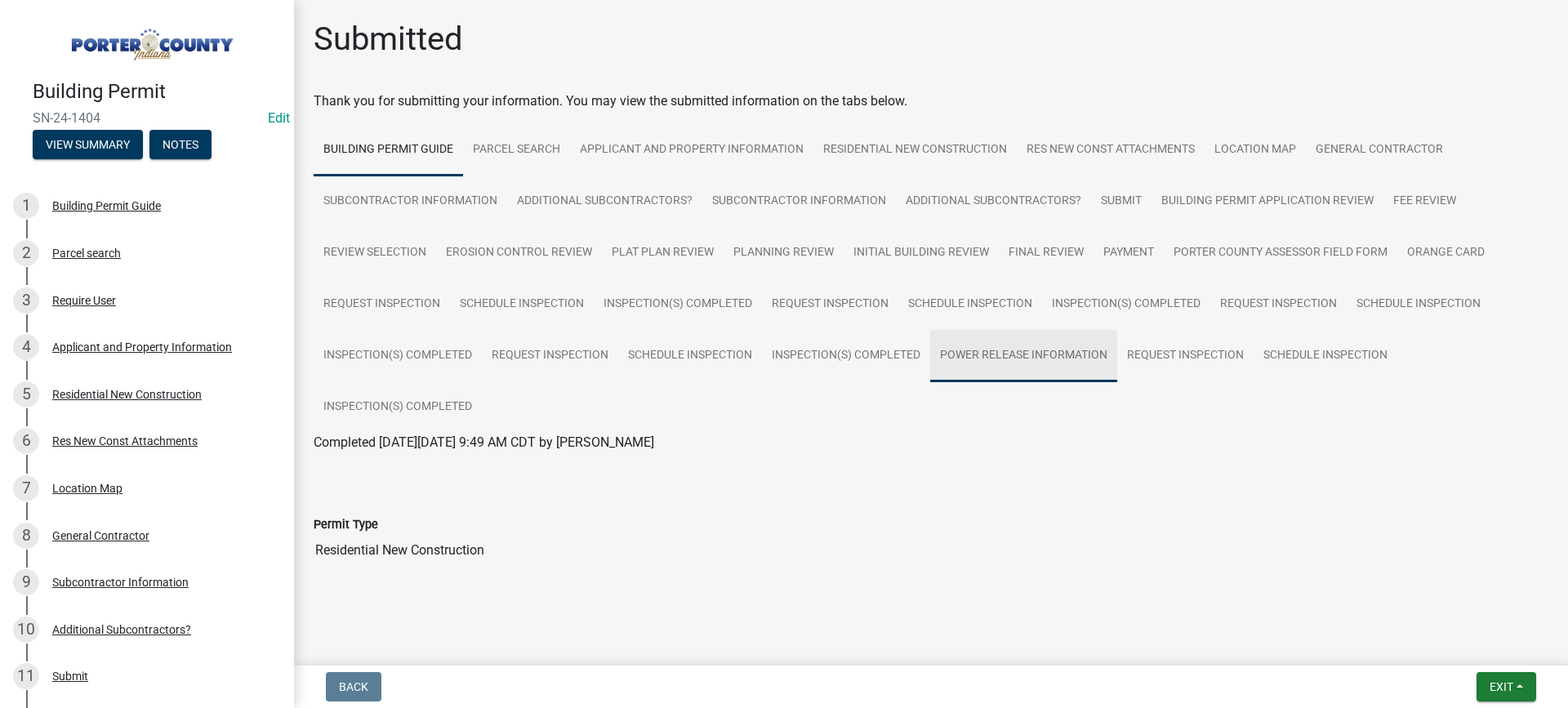
click at [973, 351] on link "Power Release Information" at bounding box center [1024, 355] width 187 height 52
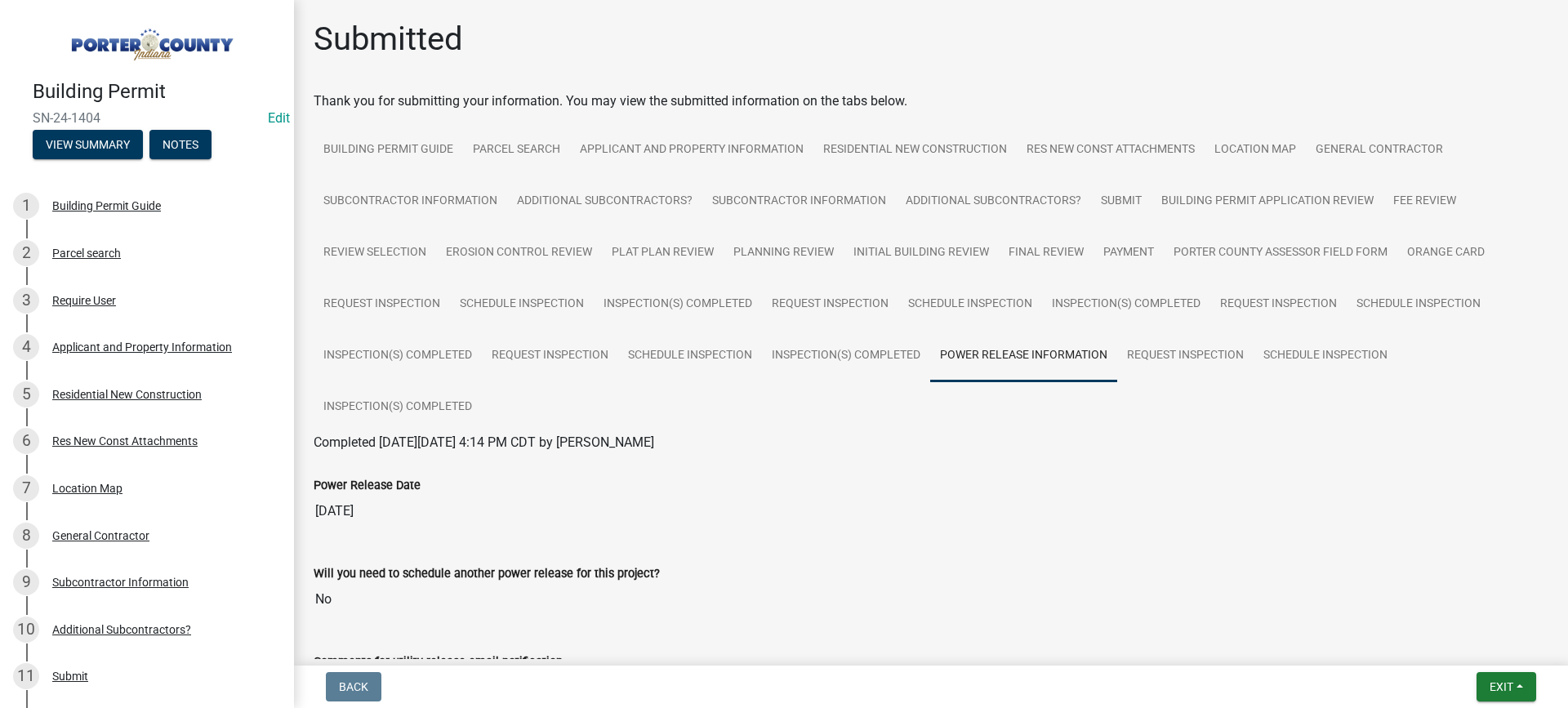
scroll to position [82, 0]
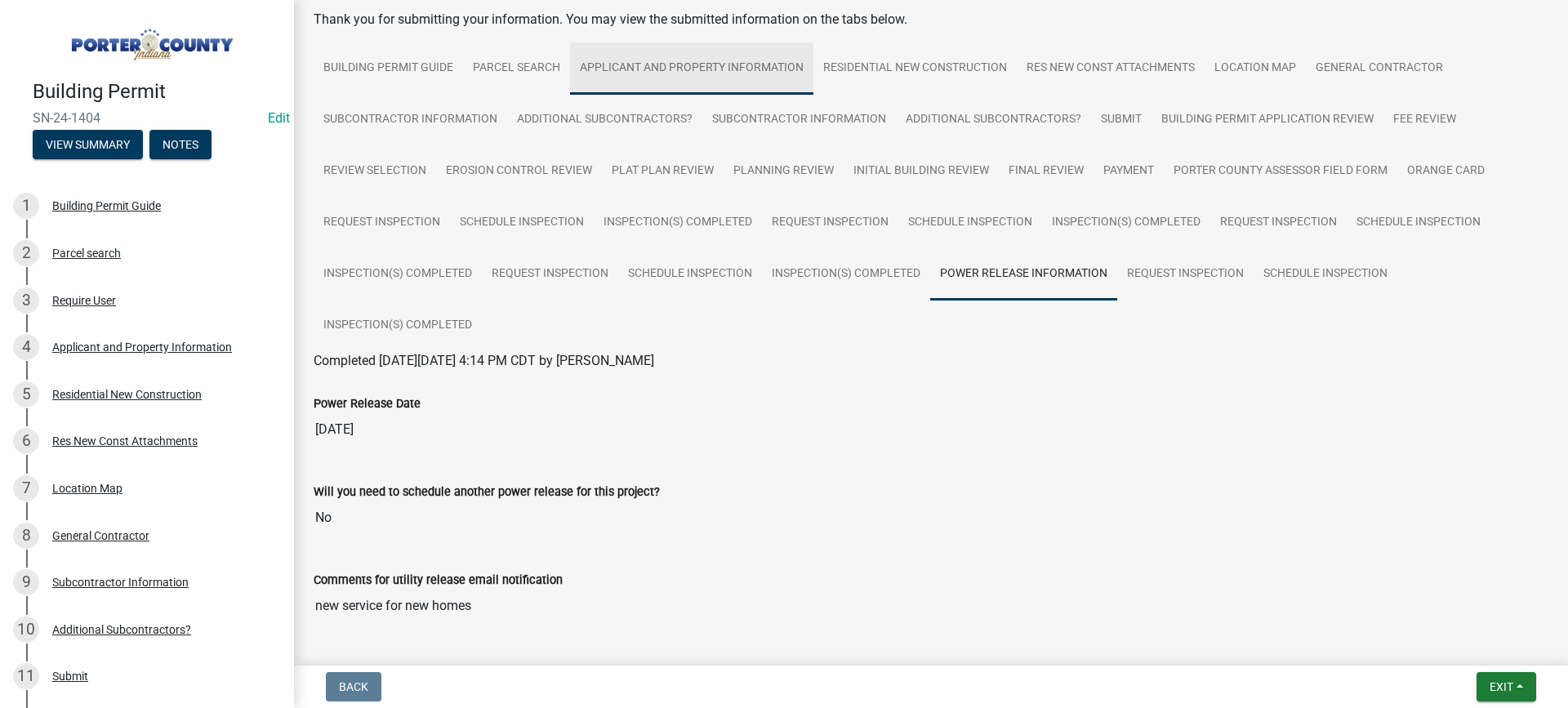
click at [683, 66] on link "Applicant and Property Information" at bounding box center [692, 68] width 243 height 52
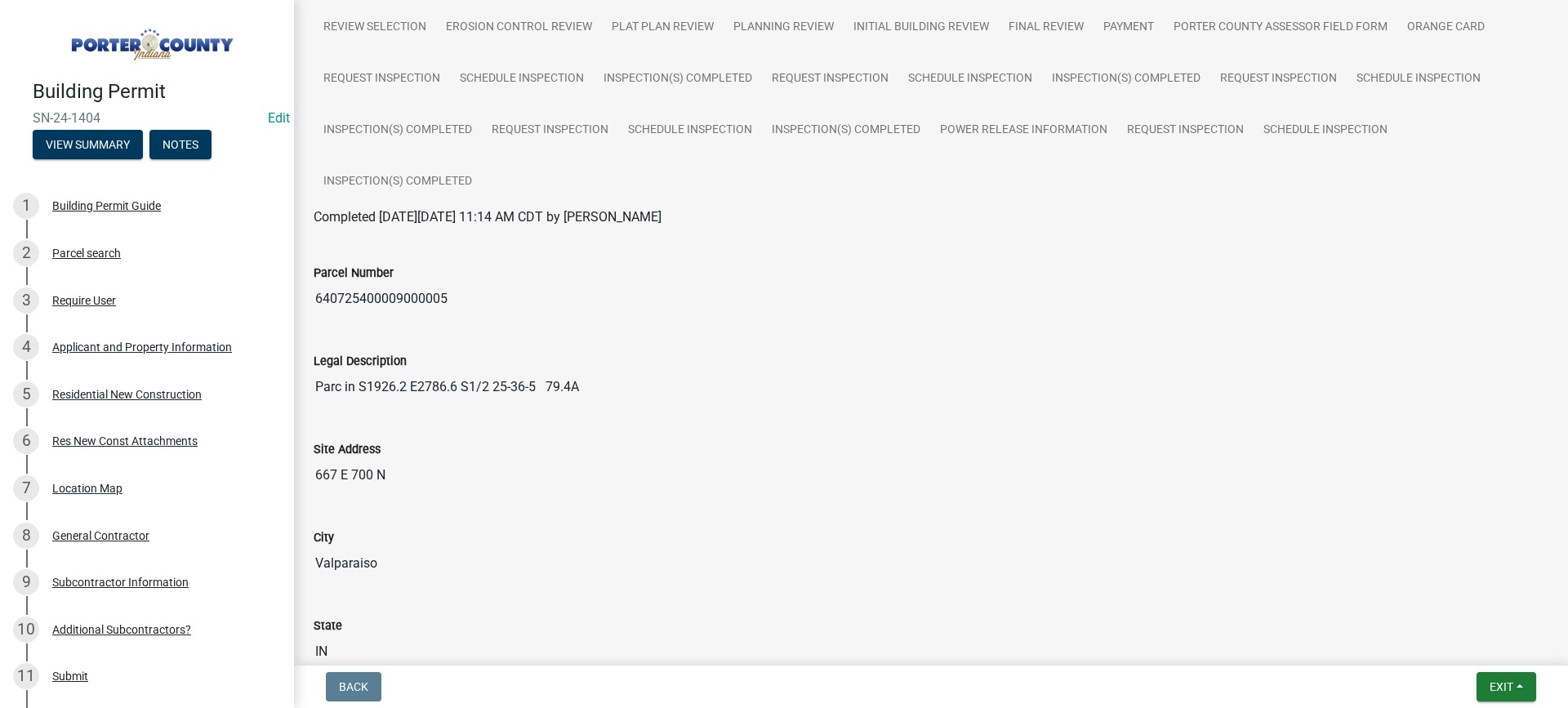
scroll to position [245, 0]
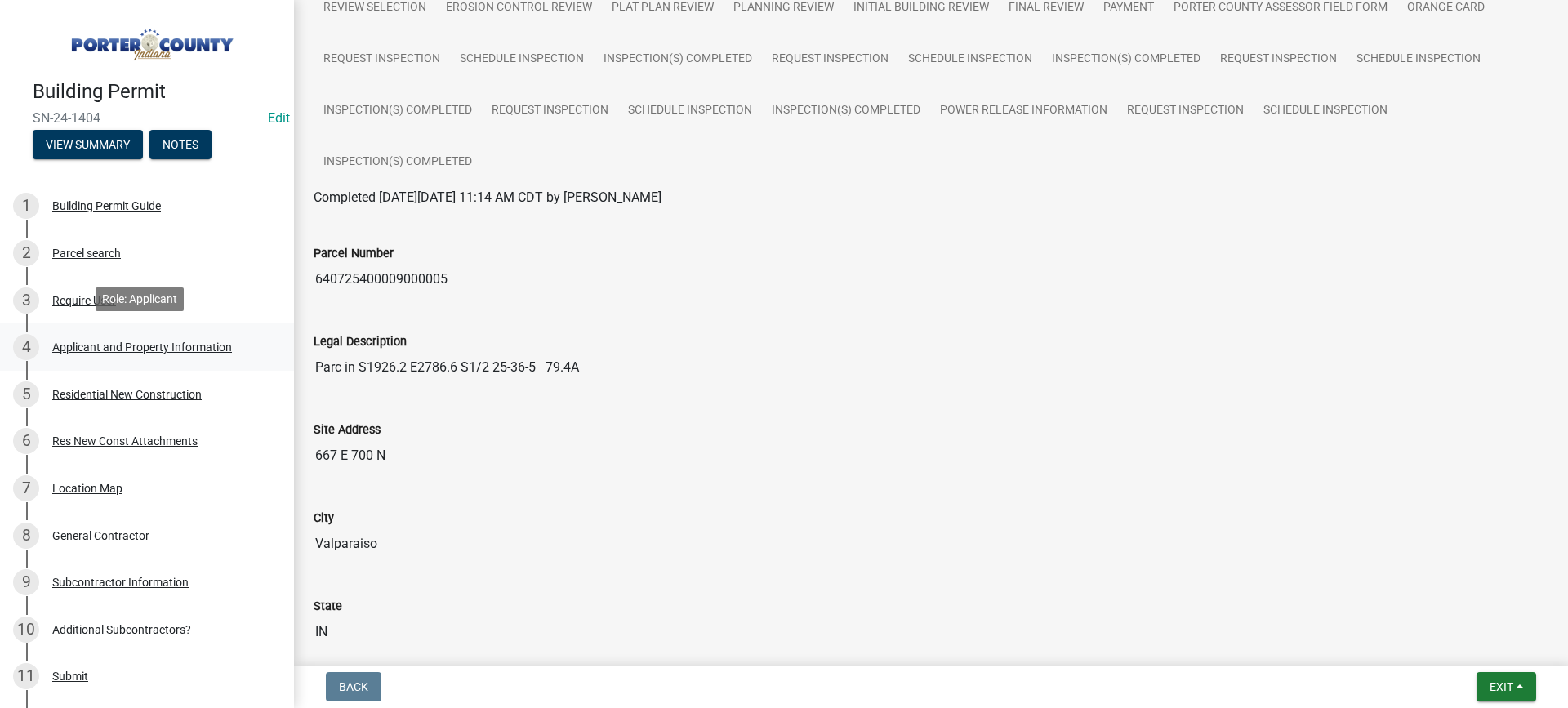
click at [156, 344] on div "Applicant and Property Information" at bounding box center [142, 346] width 179 height 11
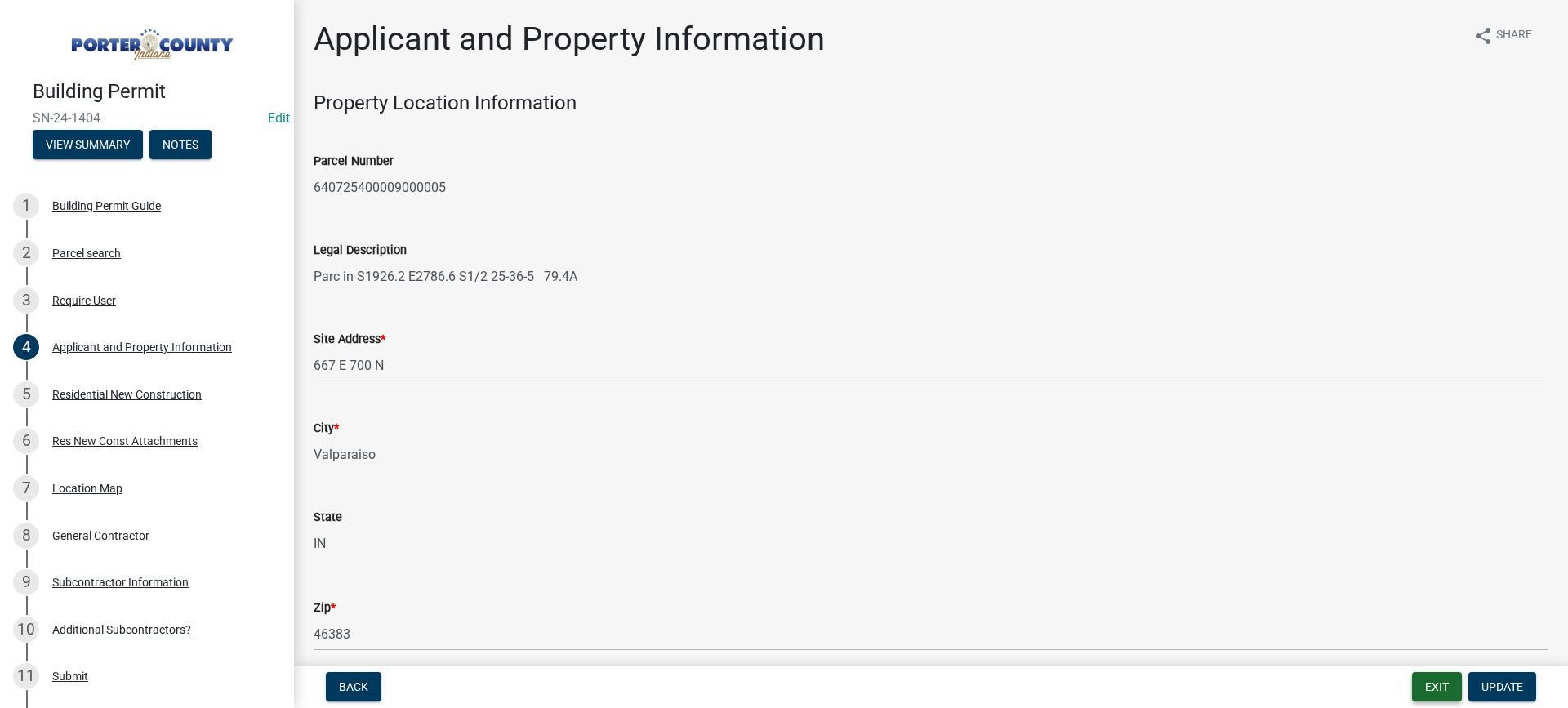
click at [1442, 688] on button "Exit" at bounding box center [1437, 686] width 50 height 29
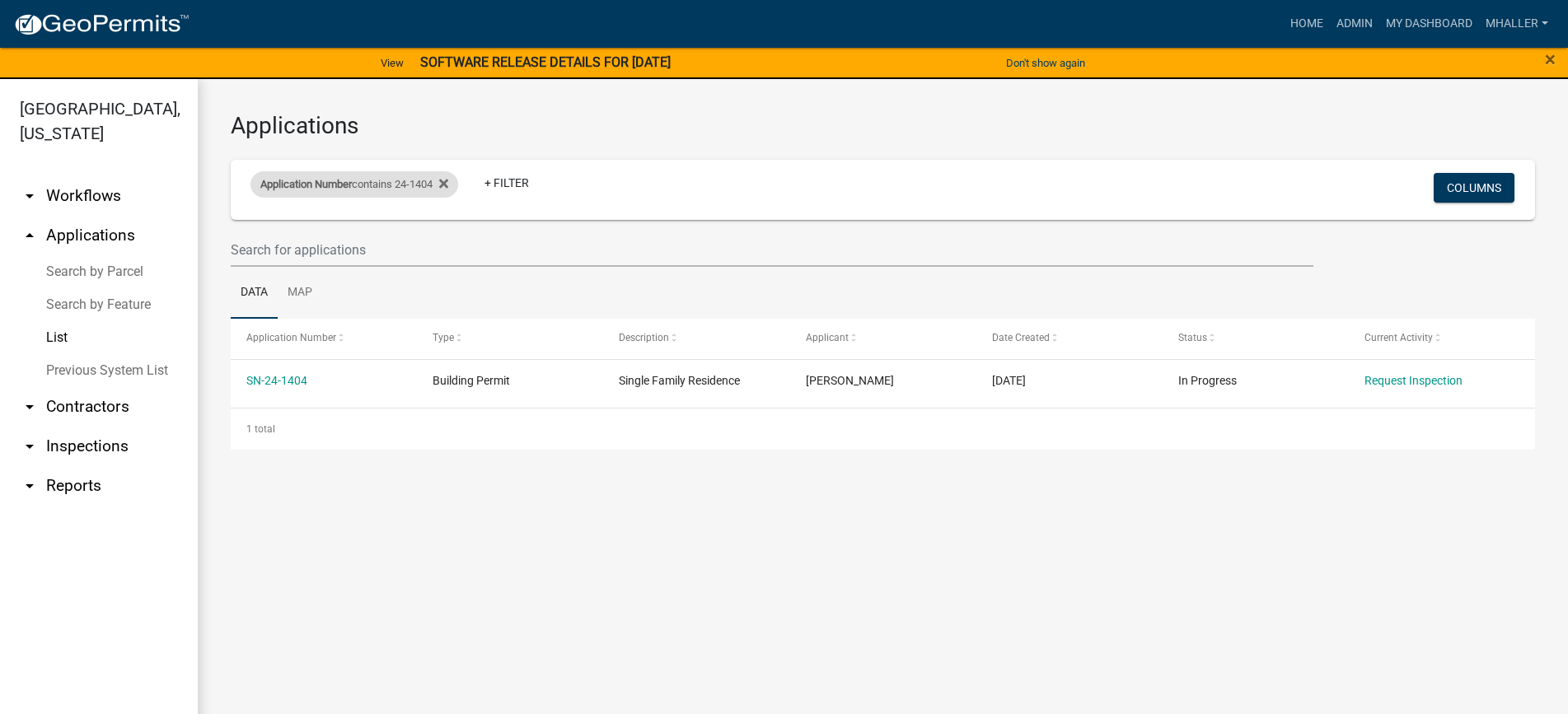
click at [405, 183] on div "Application Number contains 24-1404" at bounding box center [355, 184] width 207 height 27
click at [356, 252] on input "24-1404" at bounding box center [361, 245] width 151 height 34
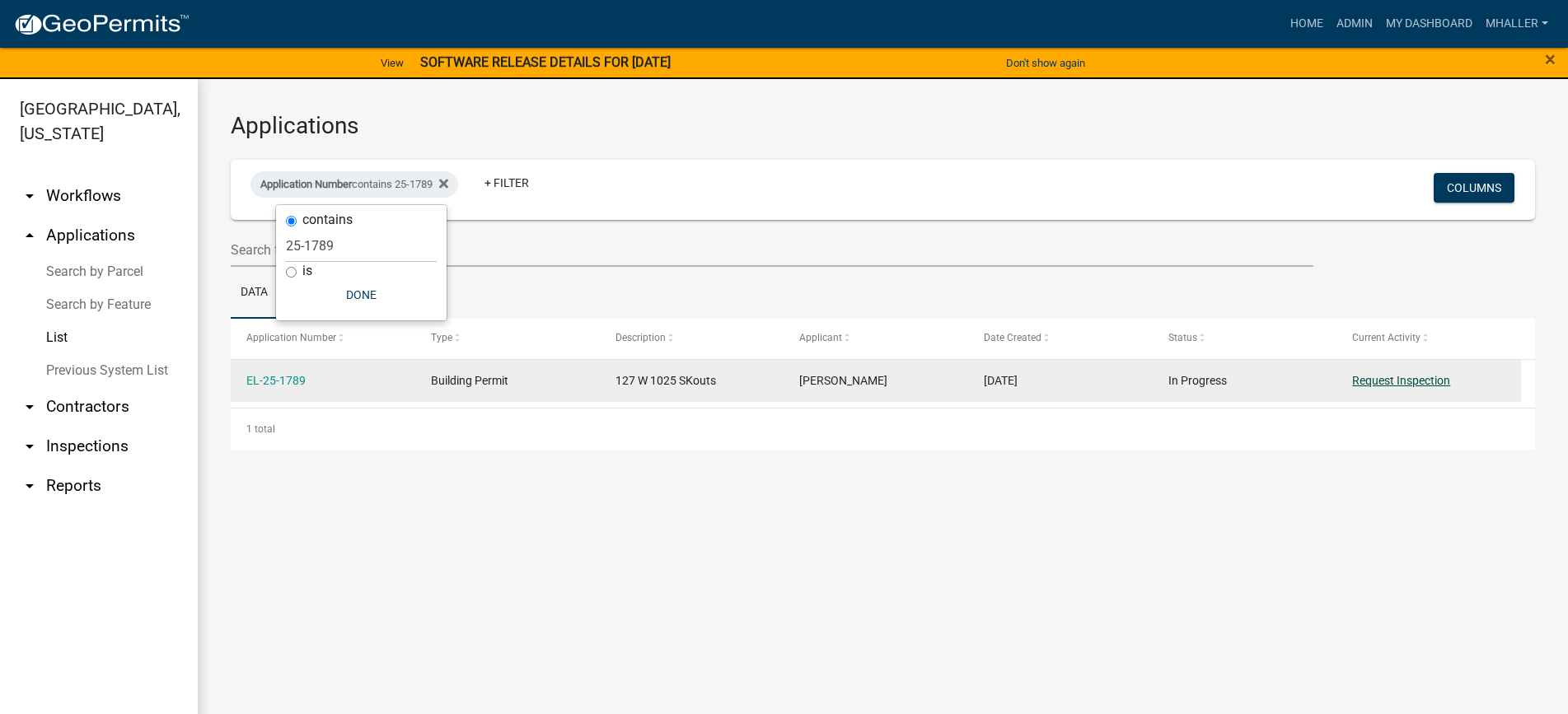
click at [1380, 380] on link "Request Inspection" at bounding box center [1400, 380] width 98 height 13
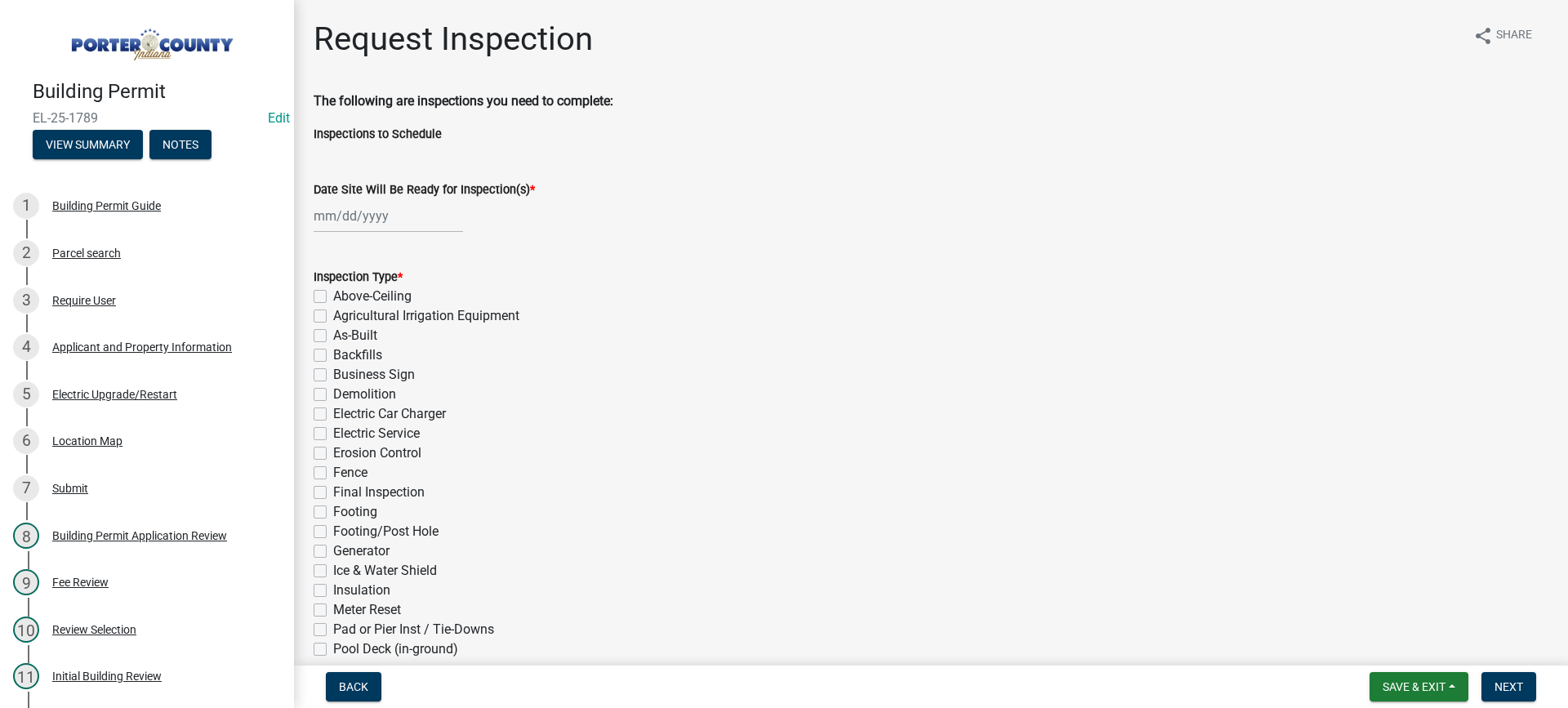
click at [338, 210] on div at bounding box center [388, 216] width 149 height 33
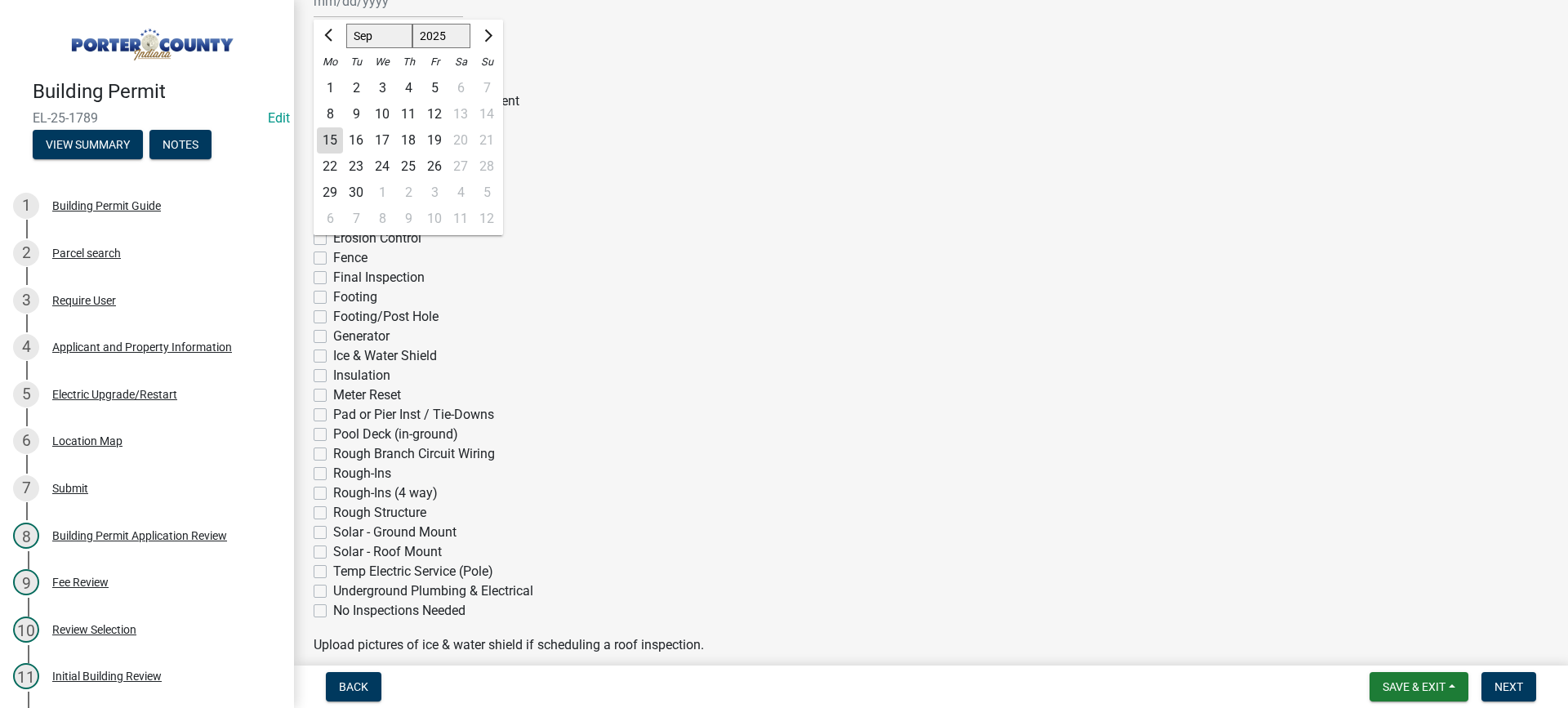
scroll to position [245, 0]
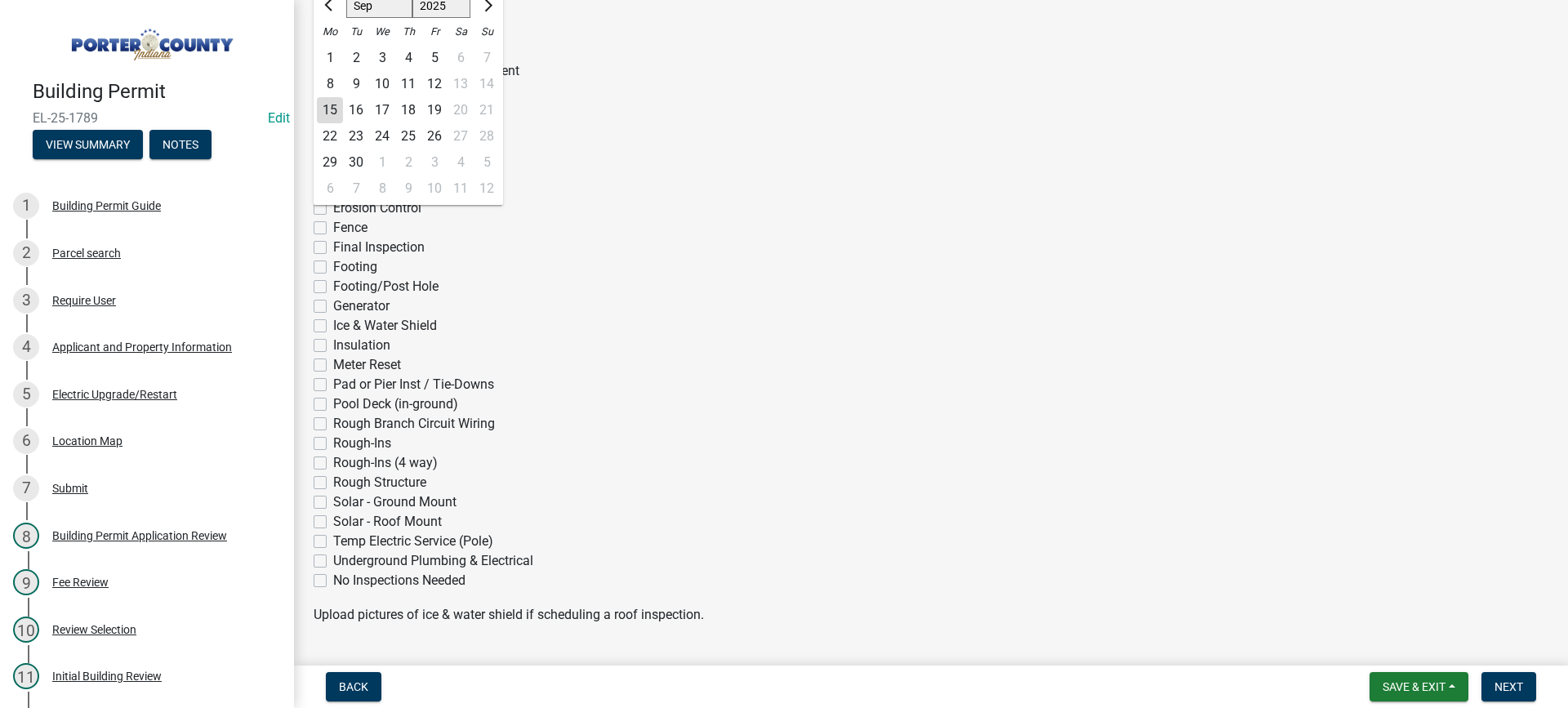
click at [358, 107] on div "16" at bounding box center [356, 111] width 26 height 26
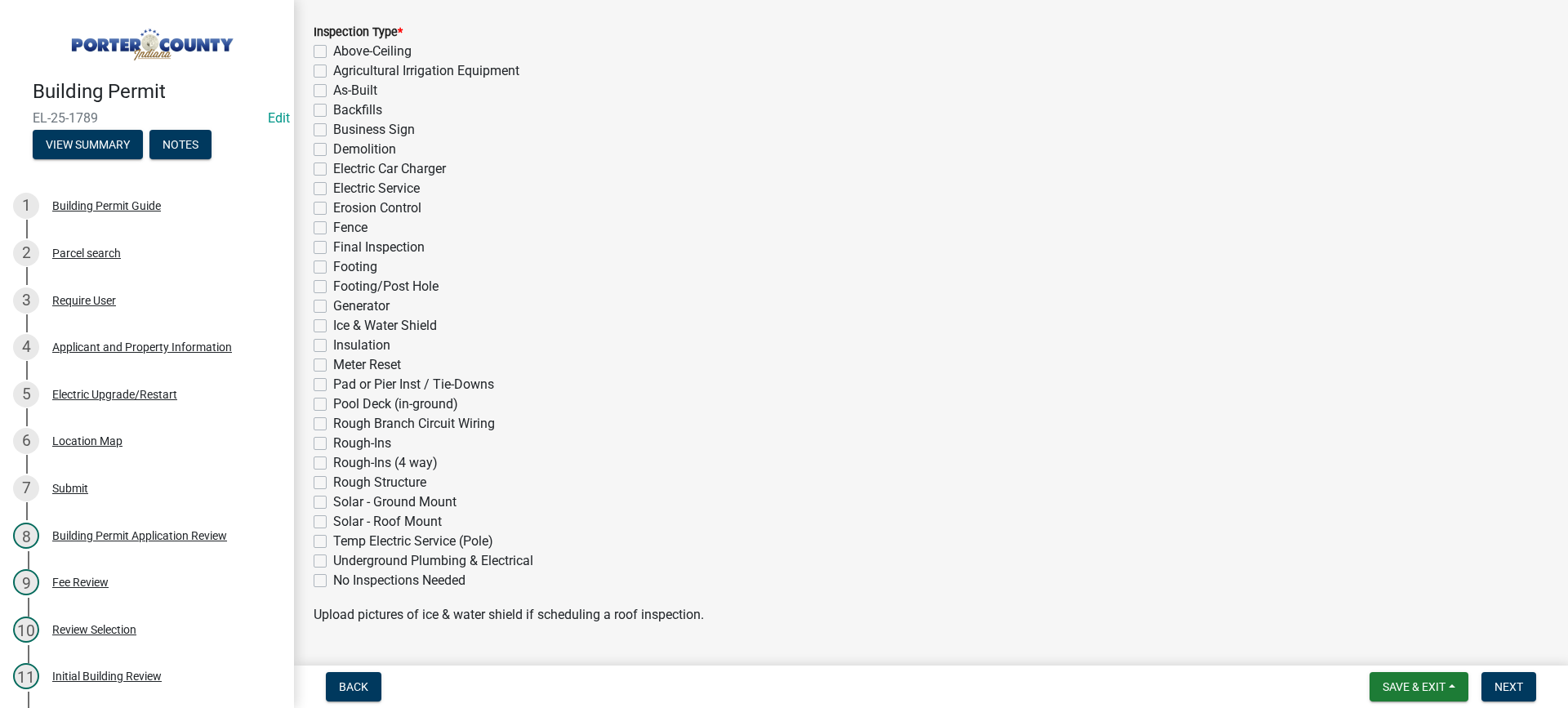
click at [333, 189] on label "Electric Service" at bounding box center [376, 189] width 87 height 19
click at [333, 189] on input "Electric Service" at bounding box center [338, 184] width 11 height 11
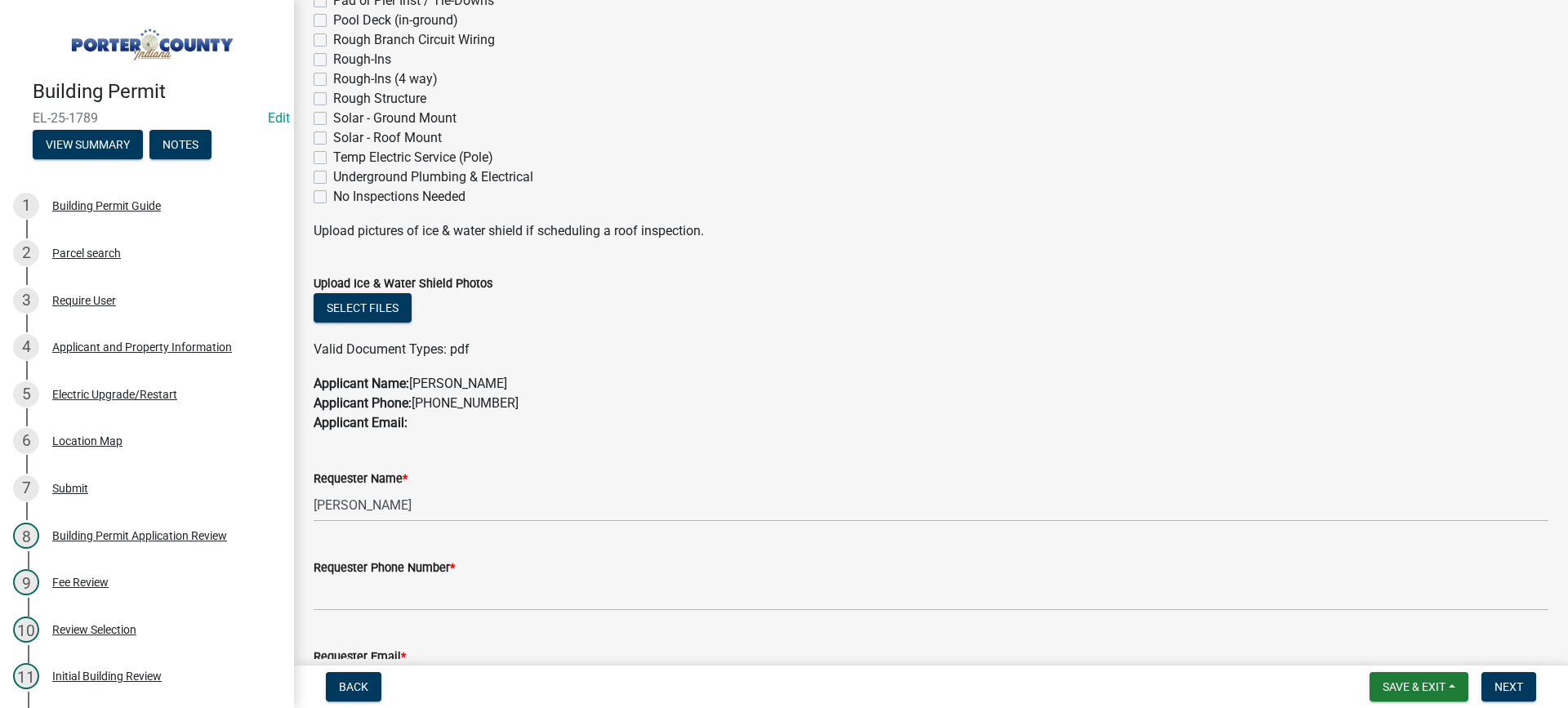
scroll to position [734, 0]
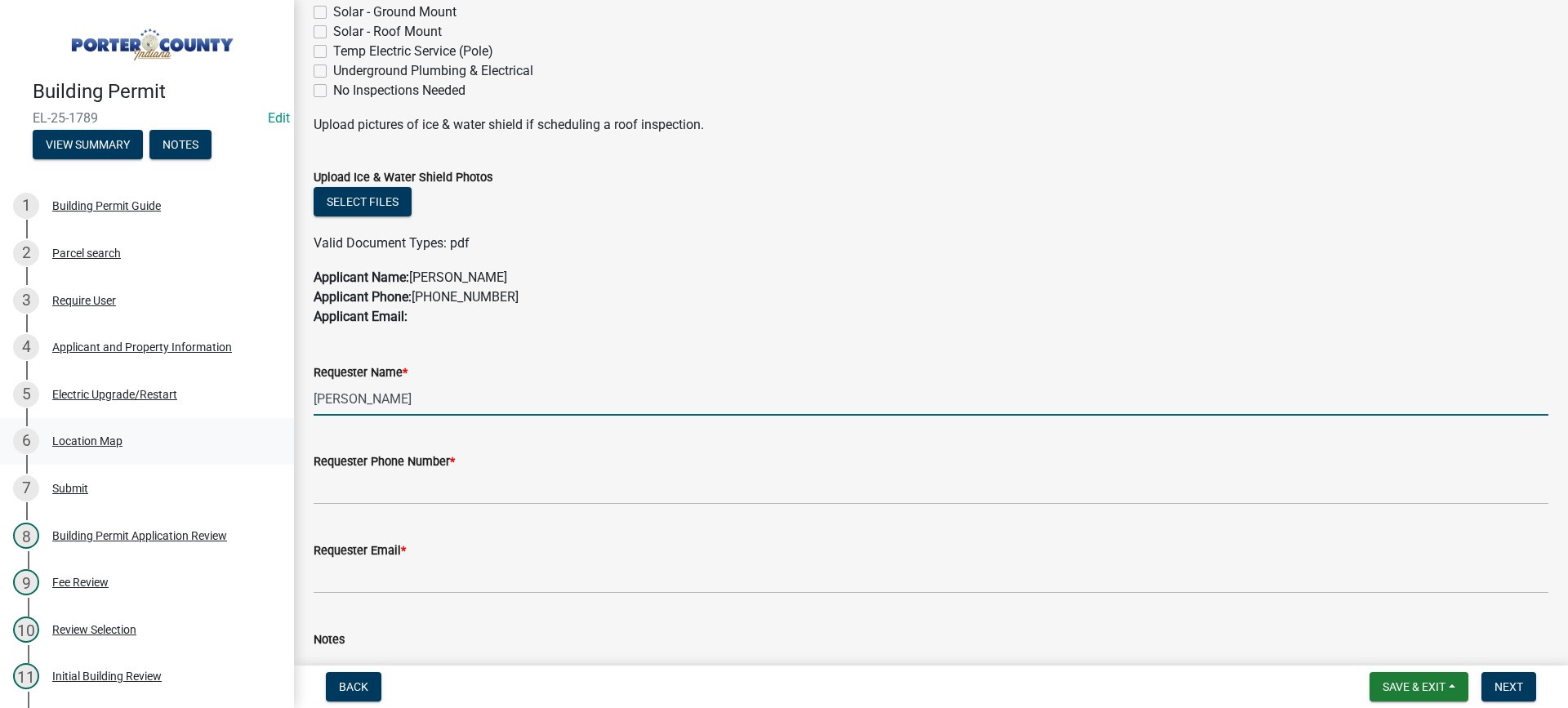
drag, startPoint x: 417, startPoint y: 392, endPoint x: 224, endPoint y: 416, distance: 194.5
click at [224, 416] on div "Building Permit EL-25-1789 Edit View Summary Notes 1 Building Permit Guide 2 Pa…" at bounding box center [784, 354] width 1568 height 708
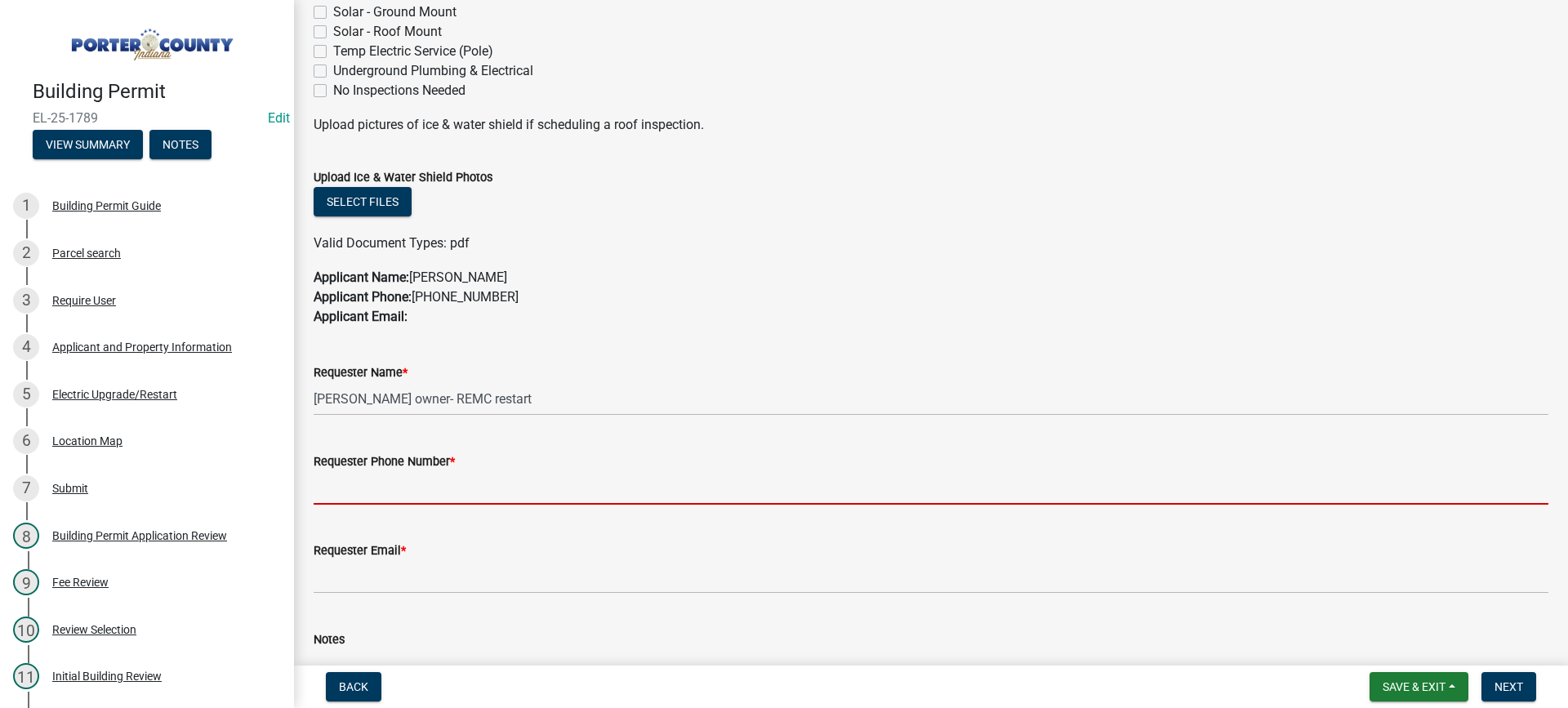
click at [388, 491] on input "Requester Phone Number *" at bounding box center [931, 488] width 1235 height 33
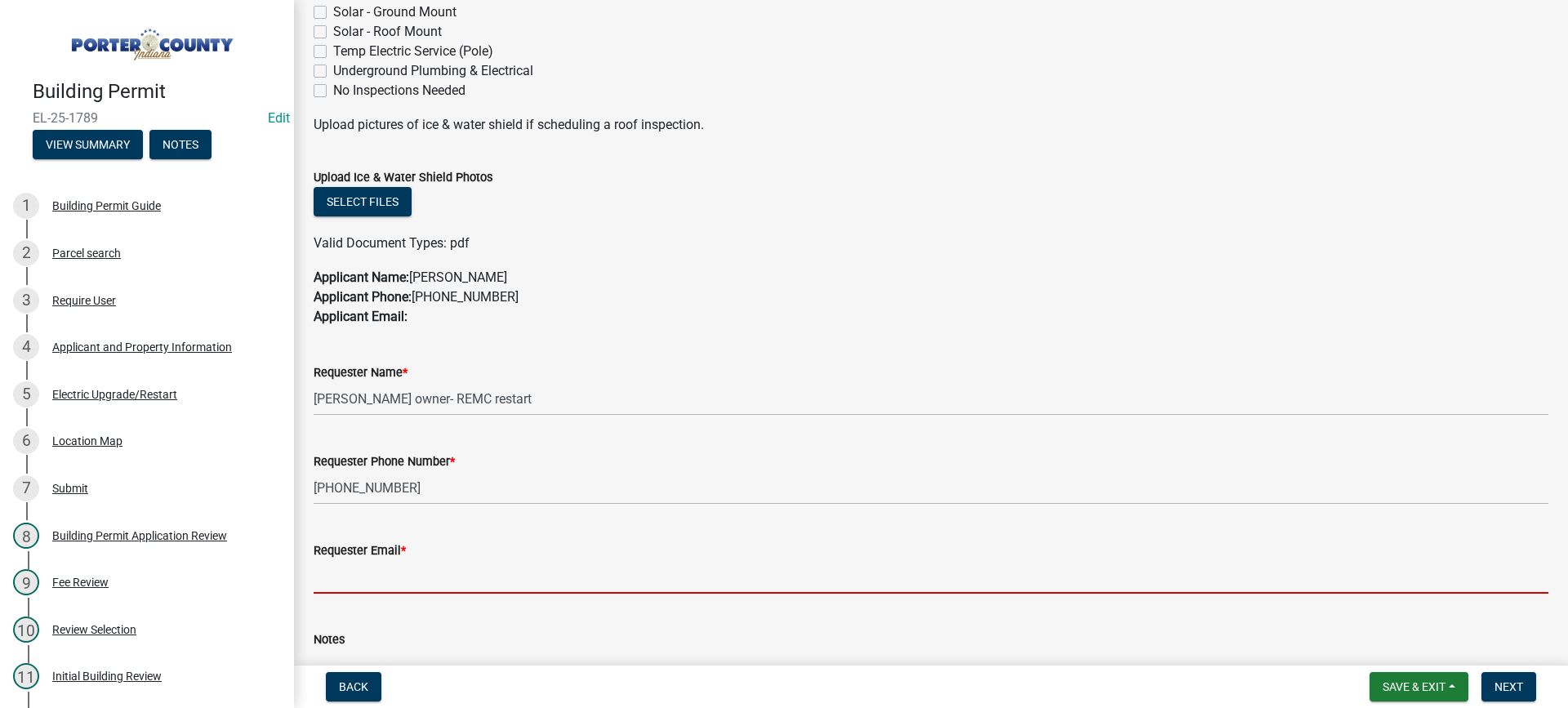
click at [441, 588] on input "Requester Email *" at bounding box center [931, 577] width 1235 height 33
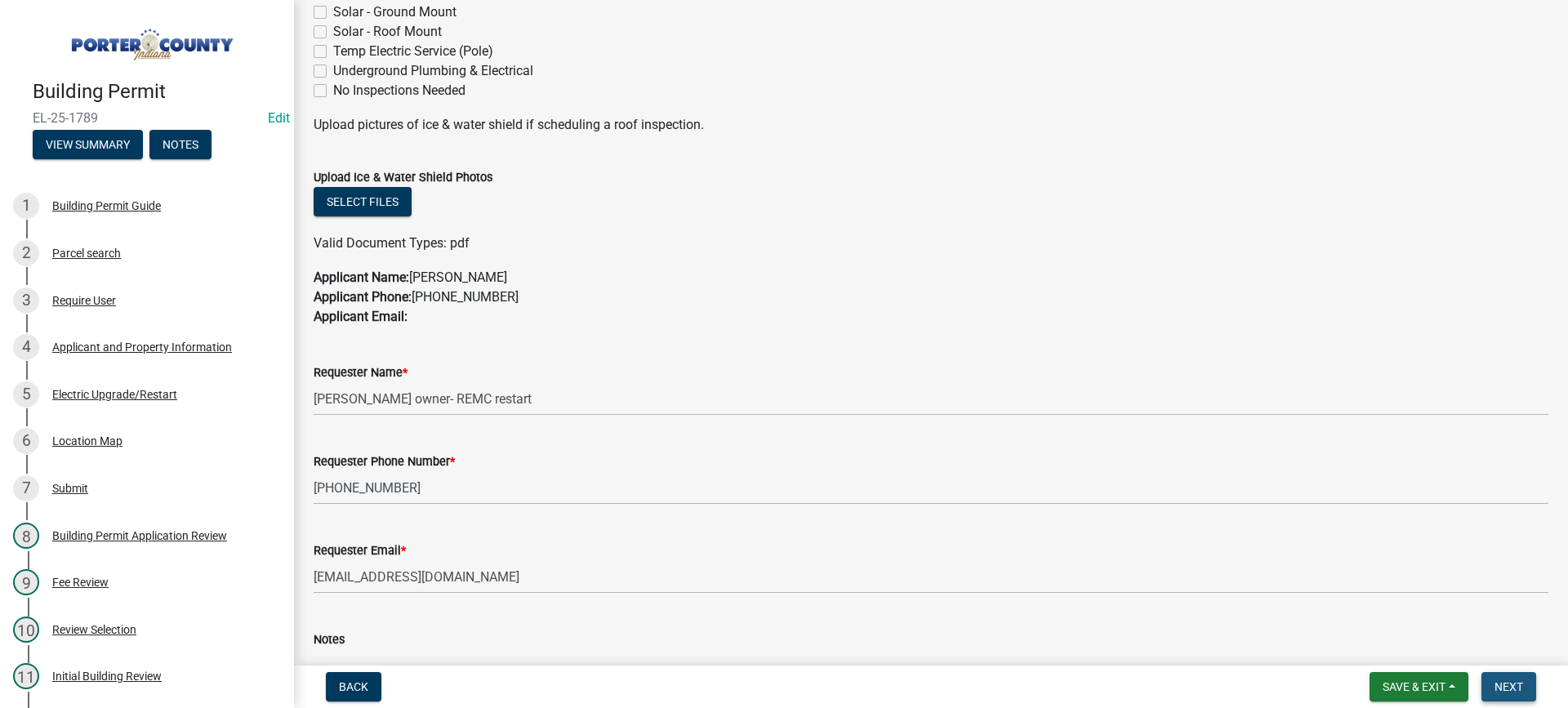
click at [1505, 685] on span "Next" at bounding box center [1509, 686] width 29 height 13
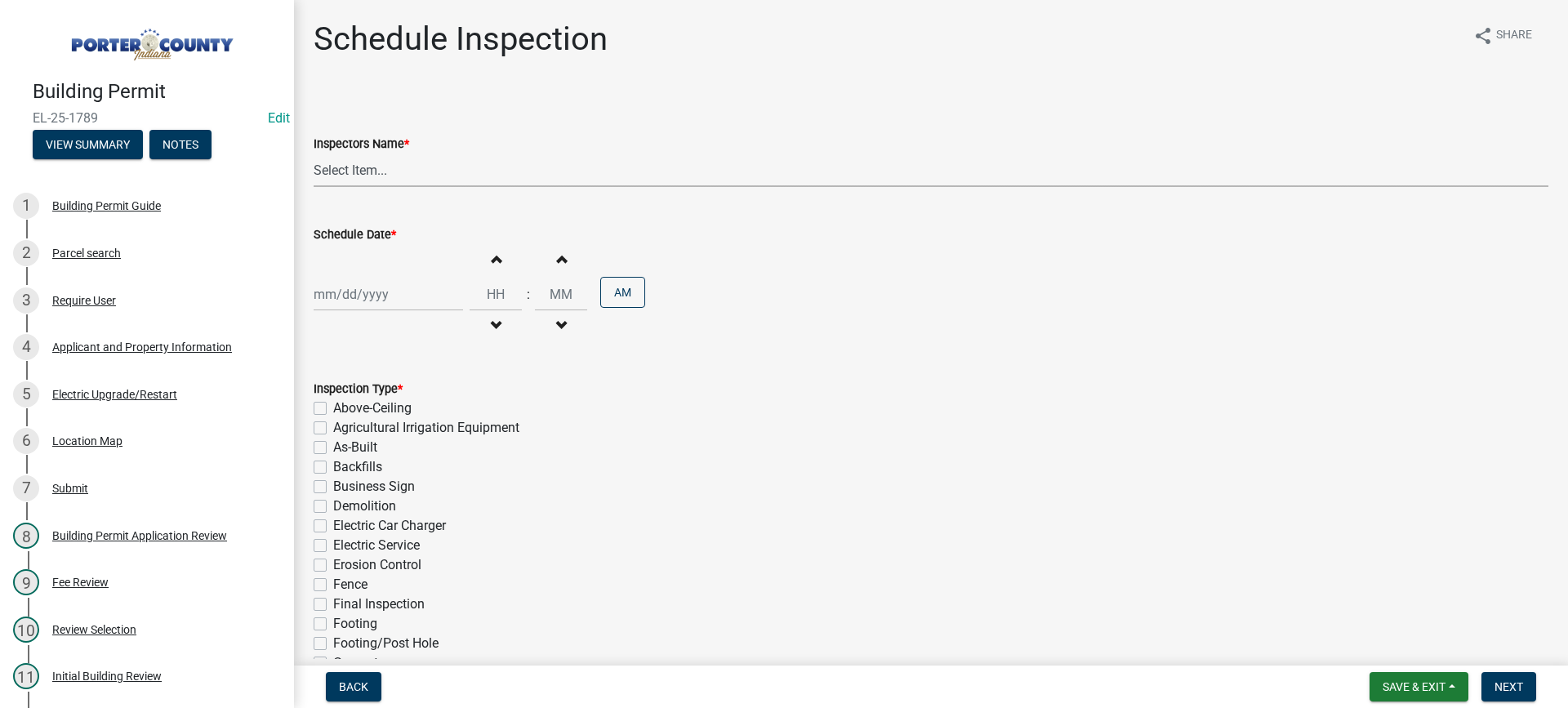
click at [363, 171] on select "Select Item... mhaller ([PERSON_NAME])" at bounding box center [931, 170] width 1235 height 33
click at [314, 154] on select "Select Item... mhaller ([PERSON_NAME])" at bounding box center [931, 170] width 1235 height 33
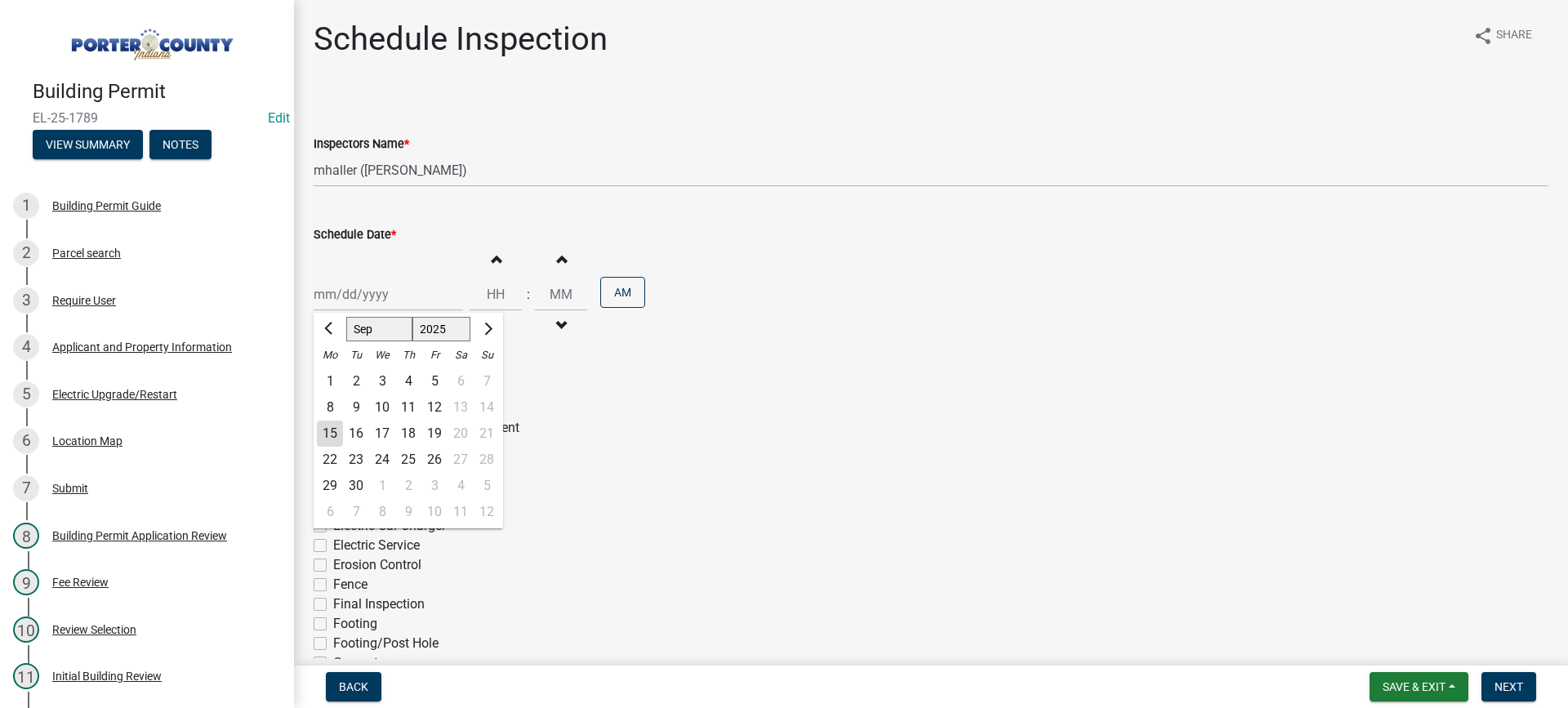
click at [378, 290] on div "[PERSON_NAME] Feb Mar Apr [PERSON_NAME][DATE] Oct Nov [DATE] 1526 1527 1528 152…" at bounding box center [388, 294] width 149 height 33
click at [437, 431] on div "19" at bounding box center [435, 434] width 26 height 26
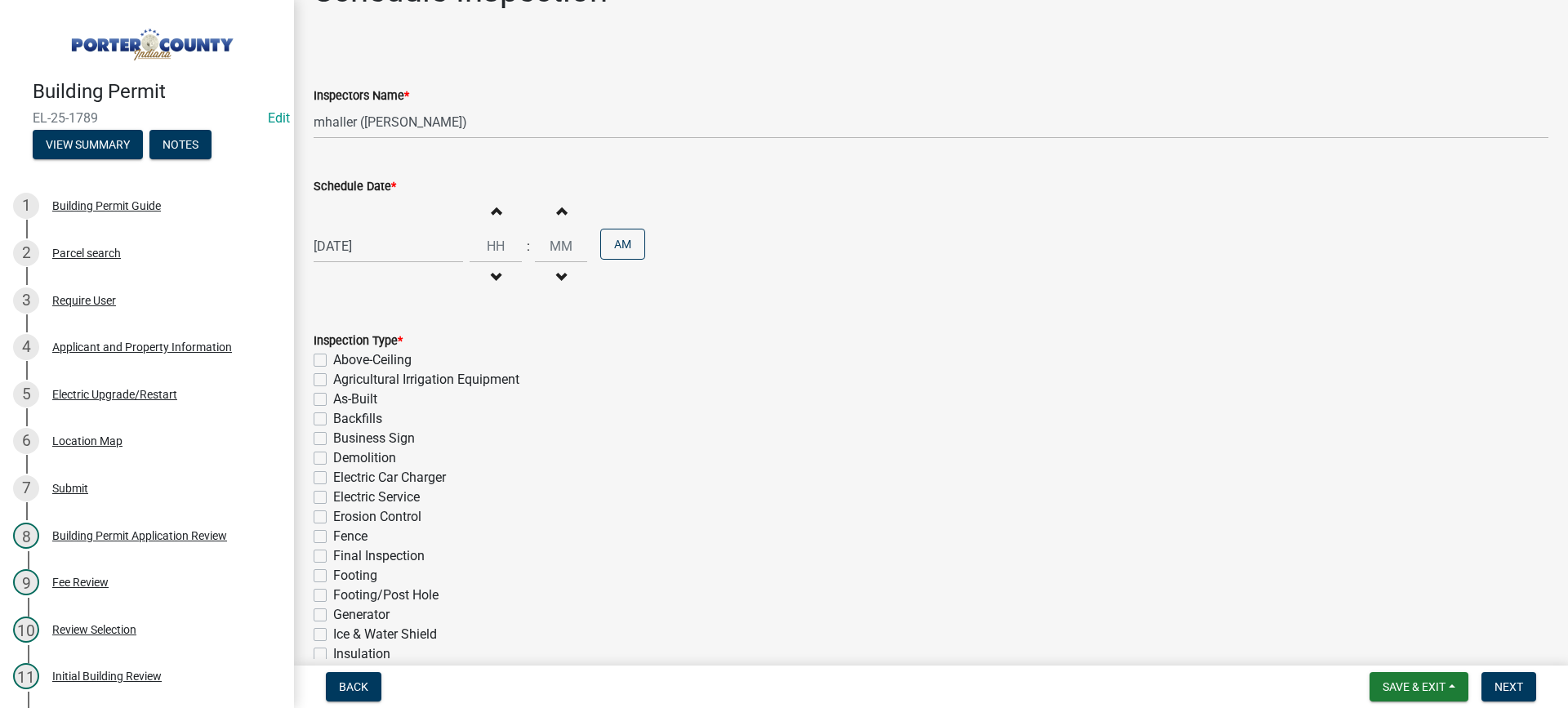
scroll to position [40, 0]
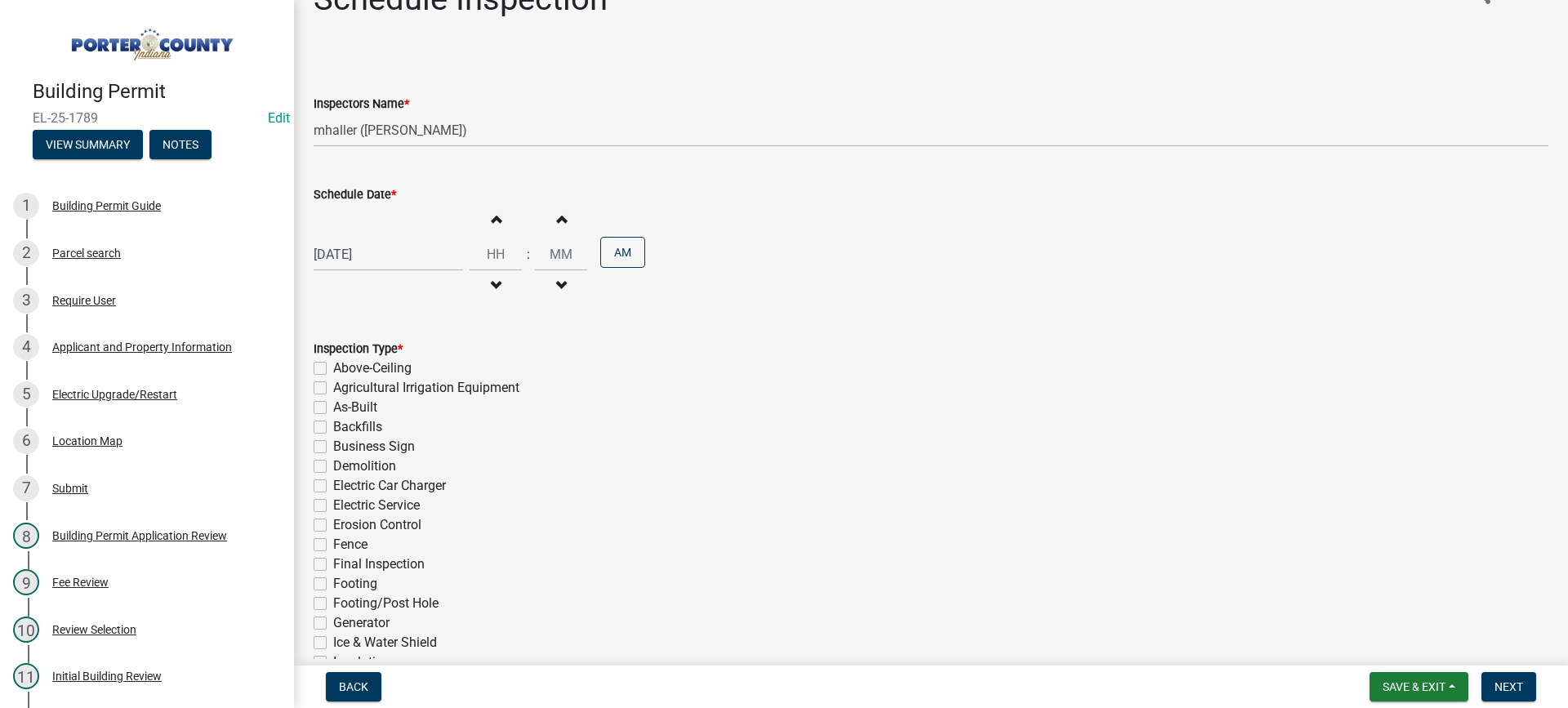
click at [359, 249] on div "[DATE]" at bounding box center [388, 254] width 149 height 33
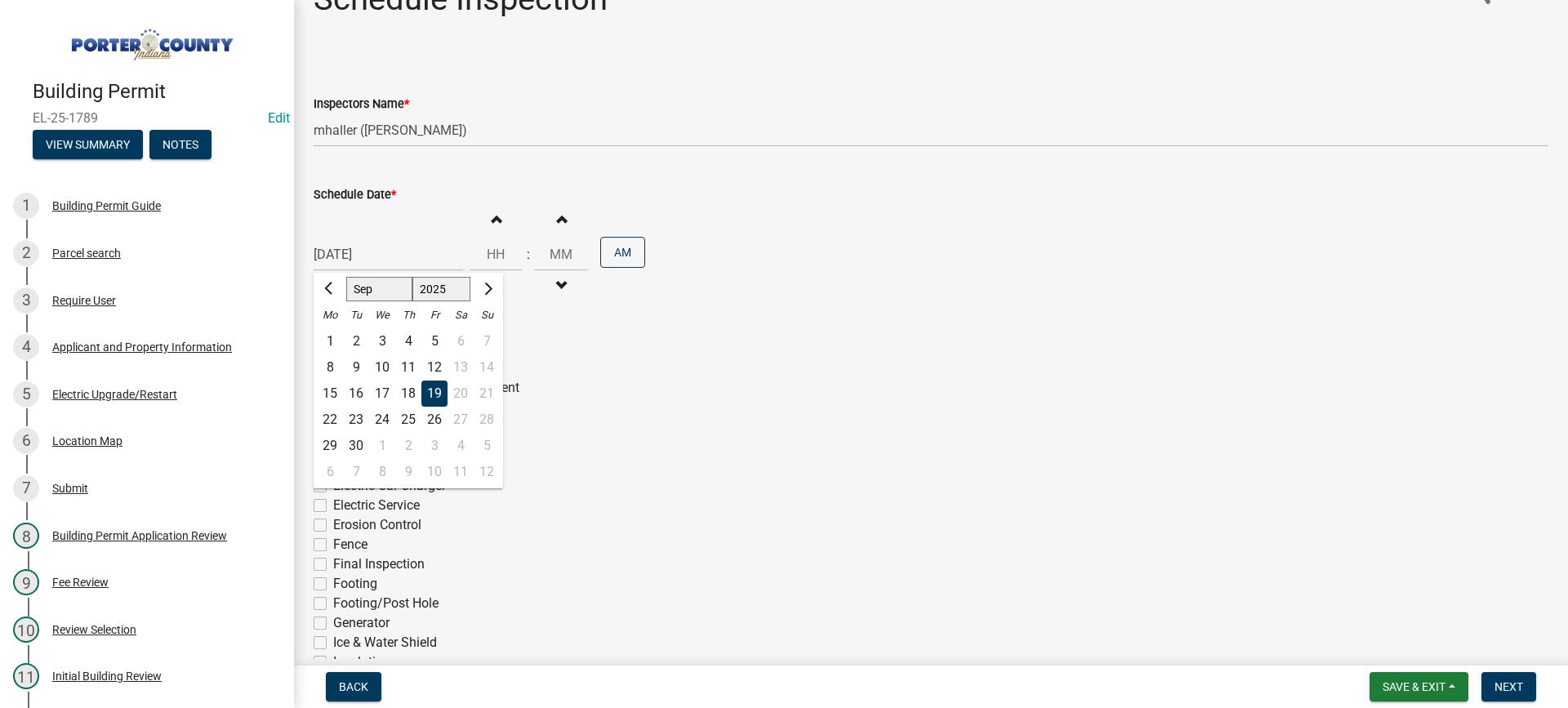
click at [409, 393] on div "18" at bounding box center [409, 394] width 26 height 26
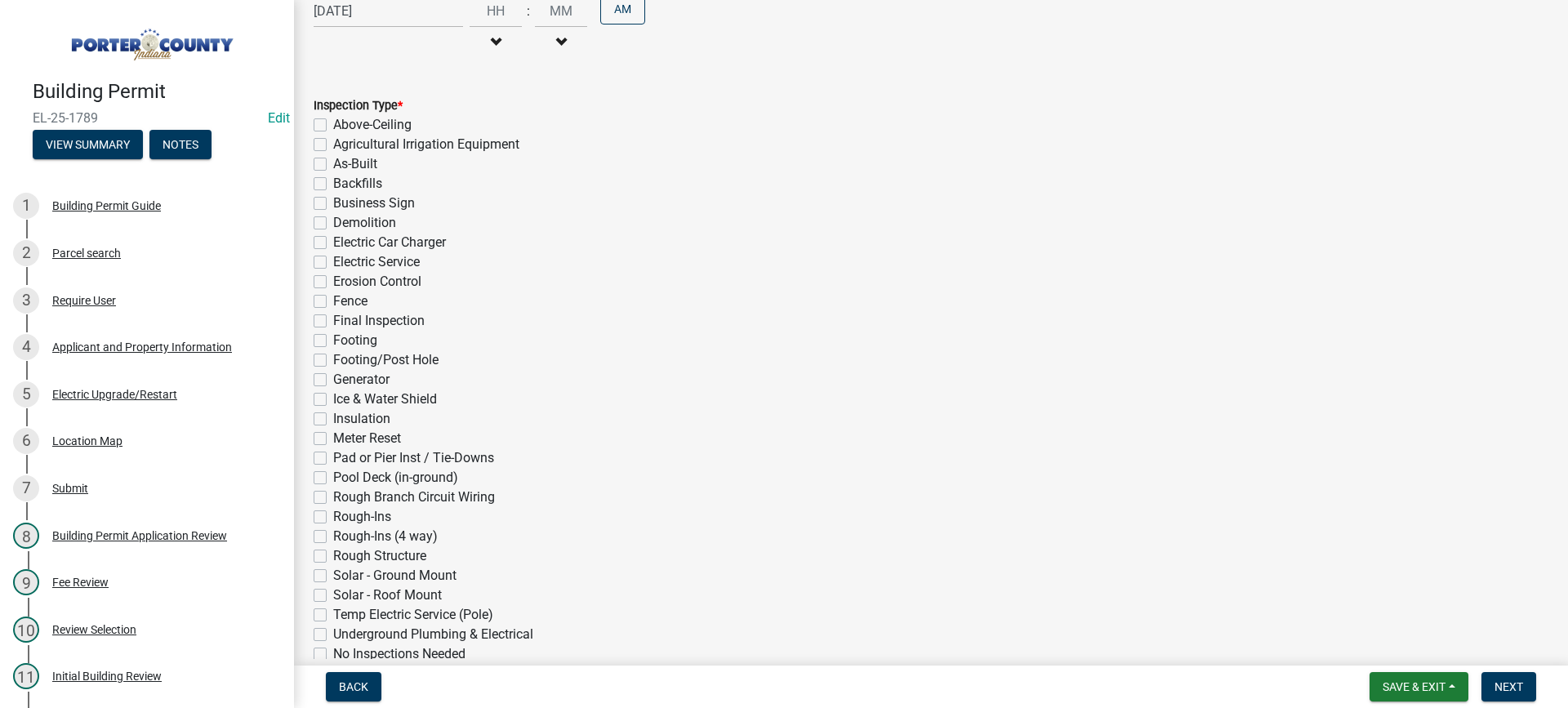
scroll to position [285, 0]
click at [333, 260] on label "Electric Service" at bounding box center [376, 260] width 87 height 19
click at [333, 260] on input "Electric Service" at bounding box center [338, 256] width 11 height 11
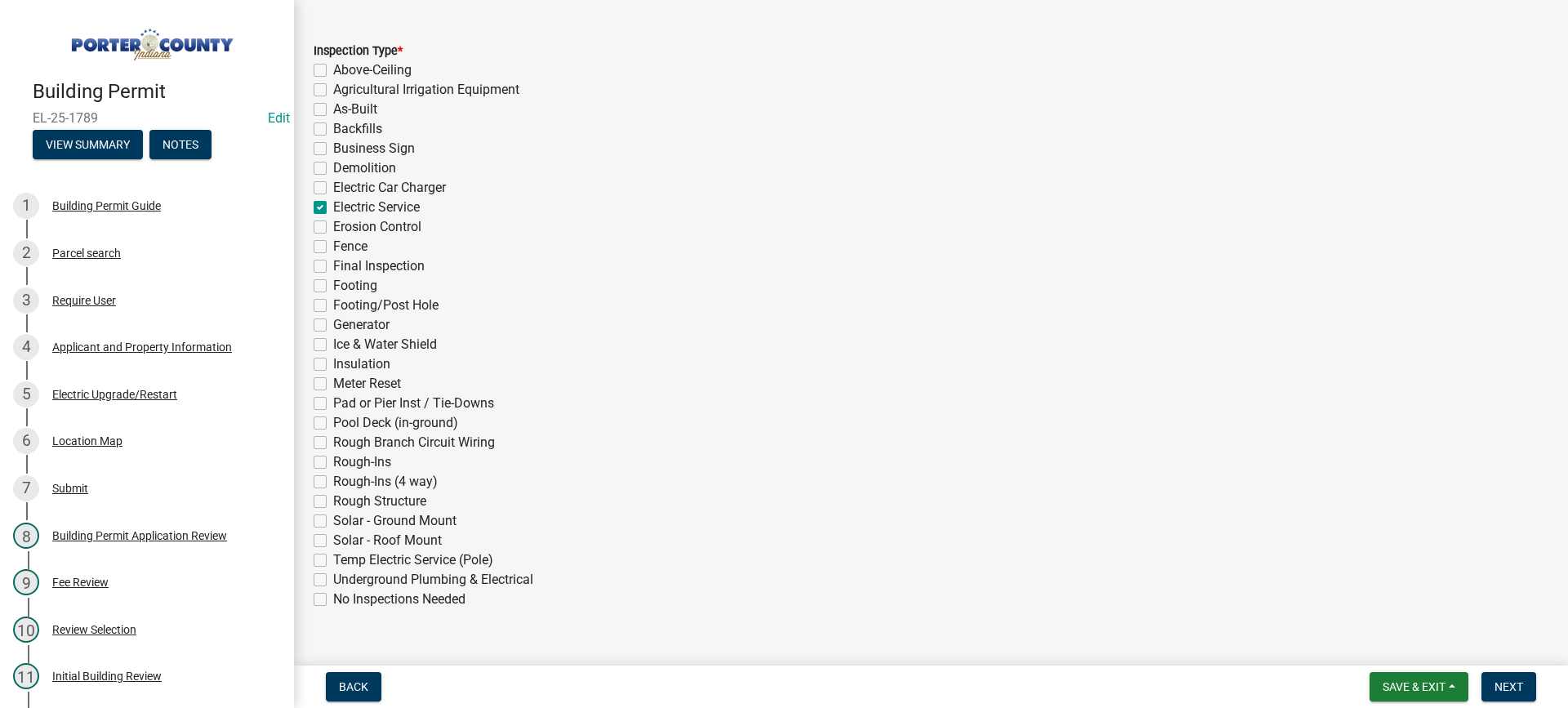
scroll to position [366, 0]
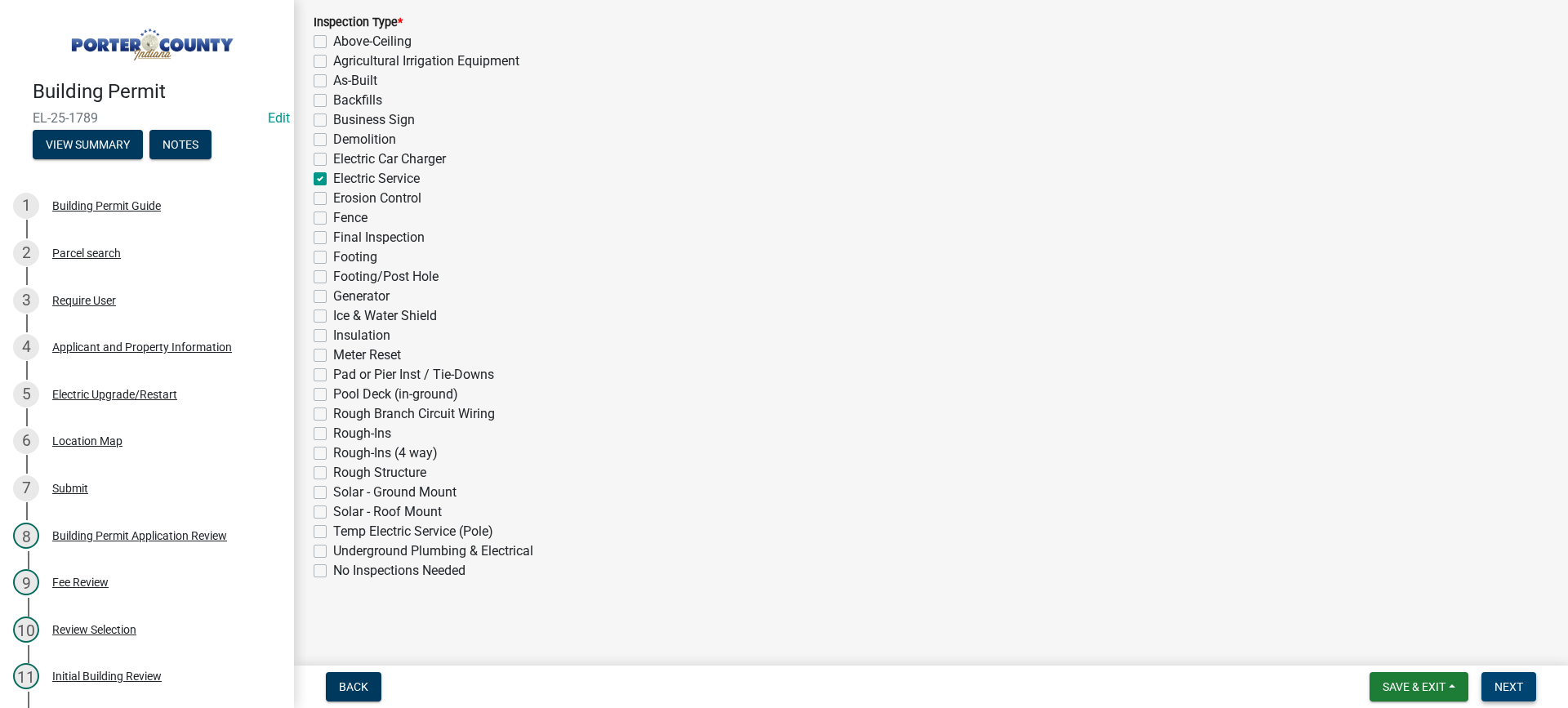
click at [1509, 689] on span "Next" at bounding box center [1509, 686] width 29 height 13
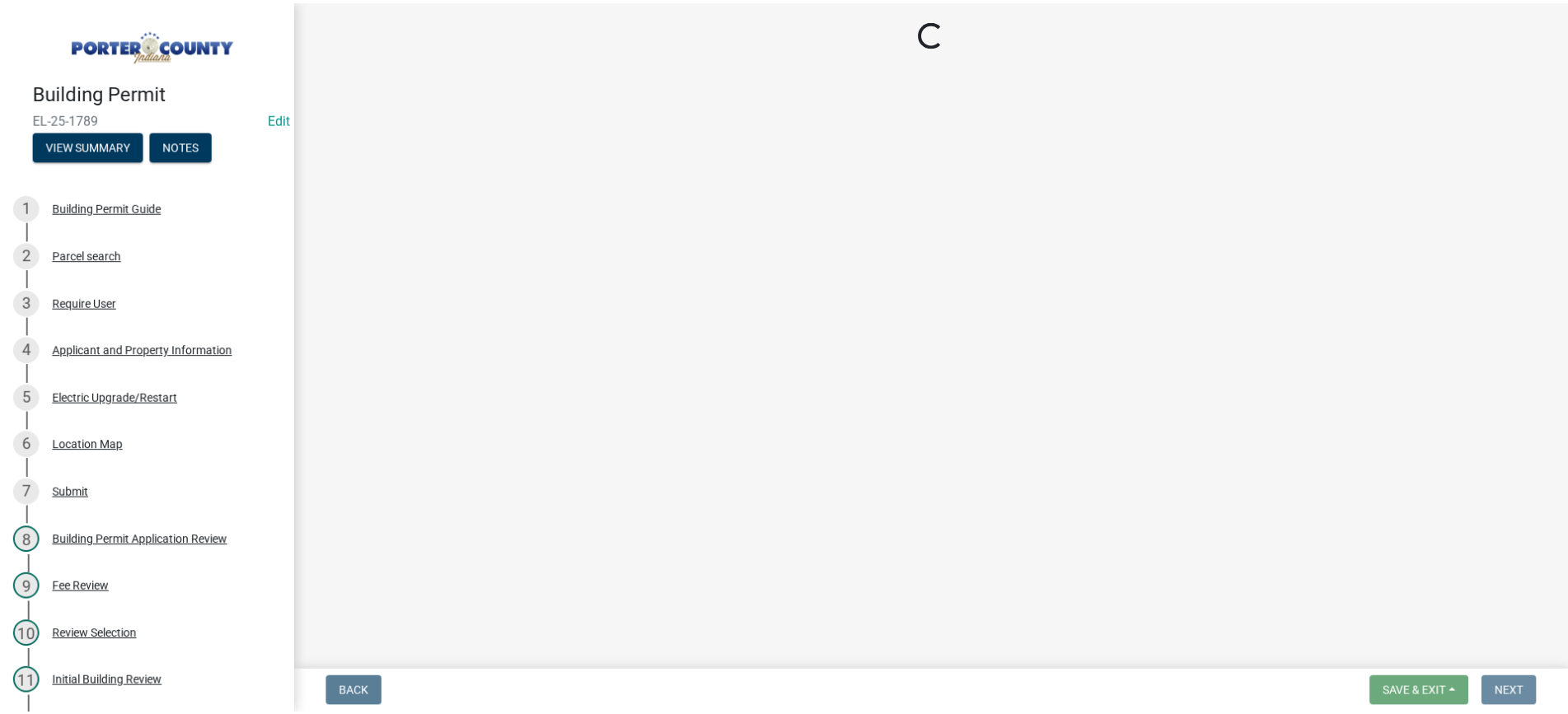
scroll to position [0, 0]
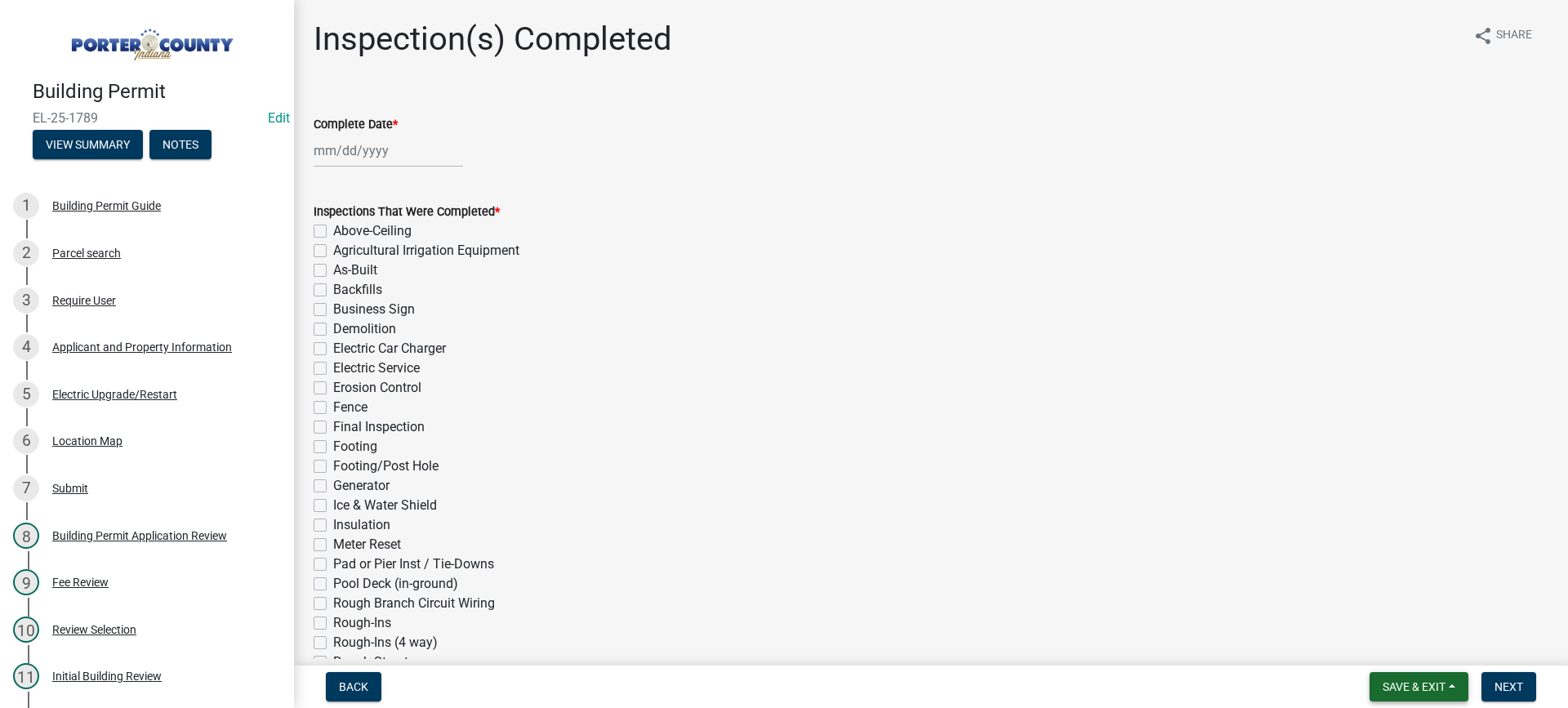
click at [1404, 688] on span "Save & Exit" at bounding box center [1414, 686] width 63 height 13
click at [1401, 645] on button "Save & Exit" at bounding box center [1403, 644] width 131 height 40
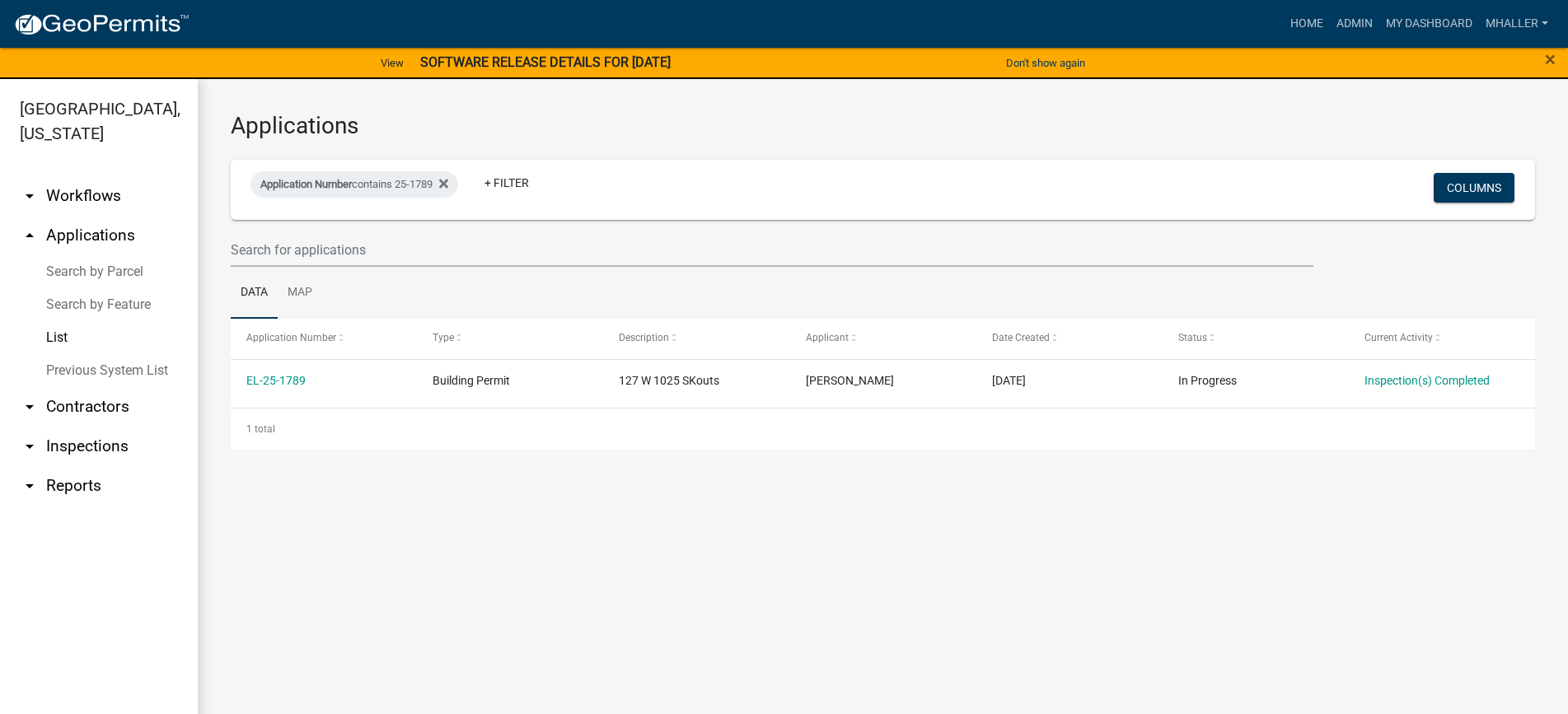
click at [81, 426] on link "arrow_drop_down Inspections" at bounding box center [98, 446] width 198 height 40
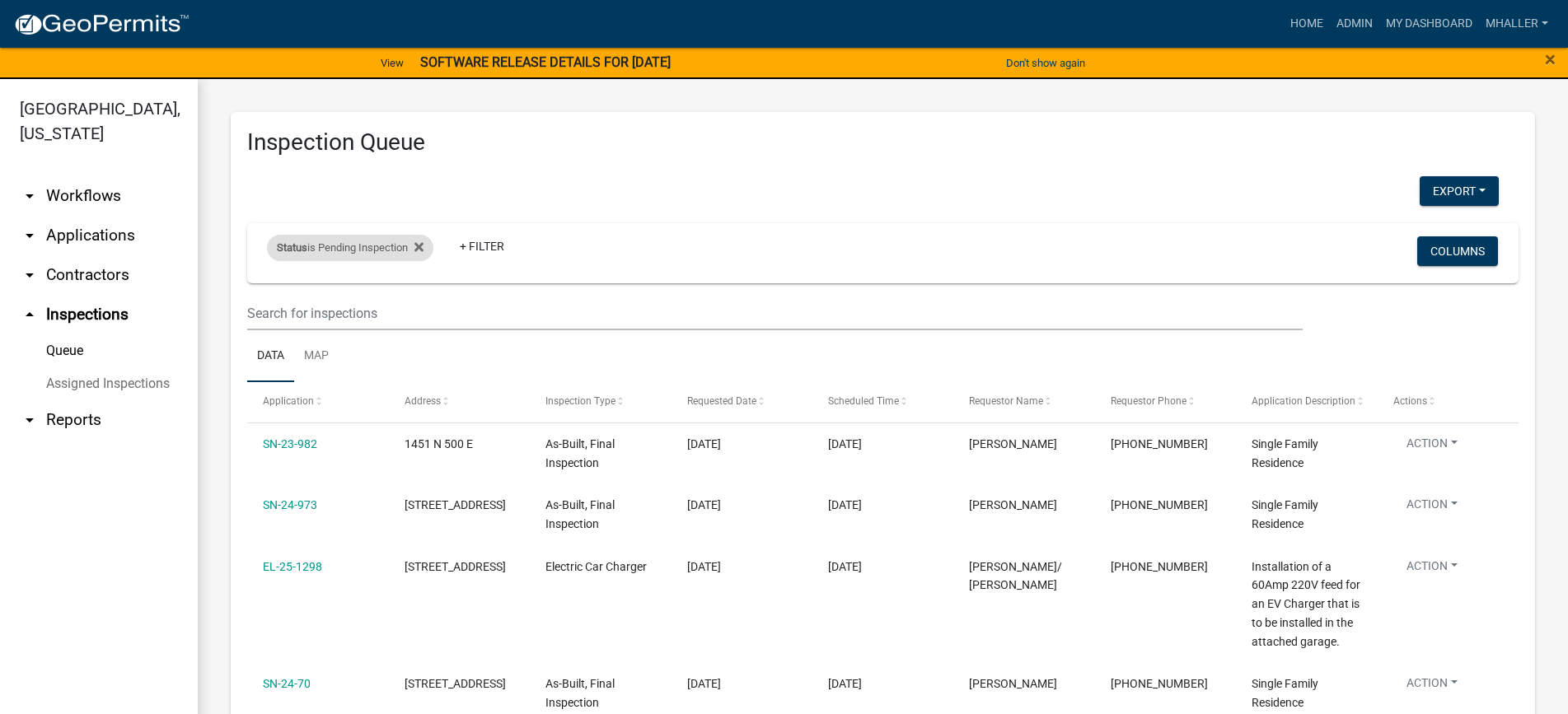
click at [371, 247] on div "Status is Pending Inspection" at bounding box center [350, 248] width 167 height 27
click at [355, 309] on select "Select an option Pending Schedule Pending Inspection Approved Denied Deleted Vo…" at bounding box center [353, 309] width 165 height 34
click at [270, 292] on select "Select an option Pending Schedule Pending Inspection Approved Denied Deleted Vo…" at bounding box center [353, 309] width 165 height 34
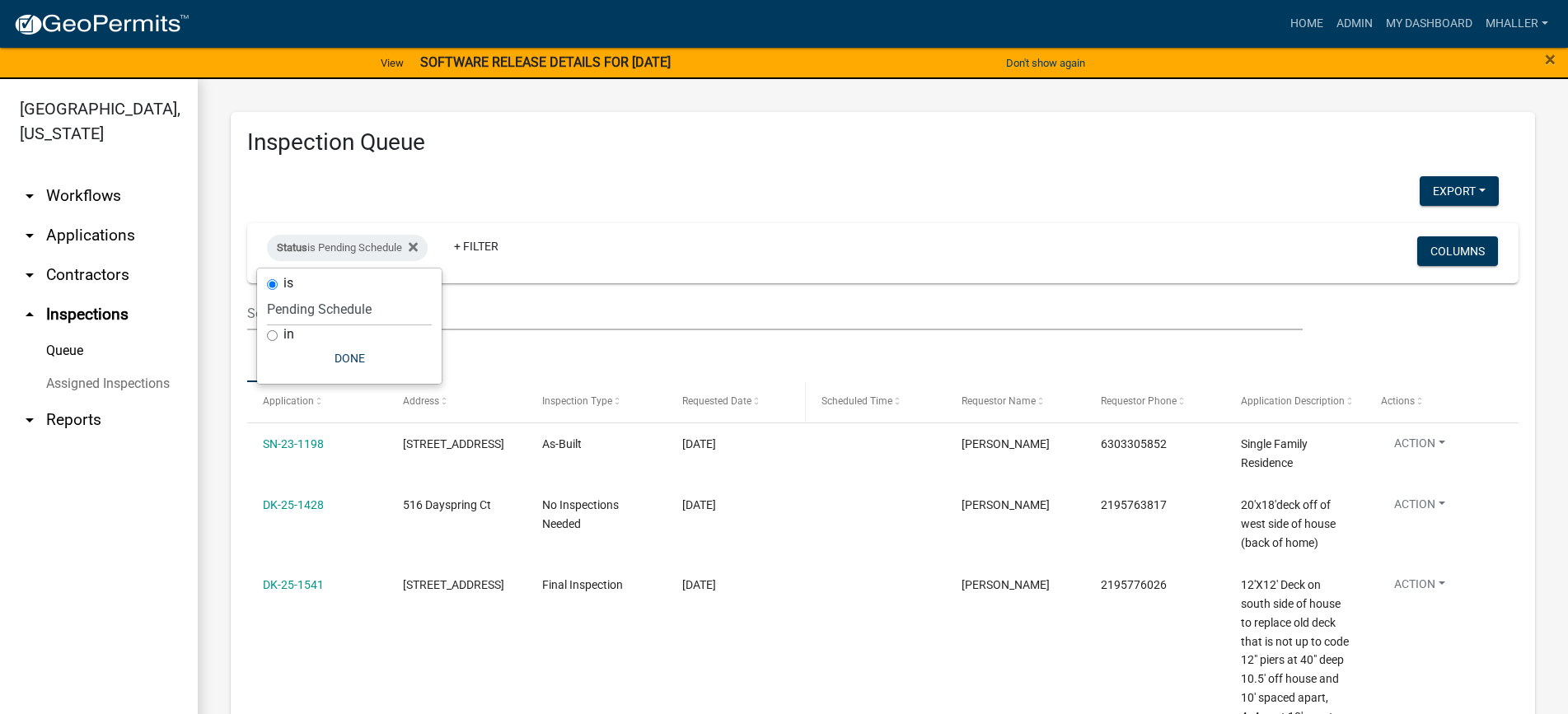
click at [701, 402] on span "Requested Date" at bounding box center [716, 400] width 69 height 12
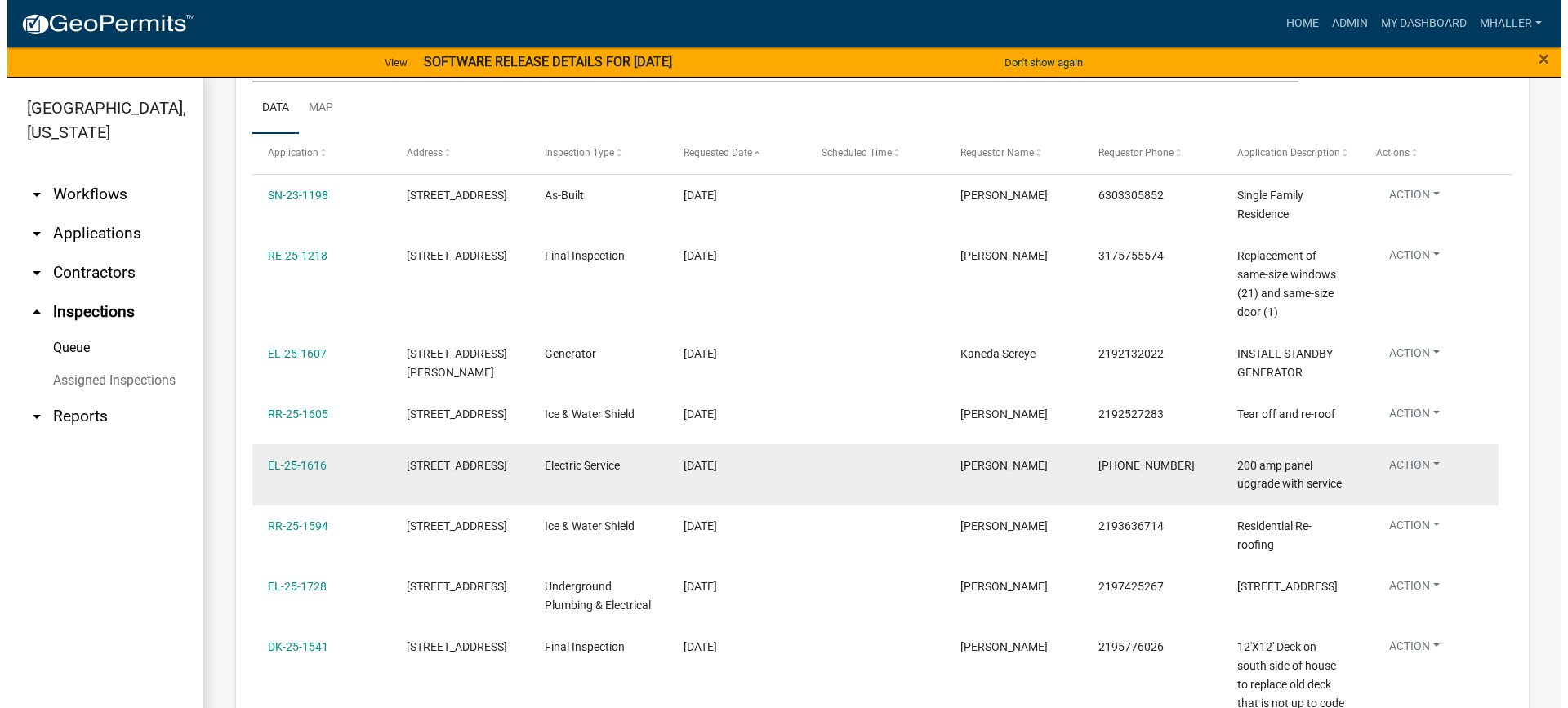
scroll to position [408, 0]
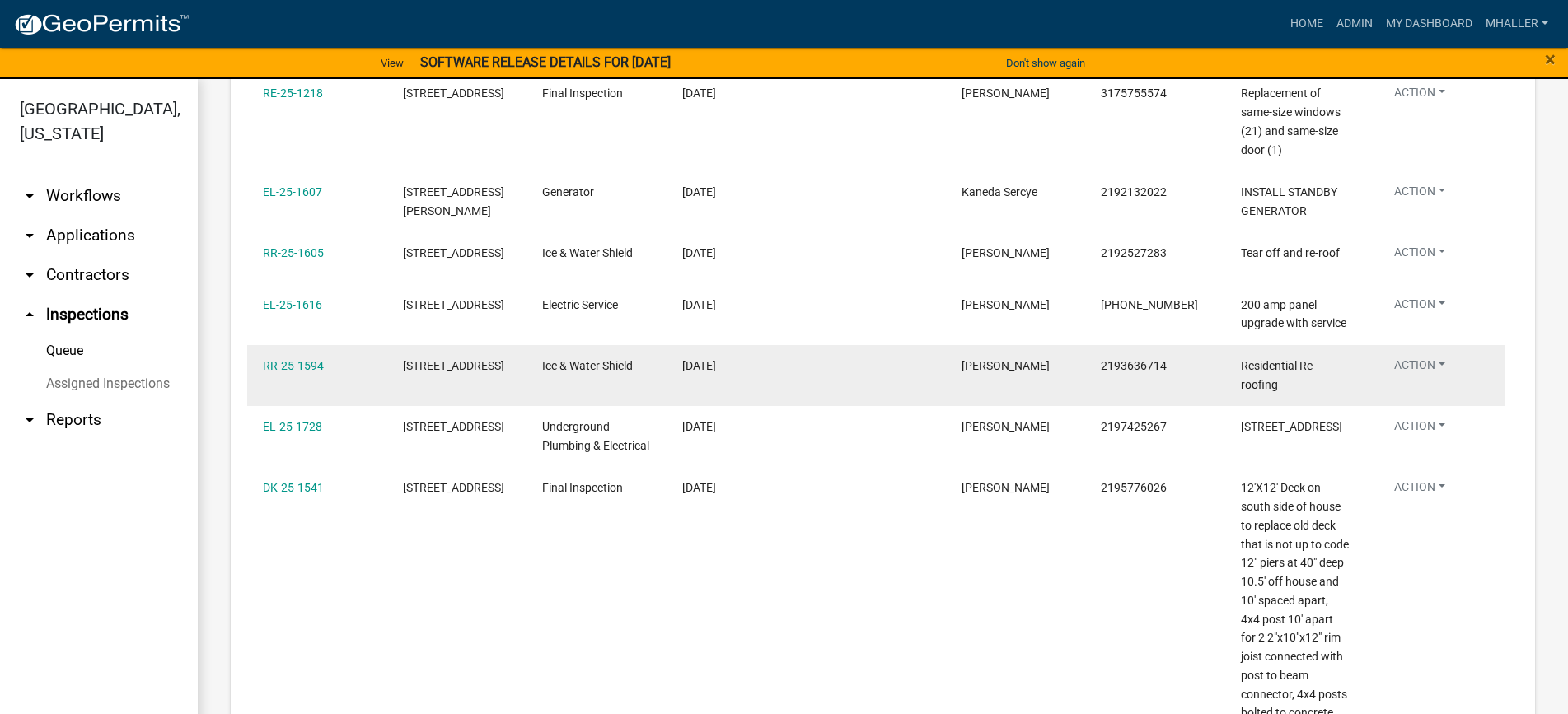
click at [1421, 366] on button "Action" at bounding box center [1419, 368] width 77 height 24
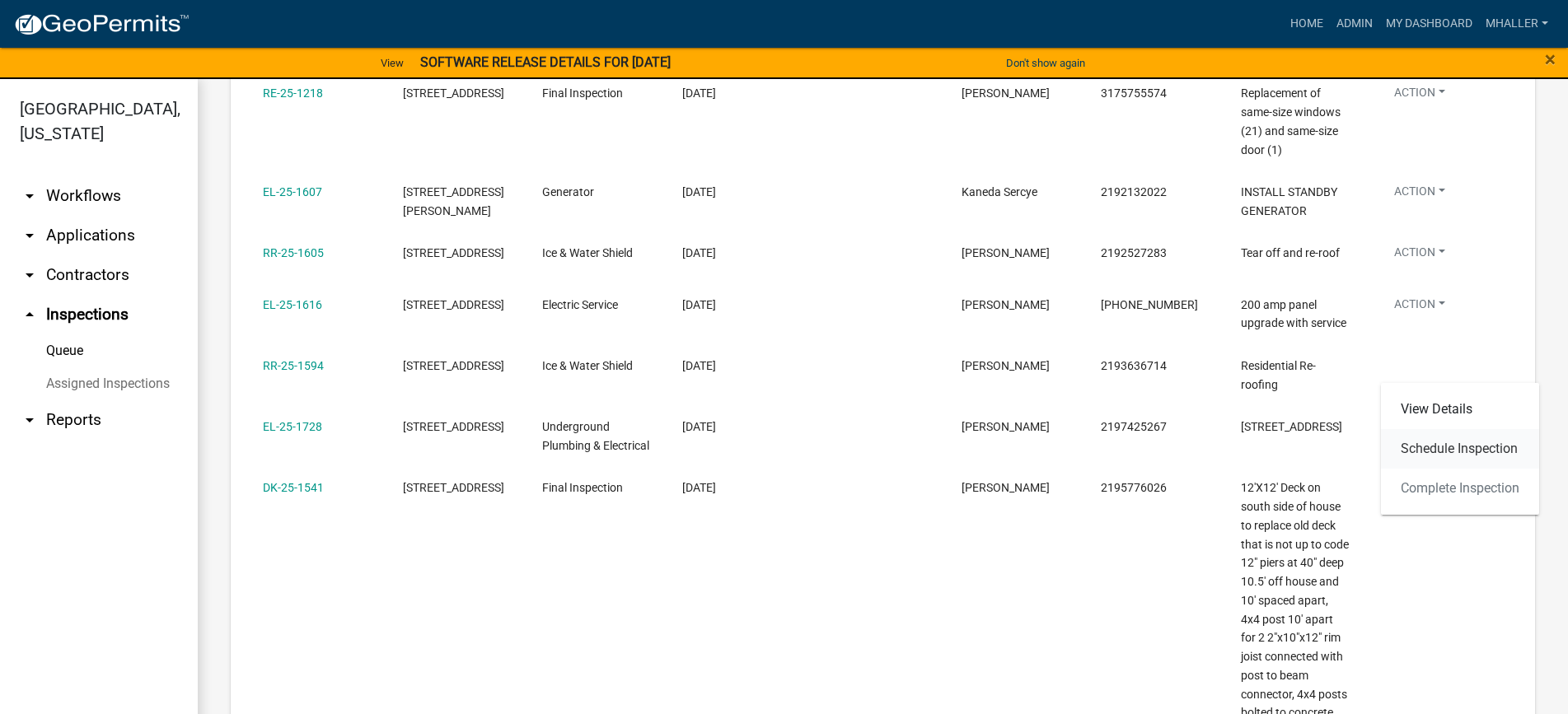
click at [1433, 448] on link "Schedule Inspection" at bounding box center [1460, 448] width 158 height 40
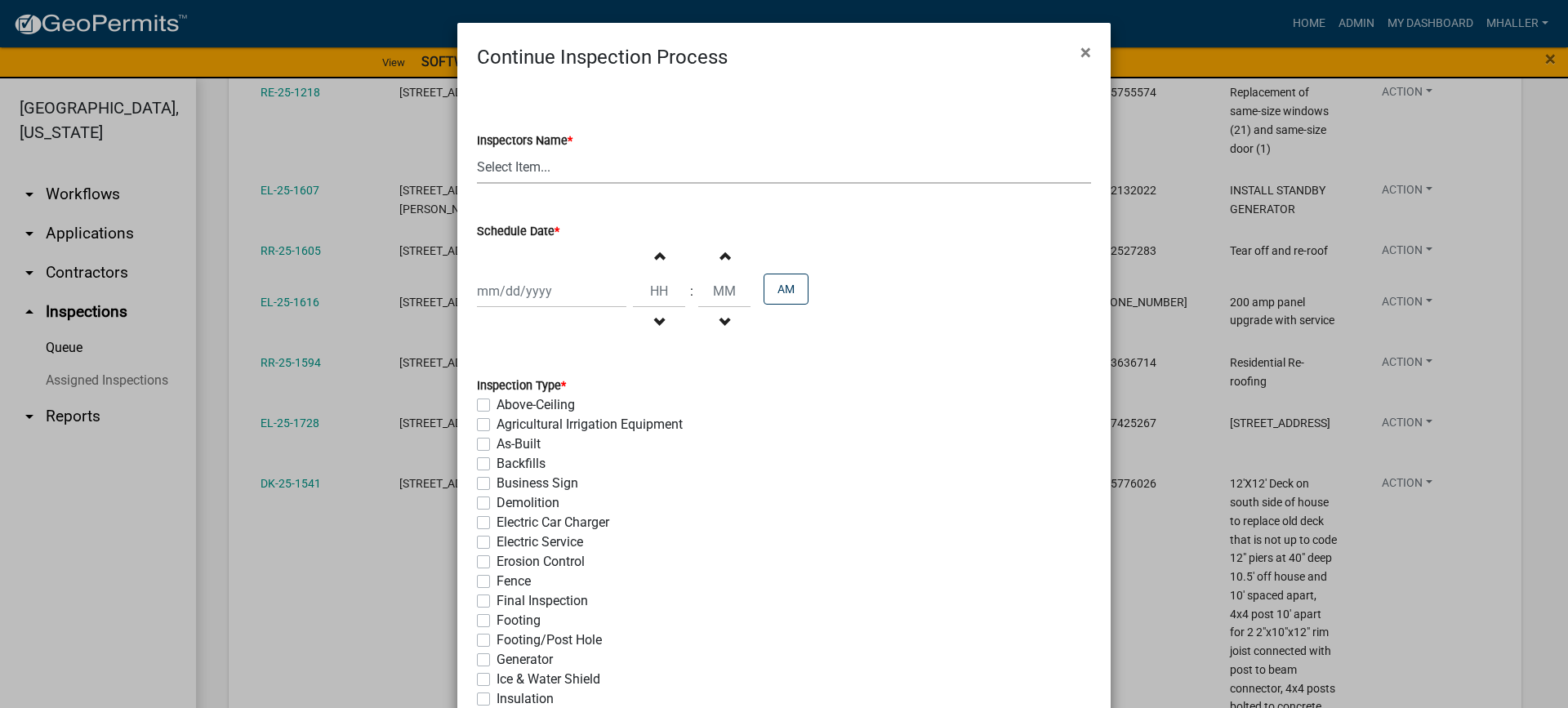
click at [510, 165] on select "Select Item... mhaller ([PERSON_NAME])" at bounding box center [784, 167] width 614 height 33
click at [477, 150] on select "Select Item... mhaller ([PERSON_NAME])" at bounding box center [784, 167] width 614 height 33
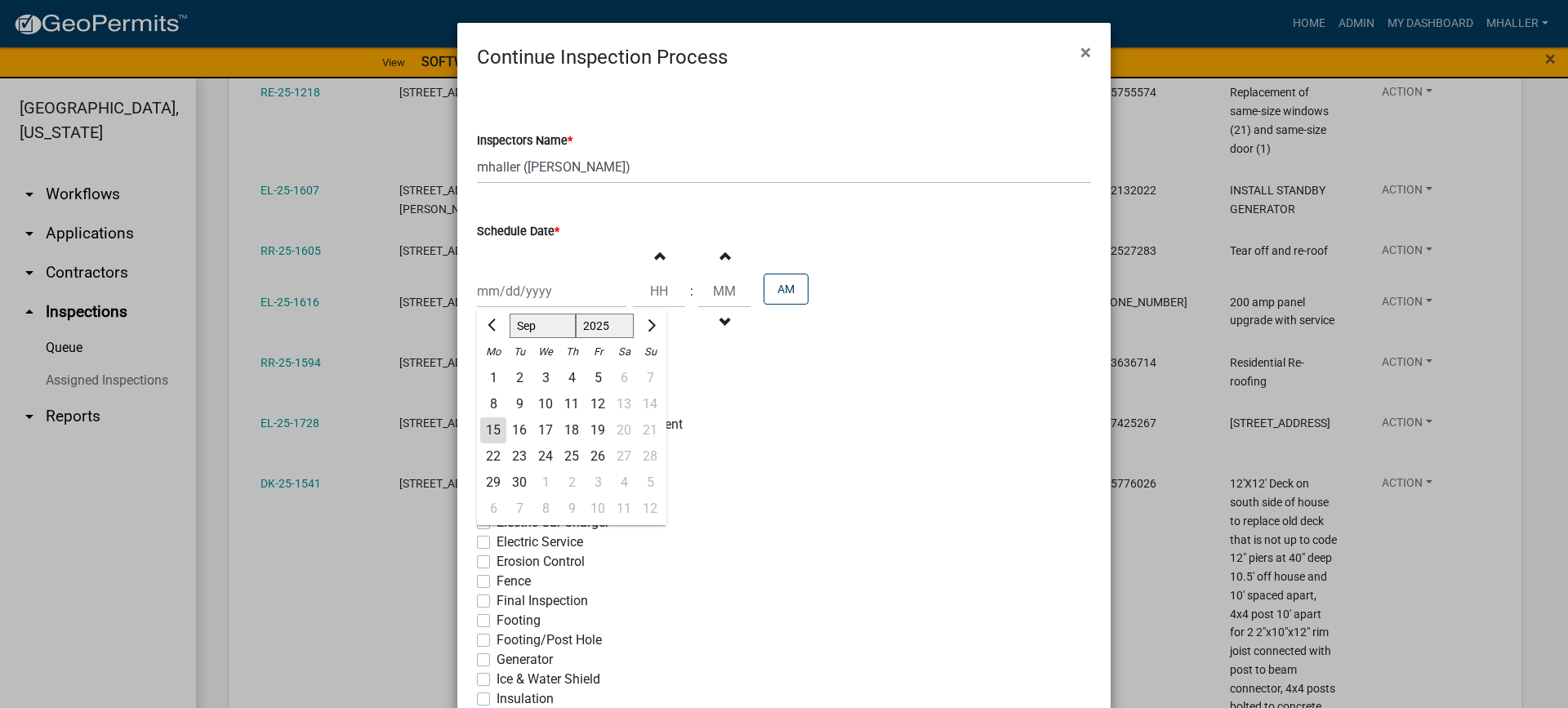
click at [528, 292] on div "[PERSON_NAME] Feb Mar Apr [PERSON_NAME][DATE] Oct Nov [DATE] 1526 1527 1528 152…" at bounding box center [552, 291] width 149 height 33
click at [488, 429] on div "15" at bounding box center [493, 430] width 26 height 26
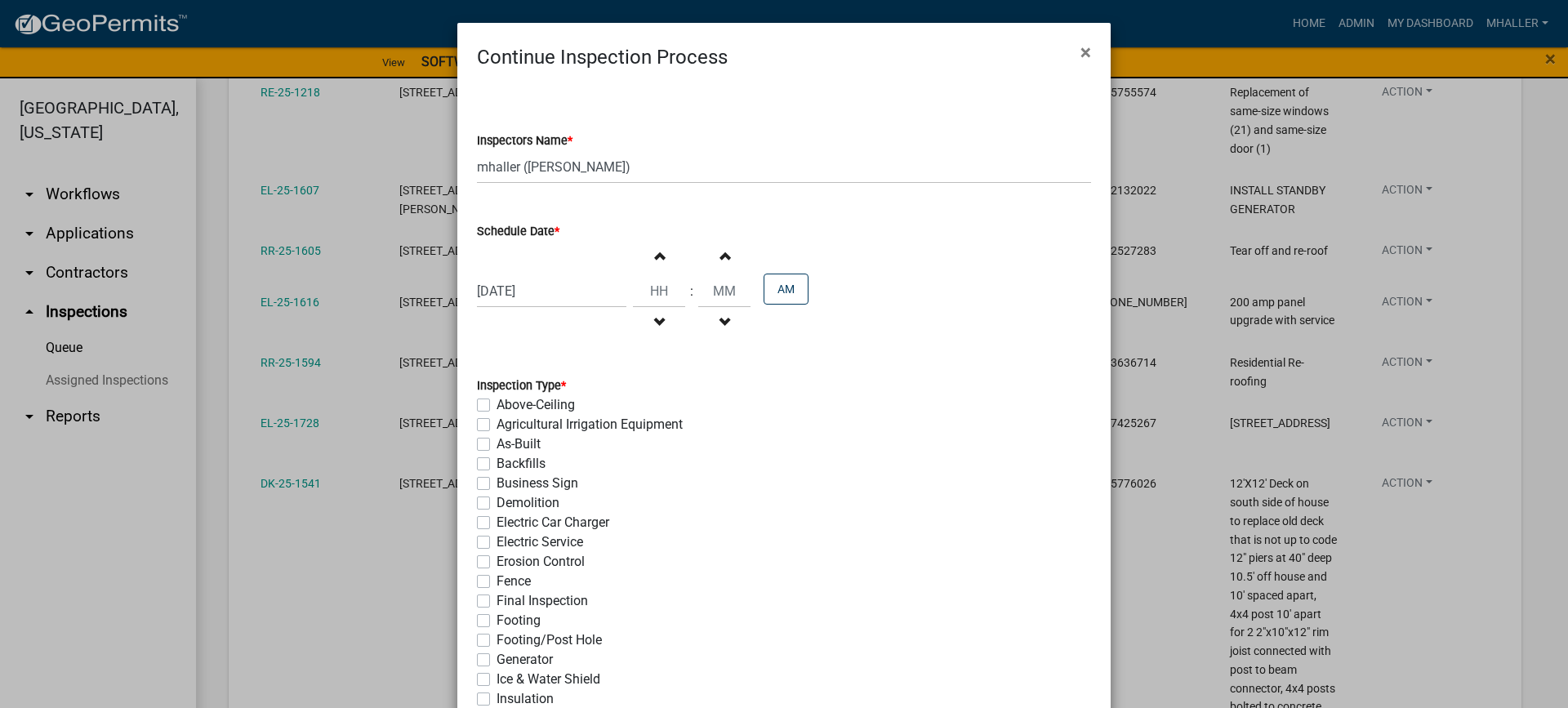
click at [497, 682] on label "Ice & Water Shield" at bounding box center [548, 679] width 104 height 19
click at [497, 680] on input "Ice & Water Shield" at bounding box center [502, 675] width 11 height 11
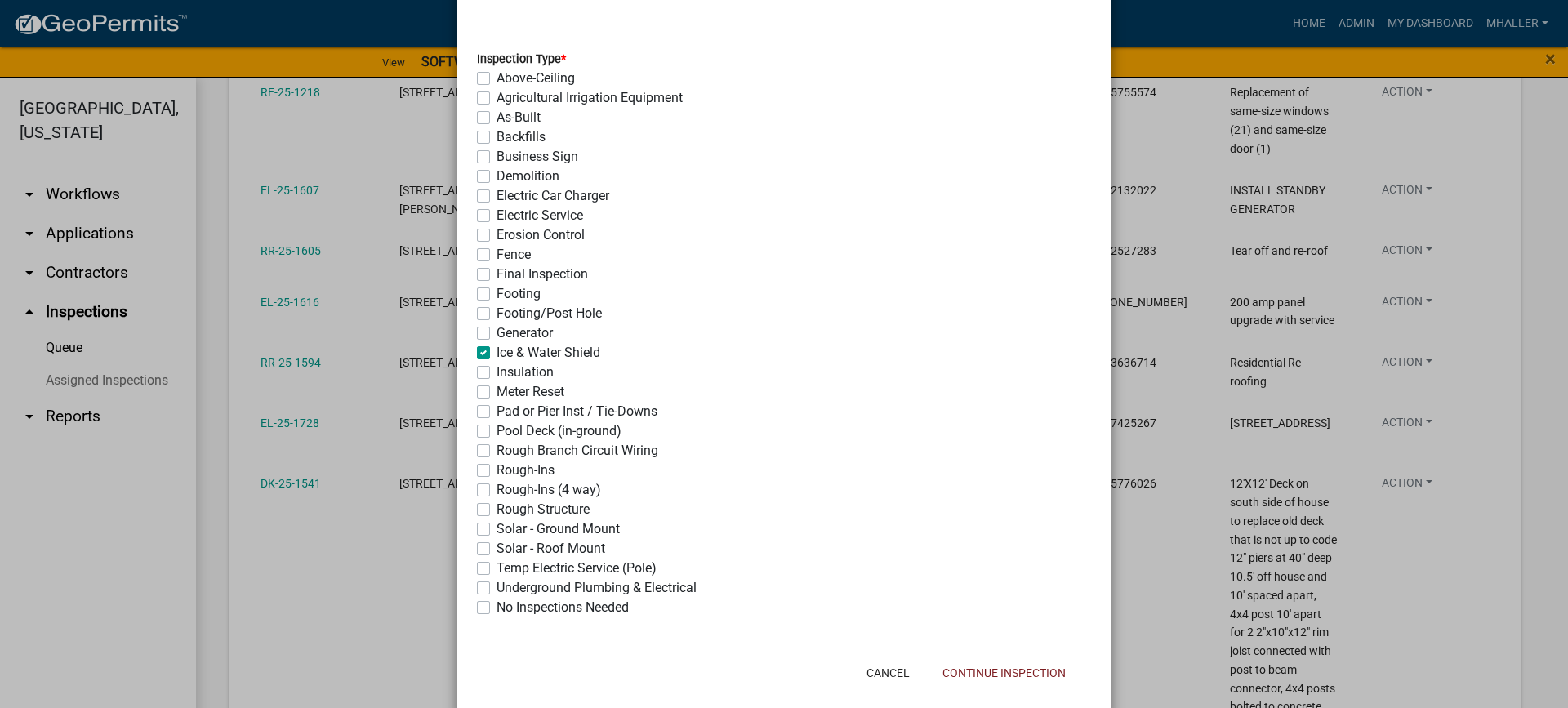
scroll to position [353, 0]
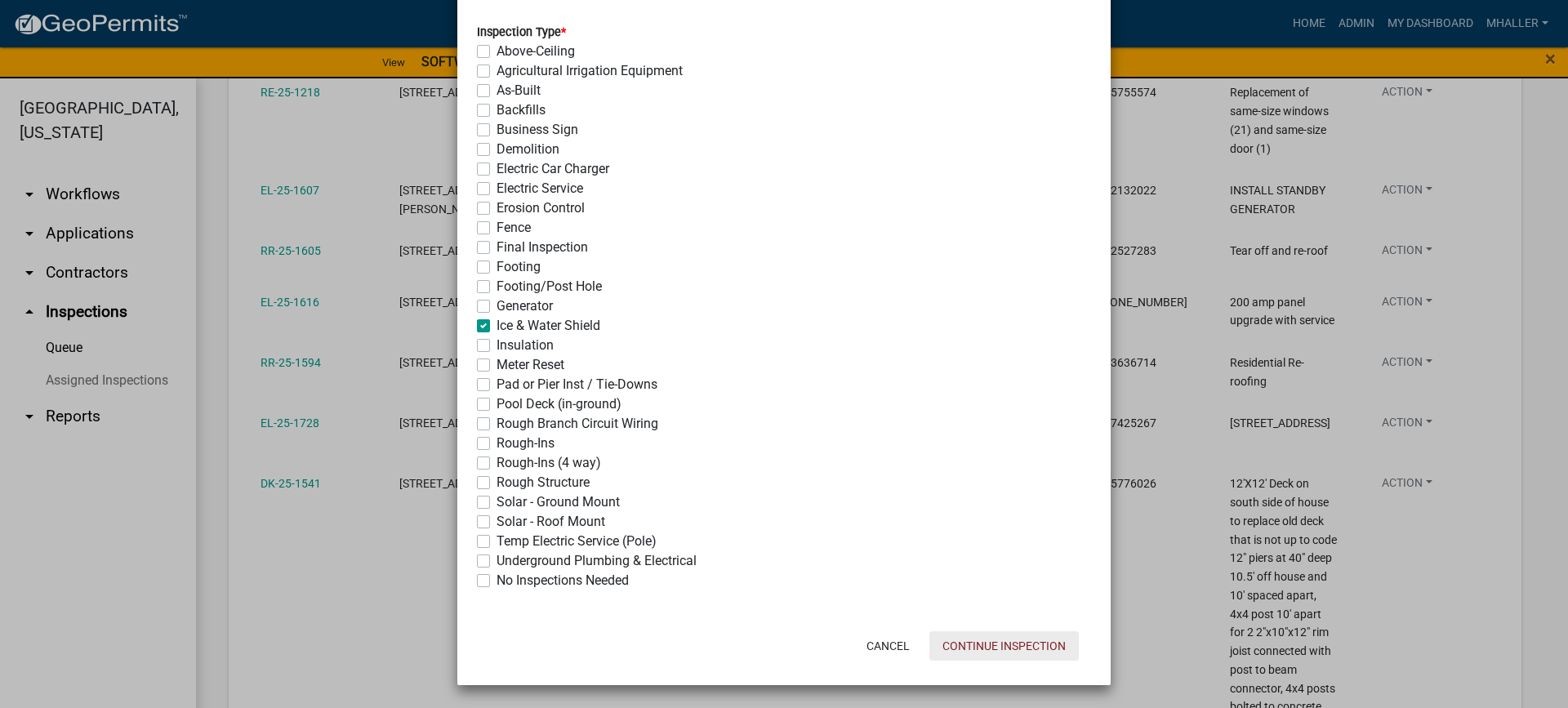
click at [969, 644] on button "Continue Inspection" at bounding box center [1005, 645] width 149 height 29
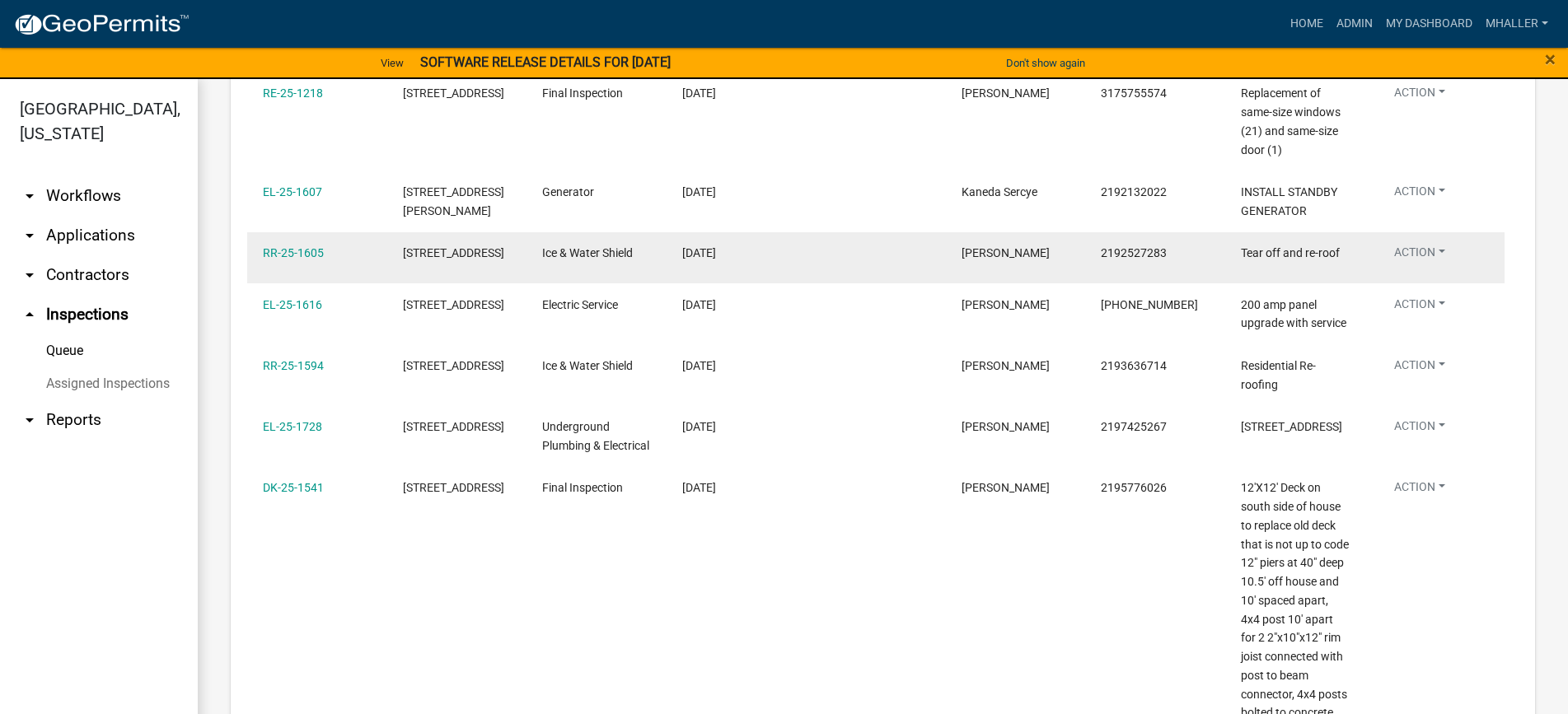
click at [1428, 250] on button "Action" at bounding box center [1419, 255] width 77 height 24
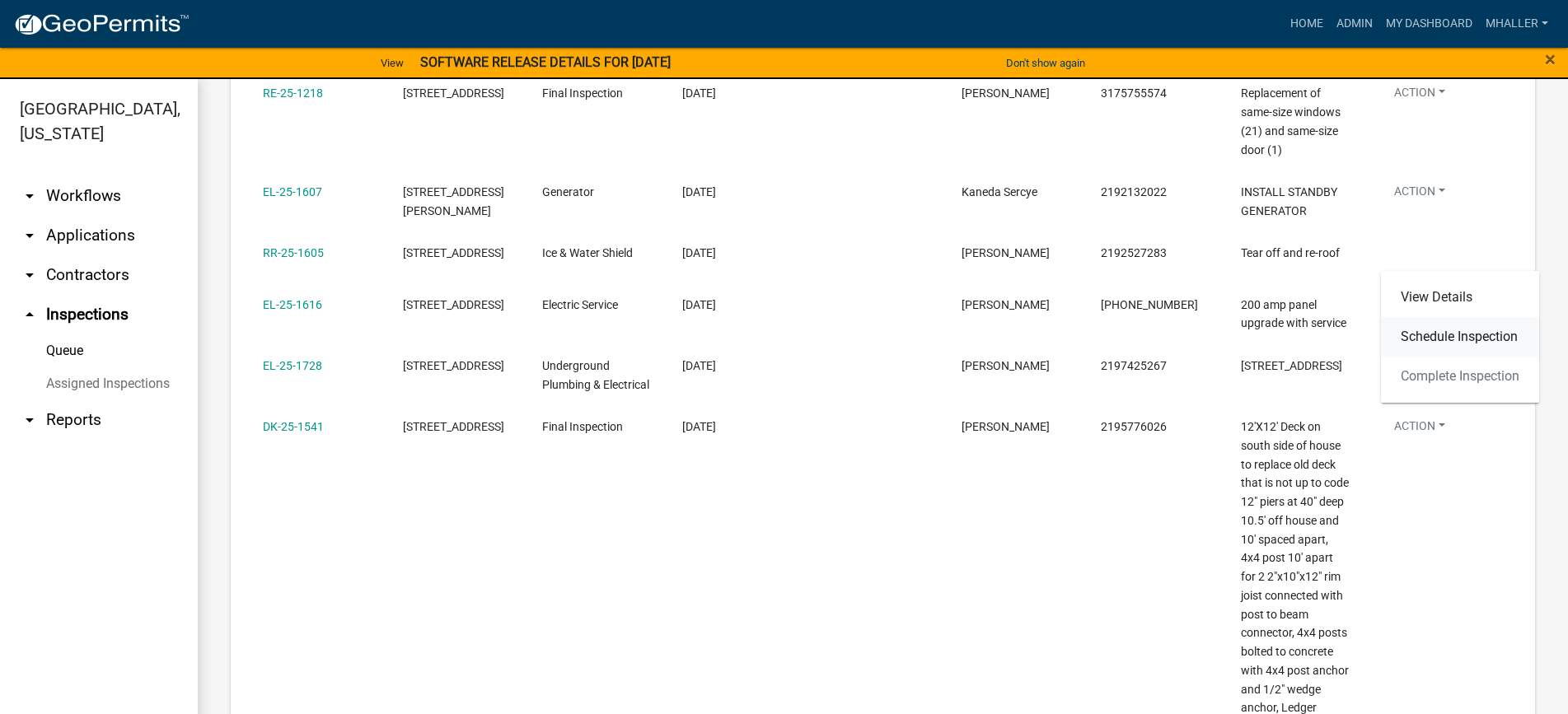
click at [1431, 334] on link "Schedule Inspection" at bounding box center [1460, 337] width 158 height 40
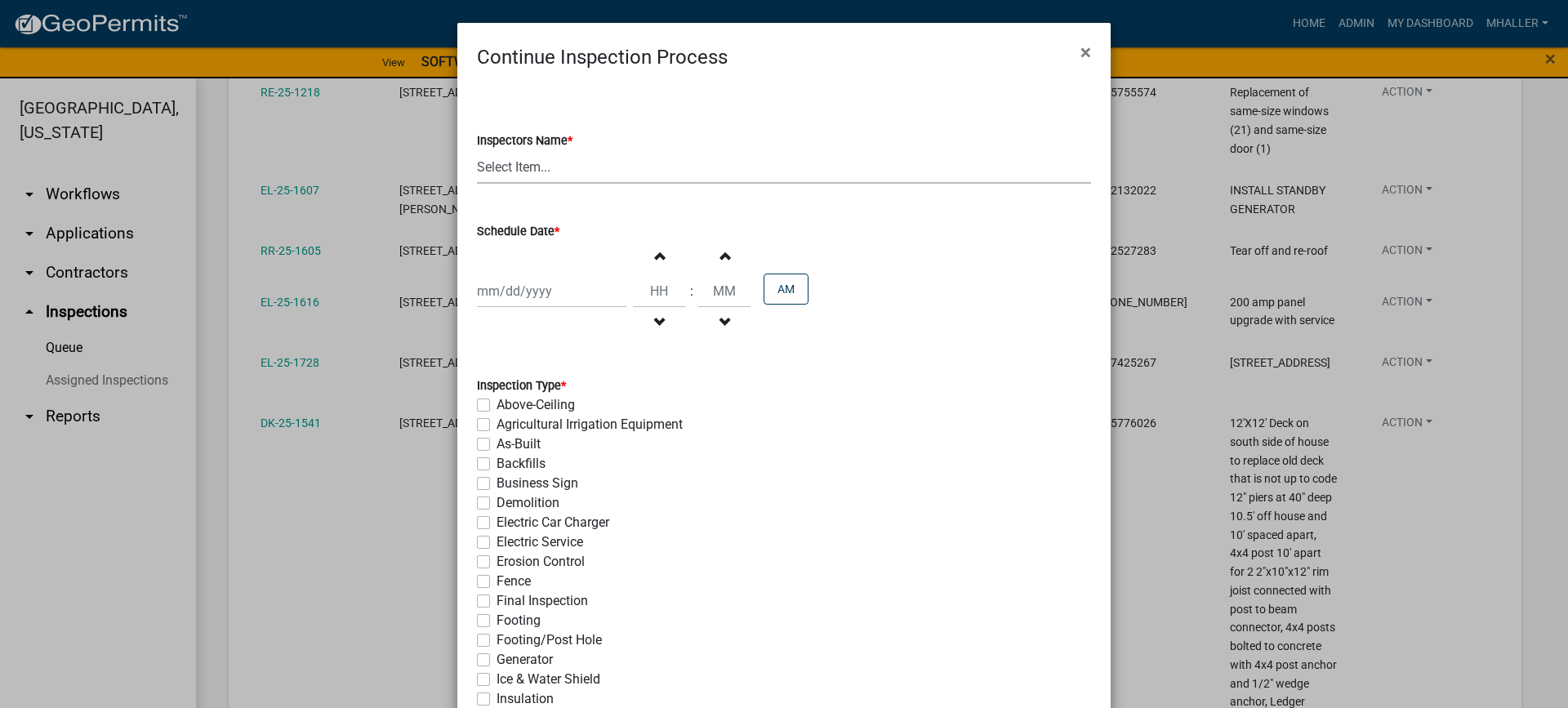
click at [521, 161] on select "Select Item... mhaller ([PERSON_NAME])" at bounding box center [784, 167] width 614 height 33
click at [477, 150] on select "Select Item... mhaller ([PERSON_NAME])" at bounding box center [784, 167] width 614 height 33
click at [527, 288] on div at bounding box center [552, 291] width 149 height 33
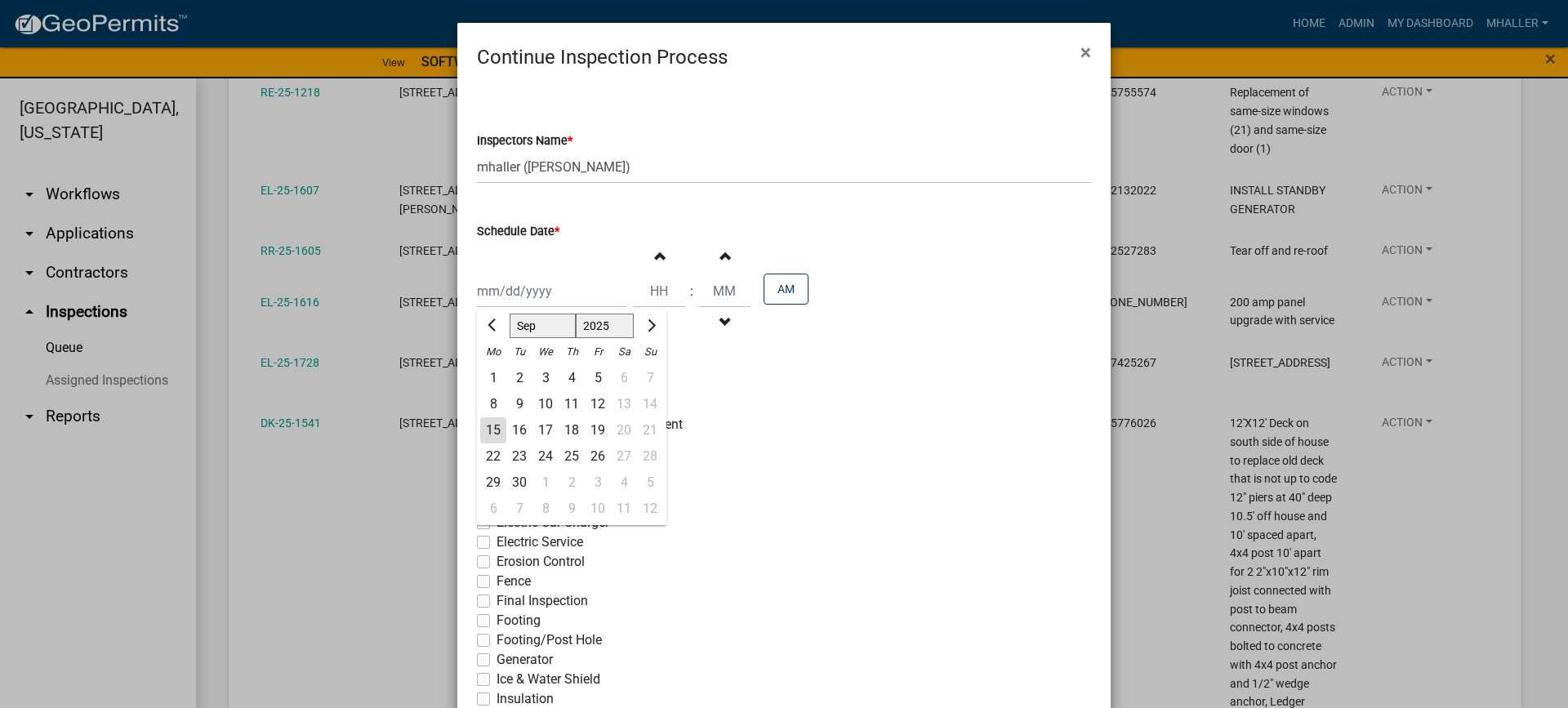
click at [489, 423] on div "15" at bounding box center [493, 430] width 26 height 26
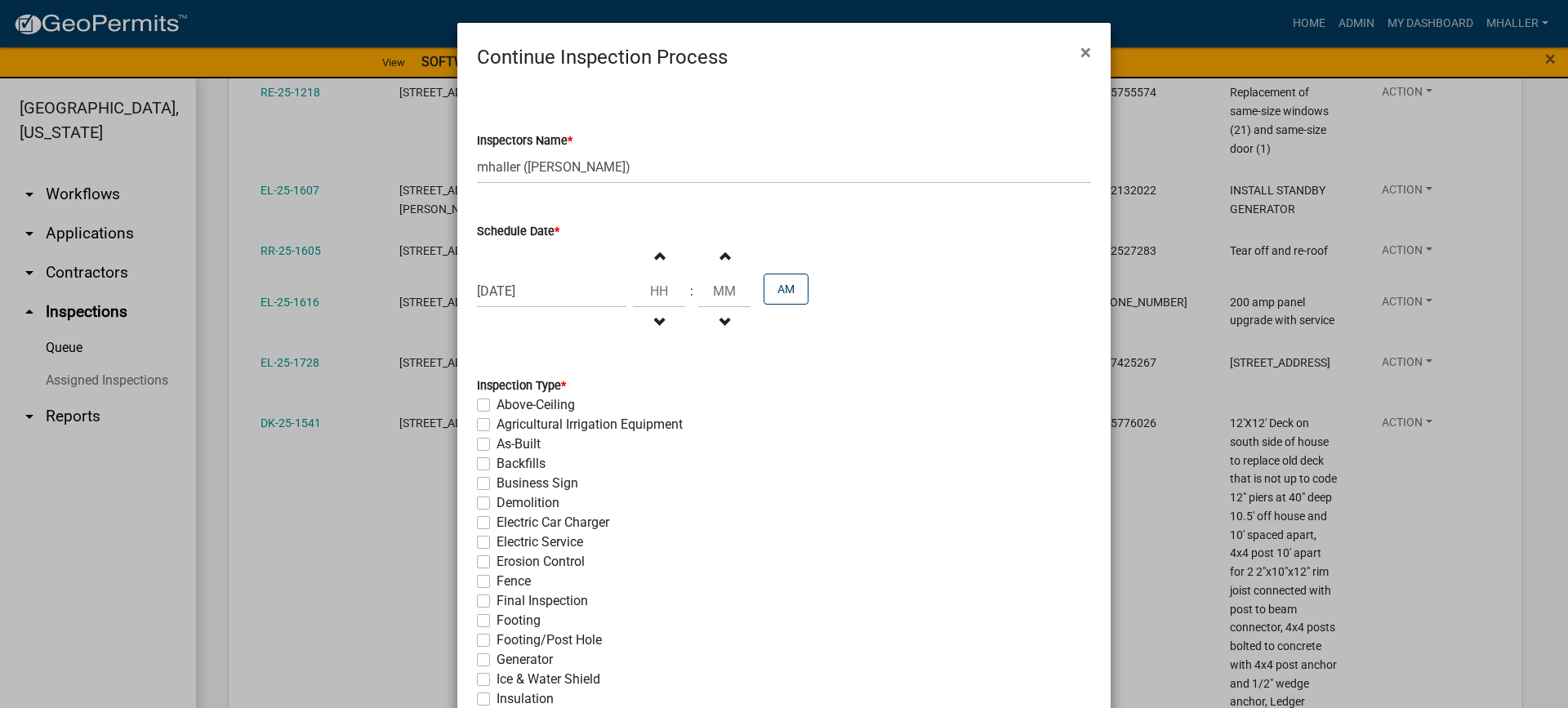
click at [497, 680] on label "Ice & Water Shield" at bounding box center [548, 679] width 104 height 19
click at [497, 680] on input "Ice & Water Shield" at bounding box center [502, 675] width 11 height 11
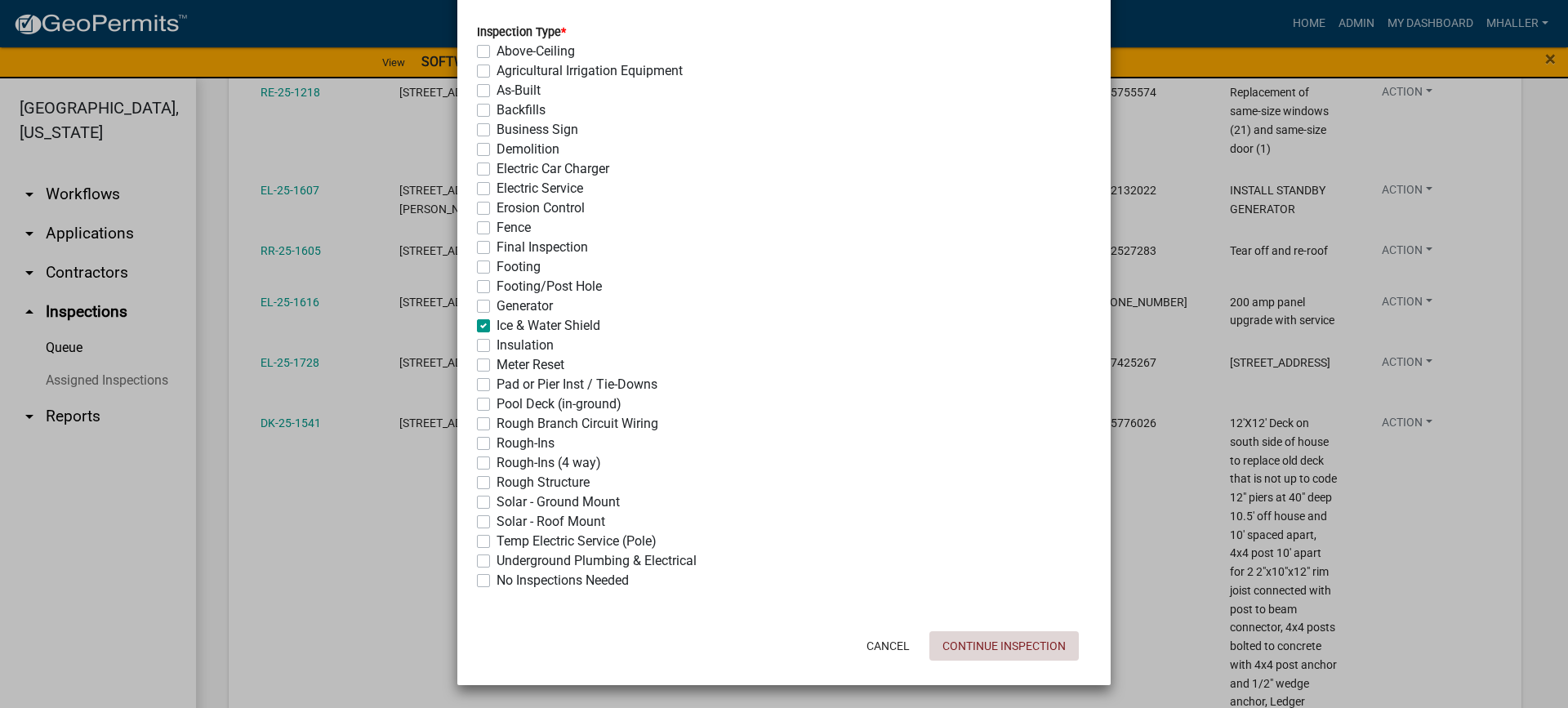
click at [1005, 641] on button "Continue Inspection" at bounding box center [1005, 645] width 149 height 29
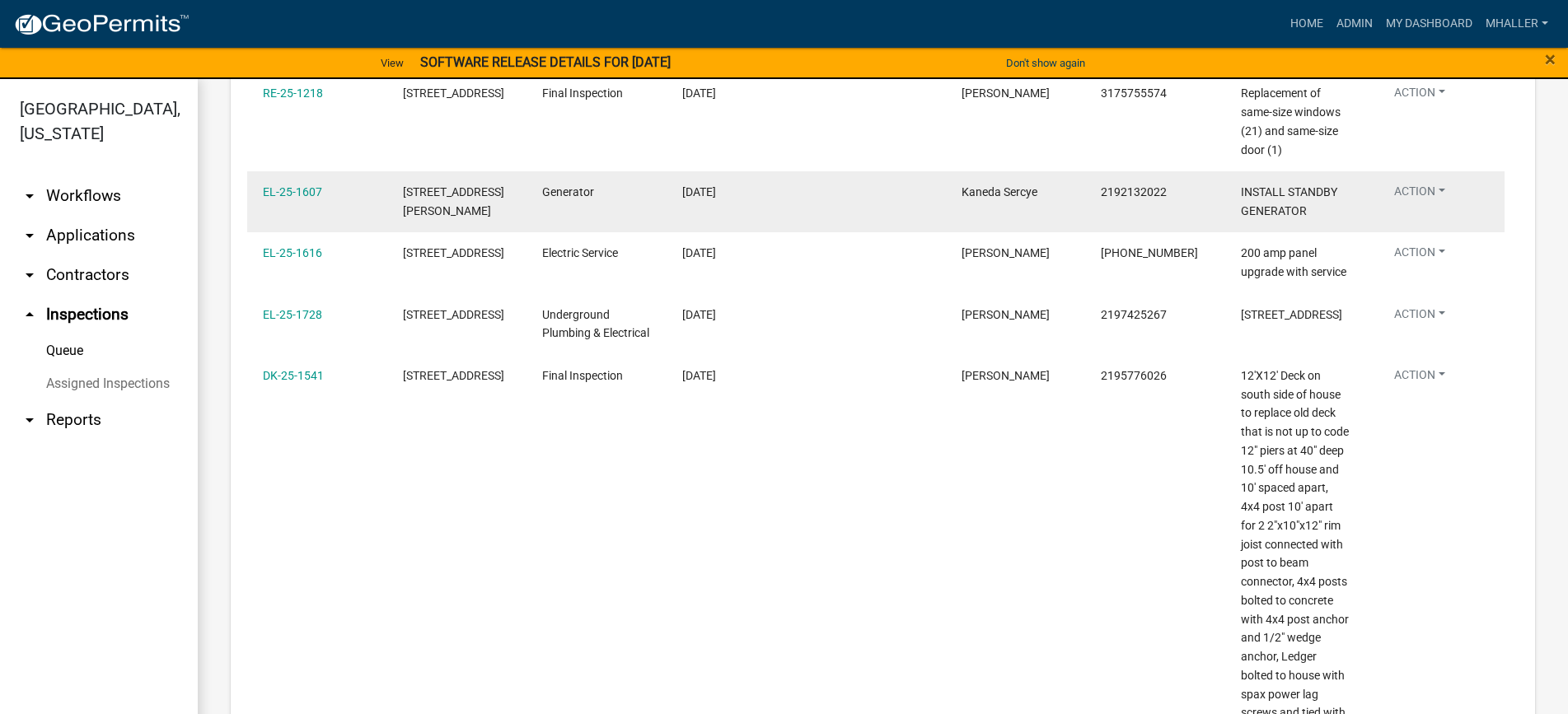
click at [1412, 194] on button "Action" at bounding box center [1419, 194] width 77 height 24
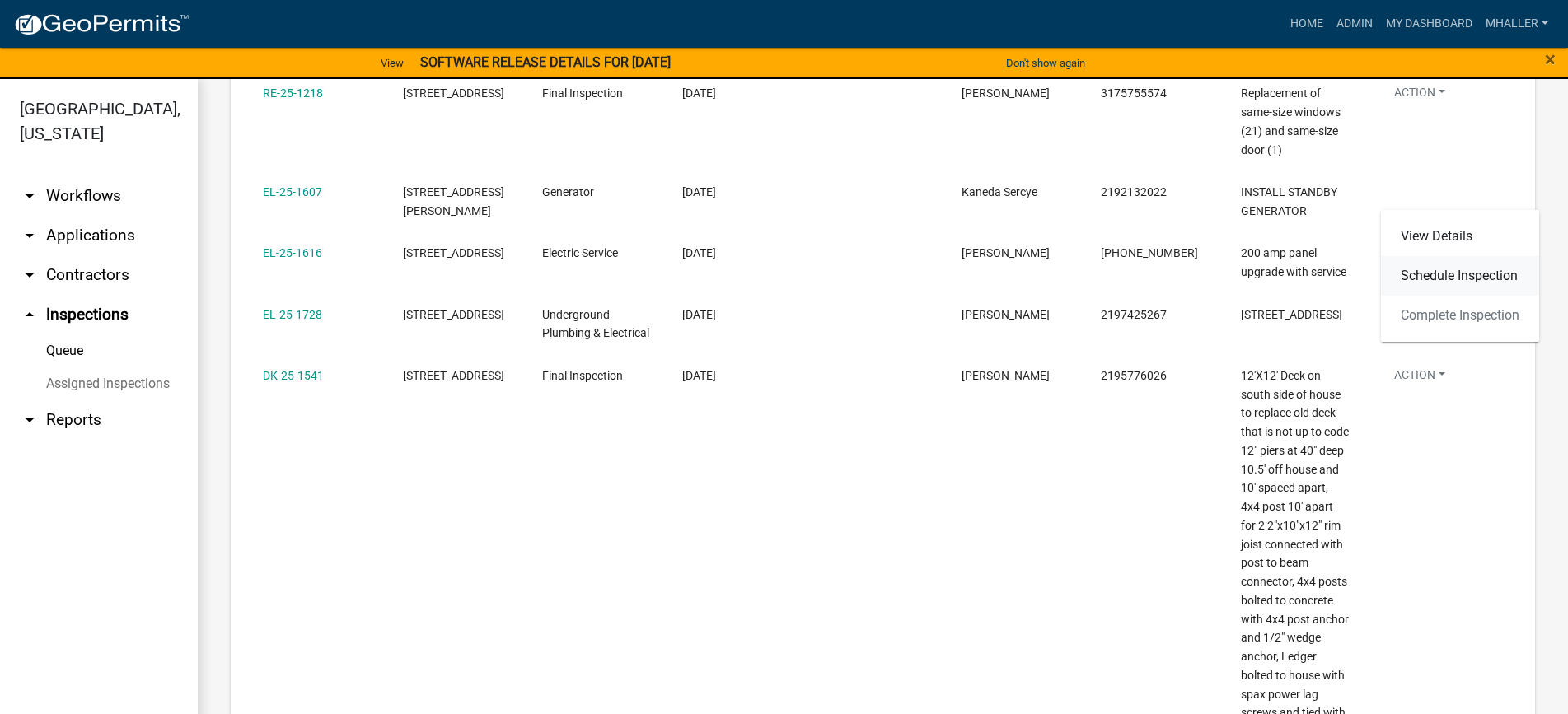
click at [1425, 270] on link "Schedule Inspection" at bounding box center [1460, 276] width 158 height 40
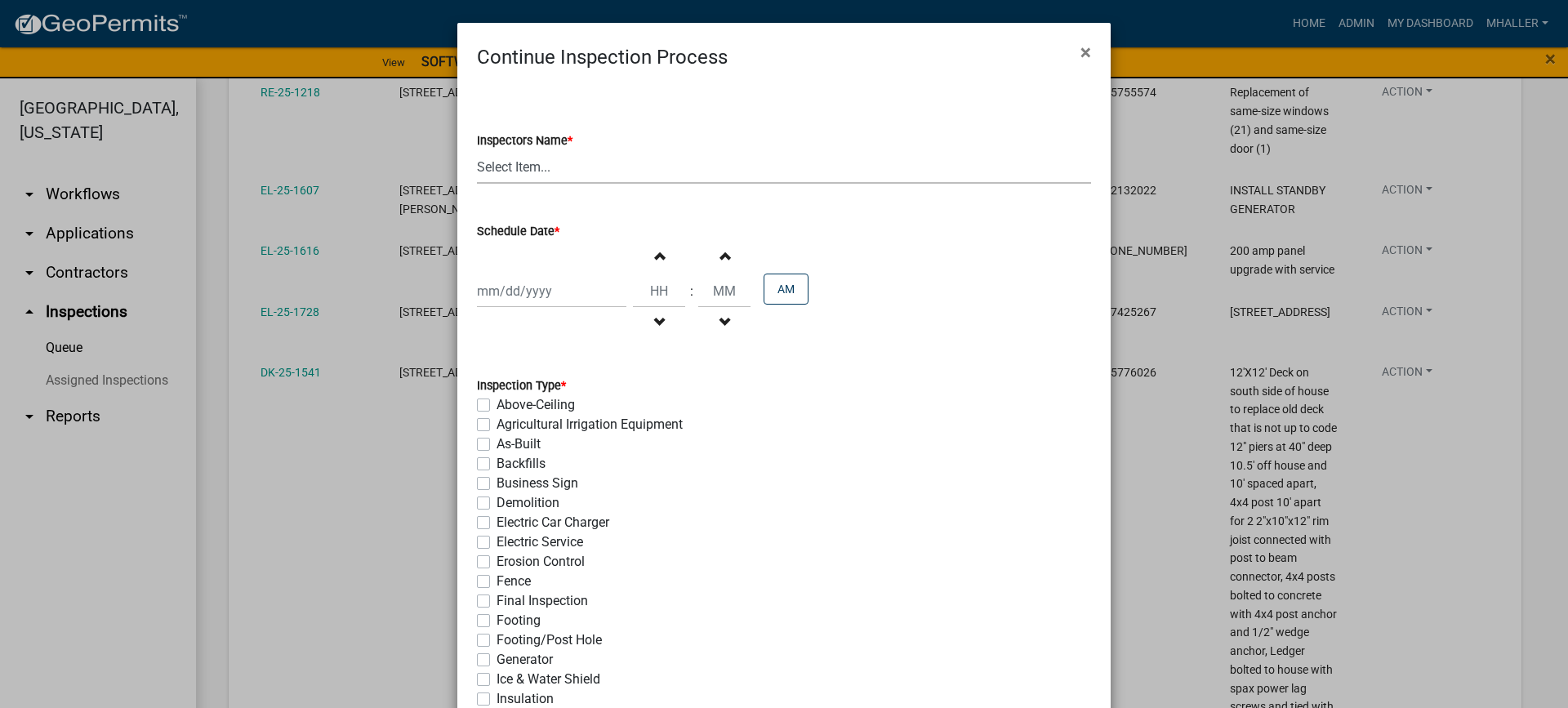
click at [541, 170] on select "Select Item... mhaller ([PERSON_NAME])" at bounding box center [784, 167] width 614 height 33
click at [477, 150] on select "Select Item... mhaller ([PERSON_NAME])" at bounding box center [784, 167] width 614 height 33
click at [534, 293] on div at bounding box center [552, 291] width 149 height 33
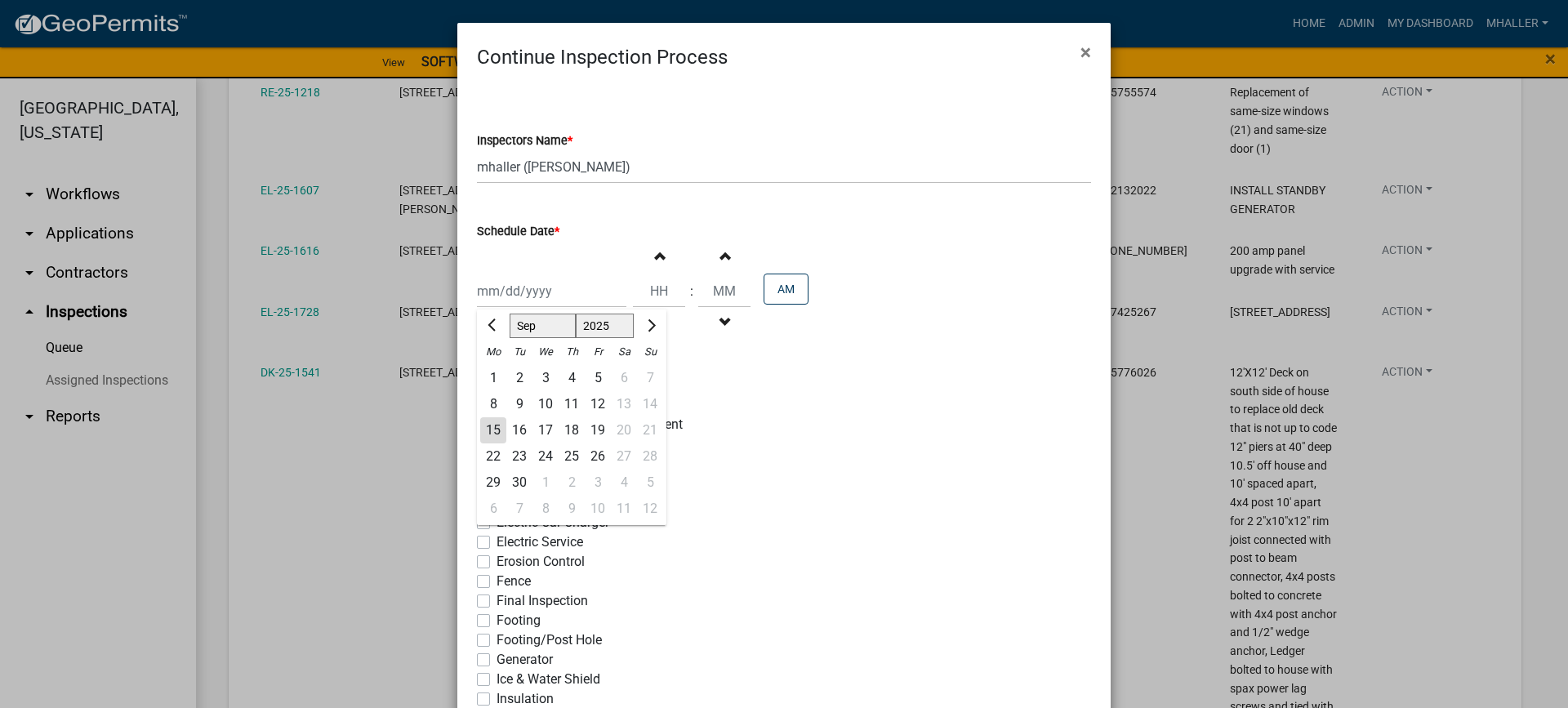
click at [487, 428] on div "15" at bounding box center [493, 430] width 26 height 26
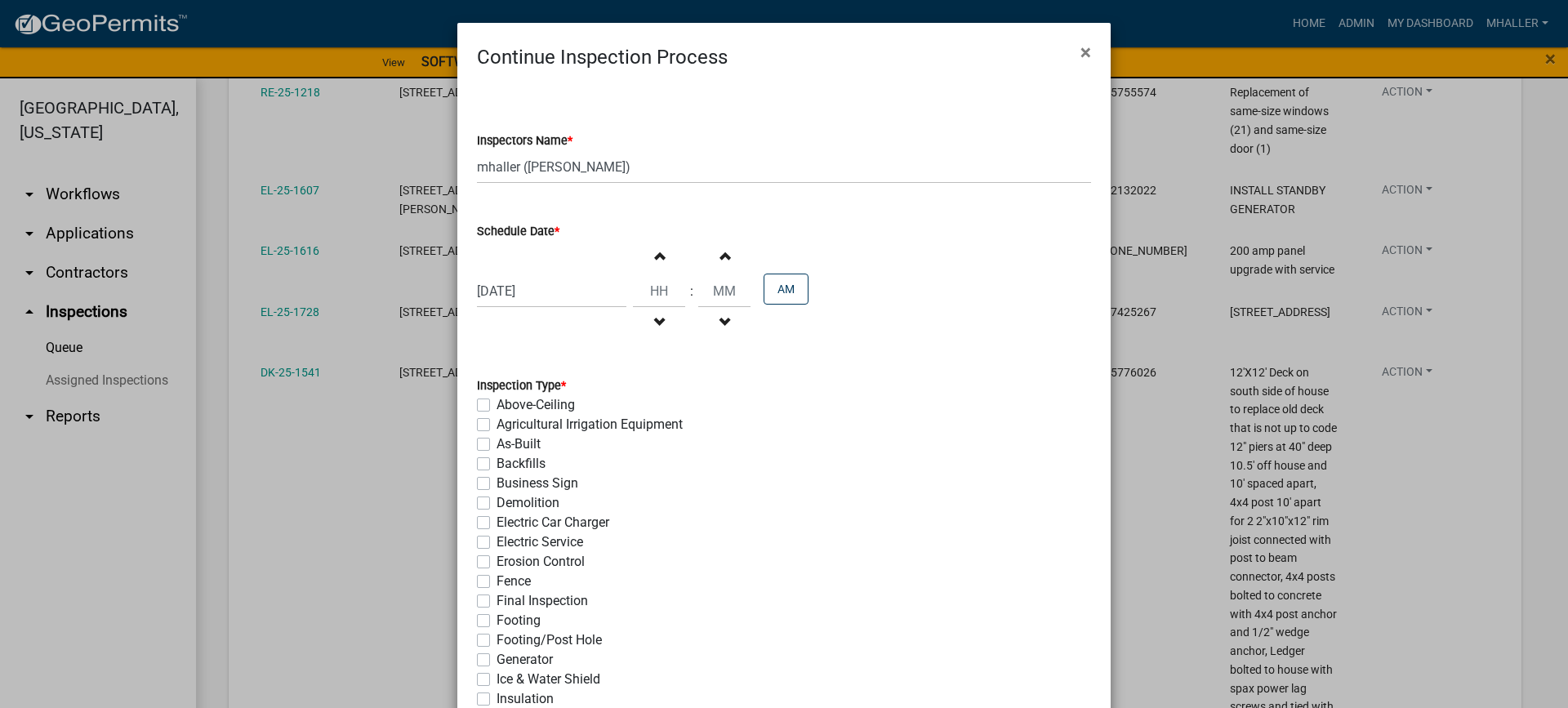
click at [497, 657] on label "Generator" at bounding box center [525, 660] width 56 height 19
click at [497, 657] on input "Generator" at bounding box center [502, 655] width 11 height 11
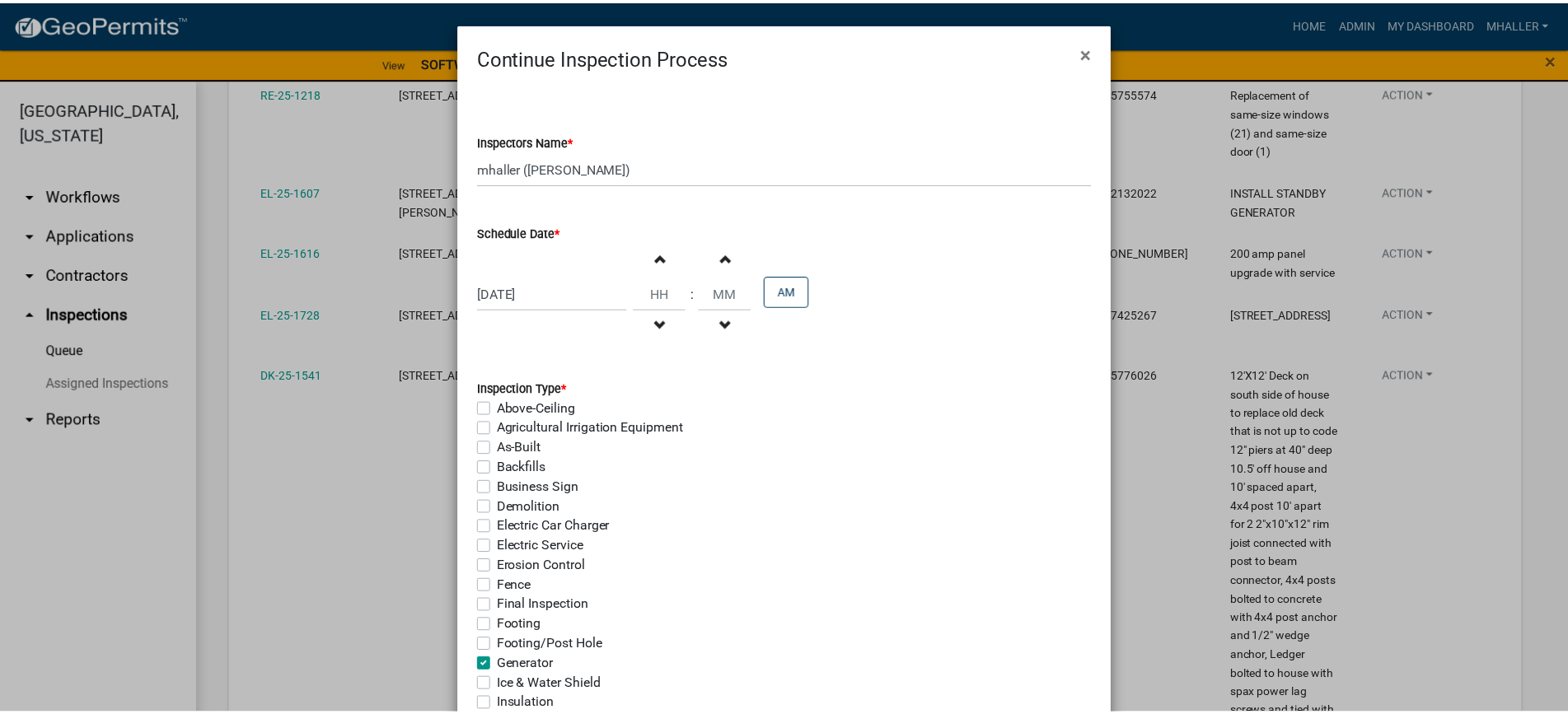
scroll to position [330, 0]
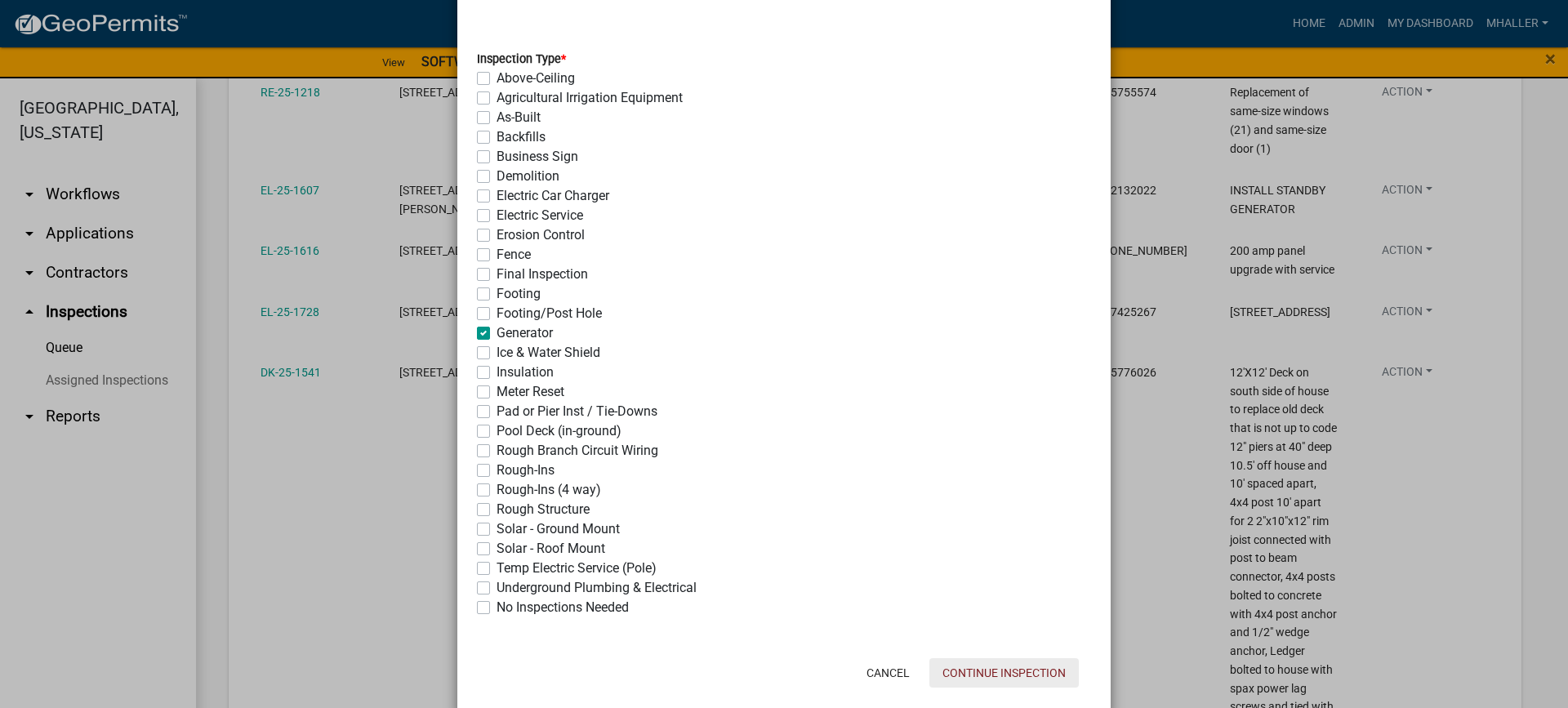
click at [954, 678] on button "Continue Inspection" at bounding box center [1005, 672] width 149 height 29
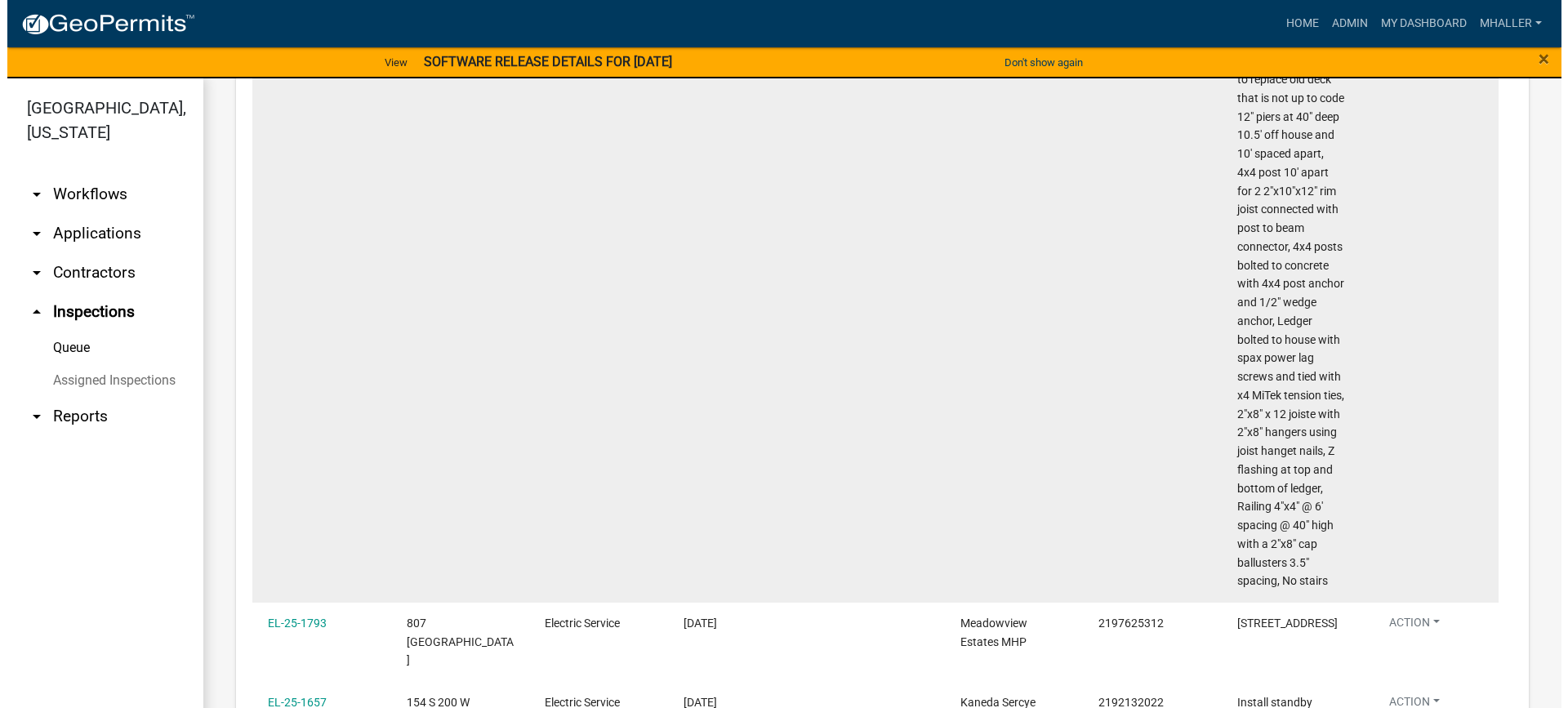
scroll to position [514, 0]
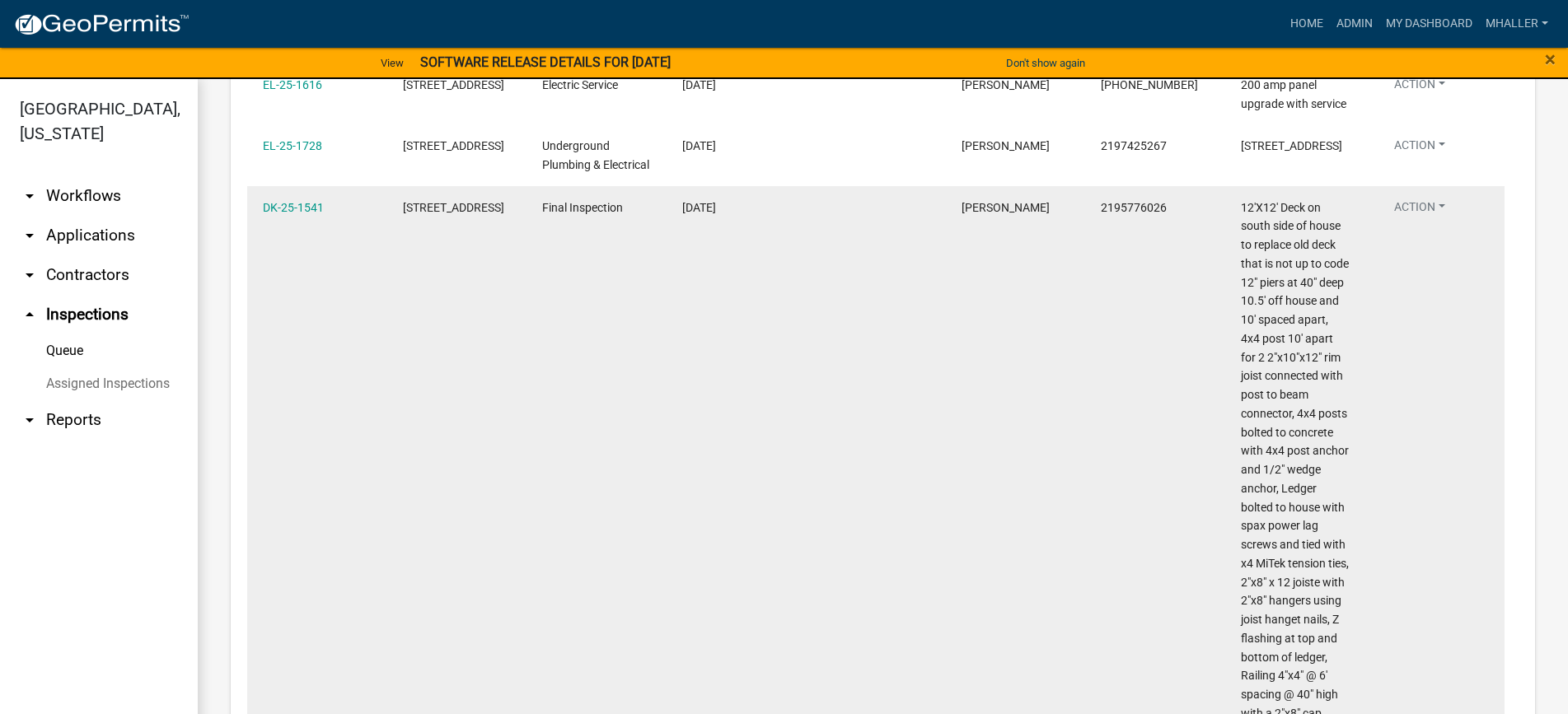
click at [1423, 222] on button "Action" at bounding box center [1419, 210] width 77 height 24
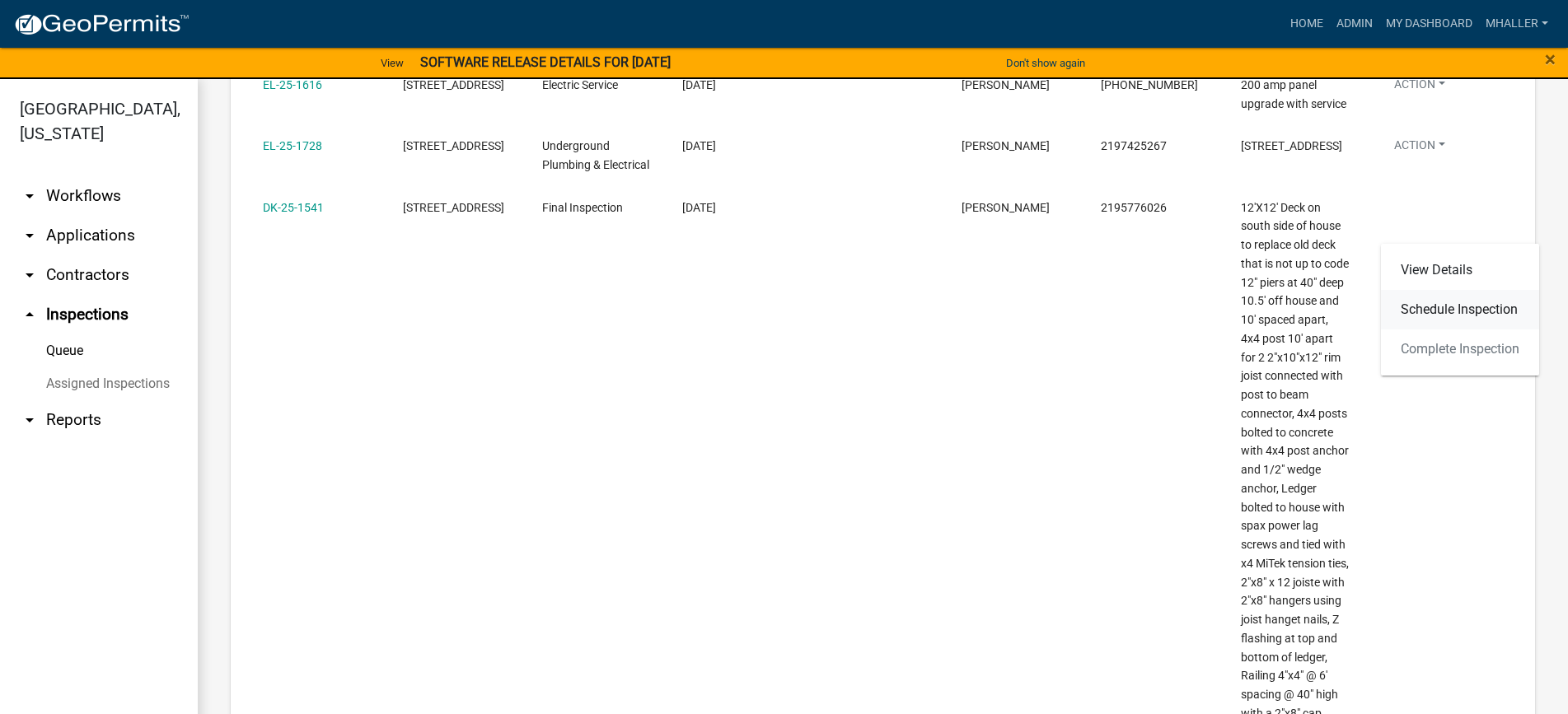
click at [1424, 307] on link "Schedule Inspection" at bounding box center [1460, 309] width 158 height 40
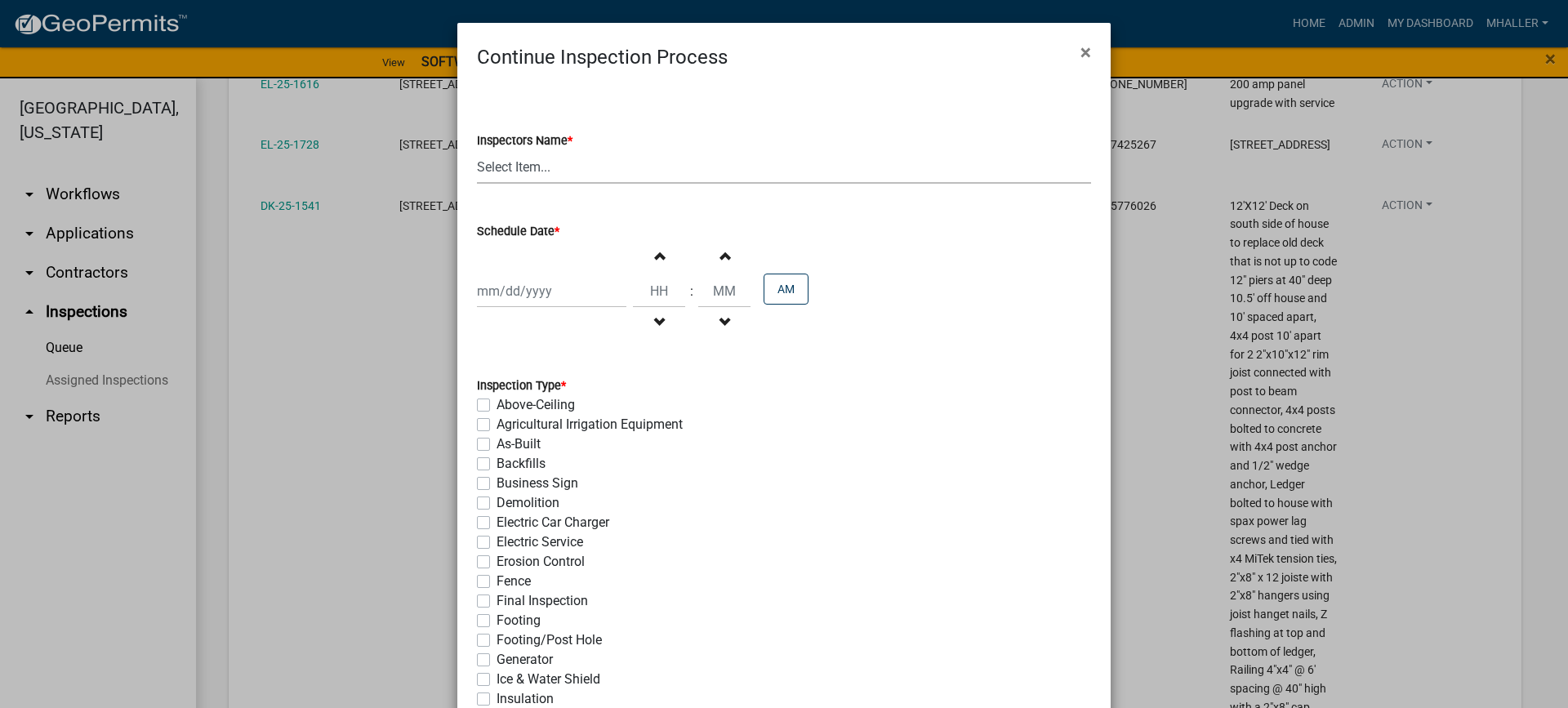
click at [529, 167] on select "Select Item... mhaller ([PERSON_NAME])" at bounding box center [784, 167] width 614 height 33
click at [477, 150] on select "Select Item... mhaller ([PERSON_NAME])" at bounding box center [784, 167] width 614 height 33
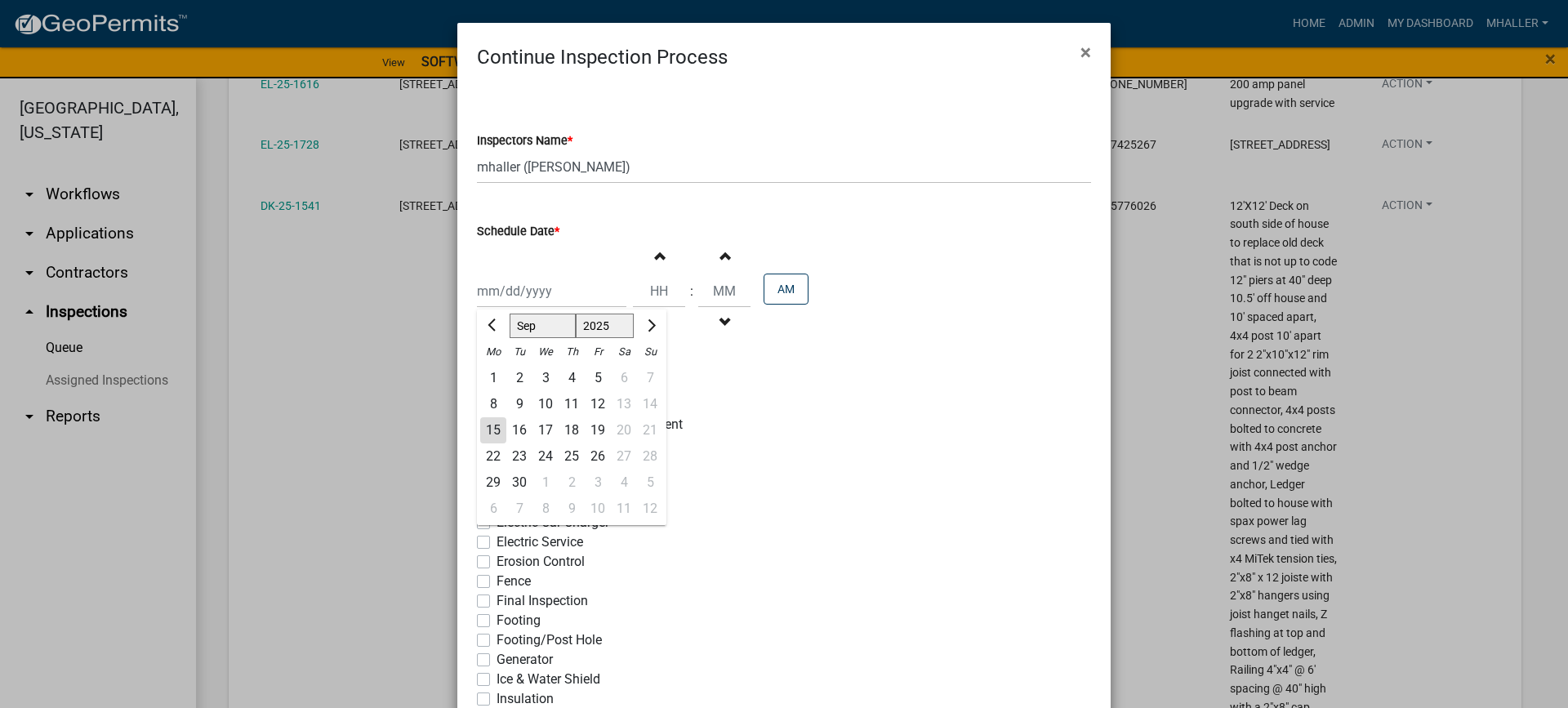
drag, startPoint x: 515, startPoint y: 294, endPoint x: 519, endPoint y: 323, distance: 29.3
click at [515, 294] on div "[PERSON_NAME] Feb Mar Apr [PERSON_NAME][DATE] Oct Nov [DATE] 1526 1527 1528 152…" at bounding box center [552, 291] width 149 height 33
click at [541, 427] on div "17" at bounding box center [546, 430] width 26 height 26
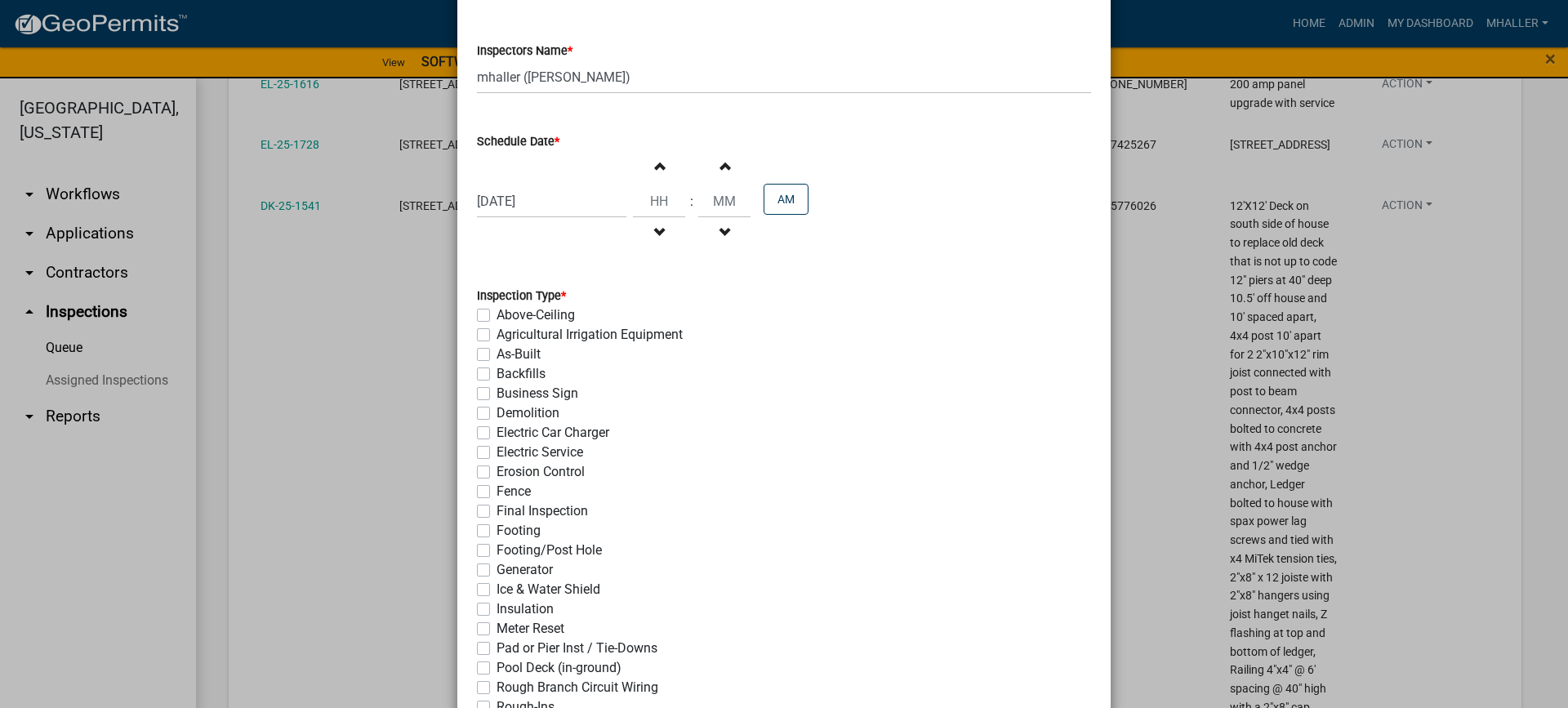
scroll to position [245, 0]
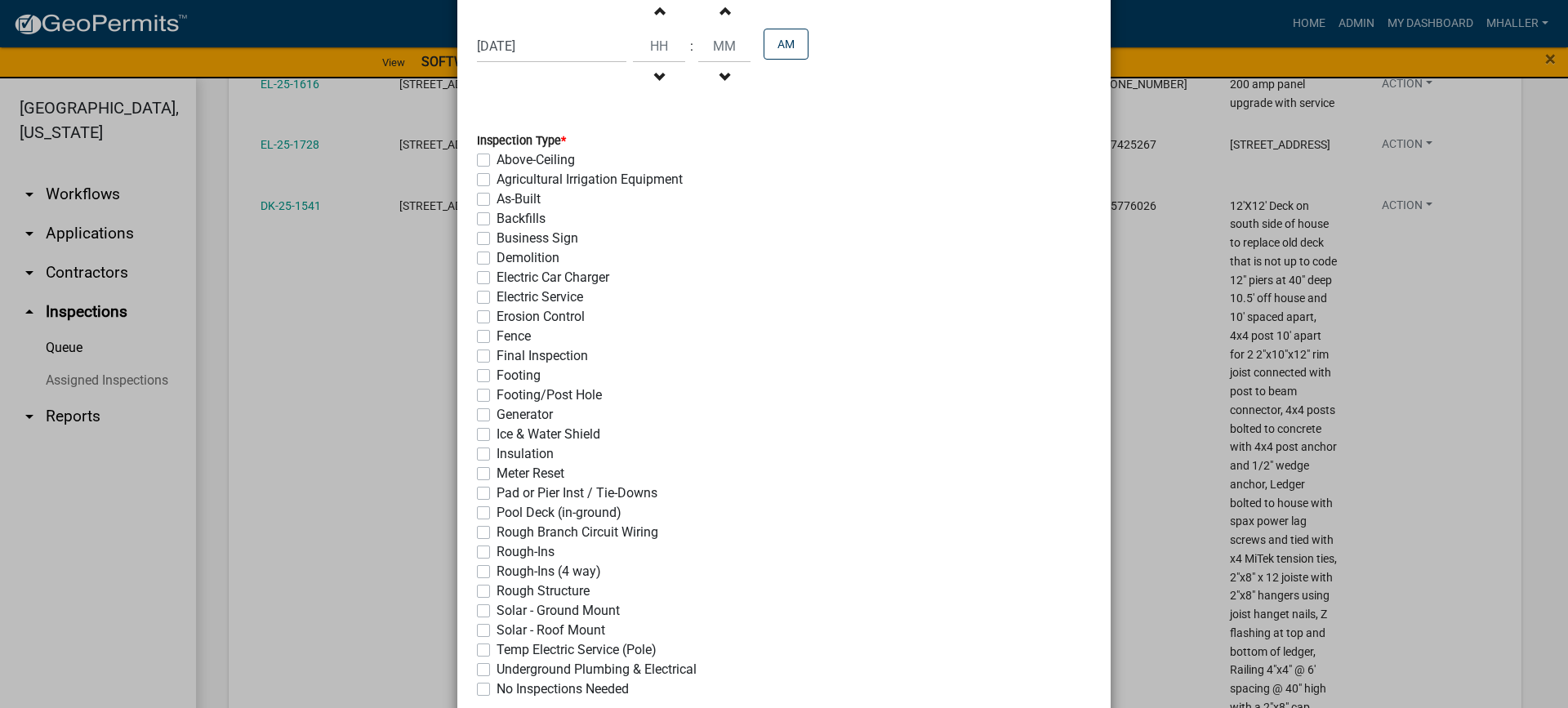
click at [497, 354] on label "Final Inspection" at bounding box center [542, 356] width 91 height 19
click at [497, 354] on input "Final Inspection" at bounding box center [502, 351] width 11 height 11
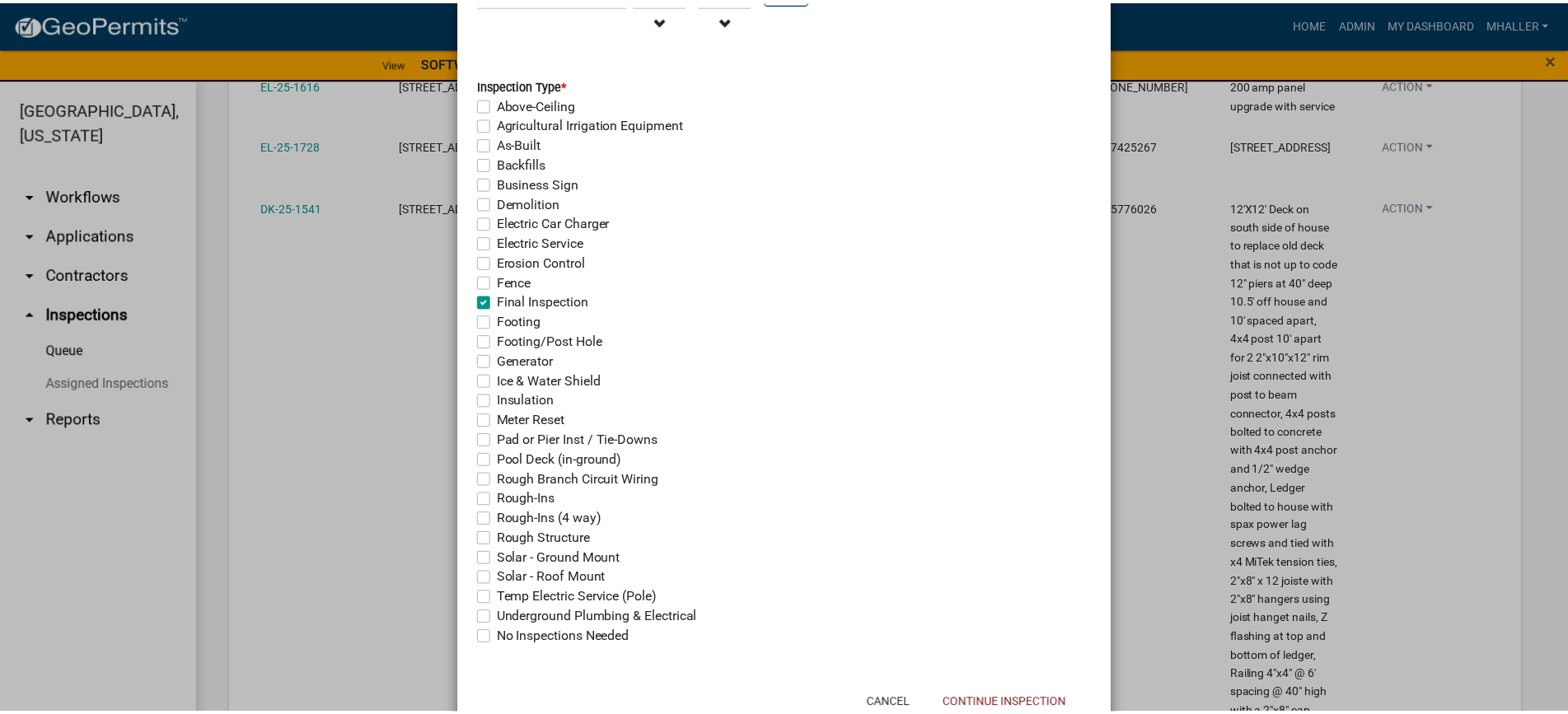
scroll to position [356, 0]
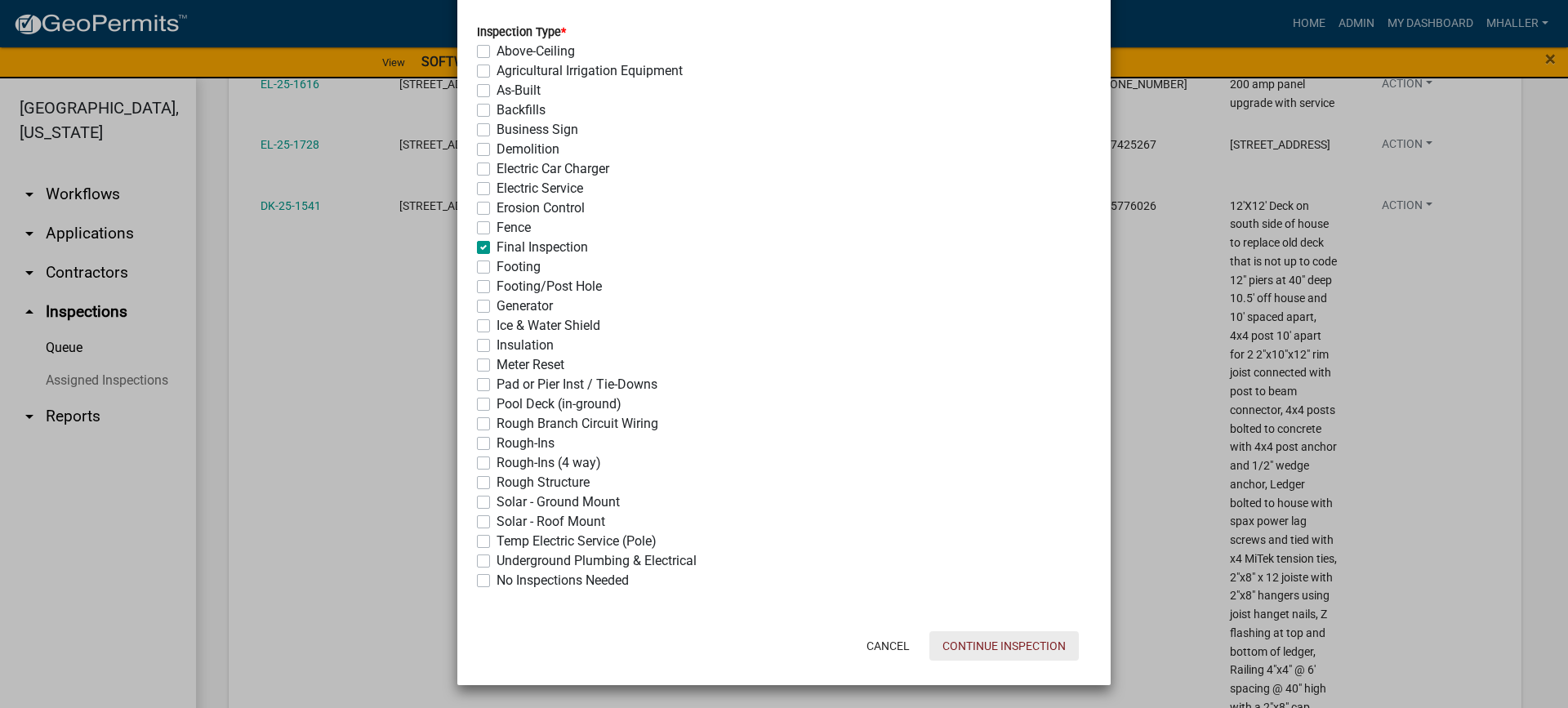
click at [981, 648] on button "Continue Inspection" at bounding box center [1005, 645] width 149 height 29
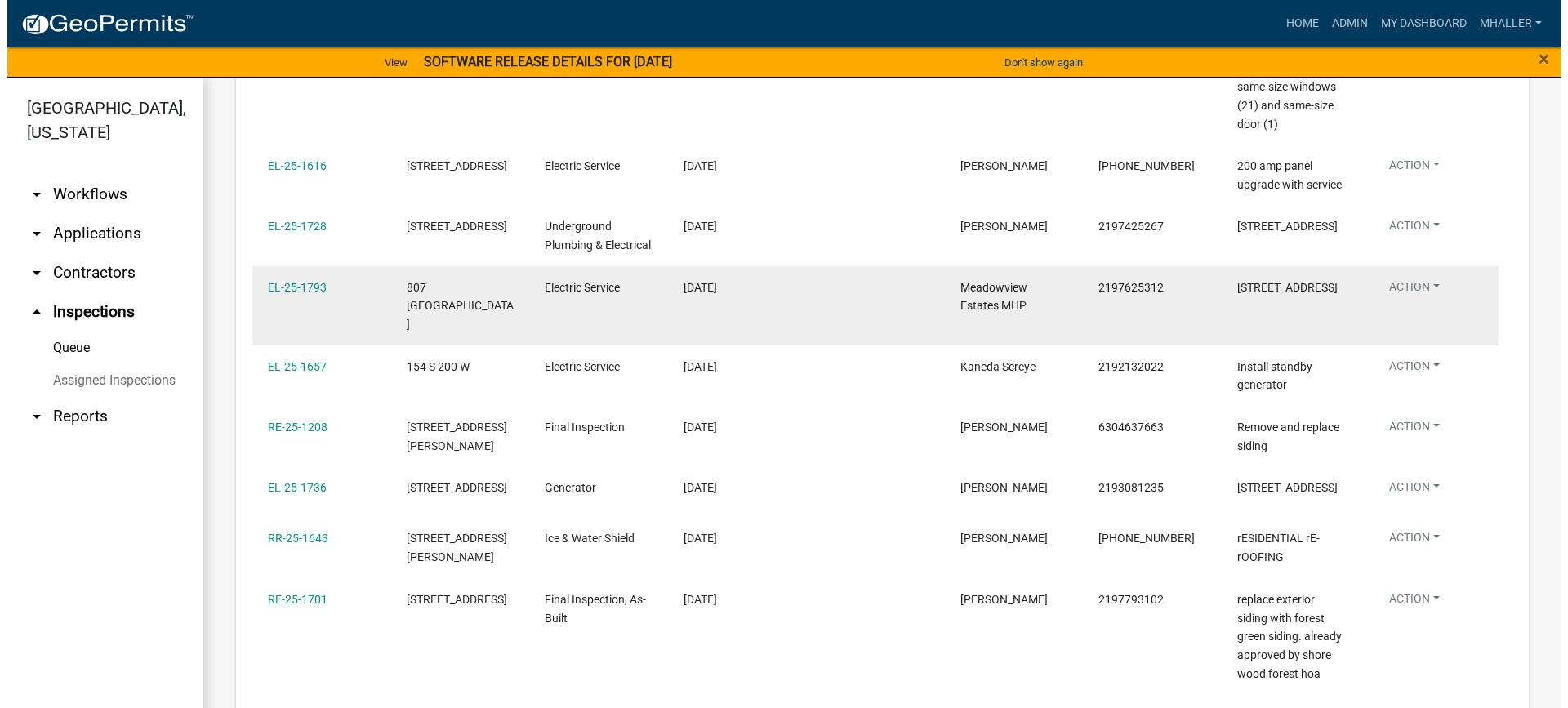
scroll to position [351, 0]
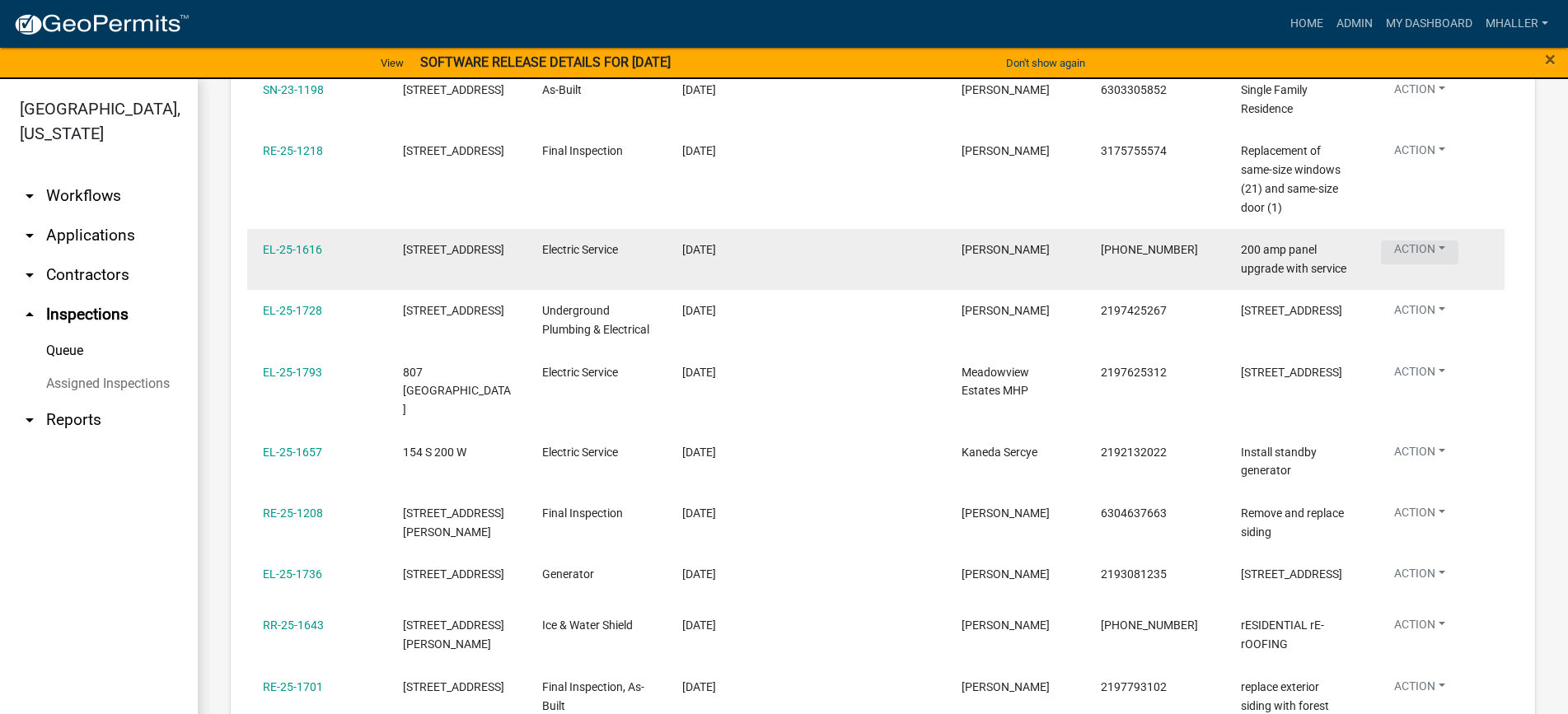
click at [1411, 250] on button "Action" at bounding box center [1419, 252] width 77 height 24
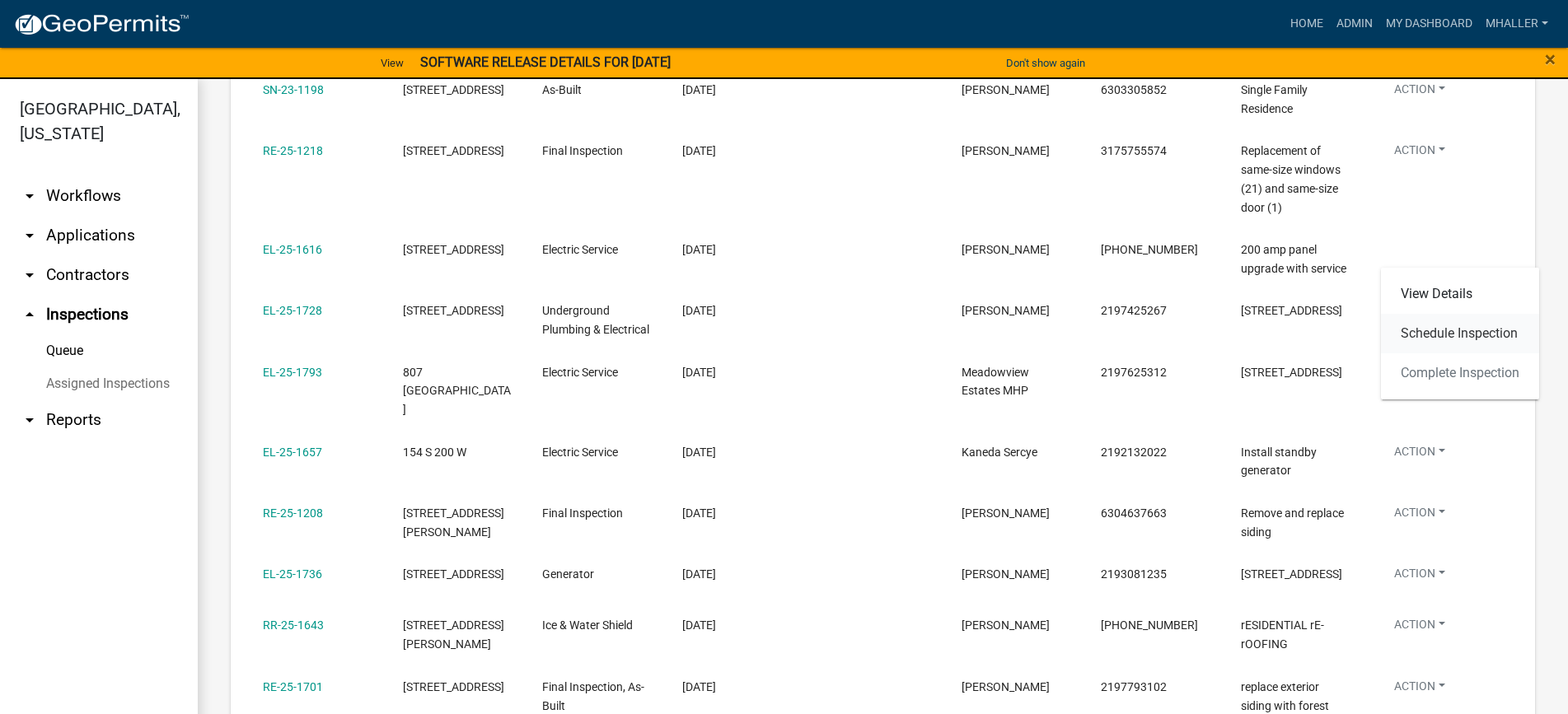
click at [1424, 336] on link "Schedule Inspection" at bounding box center [1460, 333] width 158 height 40
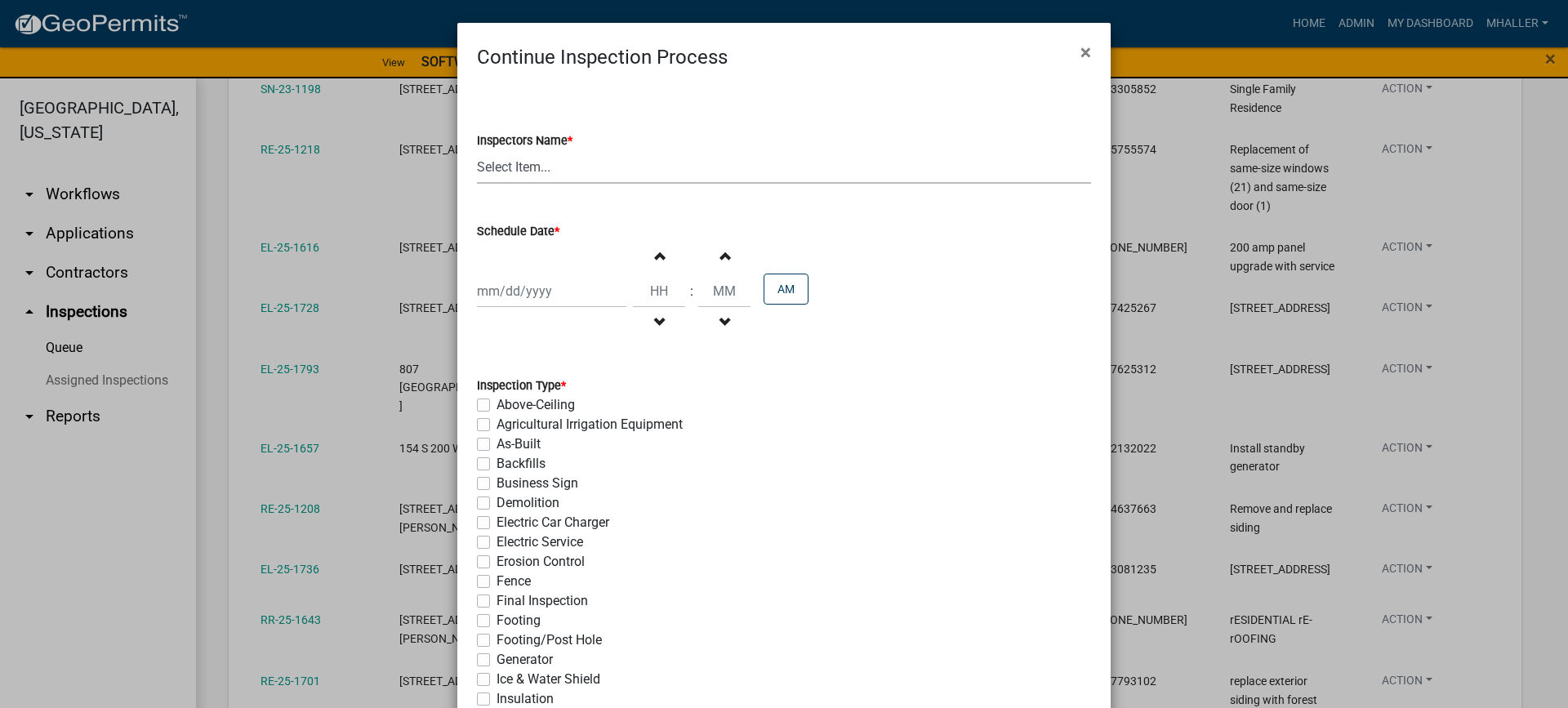
click at [491, 168] on select "Select Item... mhaller ([PERSON_NAME])" at bounding box center [784, 167] width 614 height 33
click at [477, 150] on select "Select Item... mhaller ([PERSON_NAME])" at bounding box center [784, 167] width 614 height 33
click at [526, 292] on div at bounding box center [552, 291] width 149 height 33
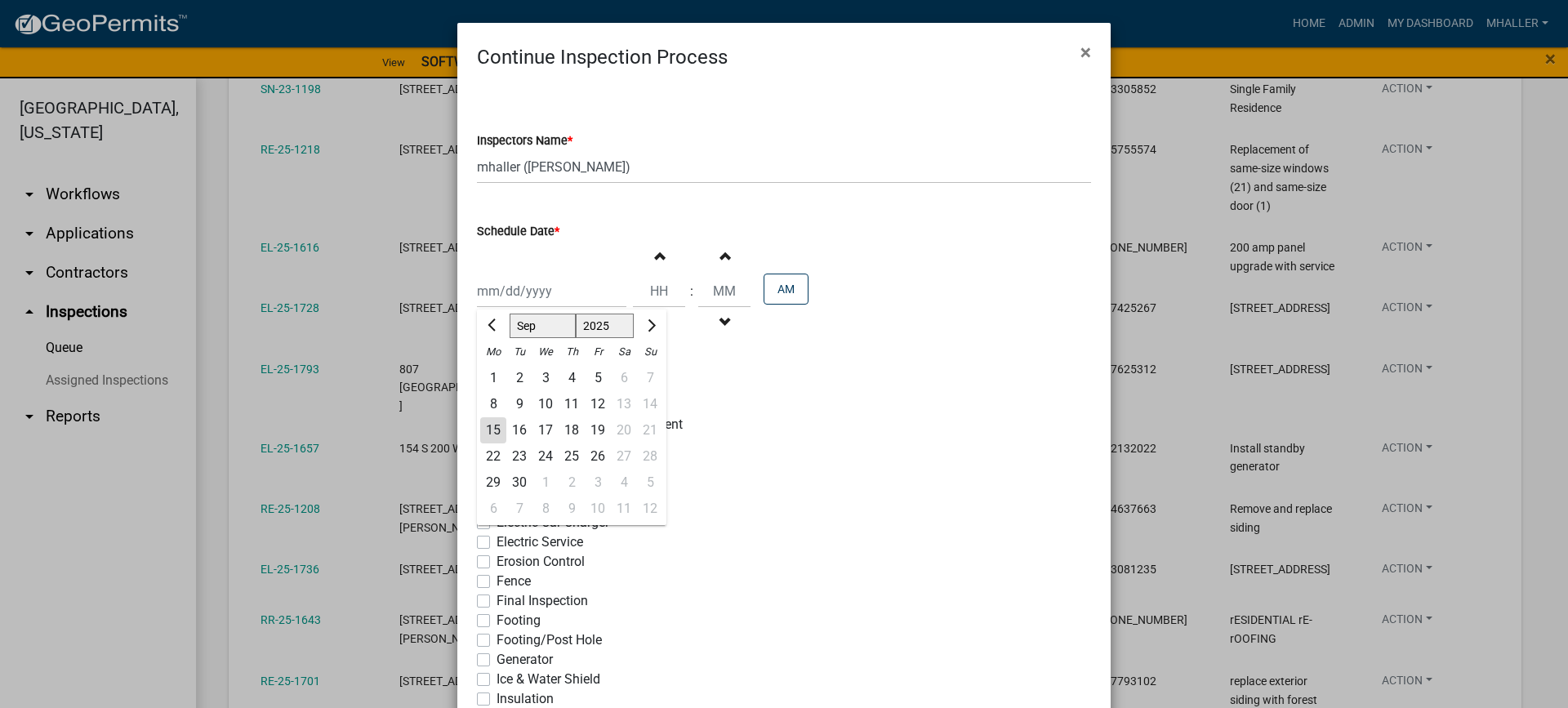
click at [487, 429] on div "15" at bounding box center [493, 430] width 26 height 26
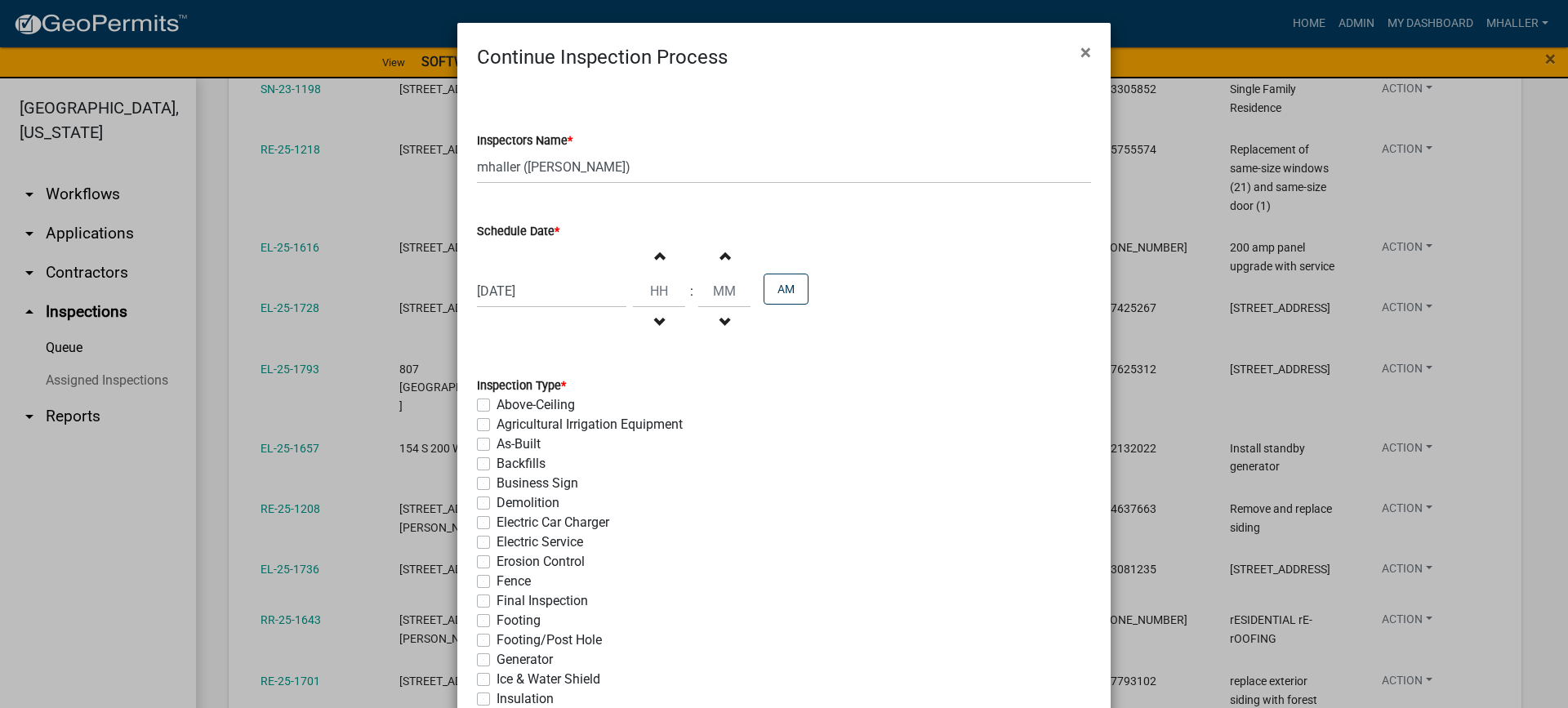
click at [497, 543] on label "Electric Service" at bounding box center [540, 542] width 87 height 19
click at [497, 543] on input "Electric Service" at bounding box center [502, 538] width 11 height 11
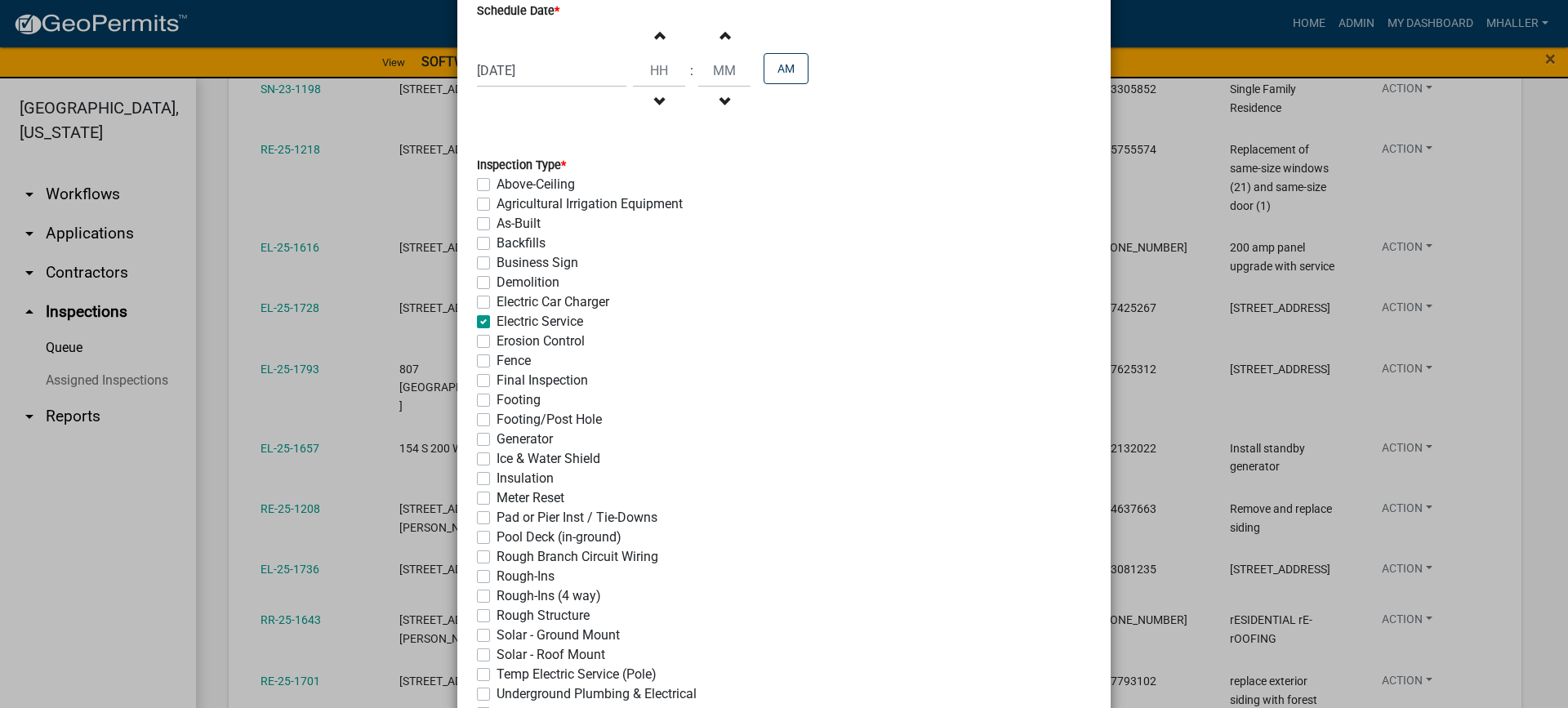
scroll to position [353, 0]
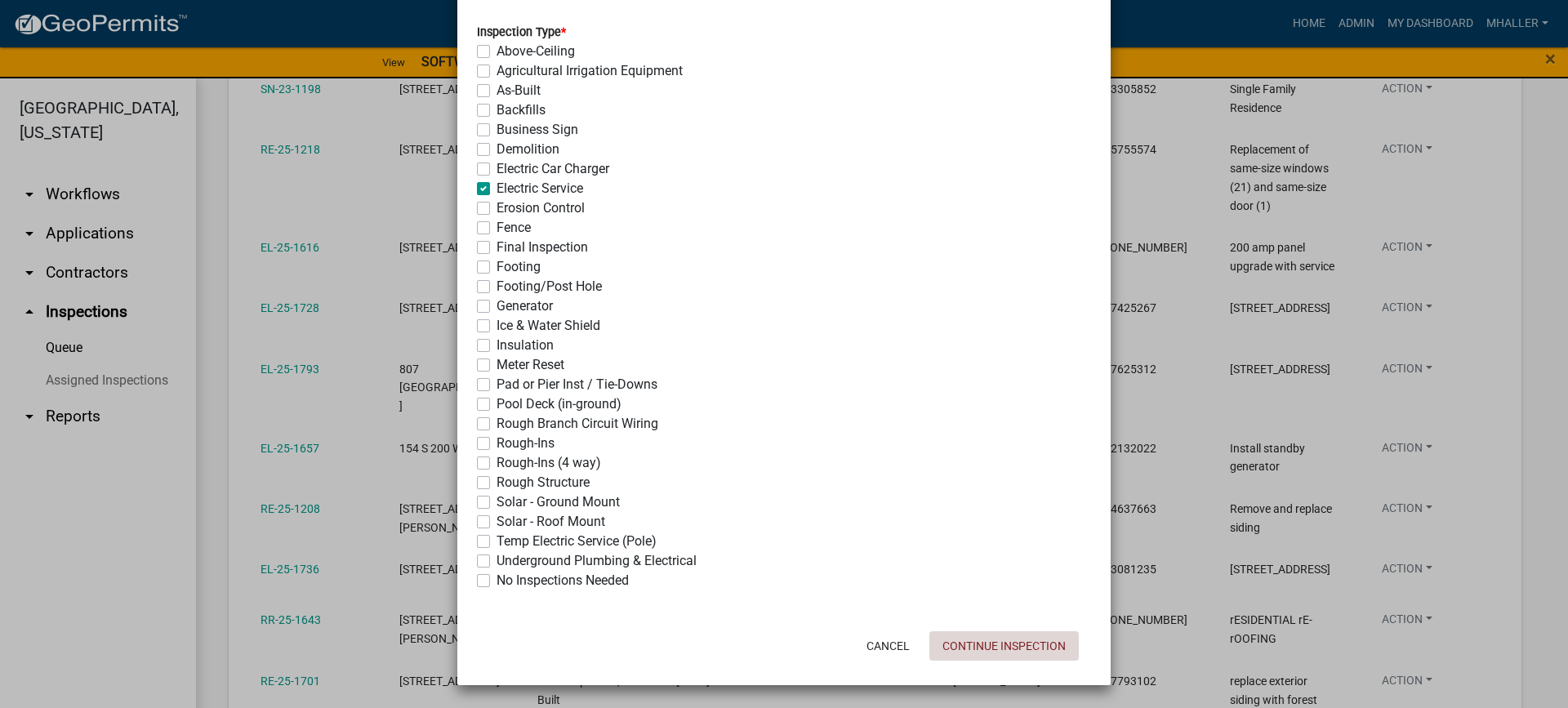
click at [982, 641] on button "Continue Inspection" at bounding box center [1005, 645] width 149 height 29
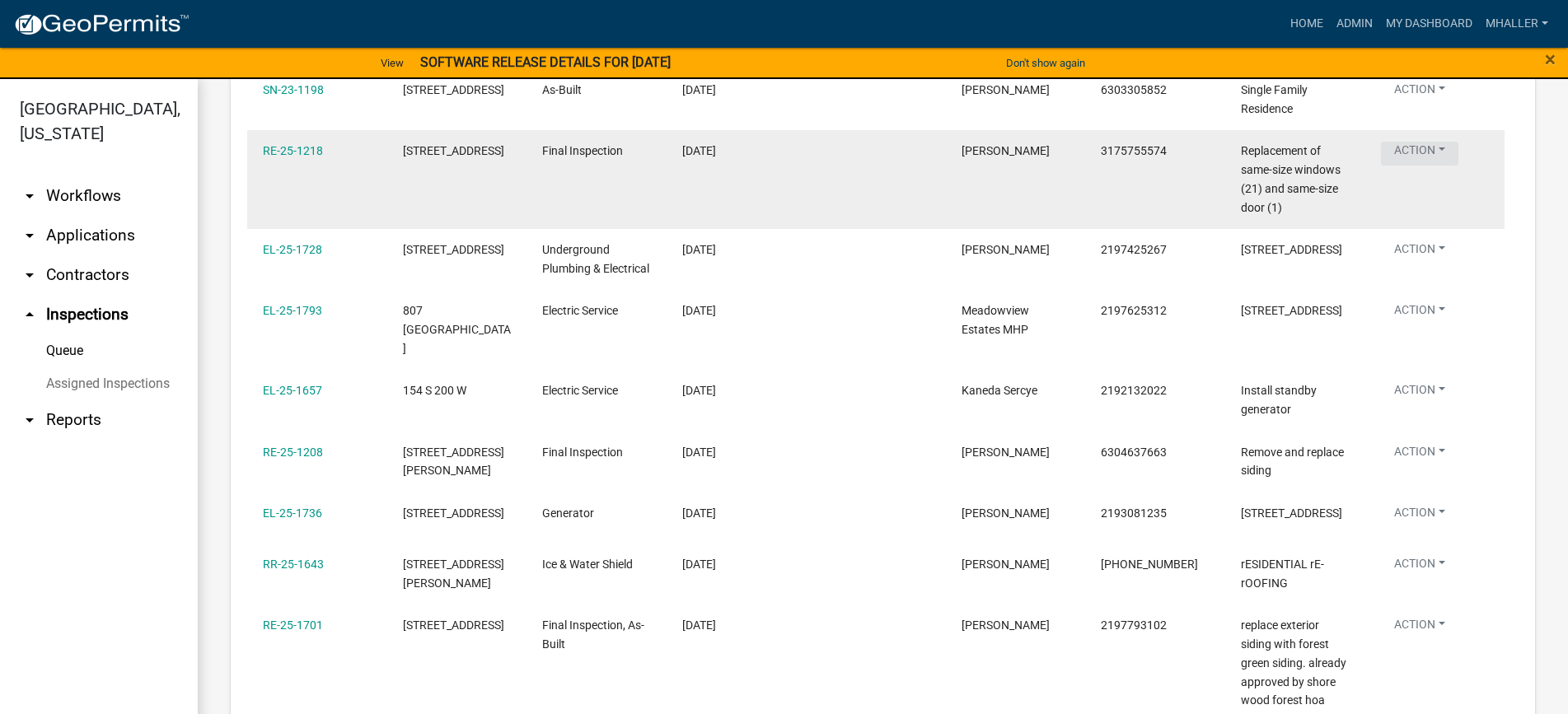
drag, startPoint x: 1421, startPoint y: 150, endPoint x: 1432, endPoint y: 175, distance: 27.3
click at [1421, 151] on button "Action" at bounding box center [1419, 153] width 77 height 24
click at [1443, 237] on link "Schedule Inspection" at bounding box center [1460, 235] width 158 height 40
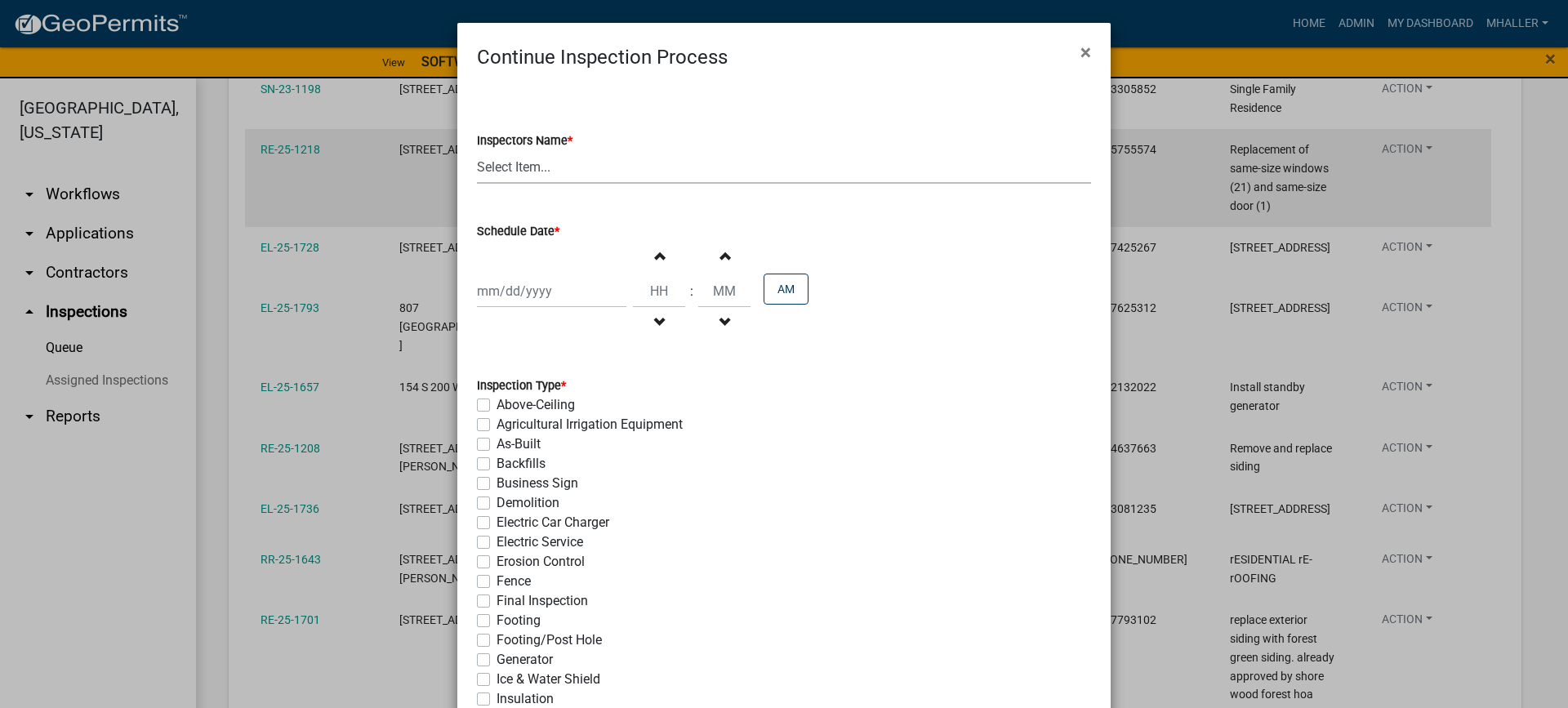
click at [481, 164] on select "Select Item... mhaller ([PERSON_NAME])" at bounding box center [784, 167] width 614 height 33
click at [477, 150] on select "Select Item... mhaller ([PERSON_NAME])" at bounding box center [784, 167] width 614 height 33
click at [530, 291] on div at bounding box center [552, 291] width 149 height 33
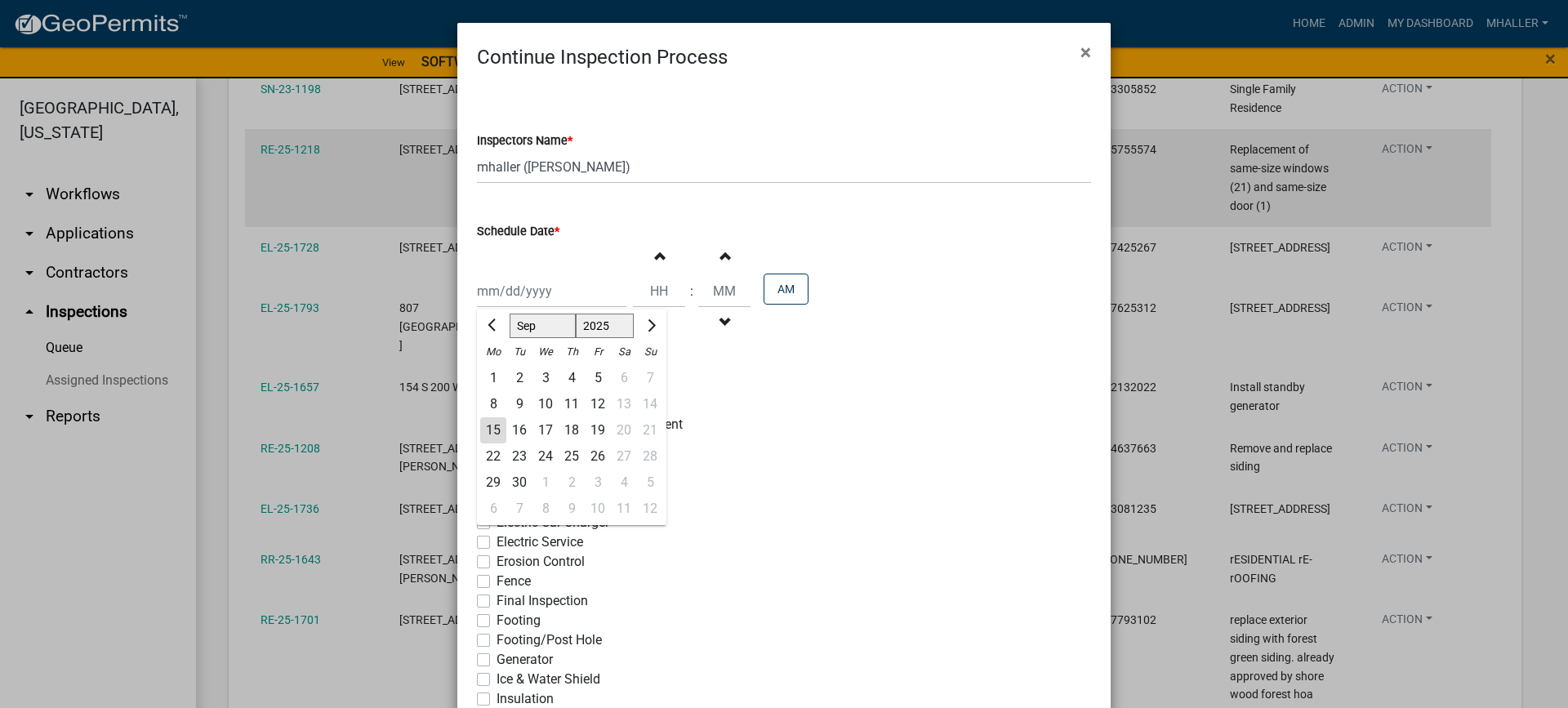
click at [492, 429] on div "15" at bounding box center [493, 430] width 26 height 26
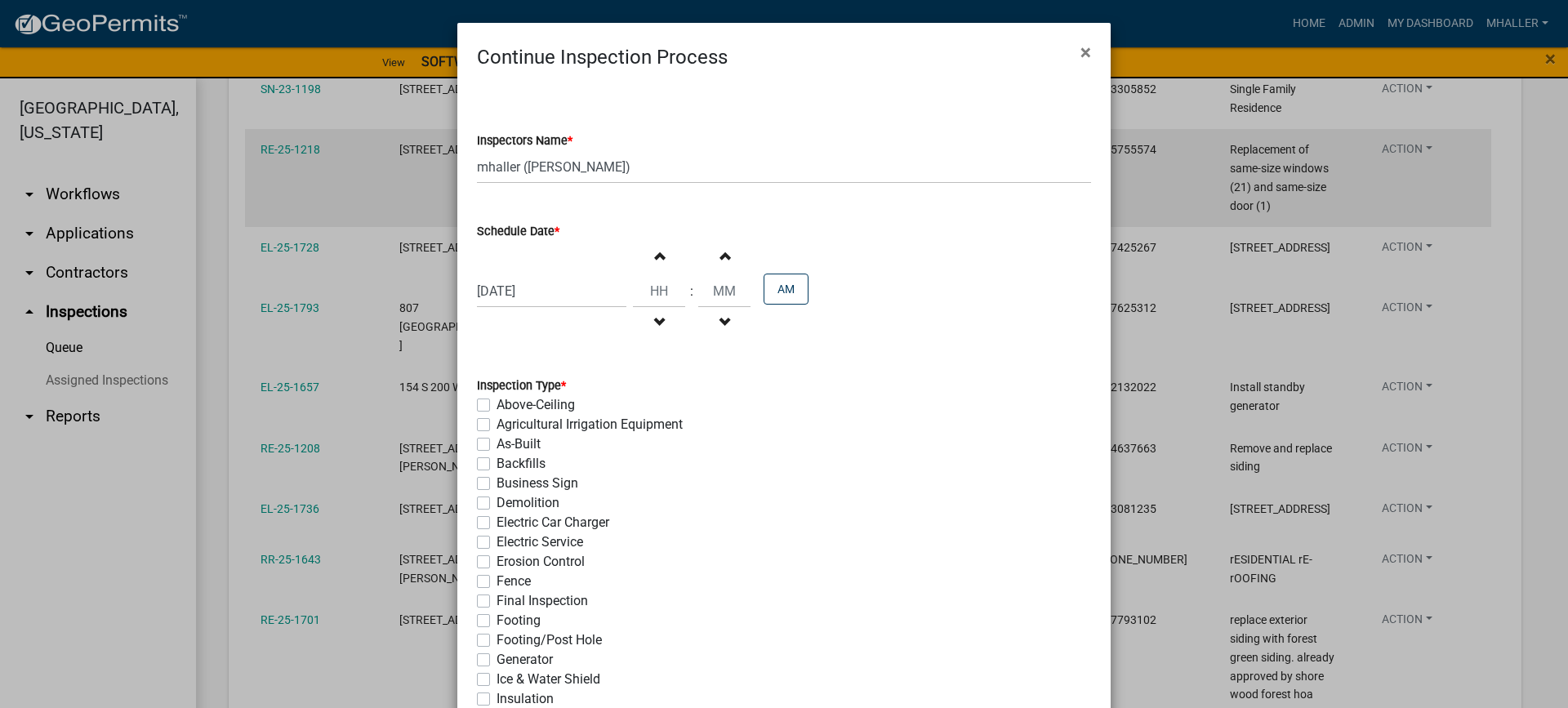
click at [497, 596] on label "Final Inspection" at bounding box center [542, 601] width 91 height 19
click at [497, 596] on input "Final Inspection" at bounding box center [502, 596] width 11 height 11
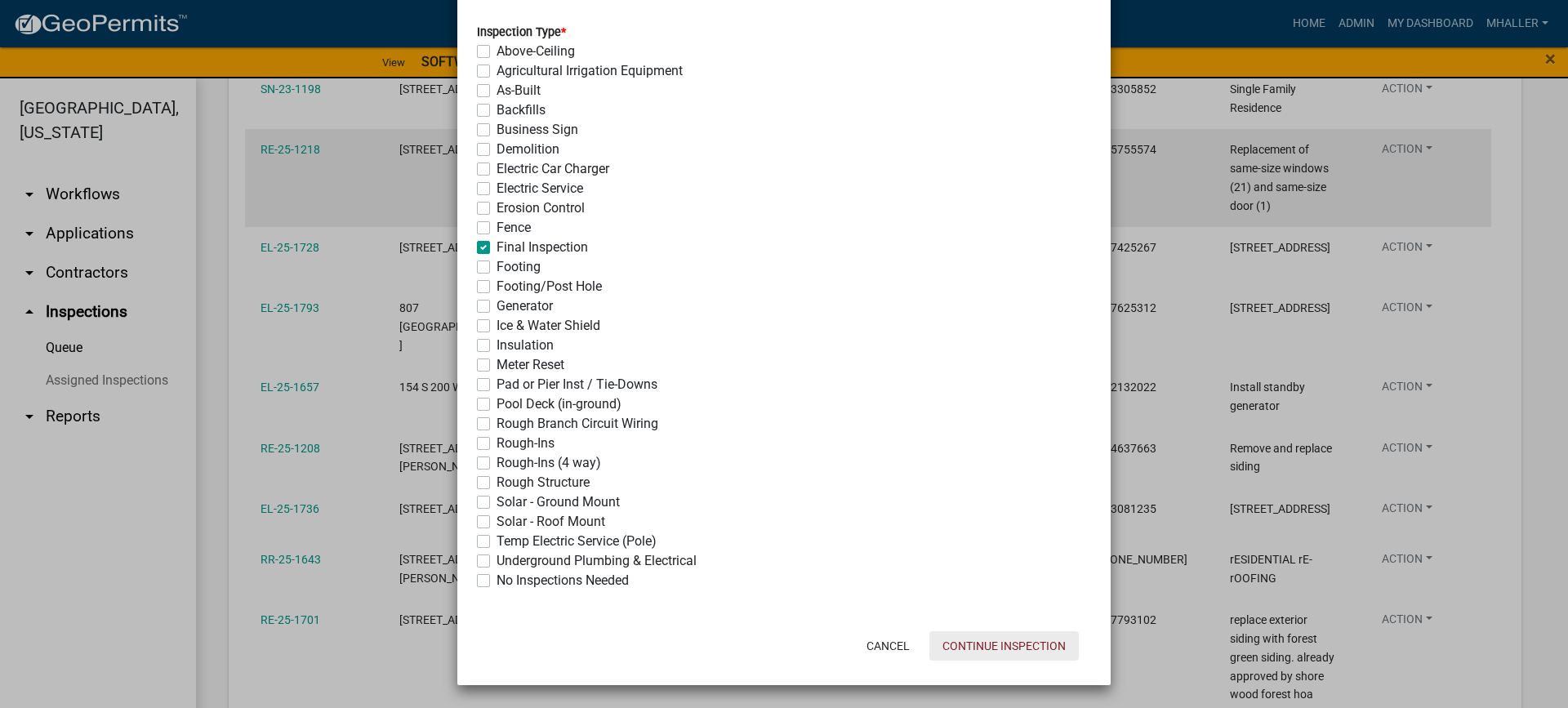
click at [980, 645] on button "Continue Inspection" at bounding box center [1005, 645] width 149 height 29
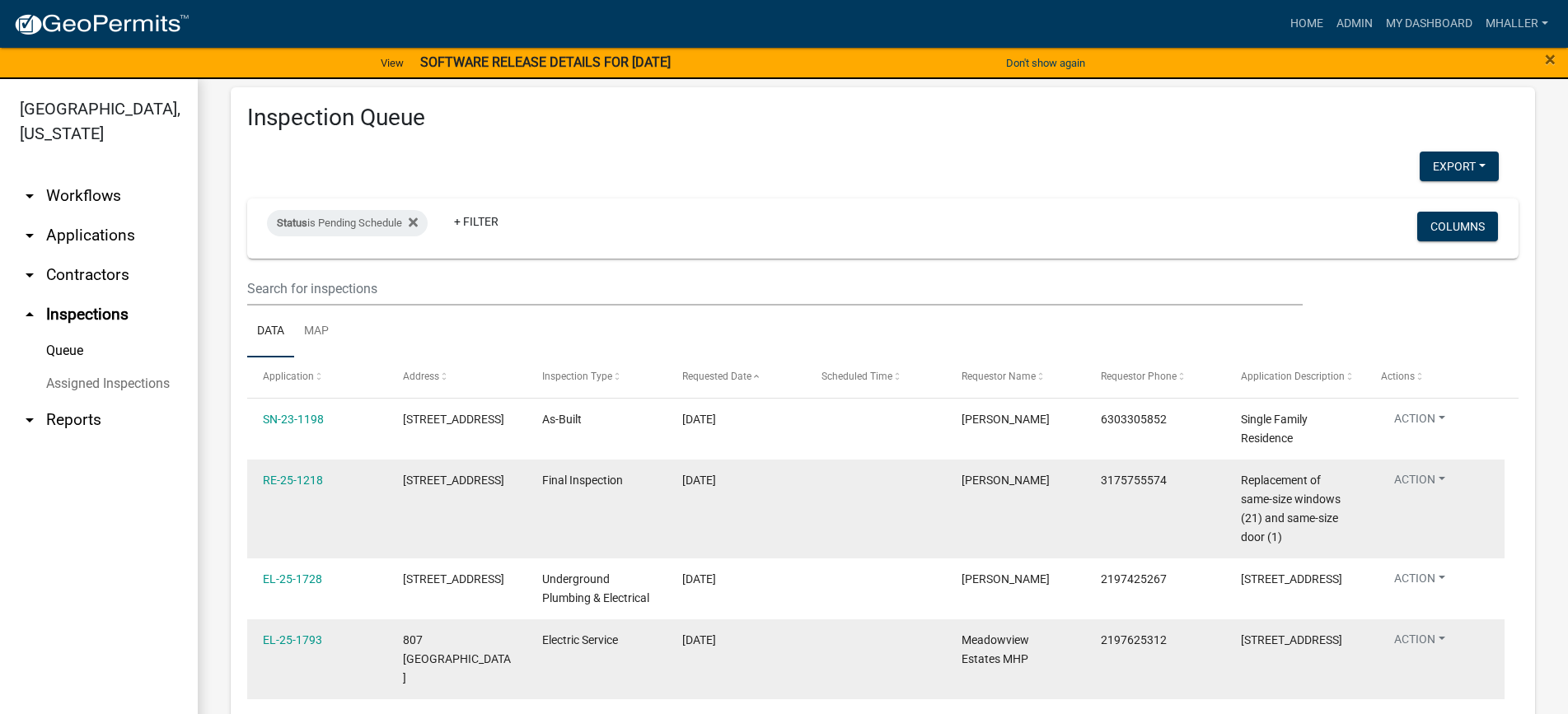
scroll to position [0, 0]
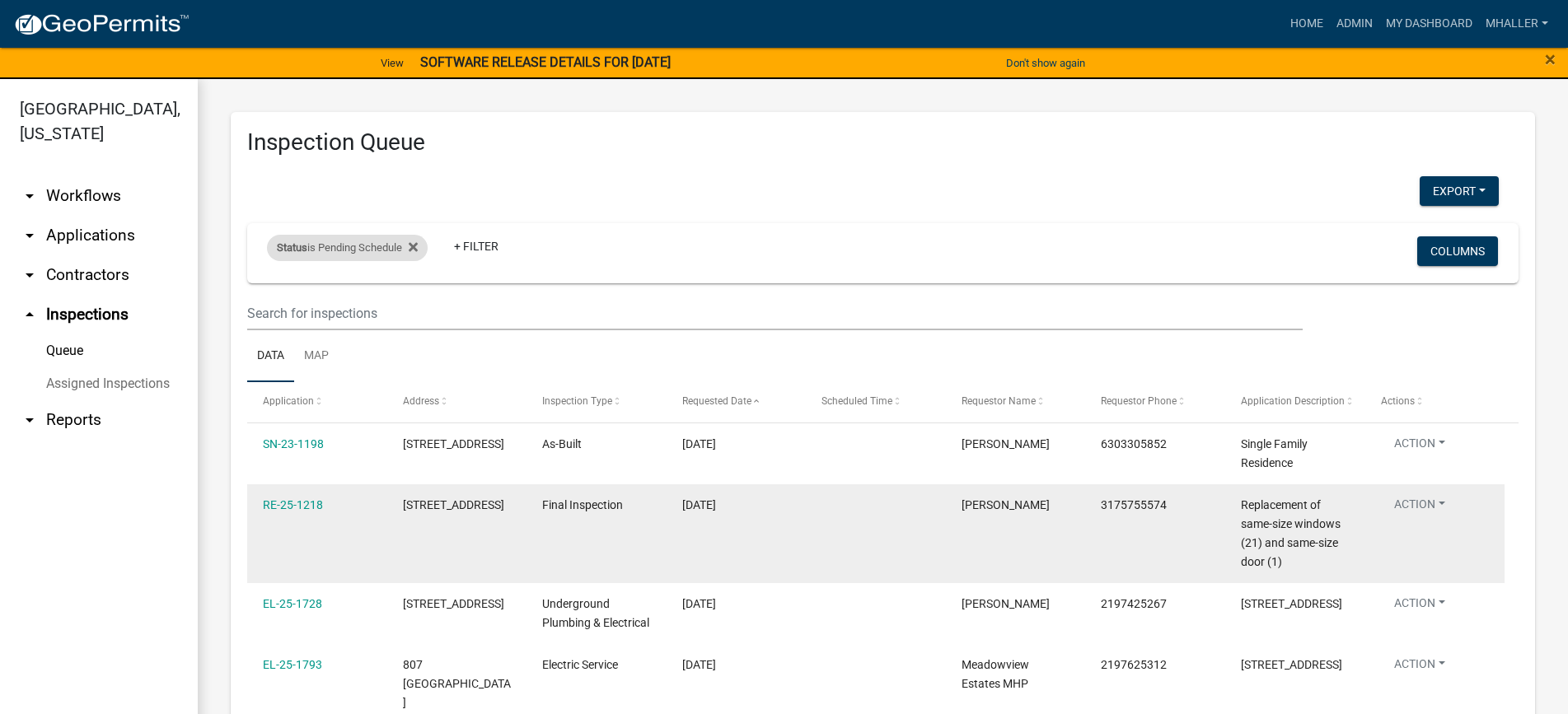
click at [344, 243] on div "Status is Pending Schedule" at bounding box center [347, 248] width 160 height 27
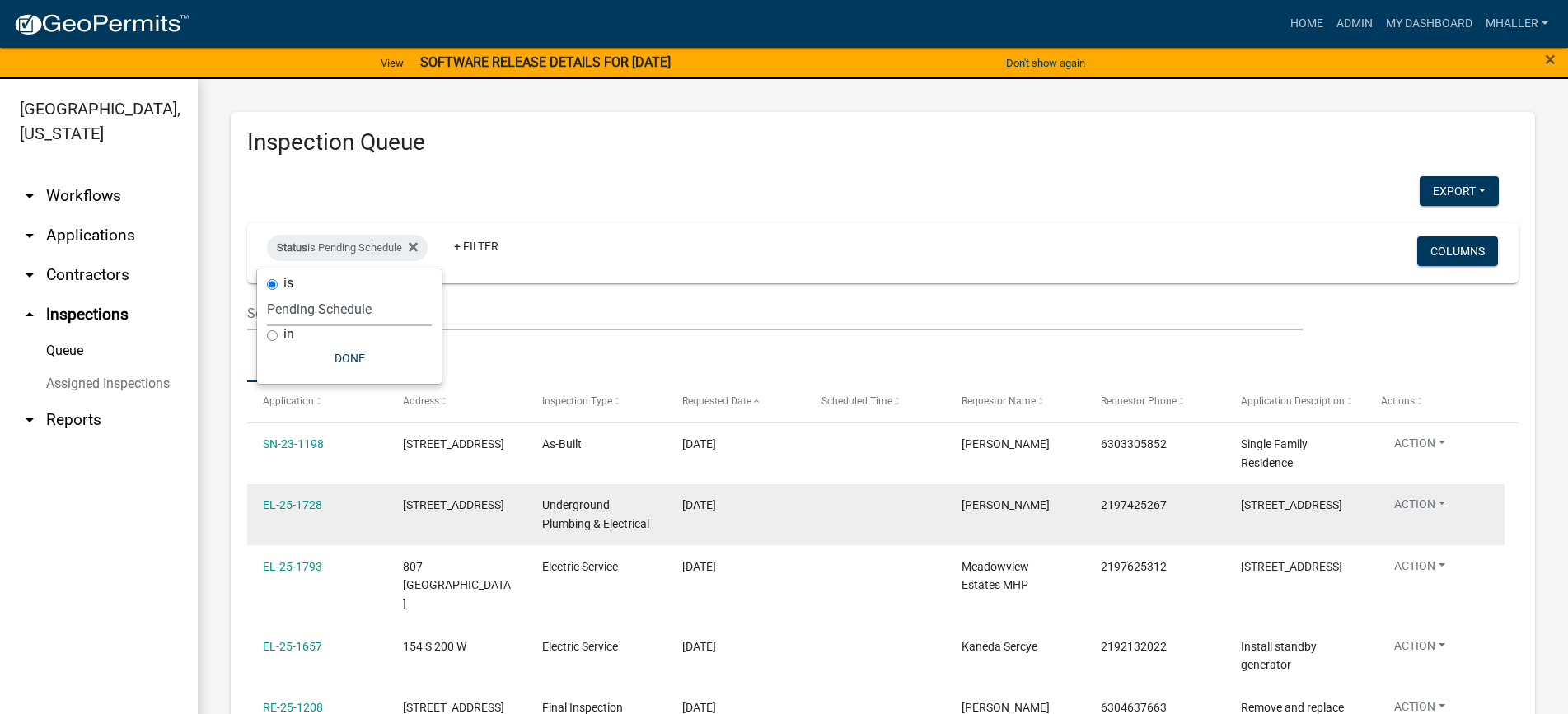
click at [343, 307] on select "Select an option Pending Schedule Pending Inspection Approved Denied Deleted Vo…" at bounding box center [349, 309] width 165 height 34
click at [270, 292] on select "Select an option Pending Schedule Pending Inspection Approved Denied Deleted Vo…" at bounding box center [349, 309] width 165 height 34
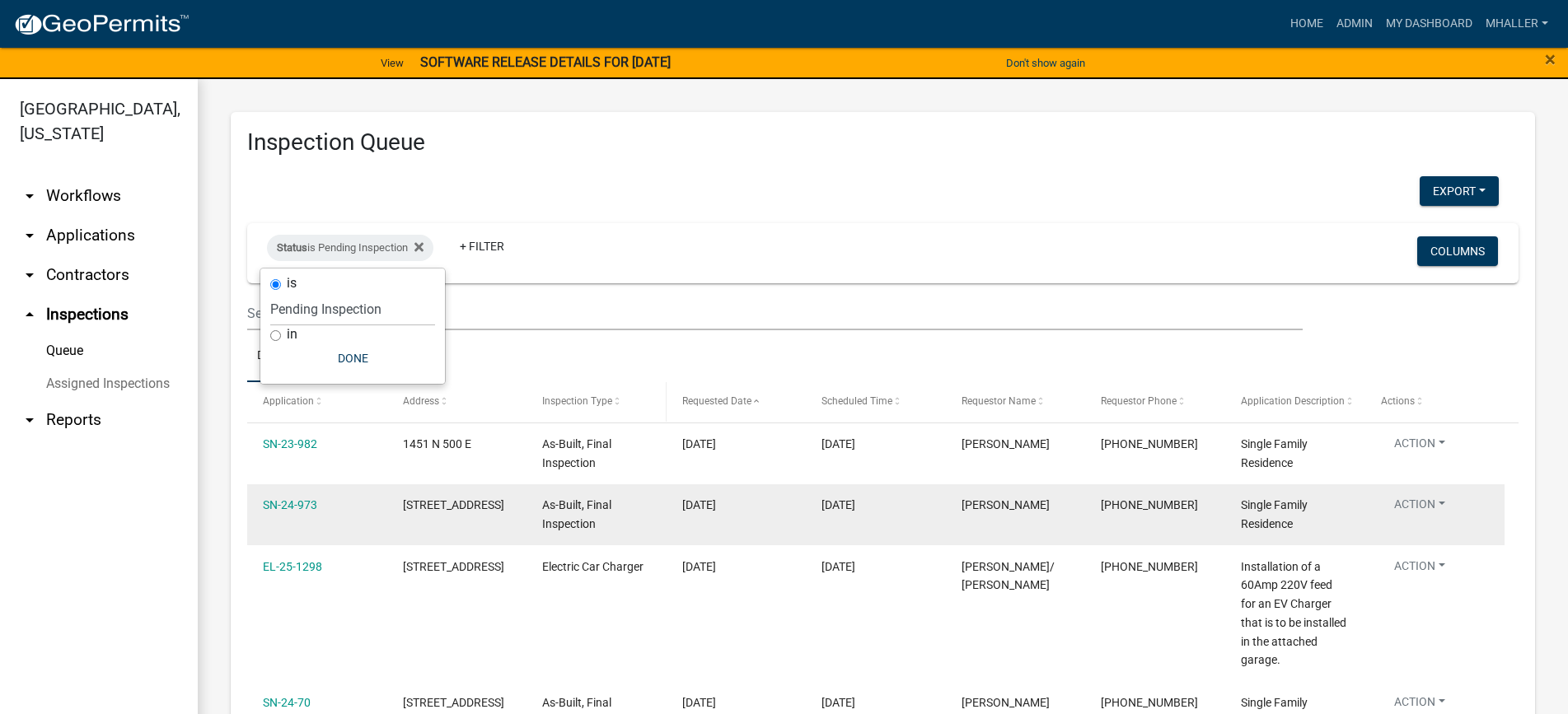
click at [598, 399] on span "Inspection Type" at bounding box center [577, 400] width 70 height 12
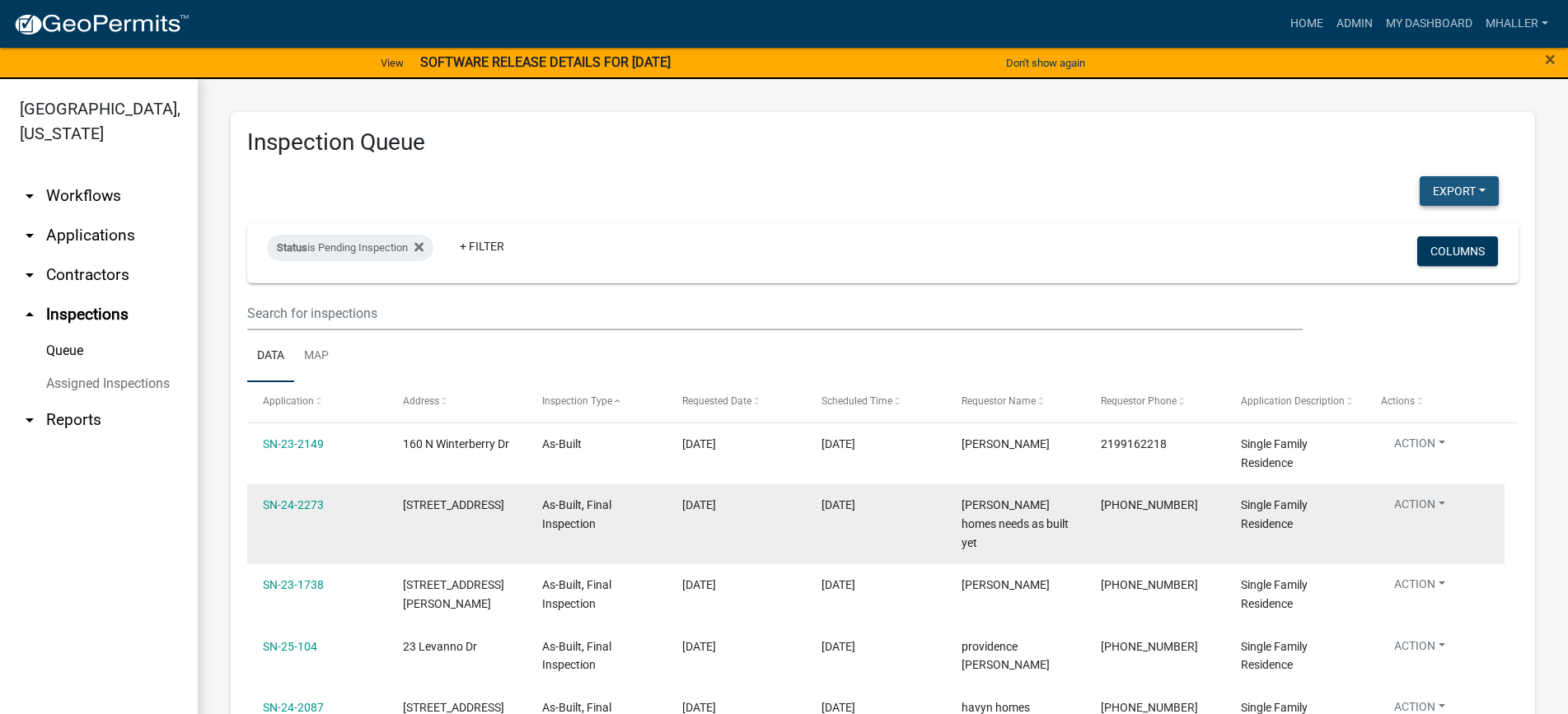
click at [1435, 195] on button "Export" at bounding box center [1458, 190] width 79 height 29
click at [1385, 236] on button "Excel Format (.xlsx)" at bounding box center [1422, 234] width 154 height 40
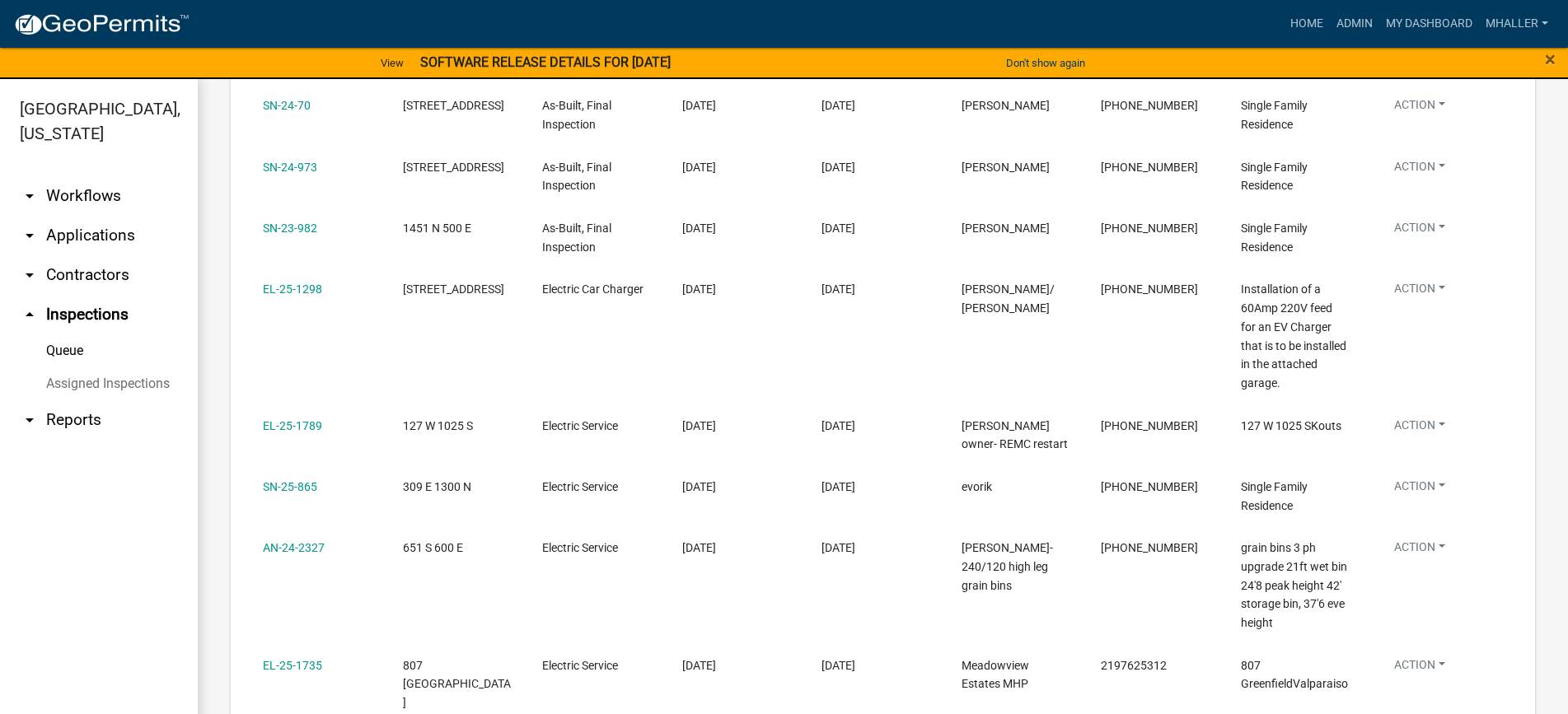
scroll to position [741, 0]
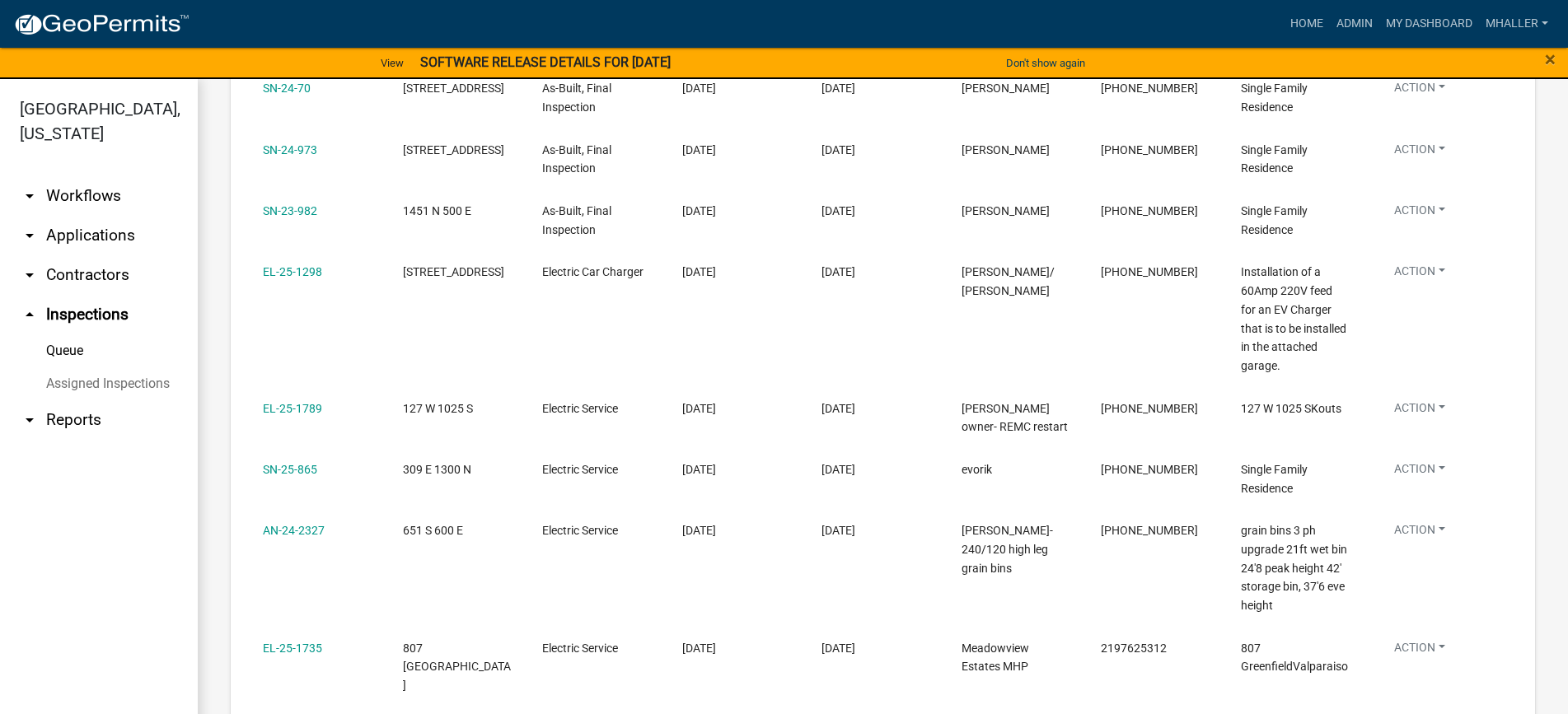
click at [88, 215] on link "arrow_drop_down Applications" at bounding box center [98, 235] width 198 height 40
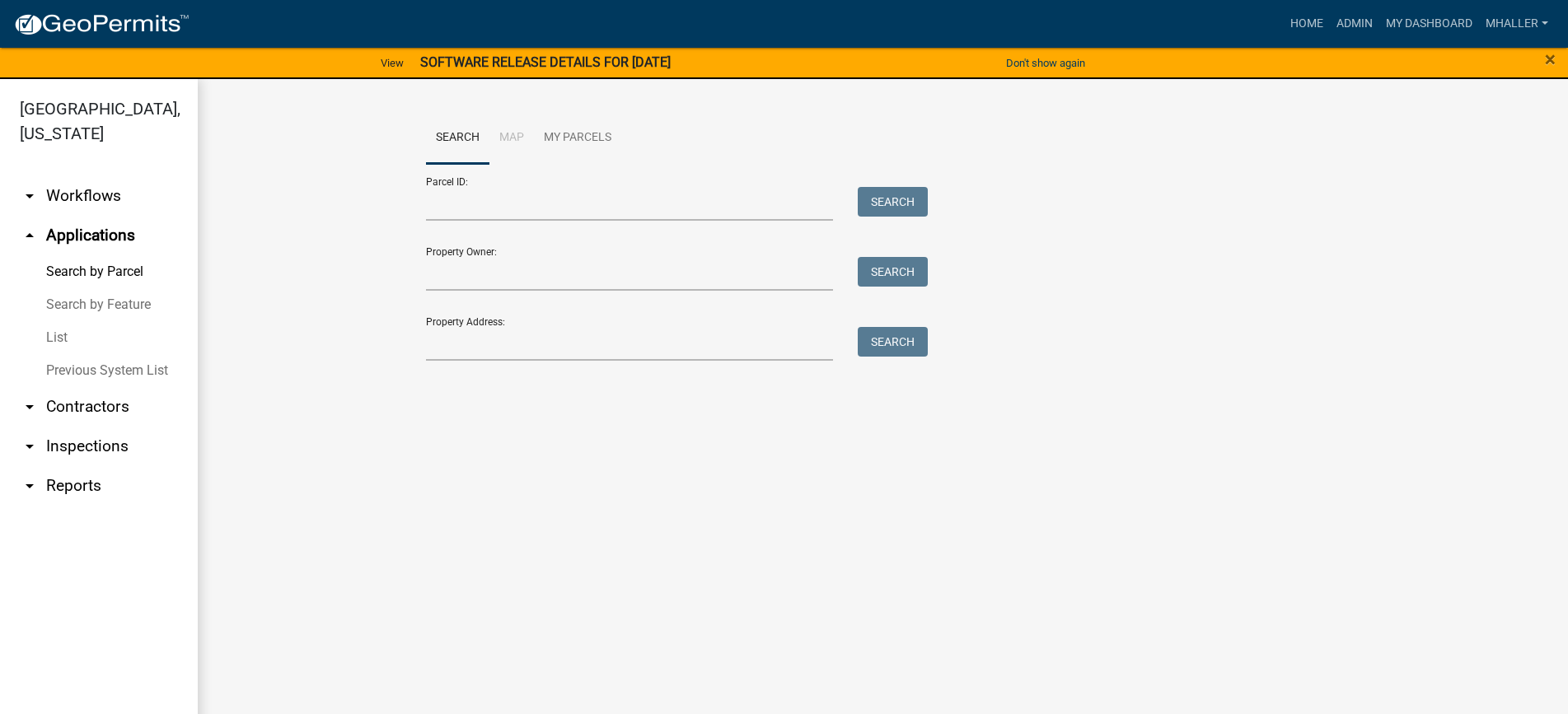
click at [53, 321] on link "List" at bounding box center [98, 337] width 198 height 33
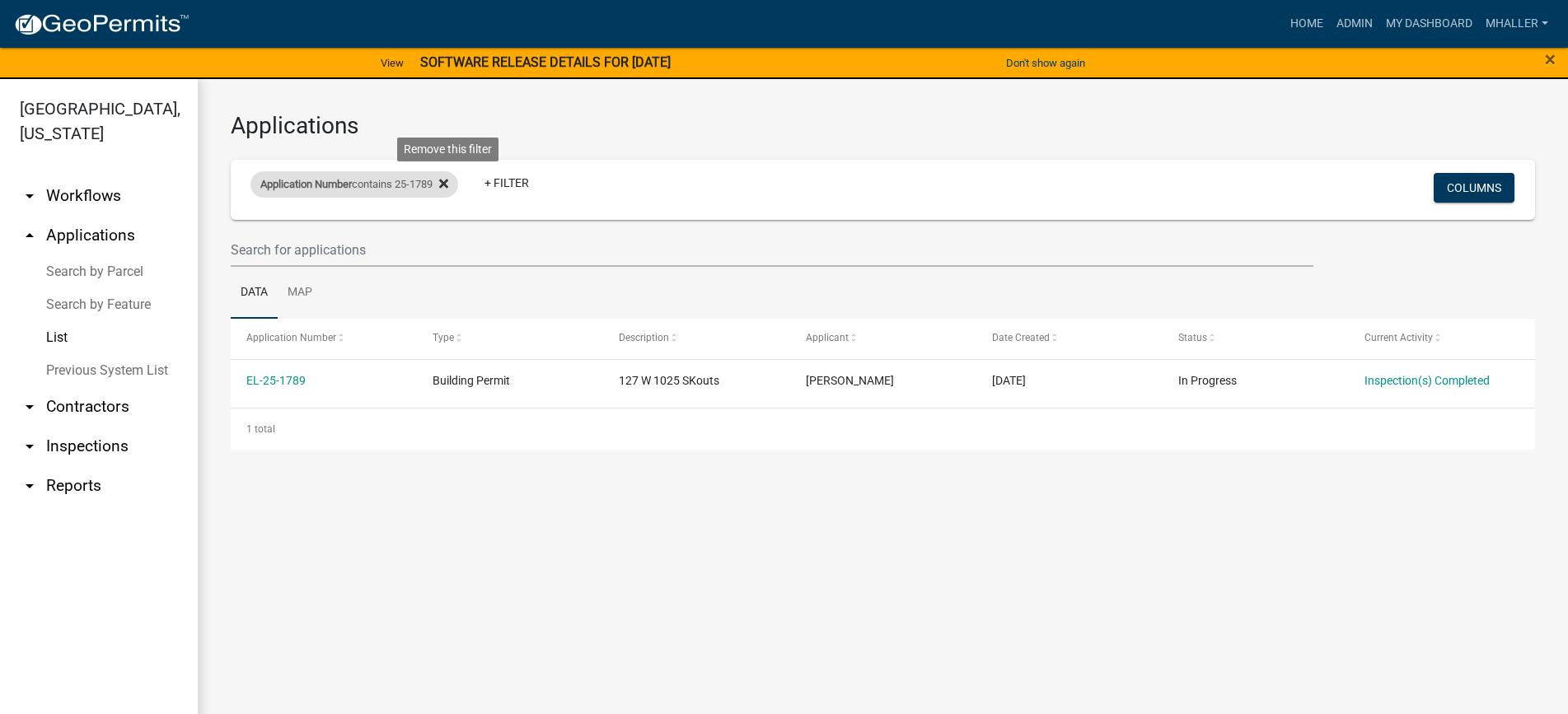
click at [449, 183] on icon at bounding box center [443, 184] width 9 height 9
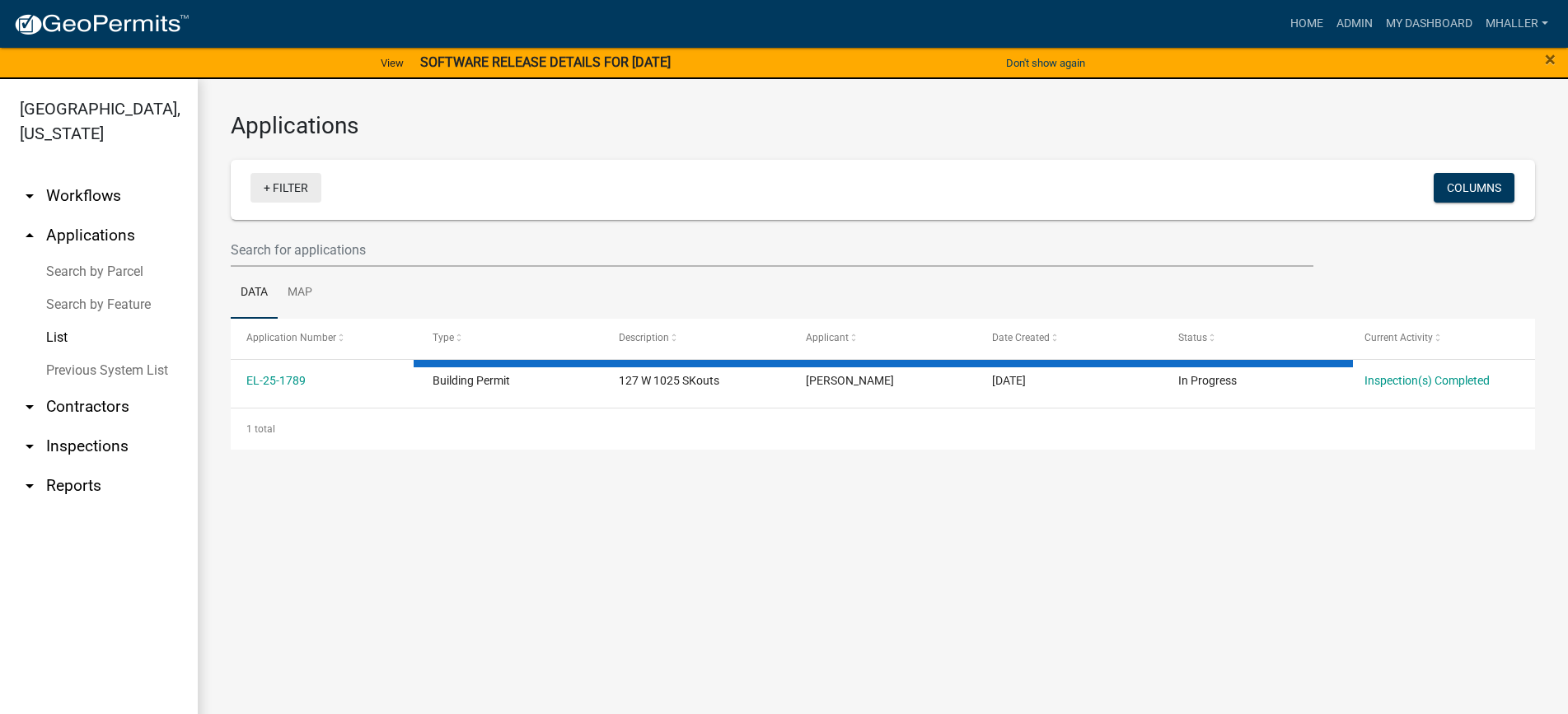
click at [291, 192] on link "+ Filter" at bounding box center [286, 187] width 71 height 29
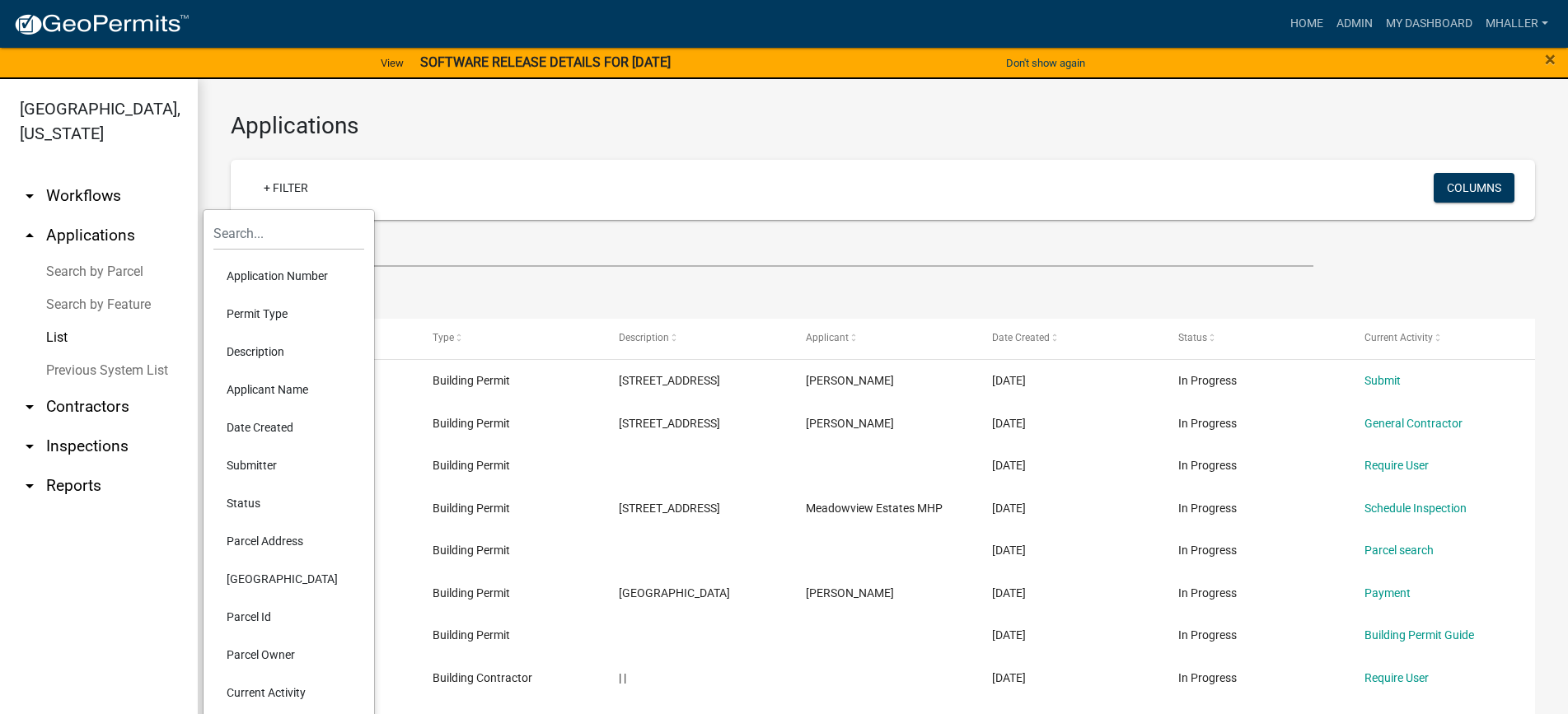
click at [253, 542] on li "Parcel Address" at bounding box center [289, 540] width 151 height 38
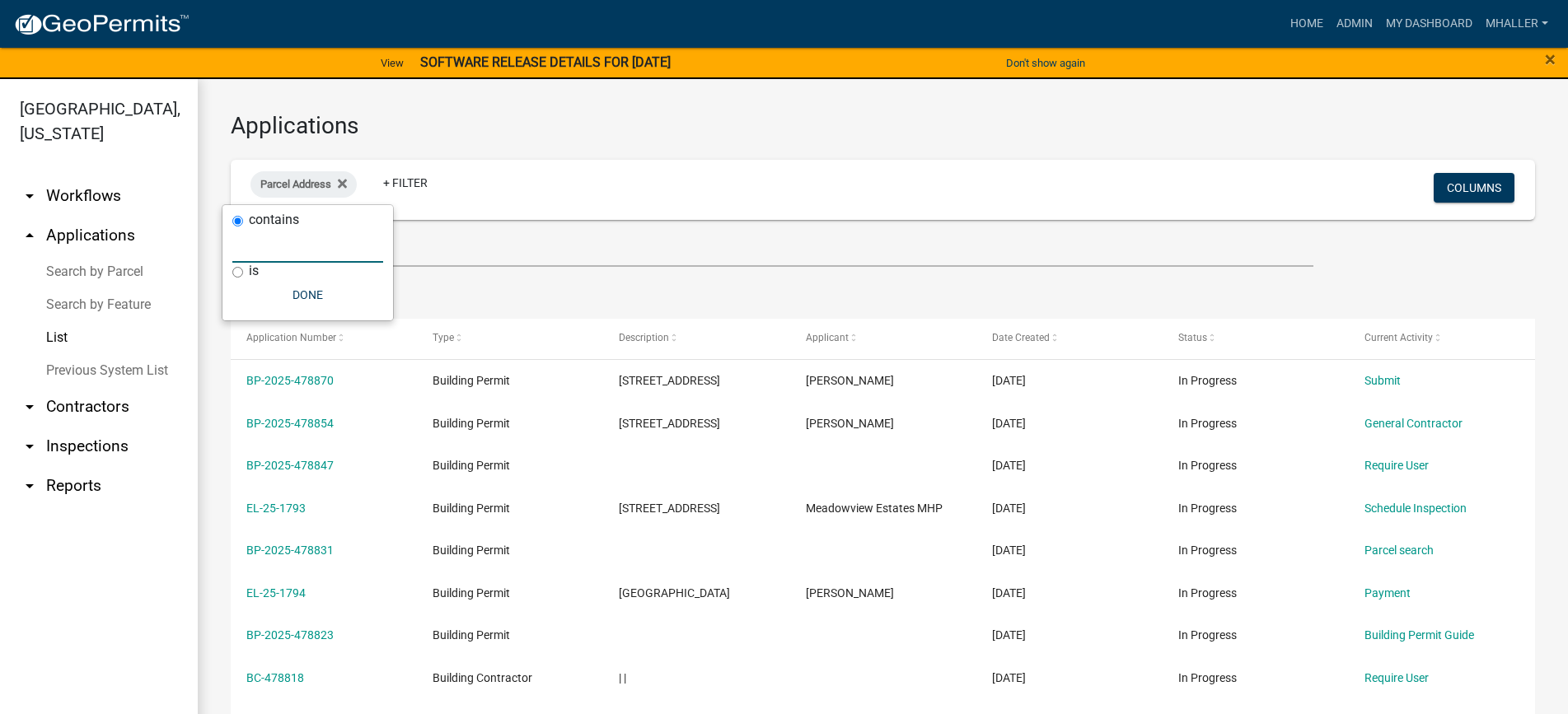
click at [258, 252] on input "text" at bounding box center [308, 245] width 151 height 34
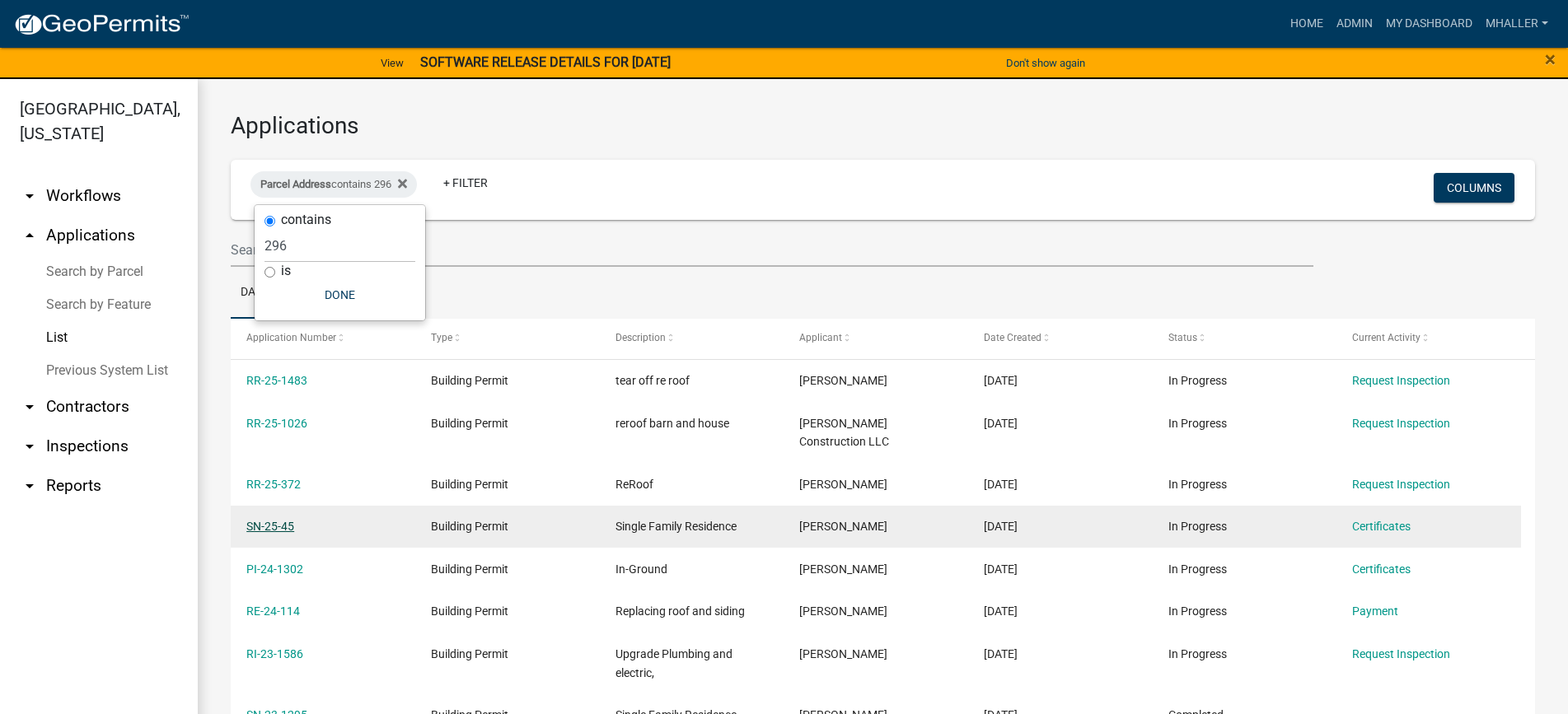
click at [272, 519] on link "SN-25-45" at bounding box center [270, 525] width 48 height 13
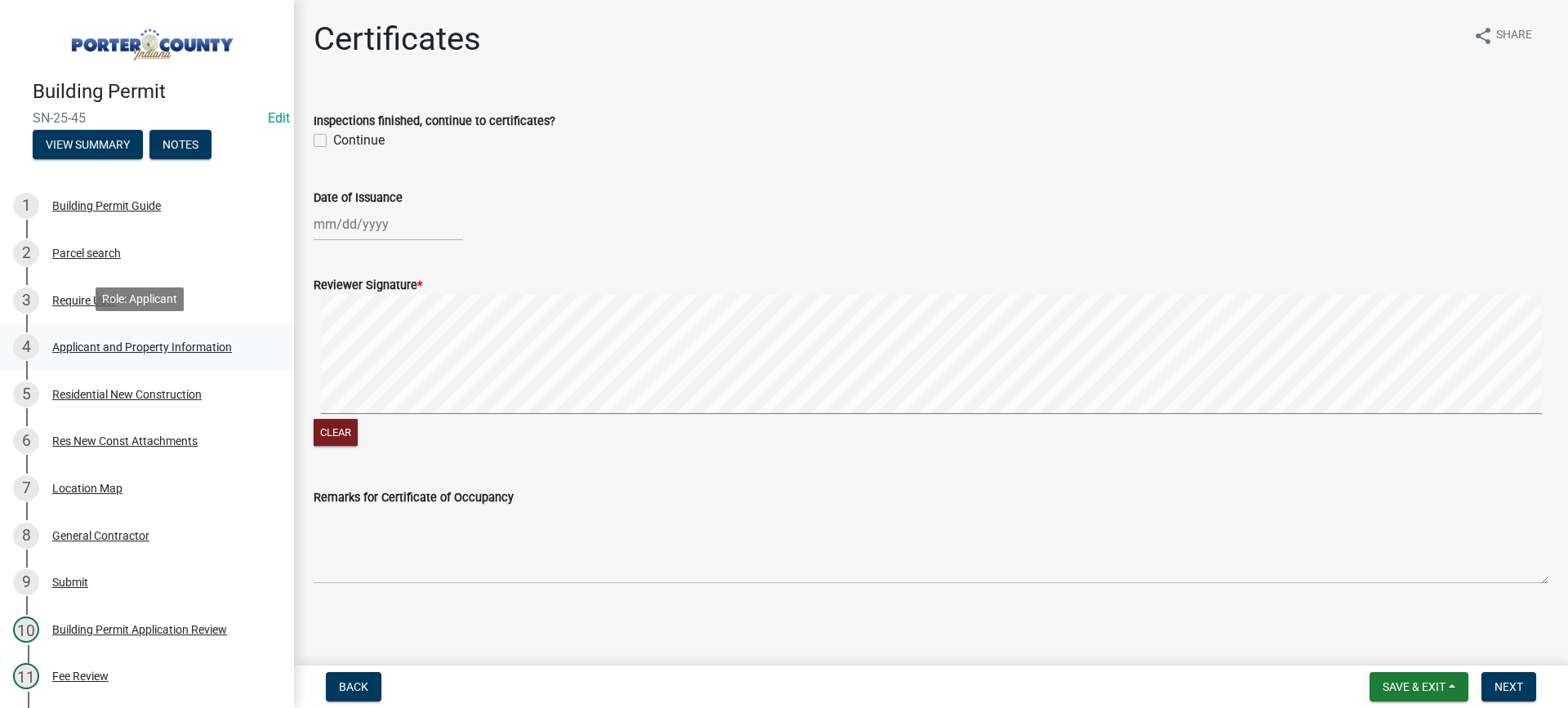
click at [98, 344] on div "Applicant and Property Information" at bounding box center [142, 346] width 179 height 11
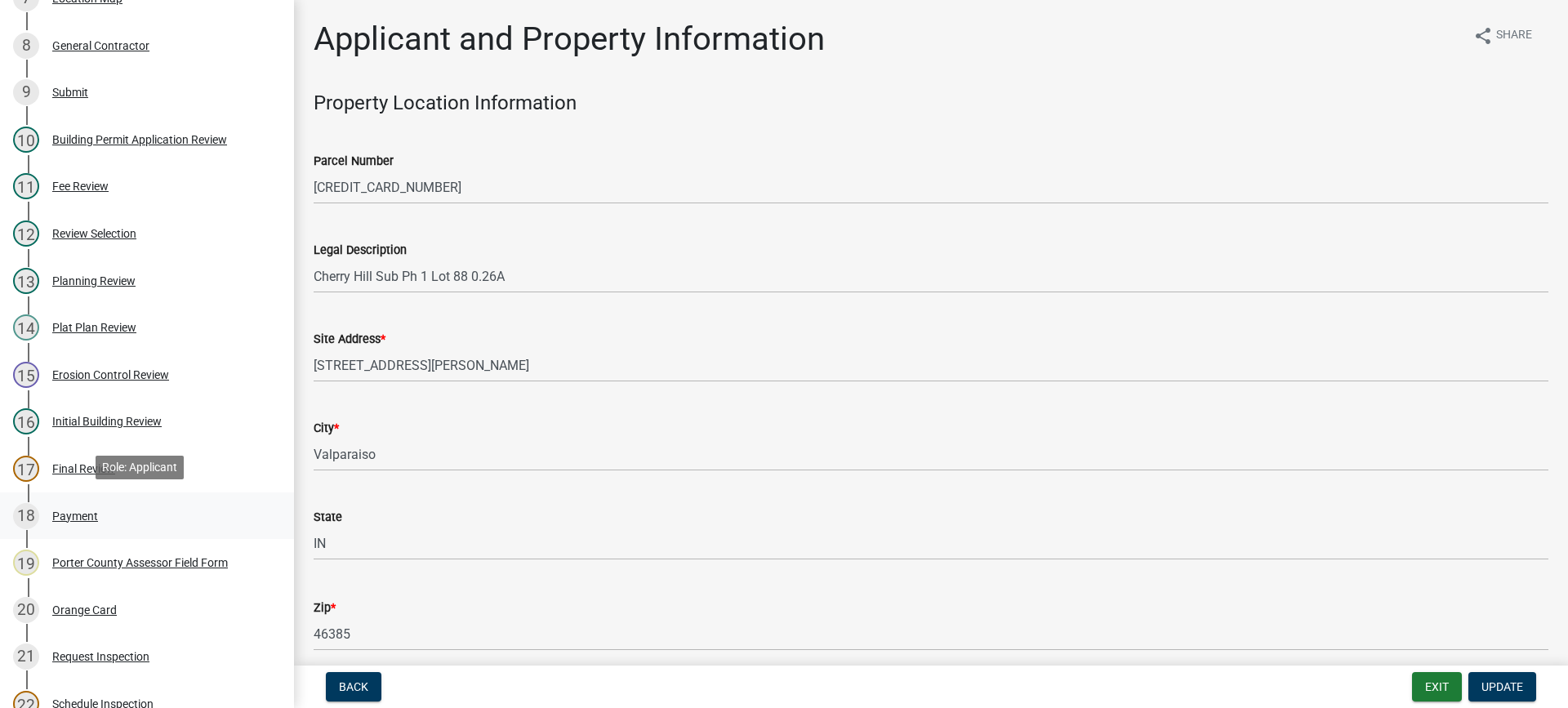
scroll to position [816, 0]
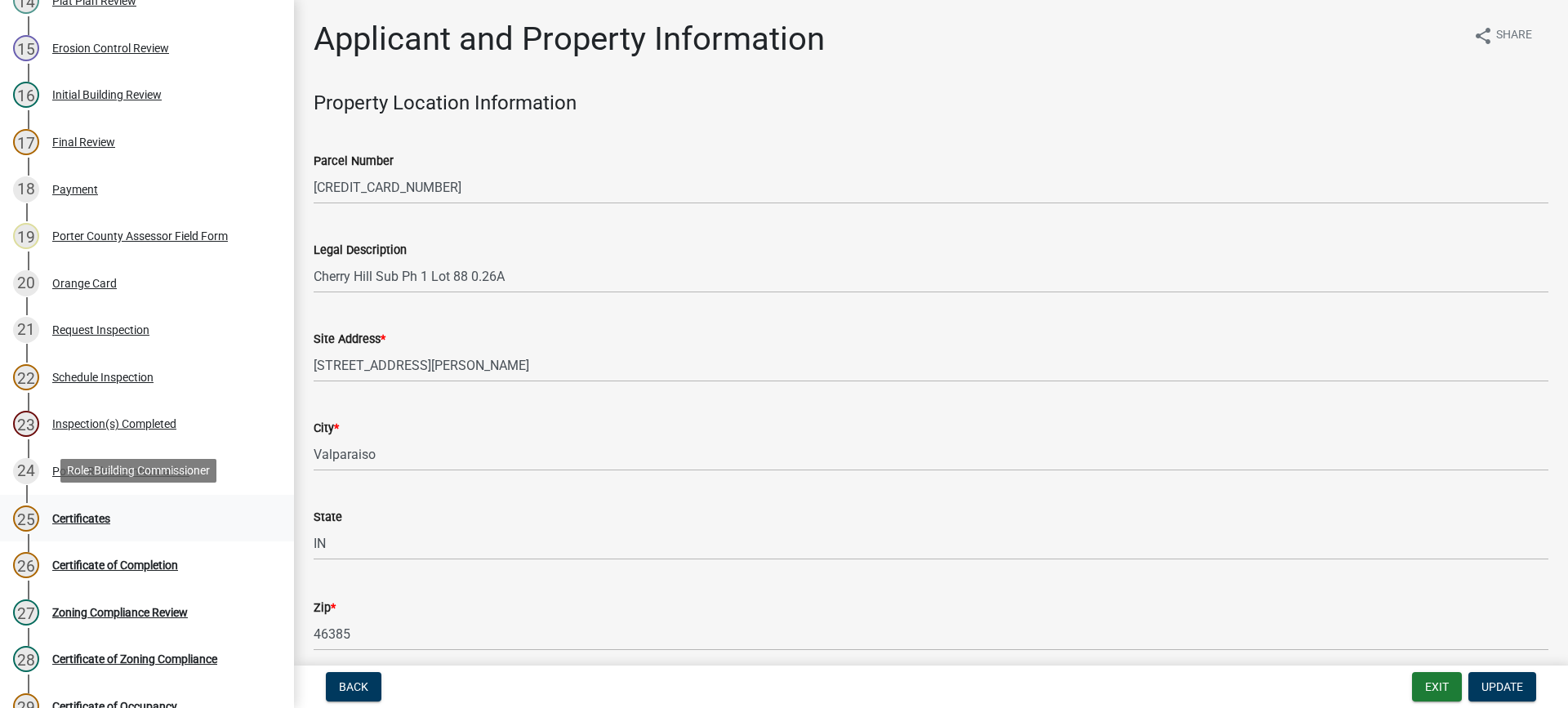
click at [87, 514] on div "Certificates" at bounding box center [81, 518] width 58 height 11
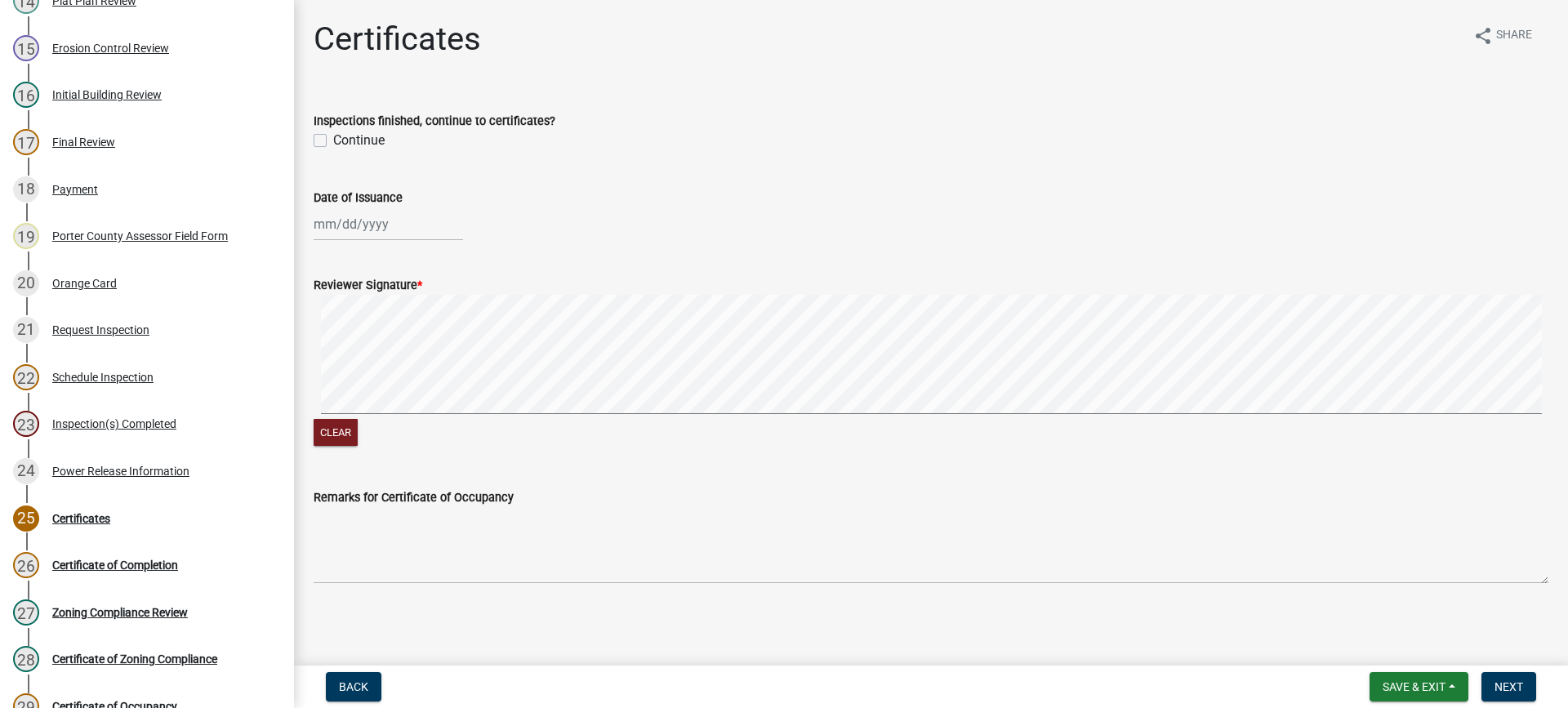
click at [333, 140] on label "Continue" at bounding box center [359, 141] width 52 height 19
click at [333, 140] on input "Continue" at bounding box center [338, 136] width 11 height 11
click at [352, 217] on div "[PERSON_NAME] Feb Mar Apr [PERSON_NAME][DATE] Oct Nov [DATE] 1526 1527 1528 152…" at bounding box center [388, 224] width 149 height 33
click at [329, 364] on div "15" at bounding box center [330, 364] width 26 height 26
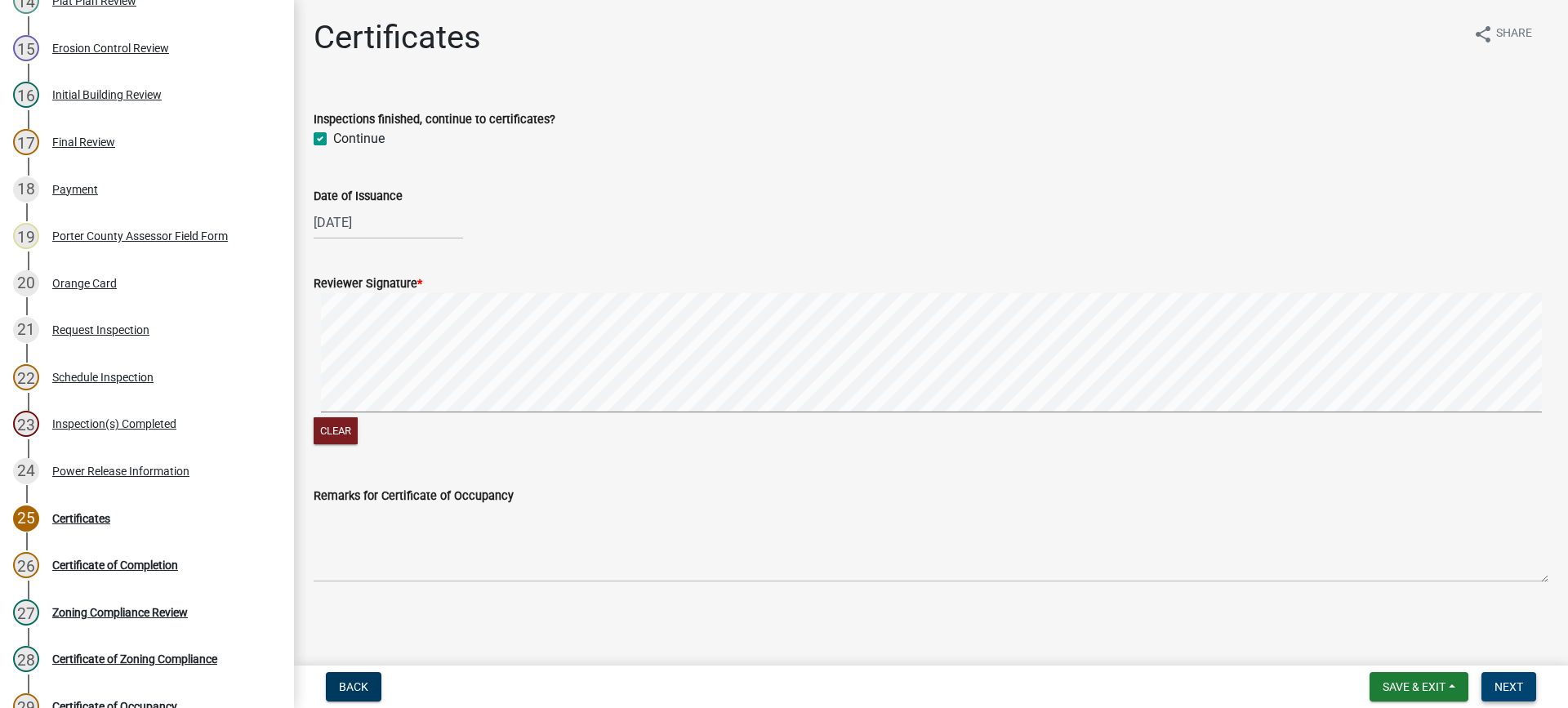
click at [1514, 689] on span "Next" at bounding box center [1509, 686] width 29 height 13
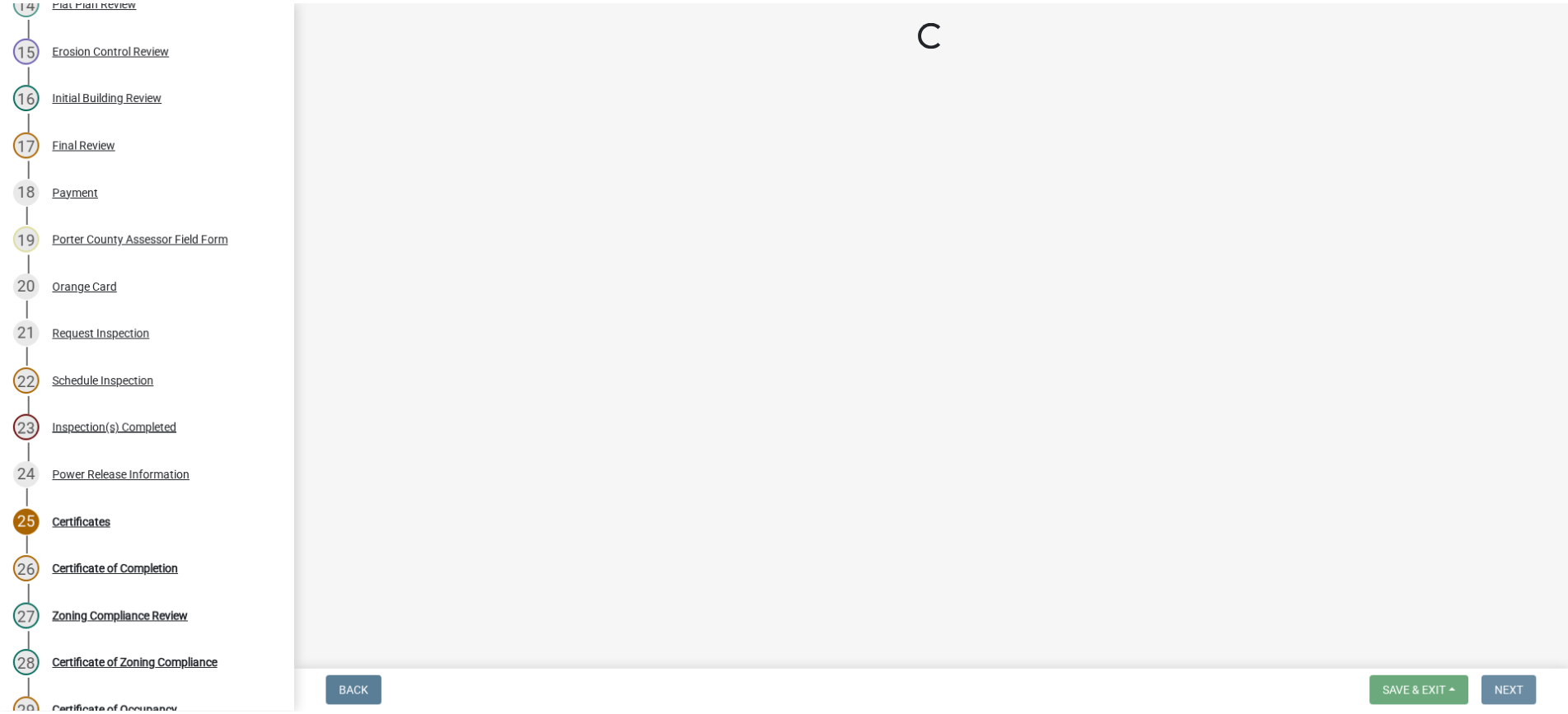
scroll to position [0, 0]
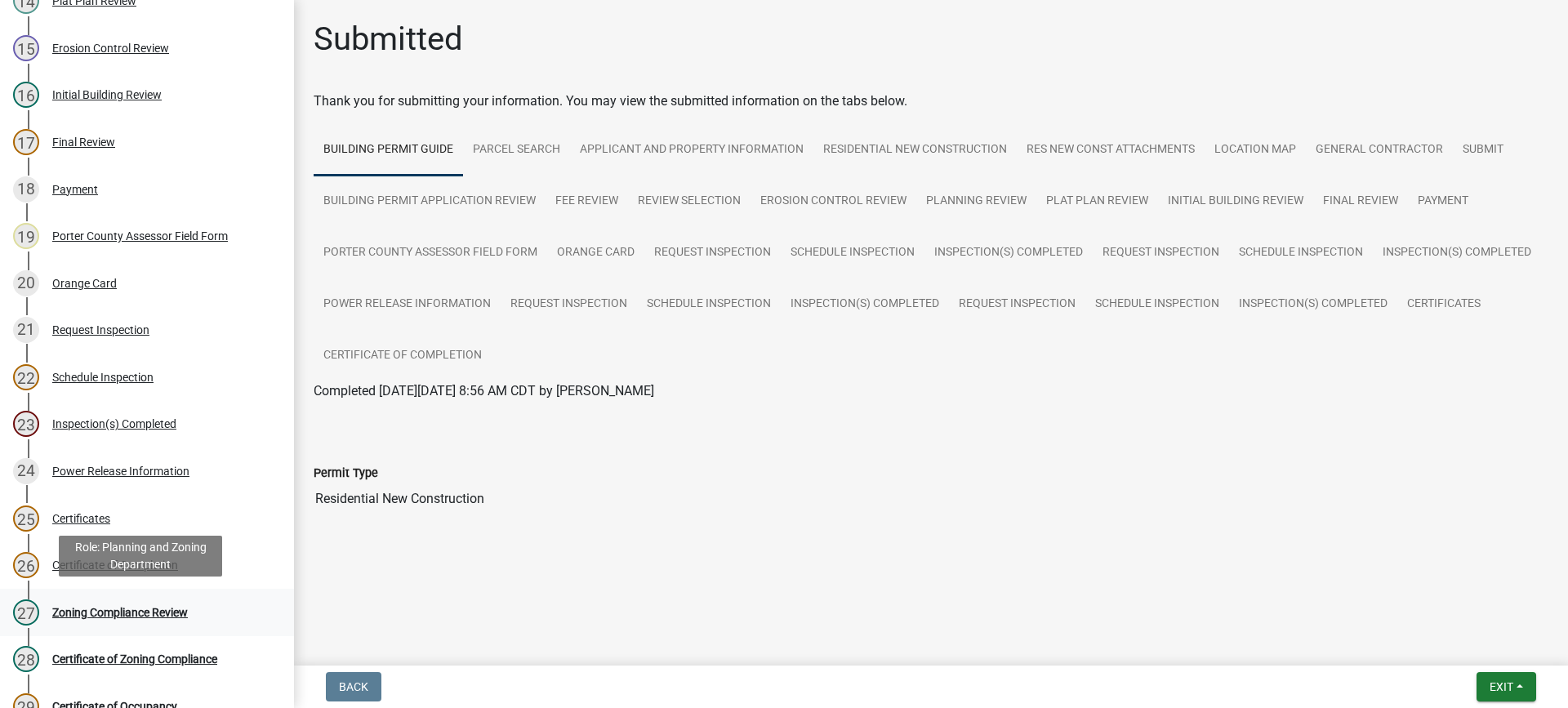
click at [94, 612] on div "Zoning Compliance Review" at bounding box center [120, 612] width 135 height 11
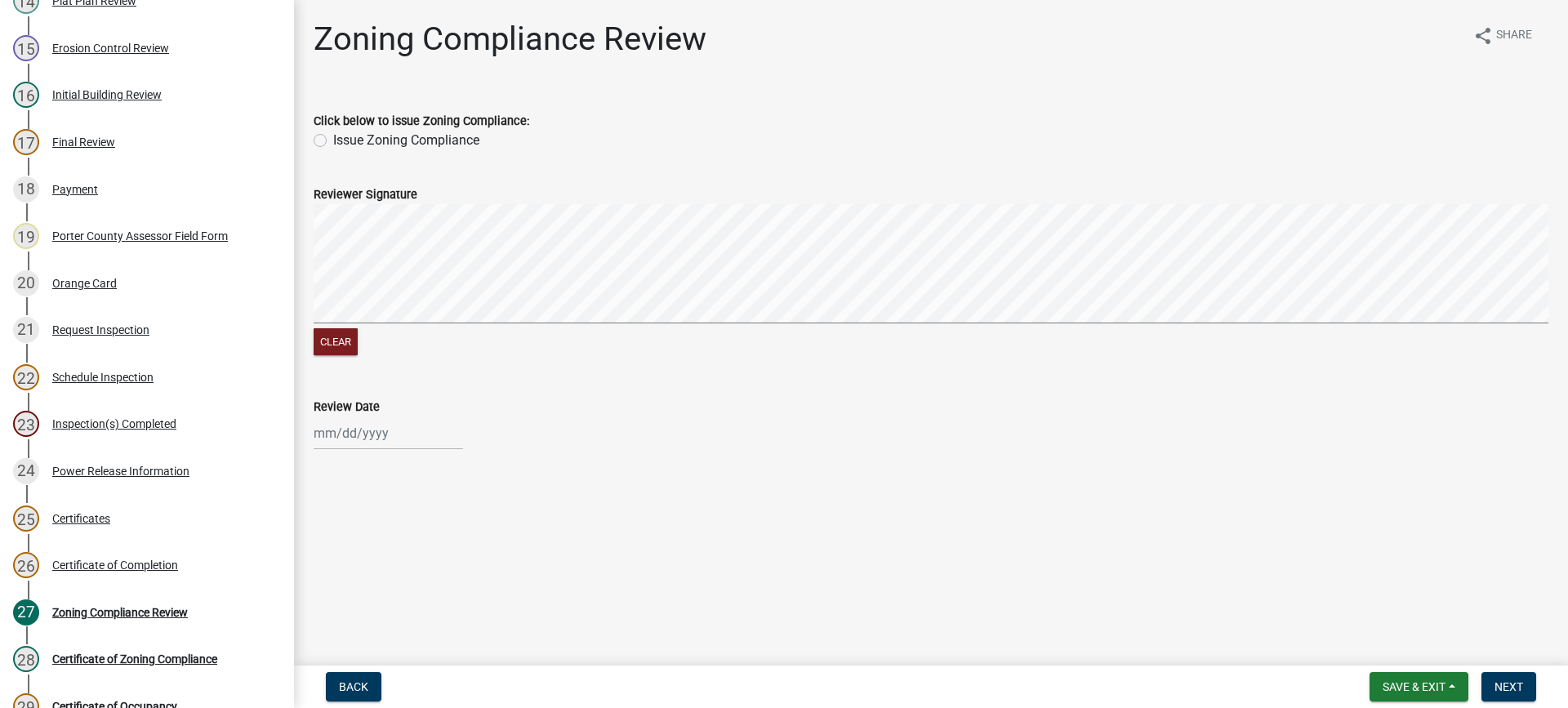
click at [333, 142] on label "Issue Zoning Compliance" at bounding box center [406, 141] width 146 height 19
click at [333, 141] on input "Issue Zoning Compliance" at bounding box center [338, 136] width 11 height 11
click at [379, 437] on div "[PERSON_NAME] Feb Mar Apr [PERSON_NAME][DATE] Oct Nov [DATE] 1526 1527 1528 152…" at bounding box center [388, 433] width 149 height 33
click at [333, 321] on div "15" at bounding box center [330, 320] width 26 height 26
click at [1500, 686] on span "Next" at bounding box center [1509, 686] width 29 height 13
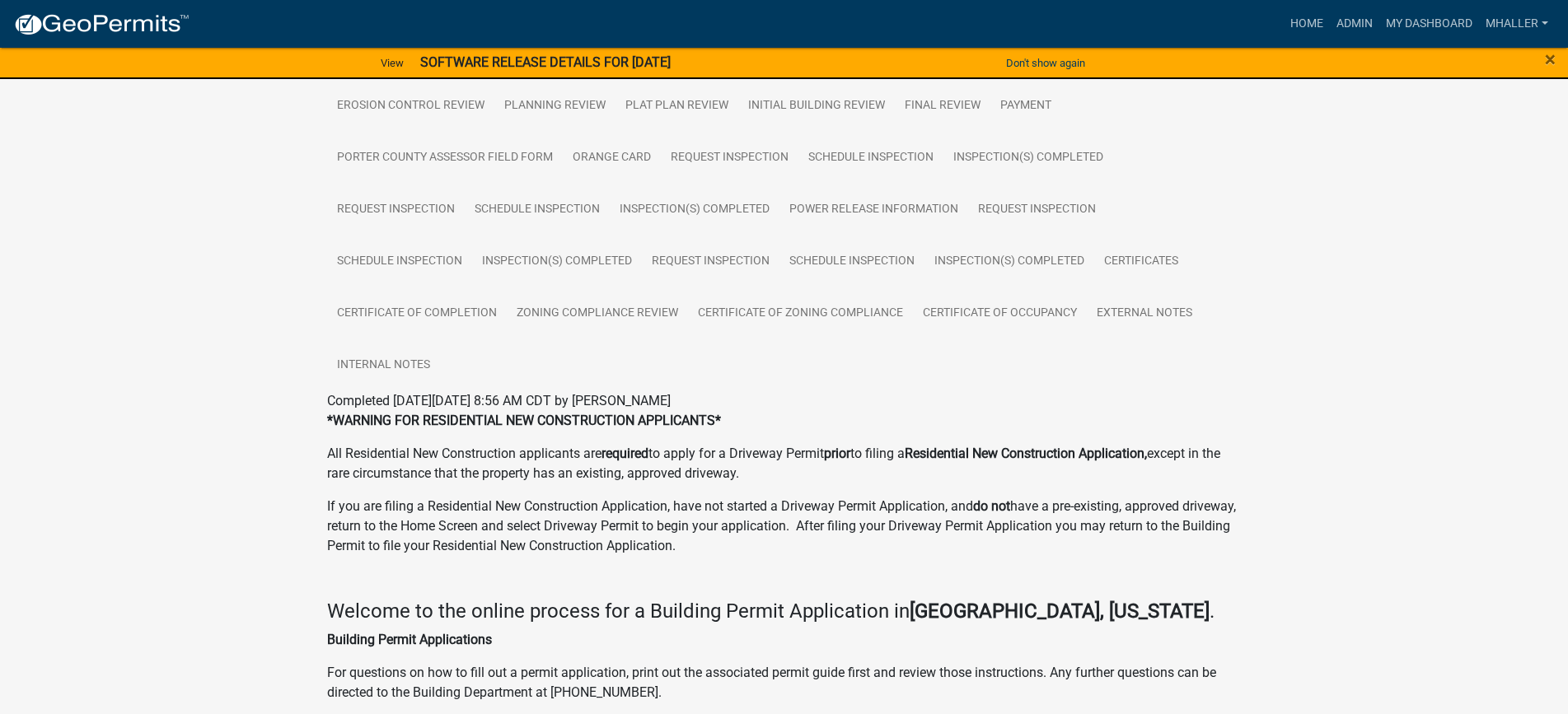
scroll to position [494, 0]
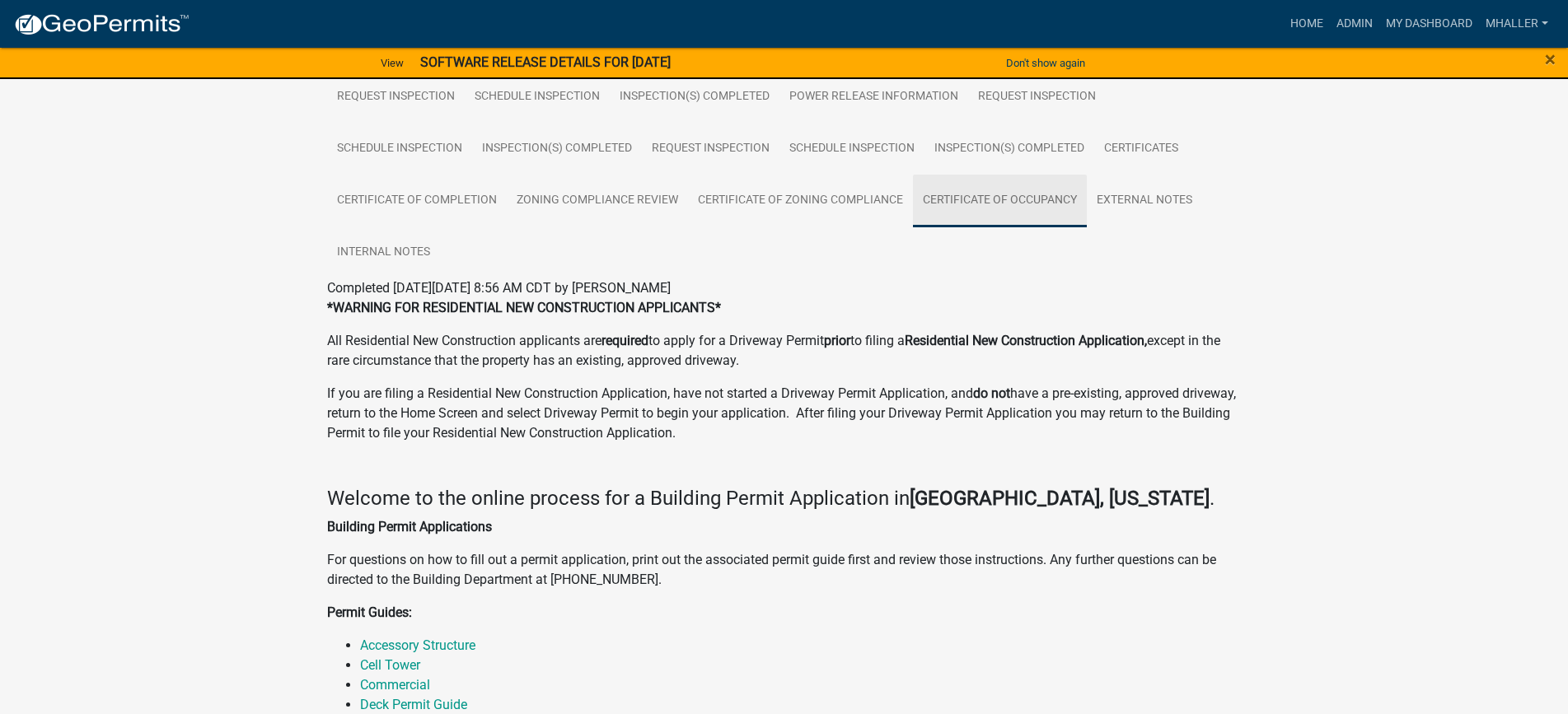
click at [956, 201] on link "Certificate of Occupancy" at bounding box center [1000, 200] width 174 height 52
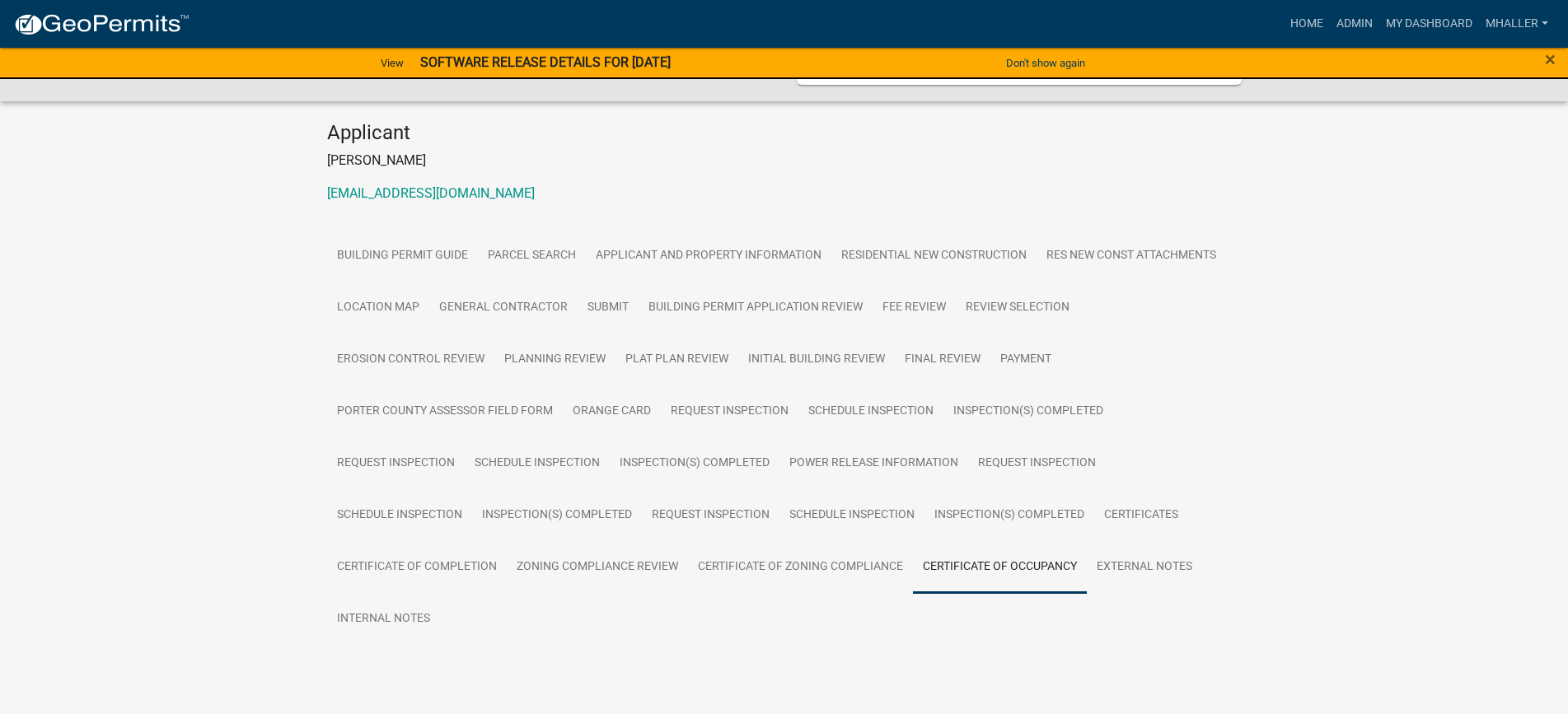
scroll to position [167, 0]
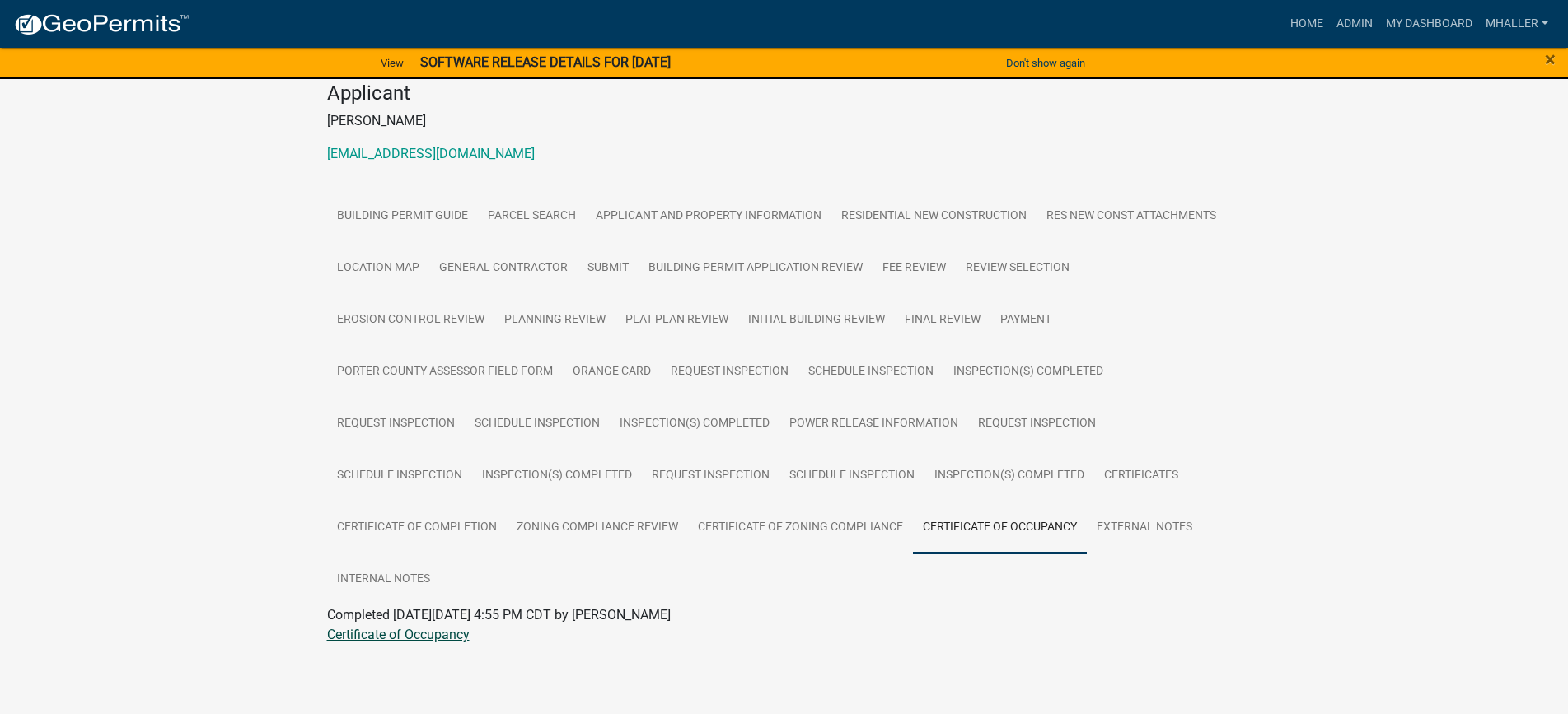
click at [419, 635] on link "Certificate of Occupancy" at bounding box center [398, 634] width 143 height 16
click at [1360, 23] on link "Admin" at bounding box center [1354, 23] width 50 height 31
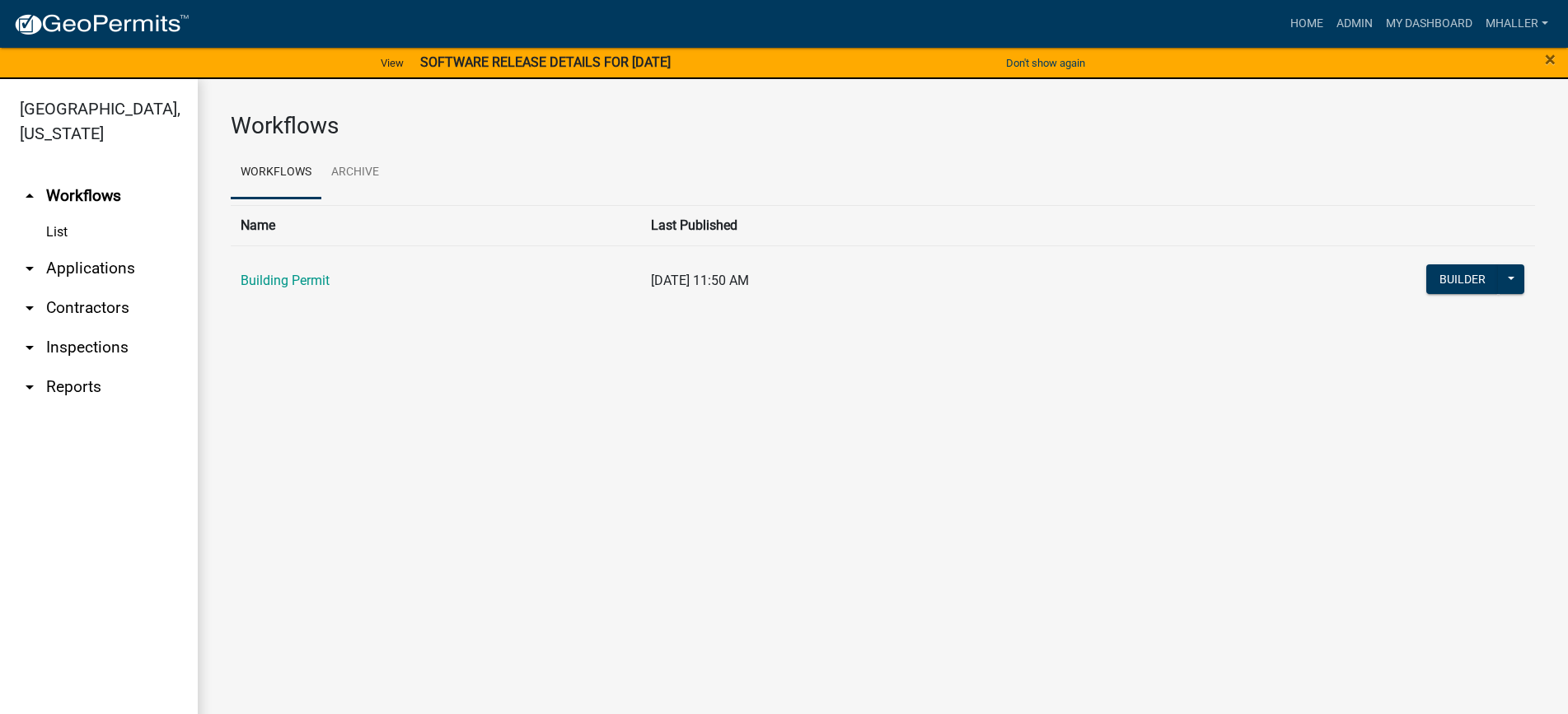
click at [66, 328] on link "arrow_drop_down Inspections" at bounding box center [98, 347] width 198 height 40
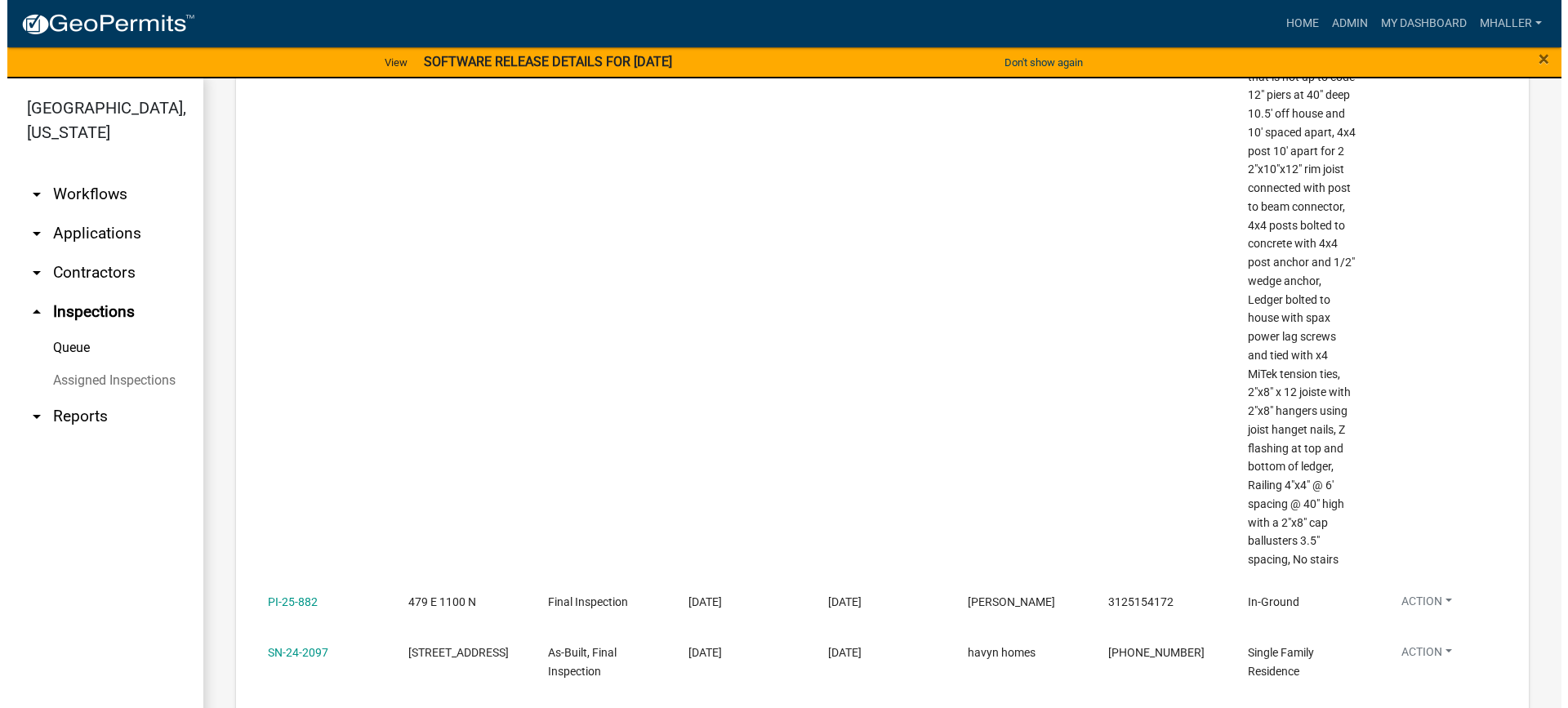
scroll to position [898, 0]
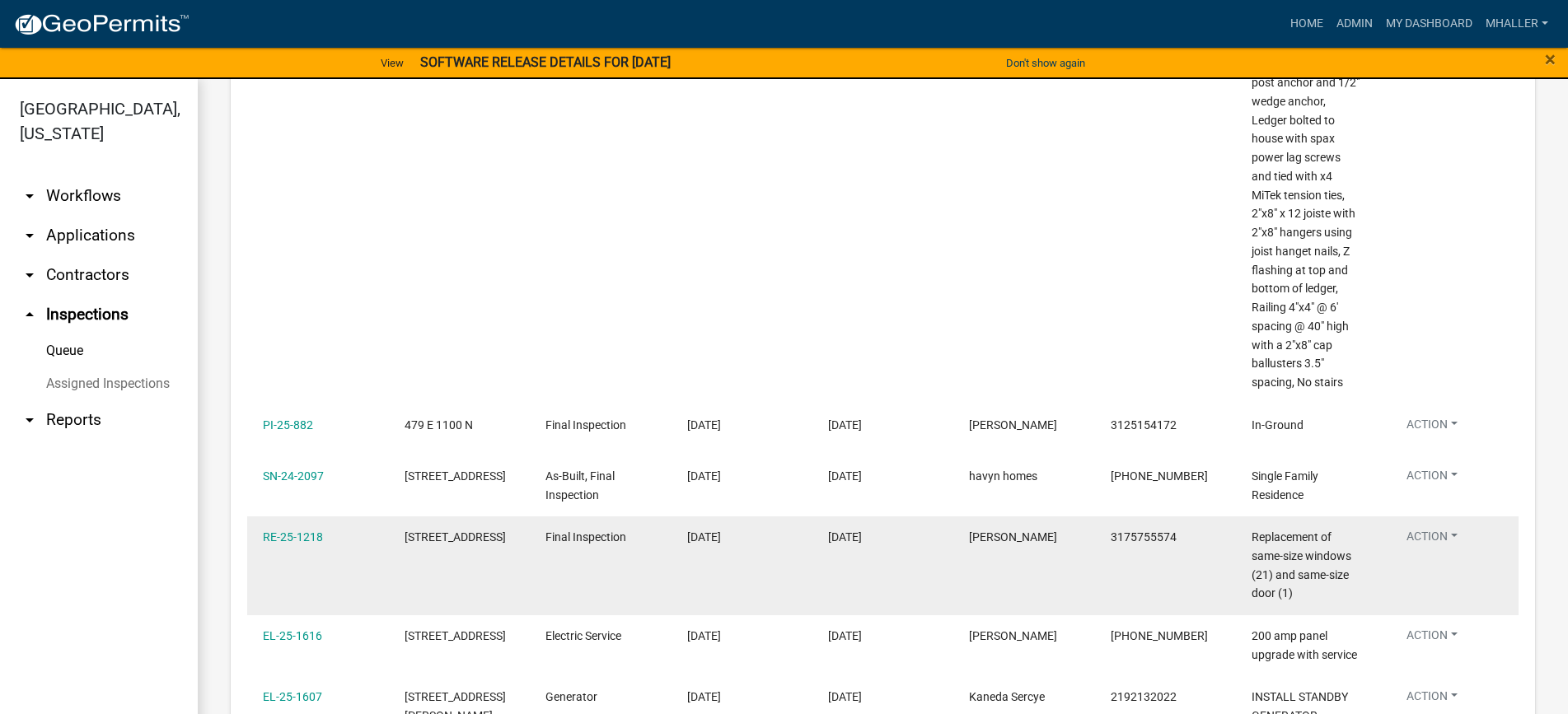
click at [1418, 534] on button "Action" at bounding box center [1431, 539] width 77 height 24
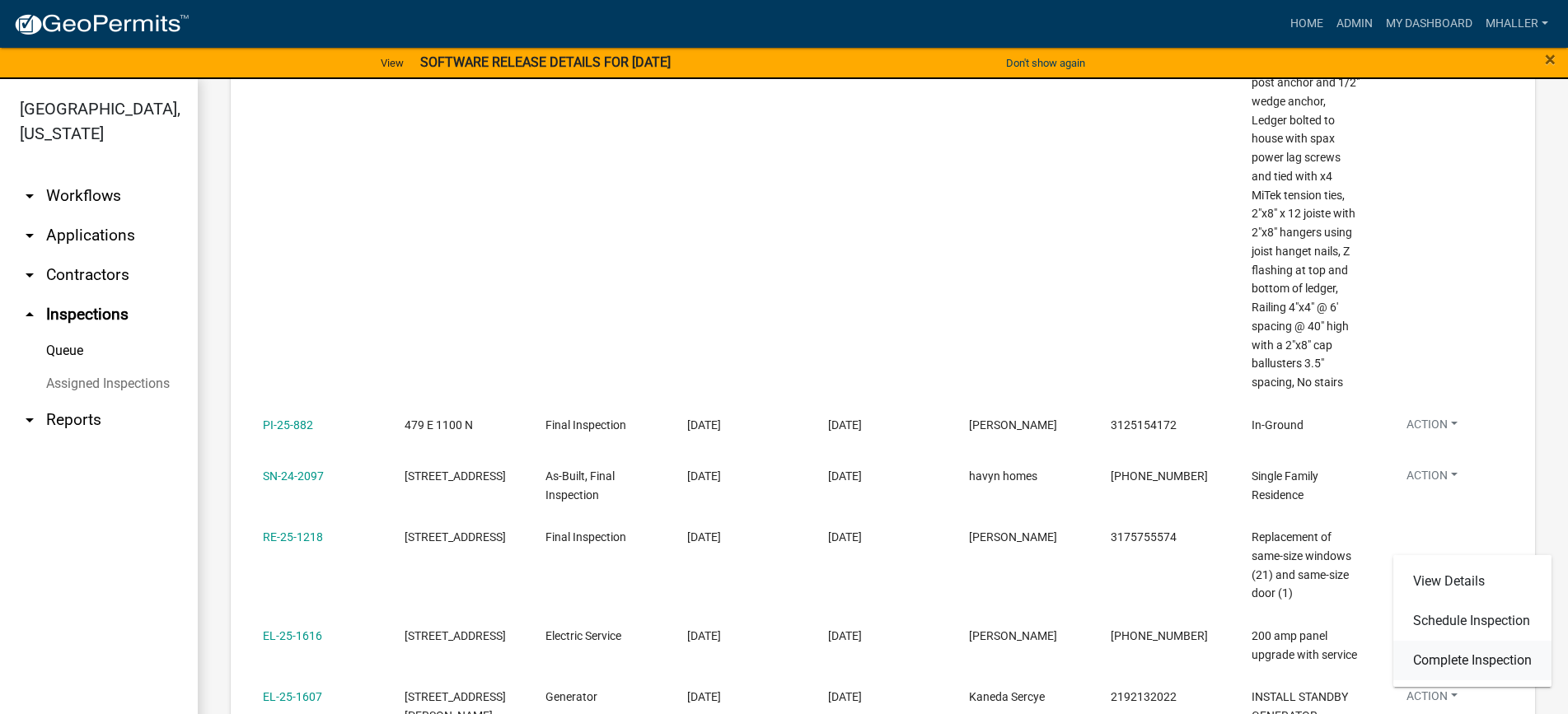
click at [1433, 663] on link "Complete Inspection" at bounding box center [1472, 660] width 158 height 40
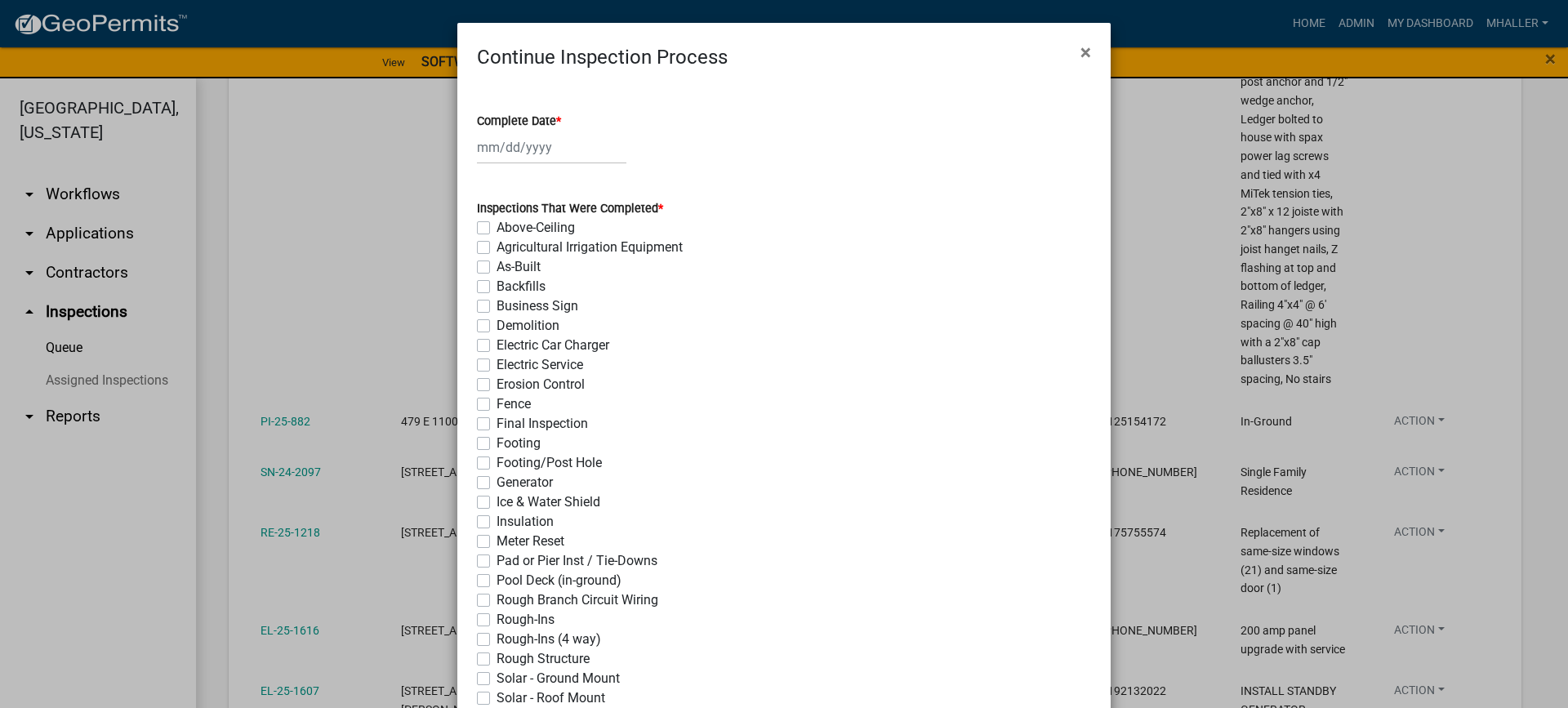
click at [499, 143] on div at bounding box center [552, 148] width 149 height 33
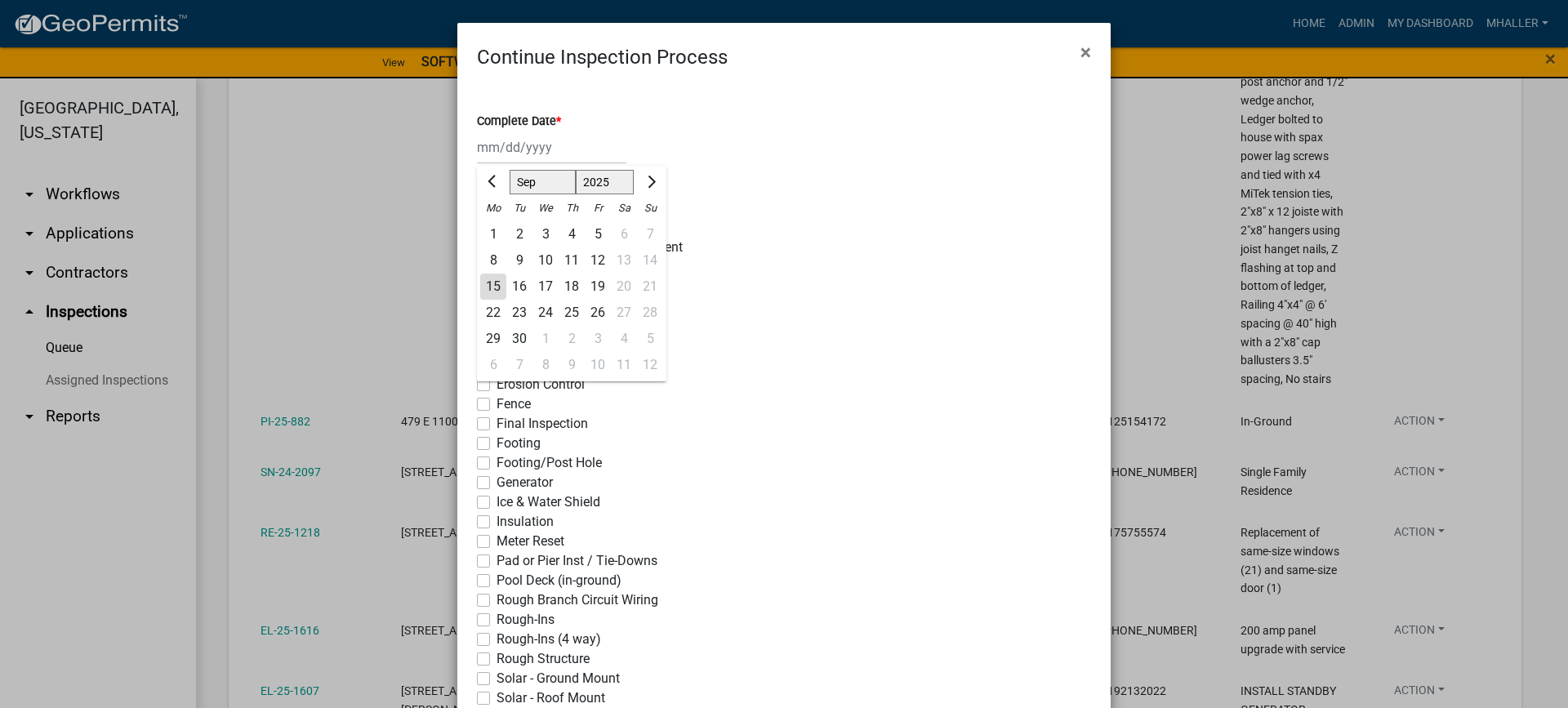
click at [489, 284] on div "15" at bounding box center [493, 286] width 26 height 26
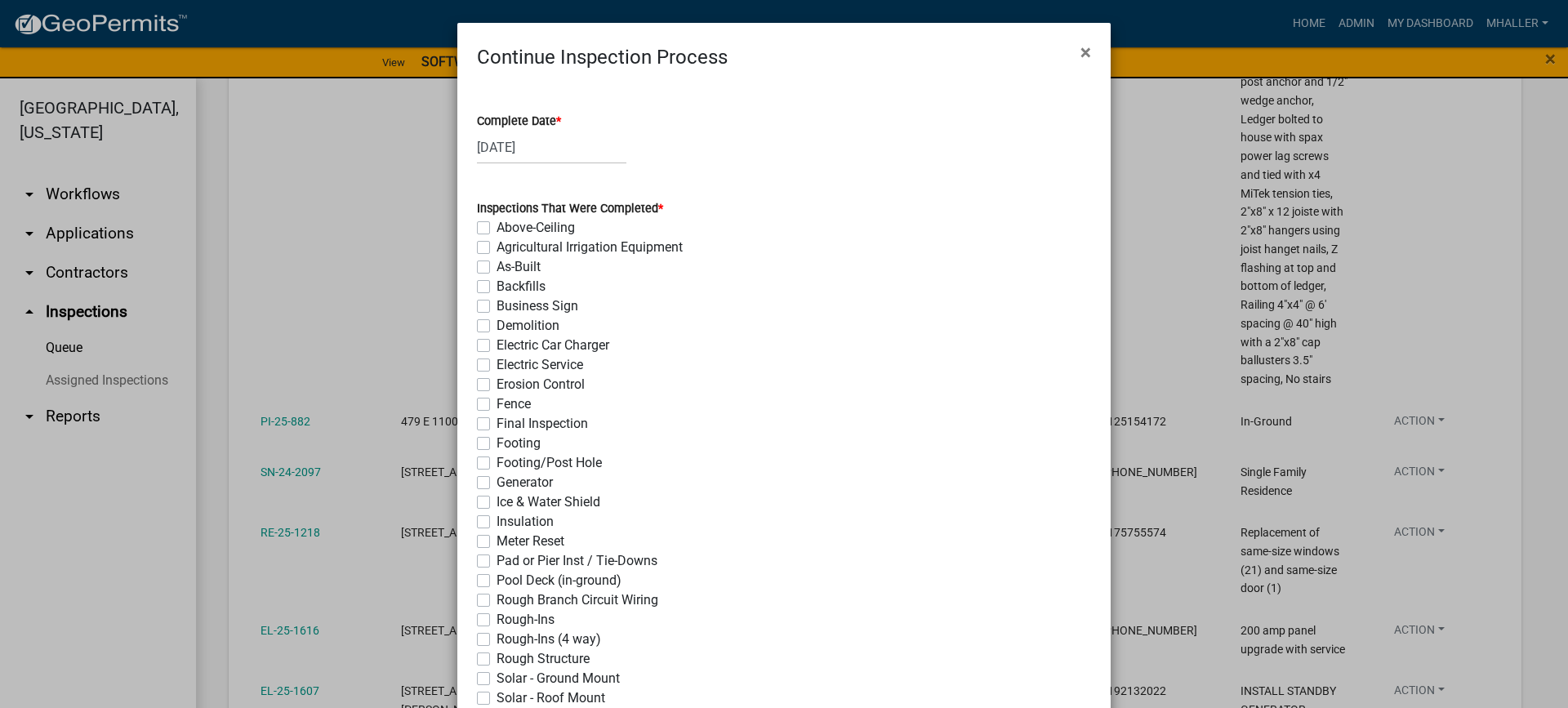
click at [497, 422] on label "Final Inspection" at bounding box center [542, 423] width 91 height 19
click at [497, 422] on input "Final Inspection" at bounding box center [502, 419] width 11 height 11
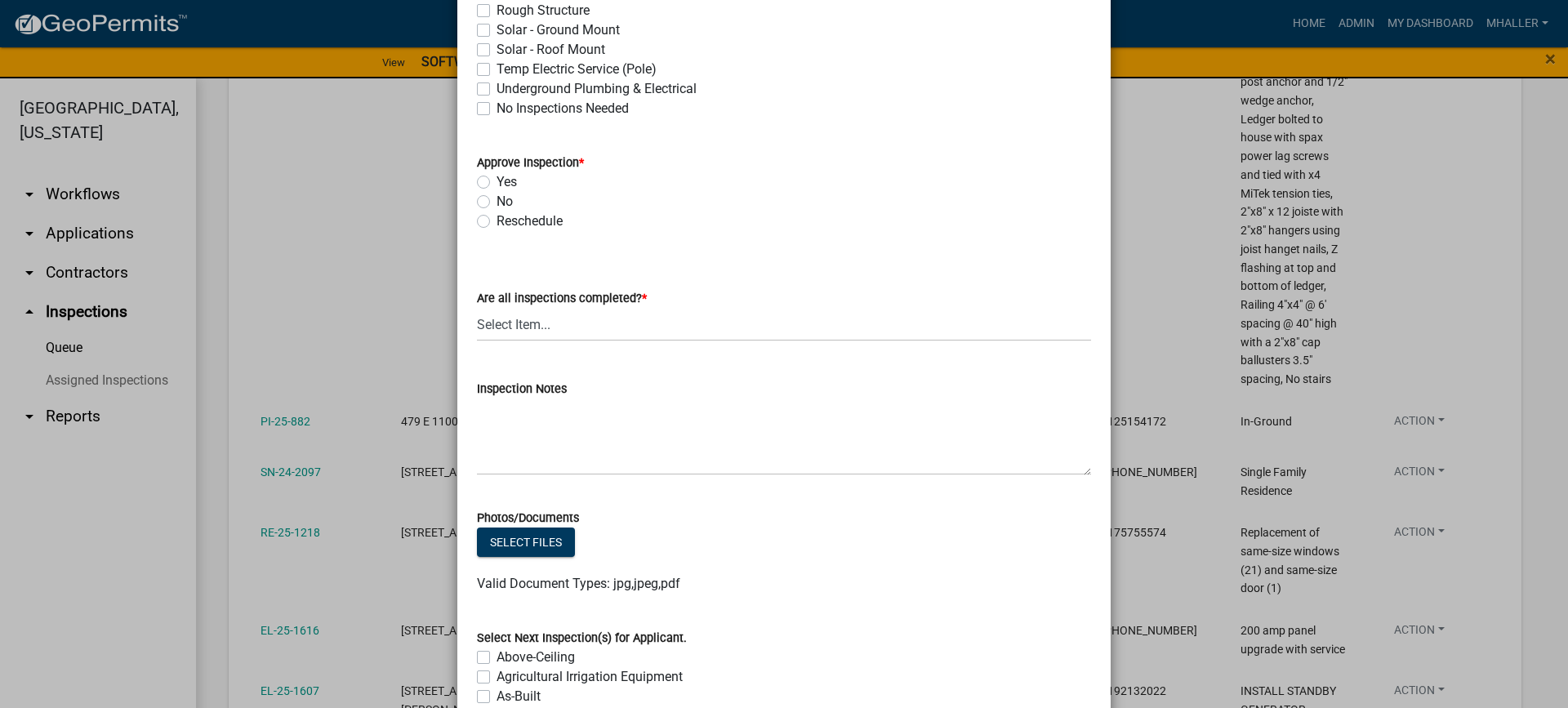
scroll to position [653, 0]
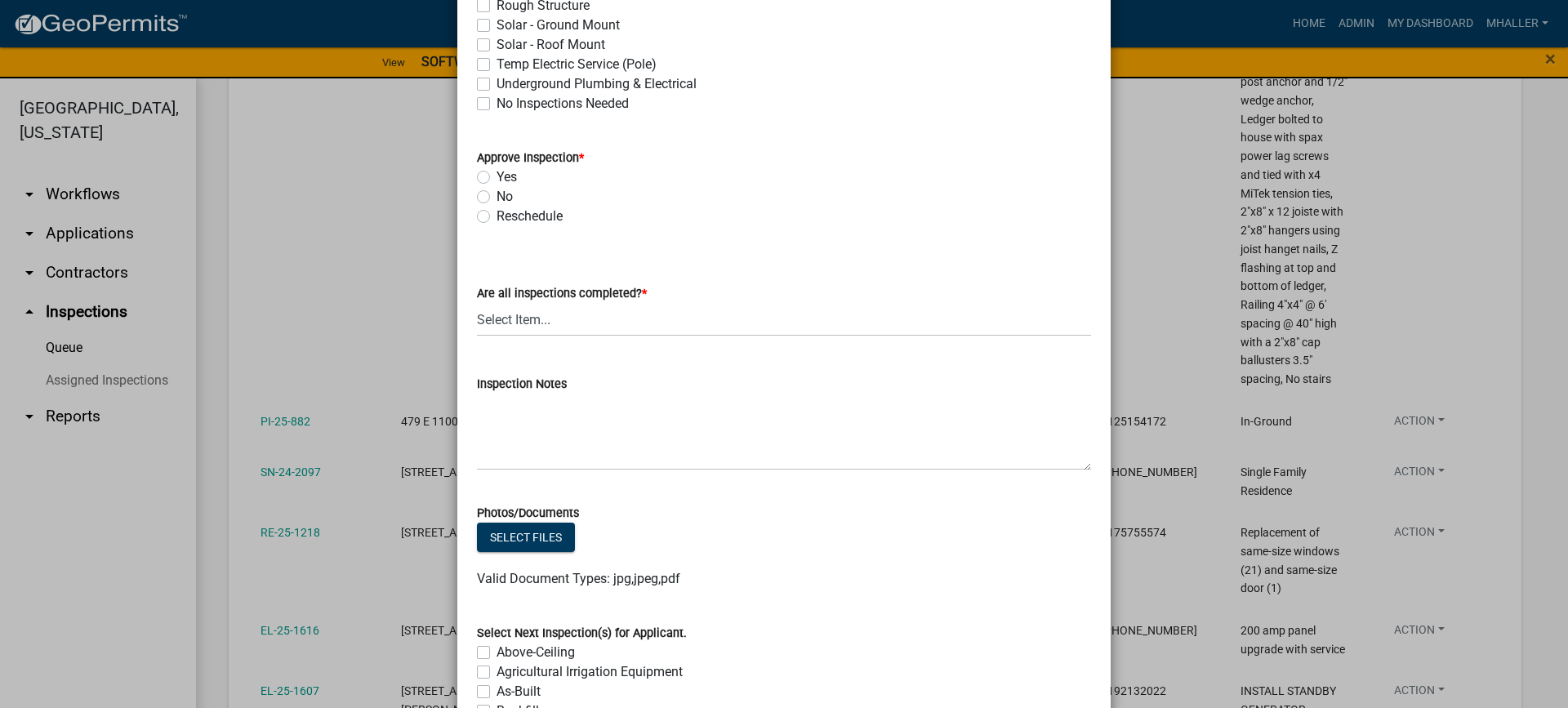
click at [497, 177] on label "Yes" at bounding box center [506, 177] width 20 height 19
click at [497, 177] on input "Yes" at bounding box center [502, 173] width 11 height 11
click at [546, 329] on select "Select Item... Yes - All Inspections Have Been Completed No - More Inspections …" at bounding box center [784, 320] width 614 height 33
click at [477, 303] on select "Select Item... Yes - All Inspections Have Been Completed No - More Inspections …" at bounding box center [784, 320] width 614 height 33
click at [572, 430] on textarea "Inspection Notes" at bounding box center [784, 431] width 614 height 76
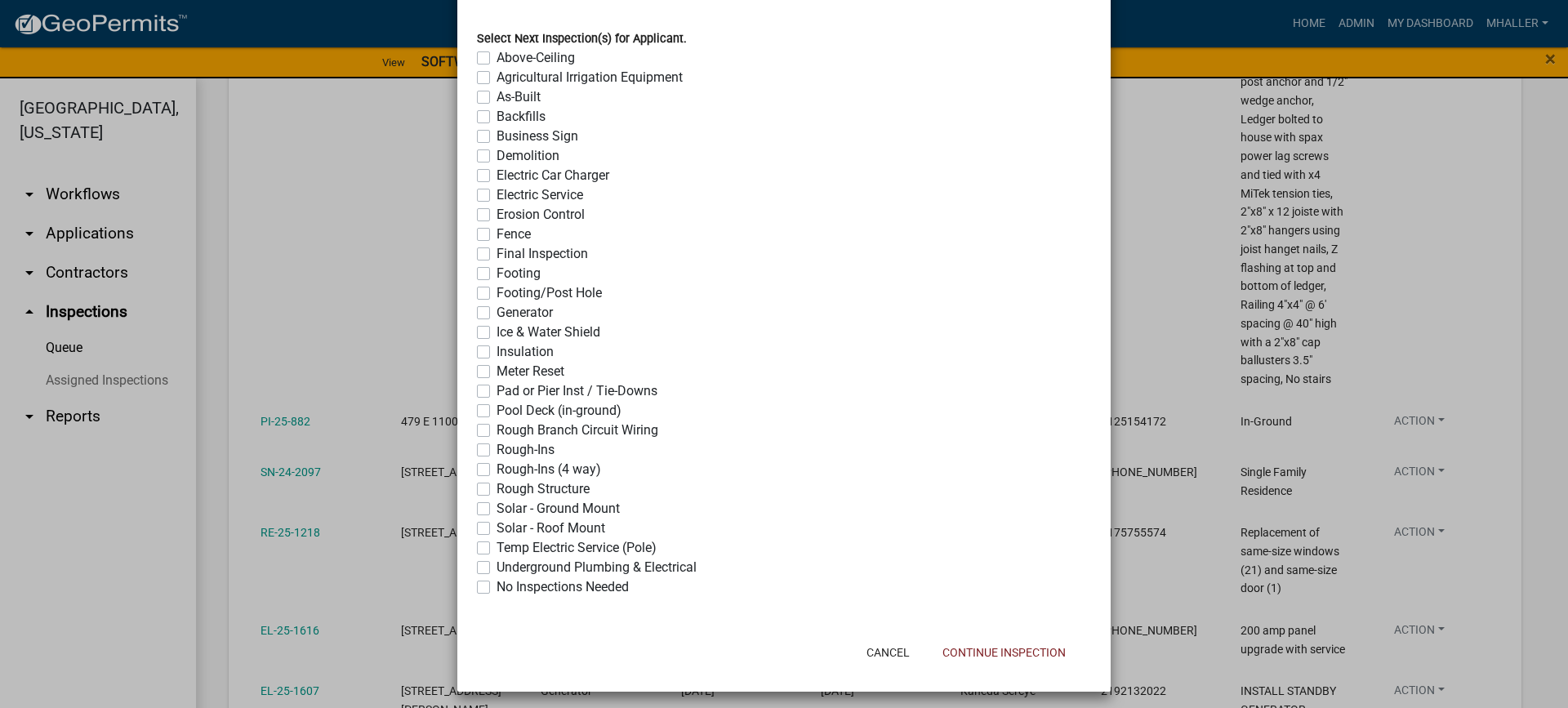
scroll to position [1253, 0]
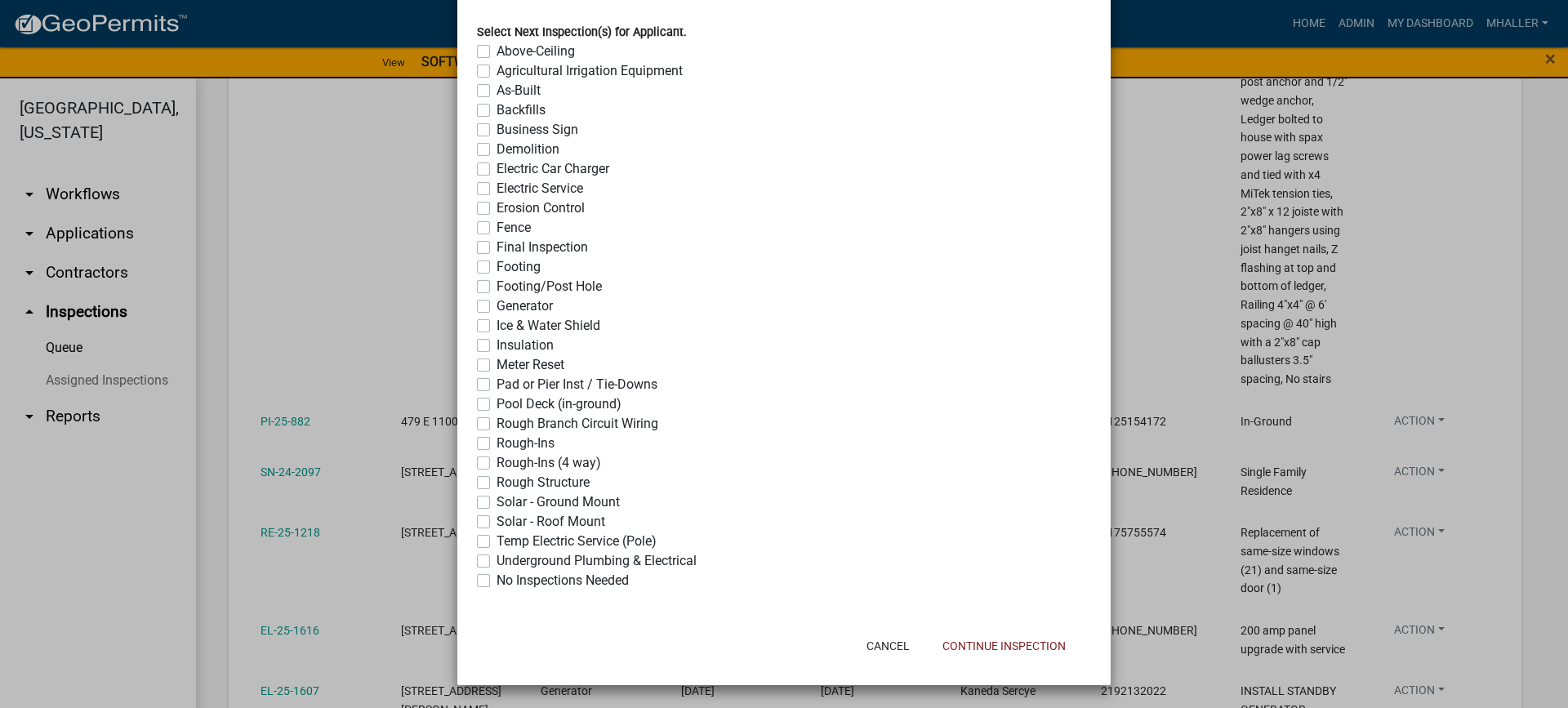
click at [497, 581] on label "No Inspections Needed" at bounding box center [563, 581] width 133 height 19
click at [497, 581] on input "No Inspections Needed" at bounding box center [502, 576] width 11 height 11
click at [1006, 654] on button "Continue Inspection" at bounding box center [1005, 645] width 149 height 29
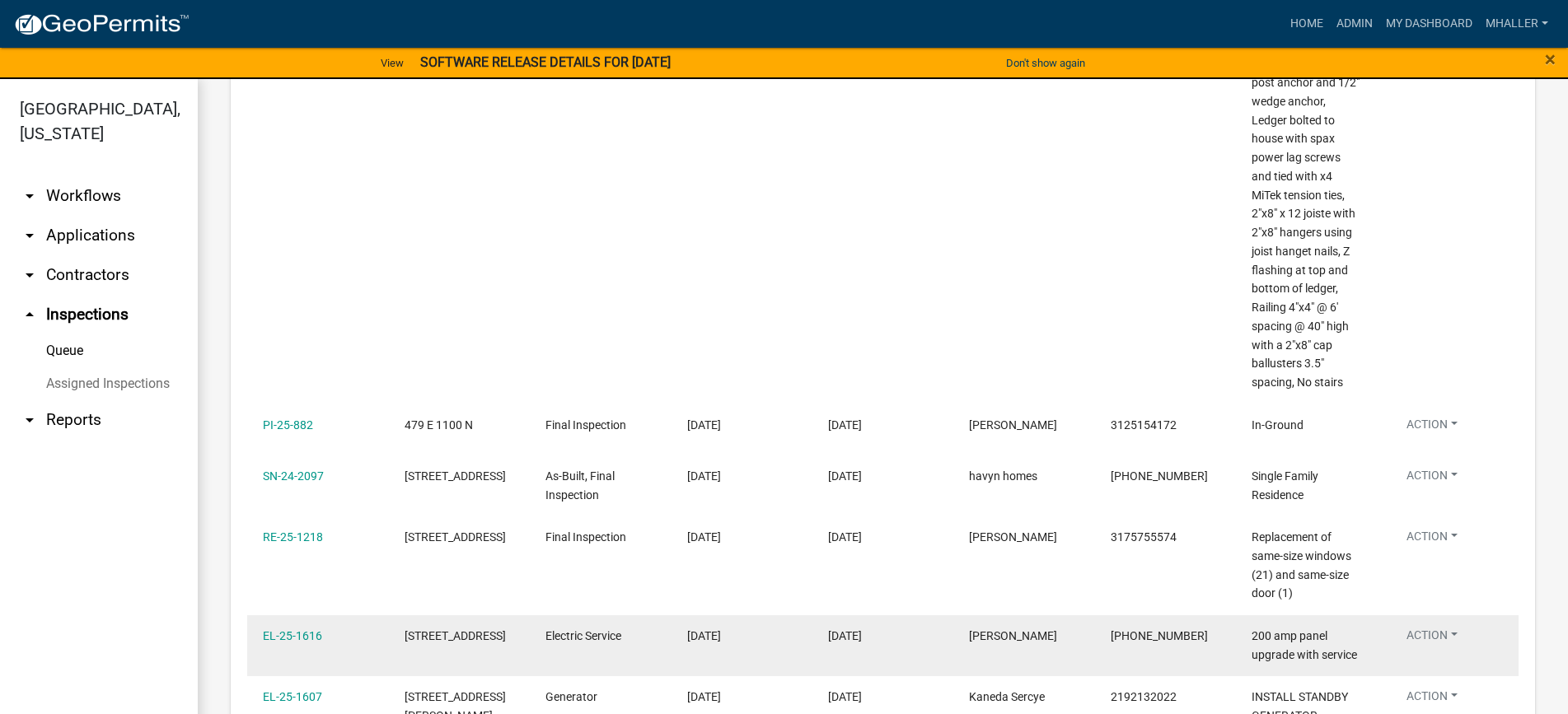
click at [1425, 645] on button "Action" at bounding box center [1431, 638] width 77 height 24
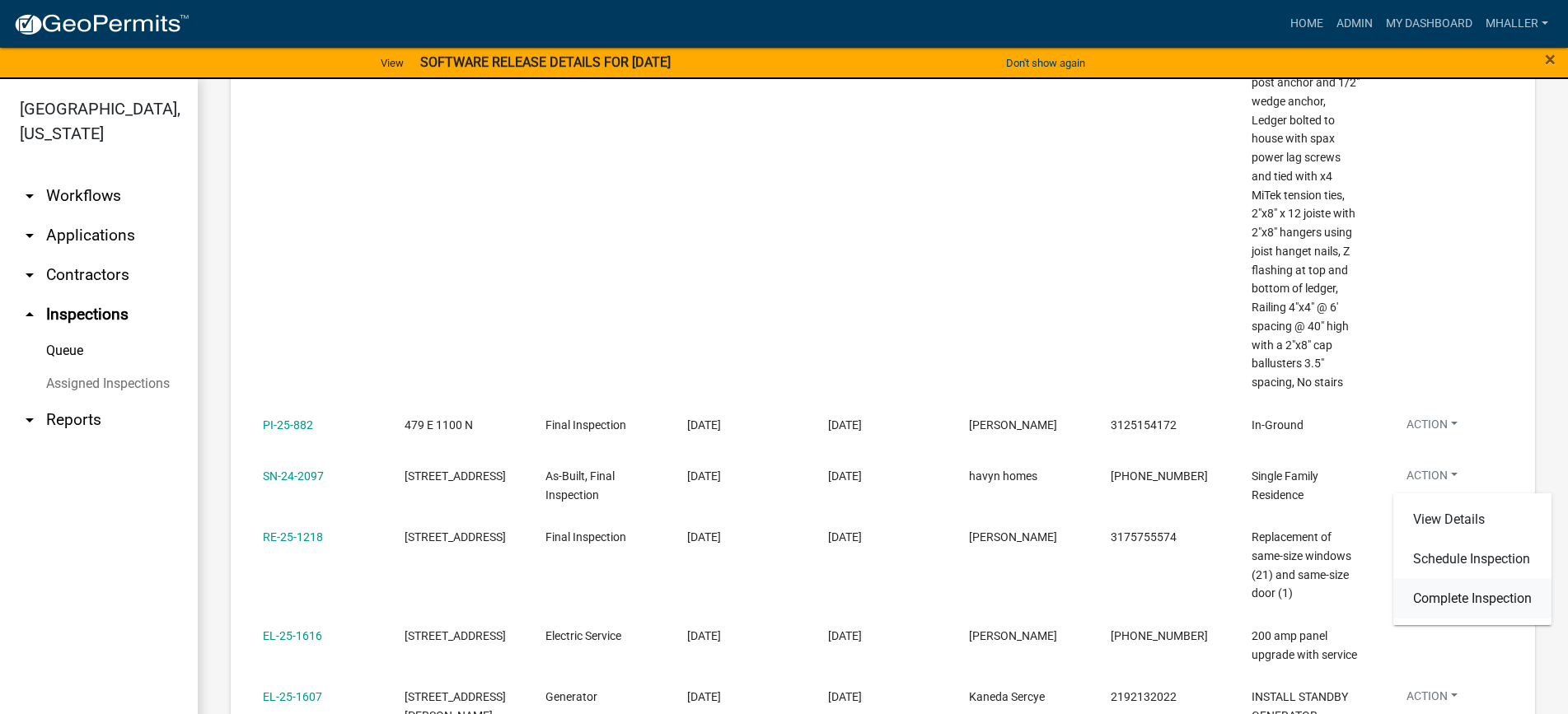
click at [1444, 594] on link "Complete Inspection" at bounding box center [1472, 598] width 158 height 40
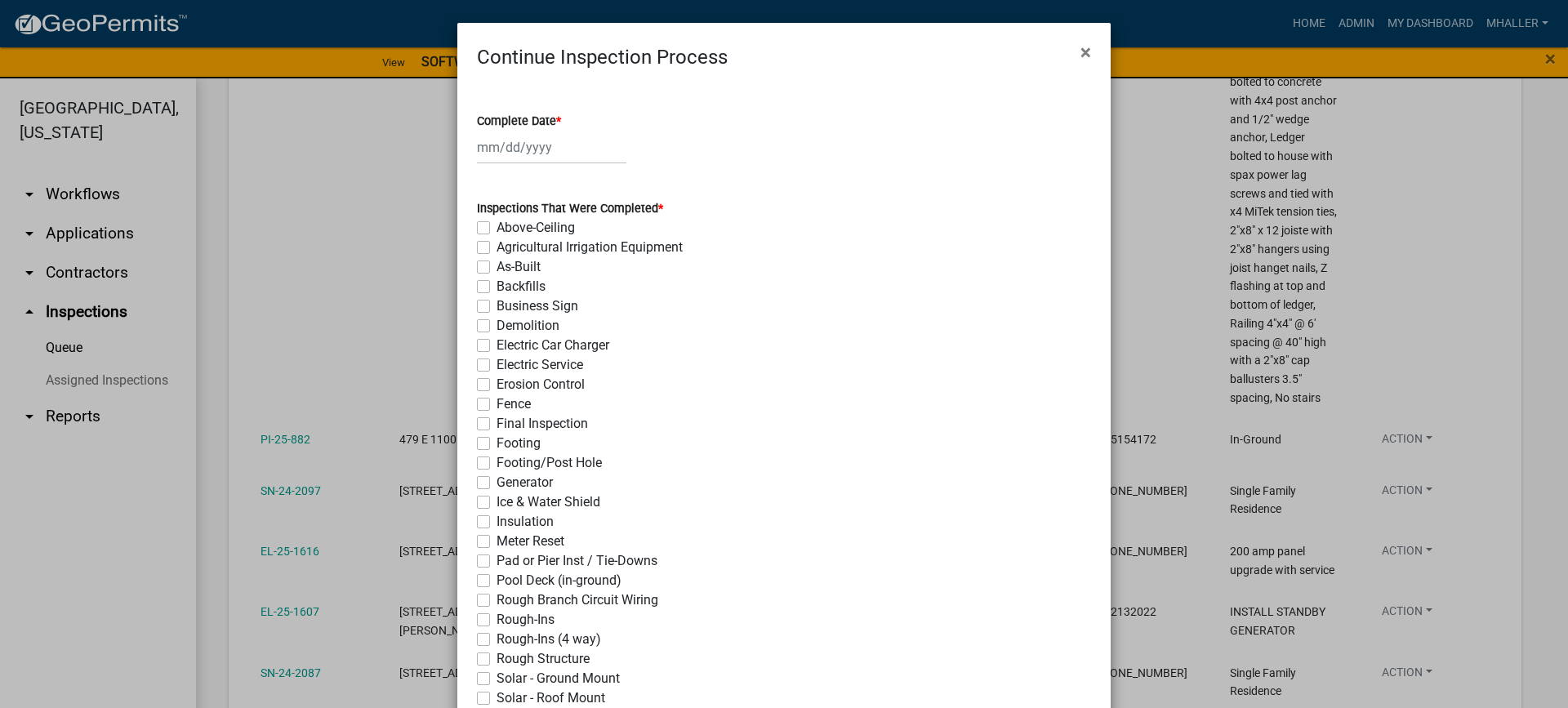
click at [517, 152] on div at bounding box center [552, 148] width 149 height 33
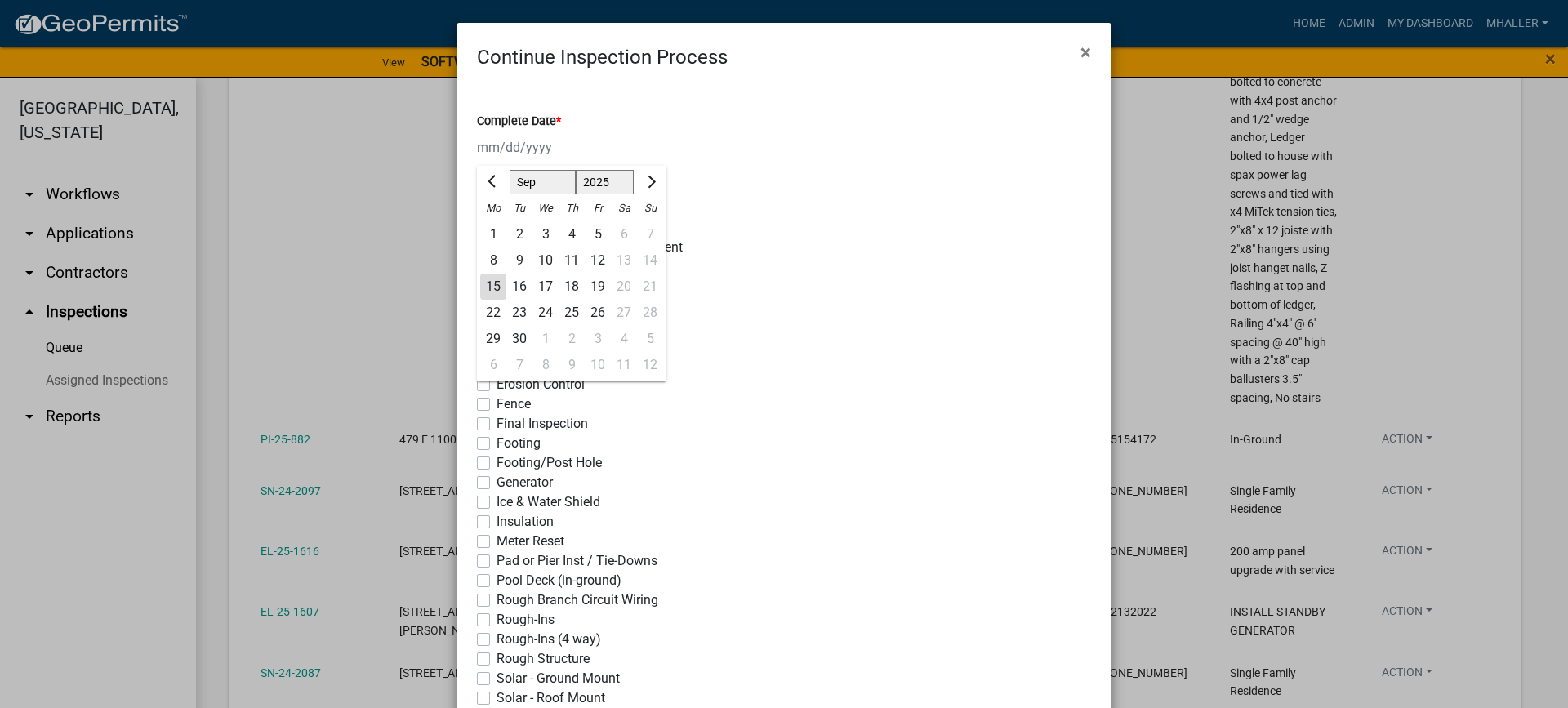
click at [485, 283] on div "15" at bounding box center [493, 286] width 26 height 26
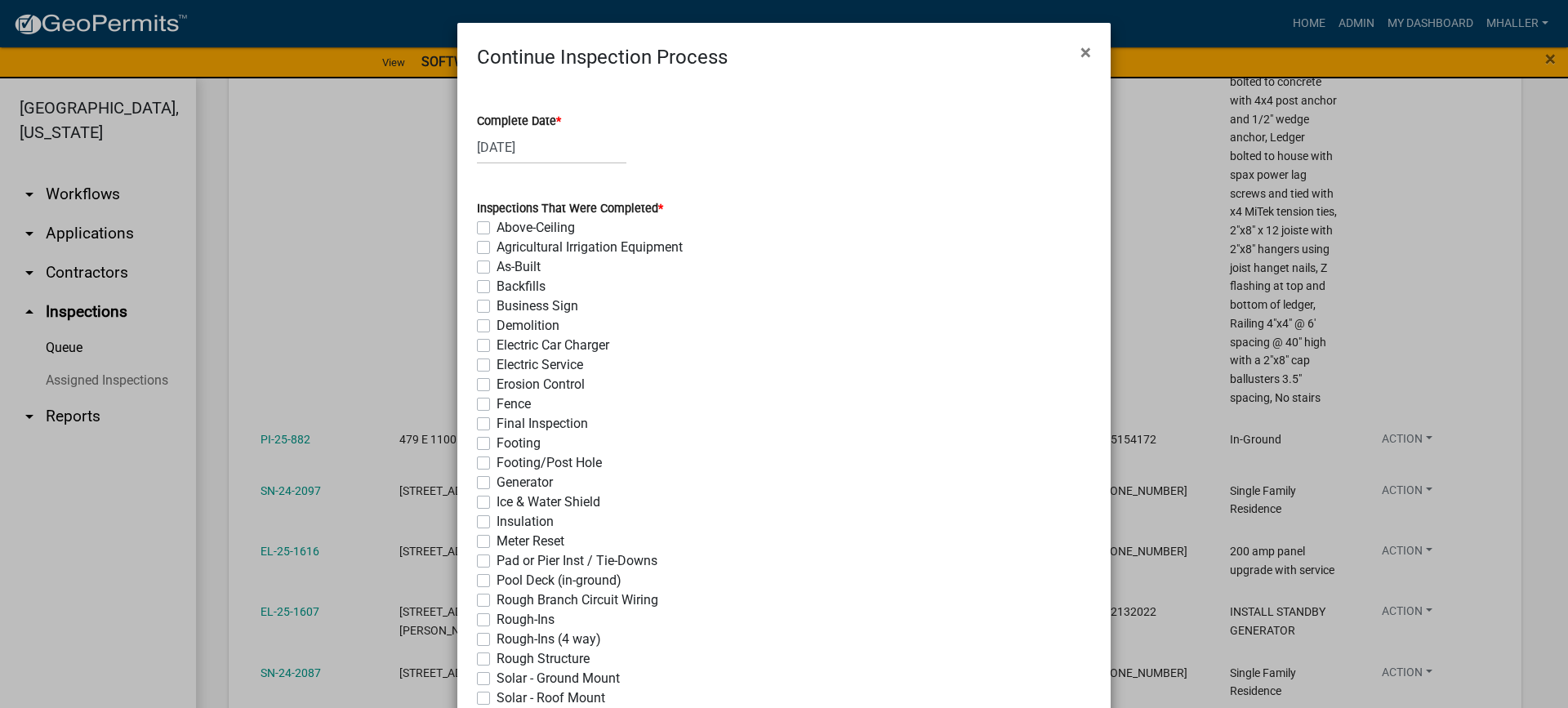
drag, startPoint x: 476, startPoint y: 363, endPoint x: 524, endPoint y: 414, distance: 70.0
click at [497, 364] on label "Electric Service" at bounding box center [540, 365] width 87 height 19
click at [497, 364] on input "Electric Service" at bounding box center [502, 360] width 11 height 11
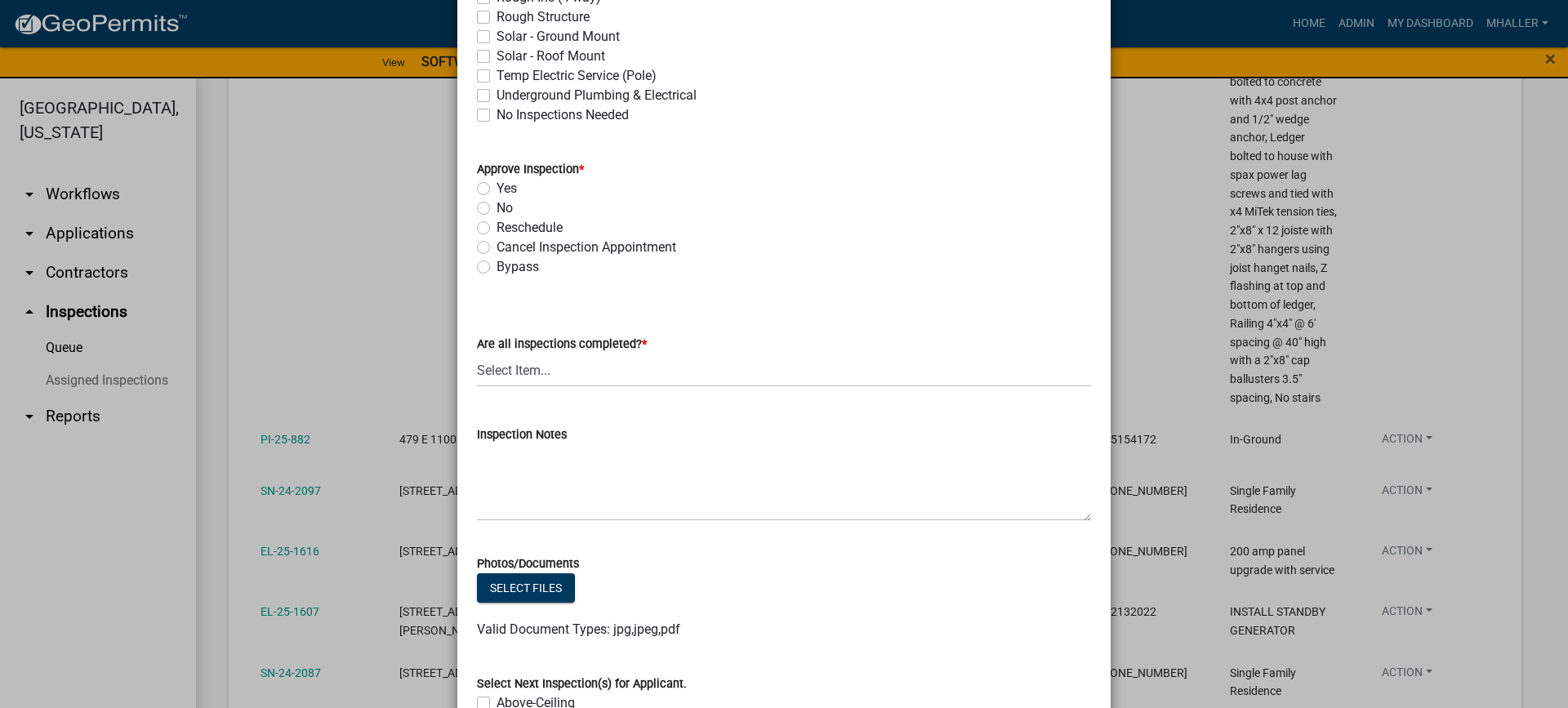
scroll to position [653, 0]
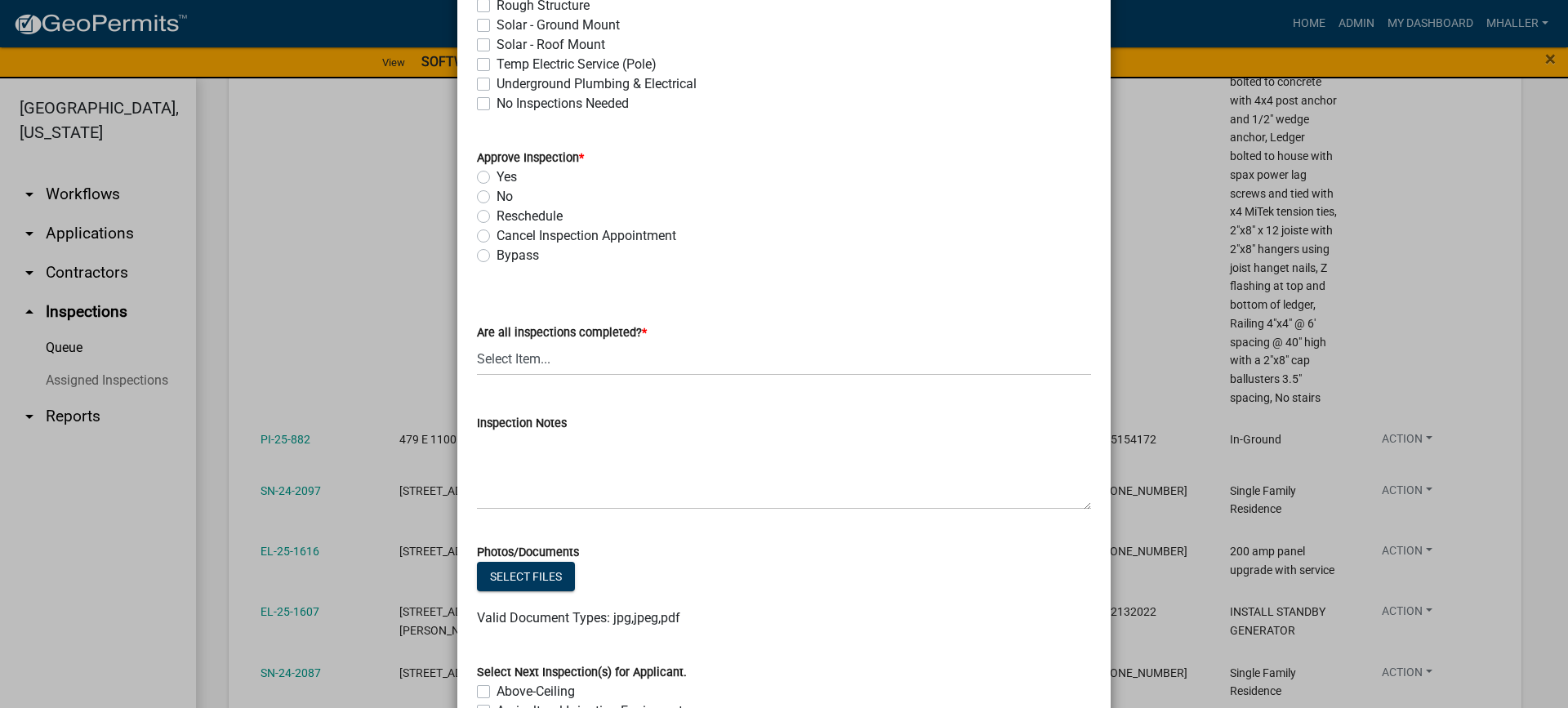
click at [497, 178] on label "Yes" at bounding box center [506, 177] width 20 height 19
click at [497, 178] on input "Yes" at bounding box center [502, 173] width 11 height 11
click at [534, 366] on select "Select Item... Yes - All Inspections Have Been Completed No - More Inspections …" at bounding box center [784, 358] width 614 height 33
click at [477, 342] on select "Select Item... Yes - All Inspections Have Been Completed No - More Inspections …" at bounding box center [784, 358] width 614 height 33
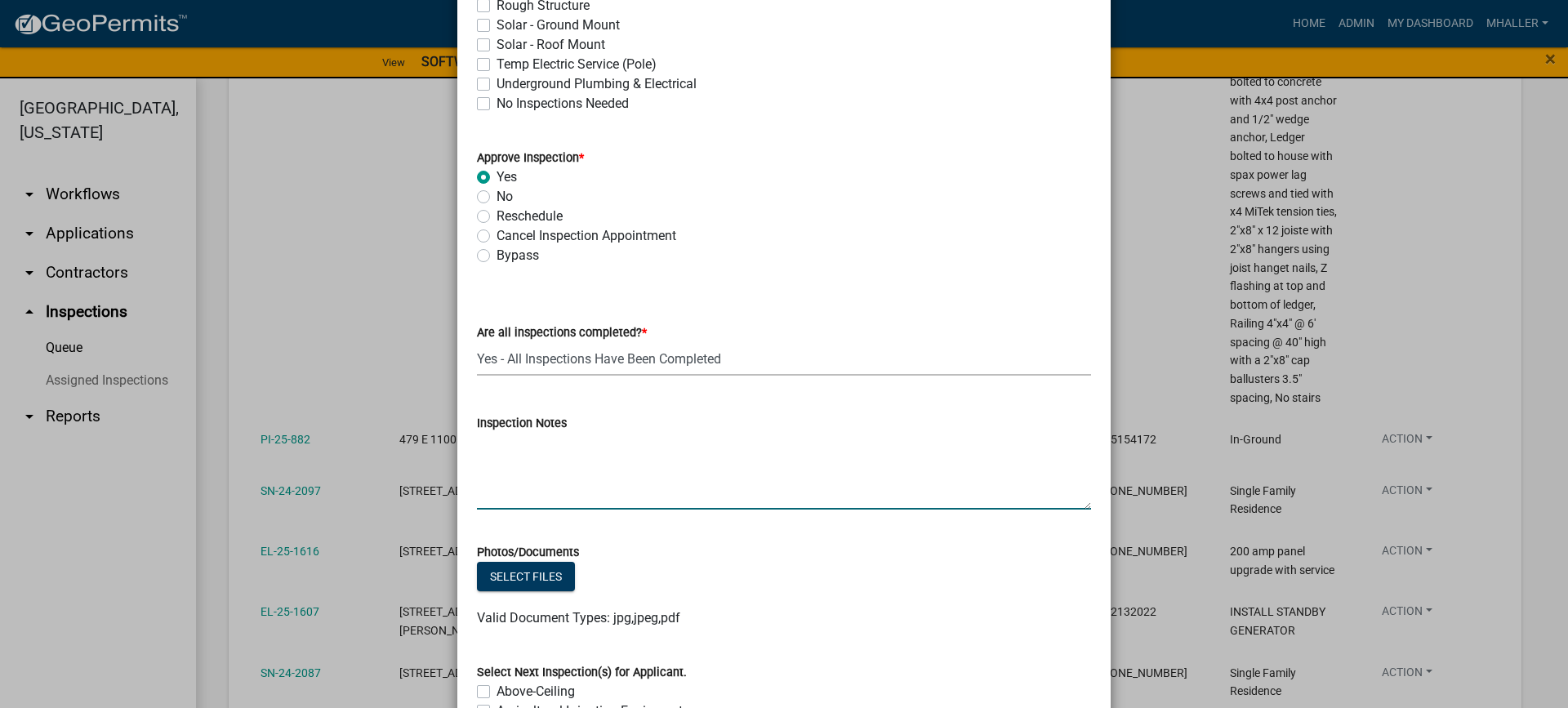
click at [556, 470] on textarea "Inspection Notes" at bounding box center [784, 471] width 614 height 76
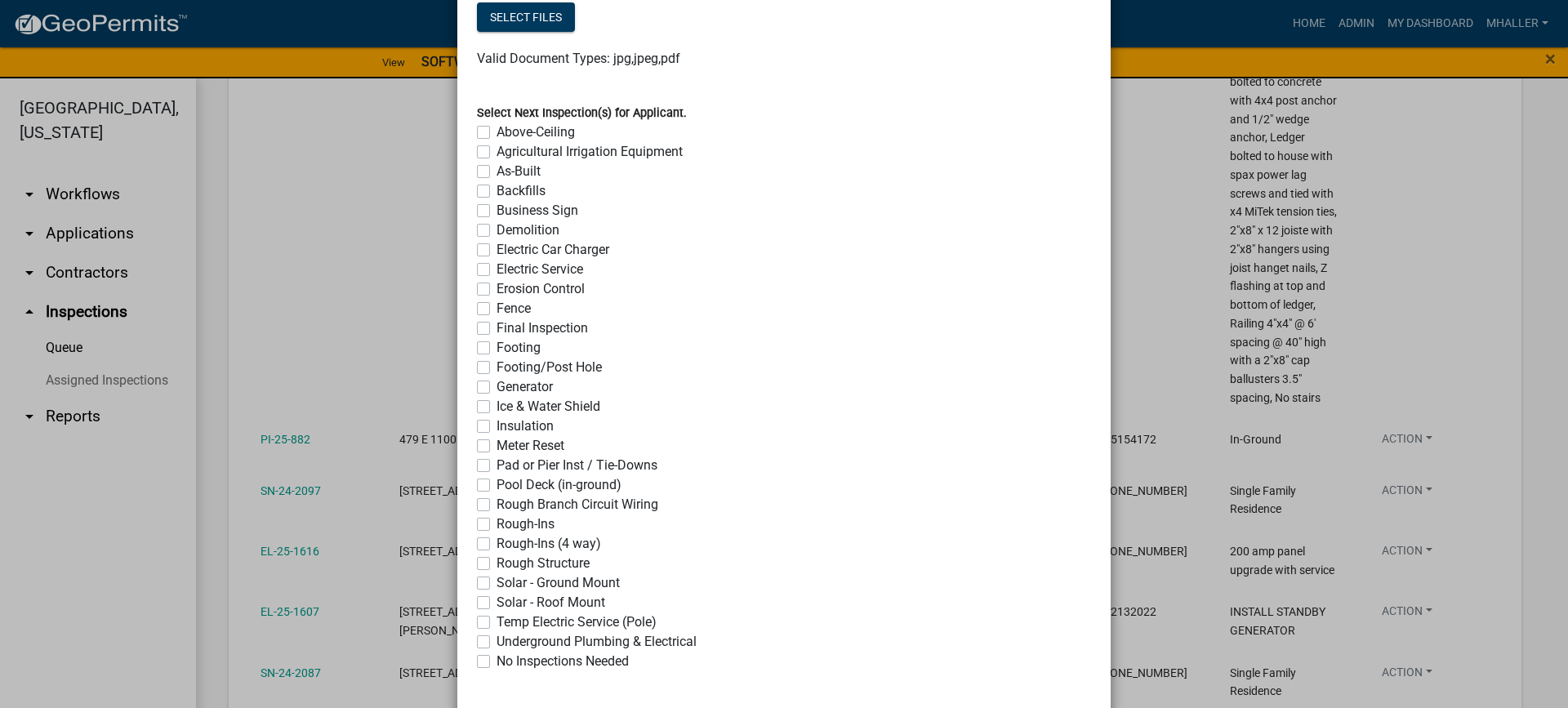
scroll to position [1293, 0]
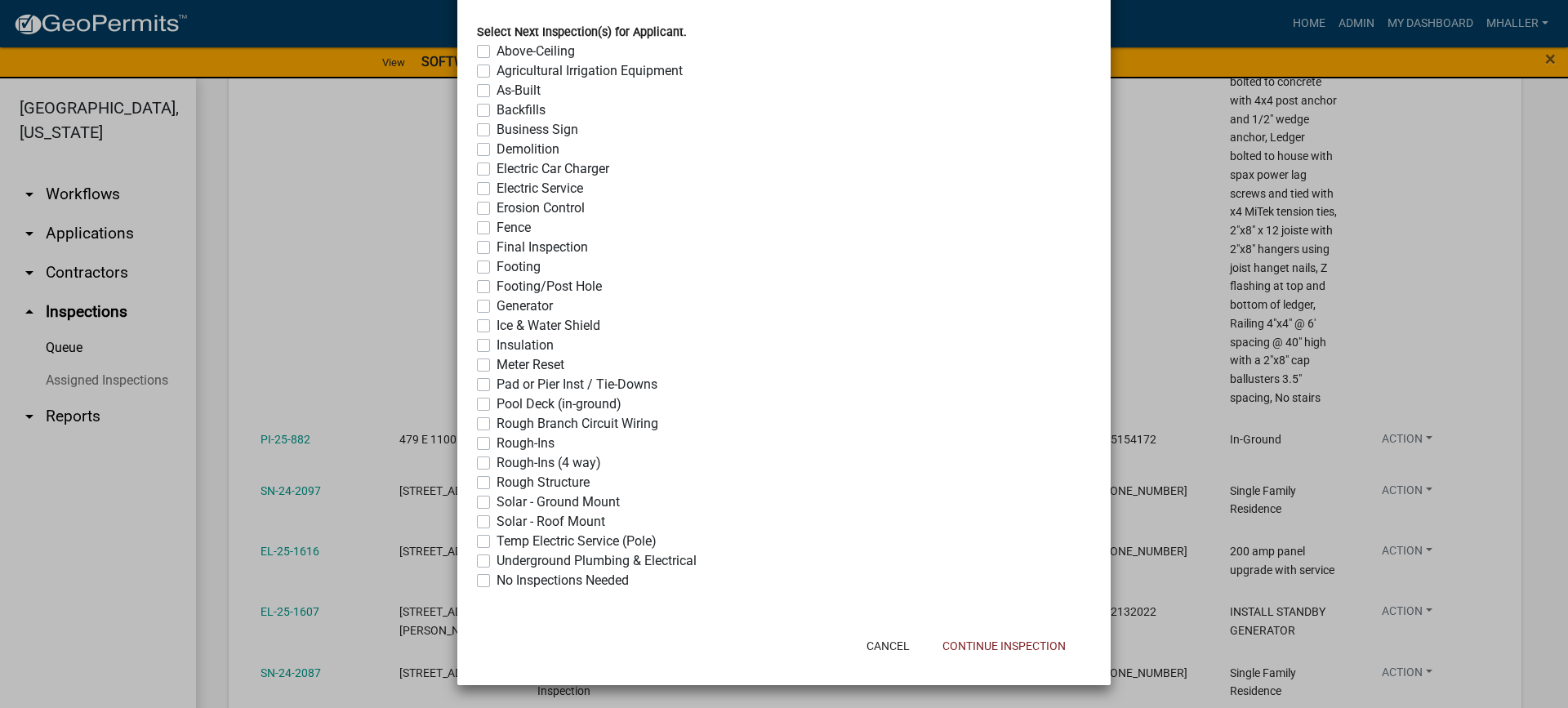
drag, startPoint x: 475, startPoint y: 579, endPoint x: 687, endPoint y: 611, distance: 214.4
click at [497, 580] on label "No Inspections Needed" at bounding box center [563, 581] width 133 height 19
click at [497, 580] on input "No Inspections Needed" at bounding box center [502, 576] width 11 height 11
click at [978, 651] on button "Continue Inspection" at bounding box center [1005, 645] width 149 height 29
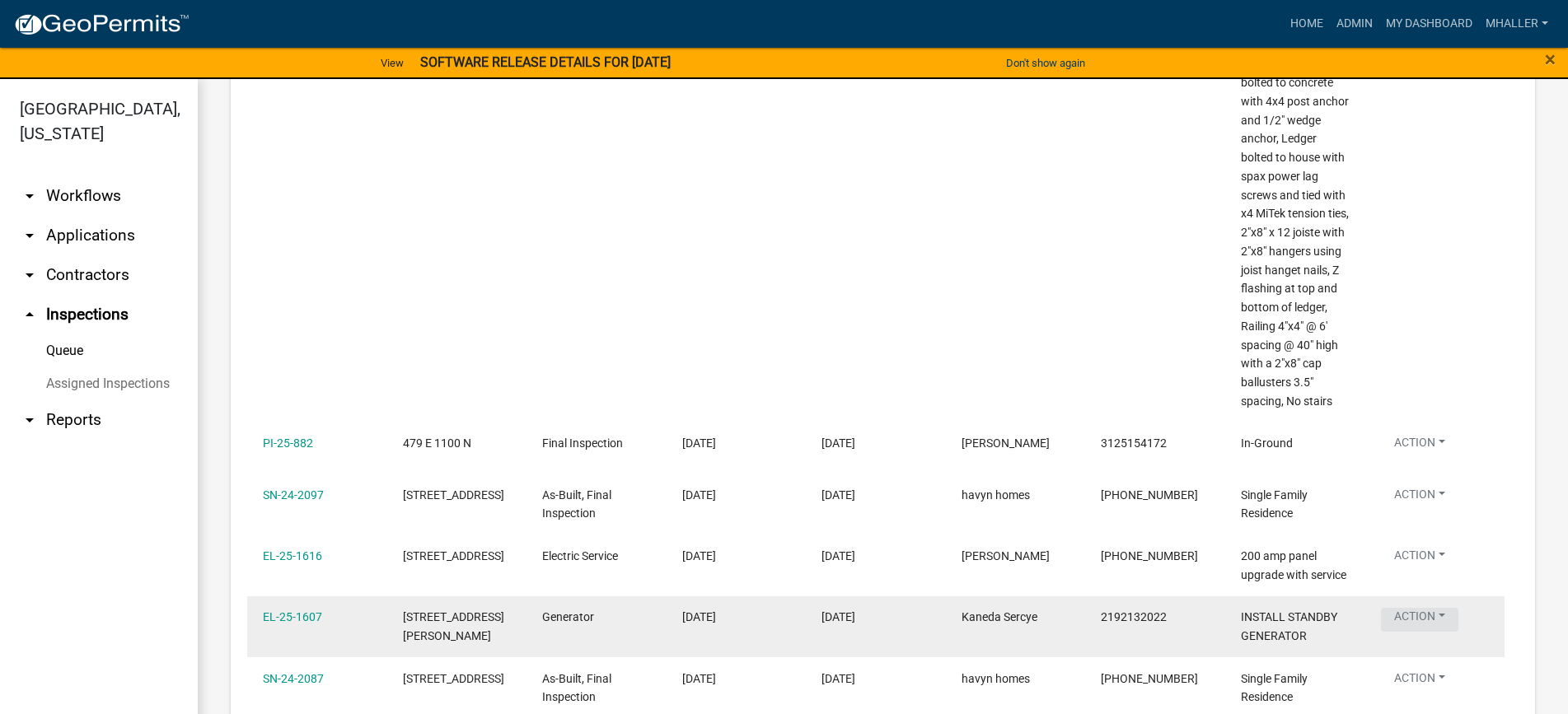
click at [1422, 632] on button "Action" at bounding box center [1419, 619] width 77 height 24
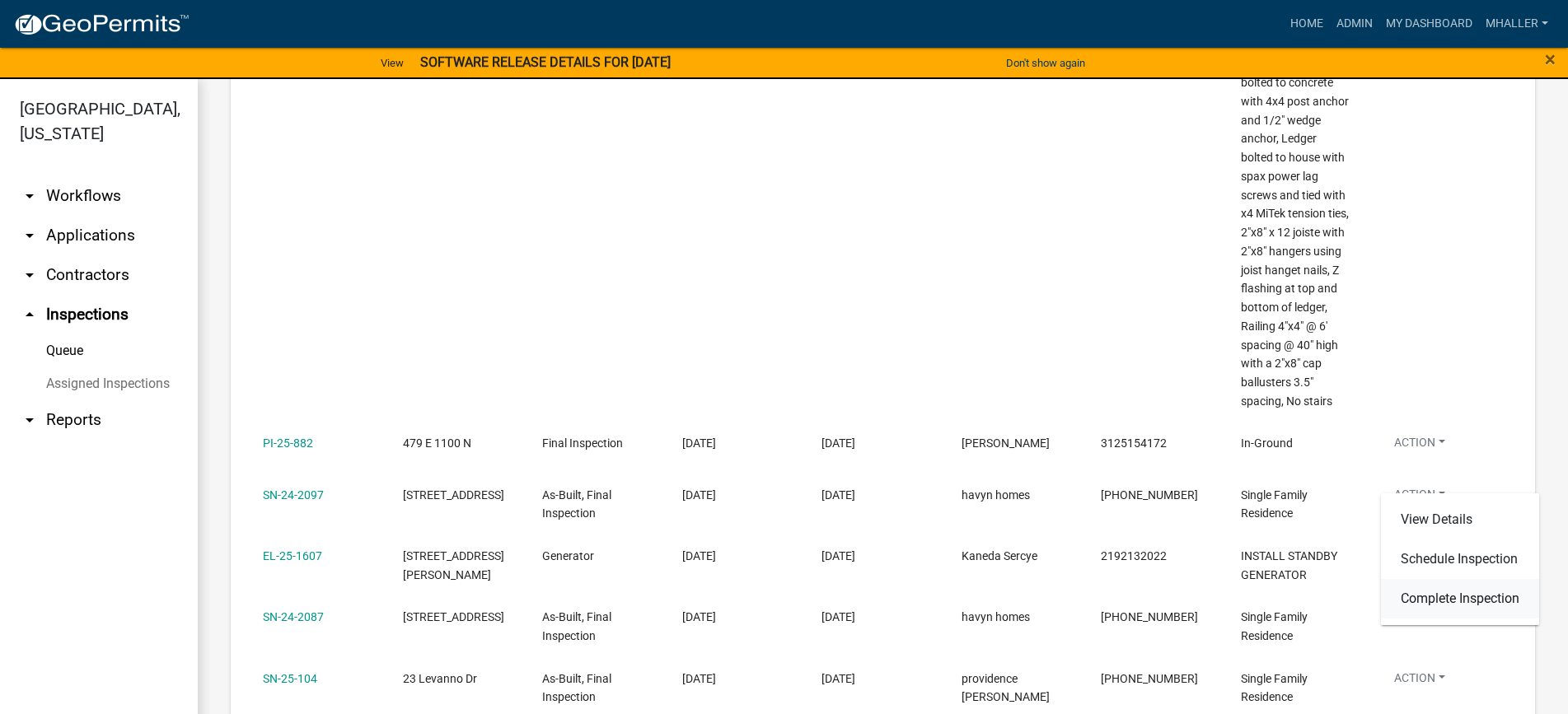
click at [1438, 597] on link "Complete Inspection" at bounding box center [1460, 598] width 158 height 40
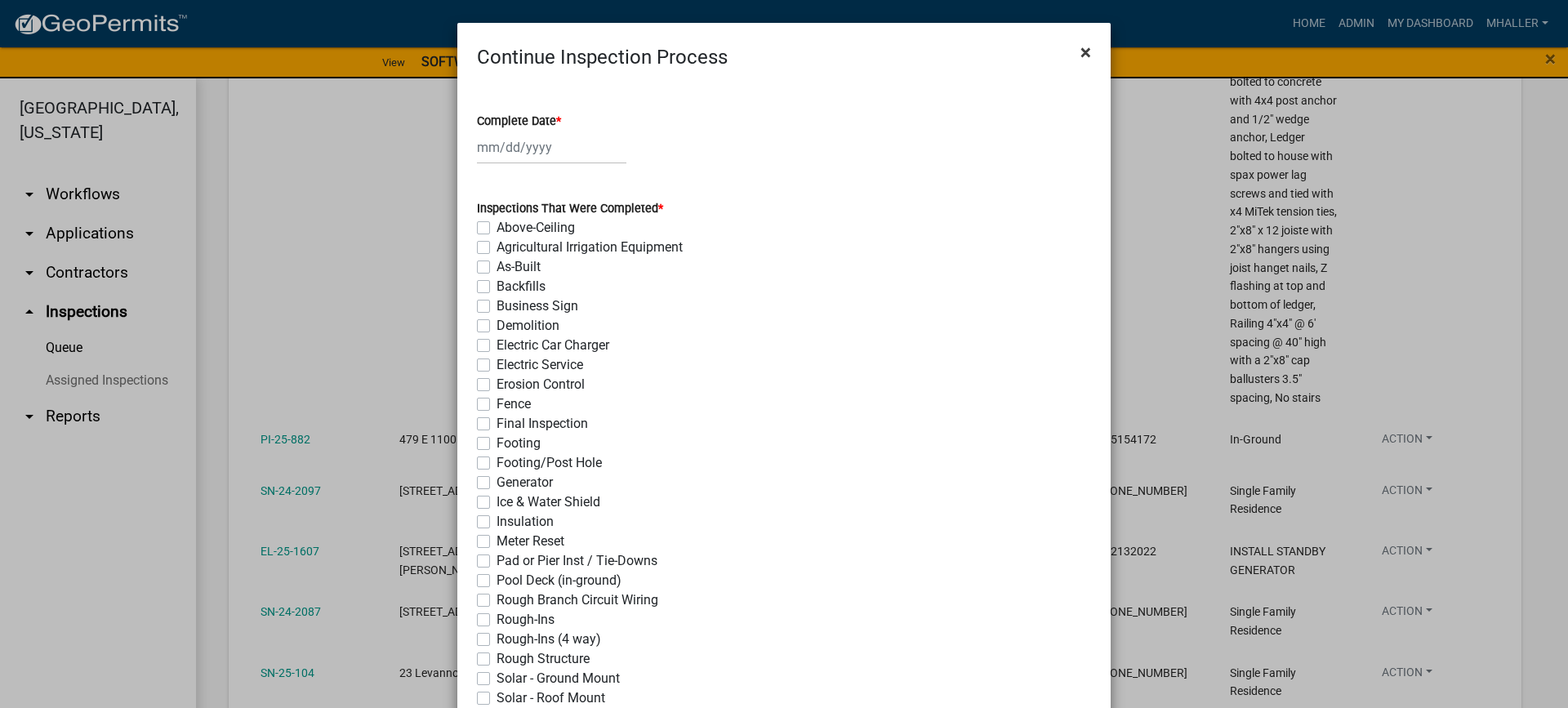
click at [1081, 51] on span "×" at bounding box center [1086, 52] width 11 height 23
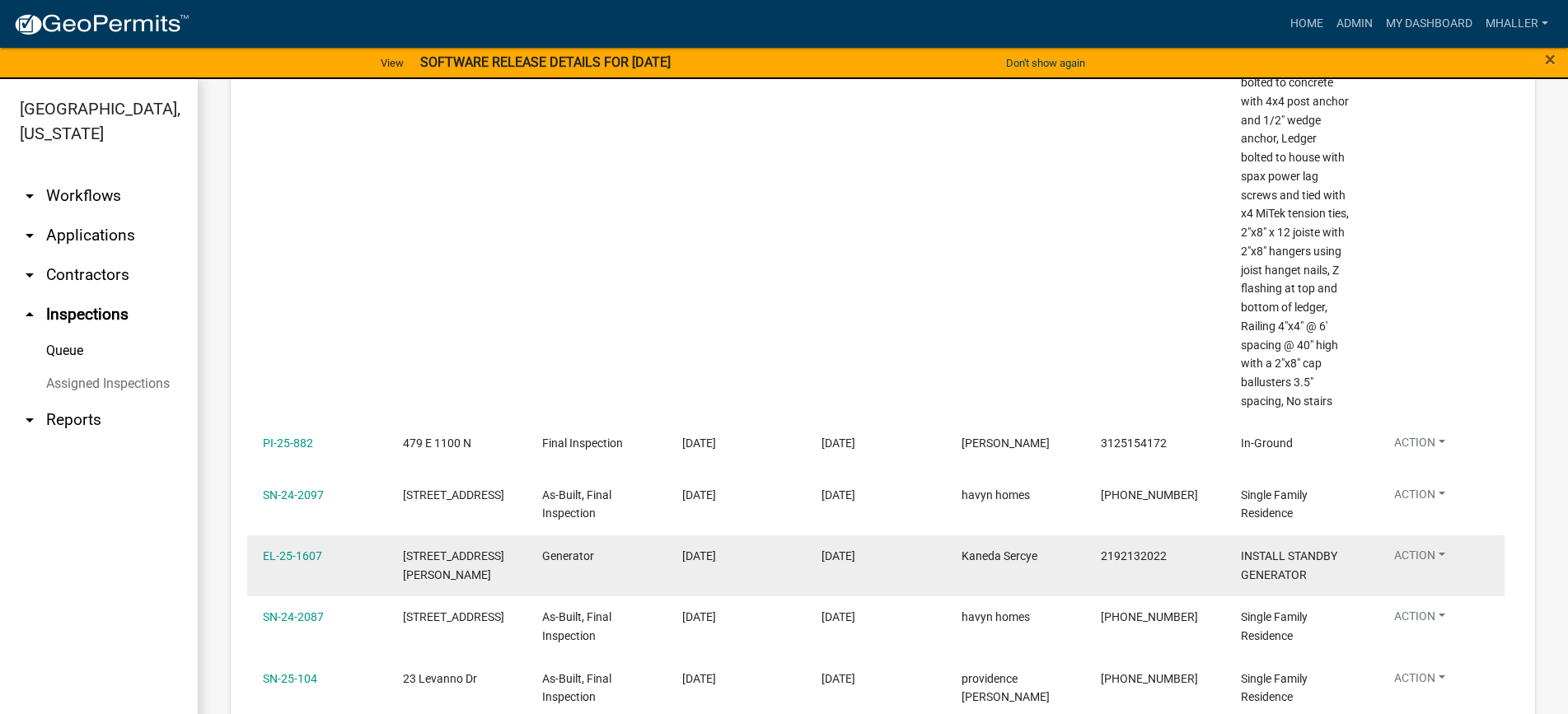
click at [1411, 570] on button "Action" at bounding box center [1419, 558] width 77 height 24
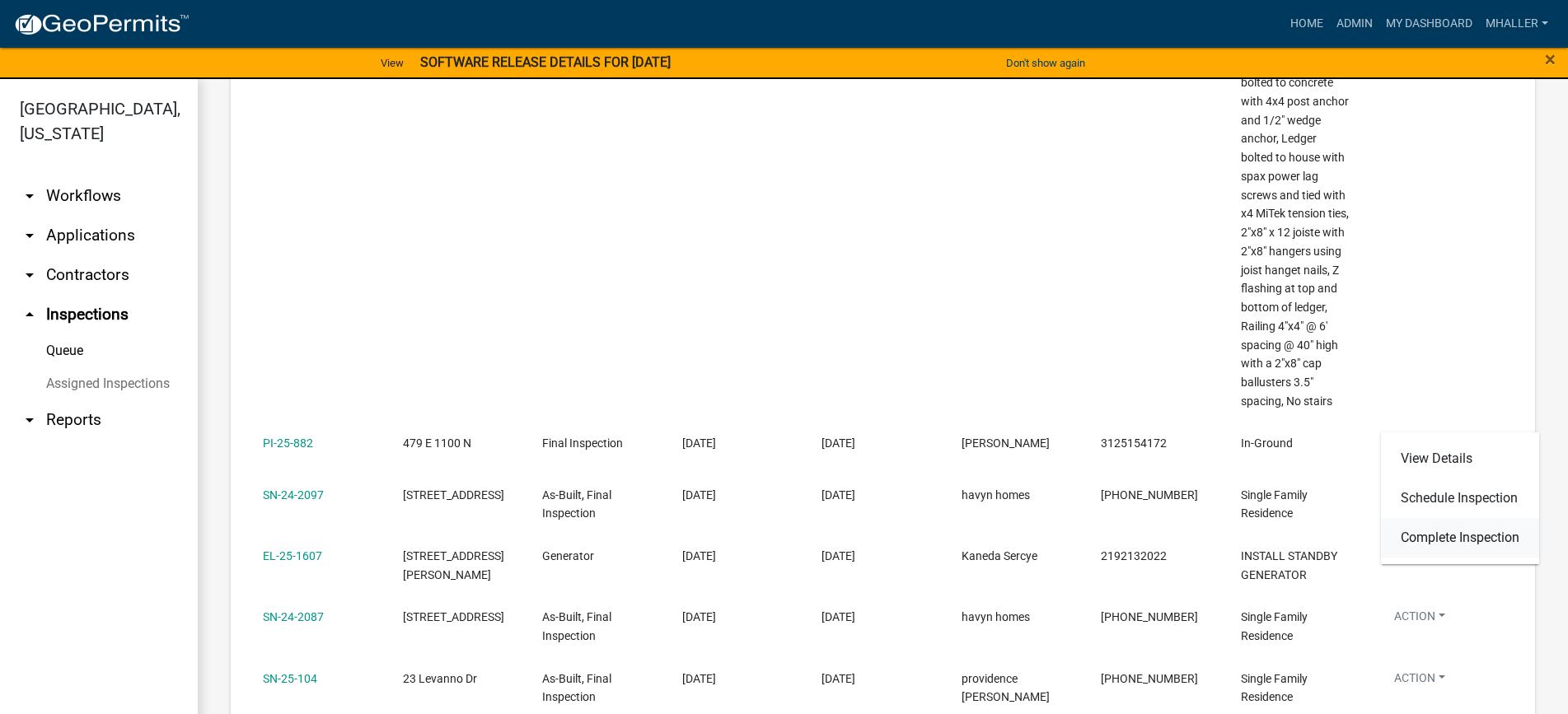
click at [1431, 539] on link "Complete Inspection" at bounding box center [1460, 538] width 158 height 40
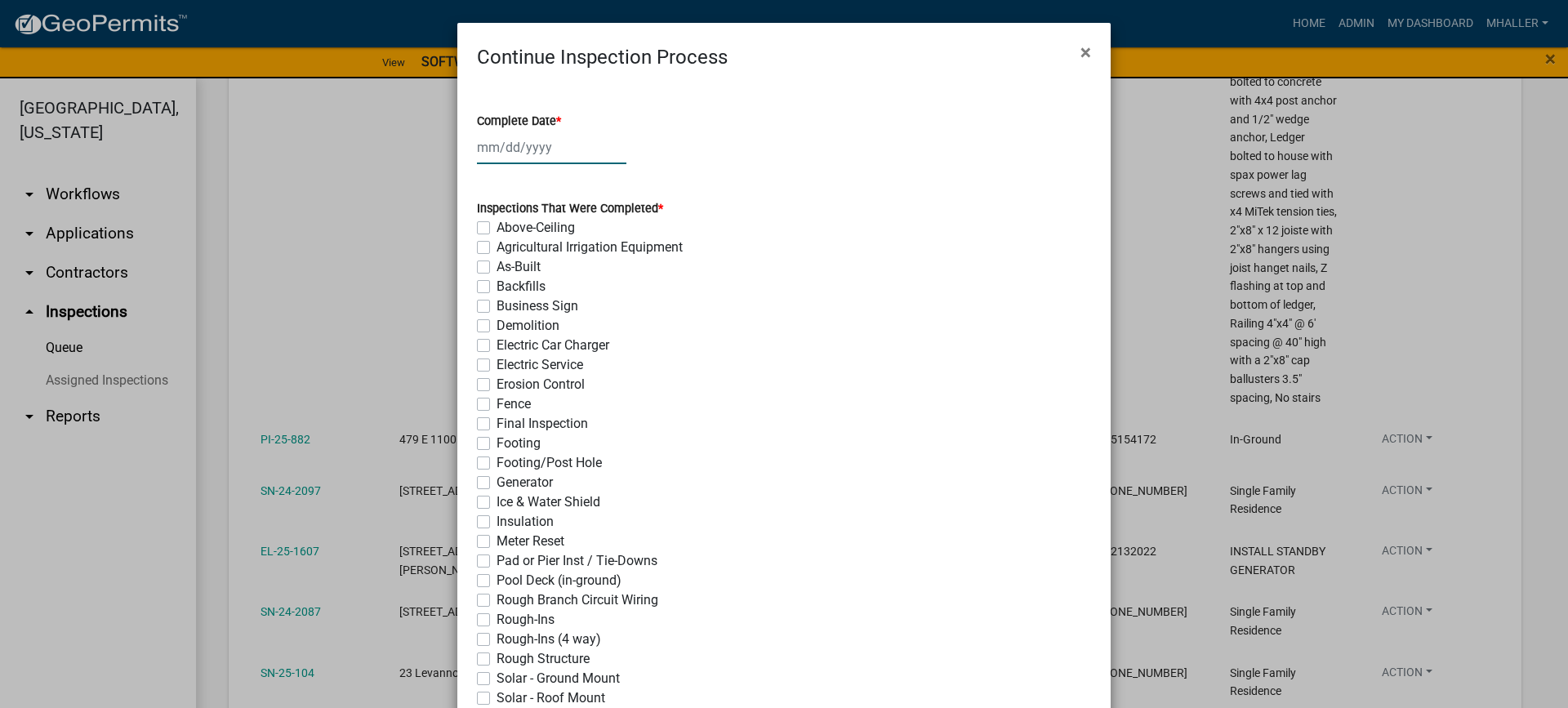
click at [507, 145] on div at bounding box center [552, 148] width 149 height 33
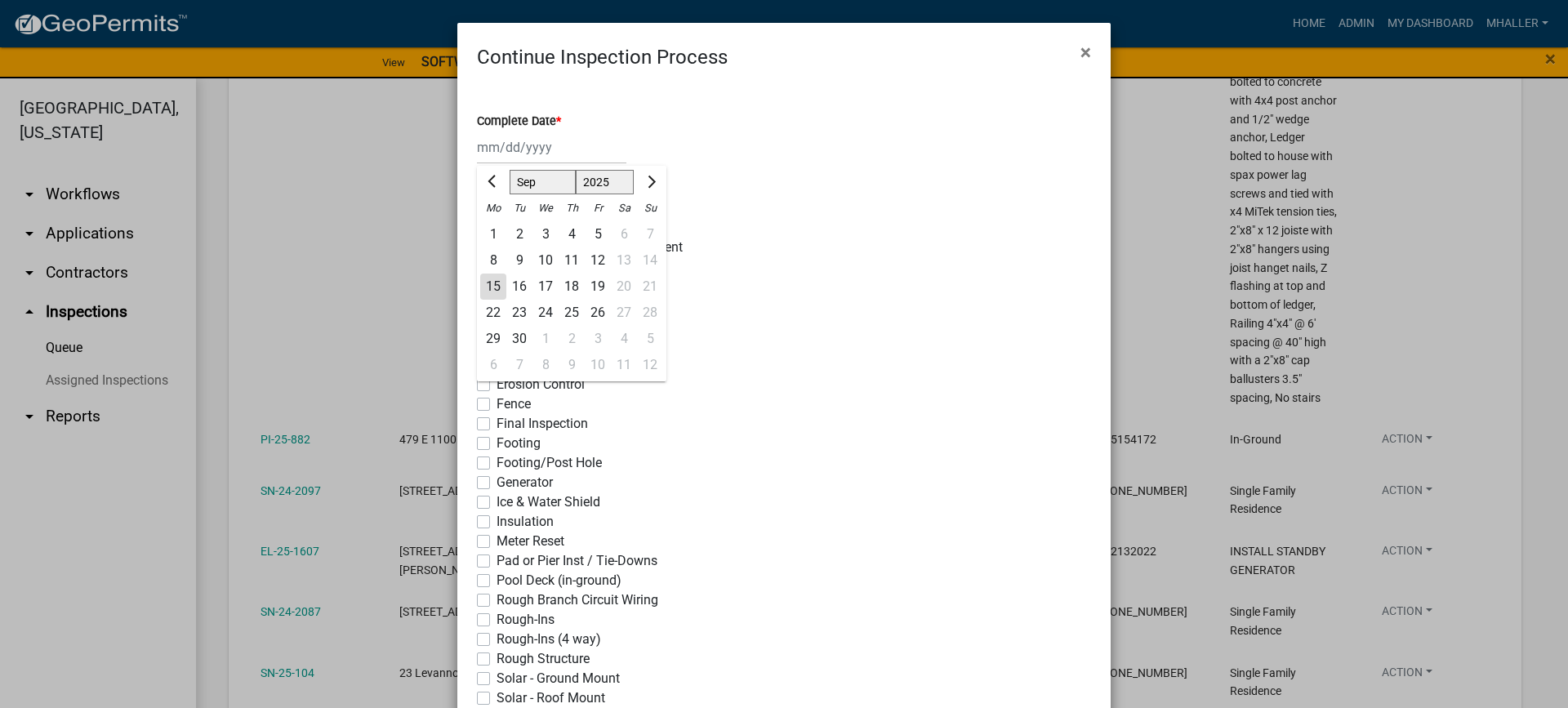
click at [491, 278] on div "15" at bounding box center [493, 286] width 26 height 26
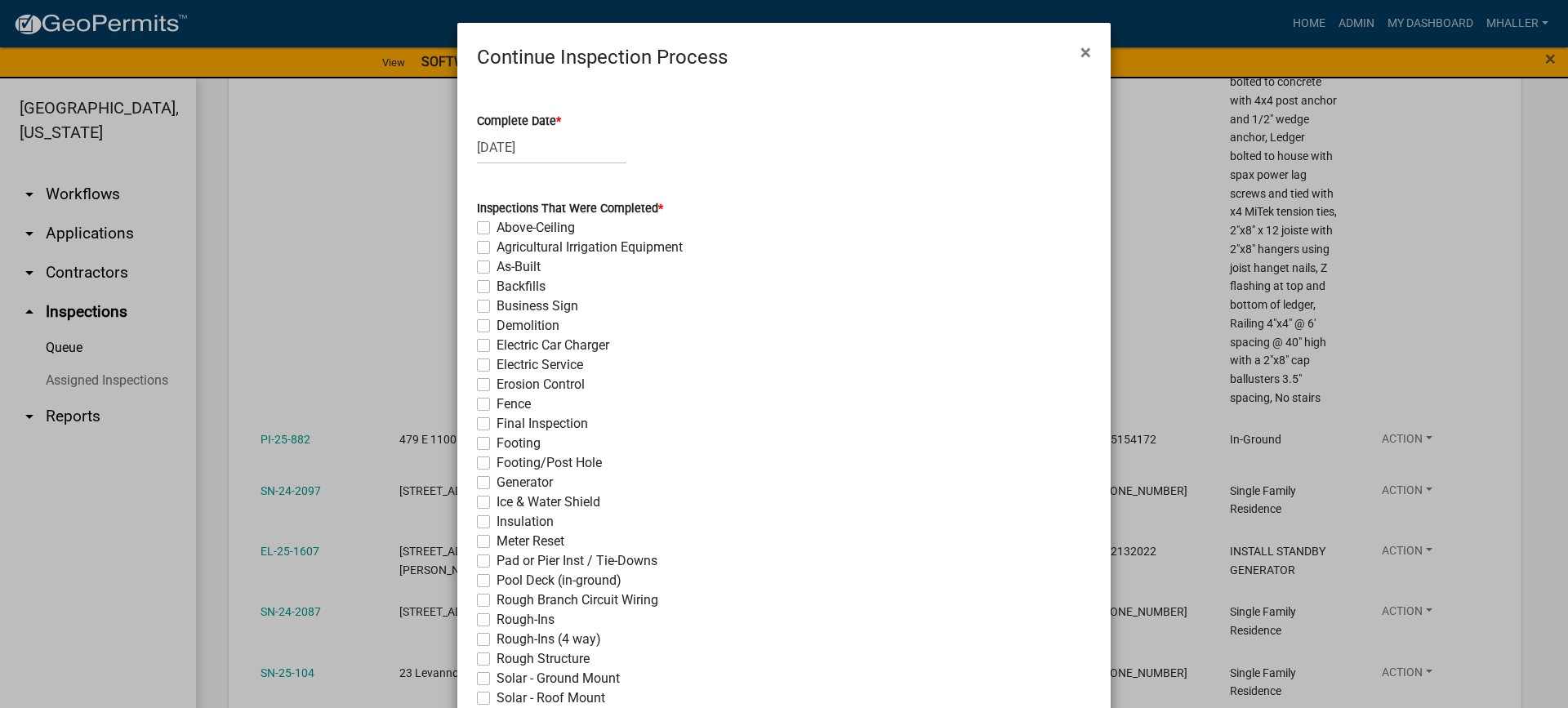
click at [497, 484] on label "Generator" at bounding box center [525, 482] width 56 height 19
click at [497, 483] on input "Generator" at bounding box center [502, 478] width 11 height 11
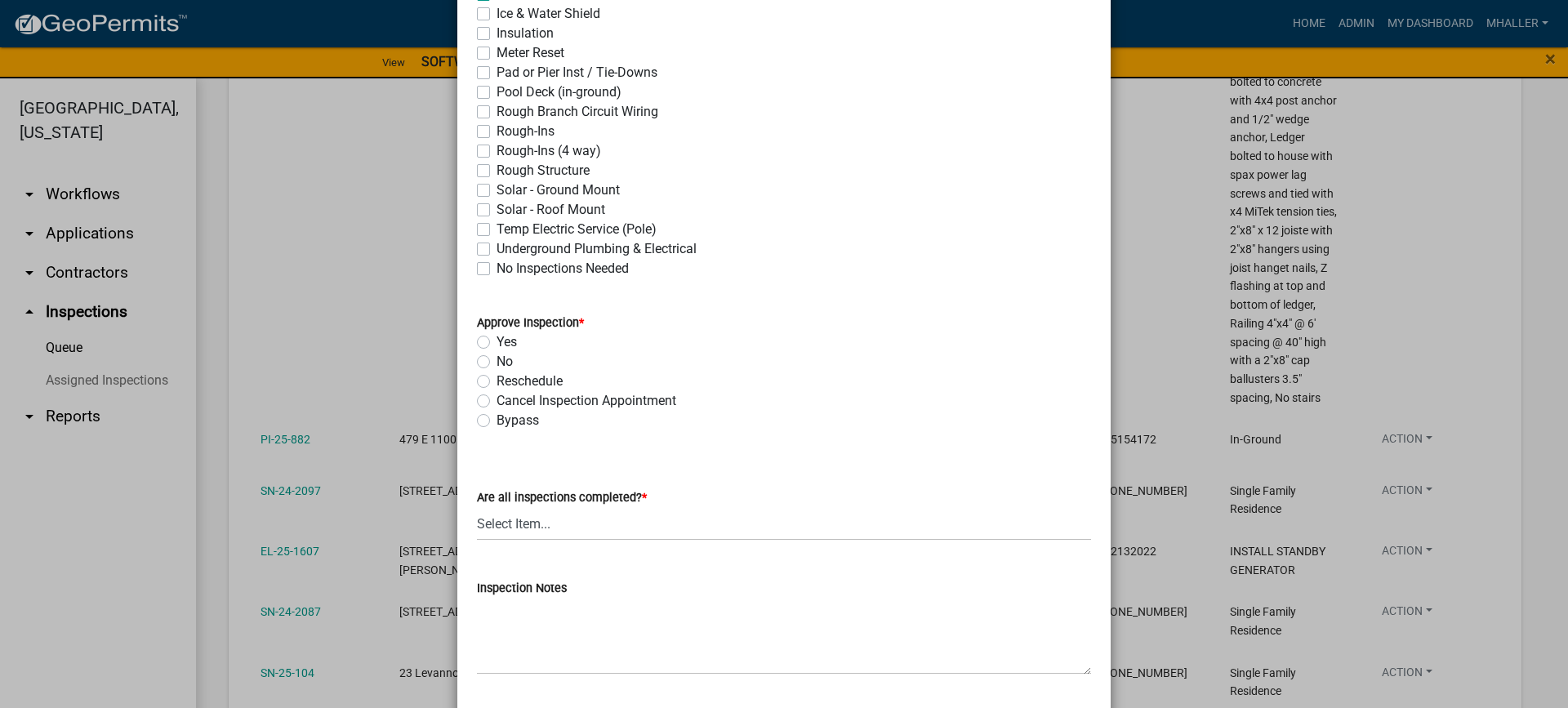
scroll to position [490, 0]
click at [497, 342] on label "Yes" at bounding box center [506, 340] width 20 height 19
click at [497, 341] on input "Yes" at bounding box center [502, 336] width 11 height 11
click at [573, 529] on select "Select Item... Yes - All Inspections Have Been Completed No - More Inspections …" at bounding box center [784, 522] width 614 height 33
click at [477, 505] on select "Select Item... Yes - All Inspections Have Been Completed No - More Inspections …" at bounding box center [784, 522] width 614 height 33
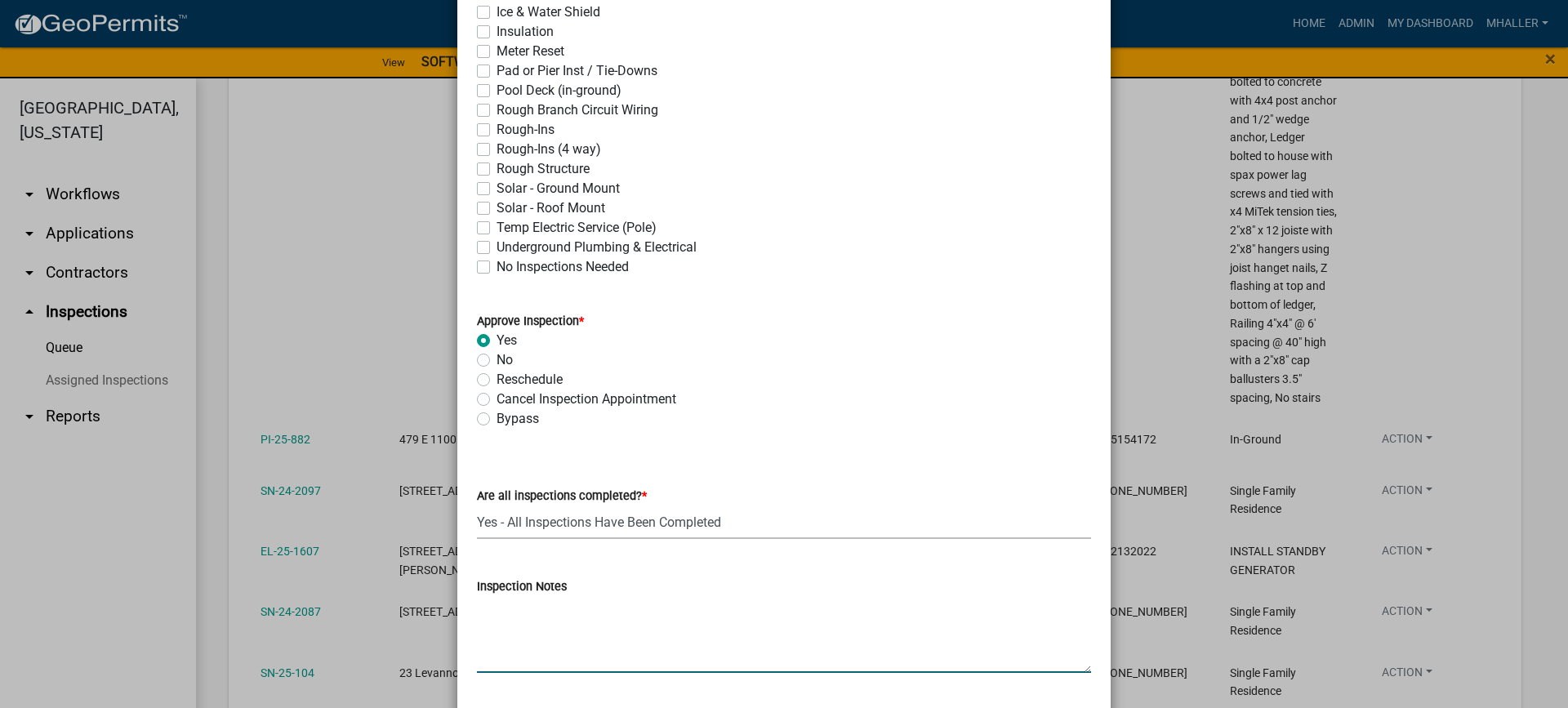
click at [584, 625] on textarea "Inspection Notes" at bounding box center [784, 633] width 614 height 76
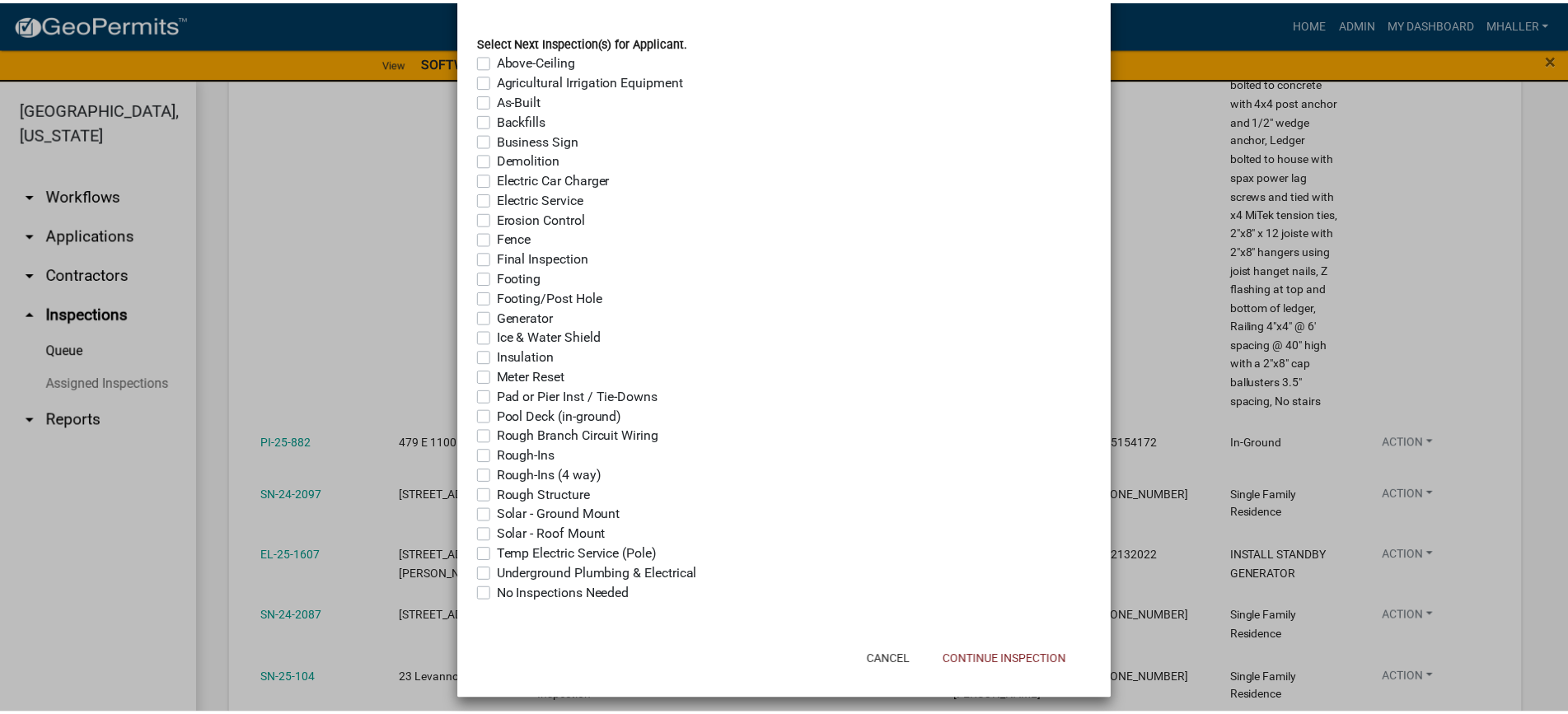
scroll to position [1304, 0]
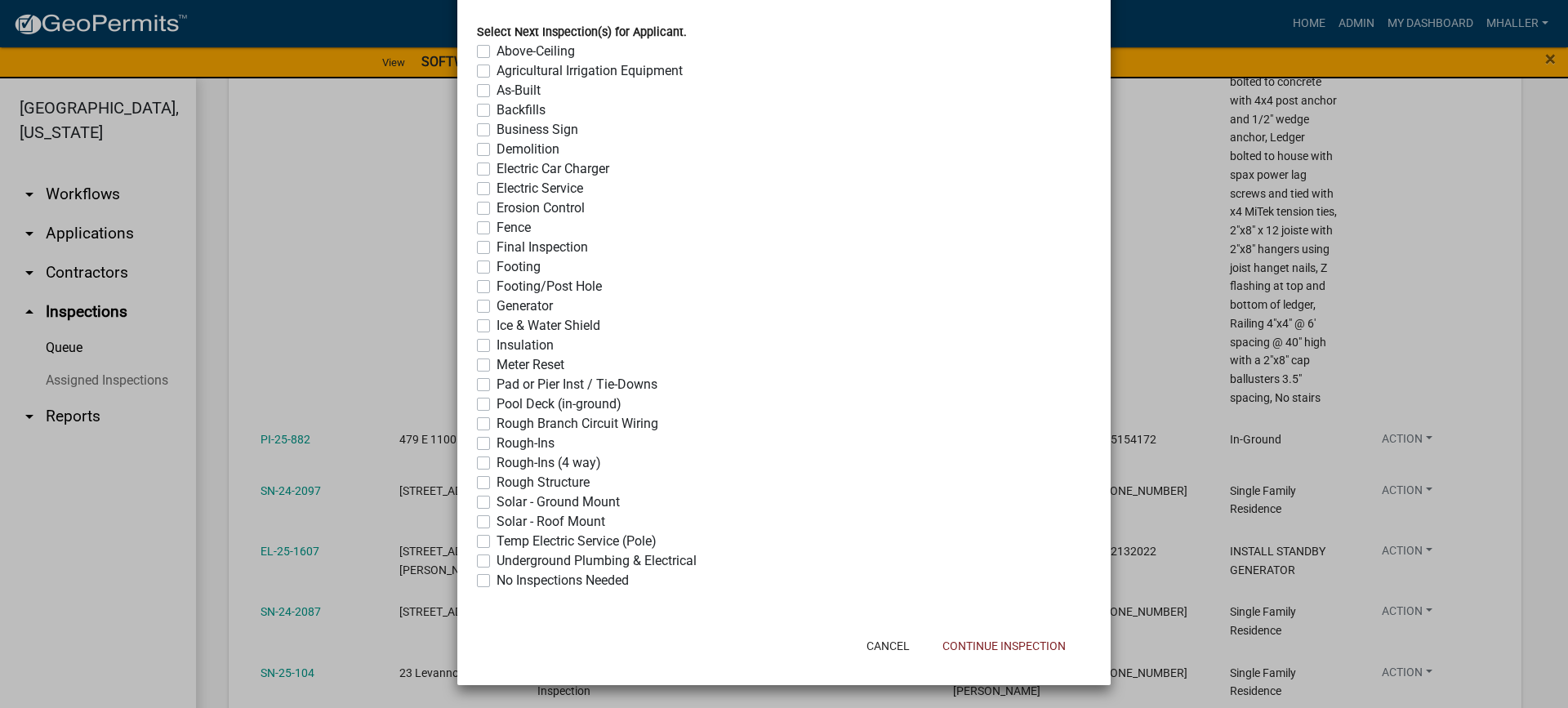
click at [497, 582] on label "No Inspections Needed" at bounding box center [563, 581] width 133 height 19
click at [497, 582] on input "No Inspections Needed" at bounding box center [502, 576] width 11 height 11
click at [966, 647] on button "Continue Inspection" at bounding box center [1005, 645] width 149 height 29
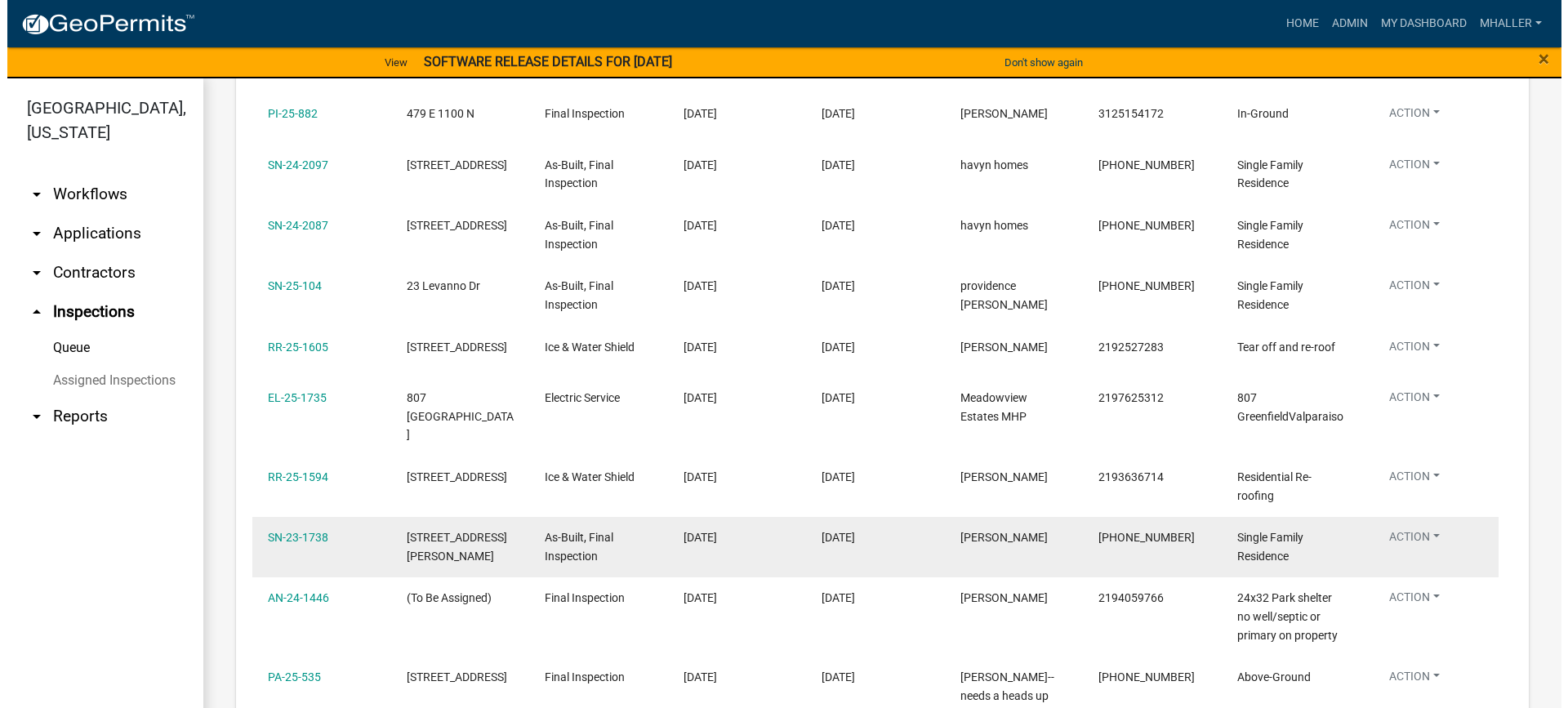
scroll to position [1225, 0]
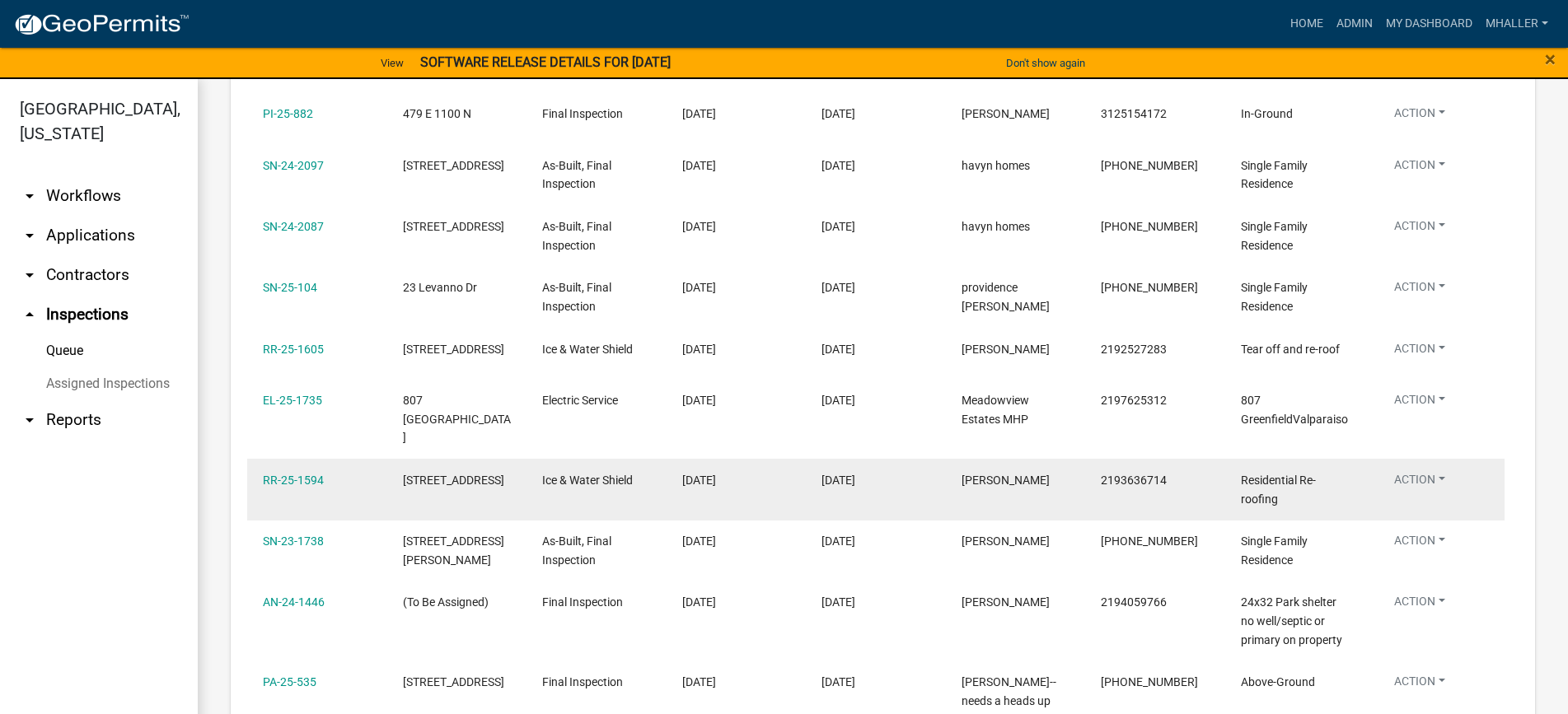
click at [1417, 478] on button "Action" at bounding box center [1419, 483] width 77 height 24
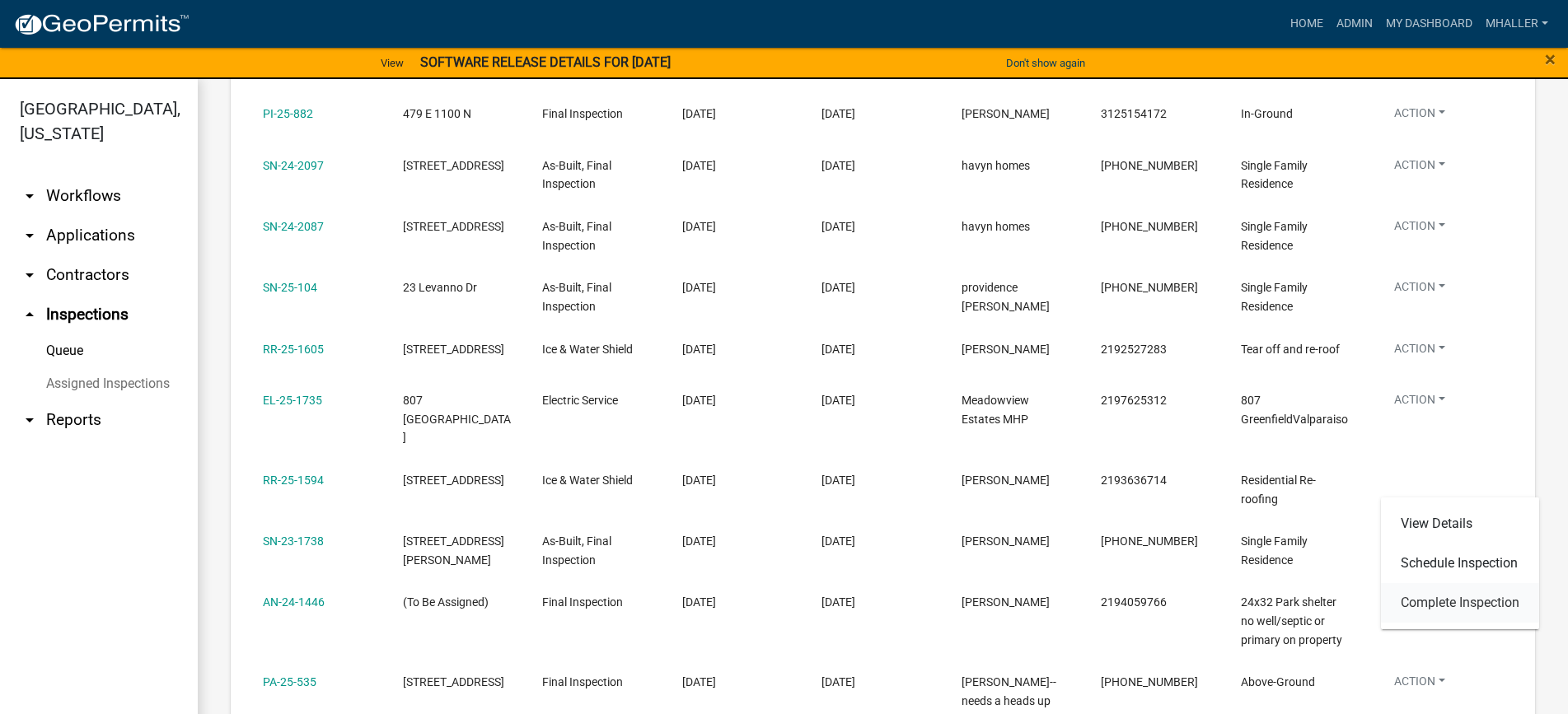
click at [1439, 599] on link "Complete Inspection" at bounding box center [1460, 602] width 158 height 40
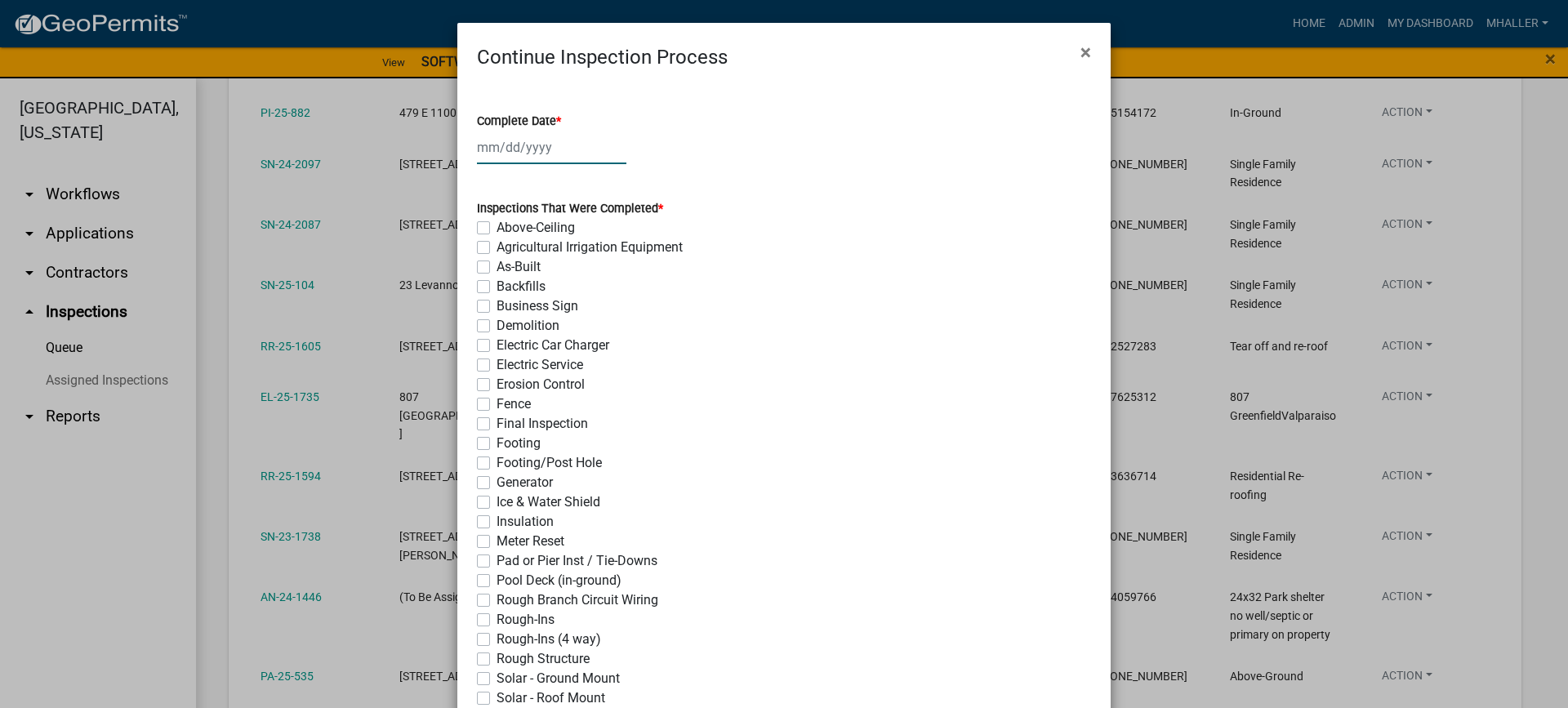
click at [499, 142] on div at bounding box center [552, 148] width 149 height 33
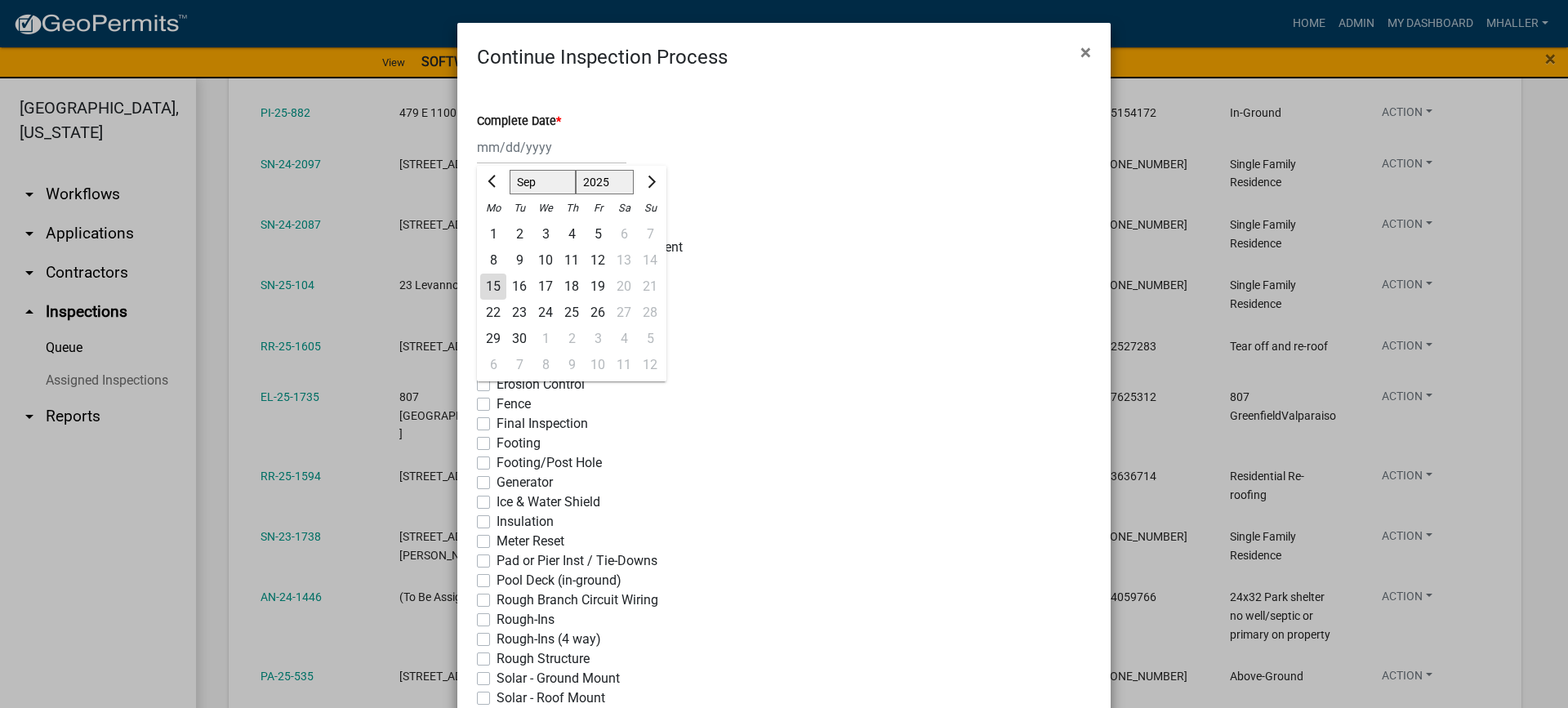
click at [488, 284] on div "15" at bounding box center [493, 286] width 26 height 26
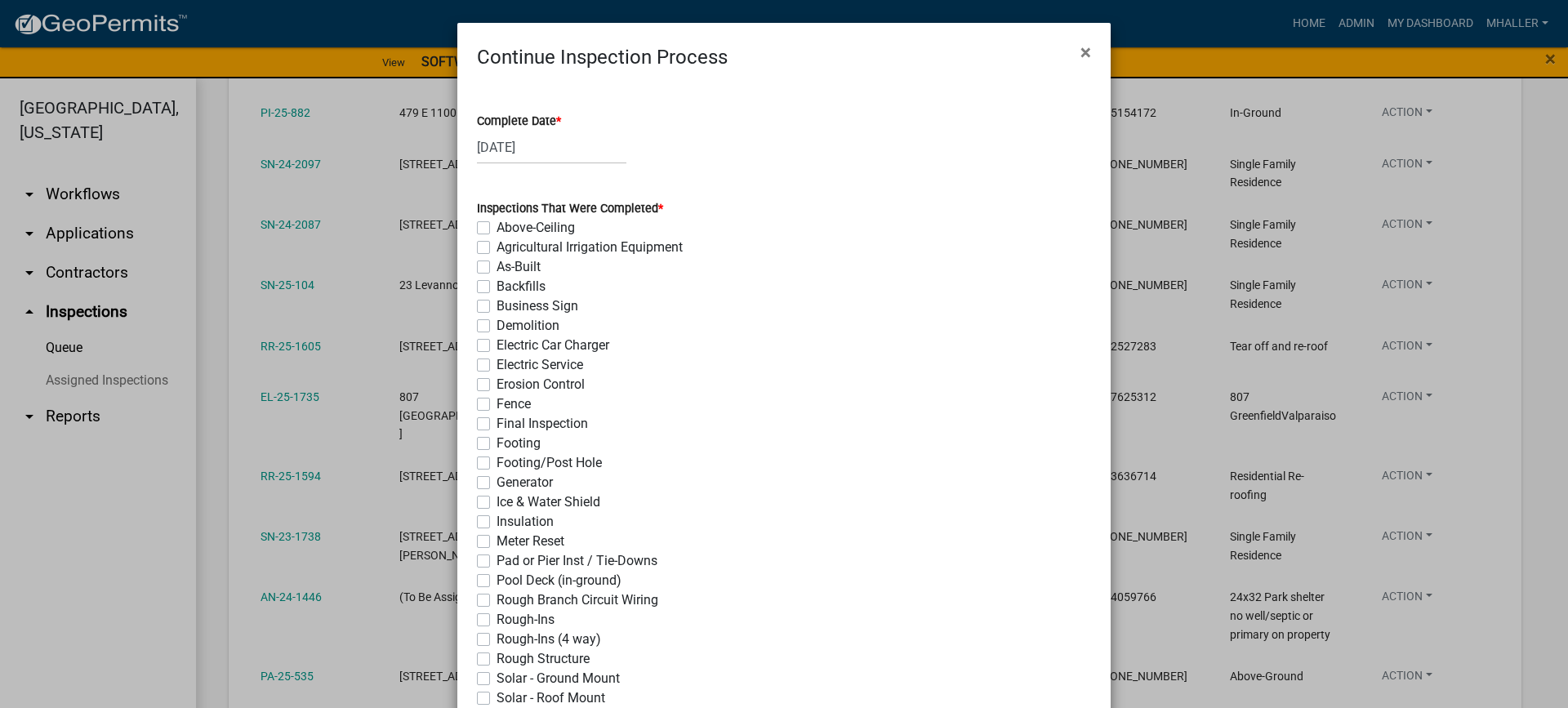
click at [497, 504] on label "Ice & Water Shield" at bounding box center [548, 502] width 104 height 19
click at [497, 502] on input "Ice & Water Shield" at bounding box center [502, 497] width 11 height 11
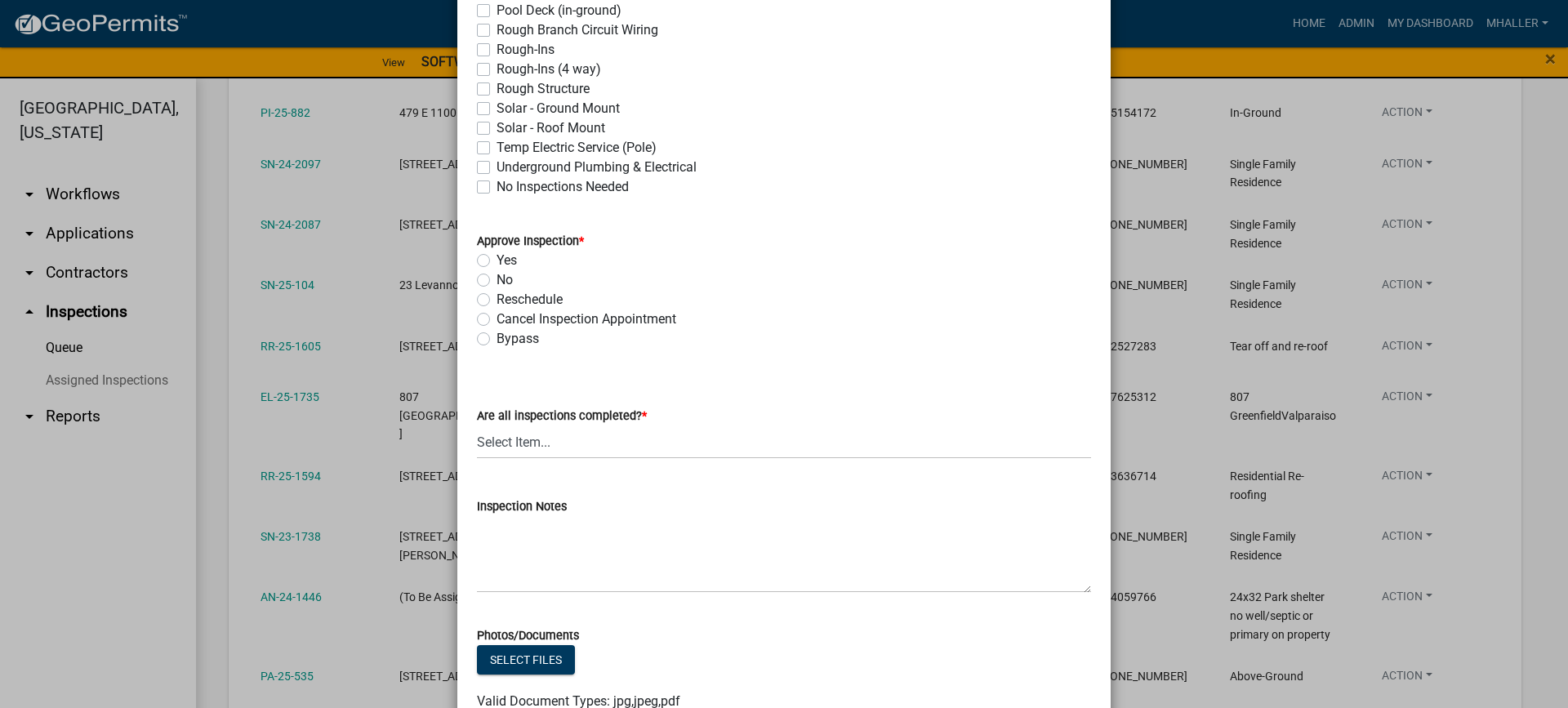
scroll to position [572, 0]
click at [497, 257] on label "Yes" at bounding box center [506, 258] width 20 height 19
click at [497, 257] on input "Yes" at bounding box center [502, 254] width 11 height 11
click at [569, 445] on select "Select Item... Yes - All Inspections Have Been Completed No - More Inspections …" at bounding box center [784, 440] width 614 height 33
click at [477, 423] on select "Select Item... Yes - All Inspections Have Been Completed No - More Inspections …" at bounding box center [784, 440] width 614 height 33
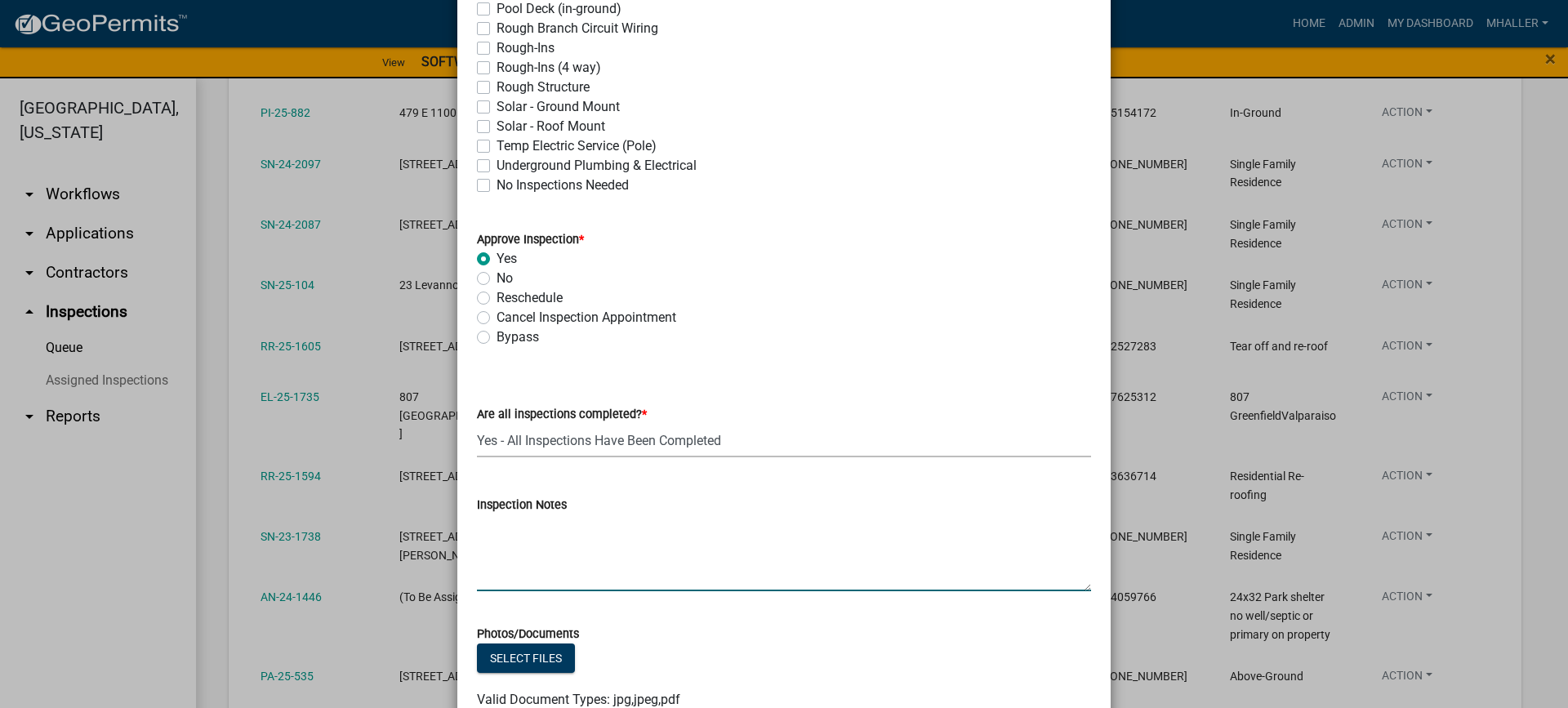
click at [549, 534] on textarea "Inspection Notes" at bounding box center [784, 552] width 614 height 76
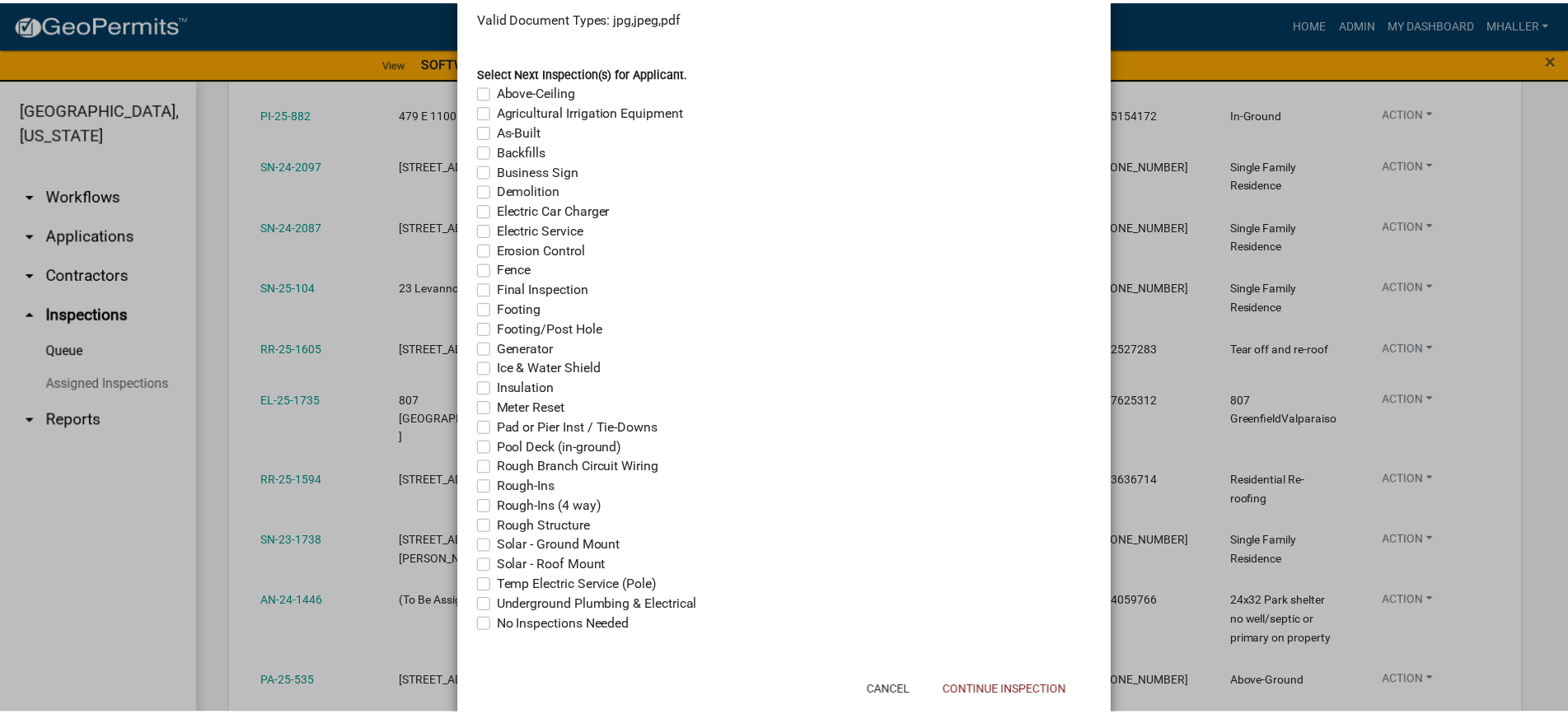
scroll to position [1304, 0]
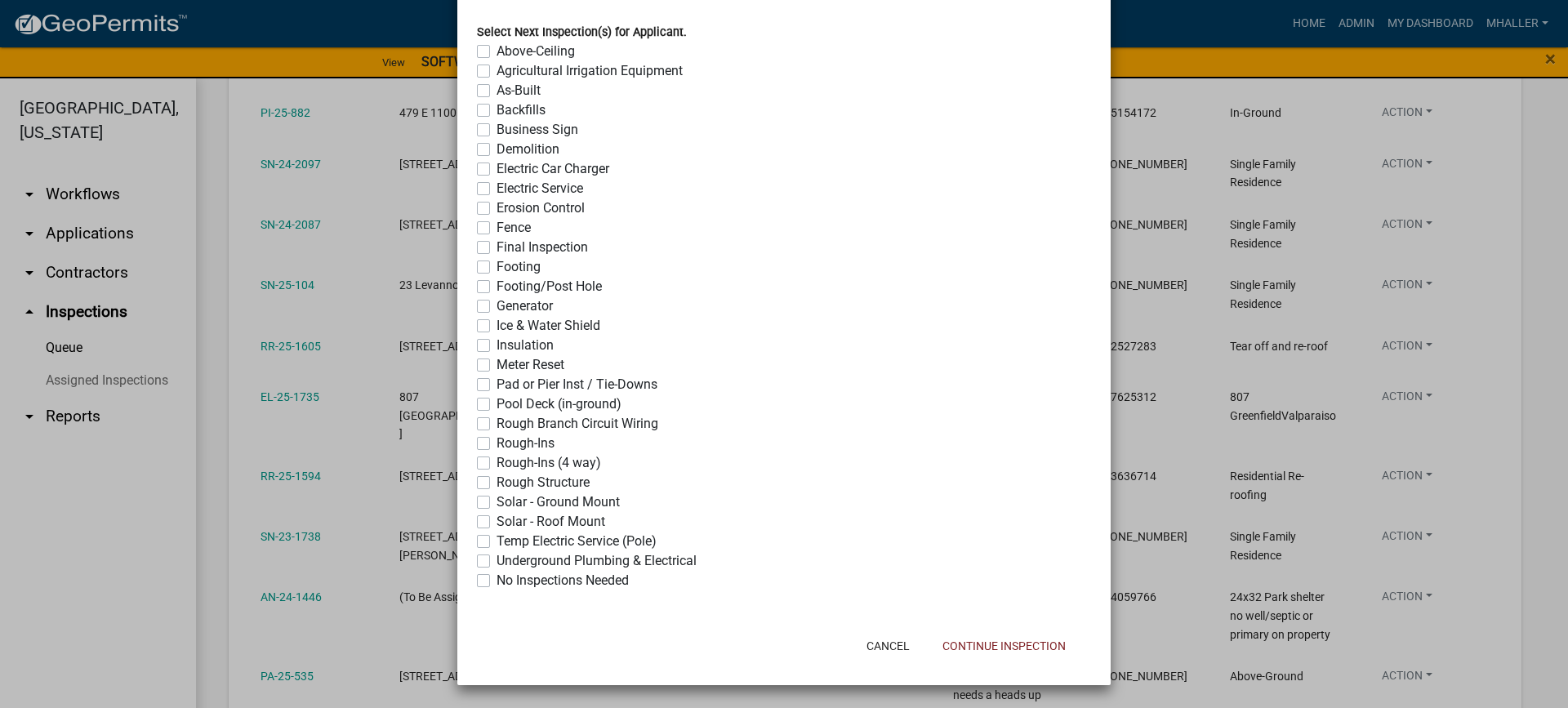
click at [497, 582] on label "No Inspections Needed" at bounding box center [563, 581] width 133 height 19
click at [497, 582] on input "No Inspections Needed" at bounding box center [502, 576] width 11 height 11
click at [990, 641] on button "Continue Inspection" at bounding box center [1005, 645] width 149 height 29
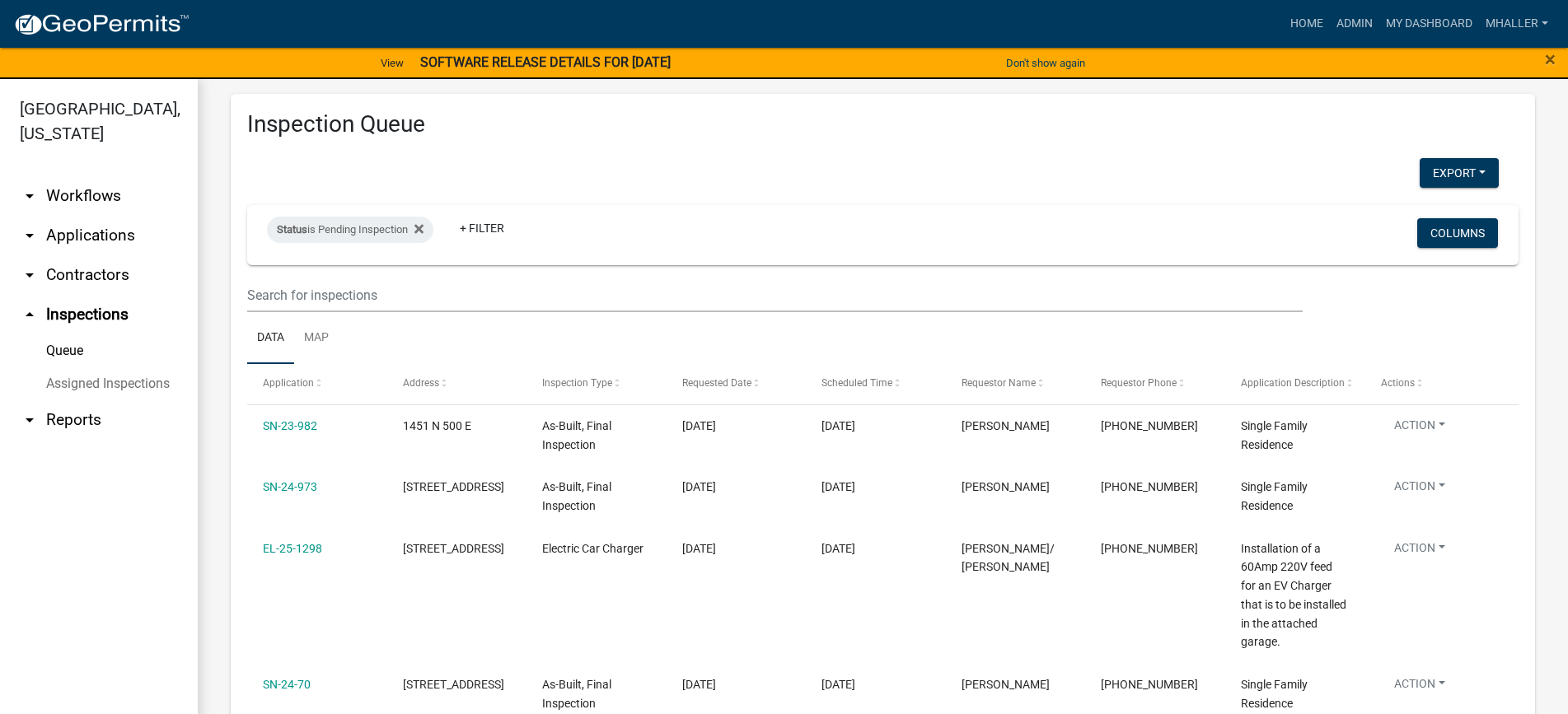
scroll to position [0, 0]
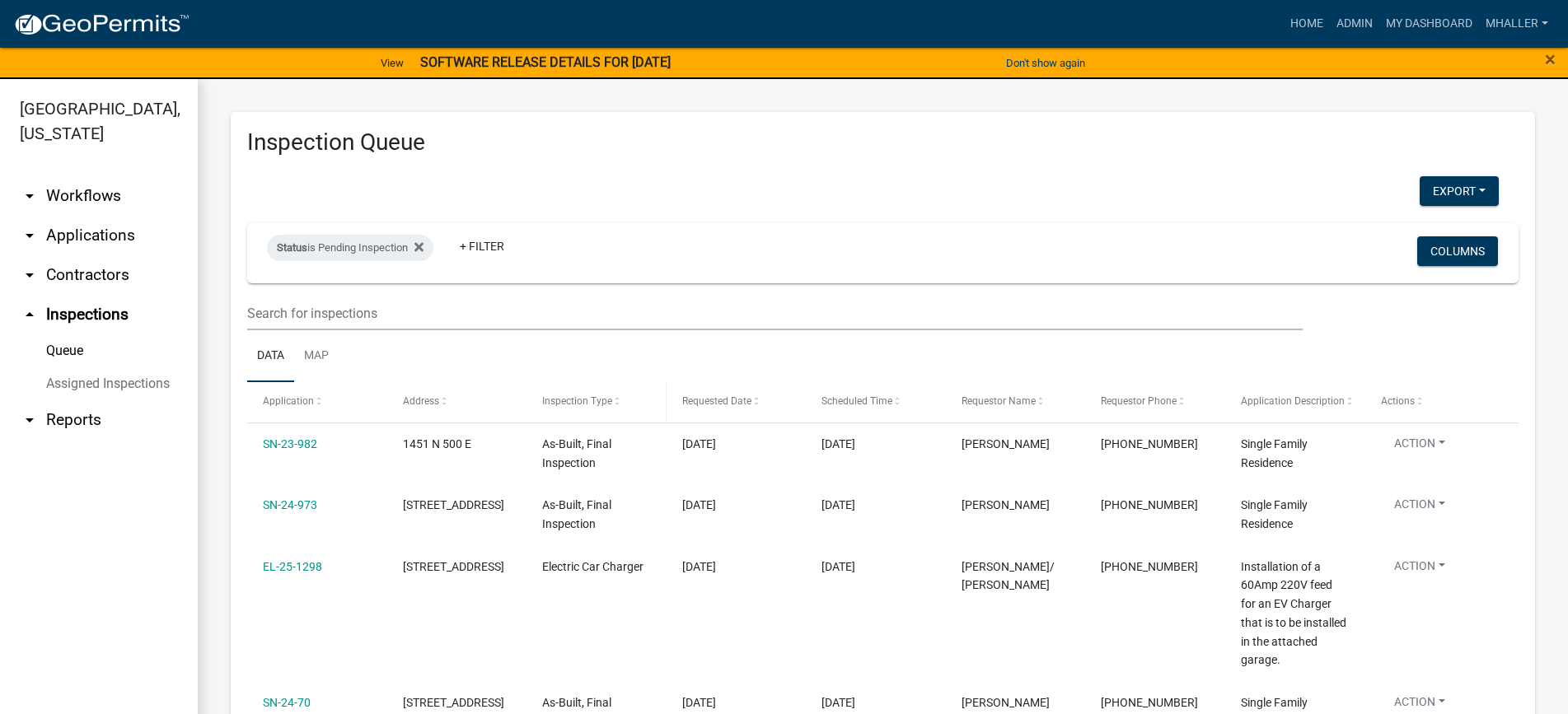
click at [566, 402] on span "Inspection Type" at bounding box center [577, 400] width 70 height 12
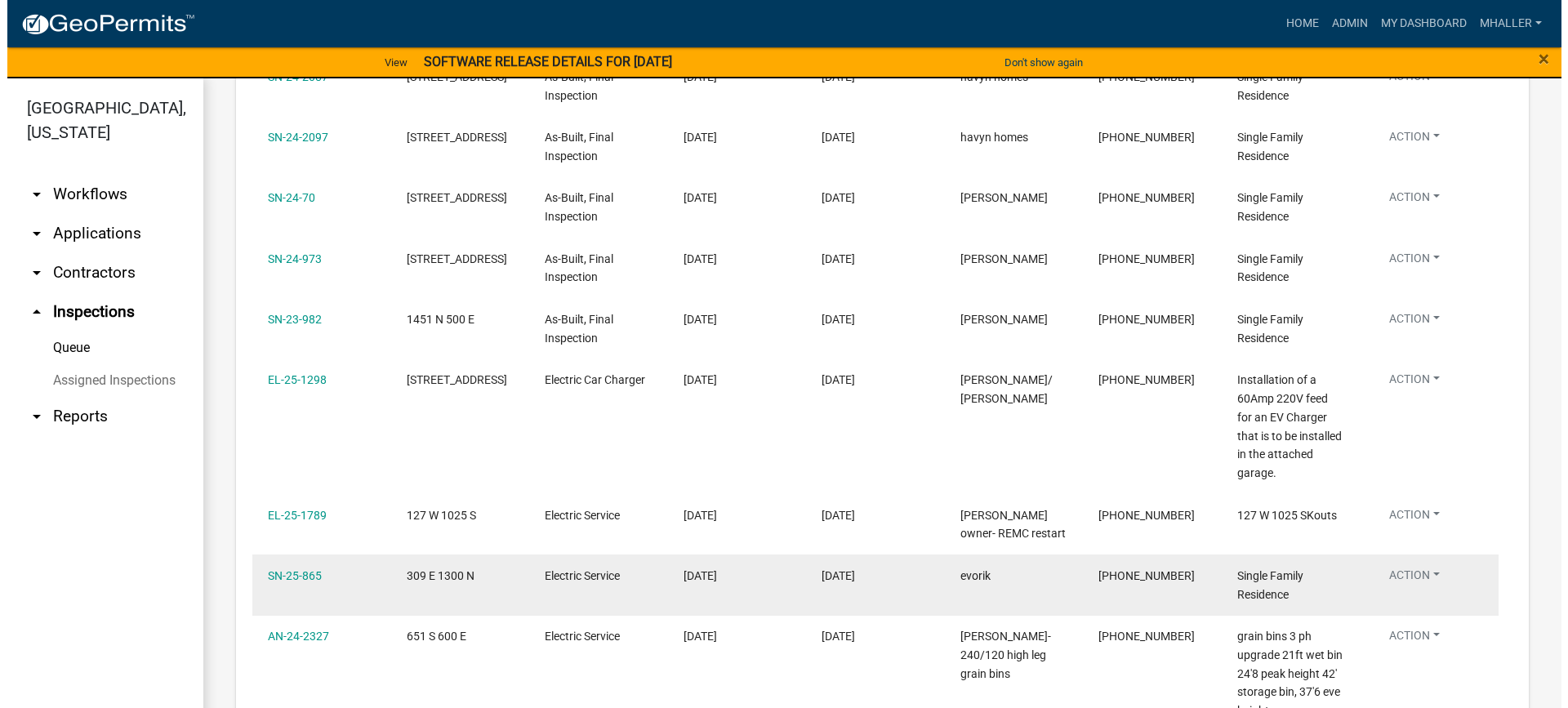
scroll to position [653, 0]
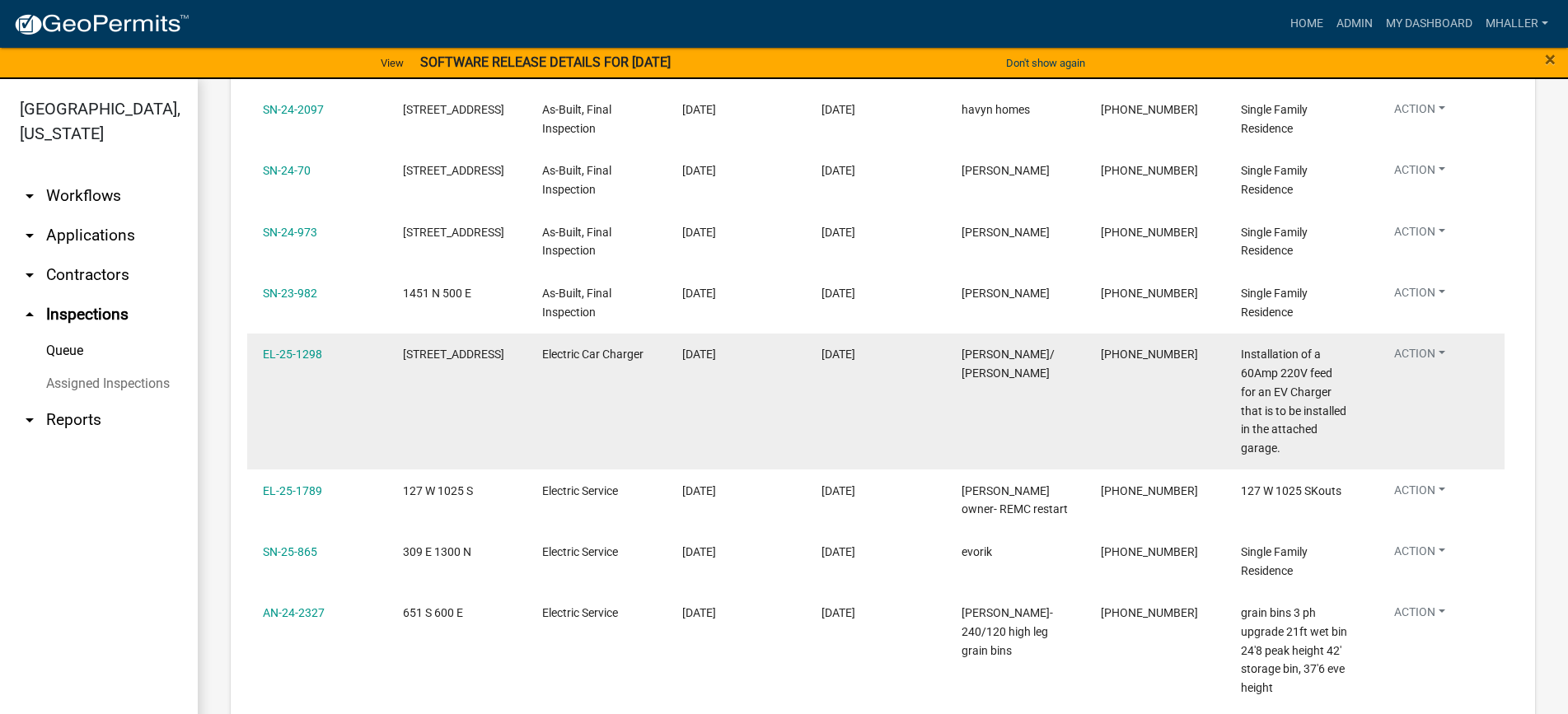
click at [1421, 345] on button "Action" at bounding box center [1419, 356] width 77 height 24
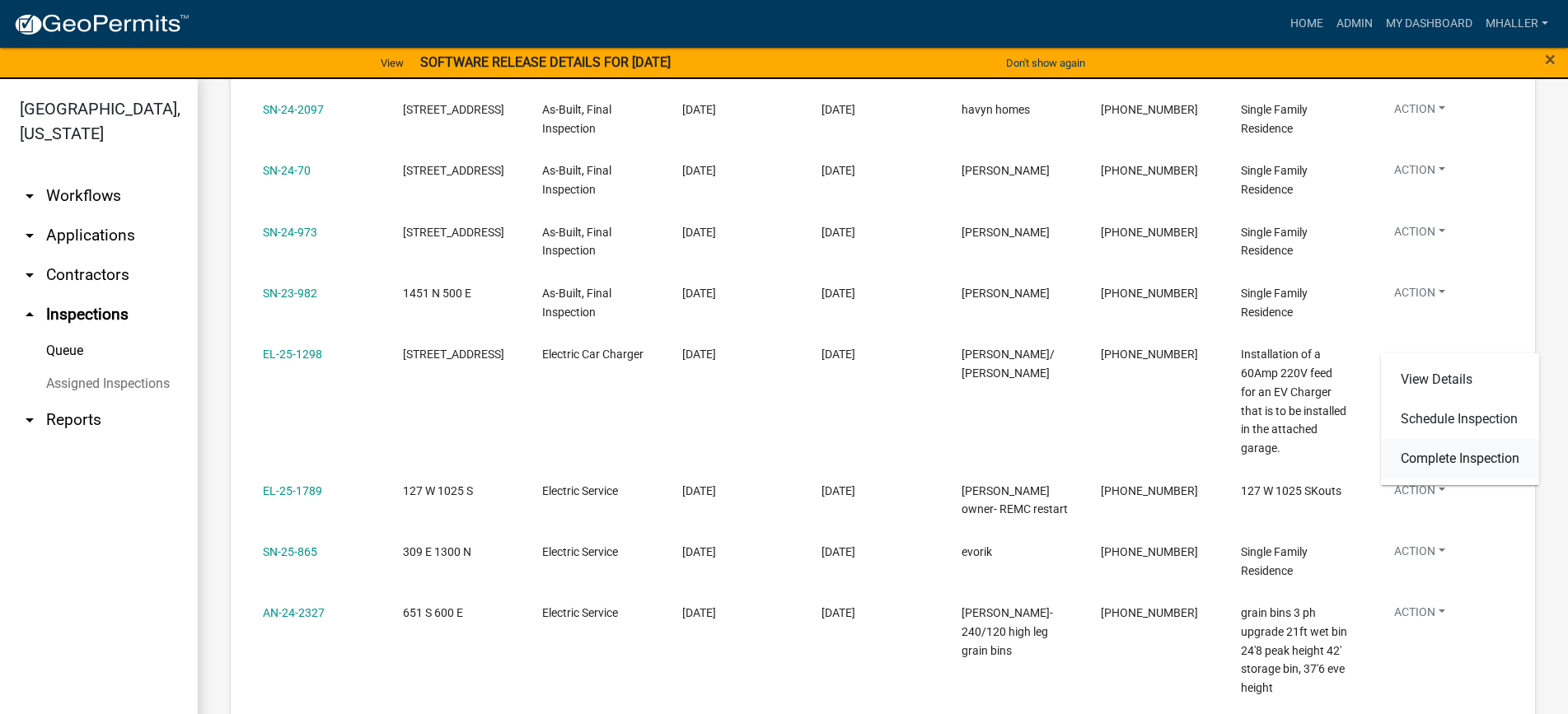
click at [1439, 457] on link "Complete Inspection" at bounding box center [1460, 458] width 158 height 40
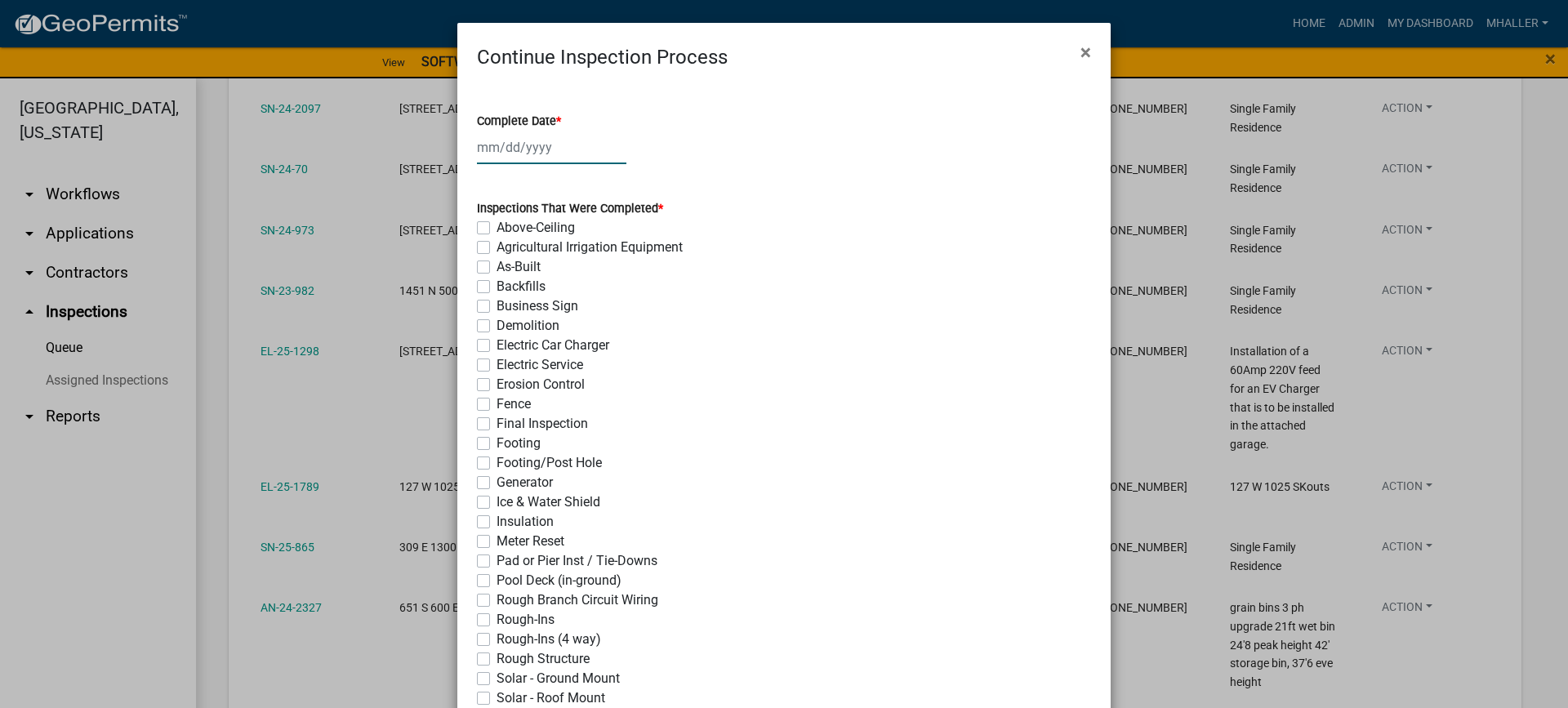
click at [504, 141] on div at bounding box center [552, 148] width 149 height 33
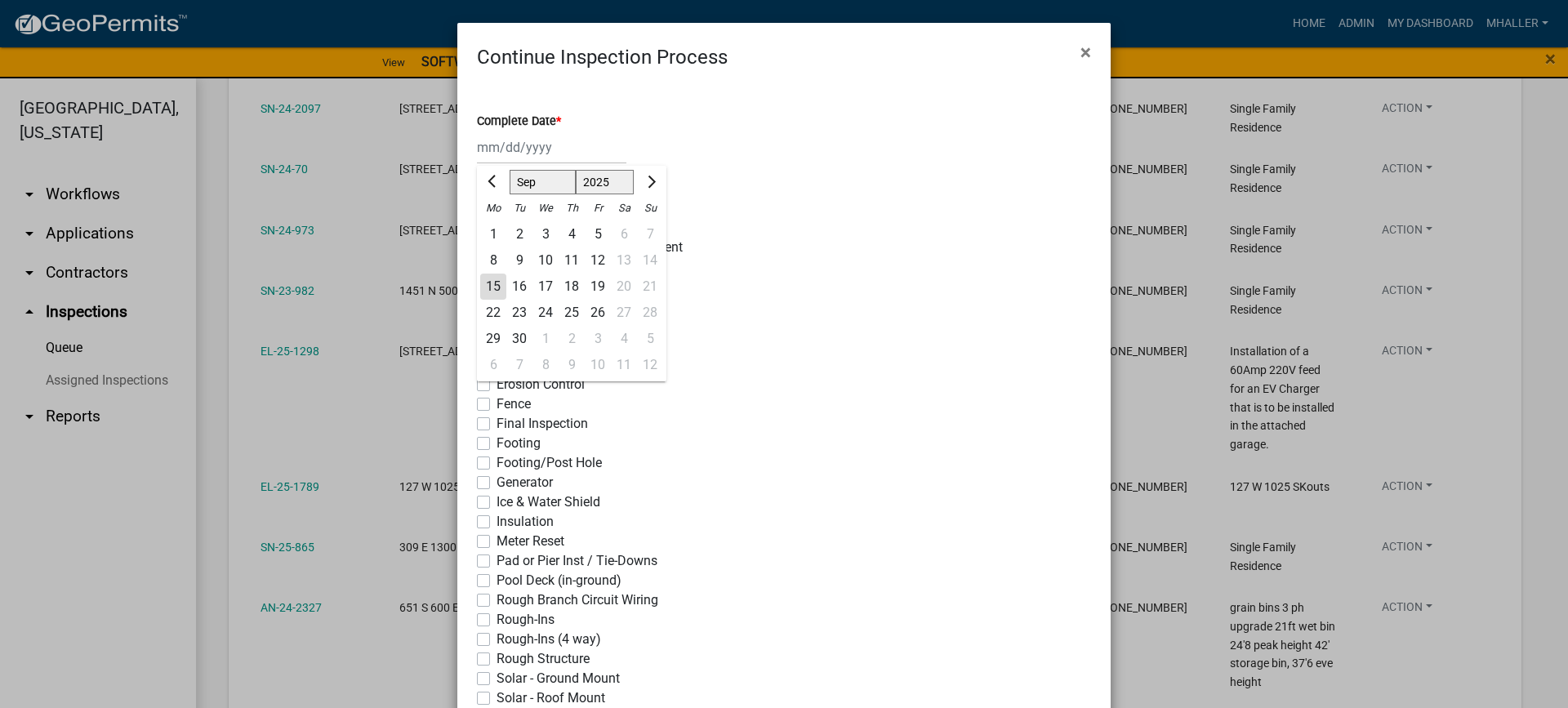
click at [490, 284] on div "15" at bounding box center [493, 286] width 26 height 26
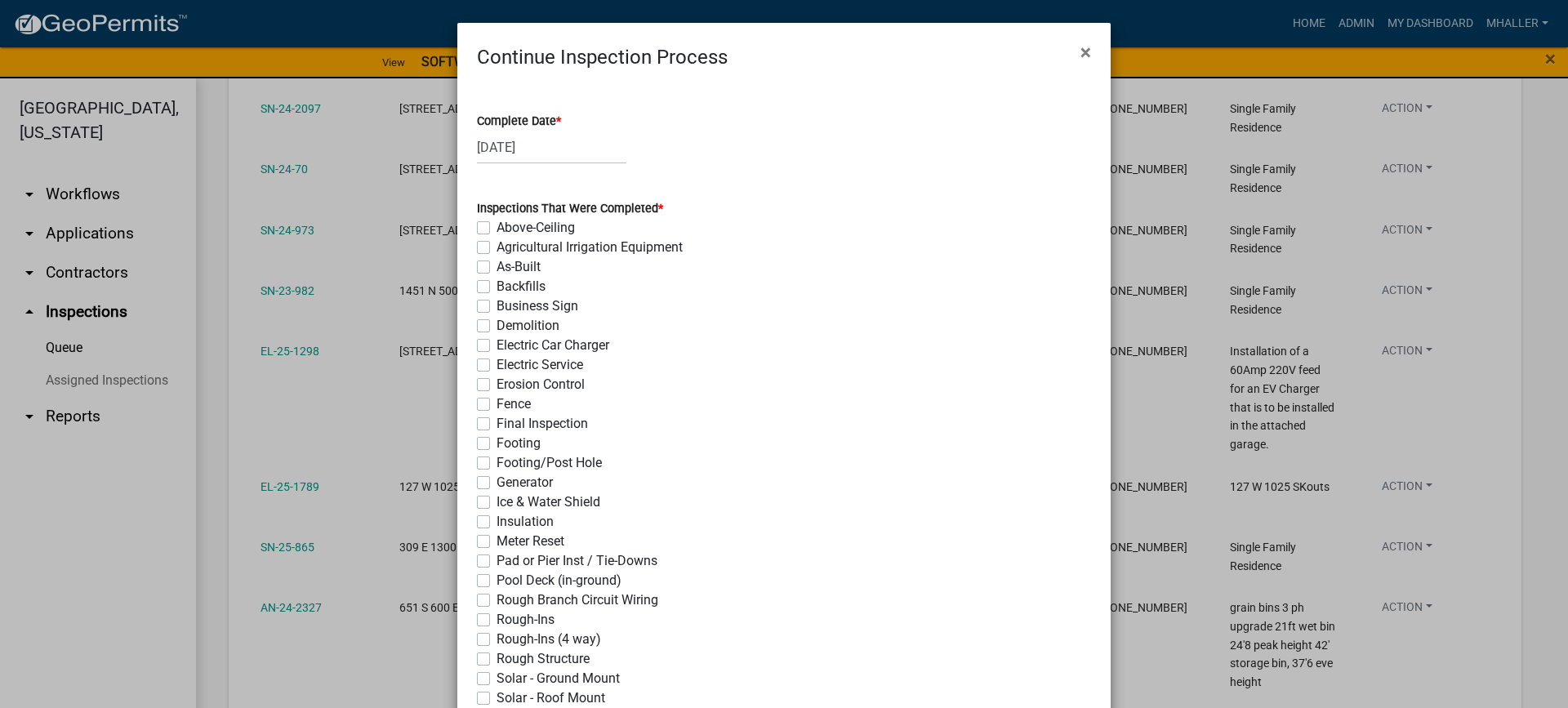
click at [497, 348] on label "Electric Car Charger" at bounding box center [553, 345] width 113 height 19
click at [497, 346] on input "Electric Car Charger" at bounding box center [502, 341] width 11 height 11
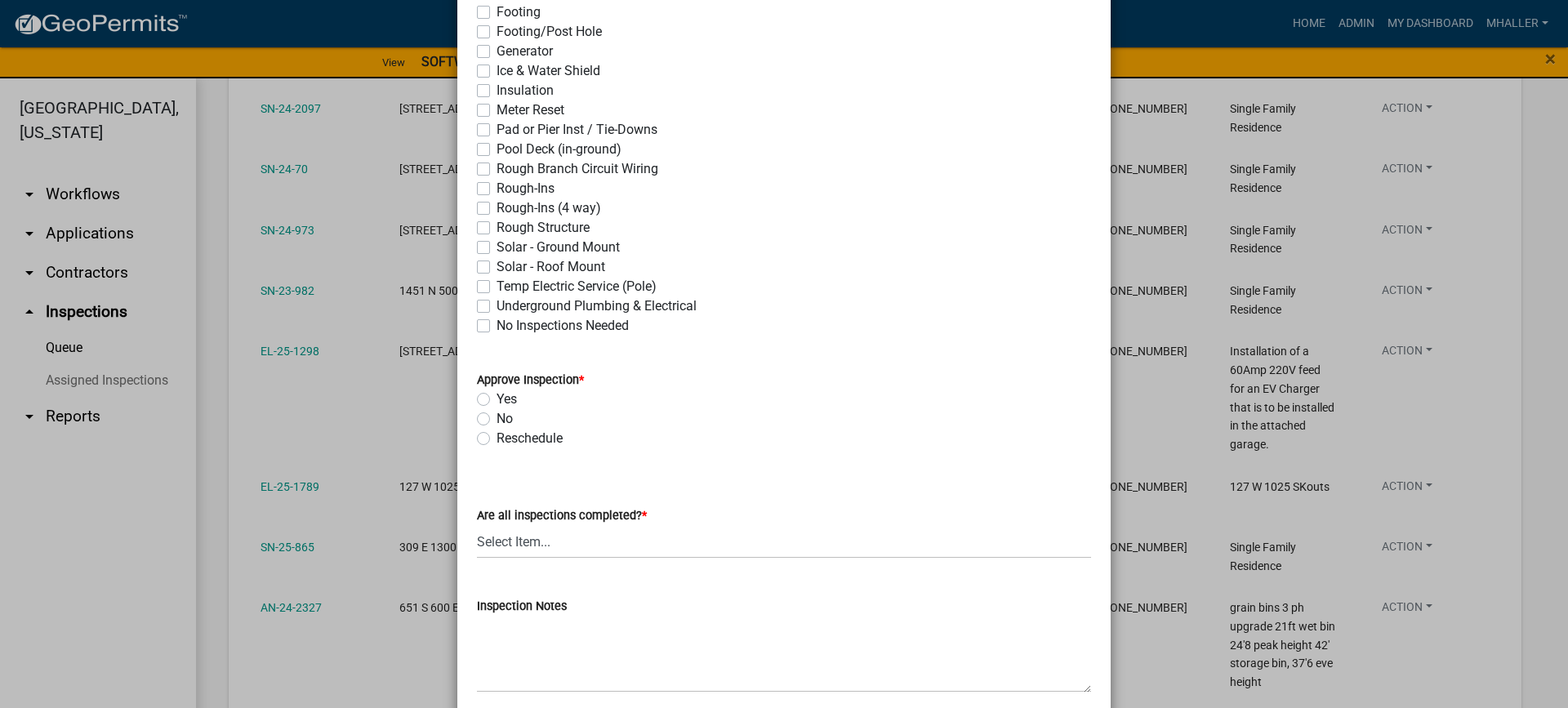
scroll to position [572, 0]
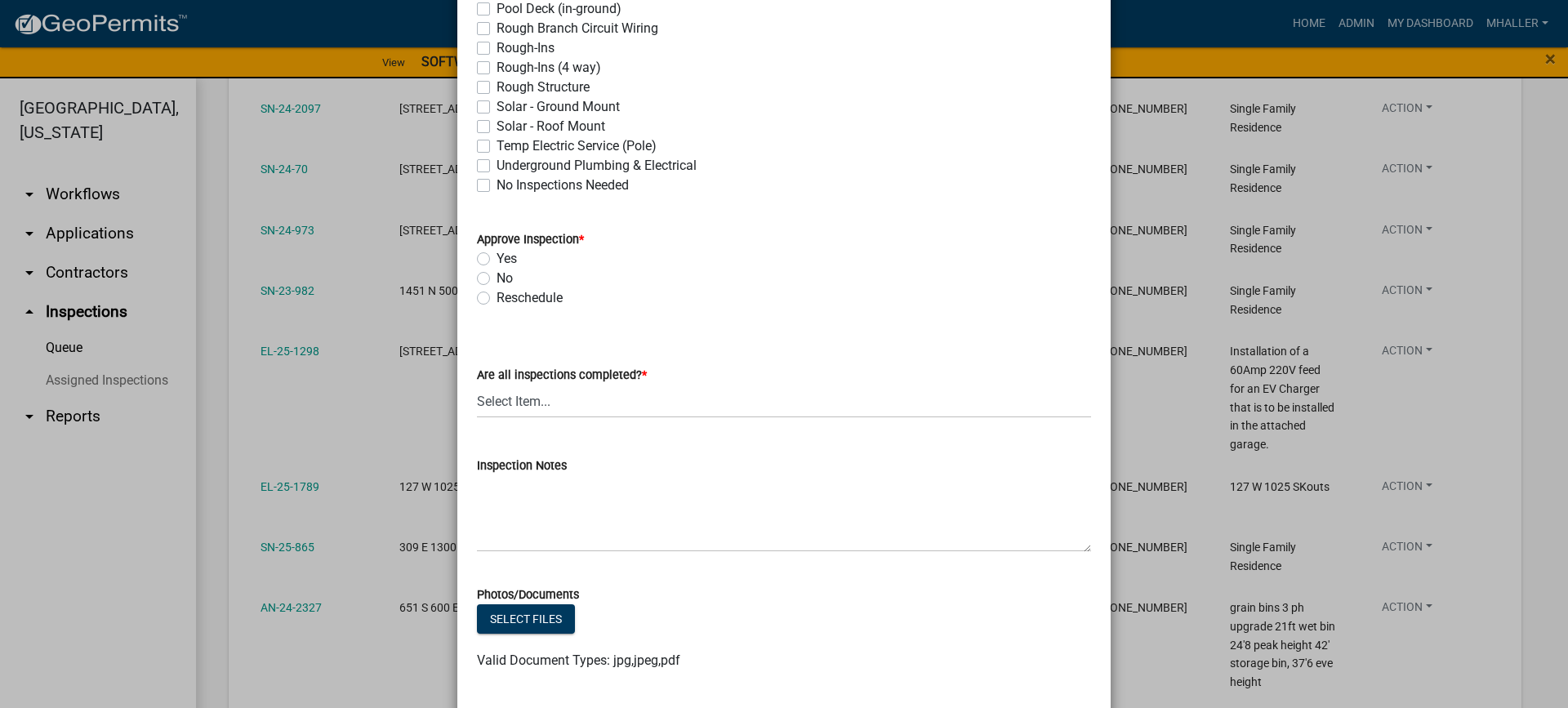
click at [497, 260] on label "Yes" at bounding box center [506, 258] width 20 height 19
click at [497, 260] on input "Yes" at bounding box center [502, 254] width 11 height 11
click at [557, 406] on select "Select Item... Yes - All Inspections Have Been Completed No - More Inspections …" at bounding box center [784, 401] width 614 height 33
click at [477, 385] on select "Select Item... Yes - All Inspections Have Been Completed No - More Inspections …" at bounding box center [784, 401] width 614 height 33
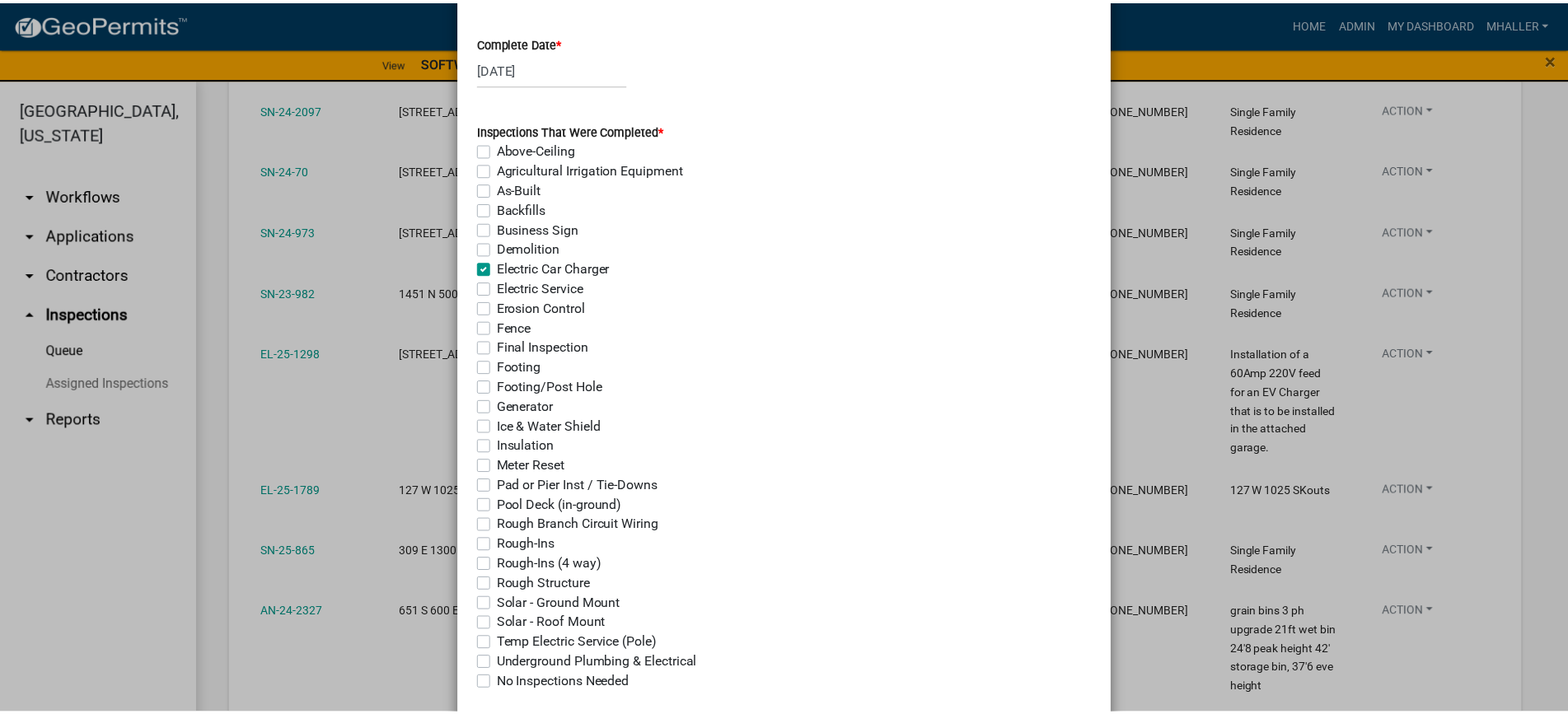
scroll to position [0, 0]
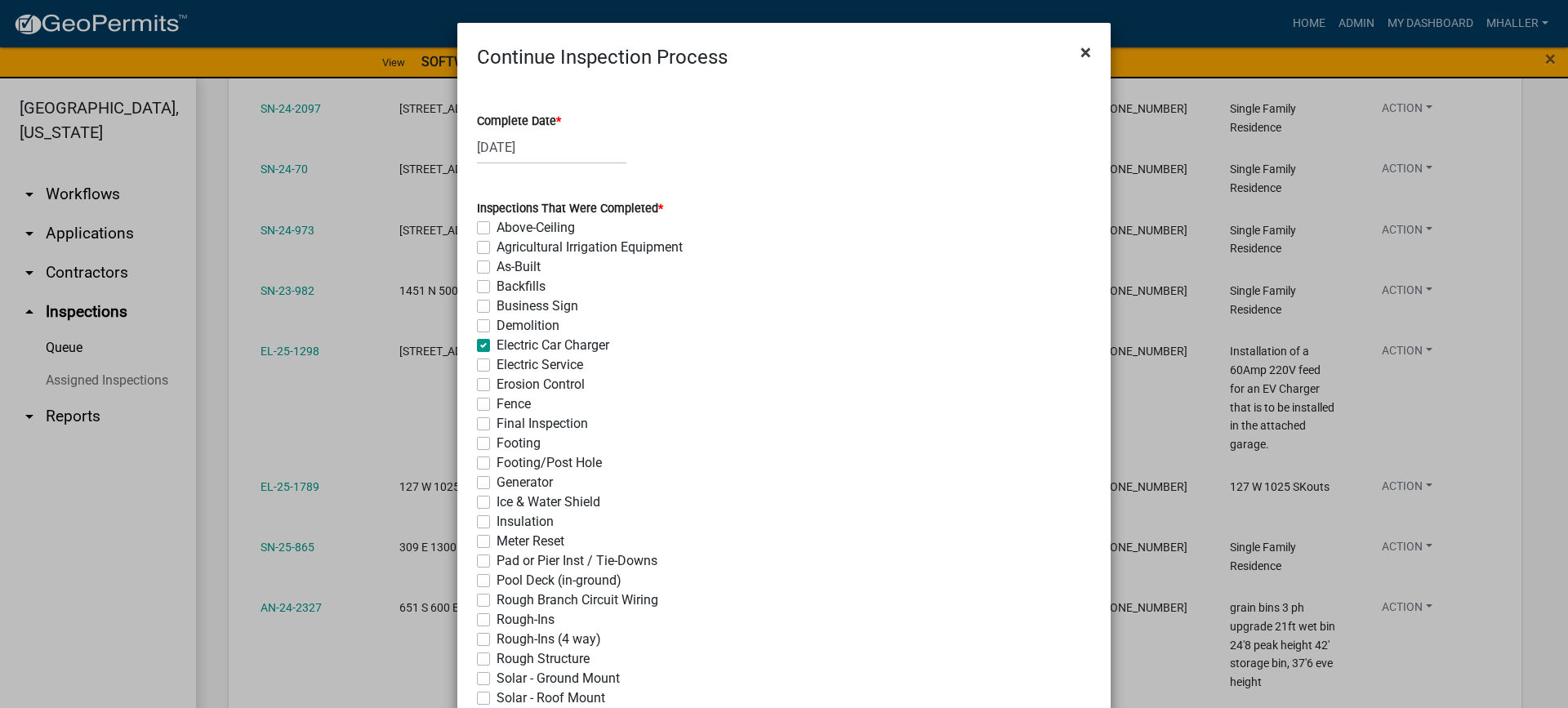
click at [1081, 52] on span "×" at bounding box center [1086, 52] width 11 height 23
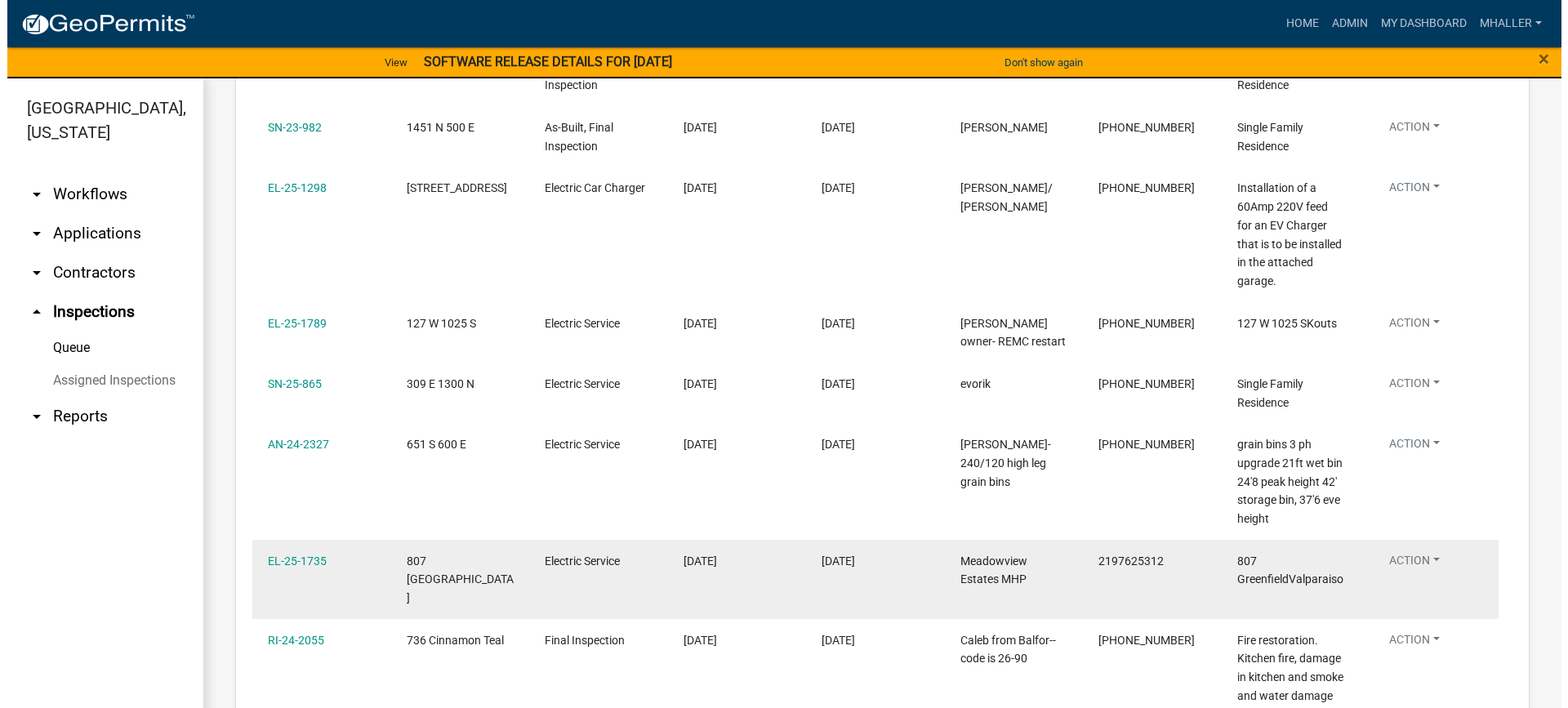
scroll to position [898, 0]
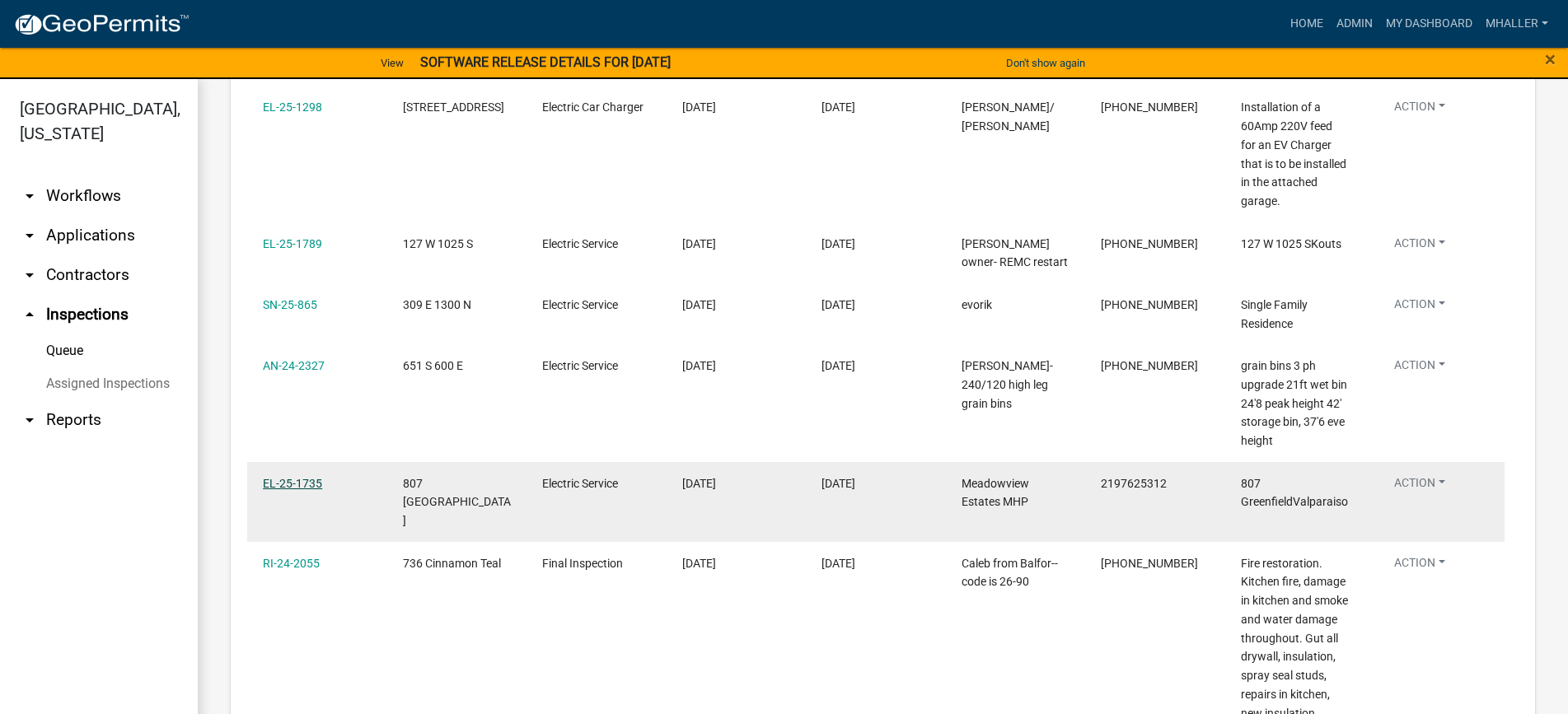
click at [299, 477] on link "EL-25-1735" at bounding box center [292, 483] width 59 height 13
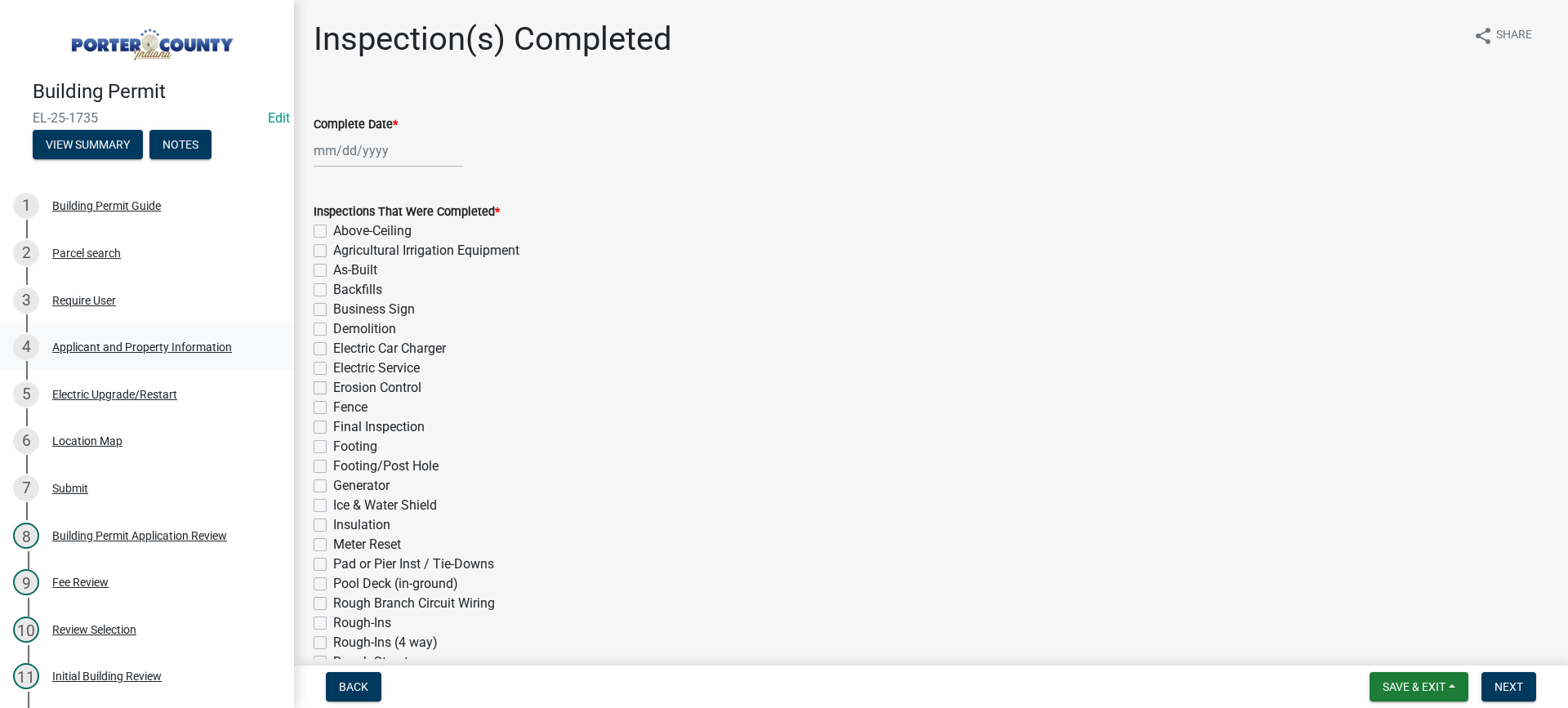
click at [102, 347] on div "Applicant and Property Information" at bounding box center [142, 346] width 179 height 11
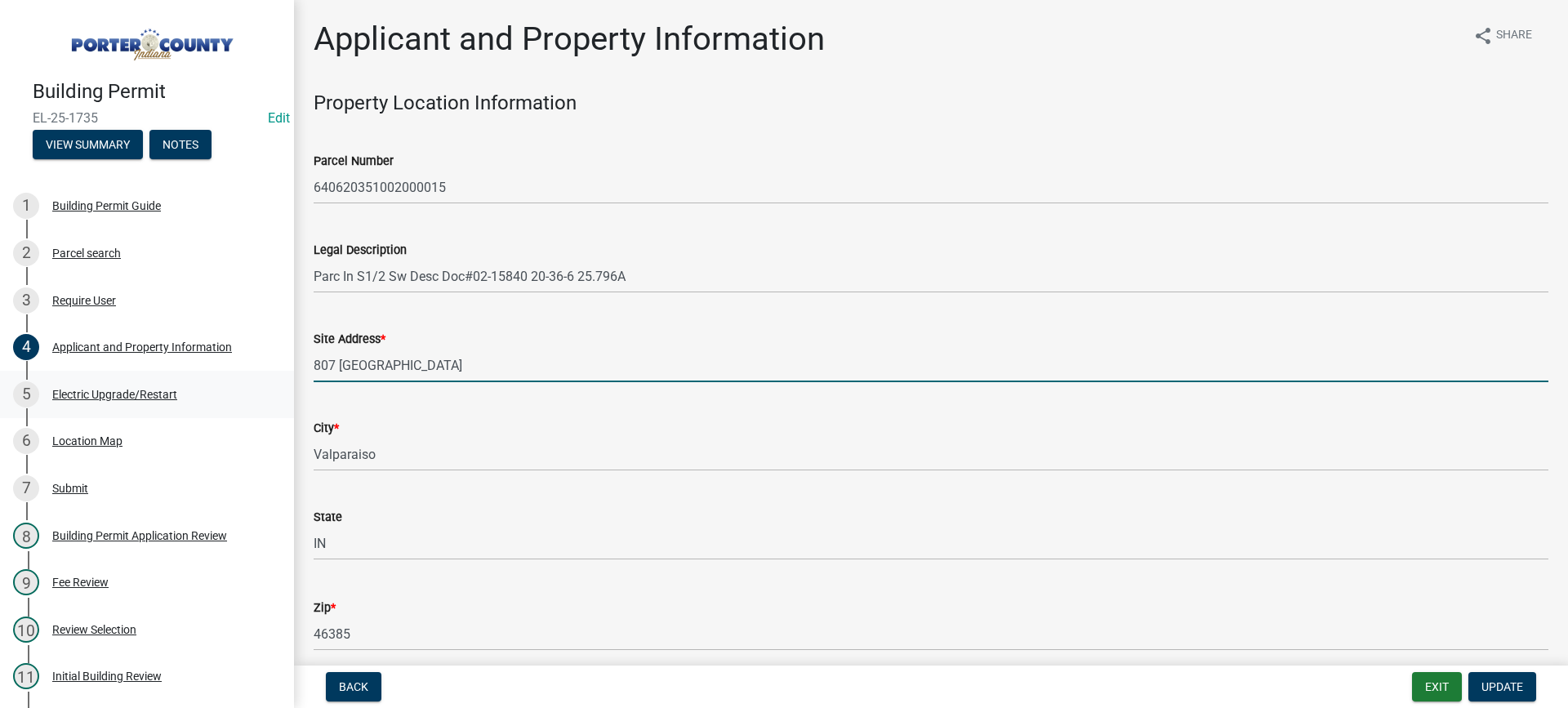
drag, startPoint x: 397, startPoint y: 364, endPoint x: 233, endPoint y: 382, distance: 165.0
click at [233, 382] on div "Building Permit EL-25-1735 Edit View Summary Notes 1 Building Permit Guide 2 Pa…" at bounding box center [784, 354] width 1568 height 708
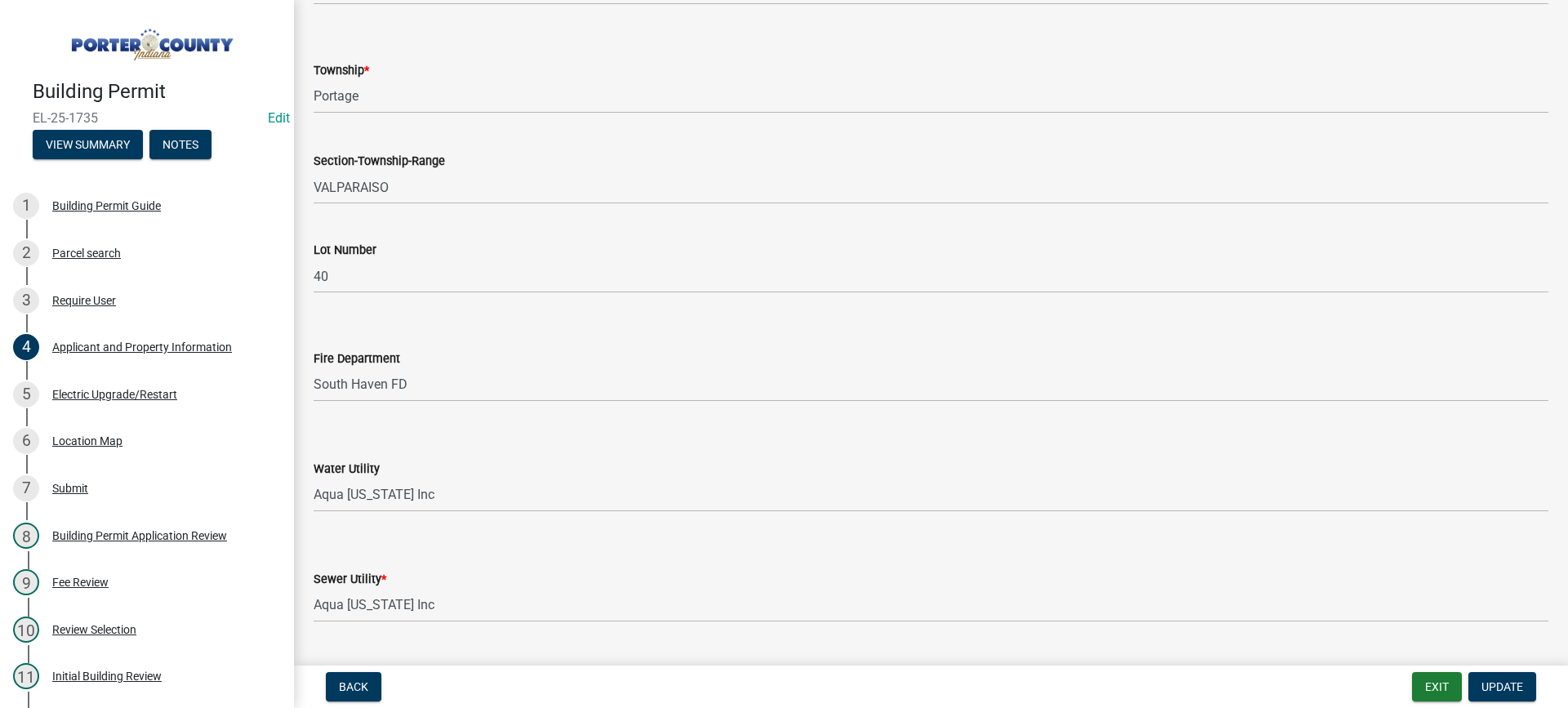
scroll to position [979, 0]
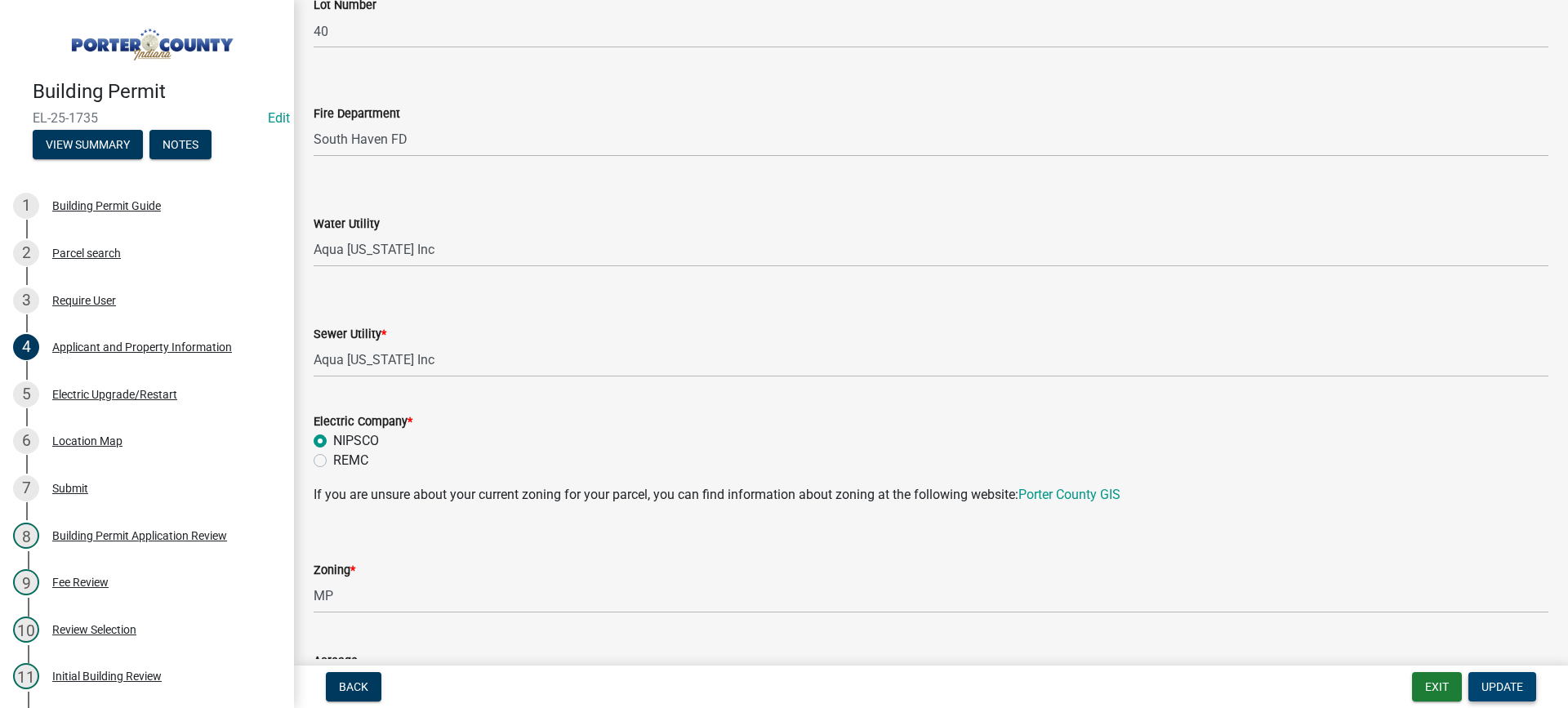
click at [1486, 688] on span "Update" at bounding box center [1502, 686] width 41 height 13
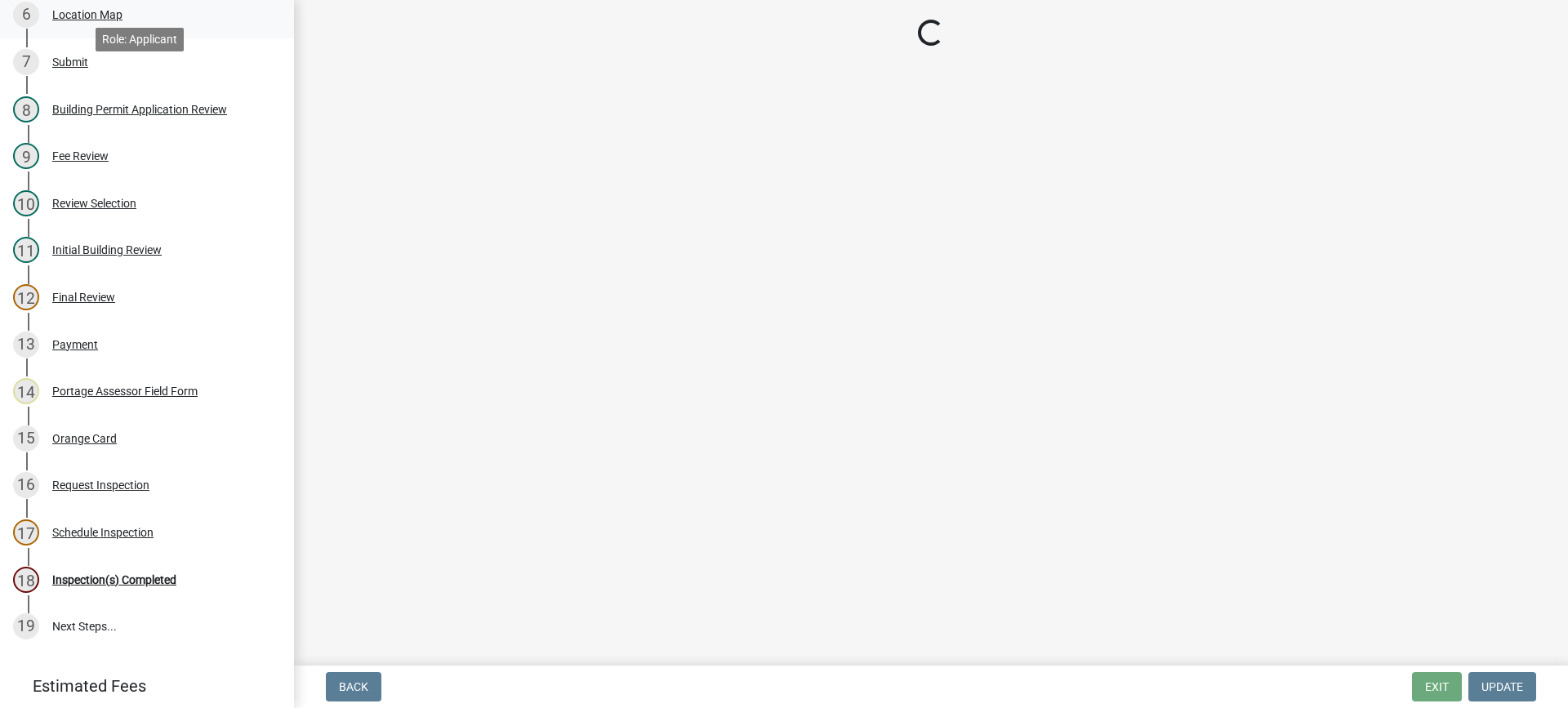
scroll to position [554, 0]
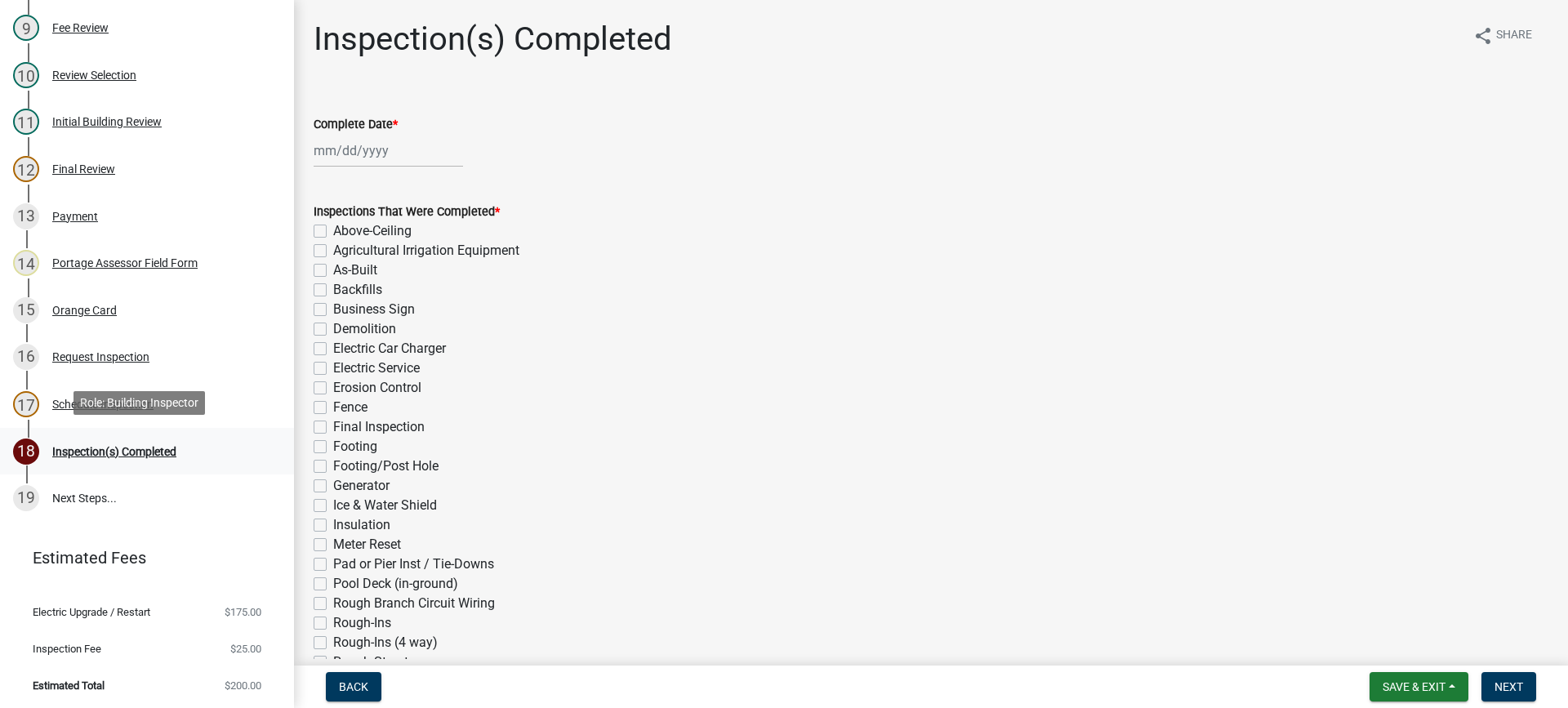
click at [155, 445] on div "Inspection(s) Completed" at bounding box center [113, 451] width 124 height 11
click at [374, 145] on div at bounding box center [388, 150] width 149 height 33
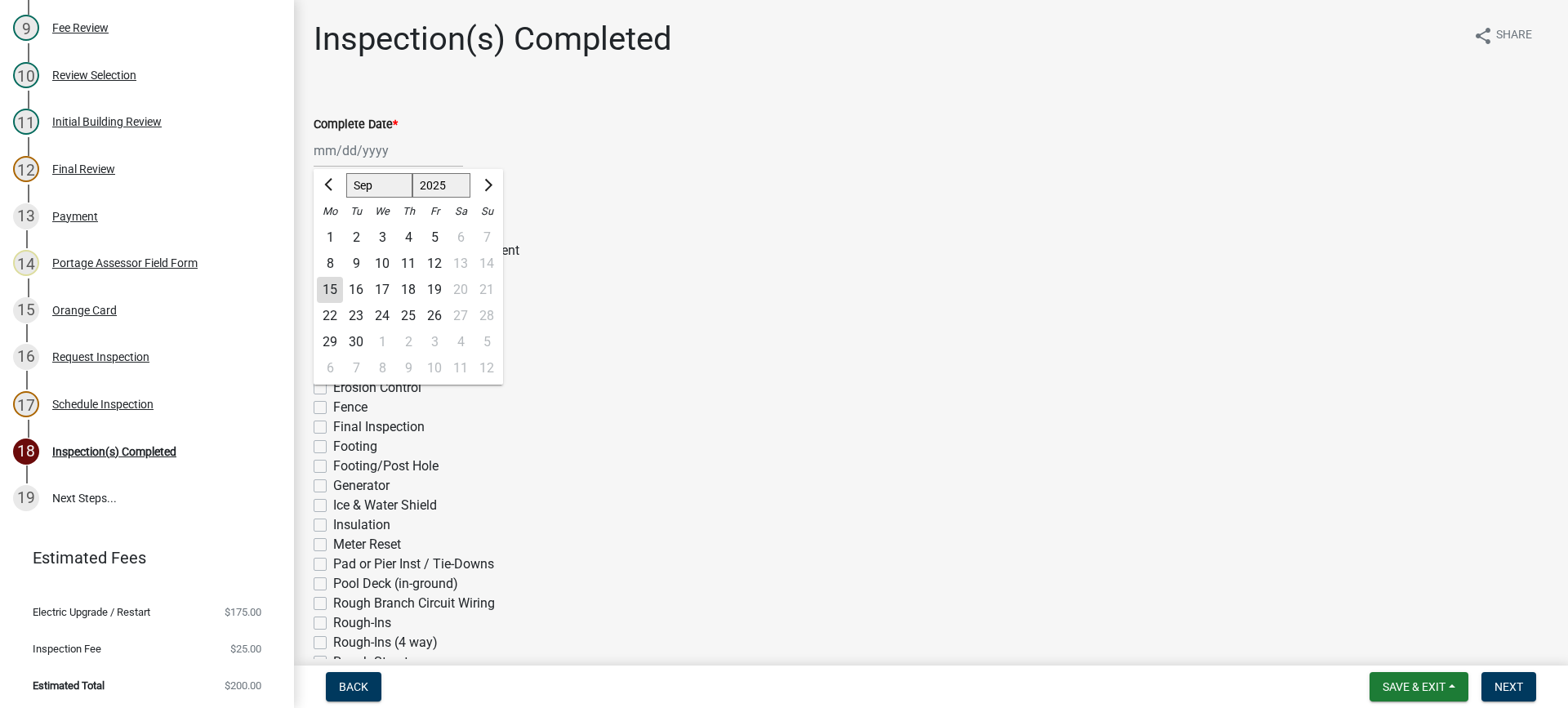
click at [326, 286] on div "15" at bounding box center [330, 290] width 26 height 26
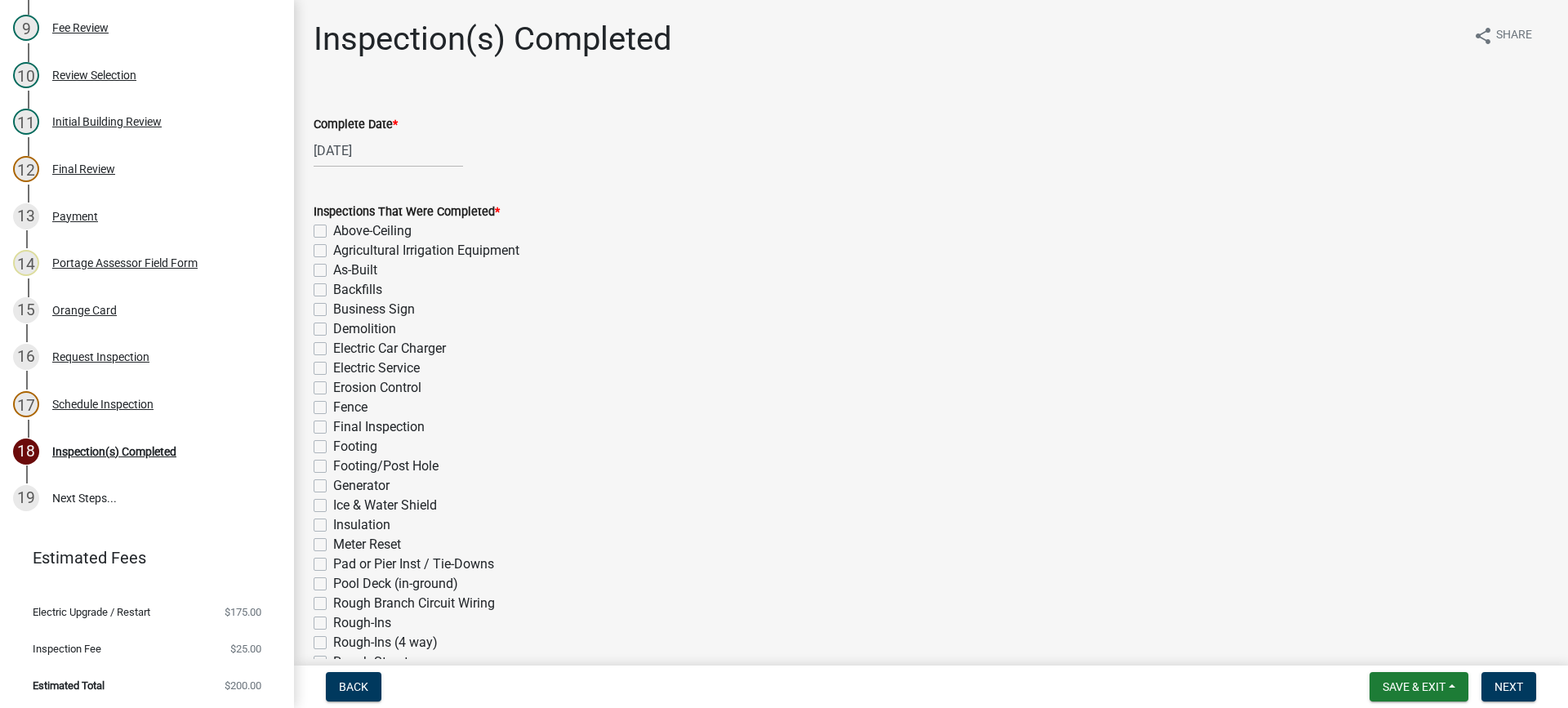
click at [333, 365] on label "Electric Service" at bounding box center [376, 368] width 87 height 19
click at [333, 365] on input "Electric Service" at bounding box center [338, 364] width 11 height 11
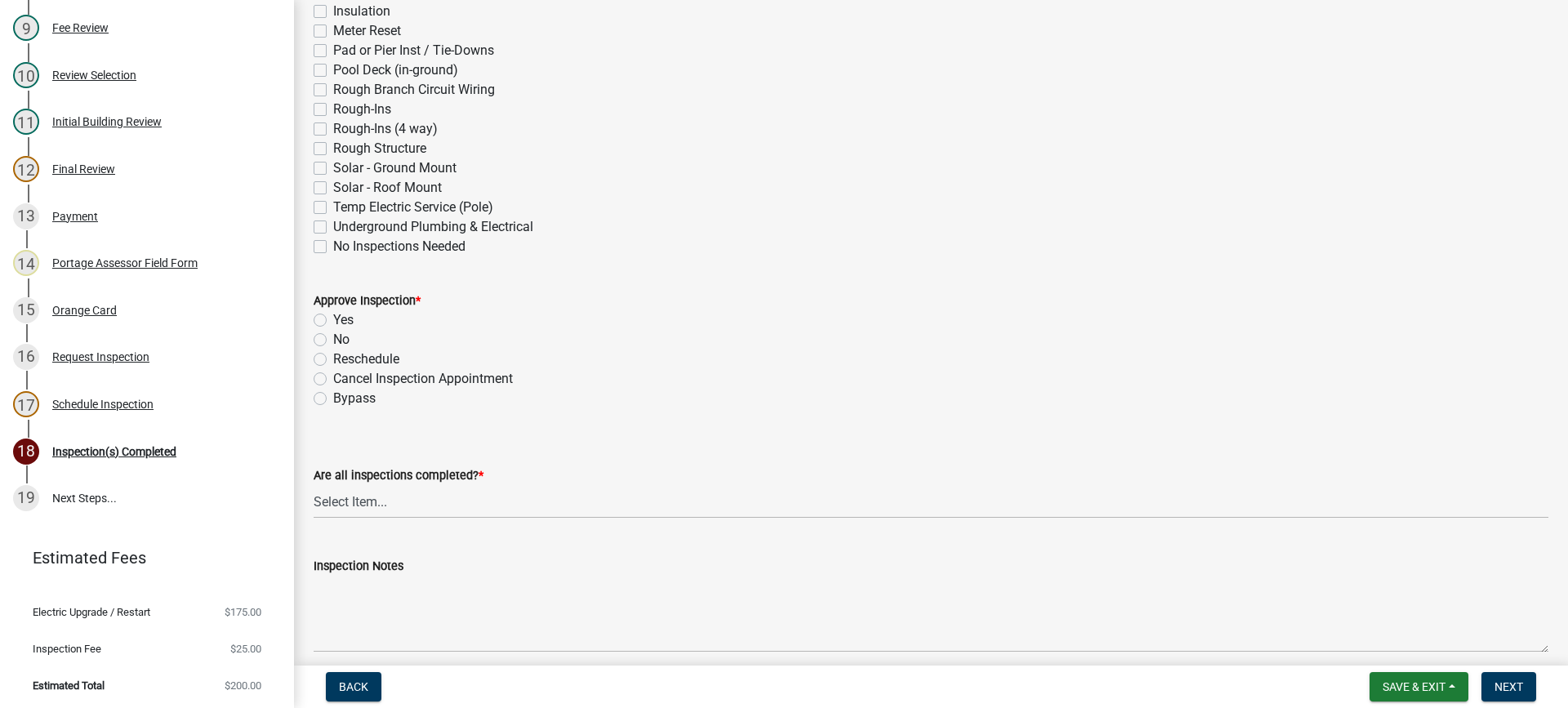
scroll to position [653, 0]
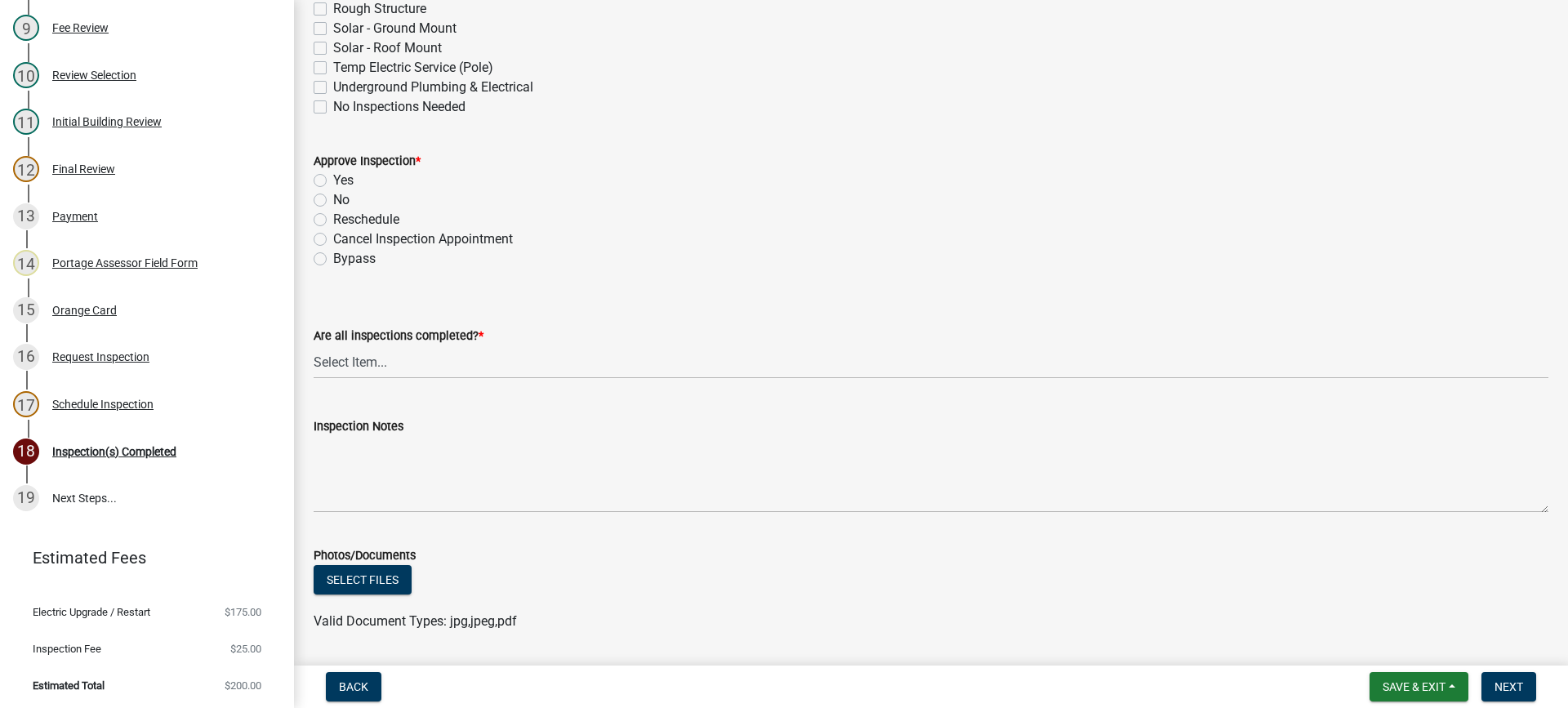
click at [333, 182] on label "Yes" at bounding box center [343, 180] width 20 height 19
click at [333, 181] on input "Yes" at bounding box center [338, 176] width 11 height 11
click at [350, 364] on select "Select Item... Yes - All Inspections Have Been Completed No - More Inspections …" at bounding box center [931, 362] width 1235 height 33
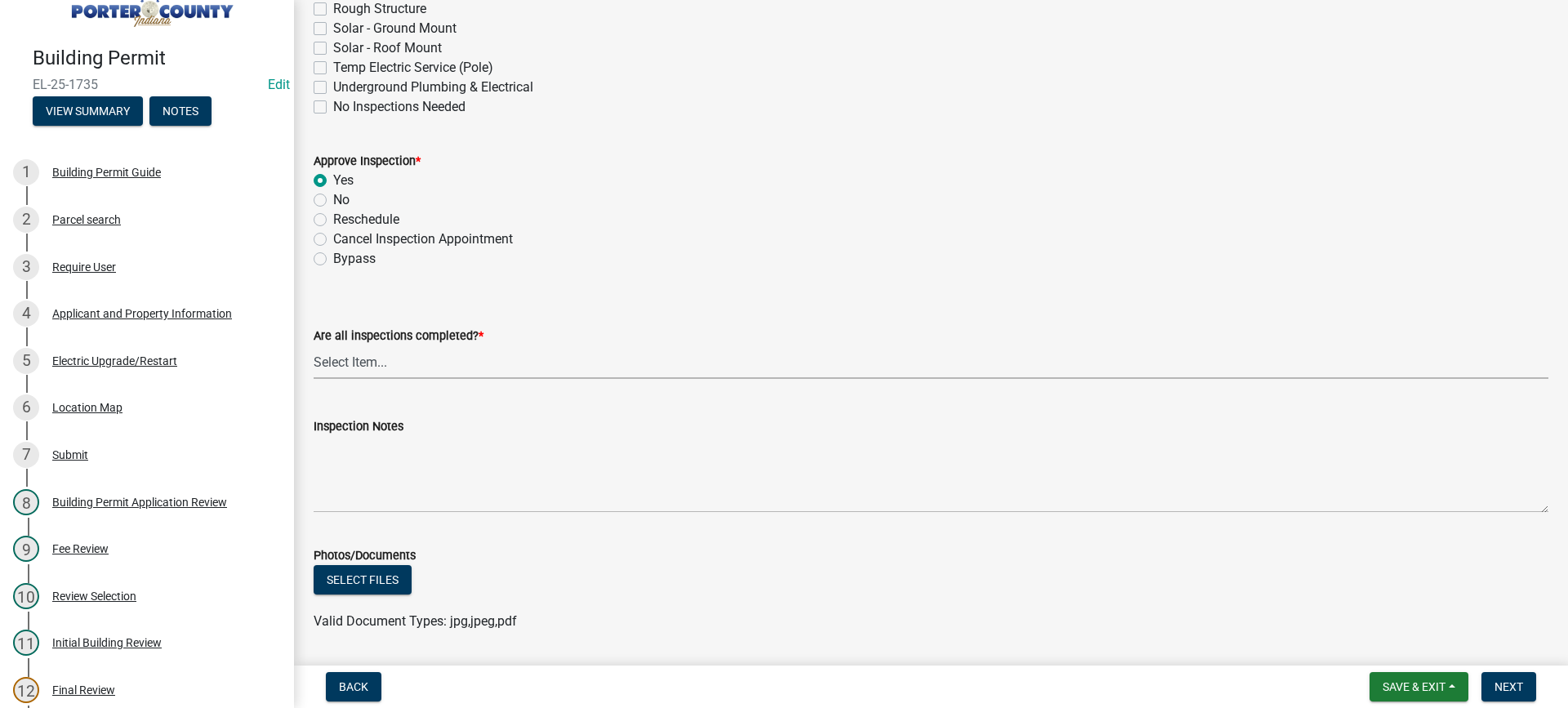
scroll to position [21, 0]
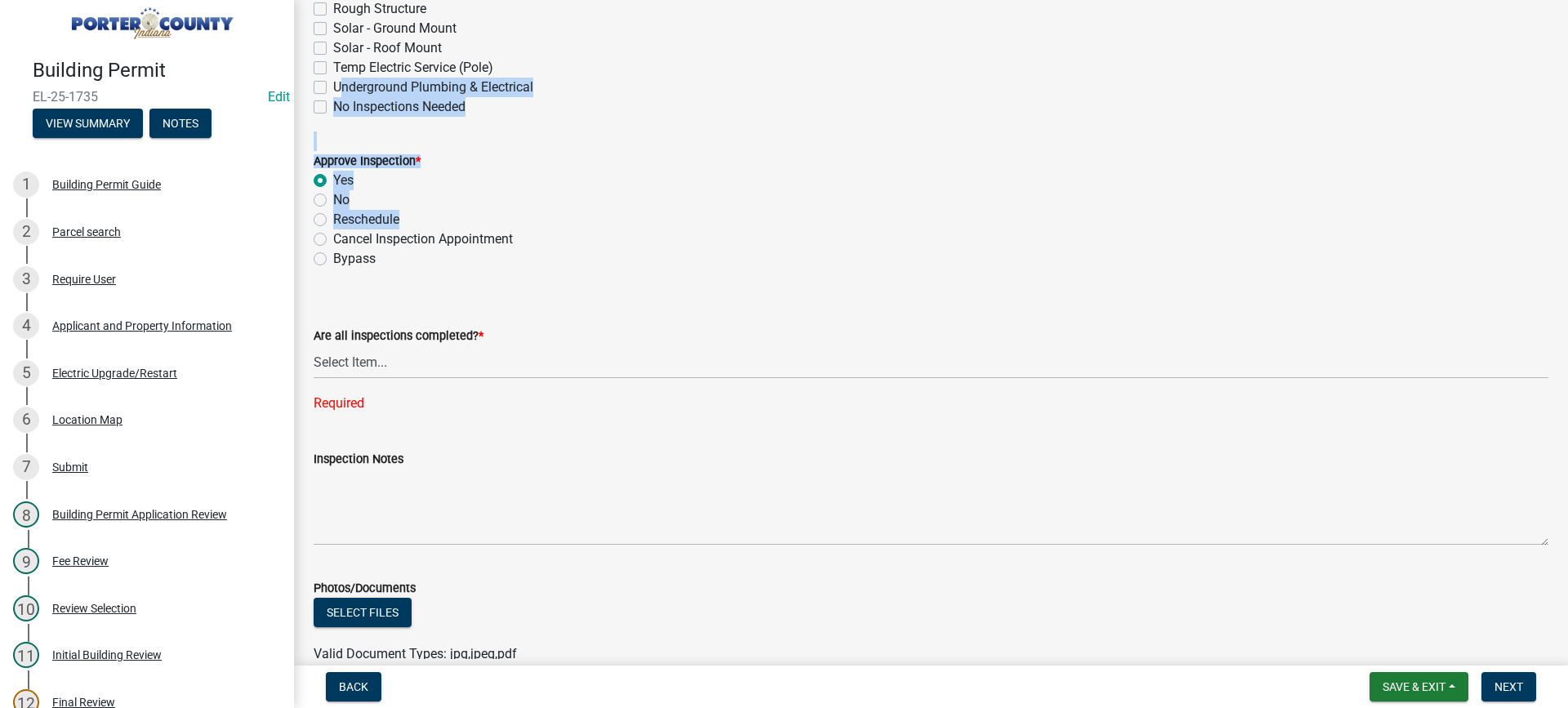
drag, startPoint x: 307, startPoint y: 82, endPoint x: 309, endPoint y: 359, distance: 277.0
click at [314, 231] on wm-data-entity-input-list "Complete Date * [DATE] Inspections That Were Completed * Above-Ceiling Agricult…" at bounding box center [931, 360] width 1235 height 1843
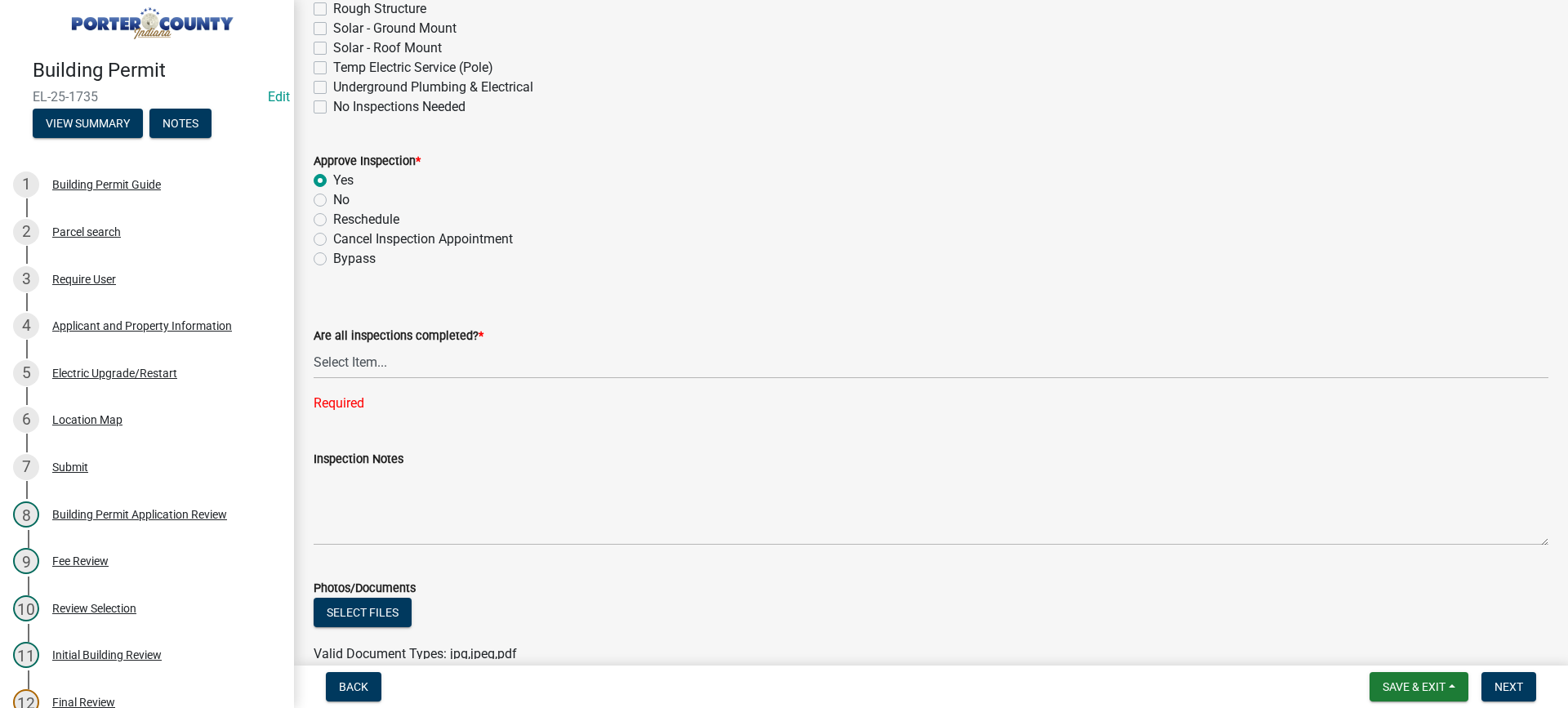
click at [437, 307] on form "Are all inspections completed? * Select Item... Yes - All Inspections Have Been…" at bounding box center [931, 343] width 1235 height 73
click at [386, 362] on select "Select Item... Yes - All Inspections Have Been Completed No - More Inspections …" at bounding box center [931, 362] width 1235 height 33
click at [314, 345] on select "Select Item... Yes - All Inspections Have Been Completed No - More Inspections …" at bounding box center [931, 362] width 1235 height 33
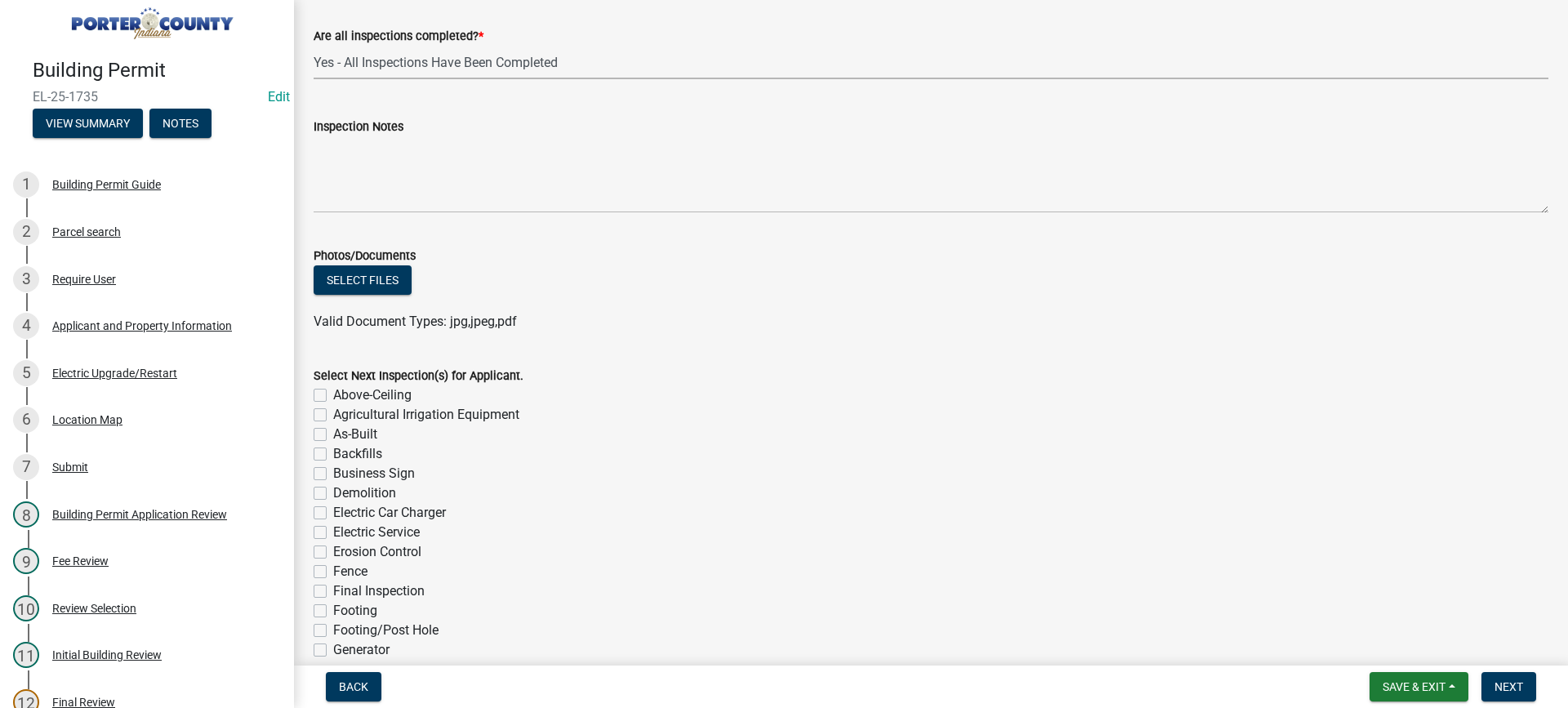
scroll to position [898, 0]
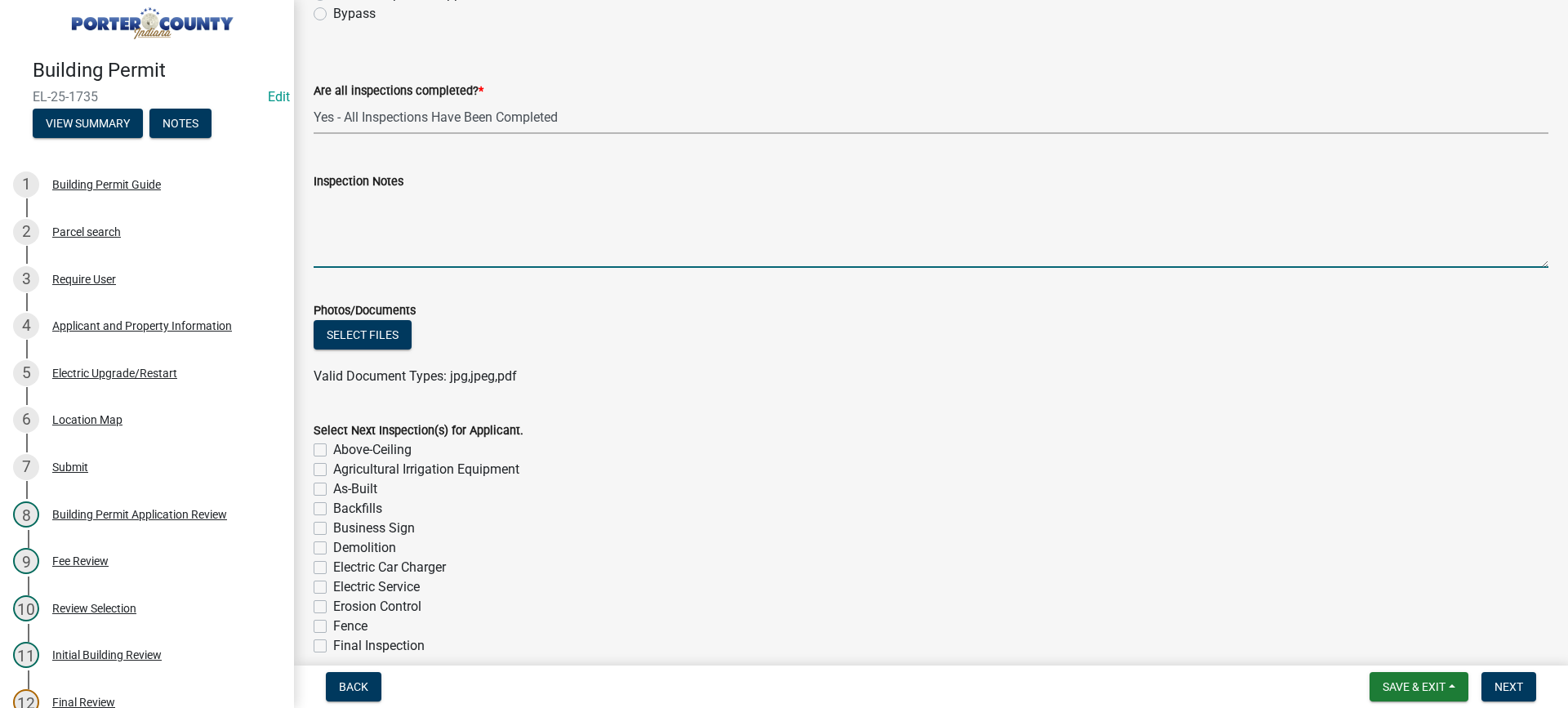
click at [354, 222] on textarea "Inspection Notes" at bounding box center [931, 228] width 1235 height 76
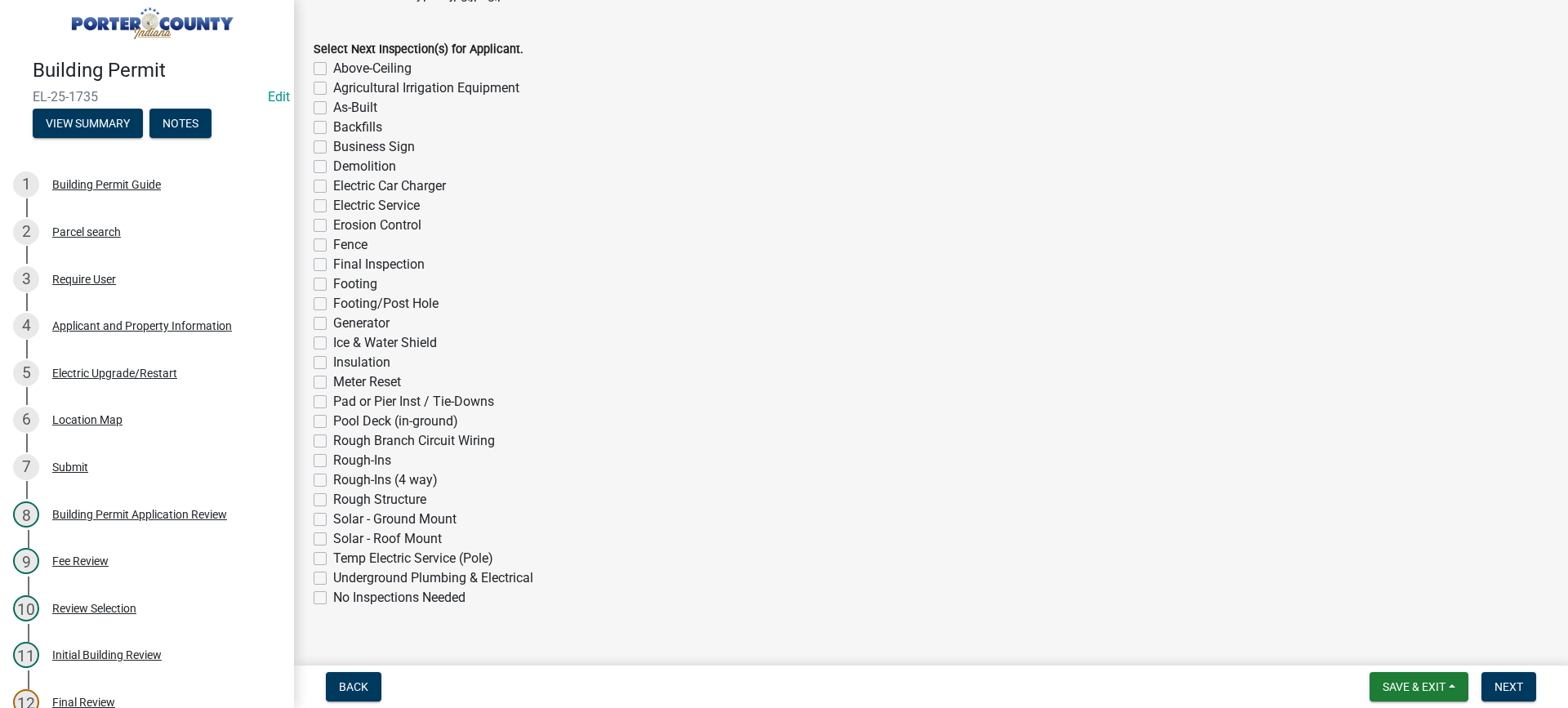
scroll to position [1306, 0]
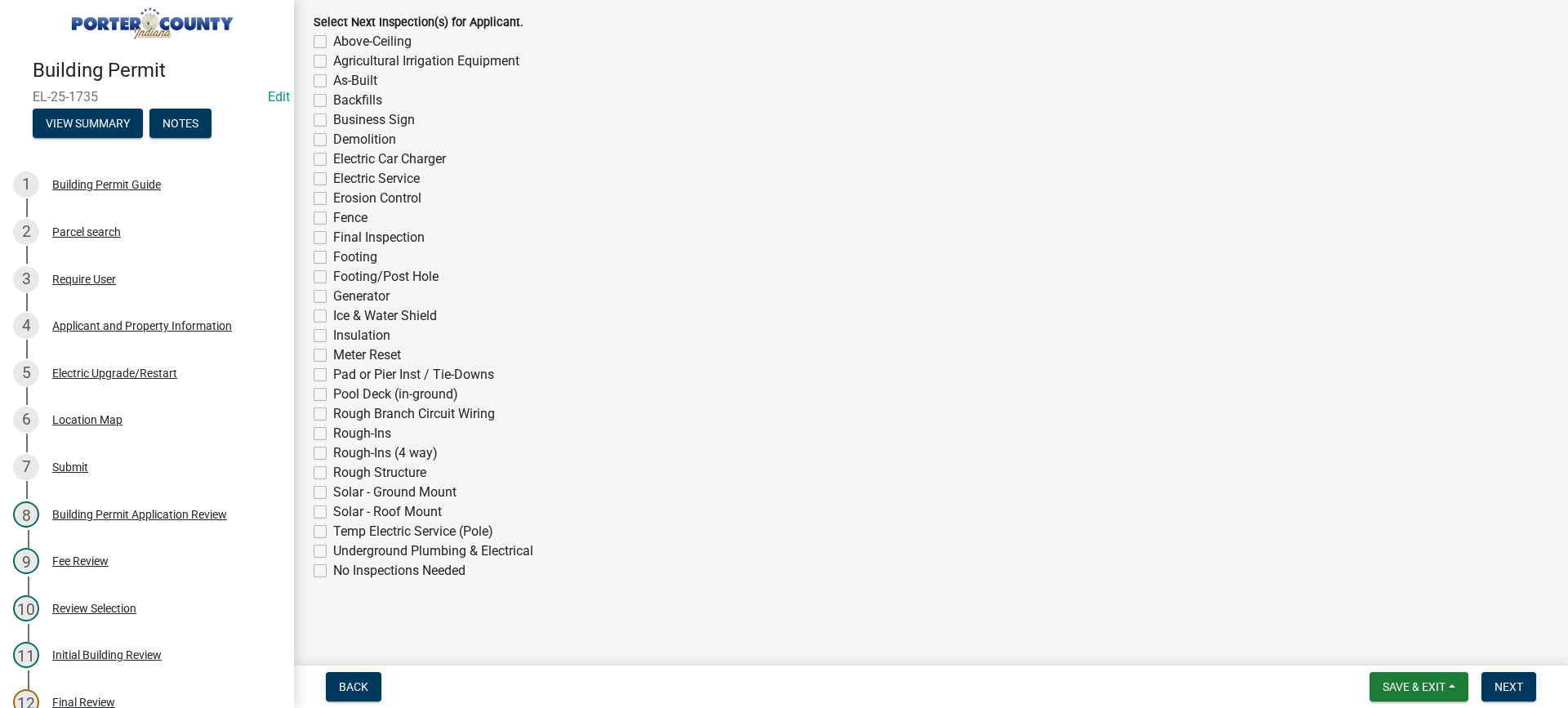
click at [333, 572] on label "No Inspections Needed" at bounding box center [399, 570] width 133 height 19
click at [333, 572] on input "No Inspections Needed" at bounding box center [338, 566] width 11 height 11
click at [1509, 681] on span "Next" at bounding box center [1509, 686] width 29 height 13
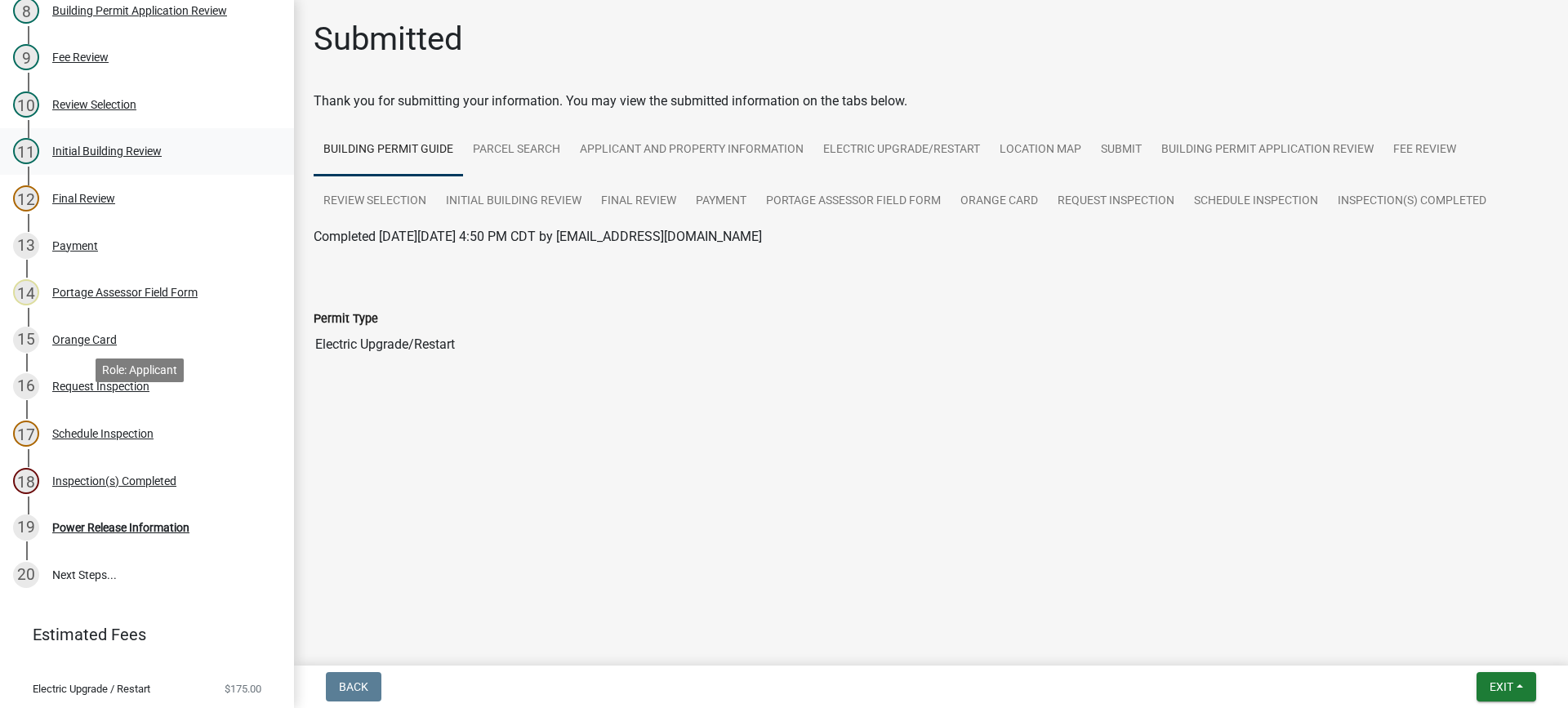
scroll to position [593, 0]
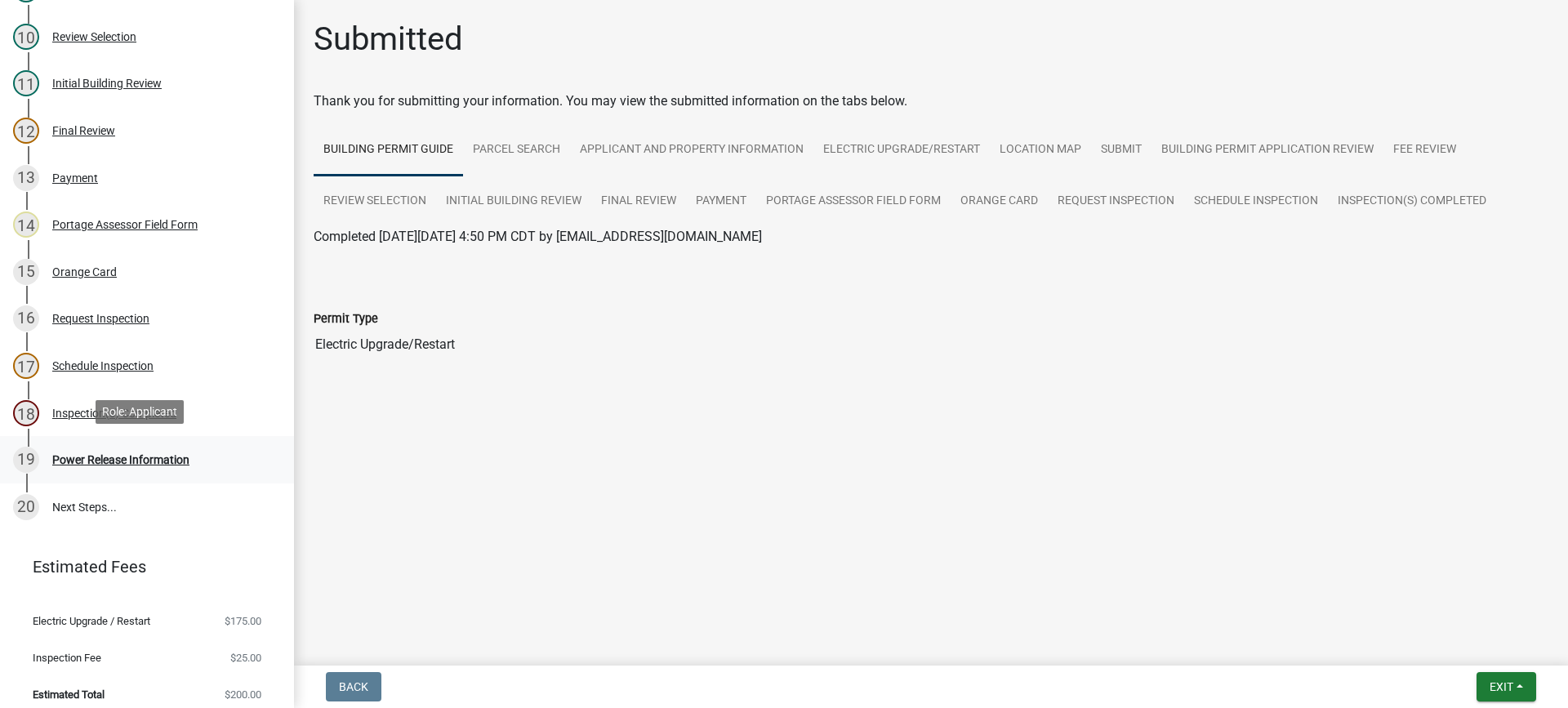
click at [141, 454] on div "Power Release Information" at bounding box center [120, 459] width 137 height 11
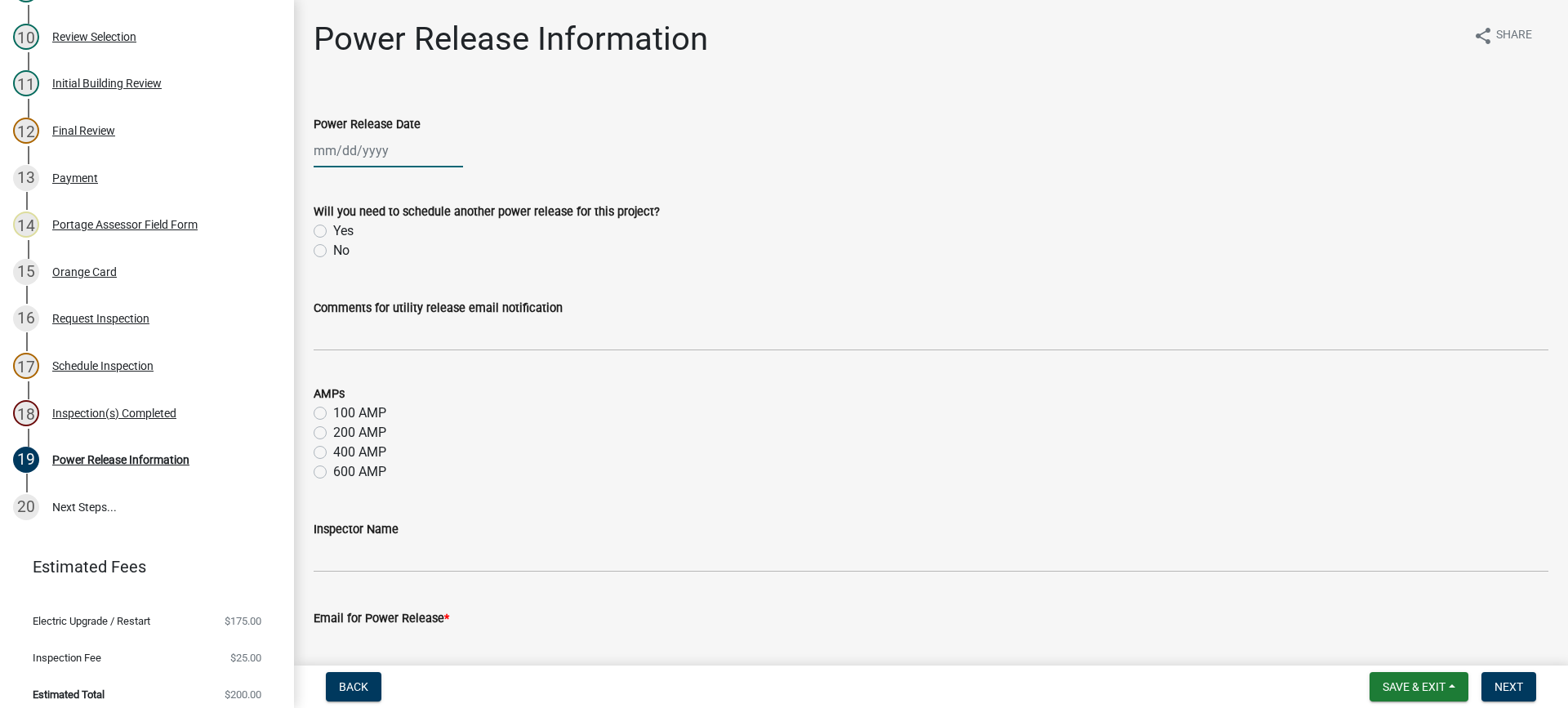
click at [371, 150] on div at bounding box center [388, 150] width 149 height 33
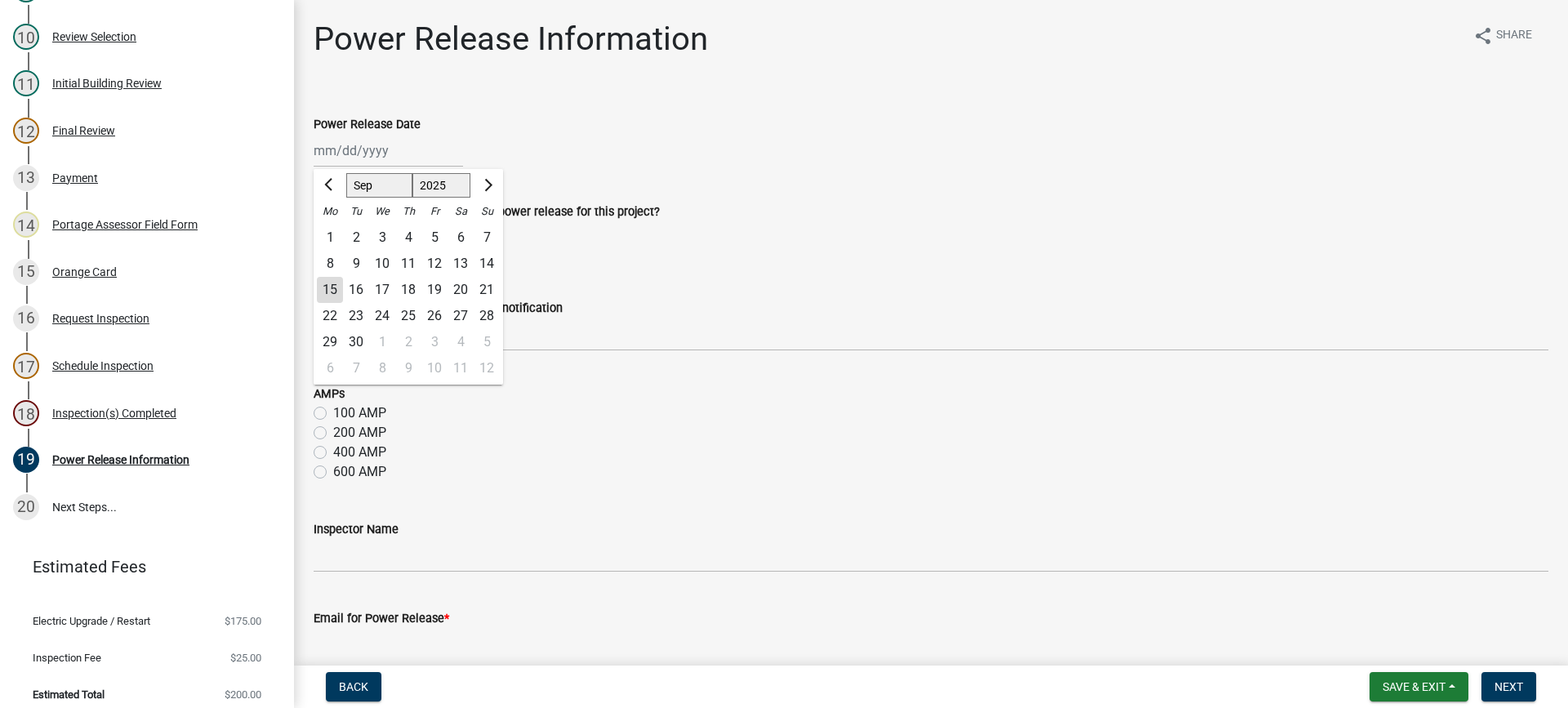
click at [331, 285] on div "15" at bounding box center [330, 290] width 26 height 26
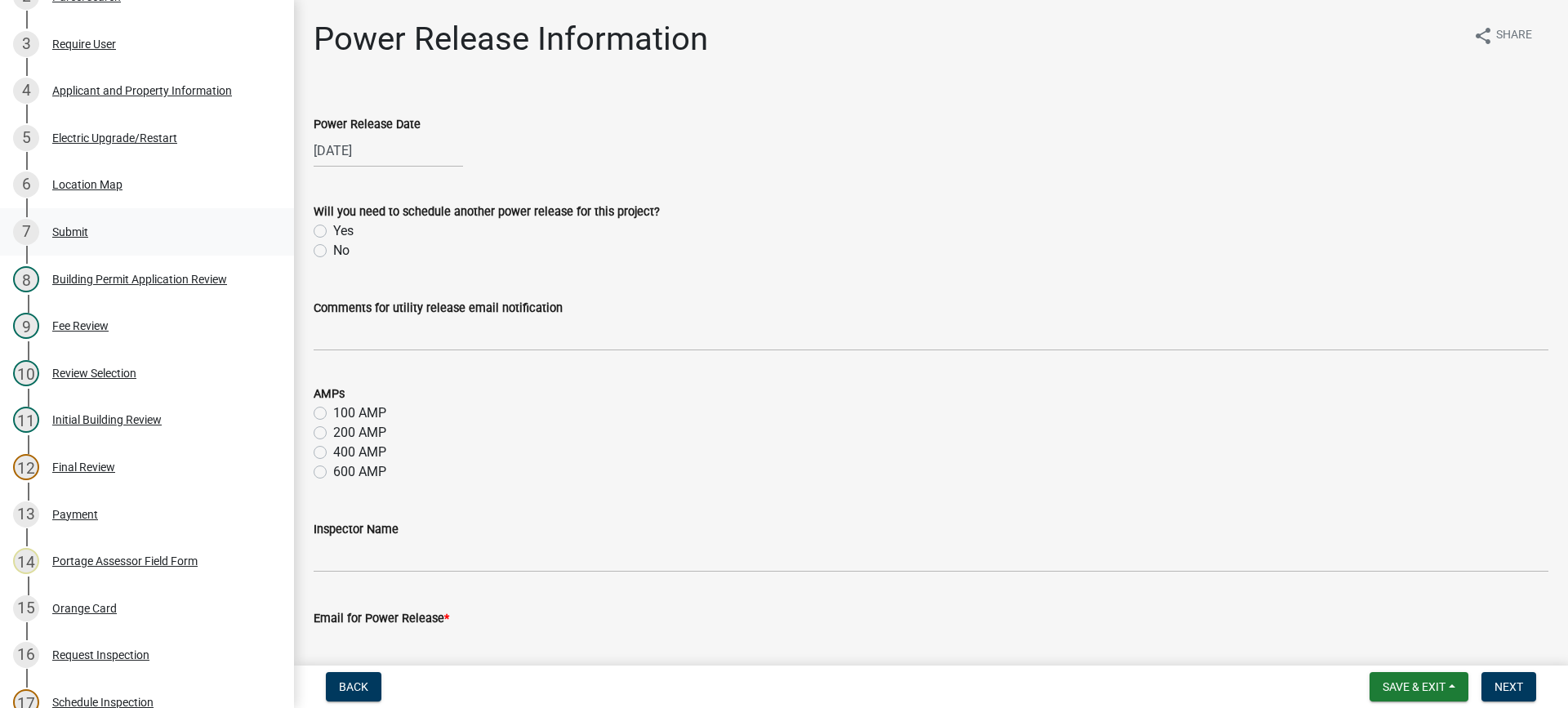
scroll to position [283, 0]
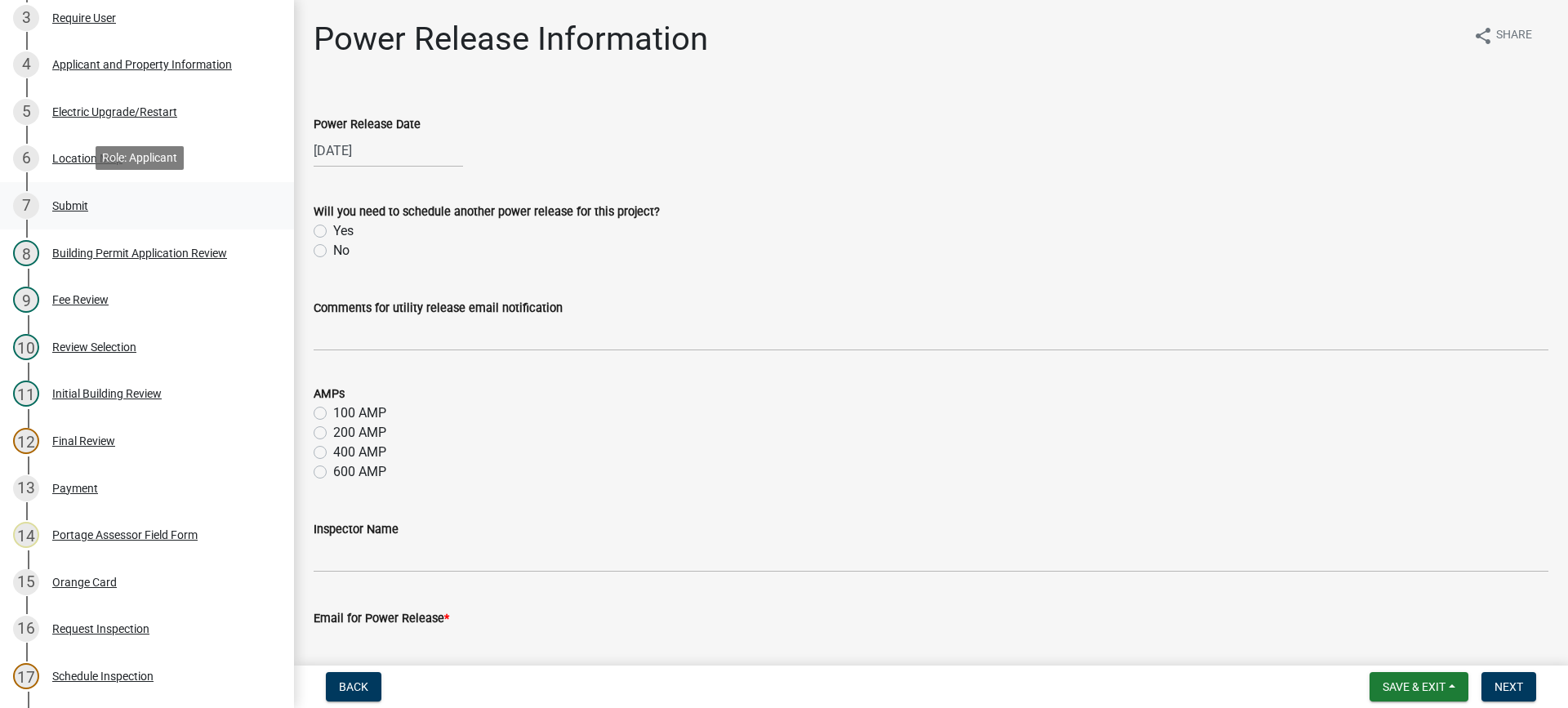
click at [279, 194] on link "7 Submit" at bounding box center [147, 206] width 294 height 47
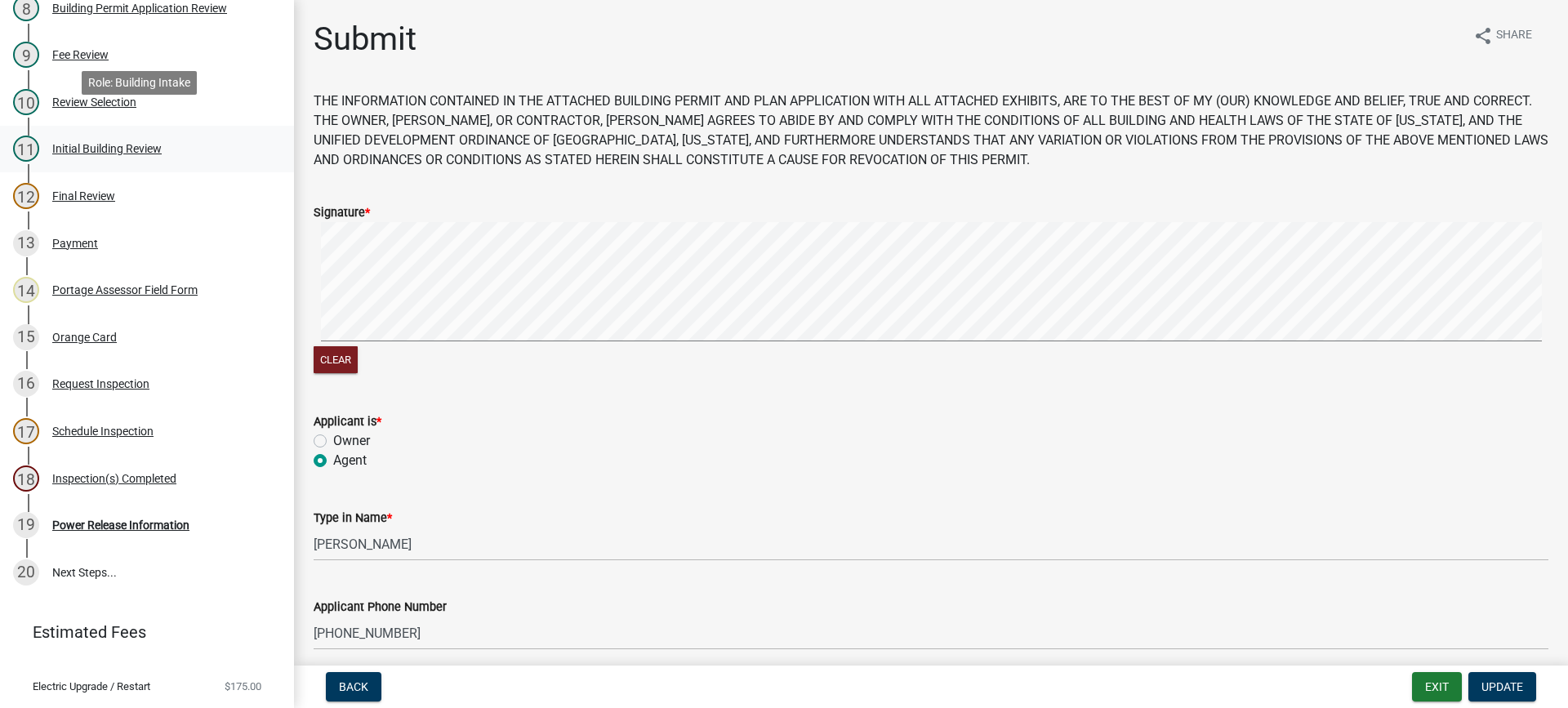
scroll to position [601, 0]
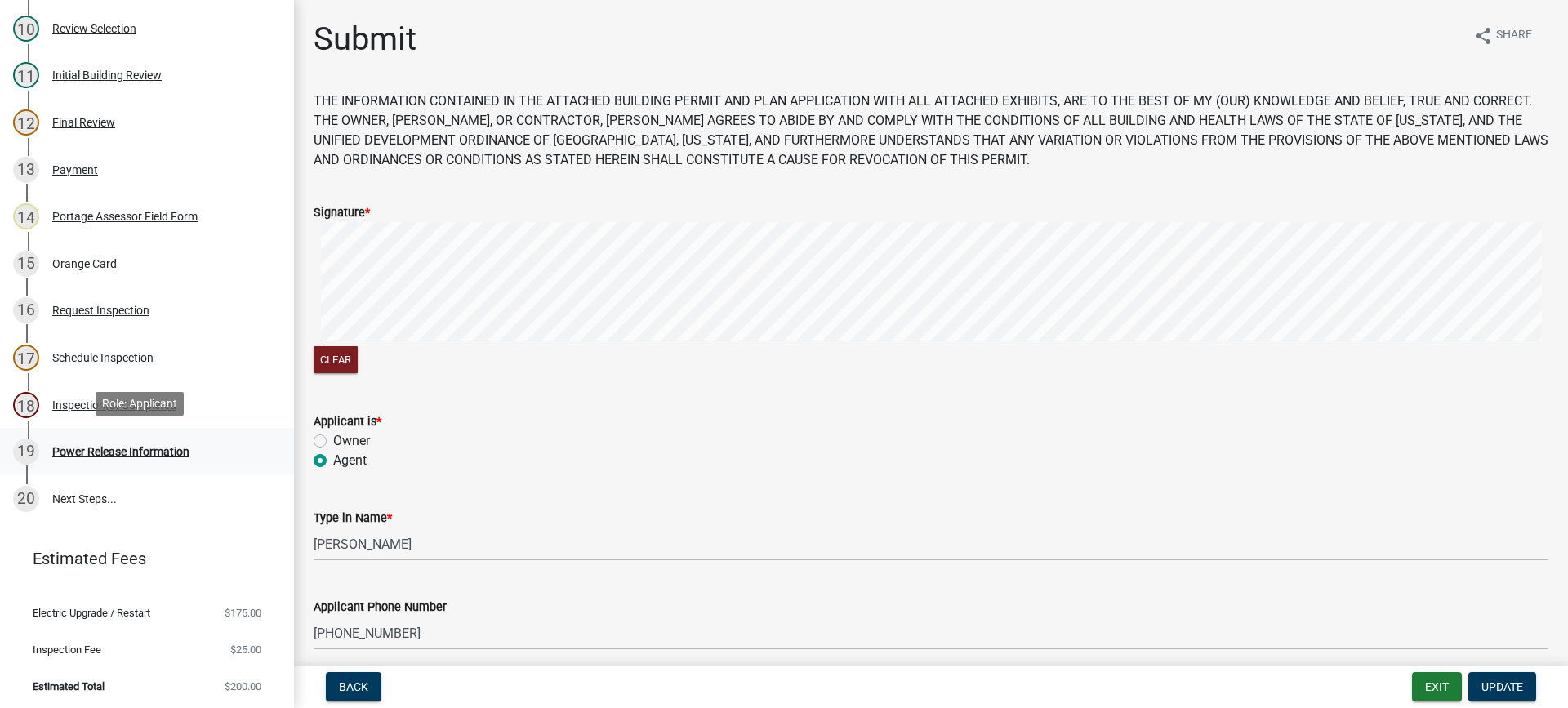
click at [113, 447] on div "Power Release Information" at bounding box center [120, 451] width 137 height 11
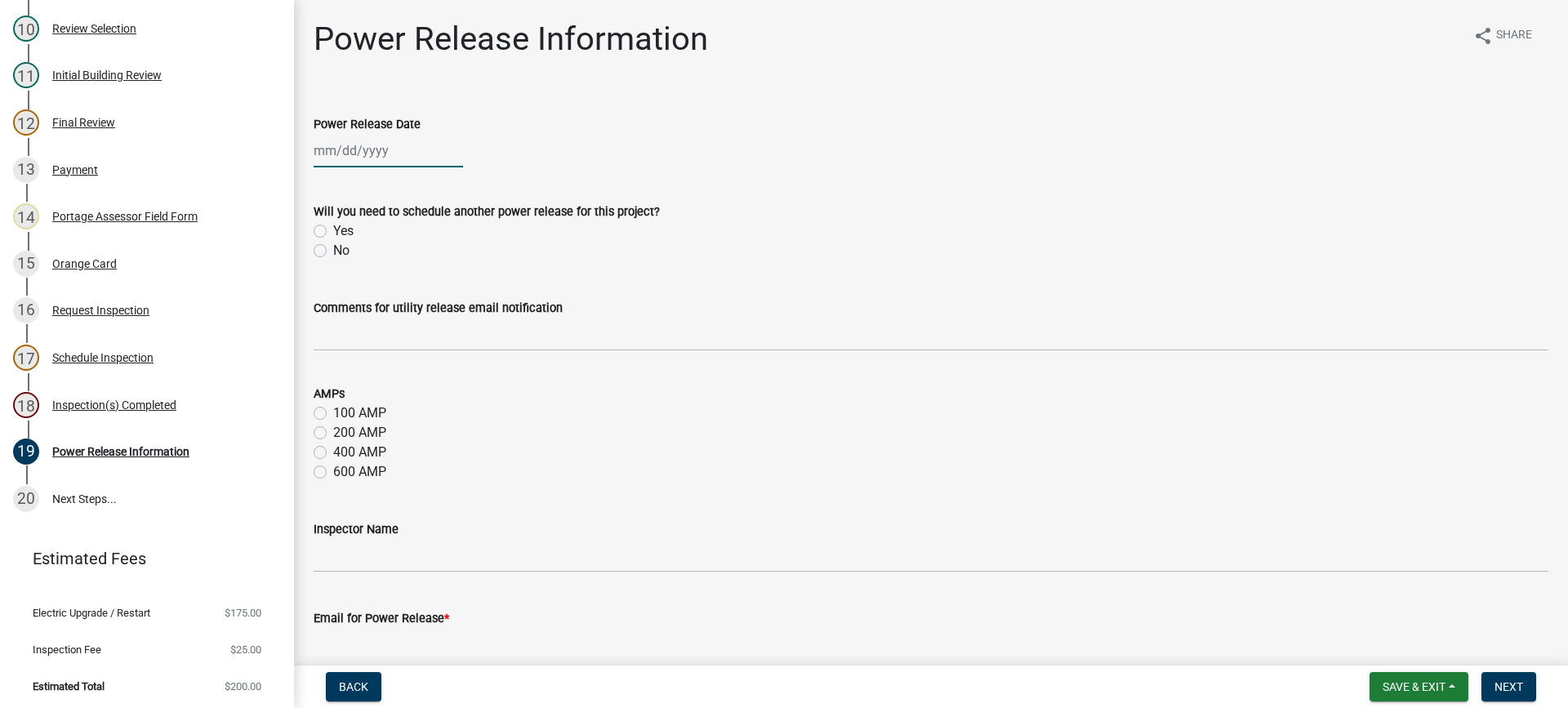
click at [375, 149] on div at bounding box center [388, 150] width 149 height 33
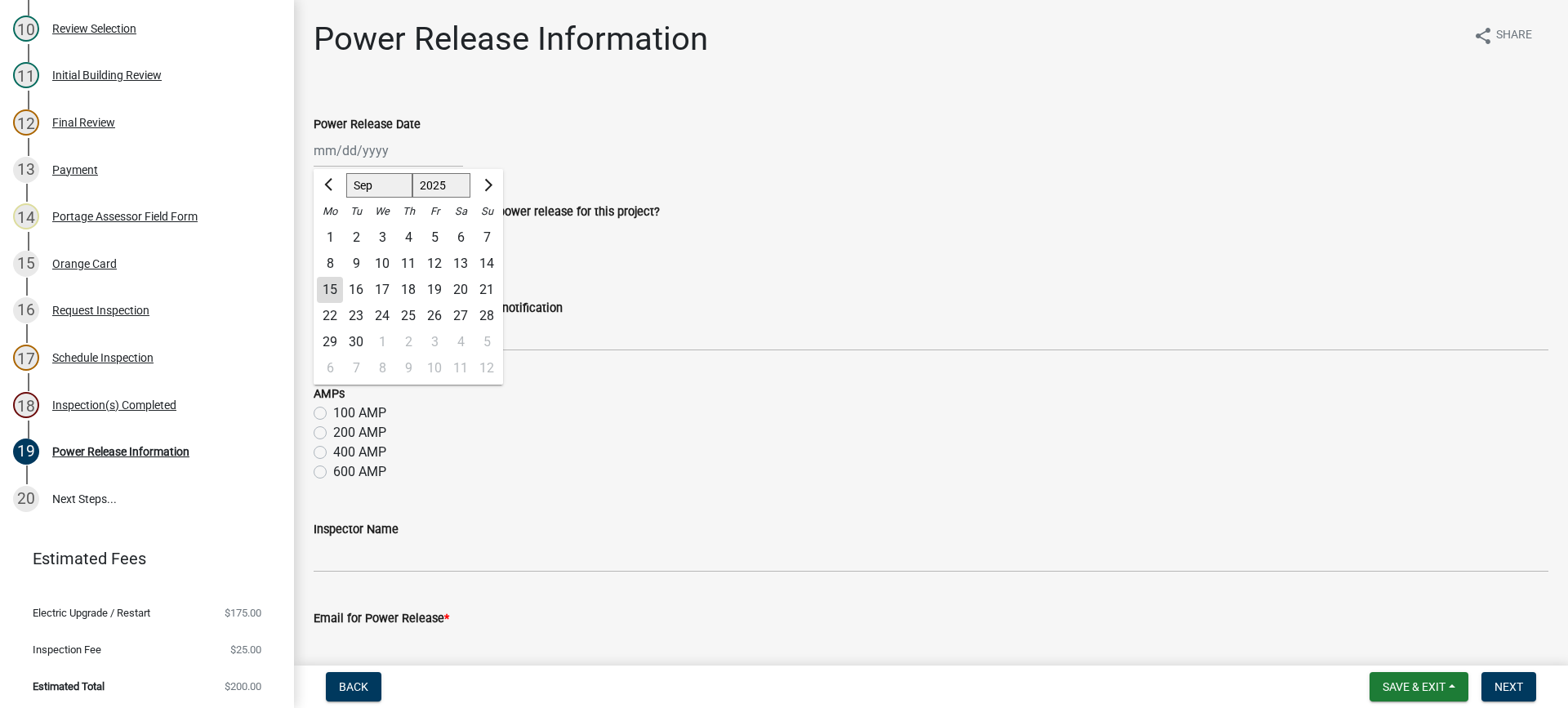
click at [326, 285] on div "15" at bounding box center [330, 290] width 26 height 26
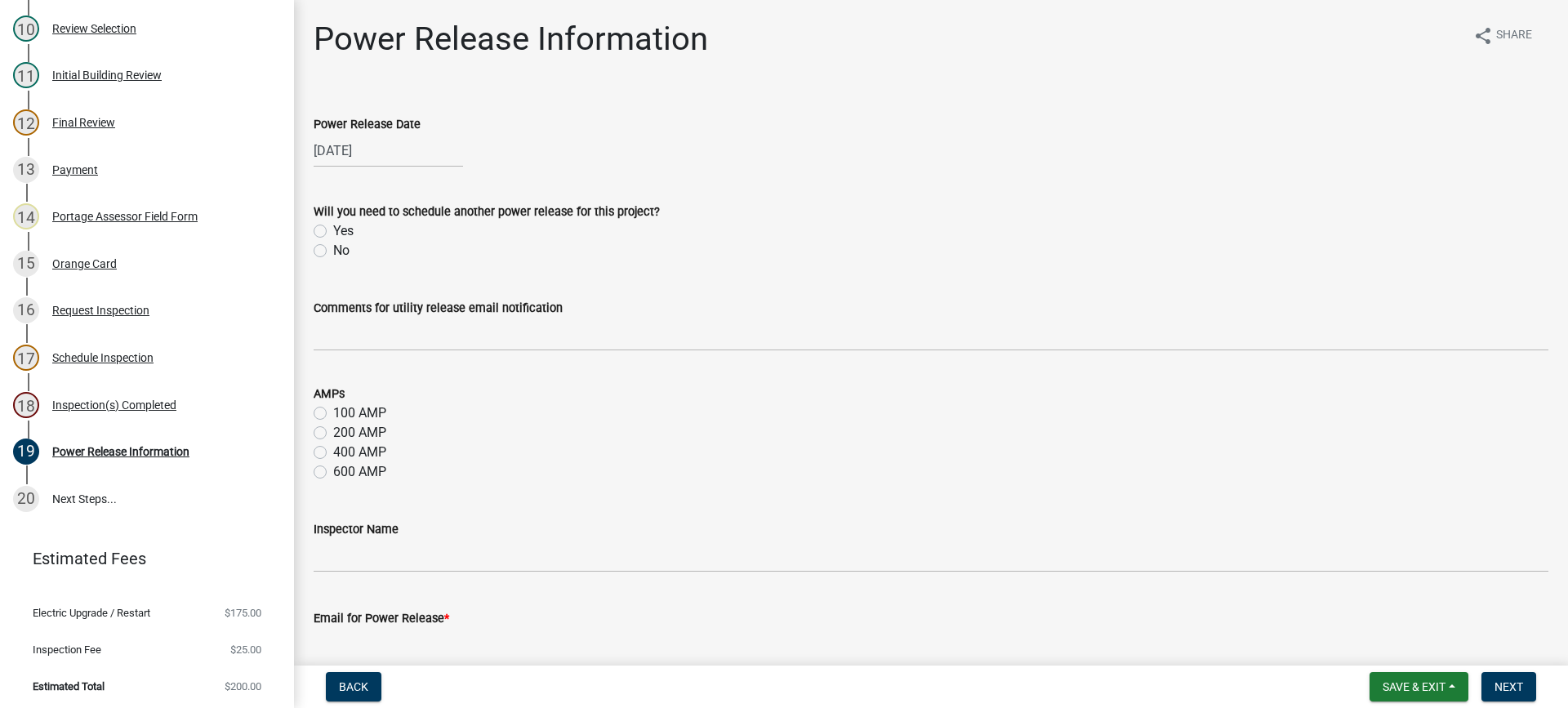
click at [333, 249] on label "No" at bounding box center [341, 250] width 17 height 19
click at [333, 249] on input "No" at bounding box center [338, 246] width 11 height 11
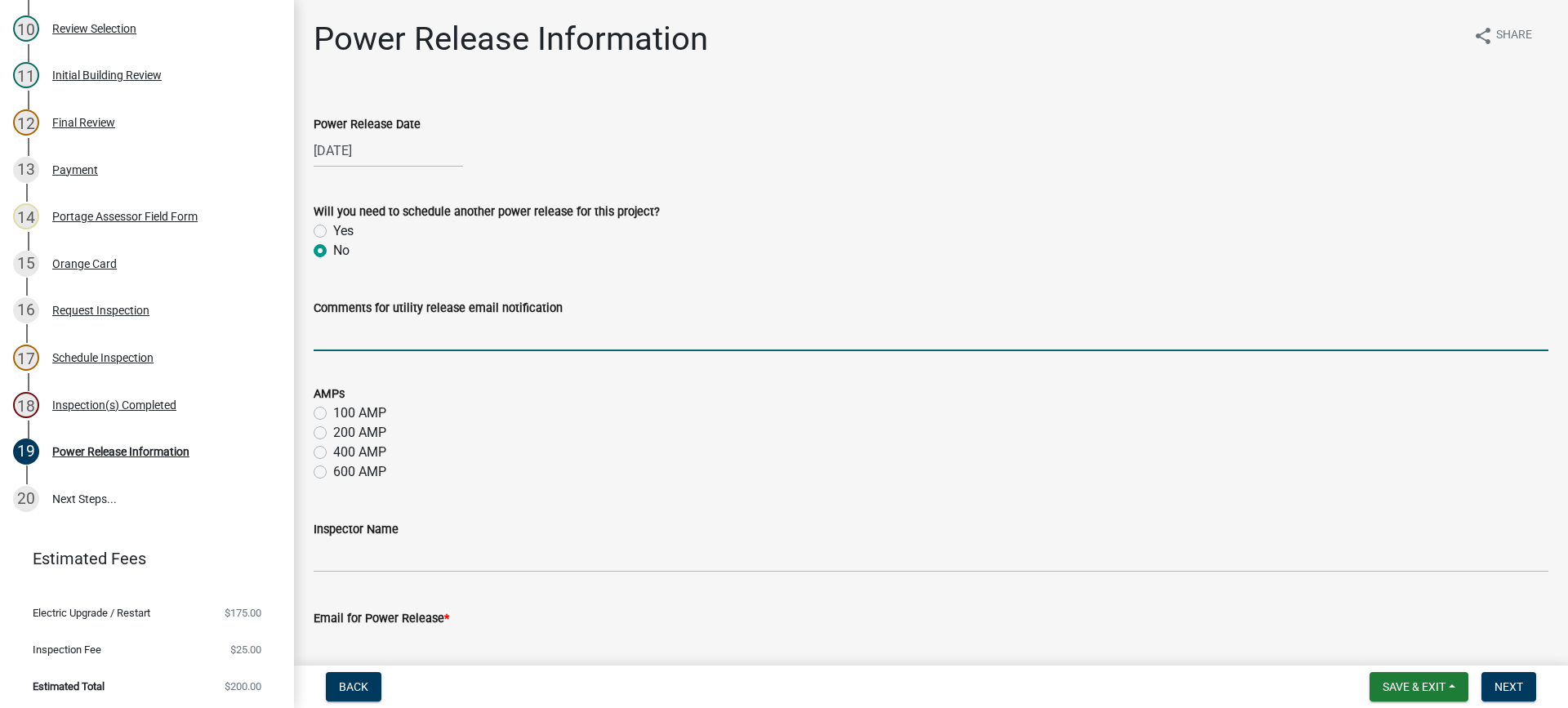
click at [374, 340] on input "Comments for utility release email notification" at bounding box center [931, 335] width 1235 height 33
click at [333, 414] on label "100 AMP" at bounding box center [359, 413] width 53 height 19
click at [333, 414] on input "100 AMP" at bounding box center [338, 408] width 11 height 11
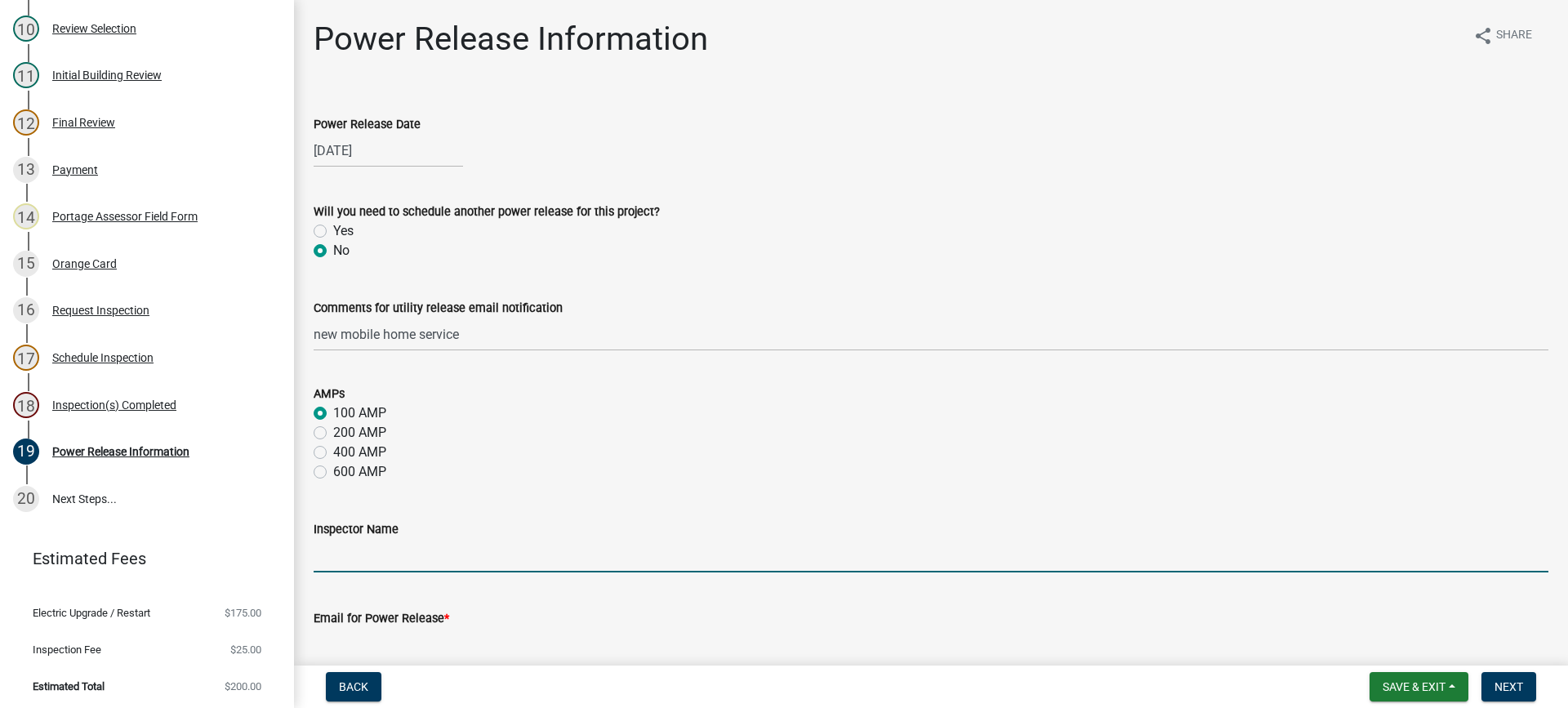
click at [411, 551] on input "Inspector Name" at bounding box center [931, 555] width 1235 height 33
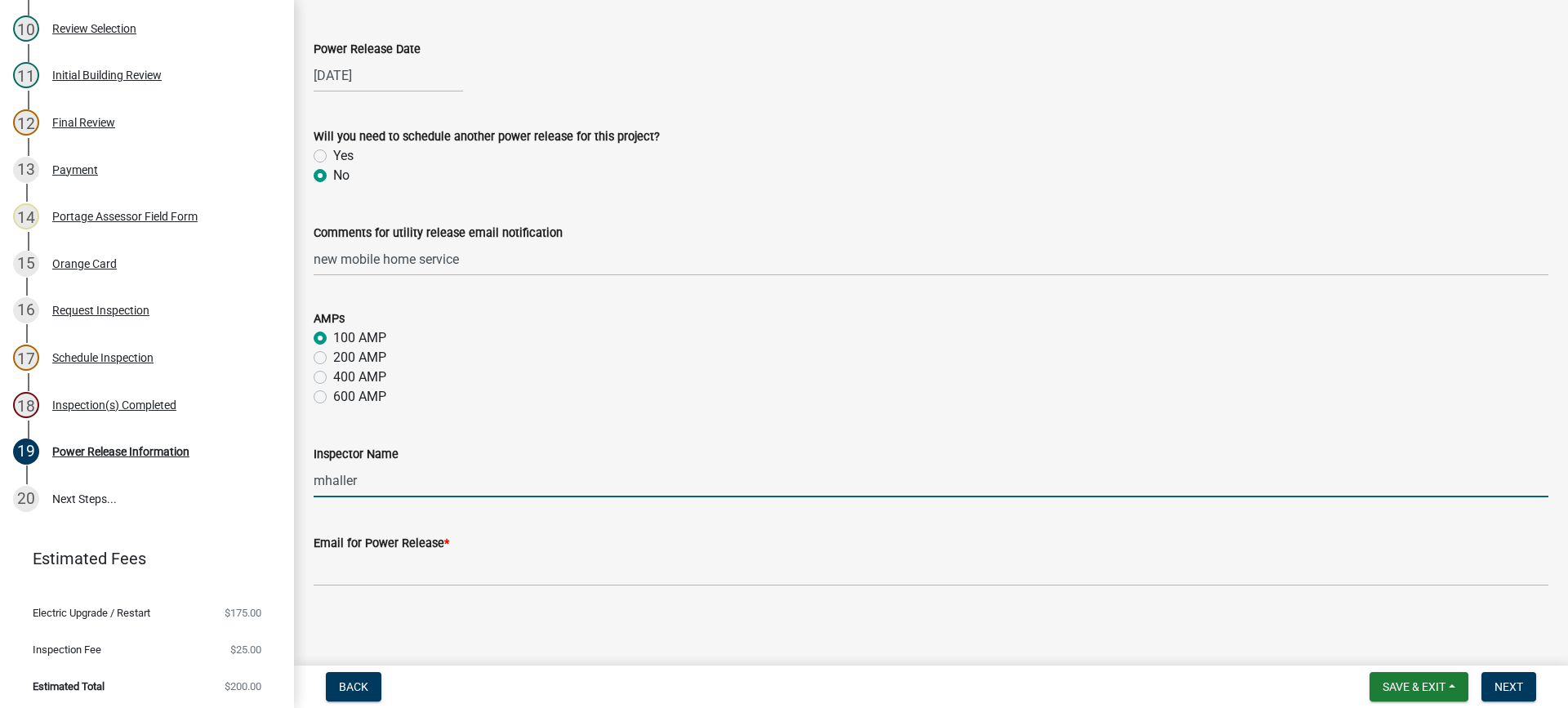
scroll to position [79, 0]
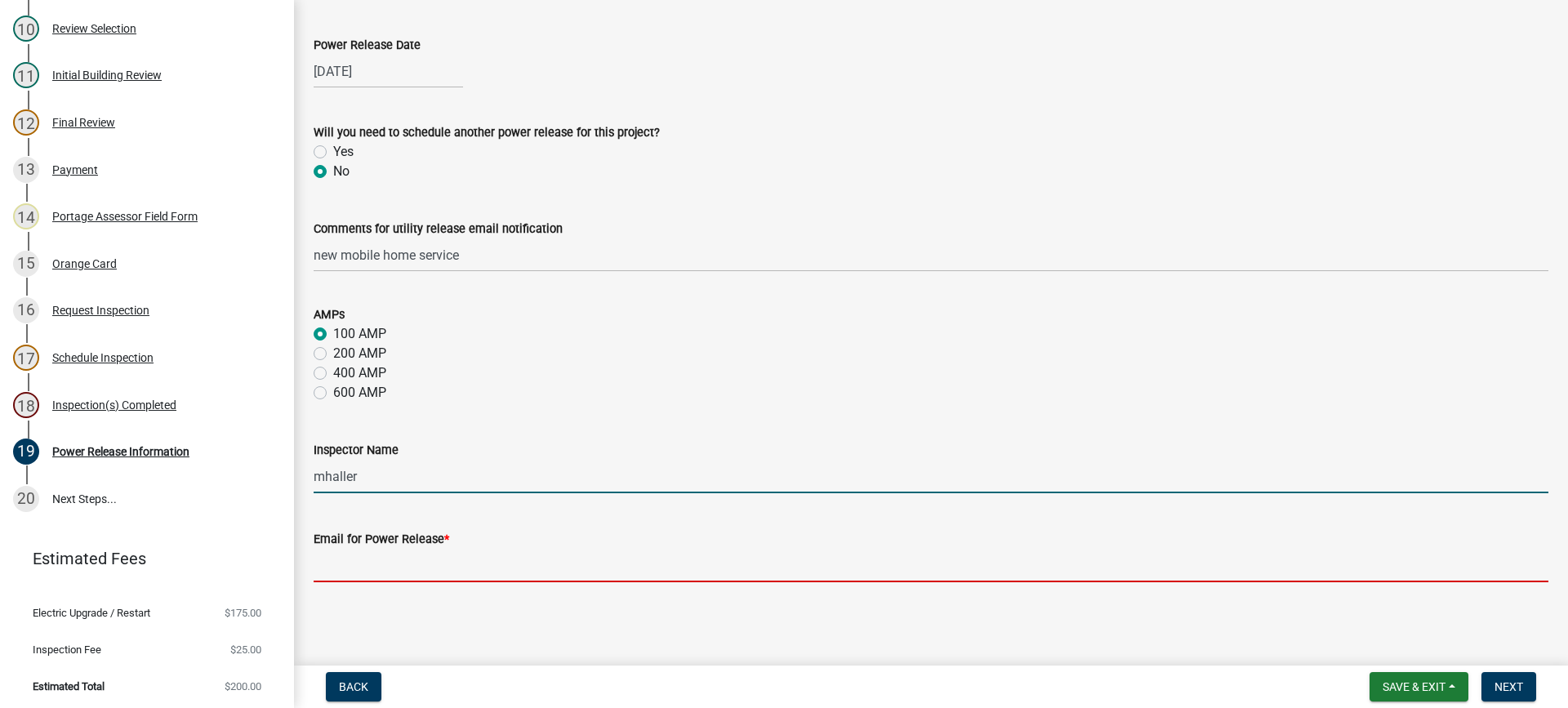
click at [468, 560] on input "Email for Power Release *" at bounding box center [931, 566] width 1235 height 33
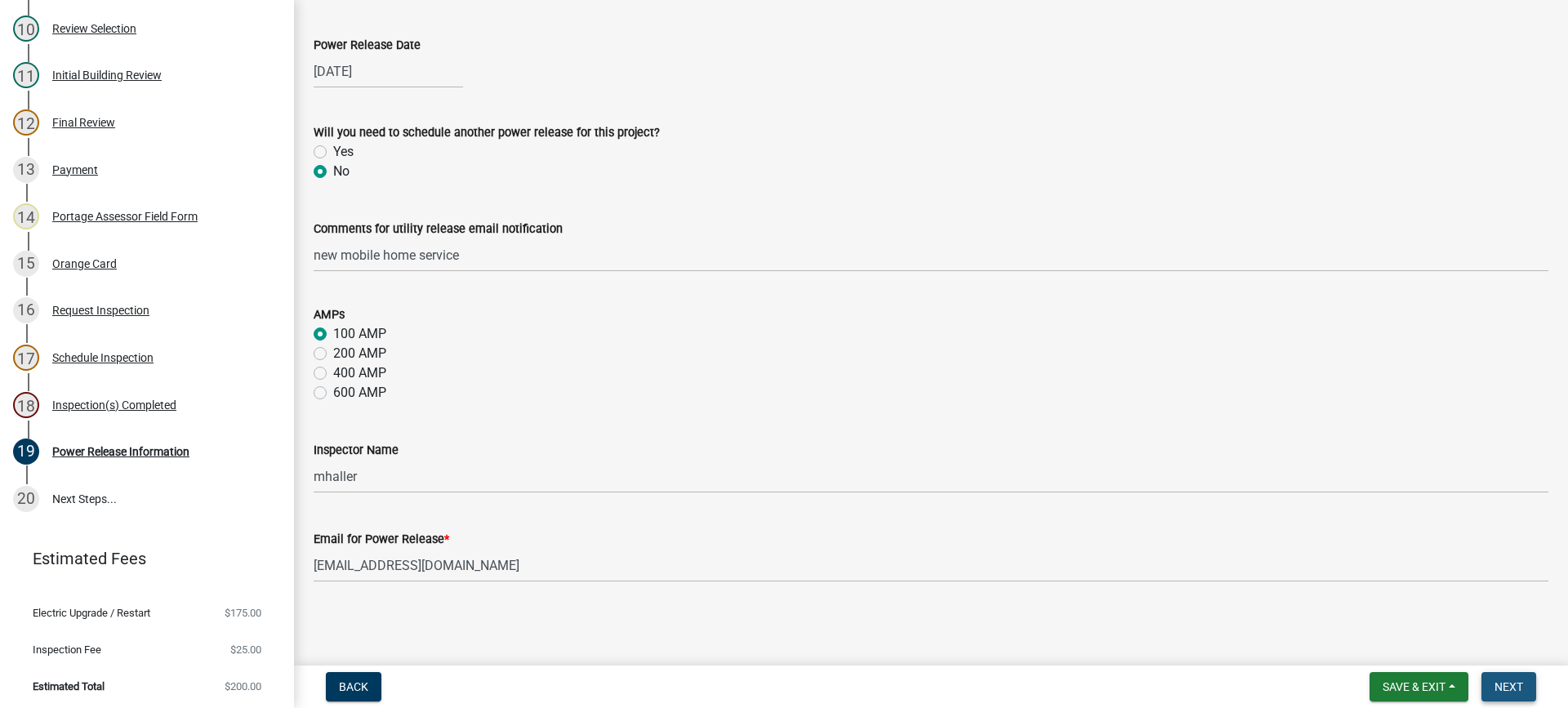
click at [1499, 680] on span "Next" at bounding box center [1509, 686] width 29 height 13
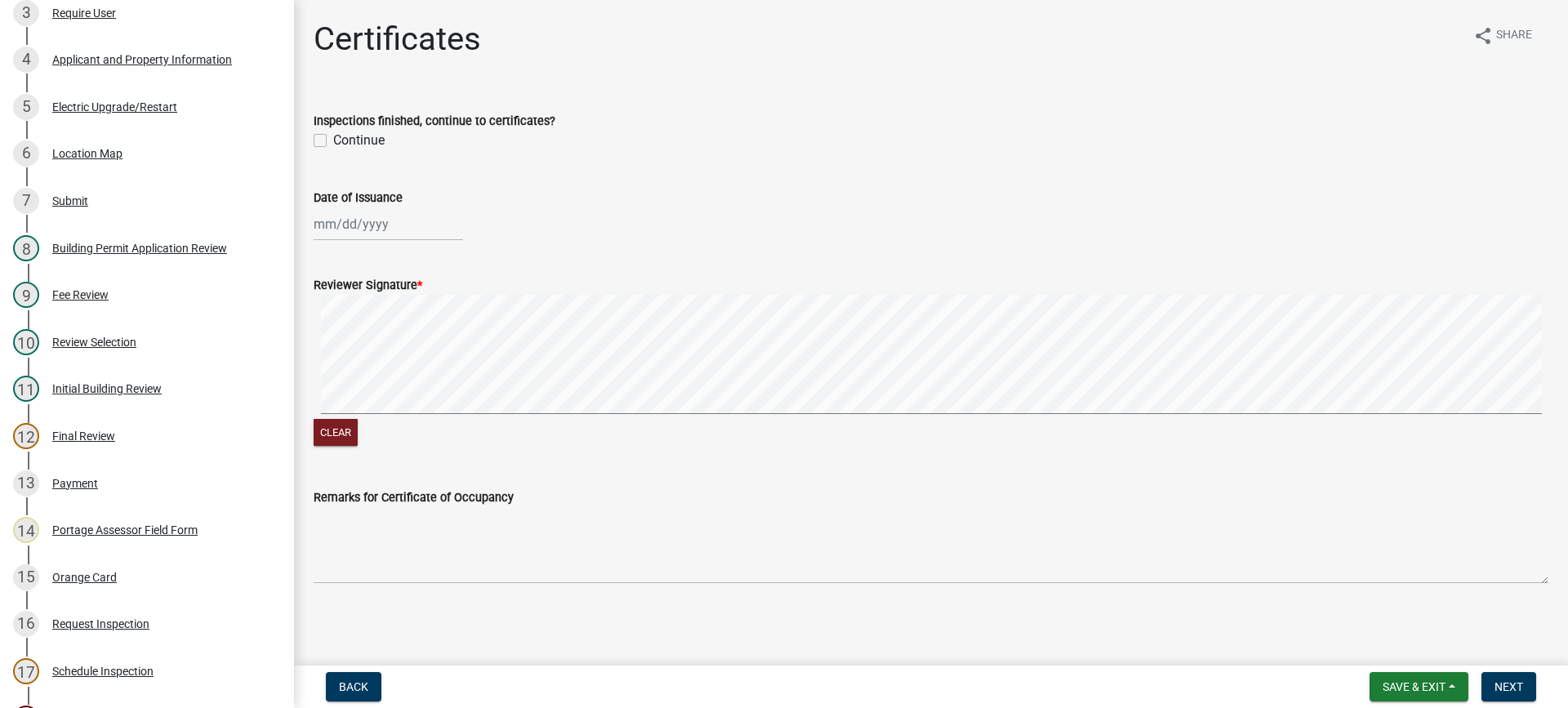
scroll to position [87, 0]
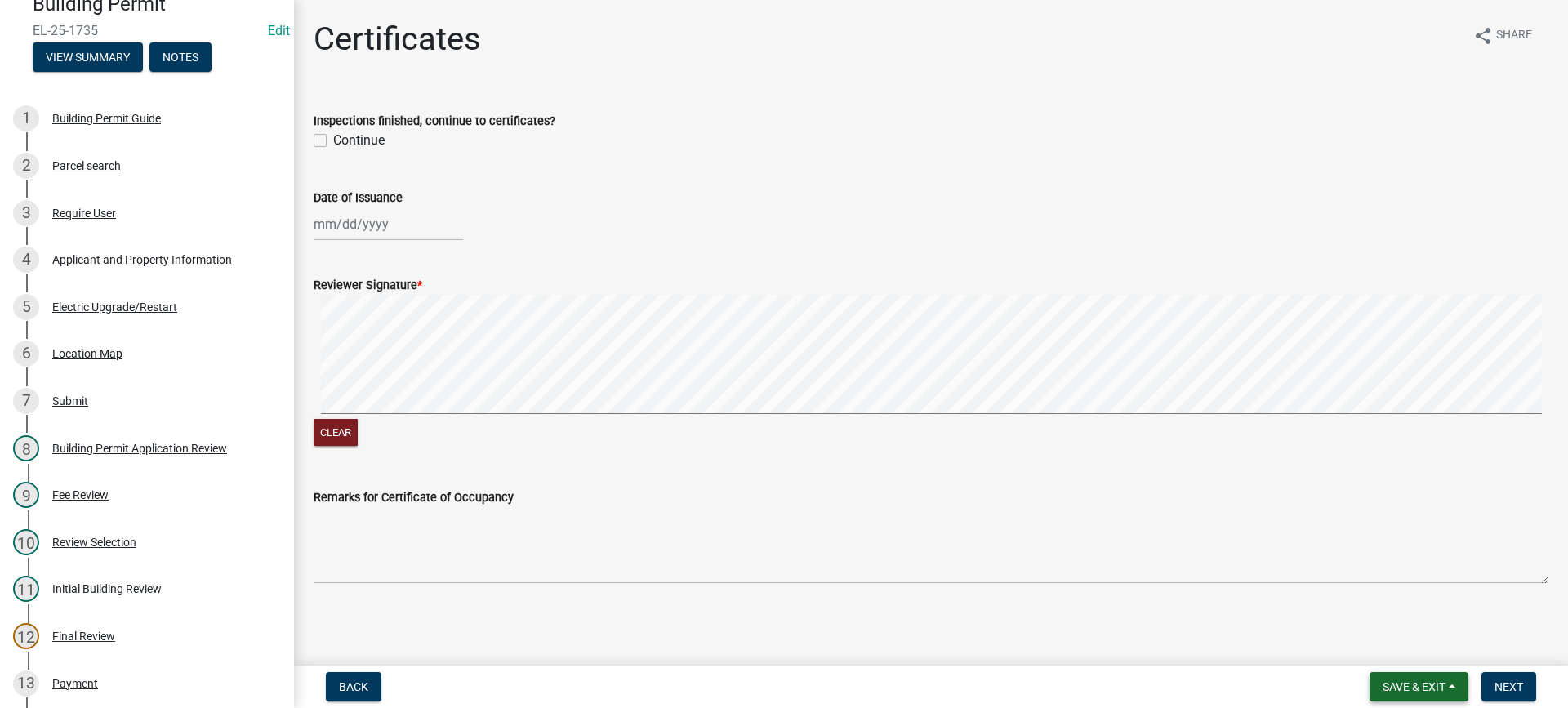
click at [1427, 683] on span "Save & Exit" at bounding box center [1414, 686] width 63 height 13
click at [1412, 648] on button "Save & Exit" at bounding box center [1403, 644] width 131 height 40
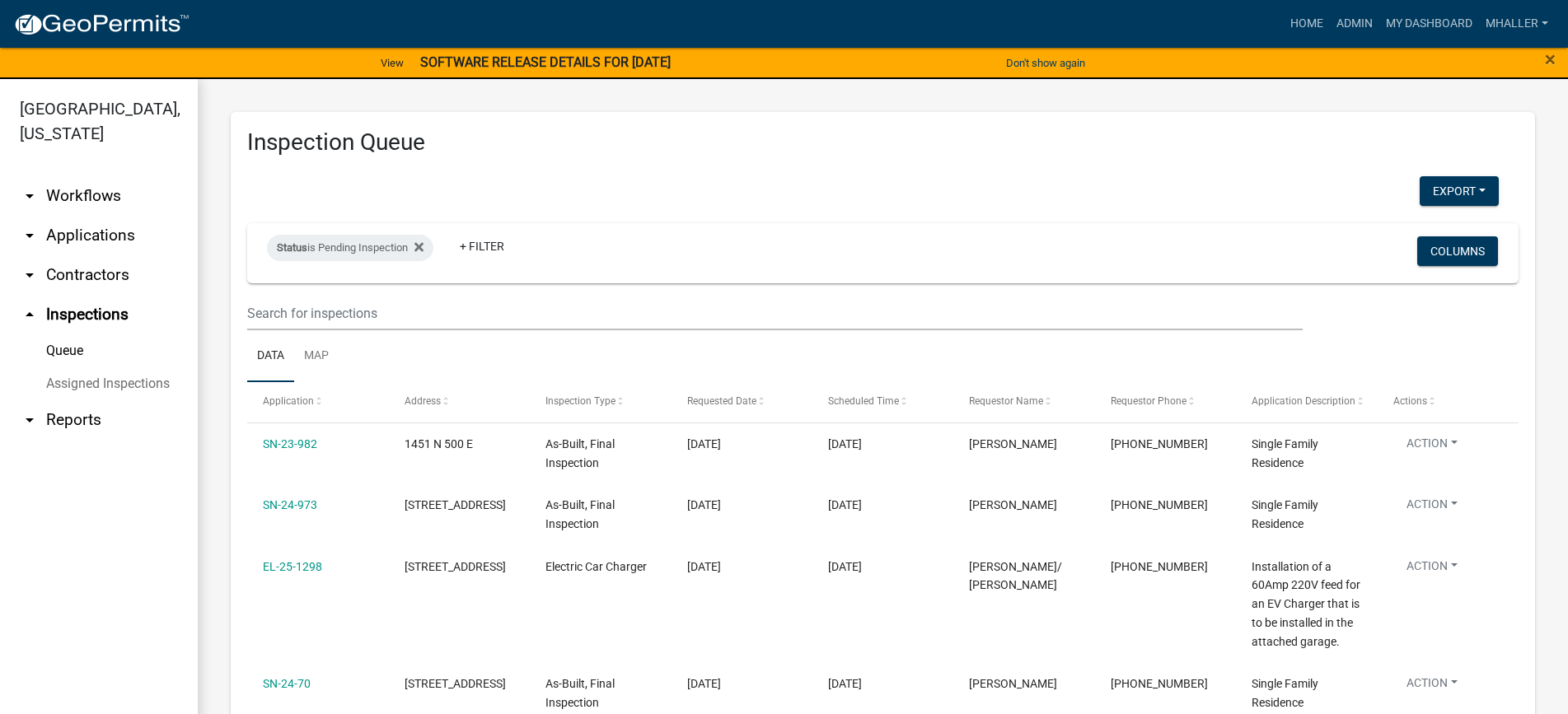
click at [67, 215] on link "arrow_drop_down Applications" at bounding box center [98, 235] width 198 height 40
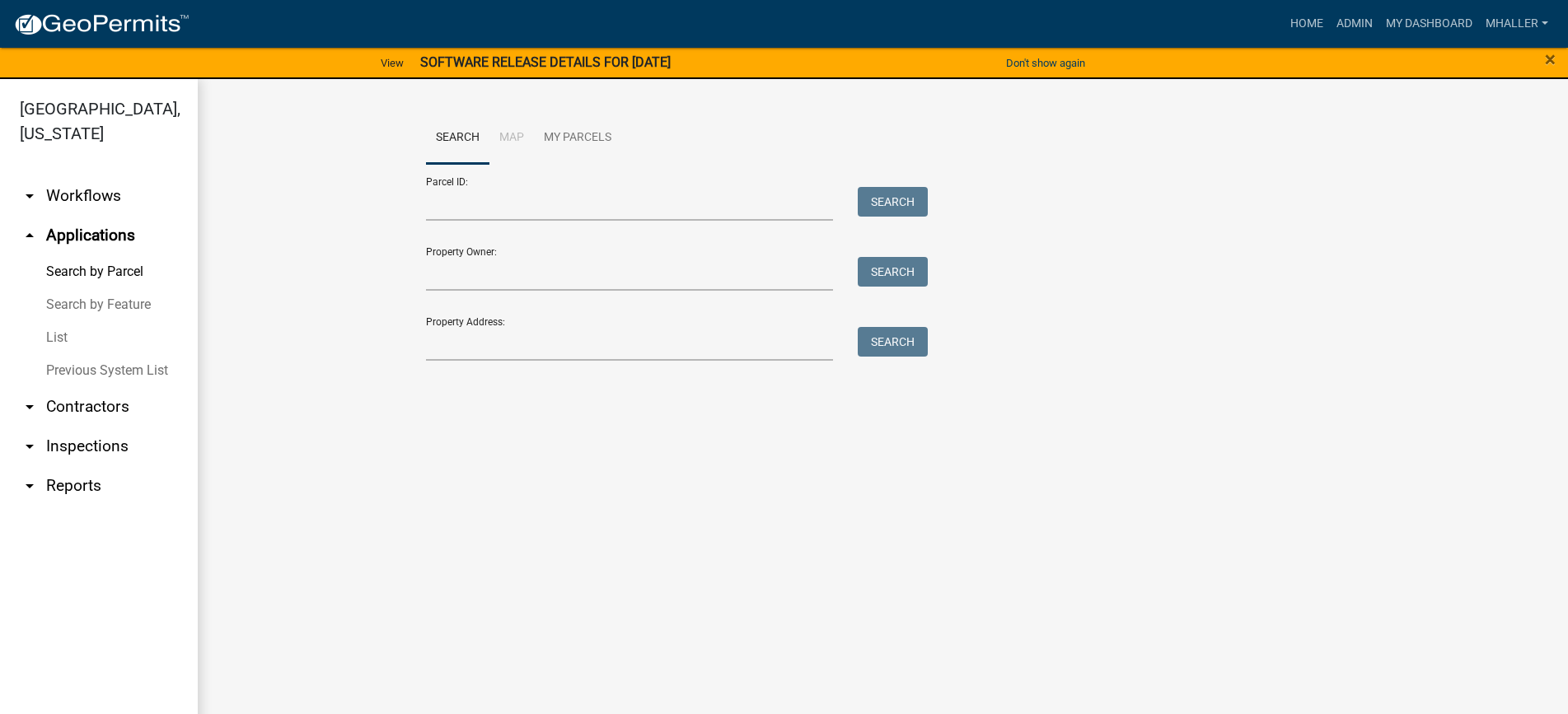
click at [57, 321] on link "List" at bounding box center [98, 337] width 198 height 33
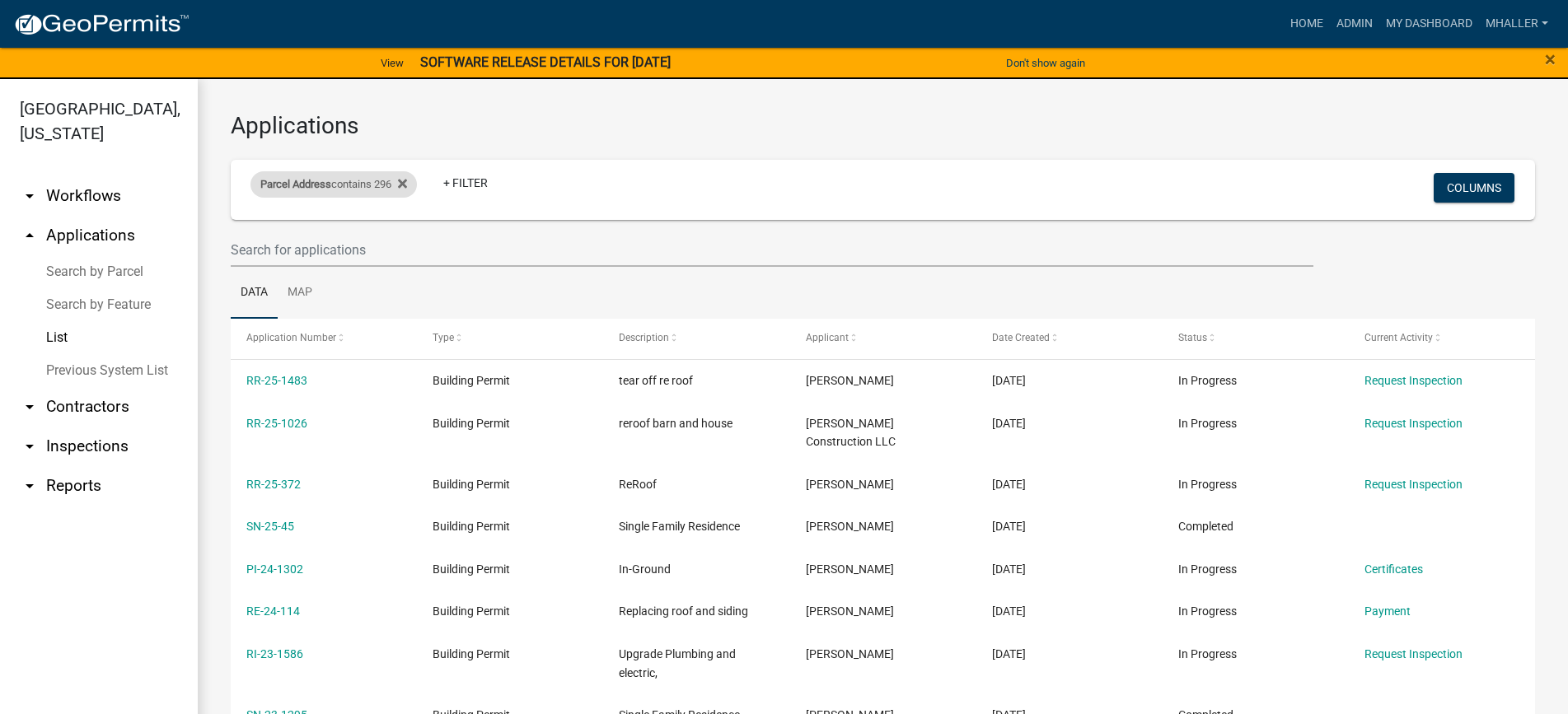
click at [365, 189] on div "Parcel Address contains 296 Remove this filter" at bounding box center [334, 184] width 167 height 27
click at [334, 250] on input "296" at bounding box center [339, 245] width 151 height 34
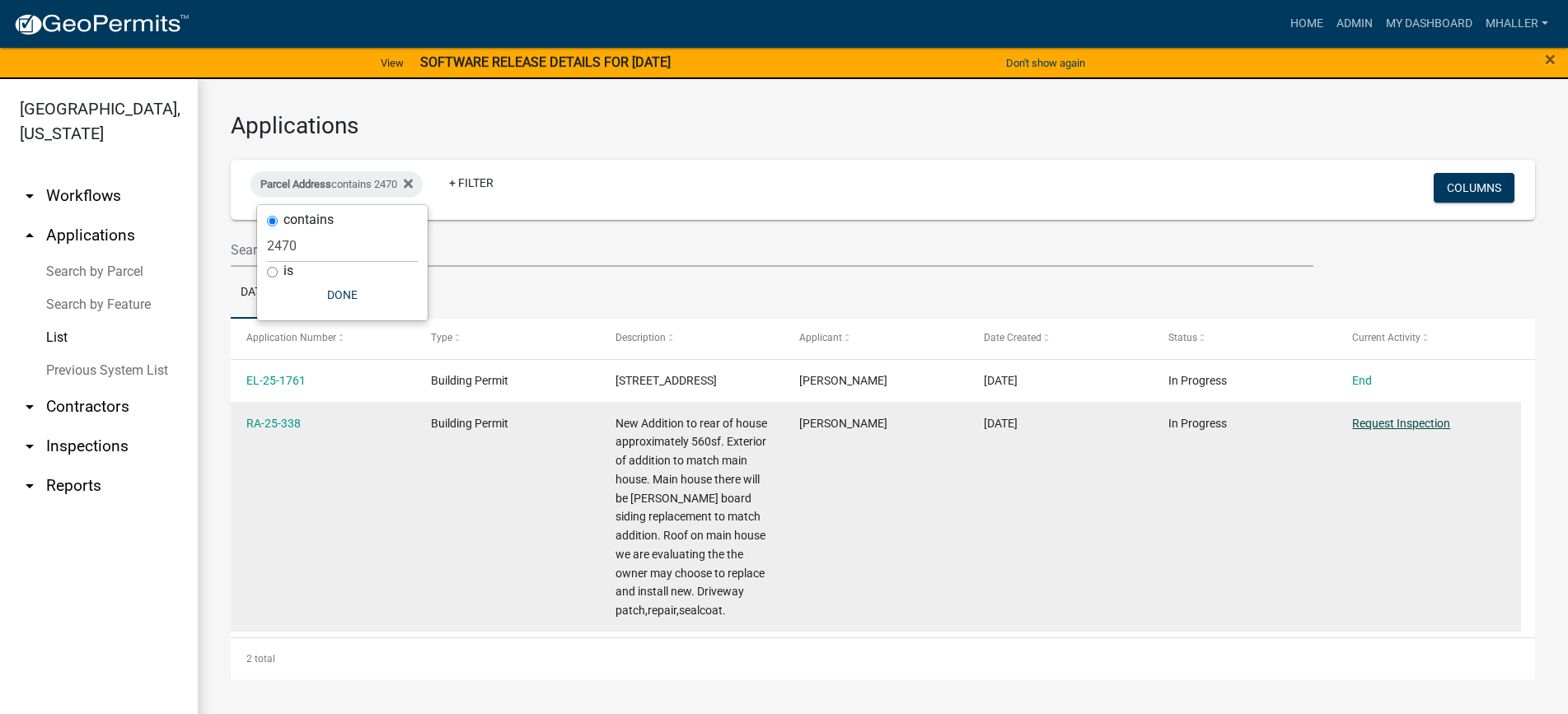
click at [1380, 430] on link "Request Inspection" at bounding box center [1400, 423] width 98 height 13
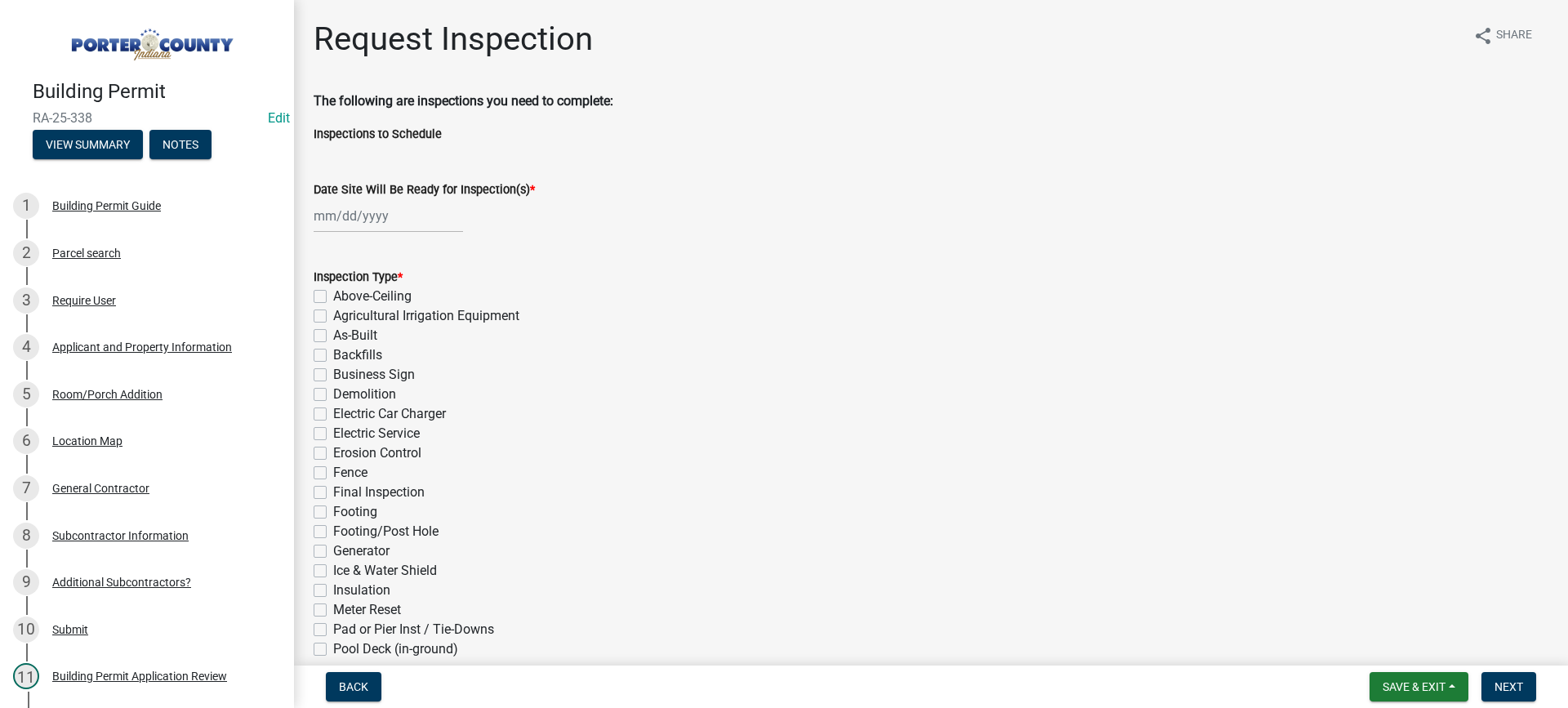
click at [367, 224] on div at bounding box center [388, 216] width 149 height 33
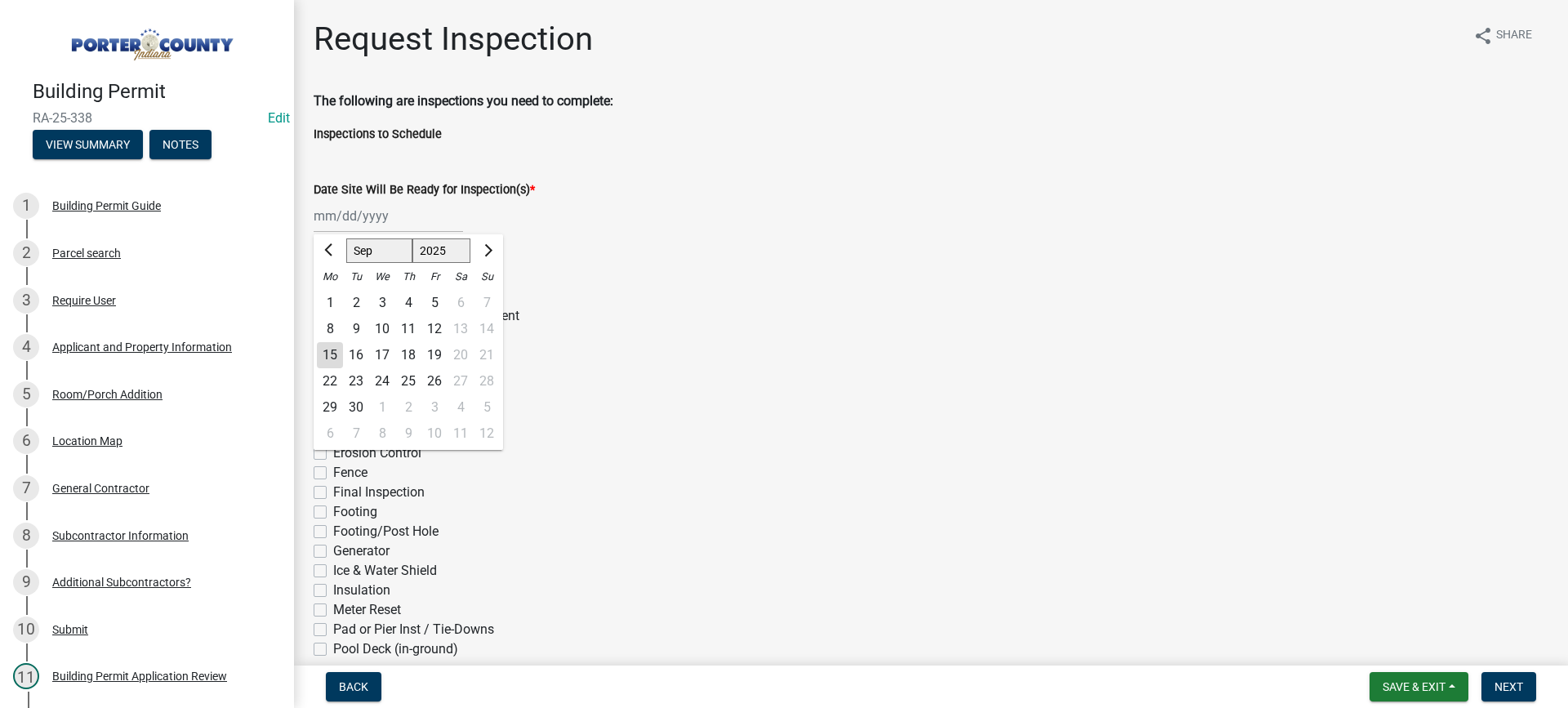
click at [358, 354] on div "16" at bounding box center [356, 355] width 26 height 26
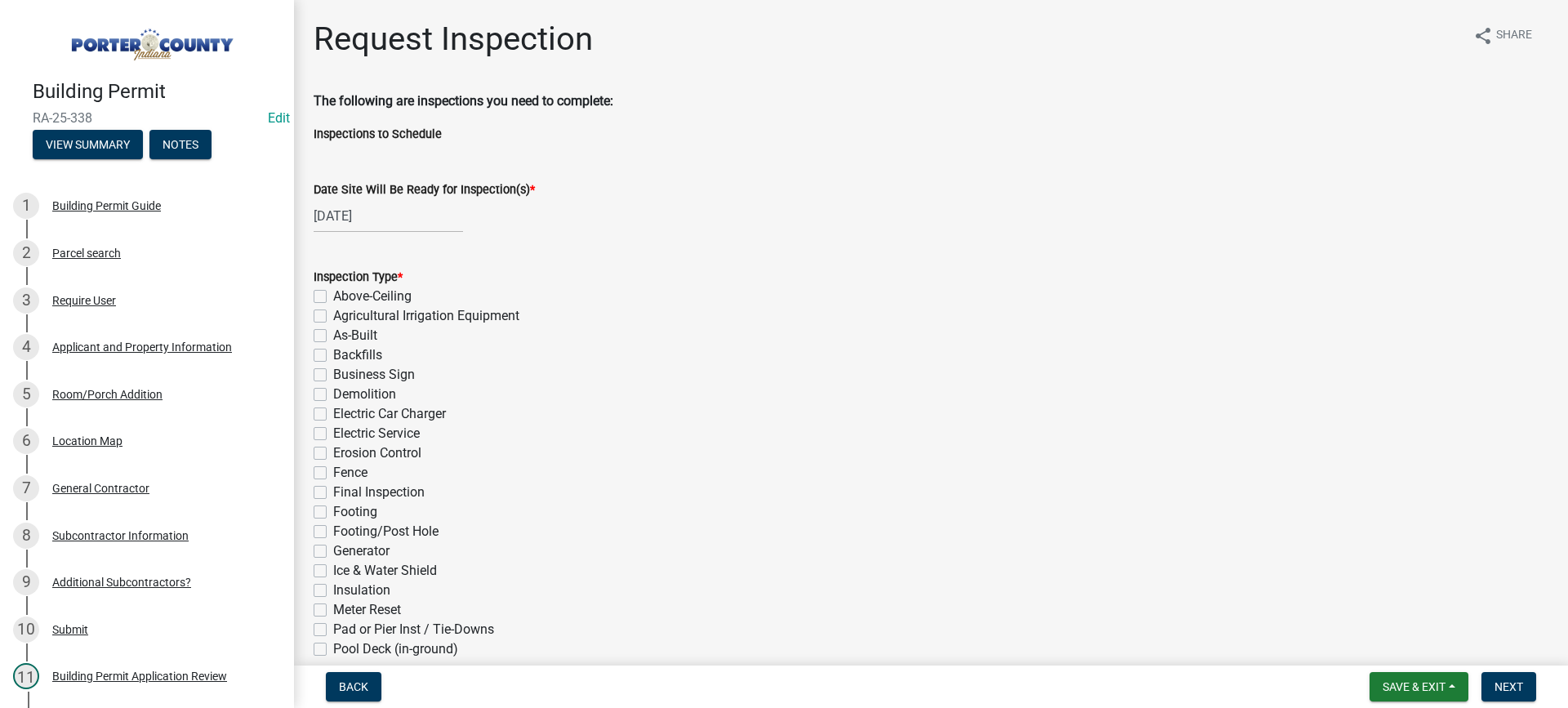
click at [333, 433] on label "Electric Service" at bounding box center [376, 433] width 87 height 19
click at [333, 433] on input "Electric Service" at bounding box center [338, 429] width 11 height 11
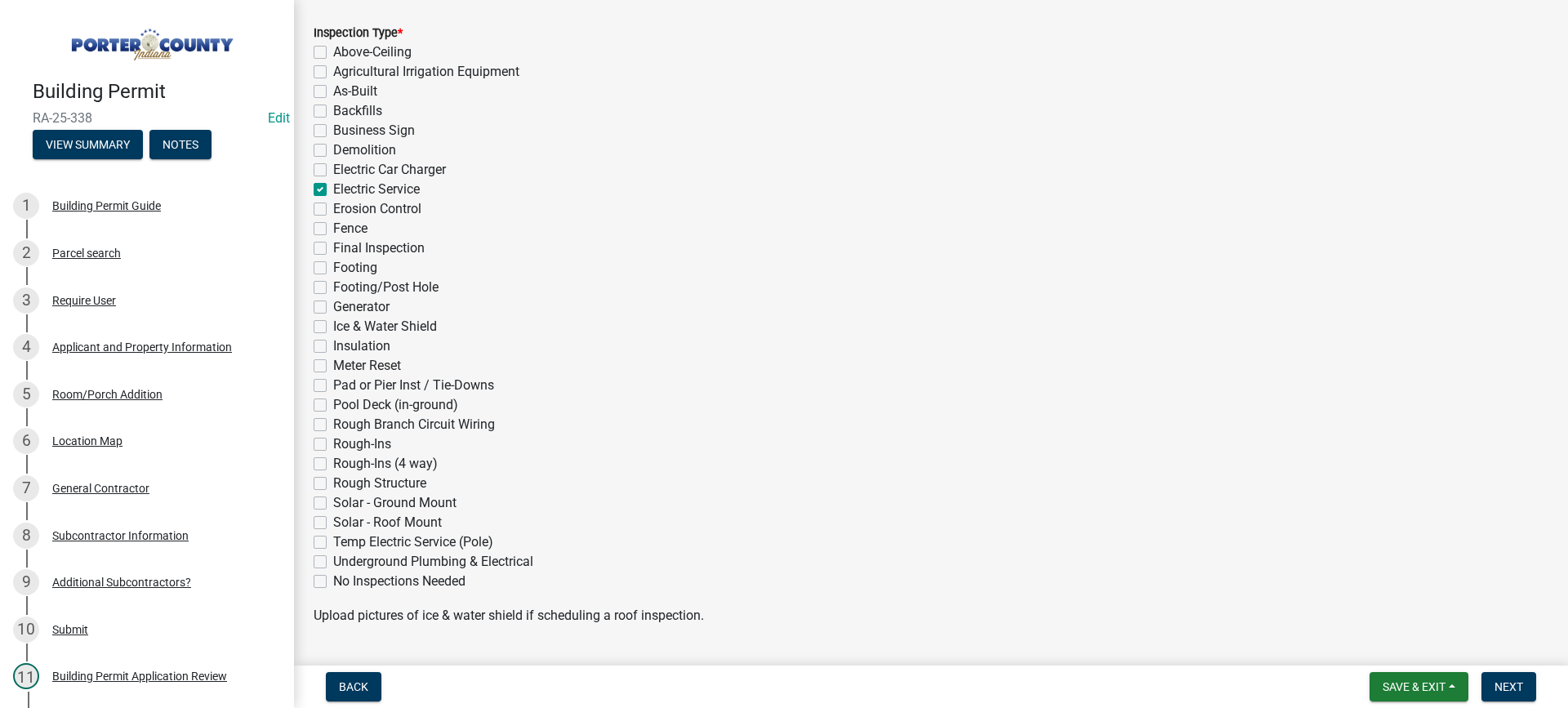
scroll to position [245, 0]
click at [333, 423] on label "Rough Branch Circuit Wiring" at bounding box center [414, 423] width 162 height 19
click at [333, 423] on input "Rough Branch Circuit Wiring" at bounding box center [338, 419] width 11 height 11
click at [333, 442] on label "Rough-Ins" at bounding box center [362, 443] width 58 height 19
click at [333, 442] on input "Rough-Ins" at bounding box center [338, 438] width 11 height 11
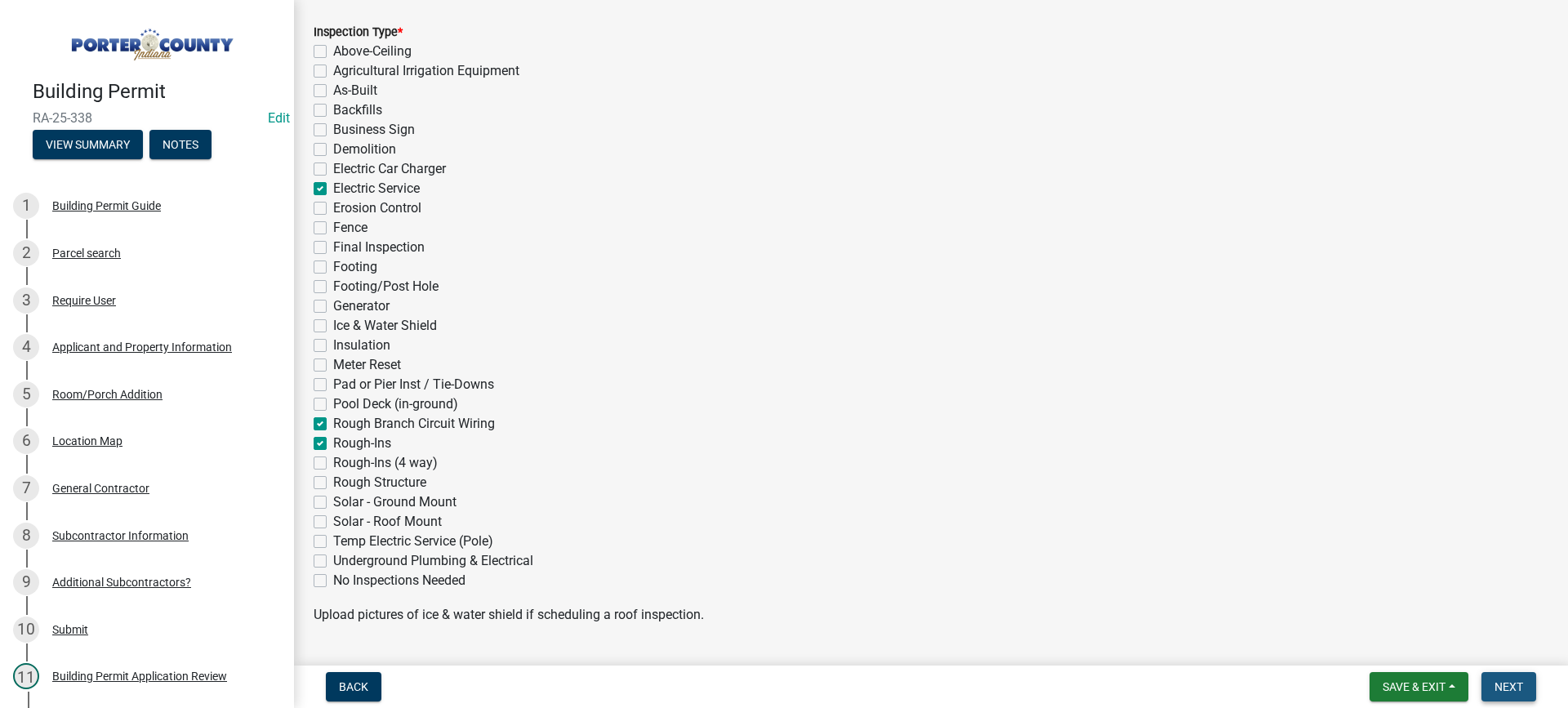
click at [1509, 693] on span "Next" at bounding box center [1509, 686] width 29 height 13
click at [1514, 688] on span "Next" at bounding box center [1509, 686] width 29 height 13
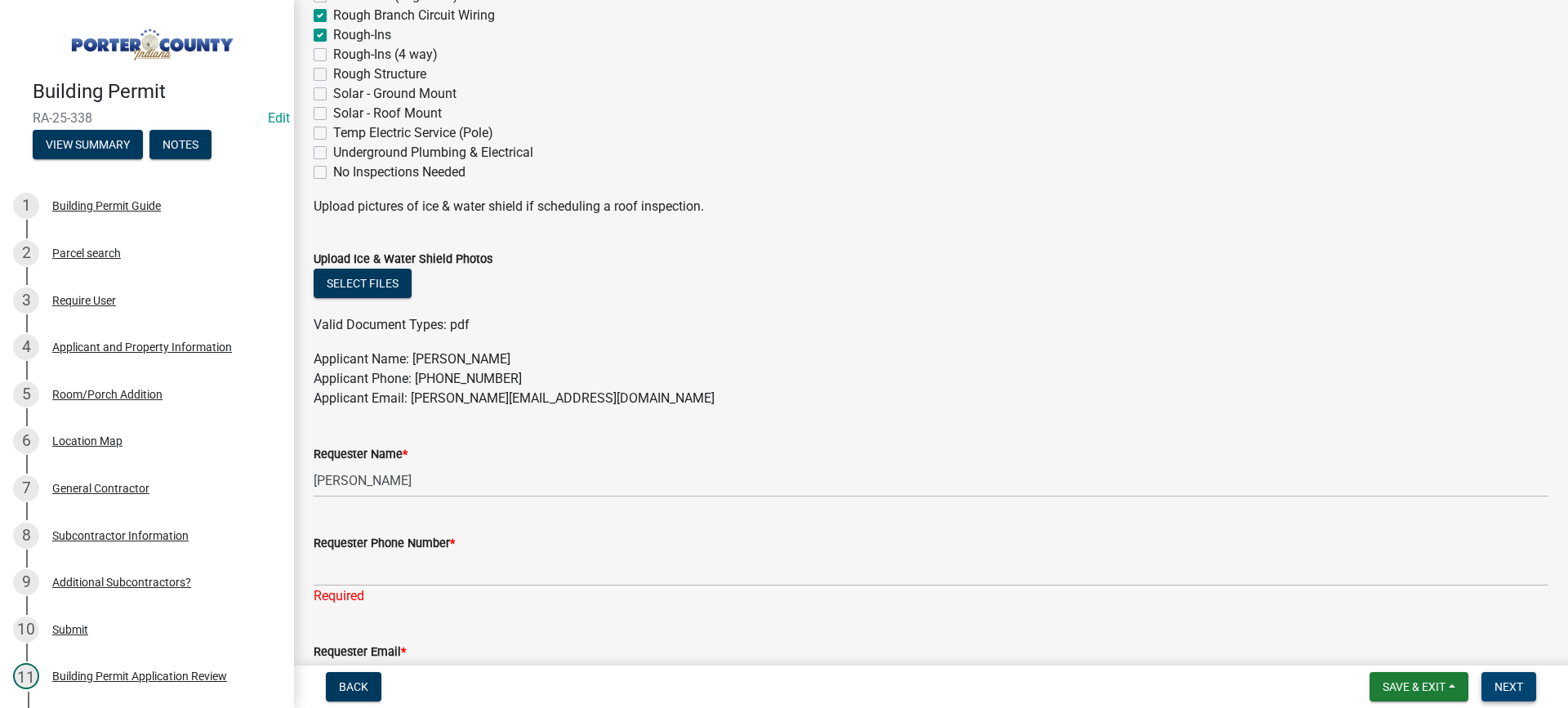
scroll to position [816, 0]
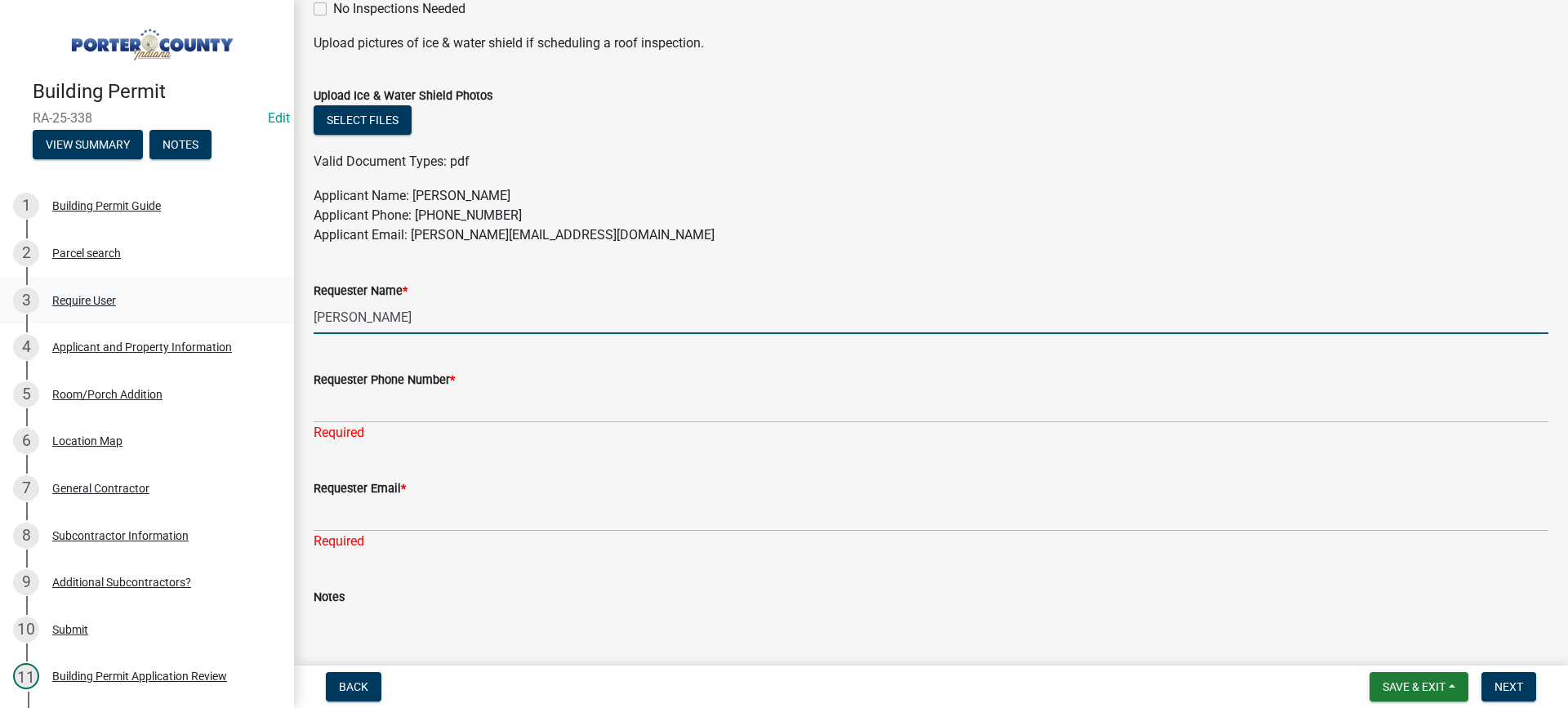
drag, startPoint x: 350, startPoint y: 323, endPoint x: 268, endPoint y: 318, distance: 82.2
click at [268, 318] on div "Building Permit RA-25-338 Edit View Summary Notes 1 Building Permit Guide 2 Par…" at bounding box center [784, 354] width 1568 height 708
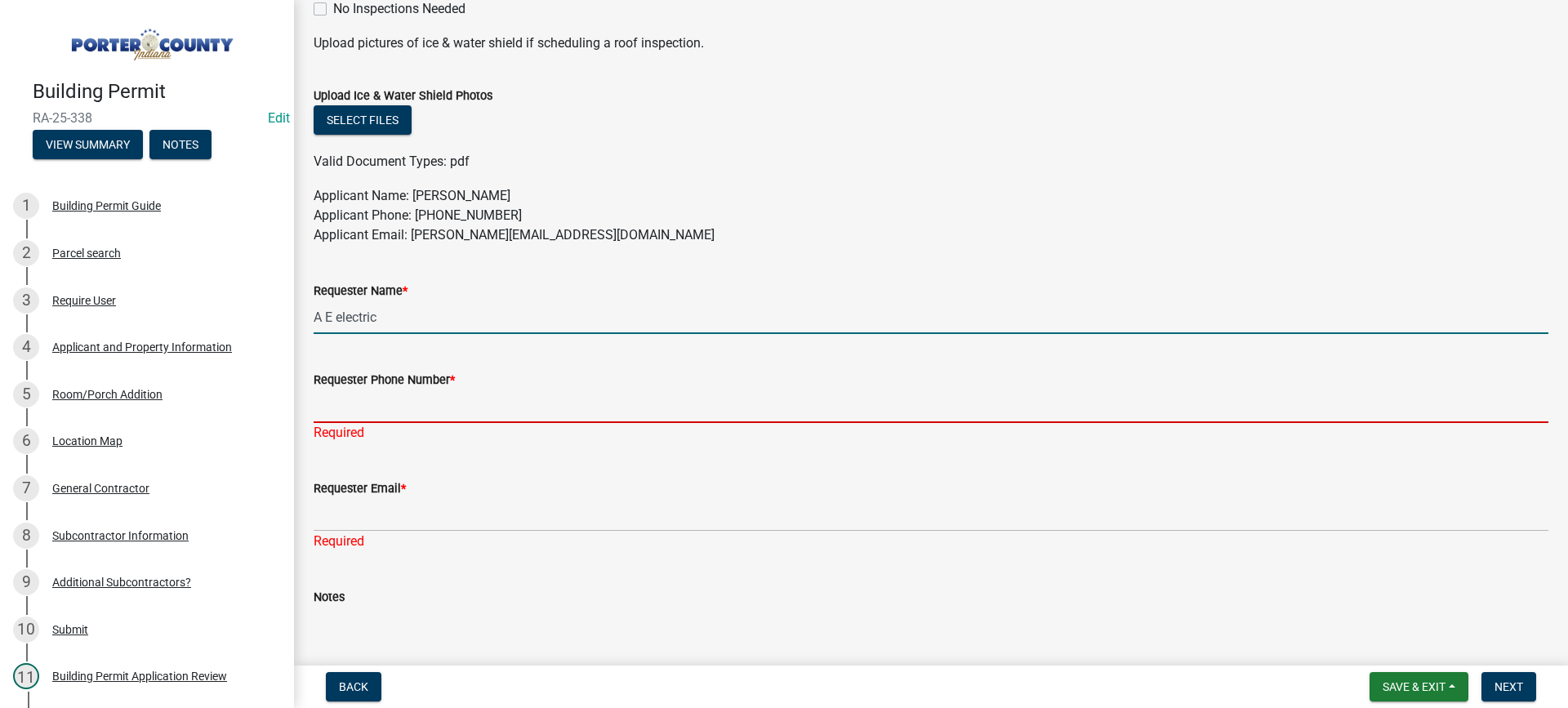
click at [505, 406] on input "Requester Phone Number *" at bounding box center [931, 406] width 1235 height 33
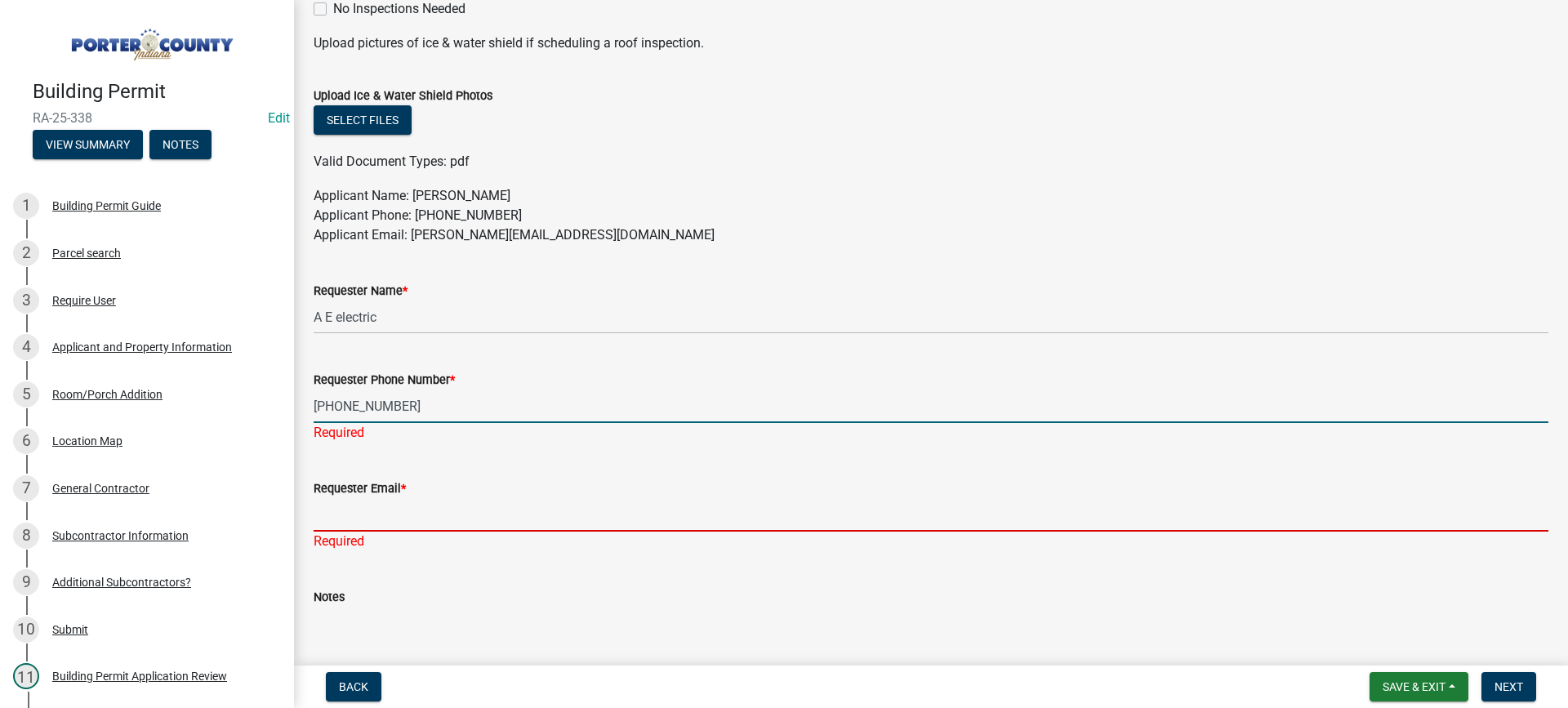
click at [444, 511] on input "Requester Email *" at bounding box center [931, 515] width 1235 height 33
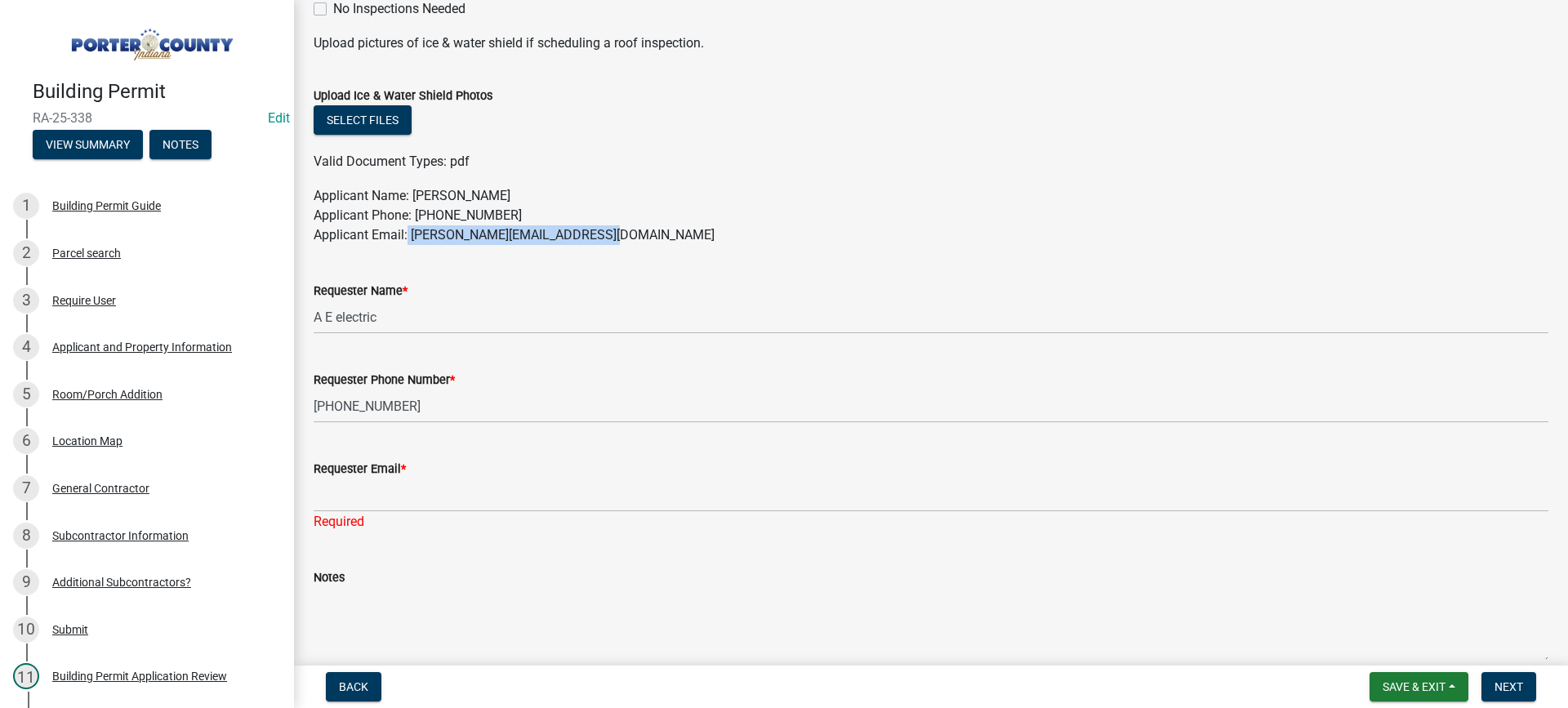
drag, startPoint x: 590, startPoint y: 237, endPoint x: 409, endPoint y: 233, distance: 181.0
click at [409, 233] on p "Applicant Name: [PERSON_NAME] Applicant Phone: [PHONE_NUMBER] Applicant Email: …" at bounding box center [931, 215] width 1235 height 59
copy p "[PERSON_NAME][EMAIL_ADDRESS][DOMAIN_NAME]"
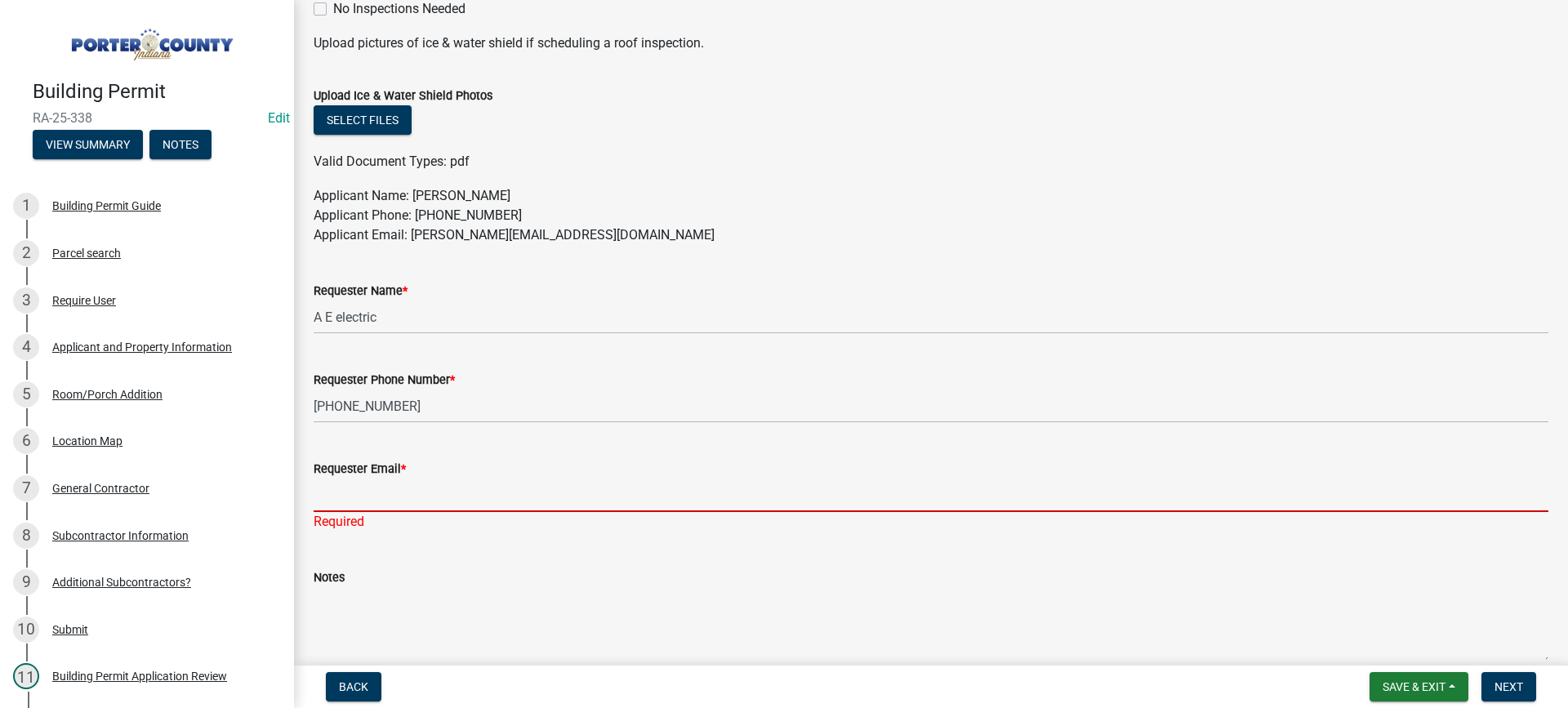
click at [398, 495] on input "Requester Email *" at bounding box center [931, 495] width 1235 height 33
paste input "[PERSON_NAME][EMAIL_ADDRESS][DOMAIN_NAME]"
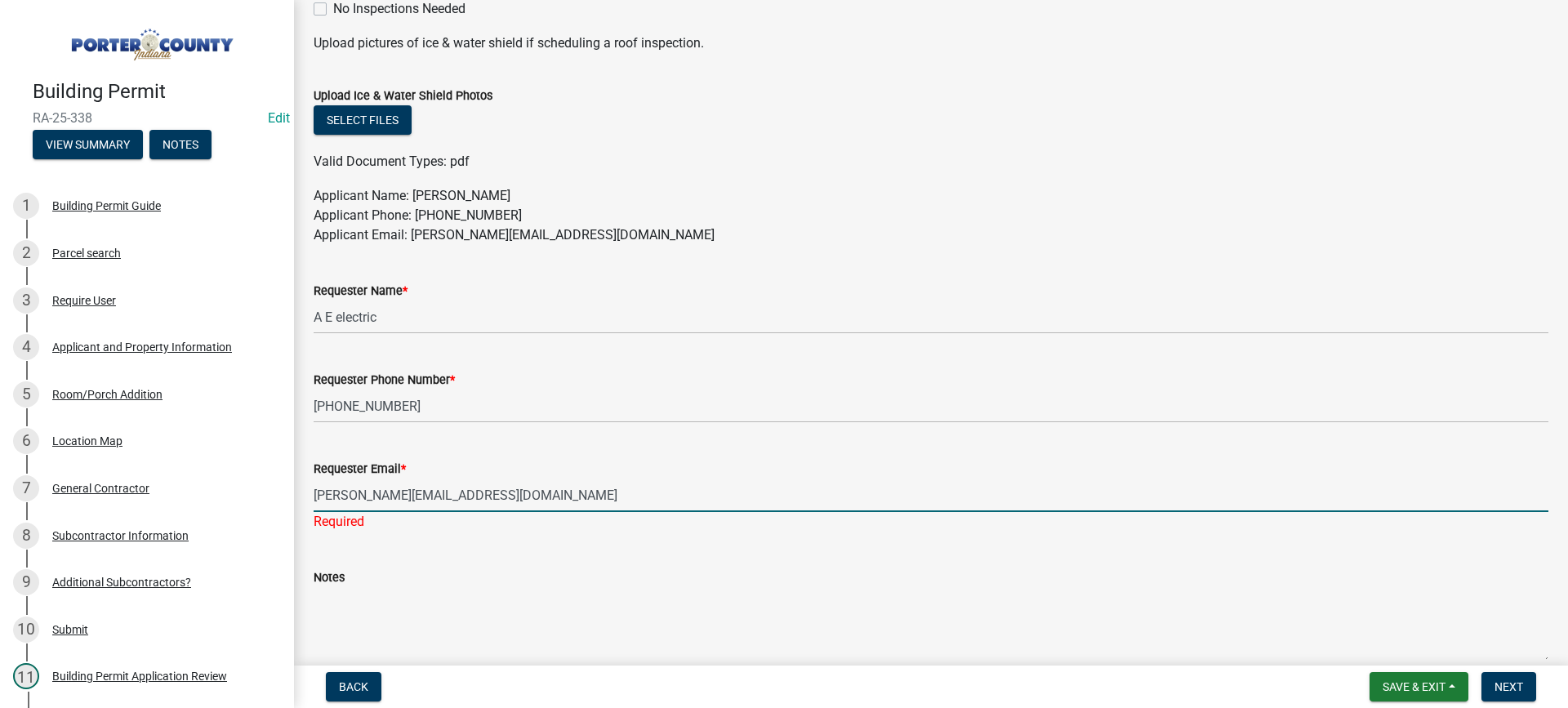
click at [319, 491] on input "[PERSON_NAME][EMAIL_ADDRESS][DOMAIN_NAME]" at bounding box center [931, 495] width 1235 height 33
click at [1500, 687] on span "Next" at bounding box center [1509, 686] width 29 height 13
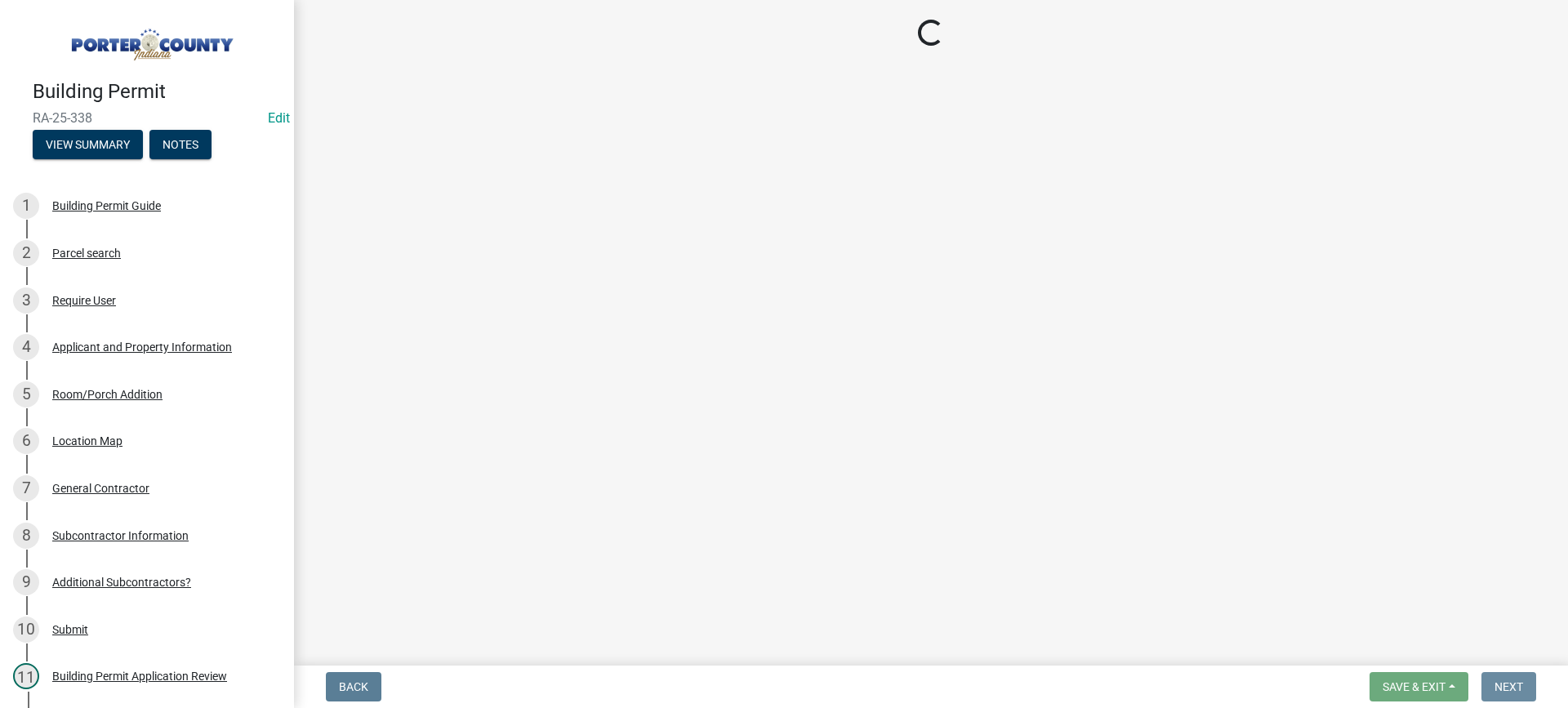
scroll to position [0, 0]
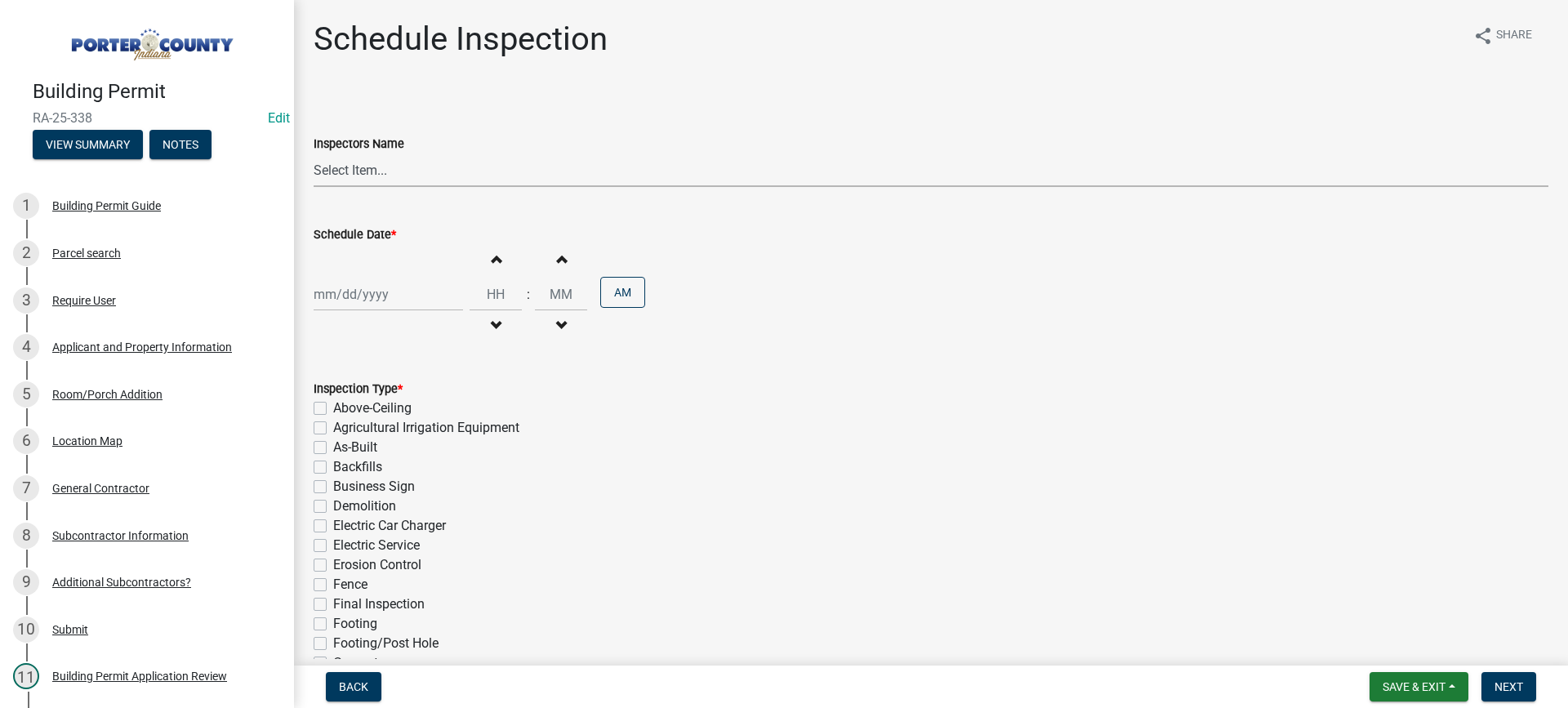
click at [323, 170] on select "Select Item... mhaller ([PERSON_NAME])" at bounding box center [931, 170] width 1235 height 33
click at [314, 154] on select "Select Item... mhaller ([PERSON_NAME])" at bounding box center [931, 170] width 1235 height 33
click at [372, 299] on div at bounding box center [388, 294] width 149 height 33
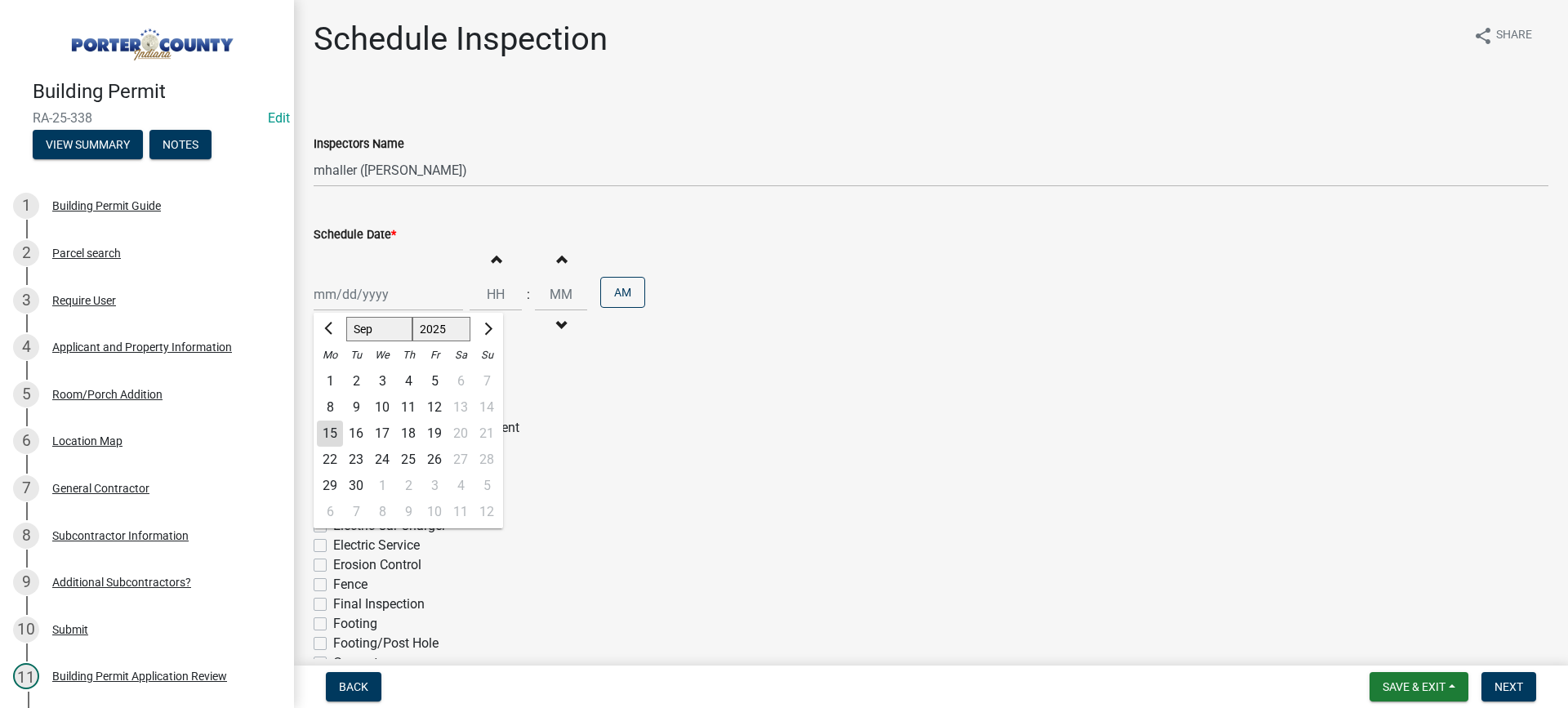
click at [383, 437] on div "17" at bounding box center [382, 434] width 26 height 26
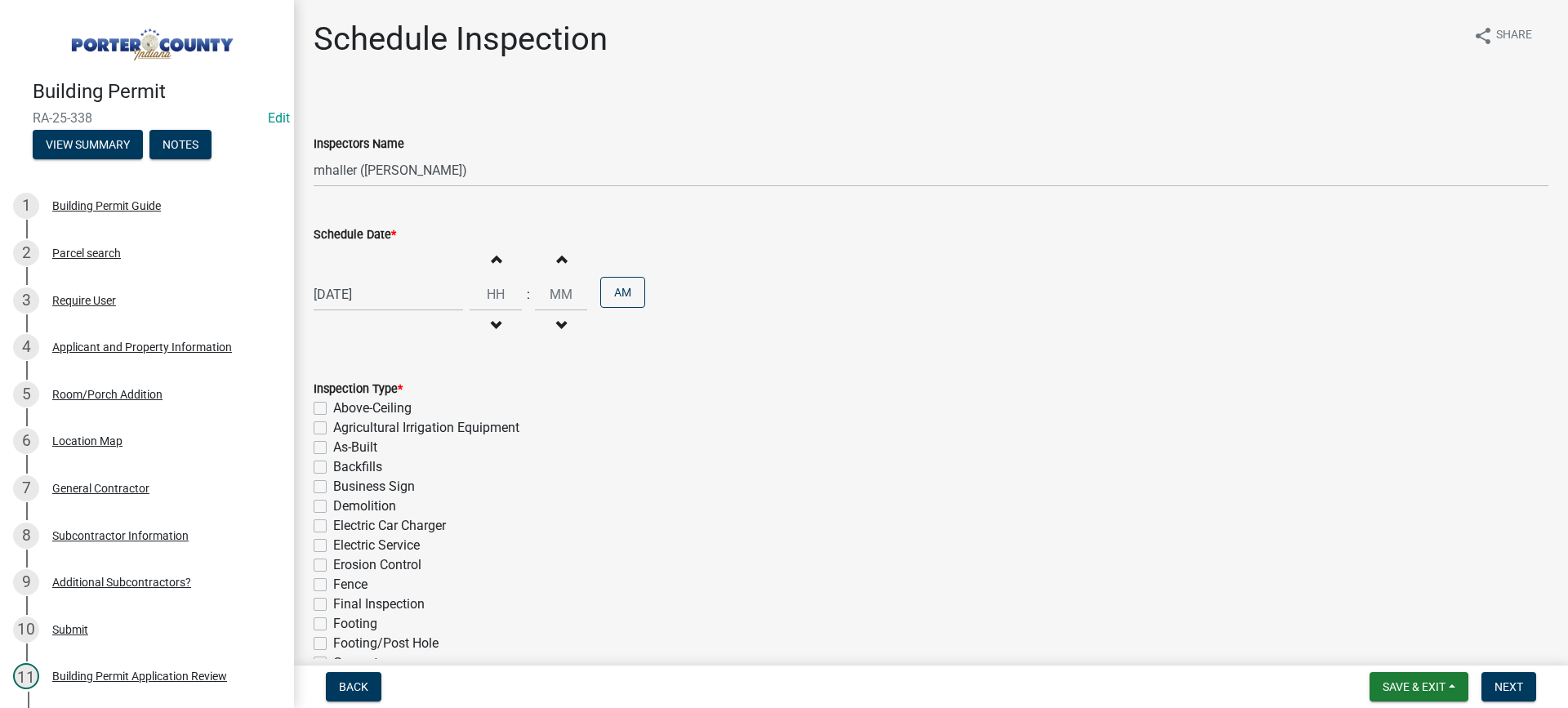
click at [333, 541] on label "Electric Service" at bounding box center [376, 545] width 87 height 19
click at [333, 541] on input "Electric Service" at bounding box center [338, 541] width 11 height 11
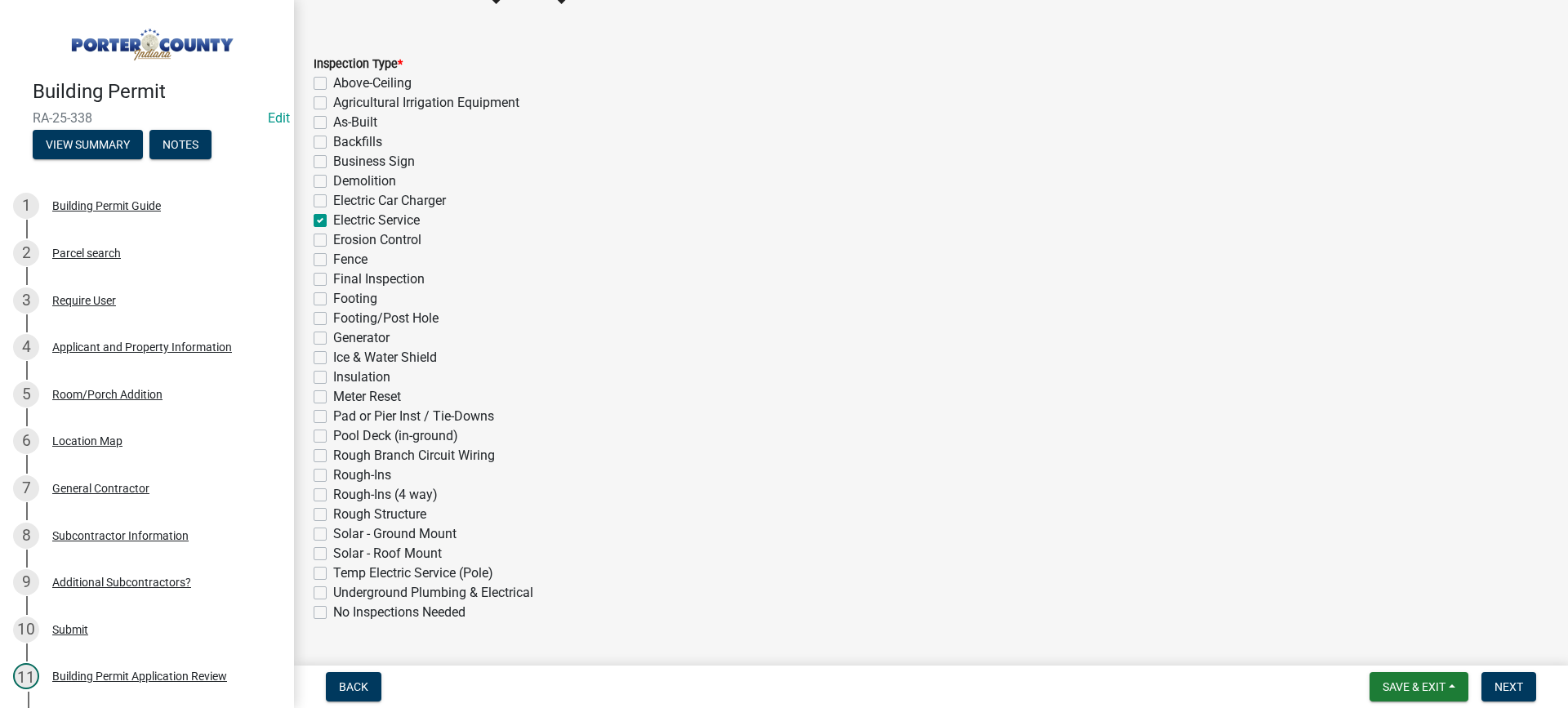
scroll to position [327, 0]
click at [333, 453] on label "Rough Branch Circuit Wiring" at bounding box center [414, 454] width 162 height 19
click at [333, 453] on input "Rough Branch Circuit Wiring" at bounding box center [338, 450] width 11 height 11
click at [1501, 688] on span "Next" at bounding box center [1509, 686] width 29 height 13
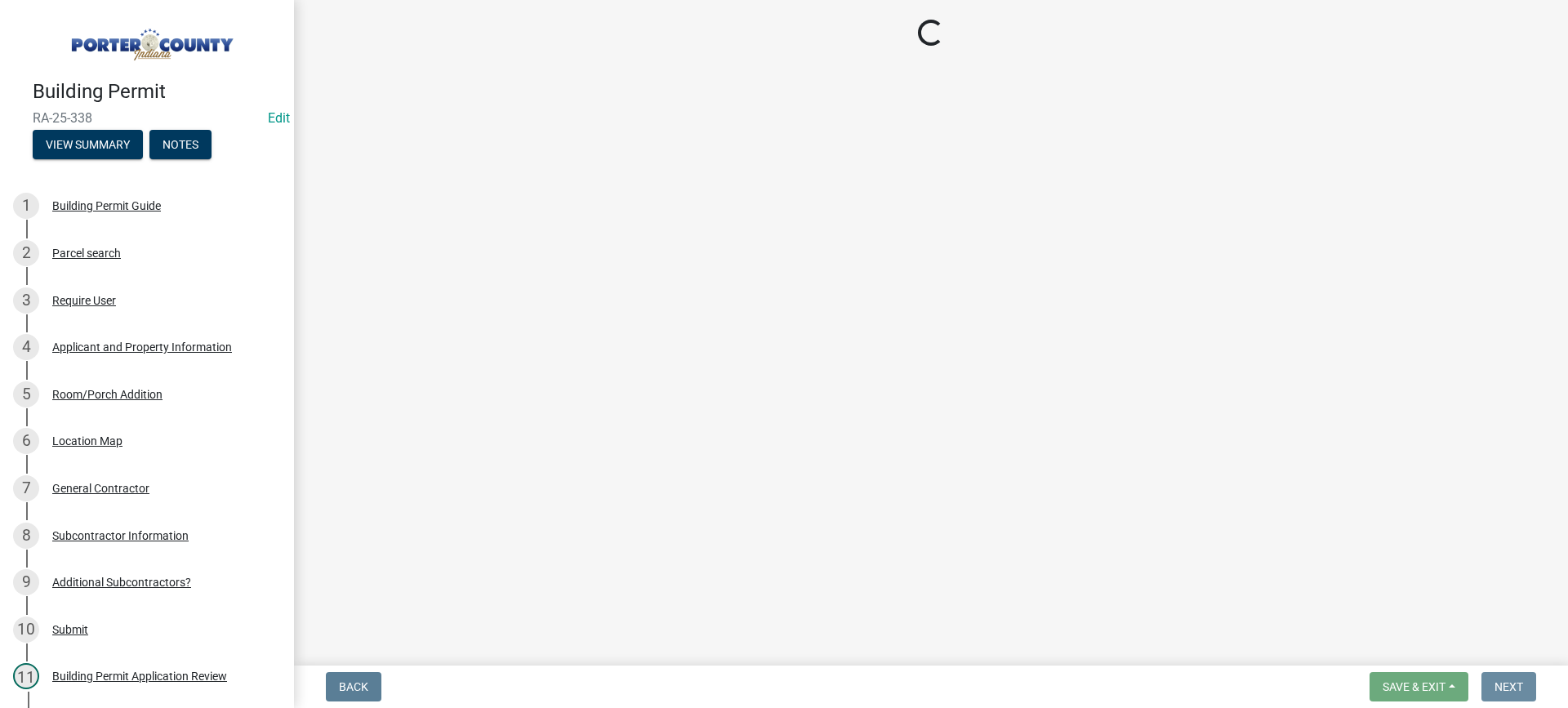
scroll to position [0, 0]
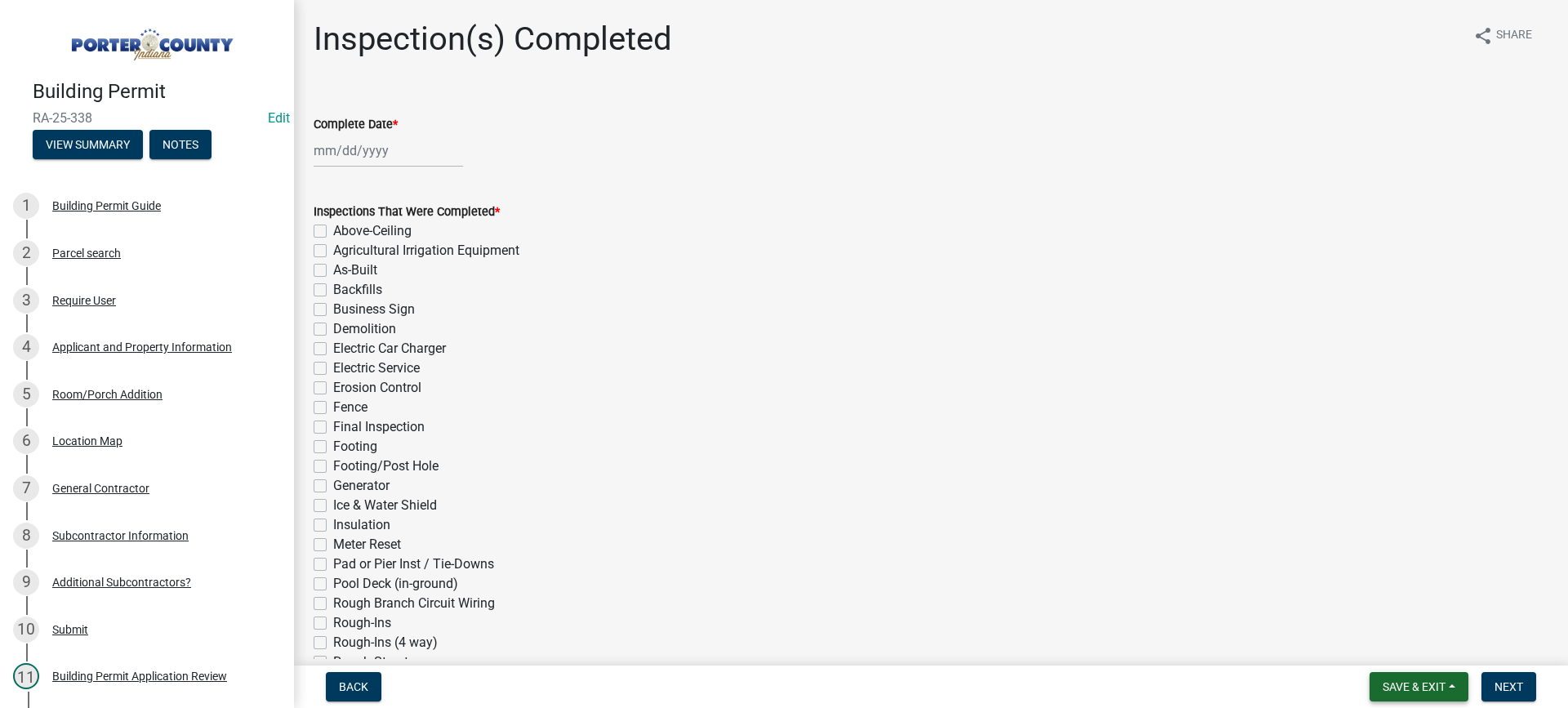
click at [1407, 692] on span "Save & Exit" at bounding box center [1414, 686] width 63 height 13
click at [1401, 651] on button "Save & Exit" at bounding box center [1403, 644] width 131 height 40
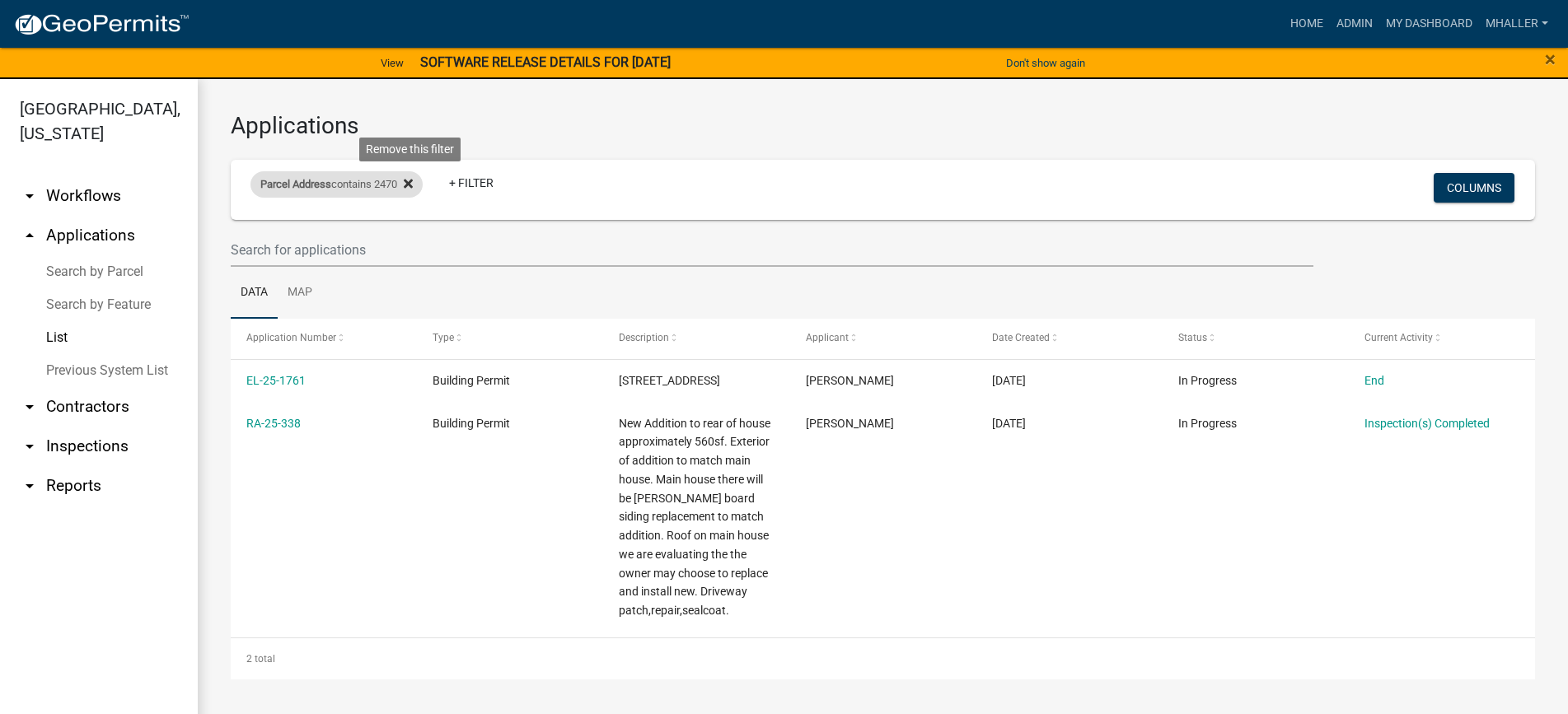
click at [413, 183] on icon at bounding box center [408, 184] width 9 height 9
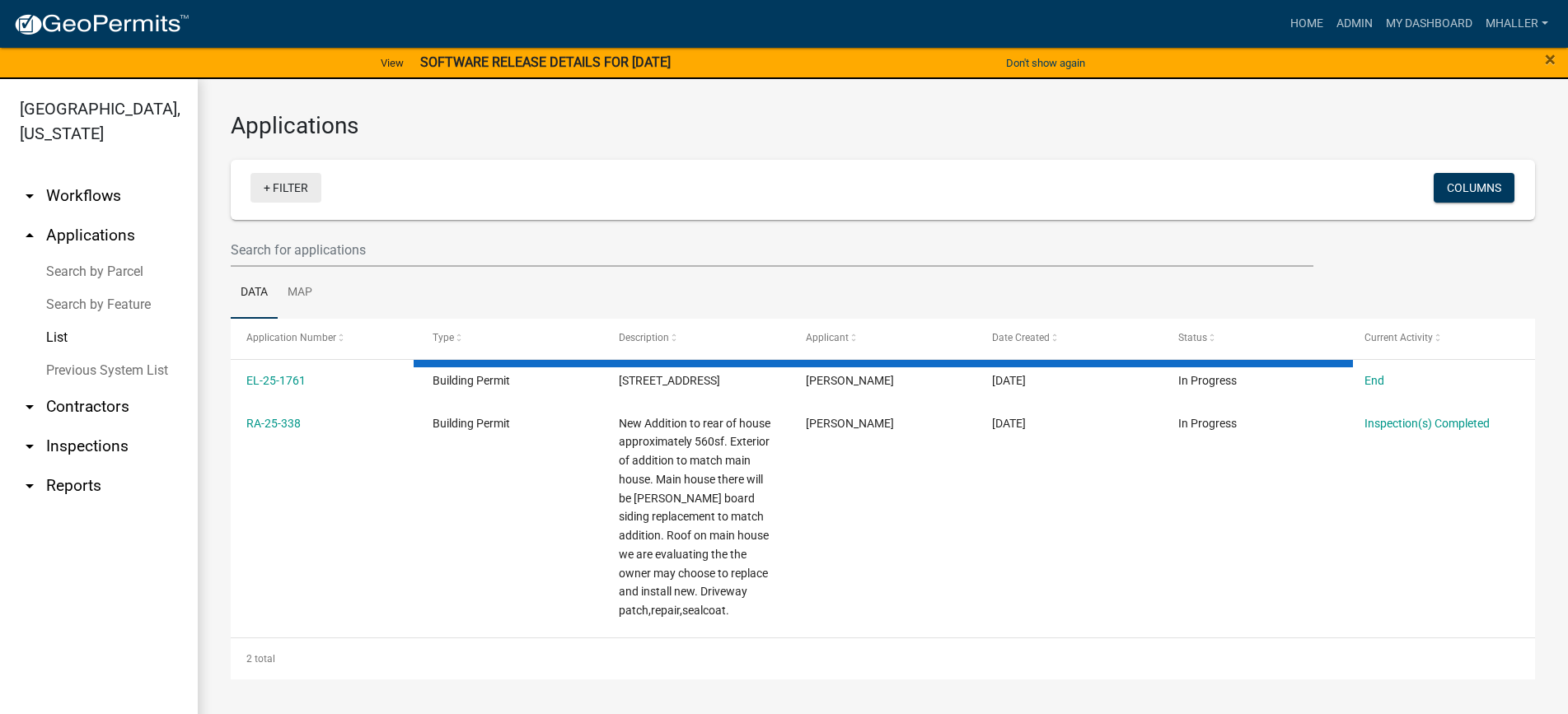
click at [296, 191] on link "+ Filter" at bounding box center [286, 187] width 71 height 29
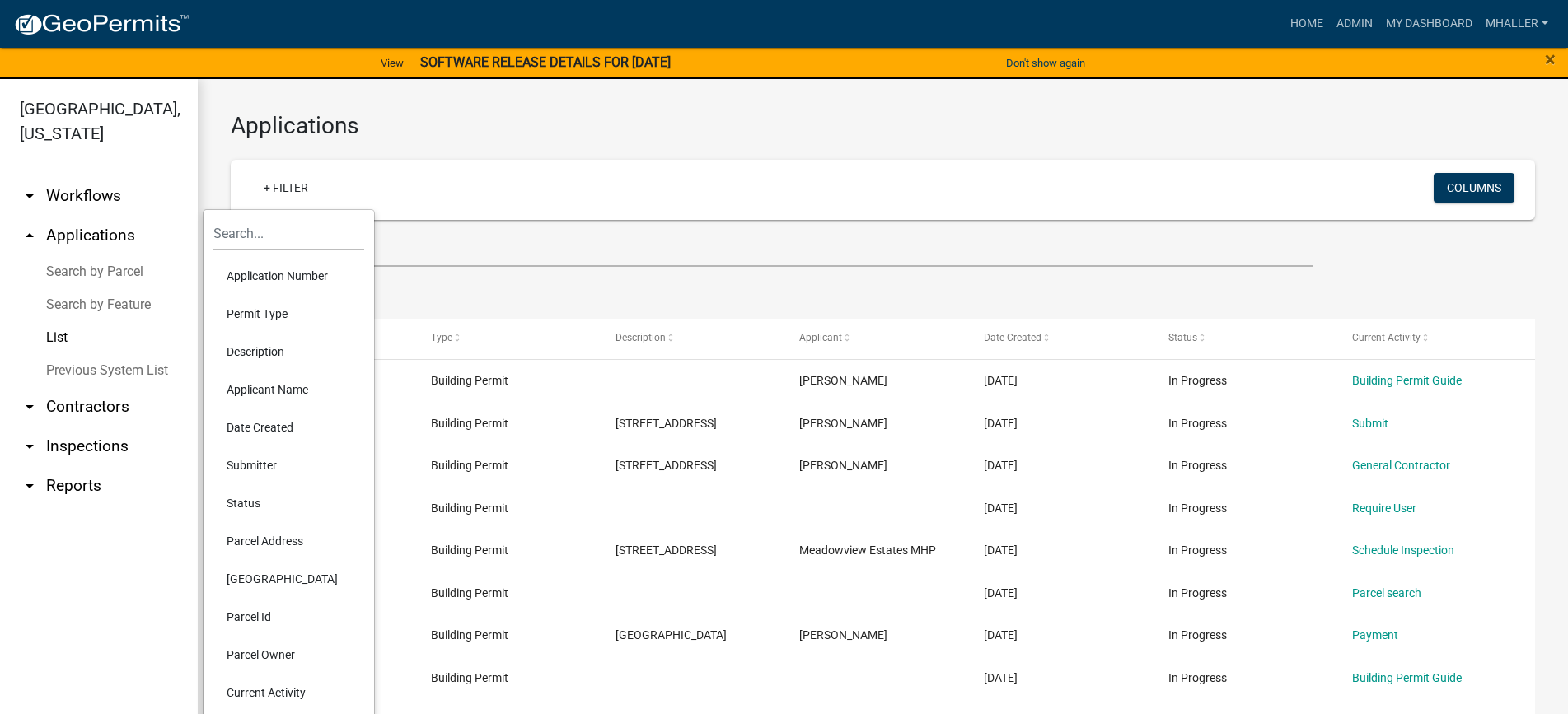
click at [266, 539] on li "Parcel Address" at bounding box center [289, 540] width 151 height 38
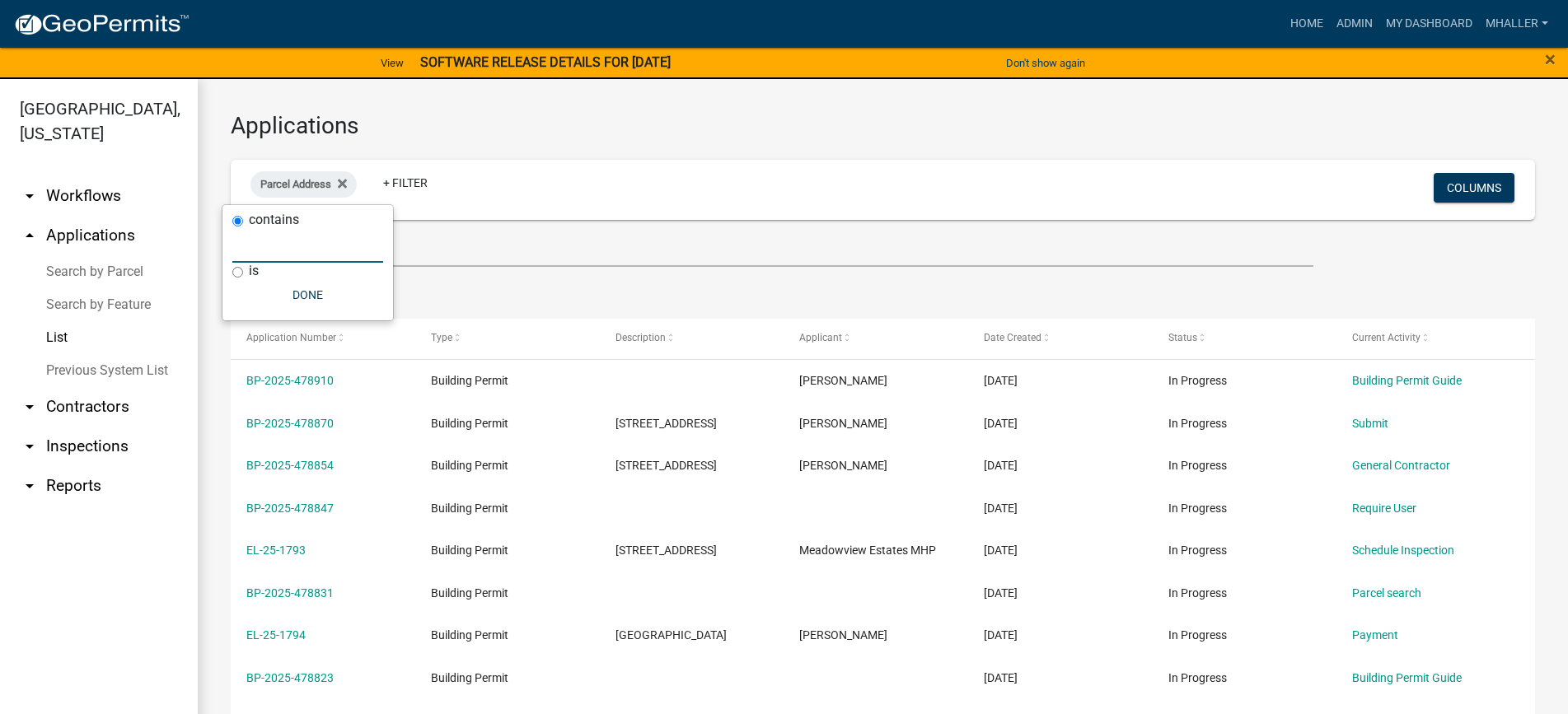
click at [255, 246] on input "text" at bounding box center [308, 245] width 151 height 34
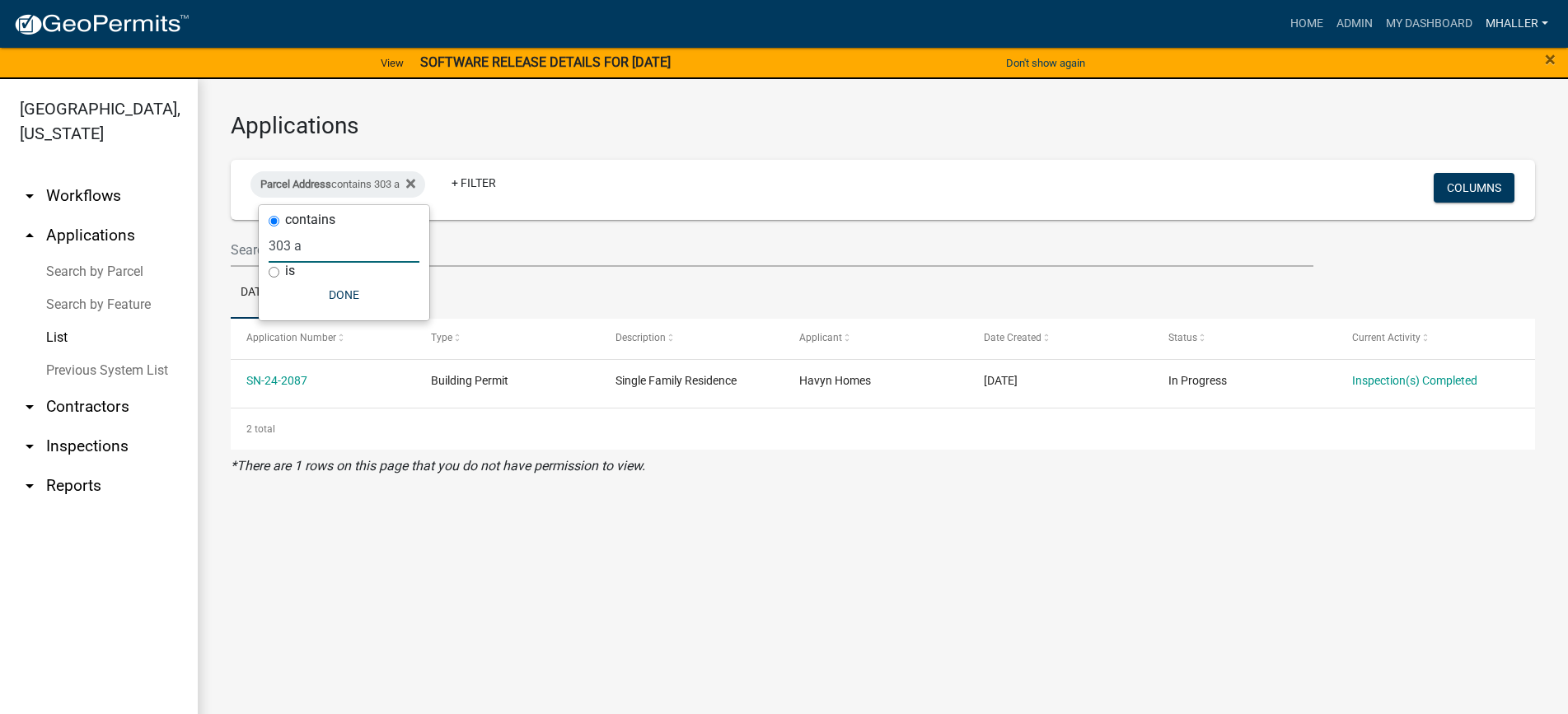
click at [1495, 21] on link "mhaller" at bounding box center [1516, 23] width 75 height 31
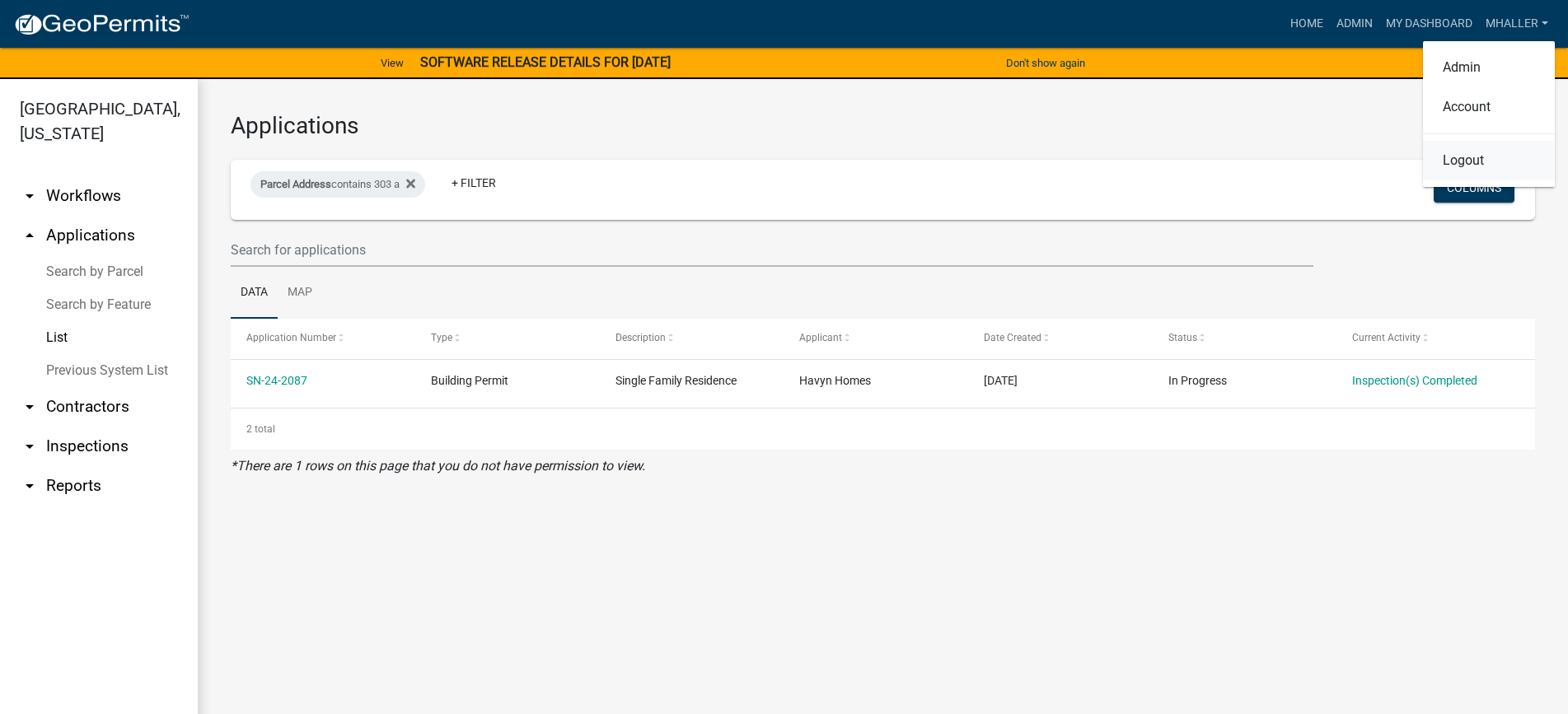
click at [1472, 158] on link "Logout" at bounding box center [1488, 160] width 132 height 40
